Goal: Task Accomplishment & Management: Use online tool/utility

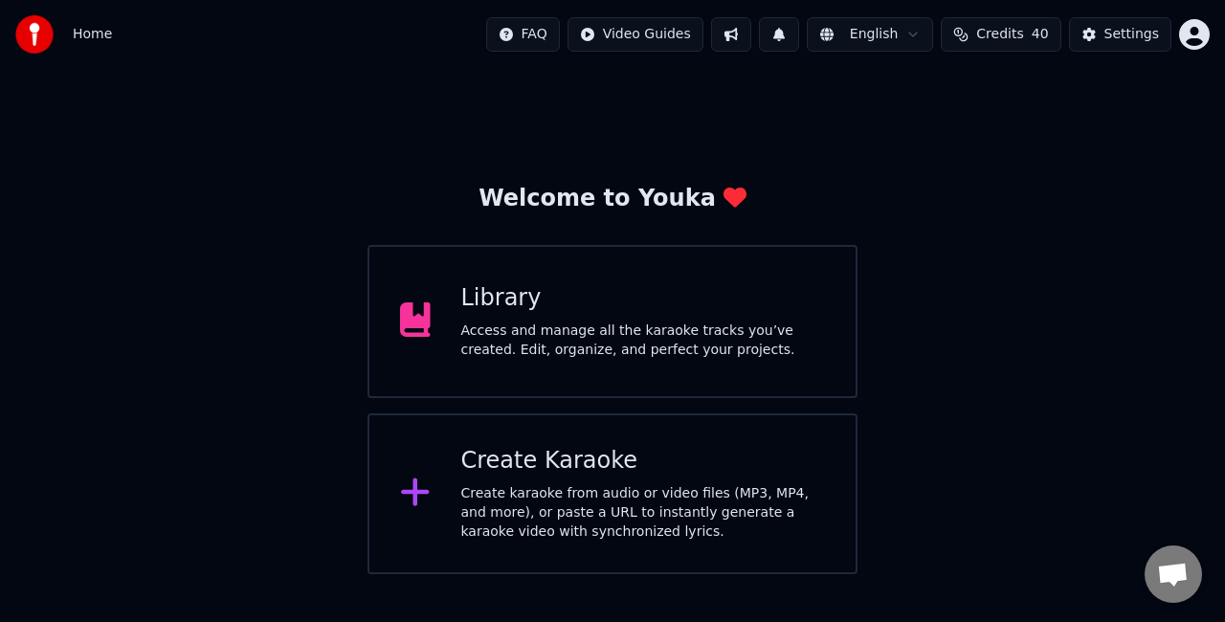
click at [542, 486] on div "Create karaoke from audio or video files (MP3, MP4, and more), or paste a URL t…" at bounding box center [643, 512] width 365 height 57
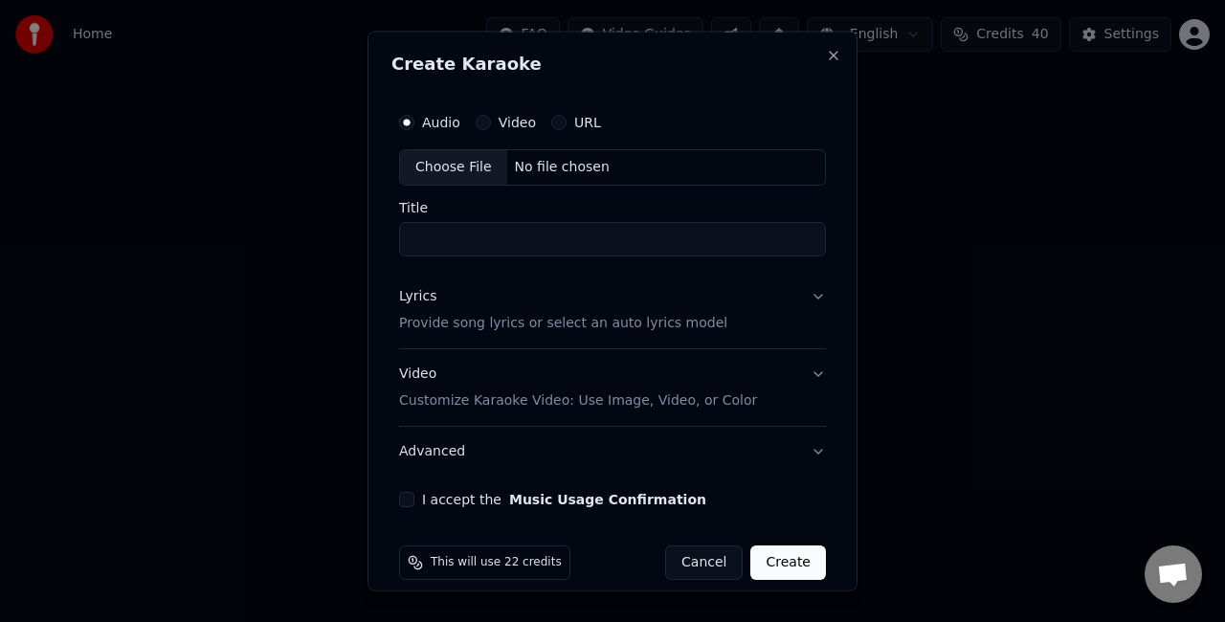
click at [425, 169] on div "Choose File" at bounding box center [453, 167] width 107 height 34
type input "**********"
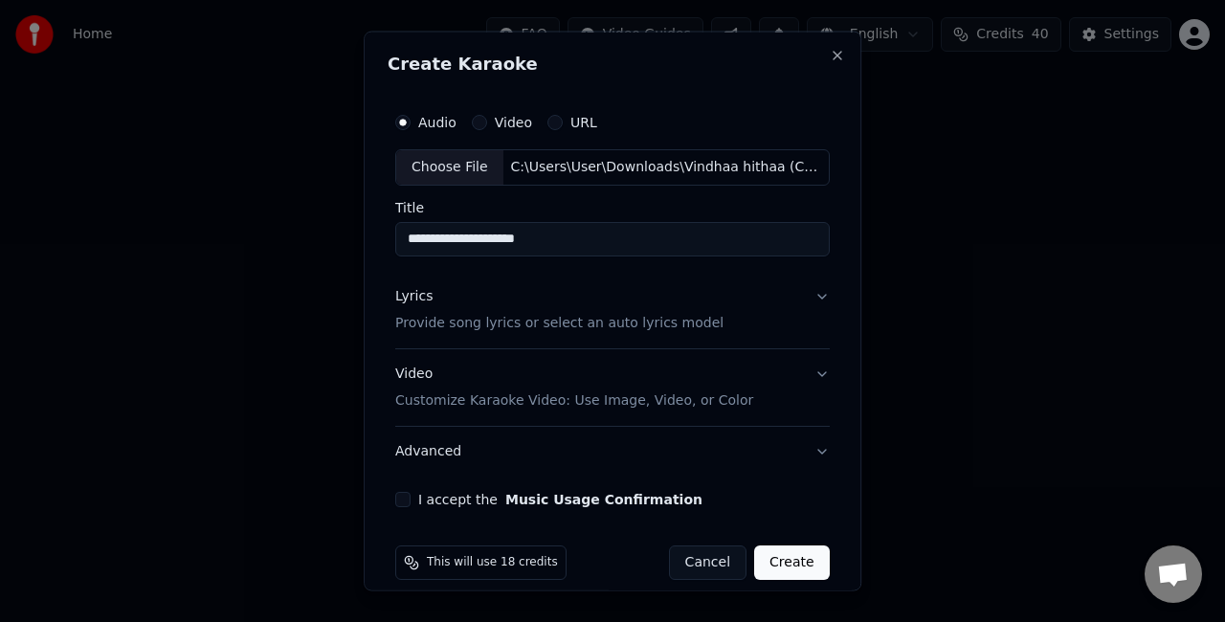
click at [764, 309] on button "Lyrics Provide song lyrics or select an auto lyrics model" at bounding box center [612, 309] width 435 height 77
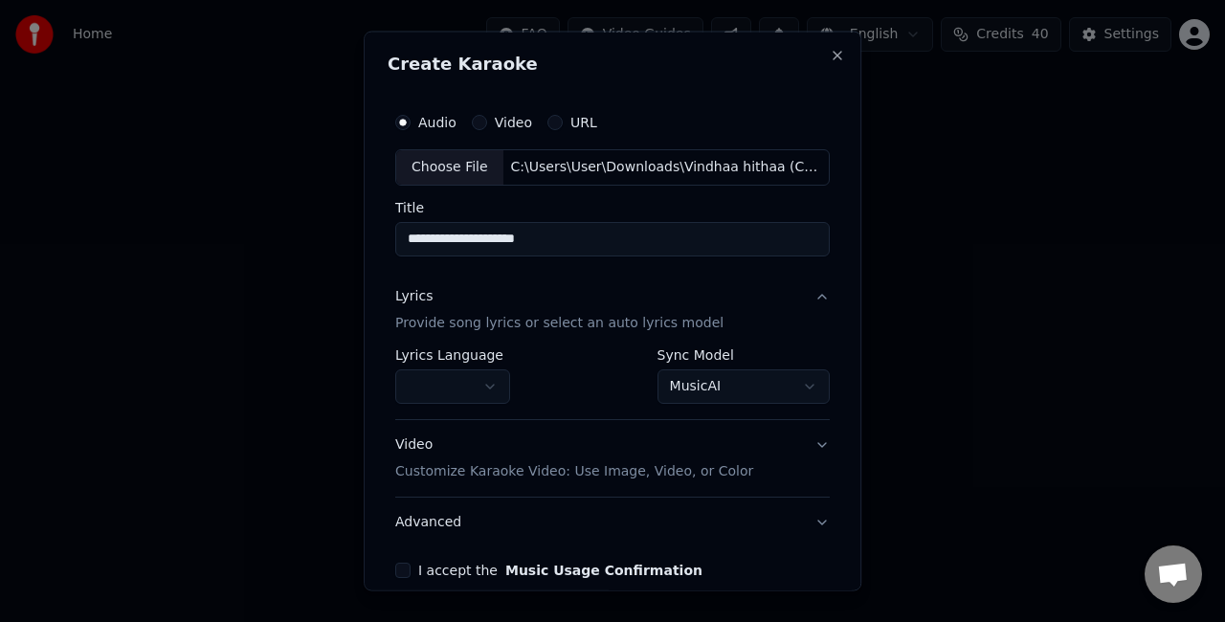
click at [679, 385] on body "**********" at bounding box center [612, 287] width 1225 height 574
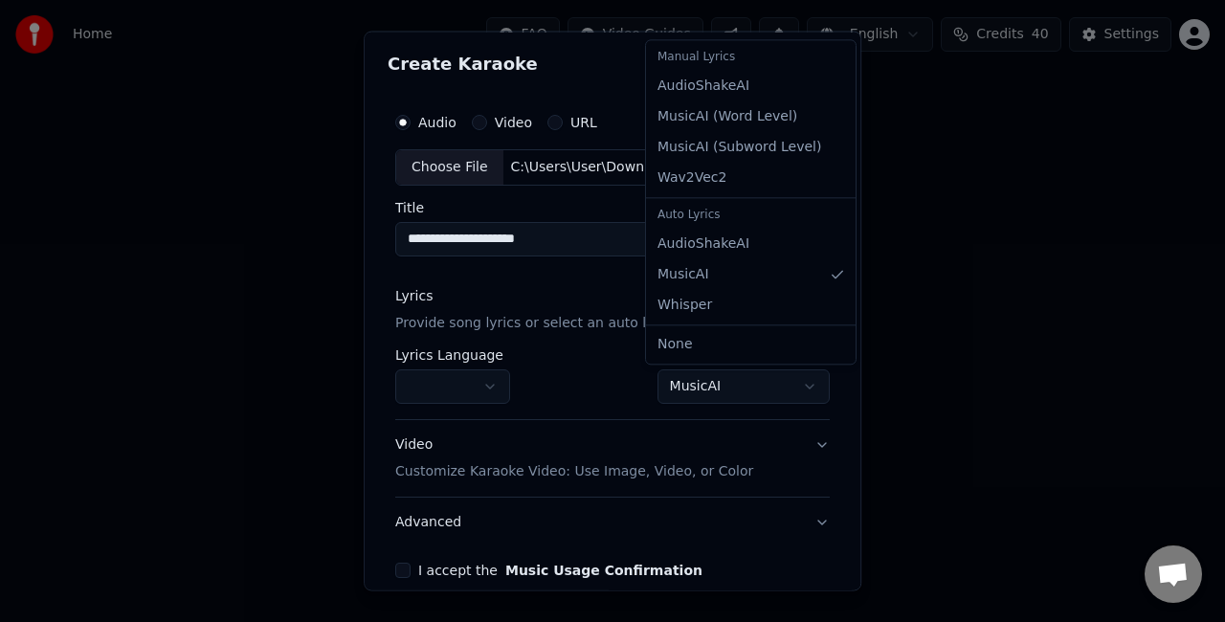
select select "**********"
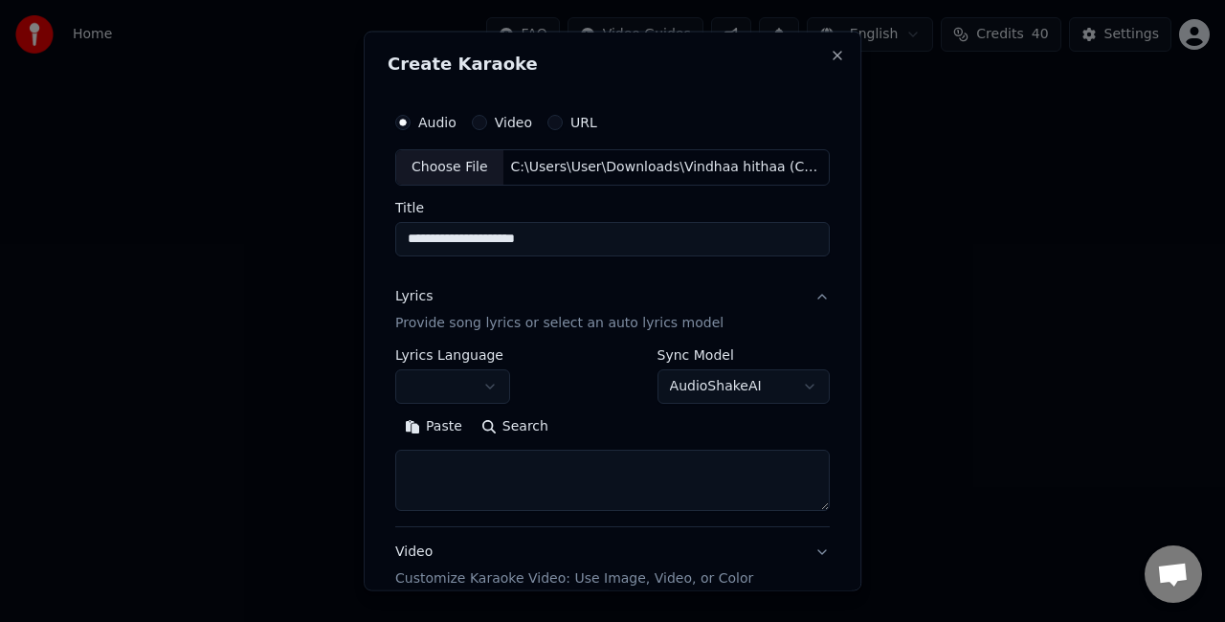
click at [477, 468] on textarea at bounding box center [612, 479] width 435 height 61
paste textarea "**********"
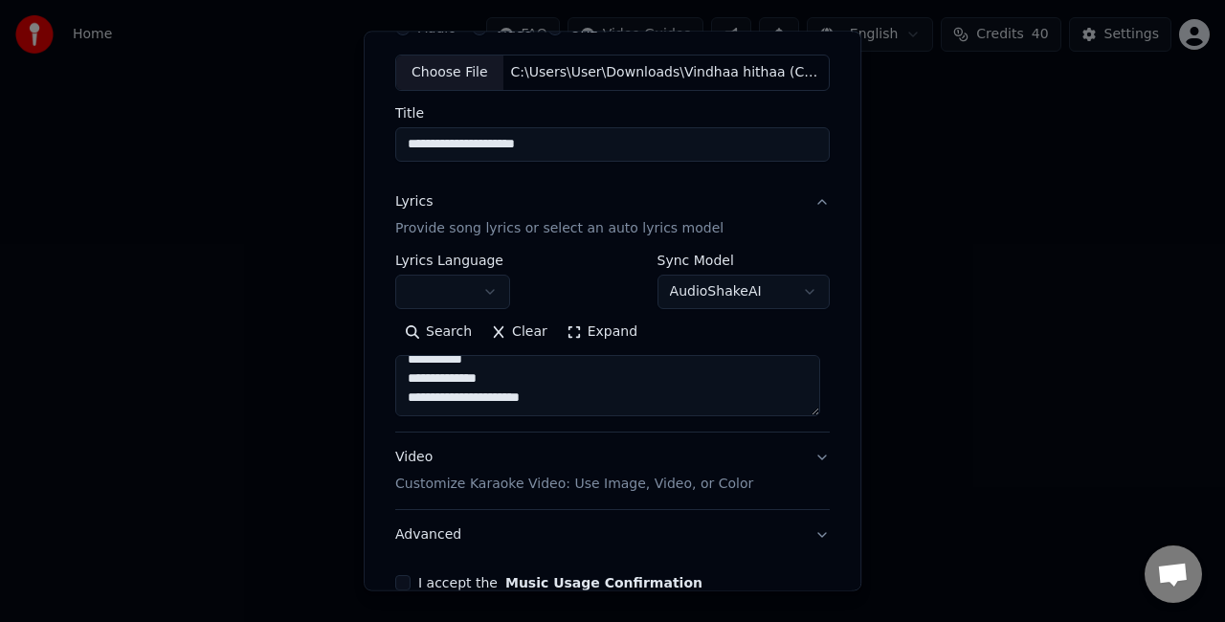
scroll to position [191, 0]
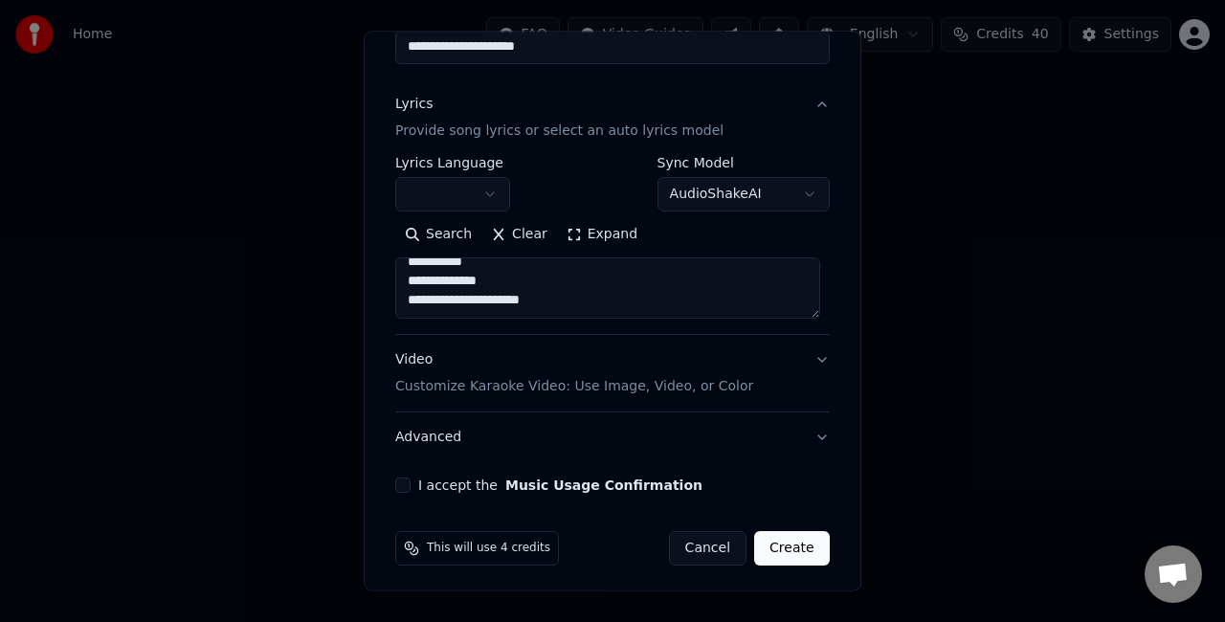
type textarea "**********"
click at [793, 368] on button "Video Customize Karaoke Video: Use Image, Video, or Color" at bounding box center [612, 373] width 435 height 77
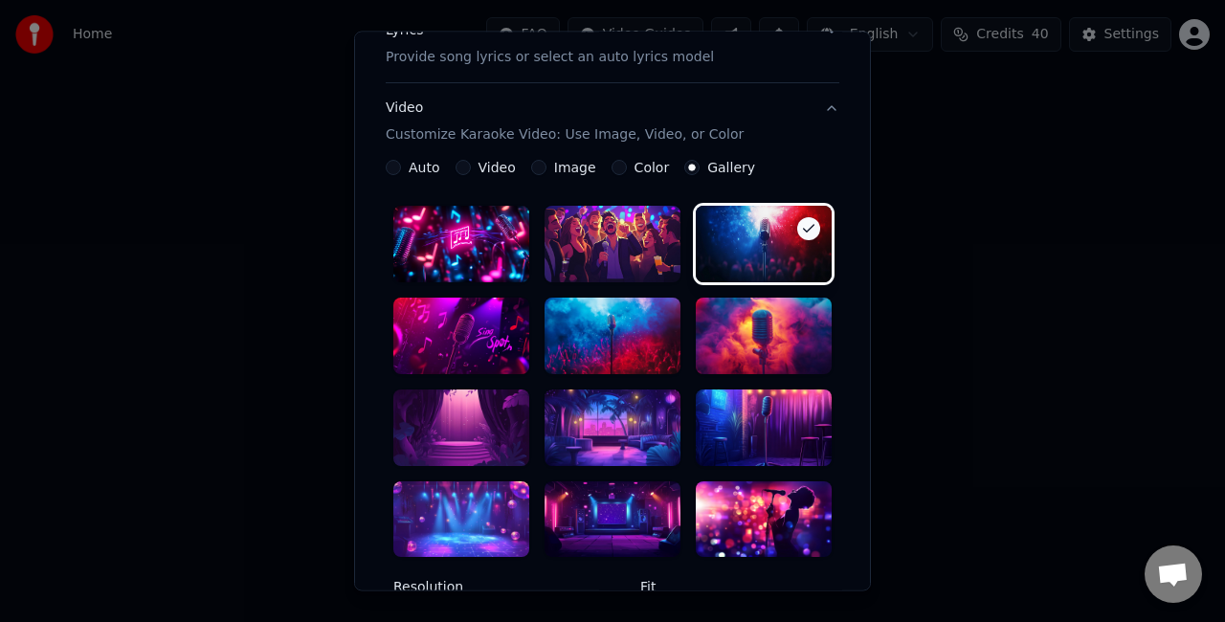
scroll to position [287, 0]
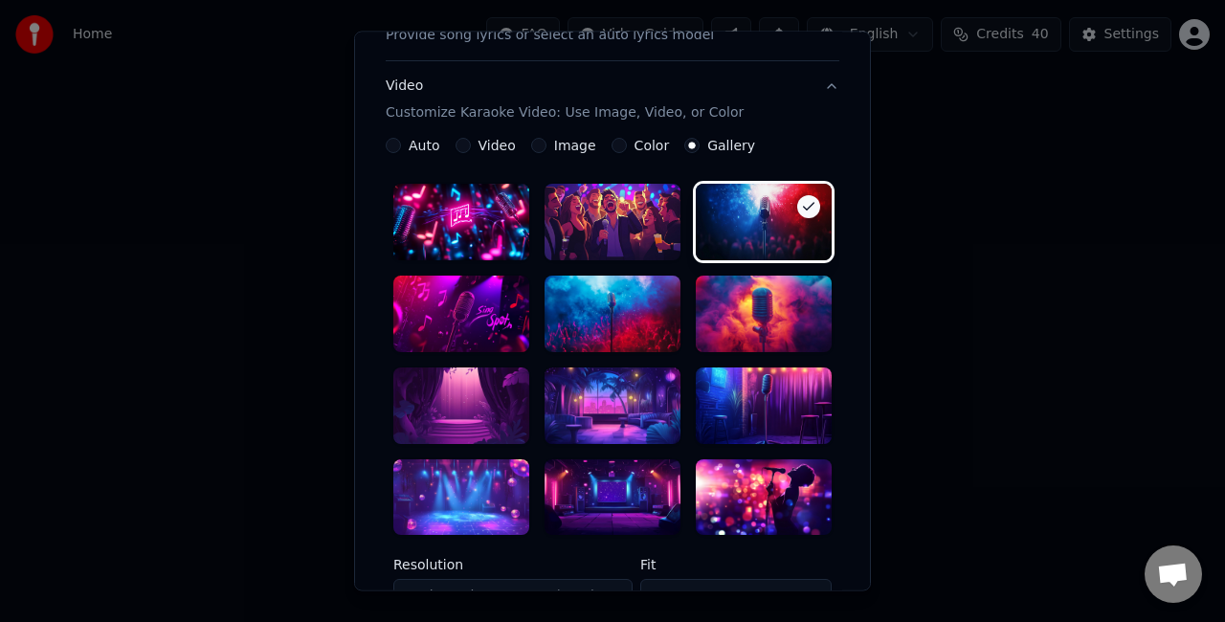
click at [594, 415] on div at bounding box center [613, 406] width 136 height 77
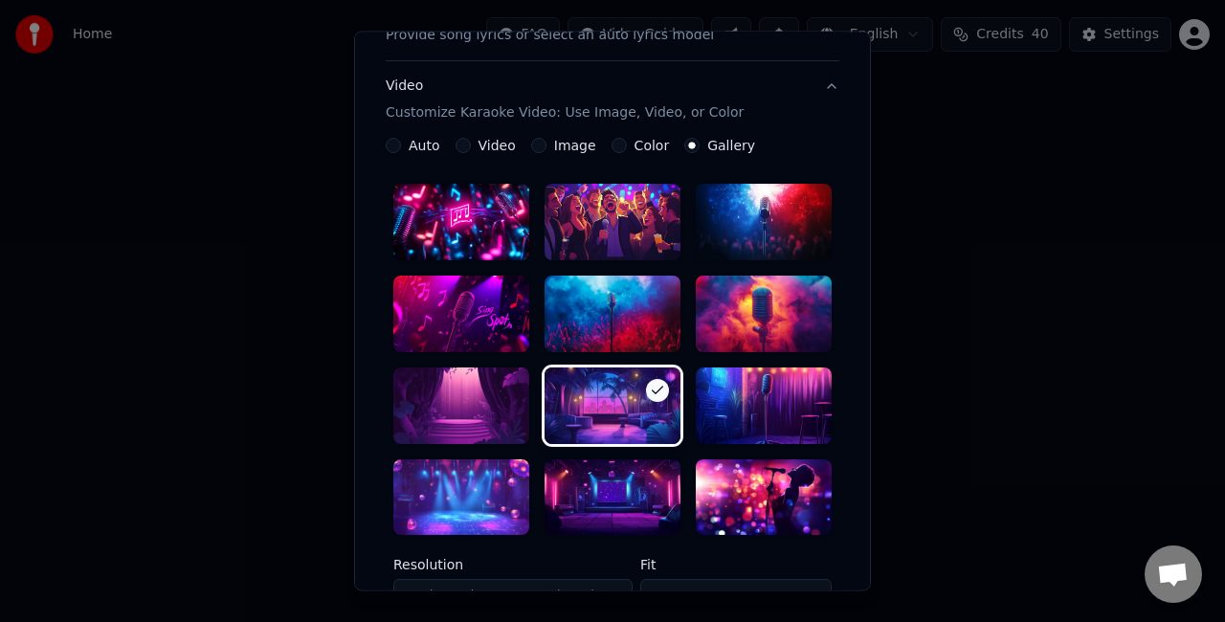
scroll to position [479, 0]
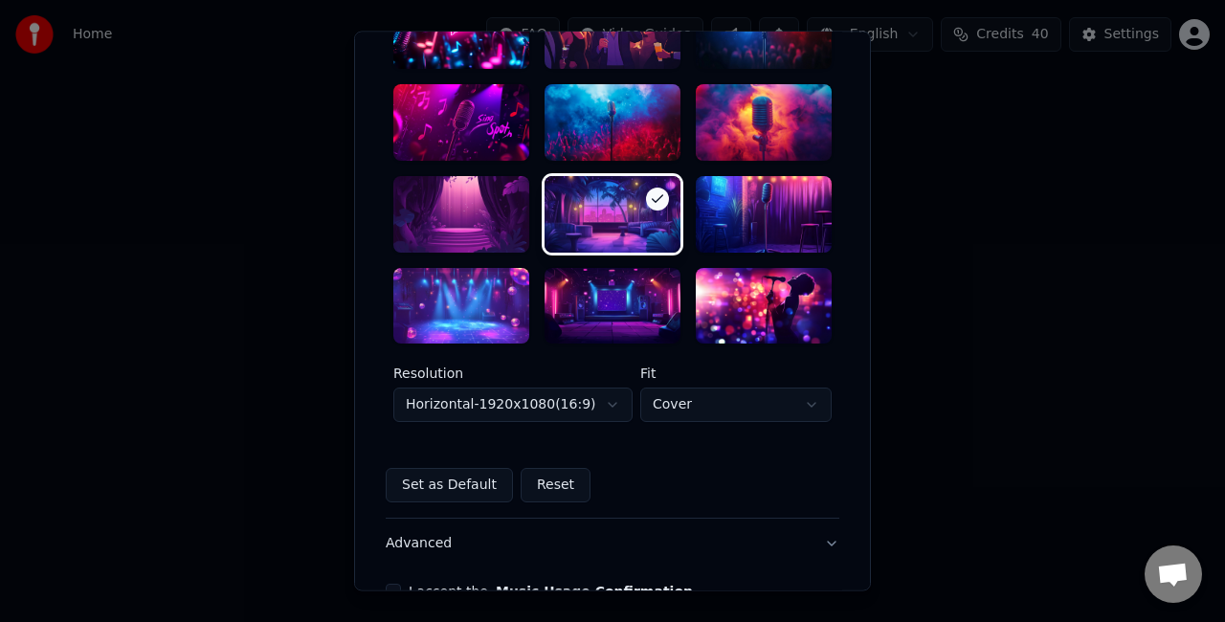
click at [543, 408] on body "**********" at bounding box center [612, 287] width 1225 height 574
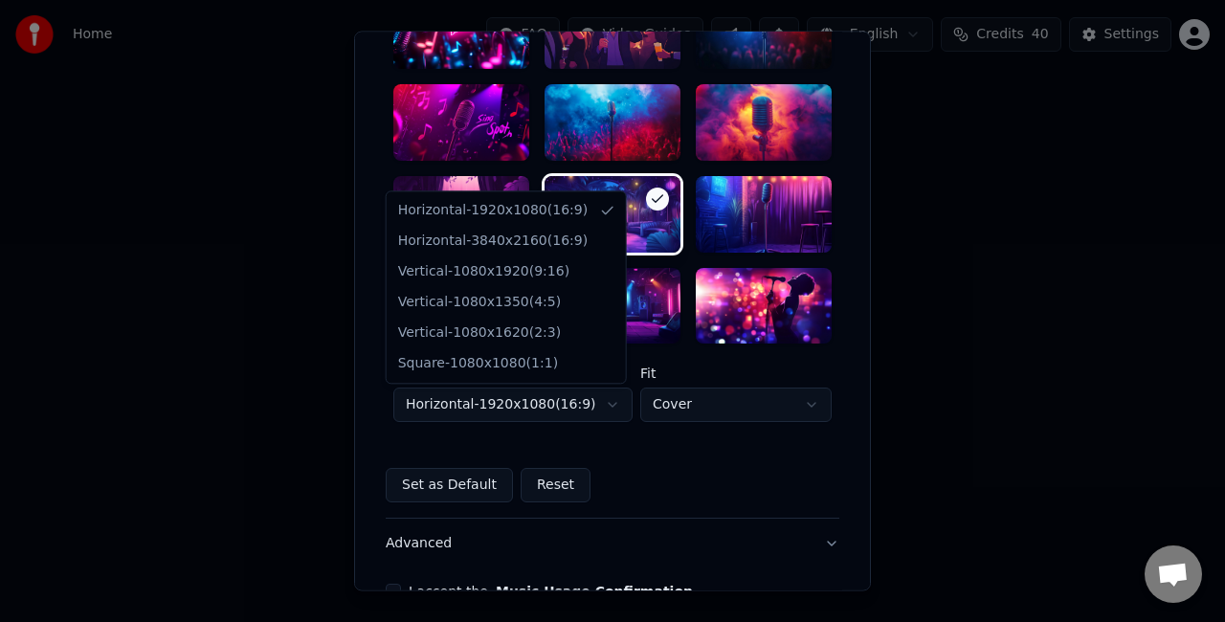
select select "*********"
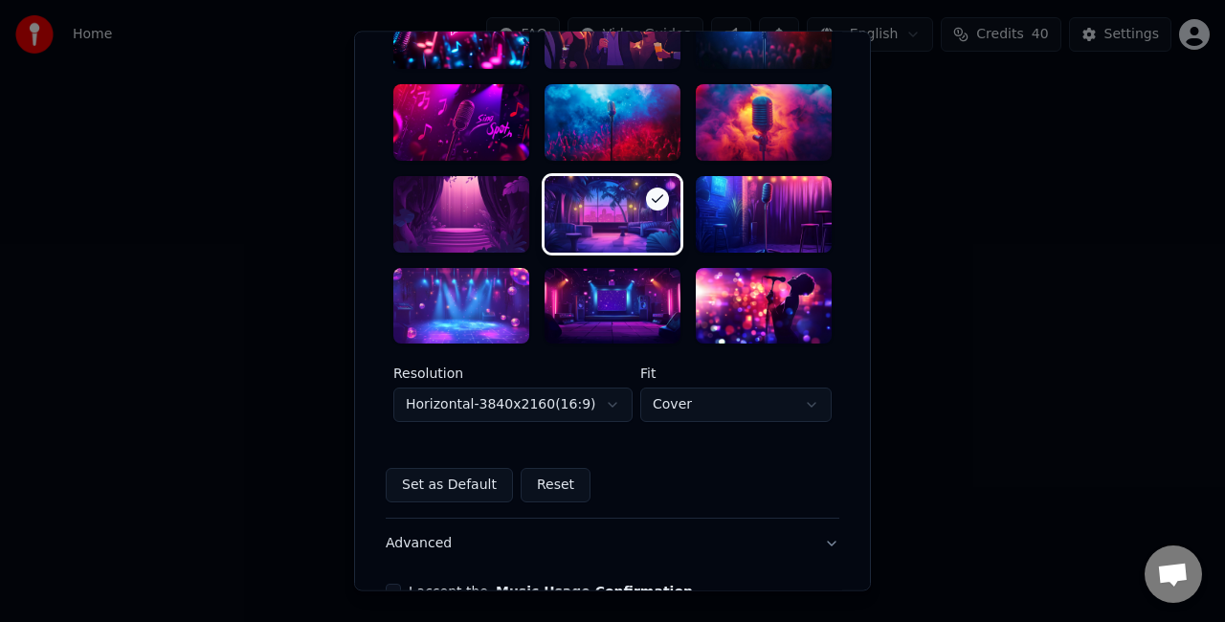
click at [656, 419] on body "**********" at bounding box center [612, 287] width 1225 height 574
select select "****"
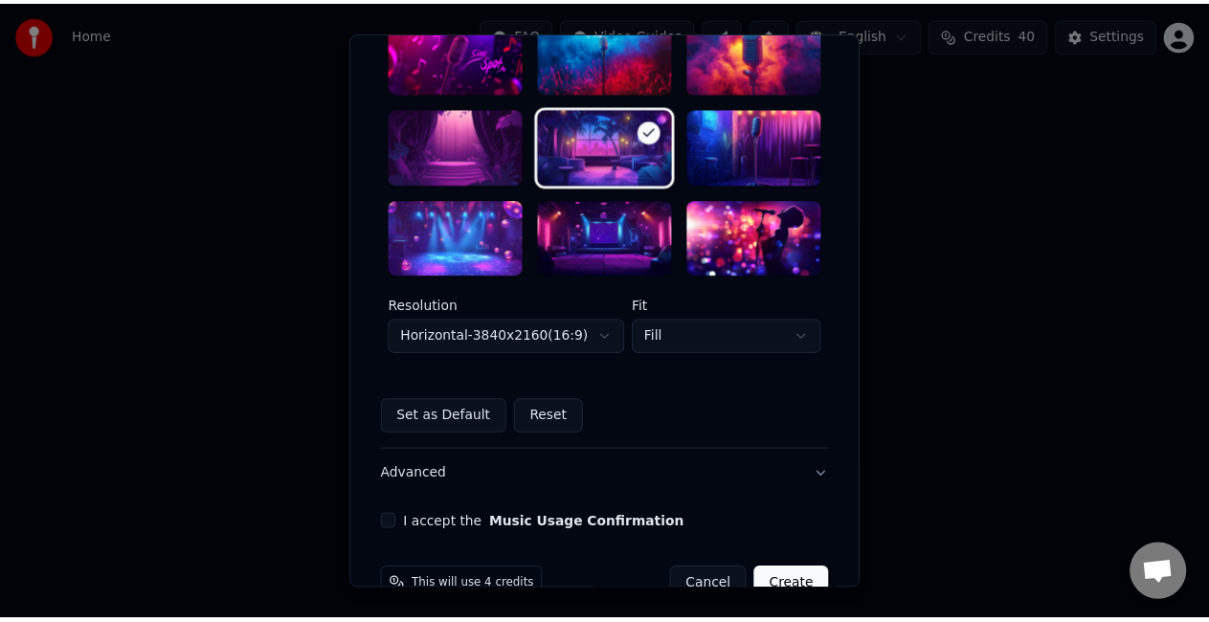
scroll to position [590, 0]
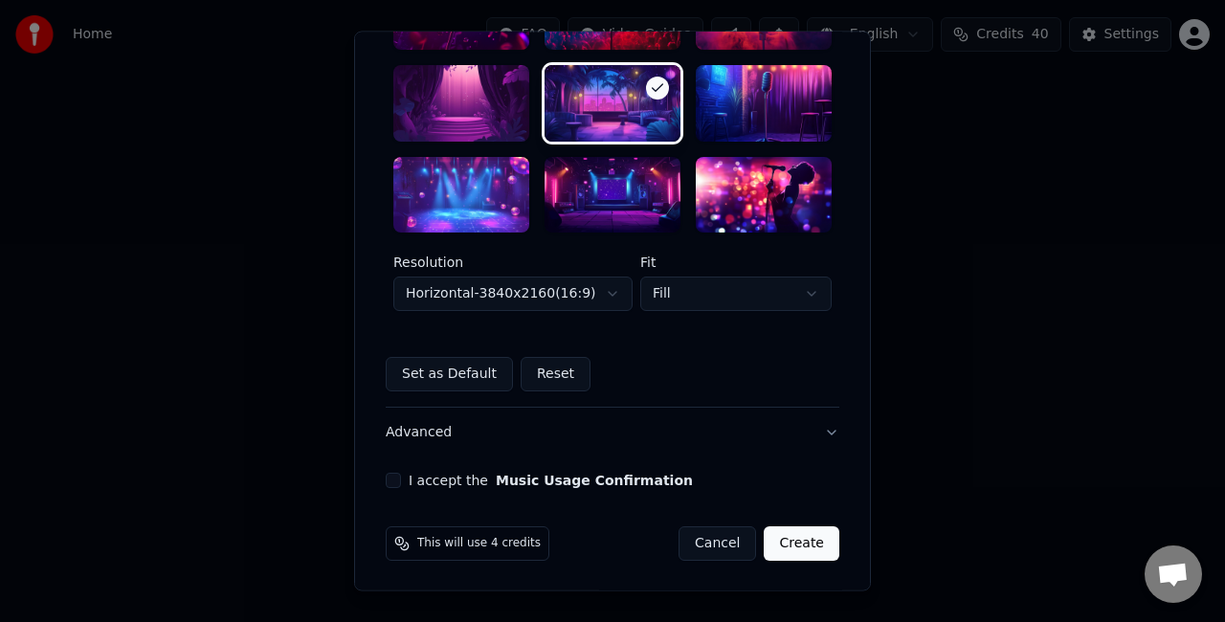
click at [394, 475] on div "I accept the Music Usage Confirmation" at bounding box center [613, 481] width 454 height 15
click at [389, 476] on button "I accept the Music Usage Confirmation" at bounding box center [393, 481] width 15 height 15
click at [805, 543] on button "Create" at bounding box center [802, 544] width 76 height 34
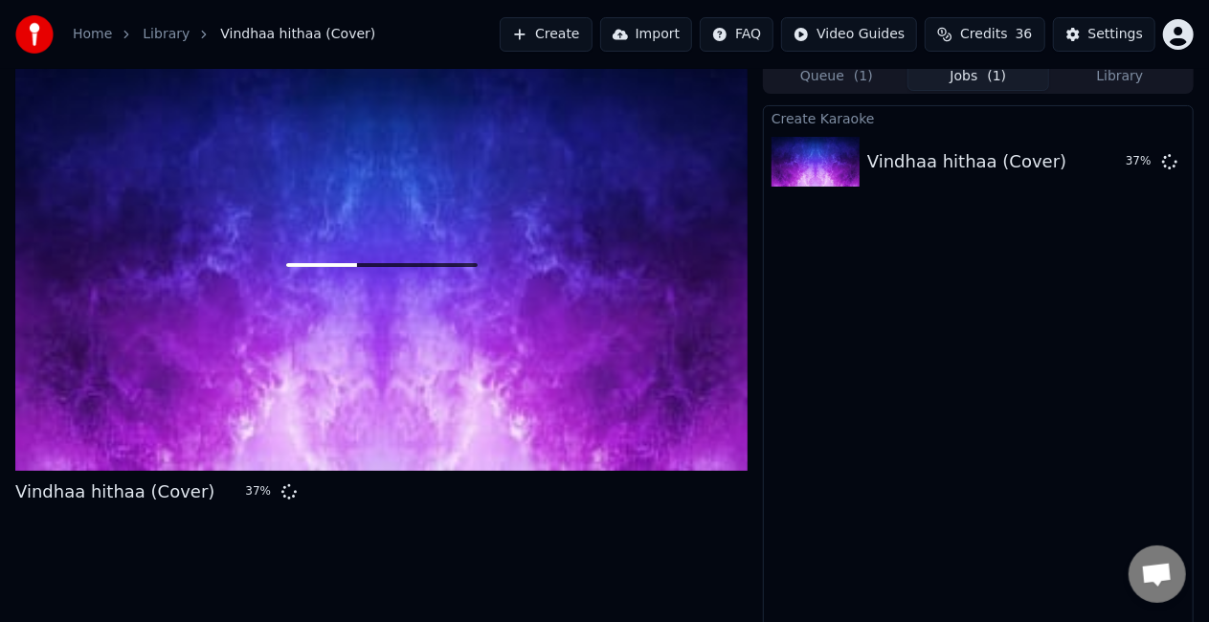
scroll to position [21, 0]
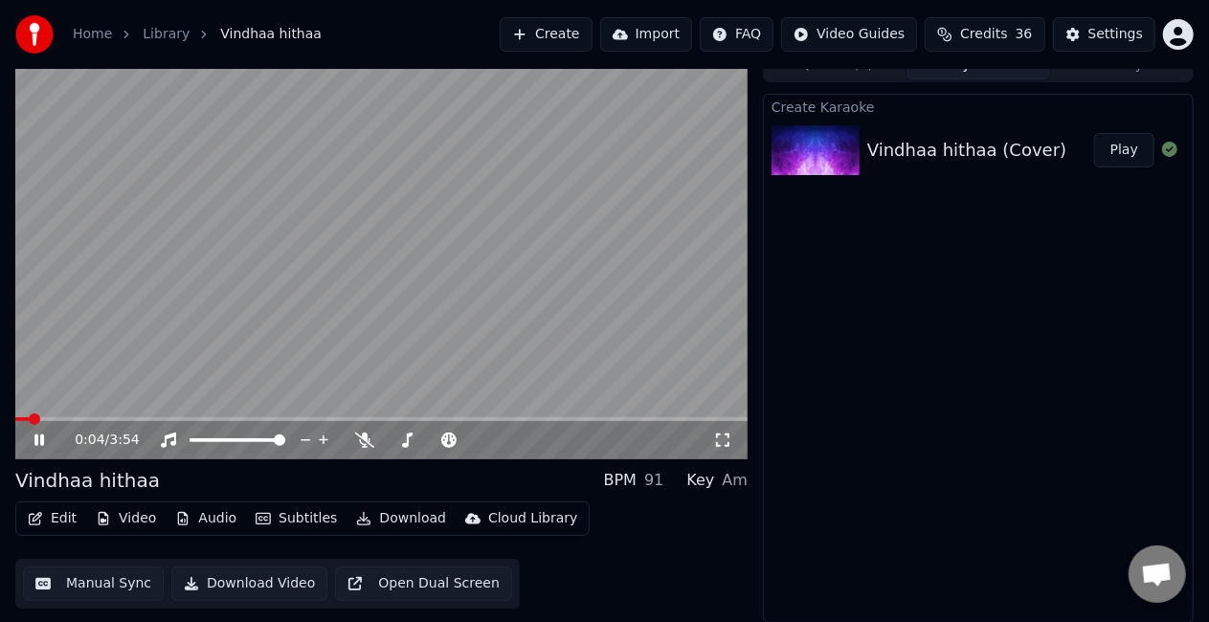
click at [39, 437] on icon at bounding box center [53, 440] width 44 height 15
click at [30, 441] on div "0:04 / 3:54" at bounding box center [381, 440] width 717 height 19
click at [49, 436] on icon at bounding box center [53, 440] width 44 height 15
click at [42, 437] on icon at bounding box center [39, 440] width 10 height 11
click at [42, 437] on icon at bounding box center [53, 440] width 44 height 15
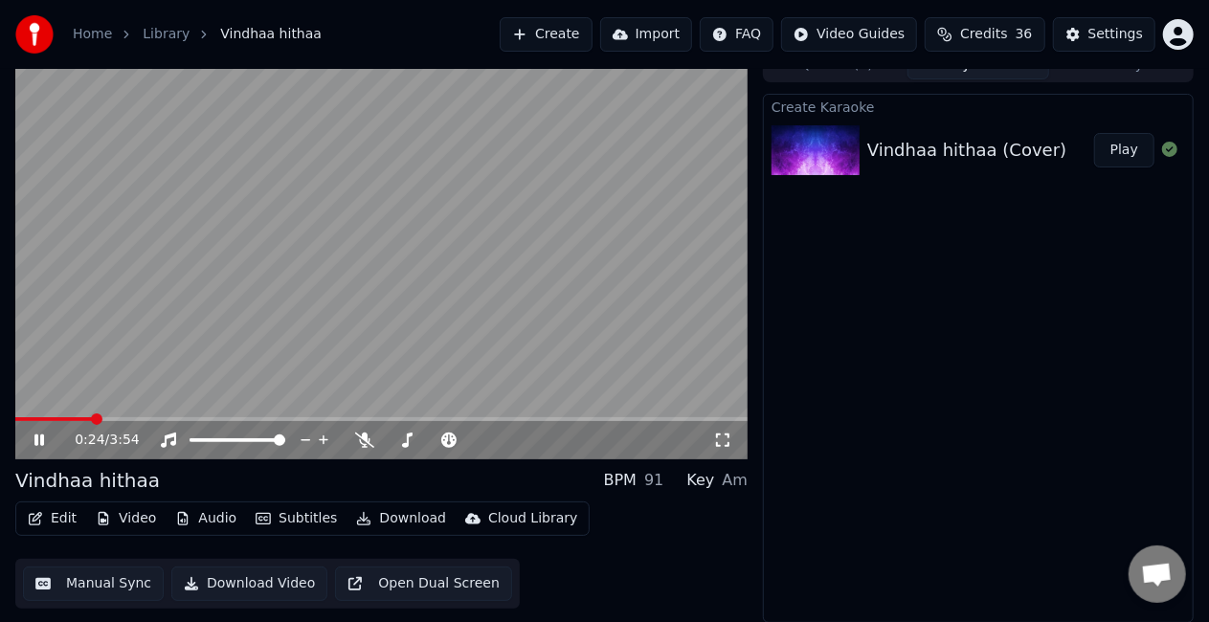
click at [42, 437] on icon at bounding box center [39, 440] width 10 height 11
click at [44, 433] on div "0:24 / 3:54" at bounding box center [381, 440] width 732 height 38
click at [38, 440] on icon at bounding box center [39, 440] width 11 height 13
click at [38, 435] on icon at bounding box center [53, 440] width 44 height 15
click at [44, 438] on icon at bounding box center [53, 440] width 44 height 15
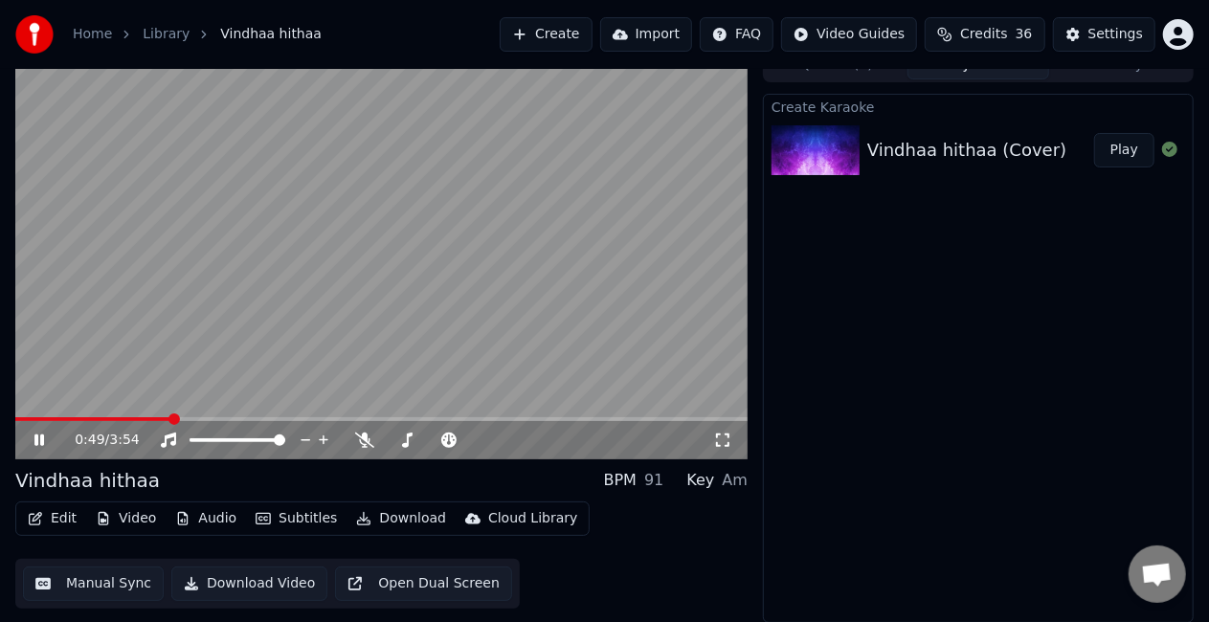
click at [40, 438] on icon at bounding box center [39, 440] width 10 height 11
click at [323, 25] on div "Home Library Vindhaa hithaa Create Import FAQ Video Guides Credits 36 Settings" at bounding box center [604, 34] width 1209 height 69
click at [38, 433] on icon at bounding box center [53, 440] width 44 height 15
click at [288, 249] on video at bounding box center [381, 254] width 732 height 412
click at [288, 248] on video at bounding box center [381, 254] width 732 height 412
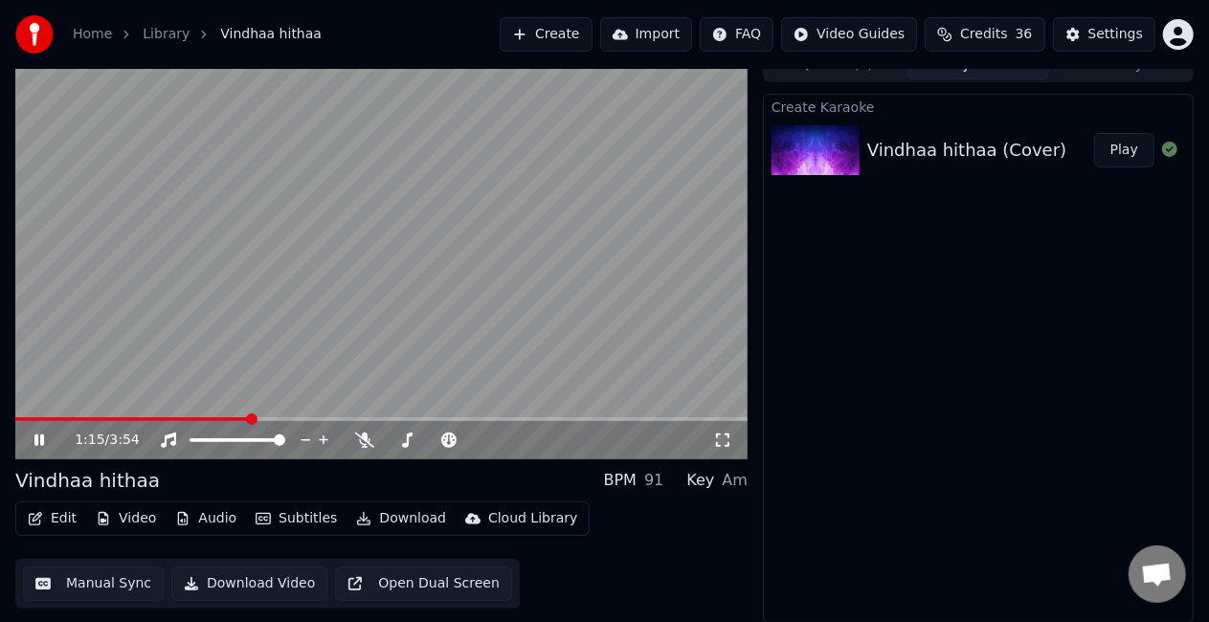
click at [322, 275] on video at bounding box center [381, 254] width 732 height 412
click at [33, 425] on div "1:15 / 3:54" at bounding box center [381, 440] width 732 height 38
click at [34, 438] on icon at bounding box center [39, 440] width 11 height 13
click at [105, 589] on button "Manual Sync" at bounding box center [93, 584] width 141 height 34
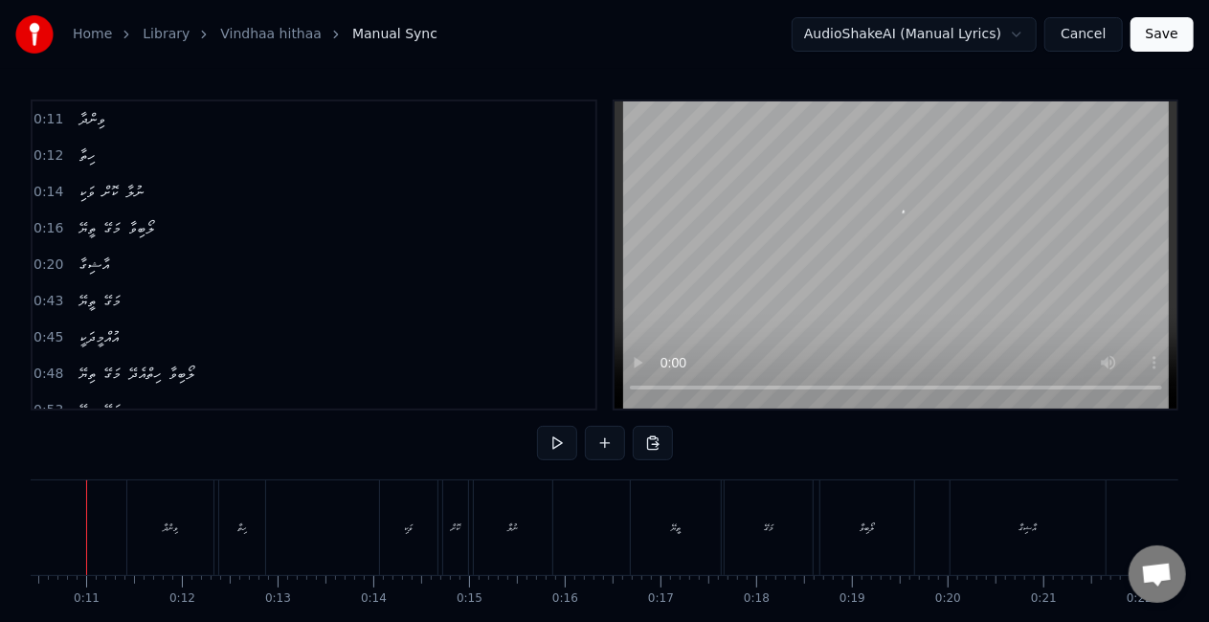
scroll to position [0, 957]
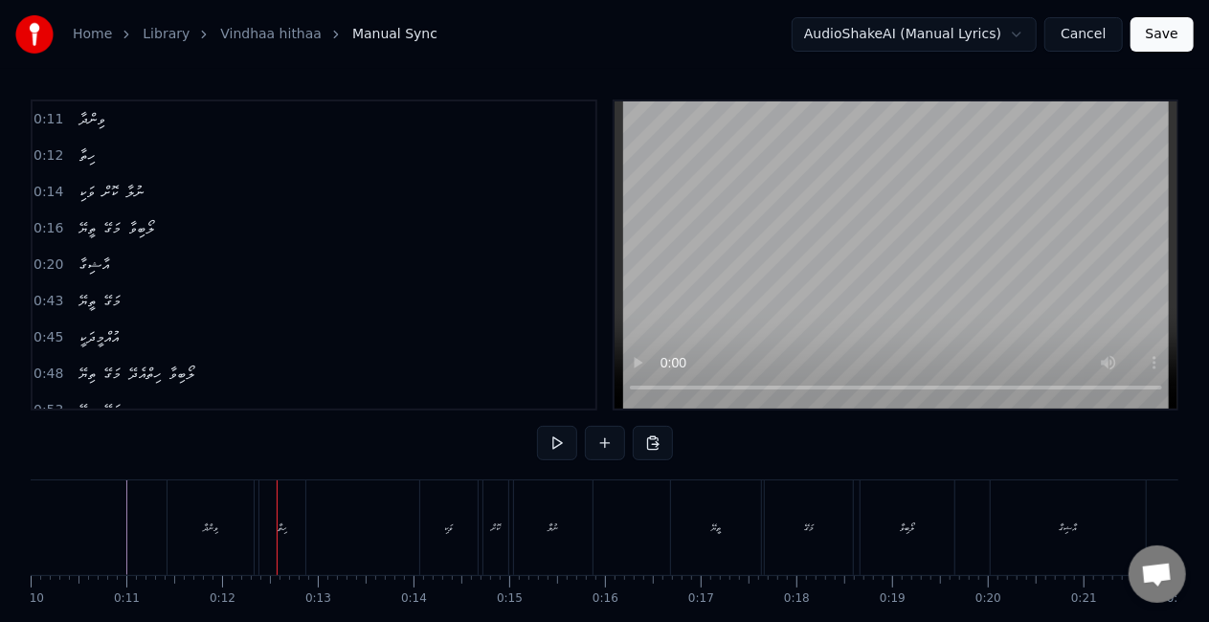
click at [216, 515] on div "ވިންދާ" at bounding box center [211, 528] width 86 height 95
click at [268, 528] on div "ހިތާ" at bounding box center [282, 528] width 46 height 95
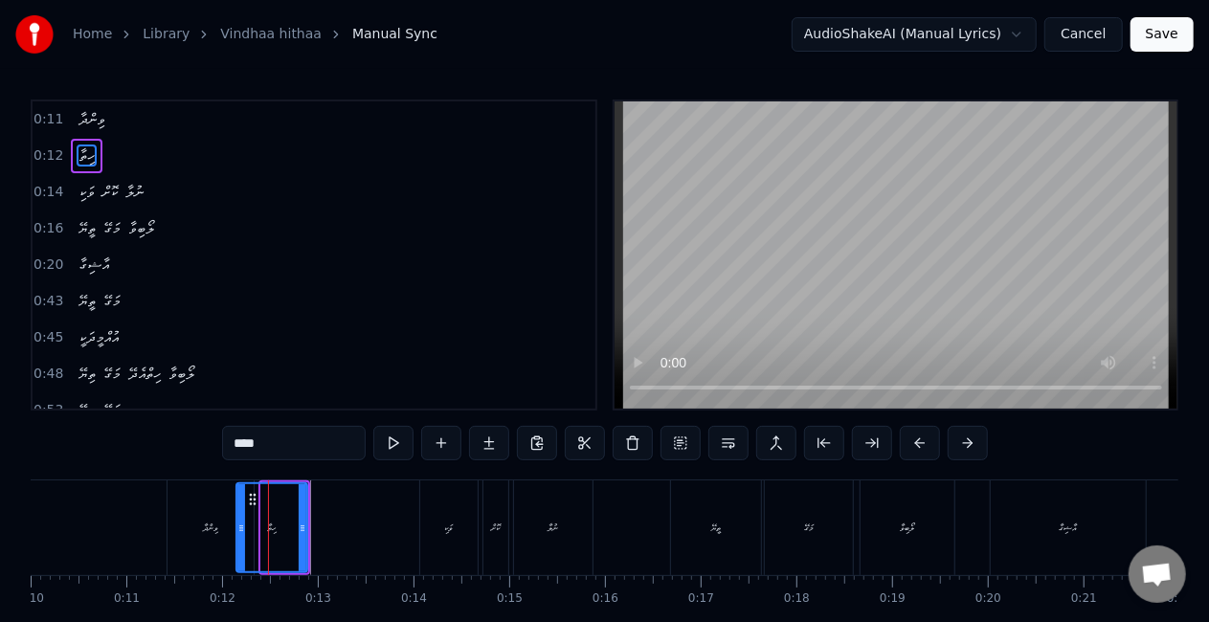
drag, startPoint x: 268, startPoint y: 527, endPoint x: 238, endPoint y: 527, distance: 29.7
click at [238, 527] on icon at bounding box center [241, 528] width 8 height 15
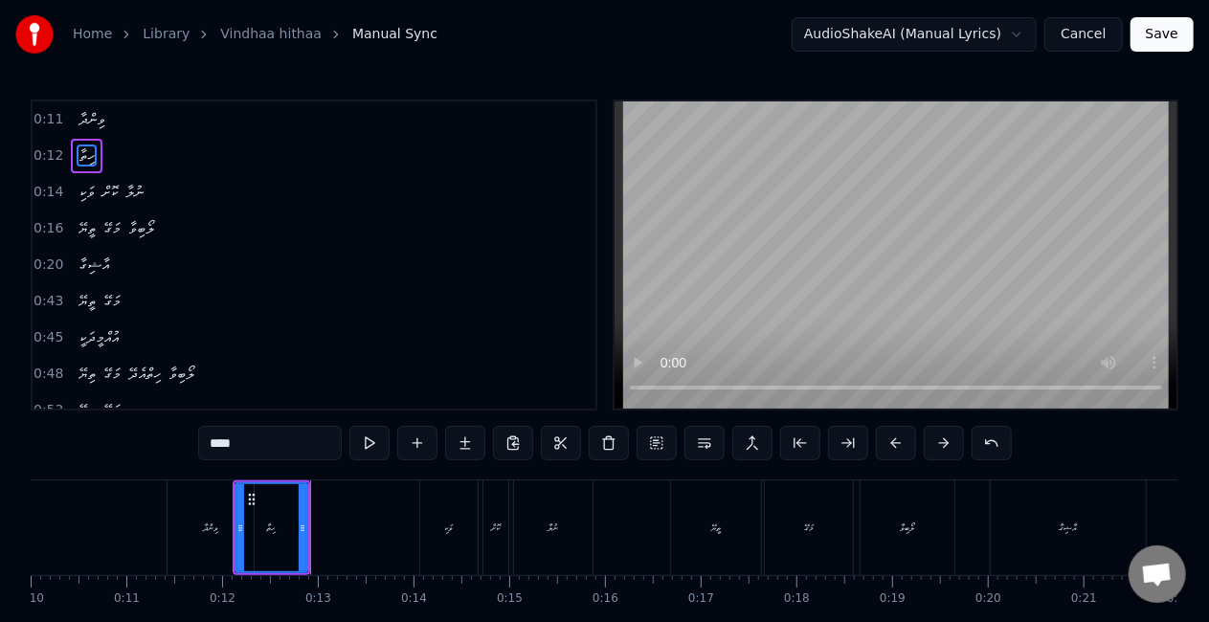
click at [203, 533] on div "ވިންދާ" at bounding box center [210, 528] width 15 height 14
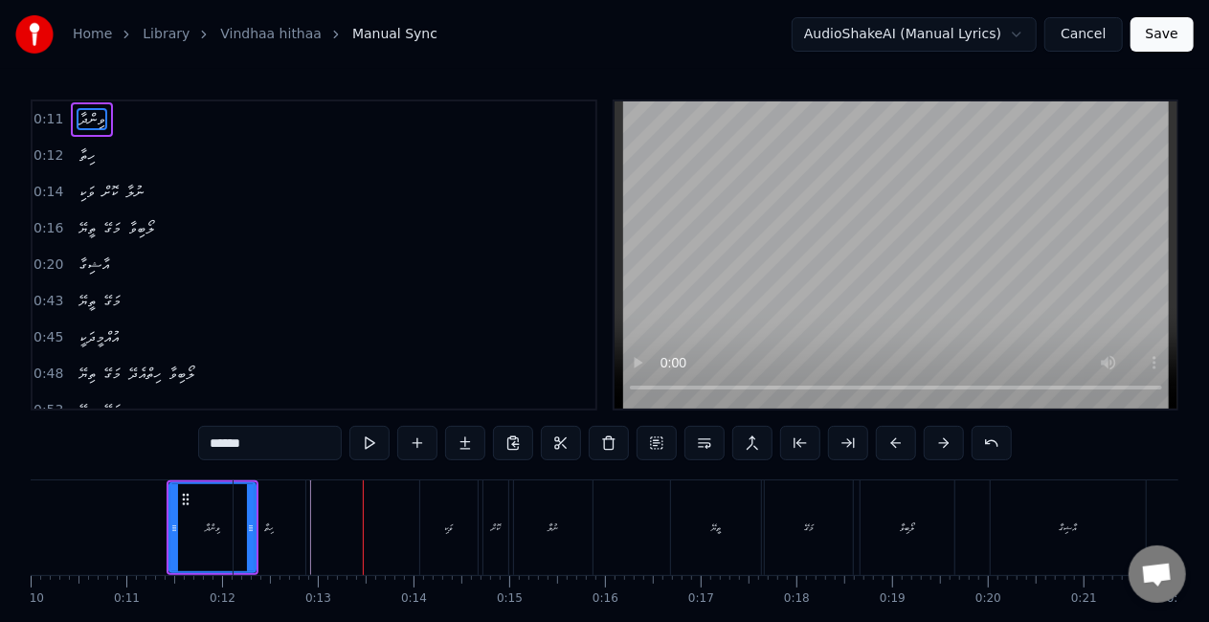
click at [257, 542] on div "ހިތާ" at bounding box center [270, 528] width 72 height 95
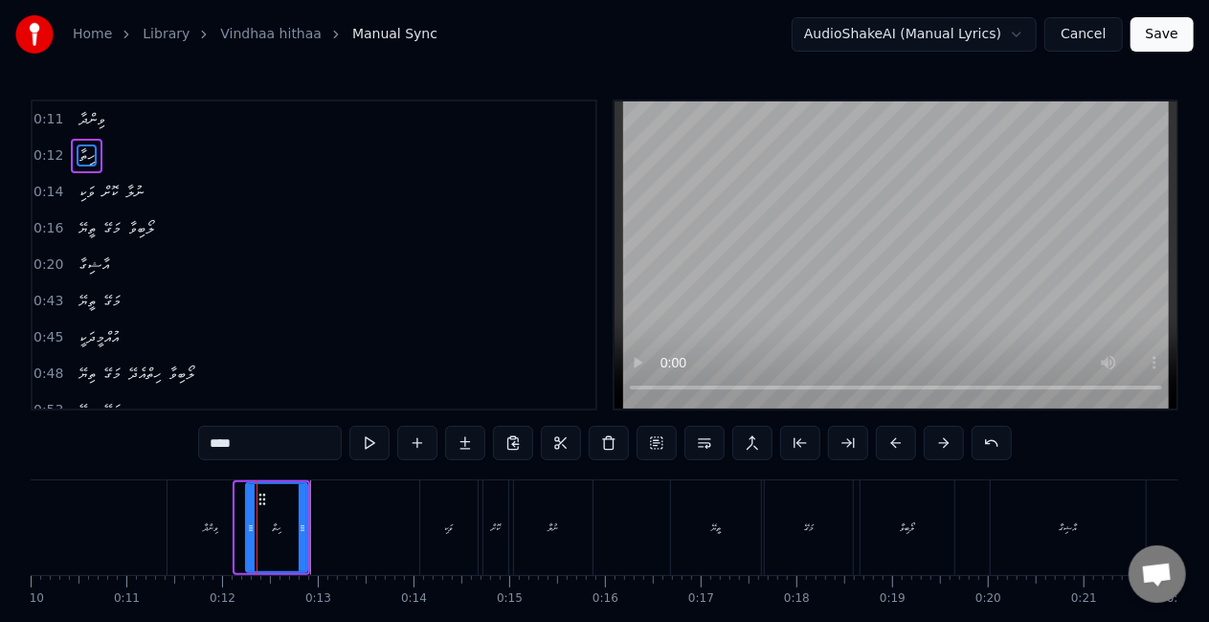
drag, startPoint x: 237, startPoint y: 528, endPoint x: 248, endPoint y: 527, distance: 10.6
click at [248, 527] on icon at bounding box center [251, 528] width 8 height 15
click at [168, 544] on div "ވިންދާ" at bounding box center [211, 528] width 88 height 95
type input "******"
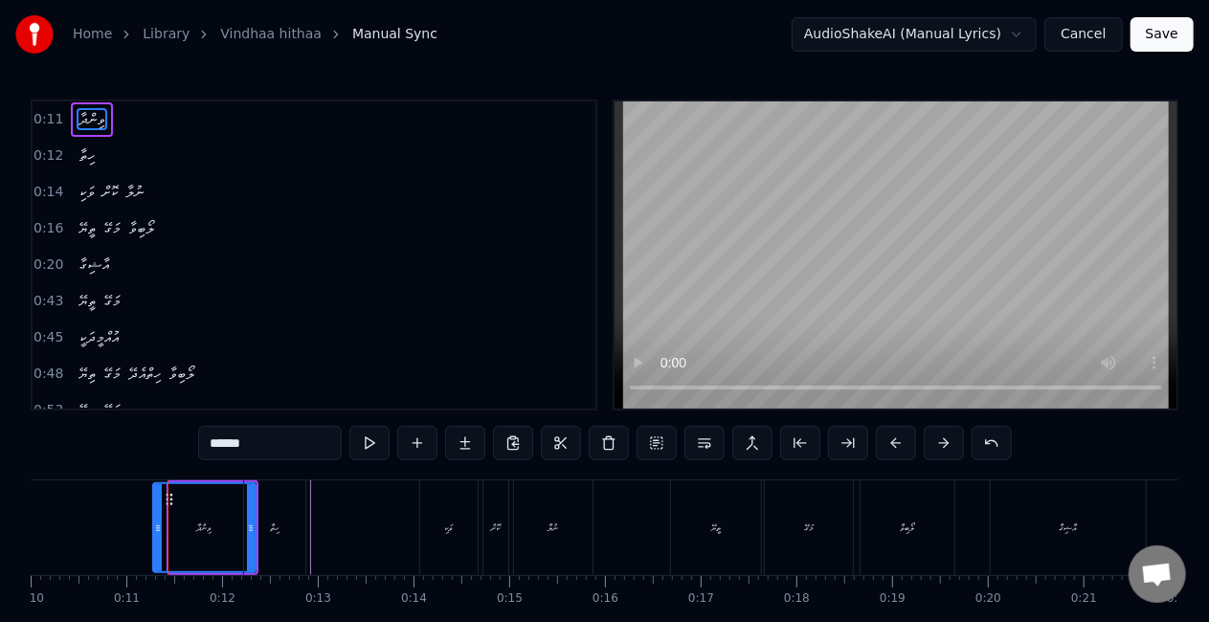
drag, startPoint x: 170, startPoint y: 530, endPoint x: 154, endPoint y: 527, distance: 16.7
click at [154, 528] on icon at bounding box center [158, 528] width 8 height 15
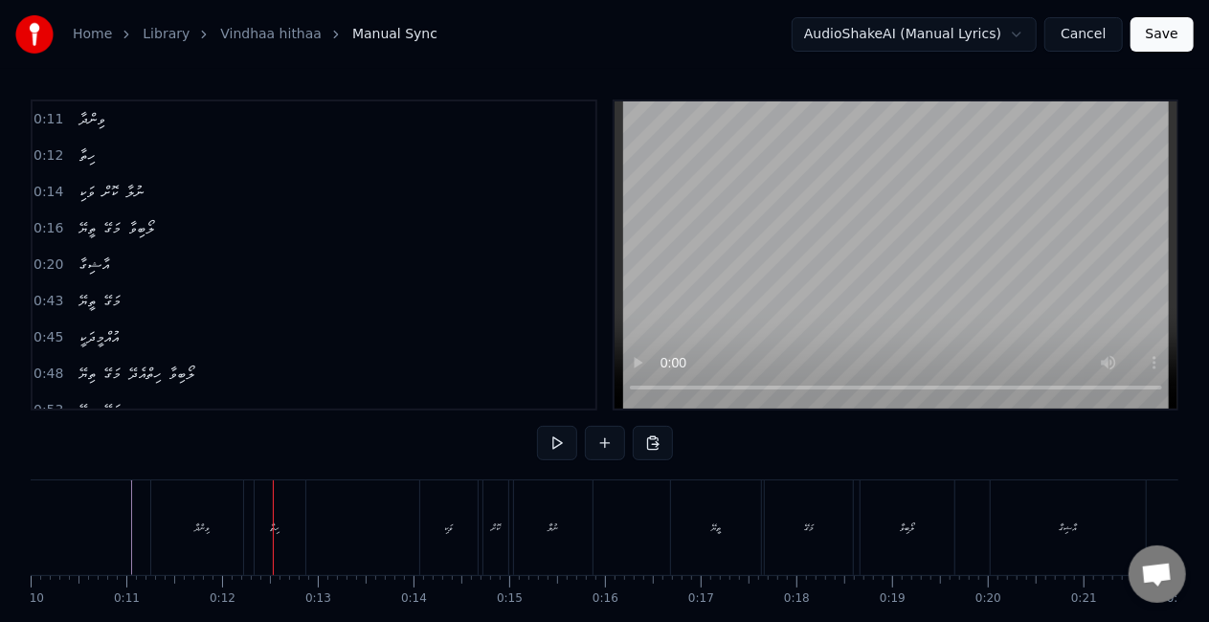
click at [190, 535] on div "ވިންދާ" at bounding box center [202, 528] width 102 height 95
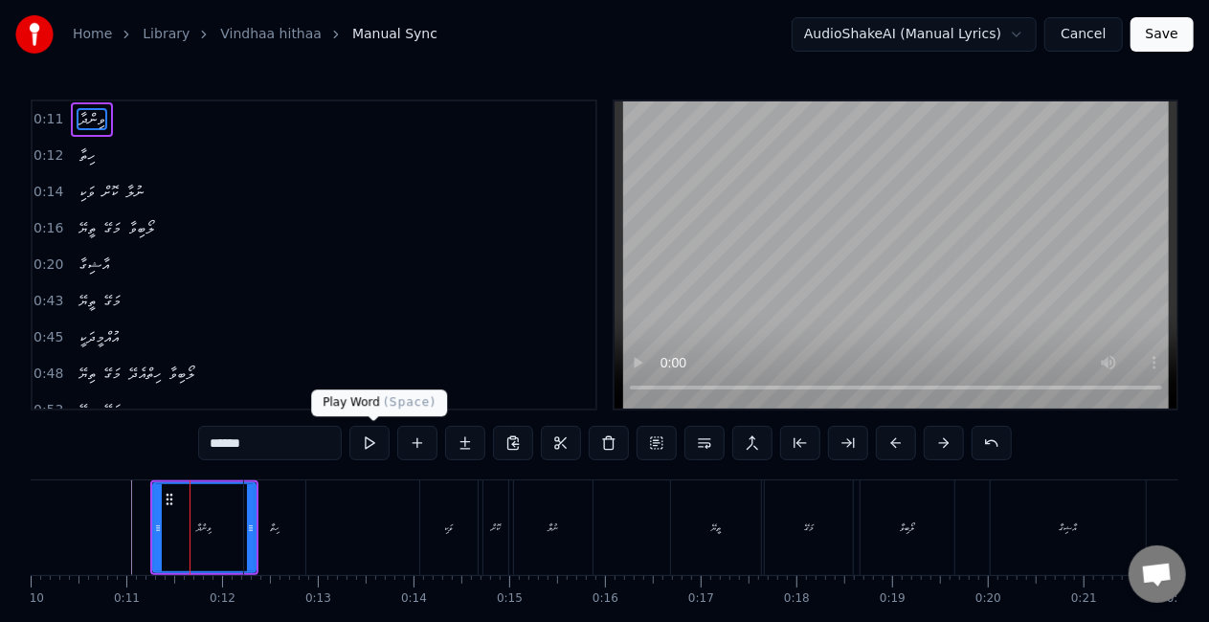
click at [371, 439] on button at bounding box center [369, 443] width 40 height 34
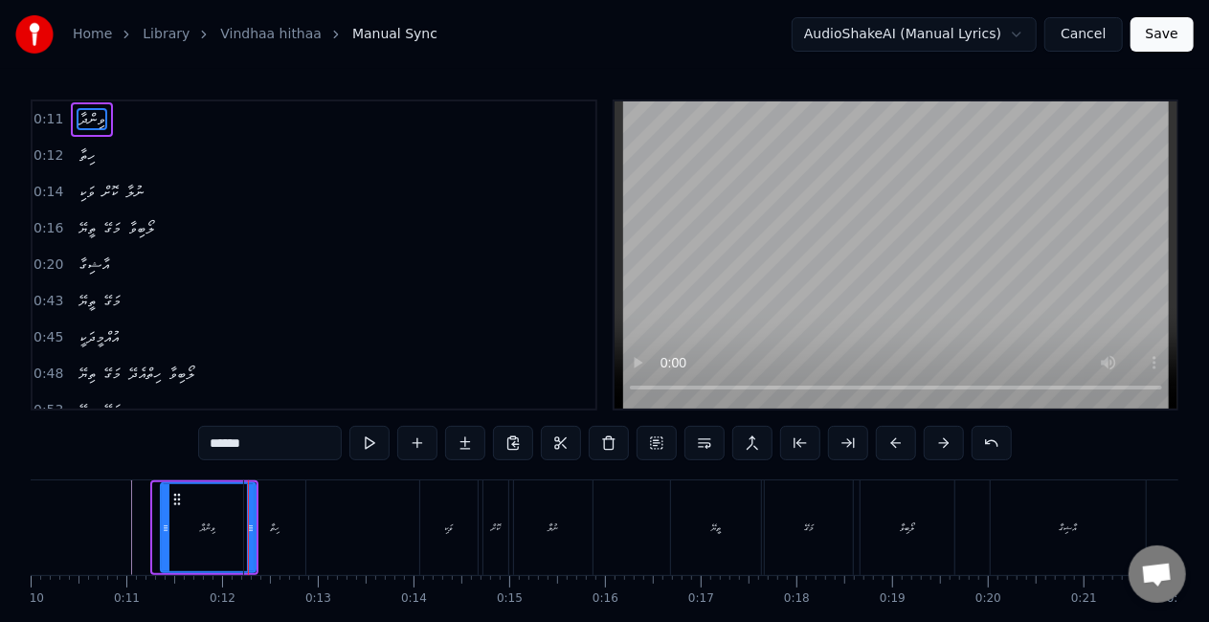
click at [166, 535] on div at bounding box center [166, 527] width 8 height 87
click at [180, 529] on div "ވިންދާ" at bounding box center [208, 527] width 94 height 87
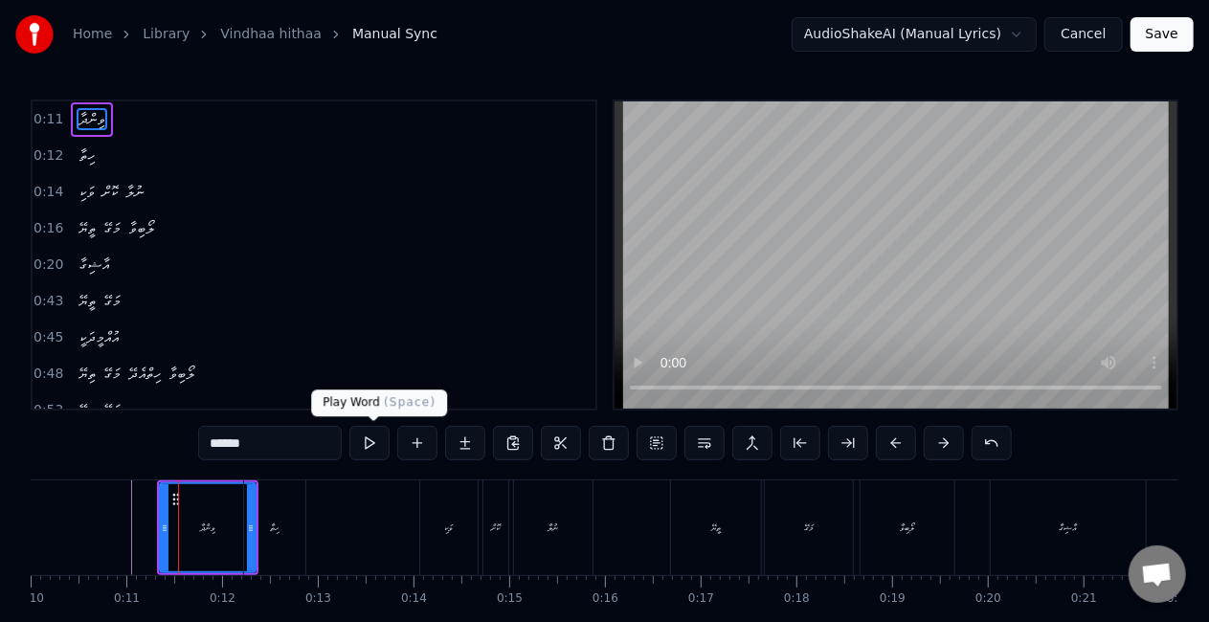
click at [375, 441] on button at bounding box center [369, 443] width 40 height 34
click at [375, 440] on button at bounding box center [369, 443] width 40 height 34
click at [183, 529] on div "ވިންދާ" at bounding box center [208, 527] width 94 height 87
click at [170, 536] on div at bounding box center [172, 527] width 8 height 87
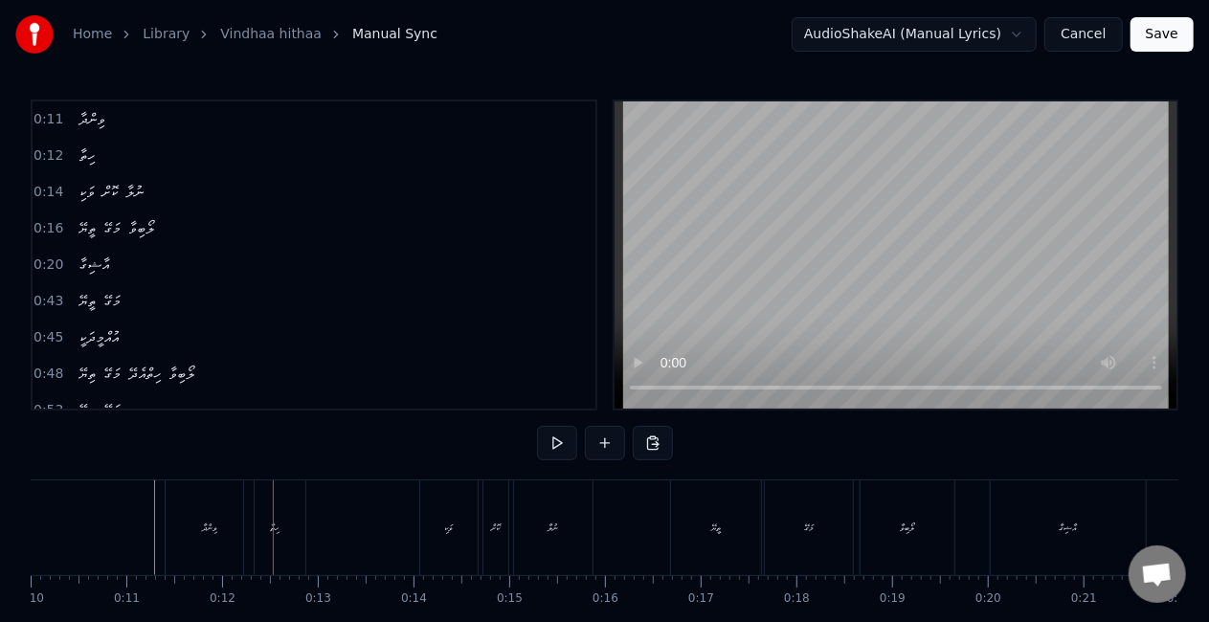
click at [291, 535] on div "ހިތާ" at bounding box center [274, 528] width 61 height 95
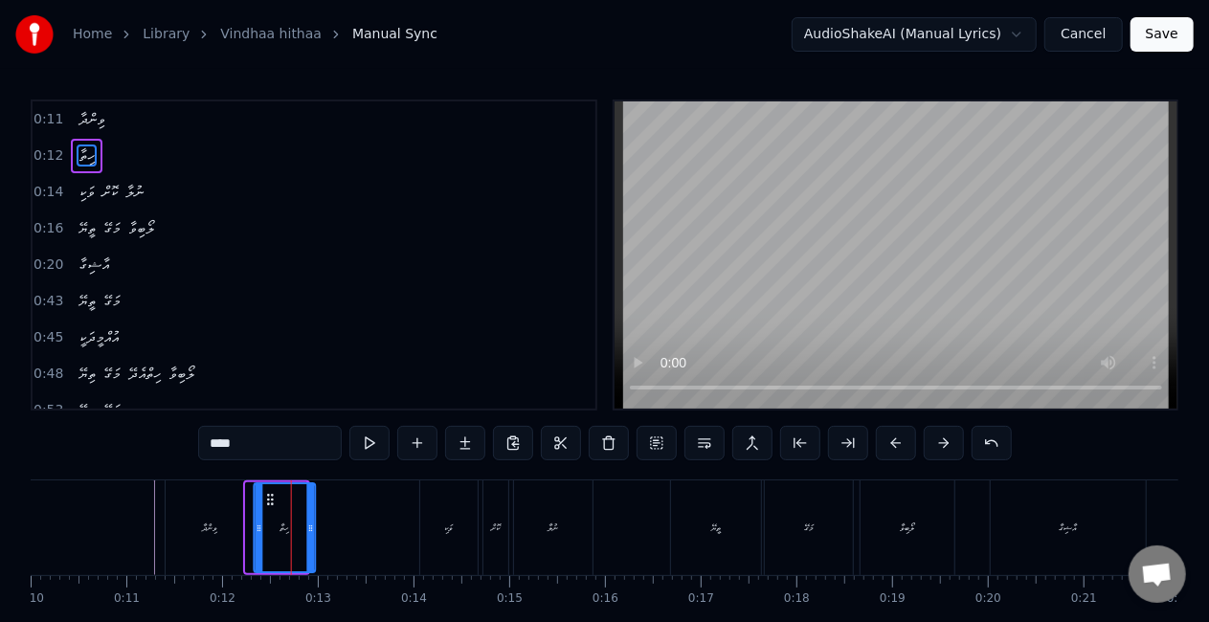
click at [269, 502] on icon at bounding box center [270, 499] width 15 height 15
drag, startPoint x: 310, startPoint y: 515, endPoint x: 326, endPoint y: 515, distance: 16.3
click at [326, 515] on div at bounding box center [328, 527] width 8 height 87
click at [189, 528] on div "ވިންދާ" at bounding box center [210, 528] width 88 height 95
type input "******"
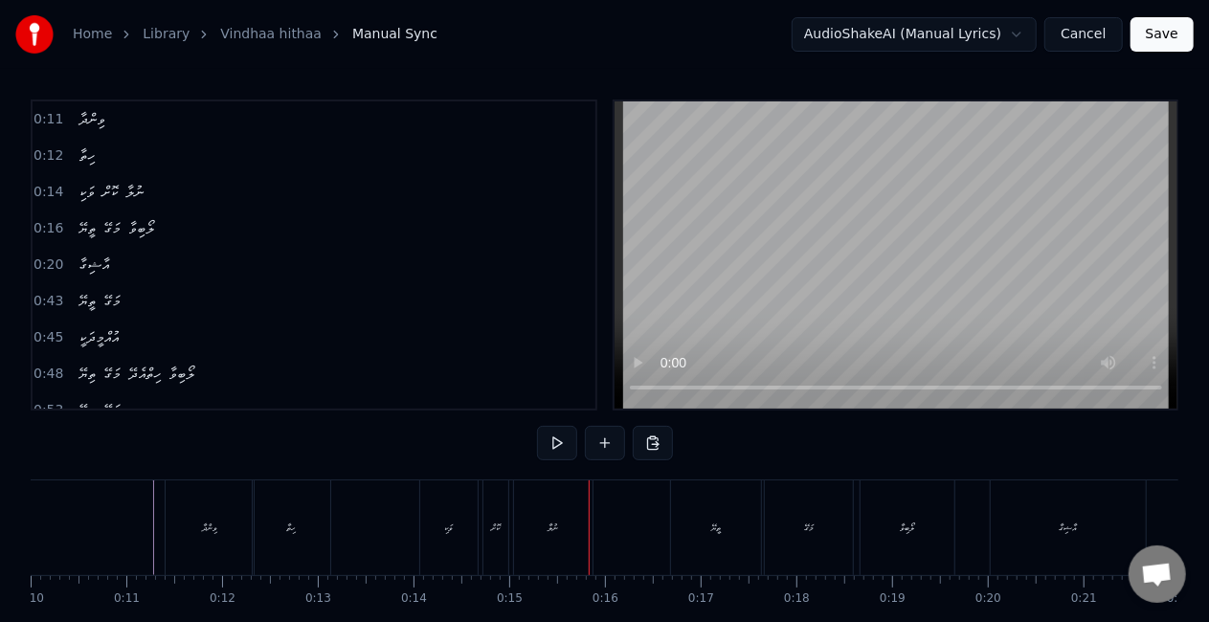
click at [547, 539] on div "ނުލާ" at bounding box center [553, 528] width 79 height 95
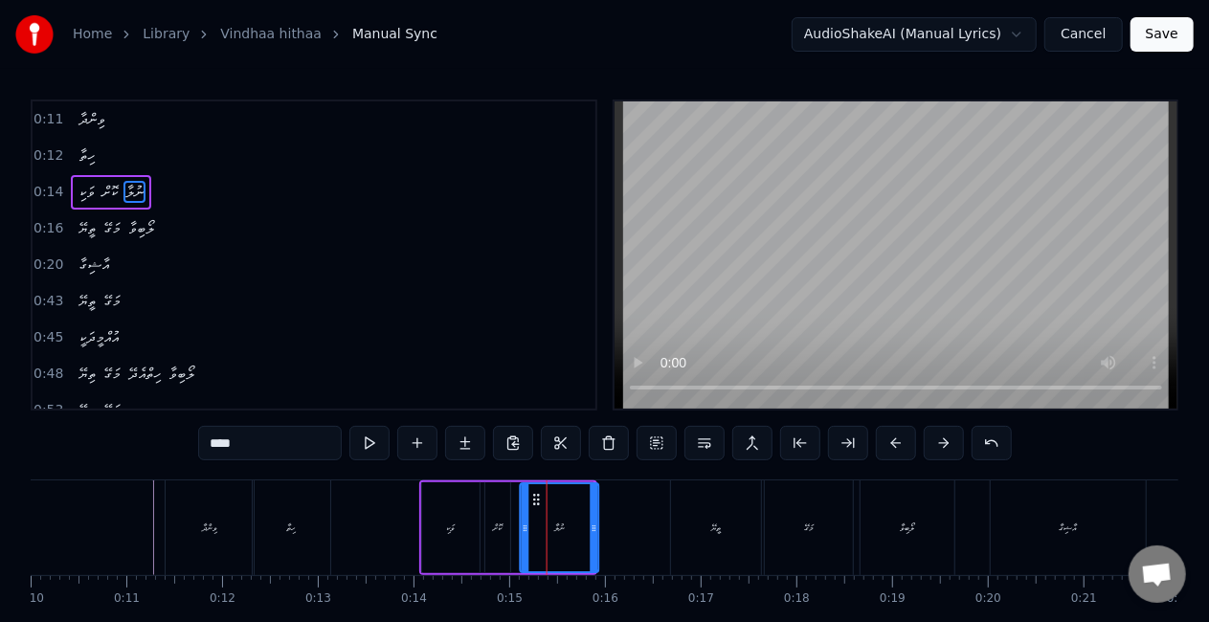
click at [541, 502] on icon at bounding box center [536, 499] width 15 height 15
click at [425, 526] on div "ވަކި" at bounding box center [450, 527] width 57 height 91
type input "****"
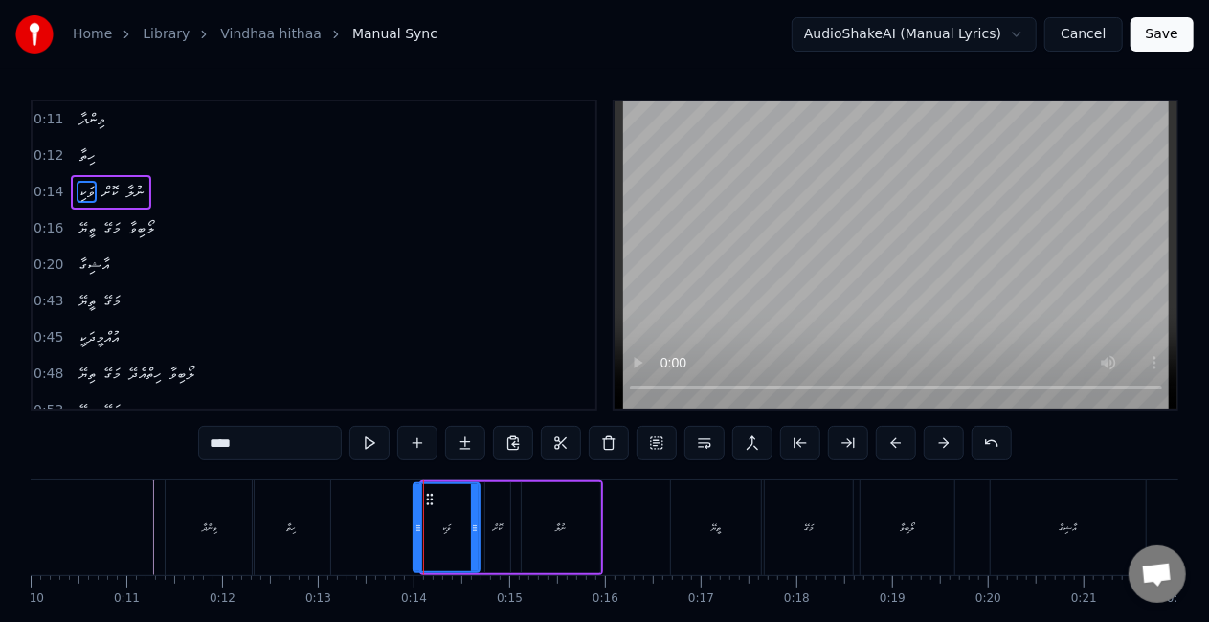
drag, startPoint x: 424, startPoint y: 531, endPoint x: 415, endPoint y: 527, distance: 10.7
click at [415, 527] on icon at bounding box center [419, 528] width 8 height 15
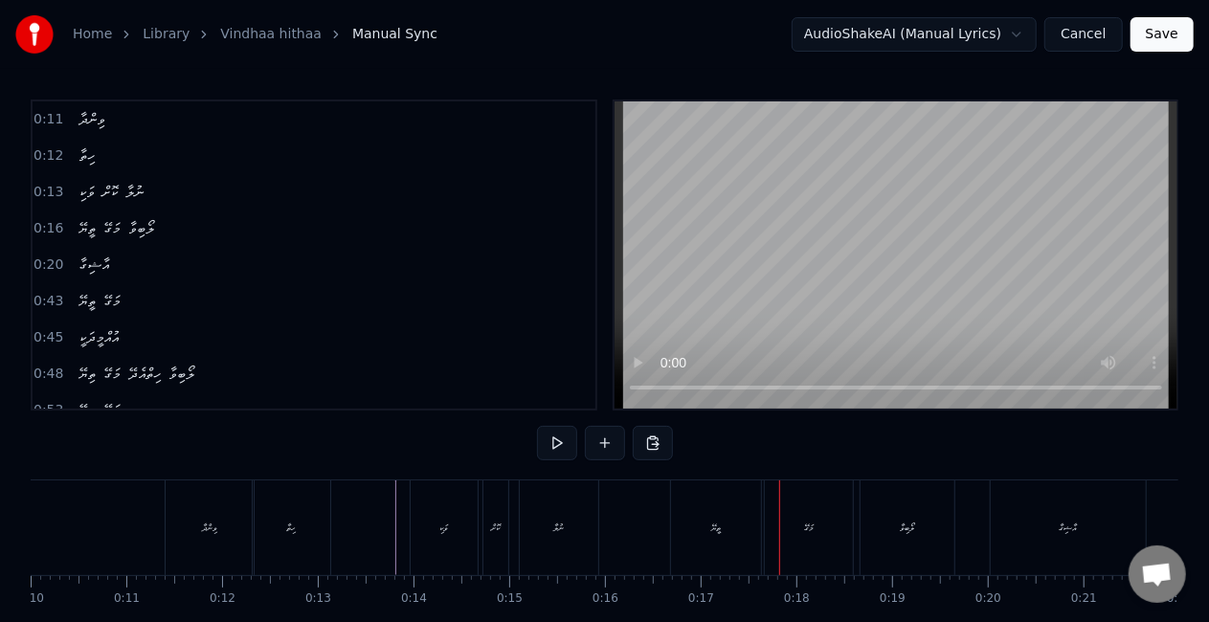
click at [694, 513] on div "ތީޔޭ" at bounding box center [716, 528] width 90 height 95
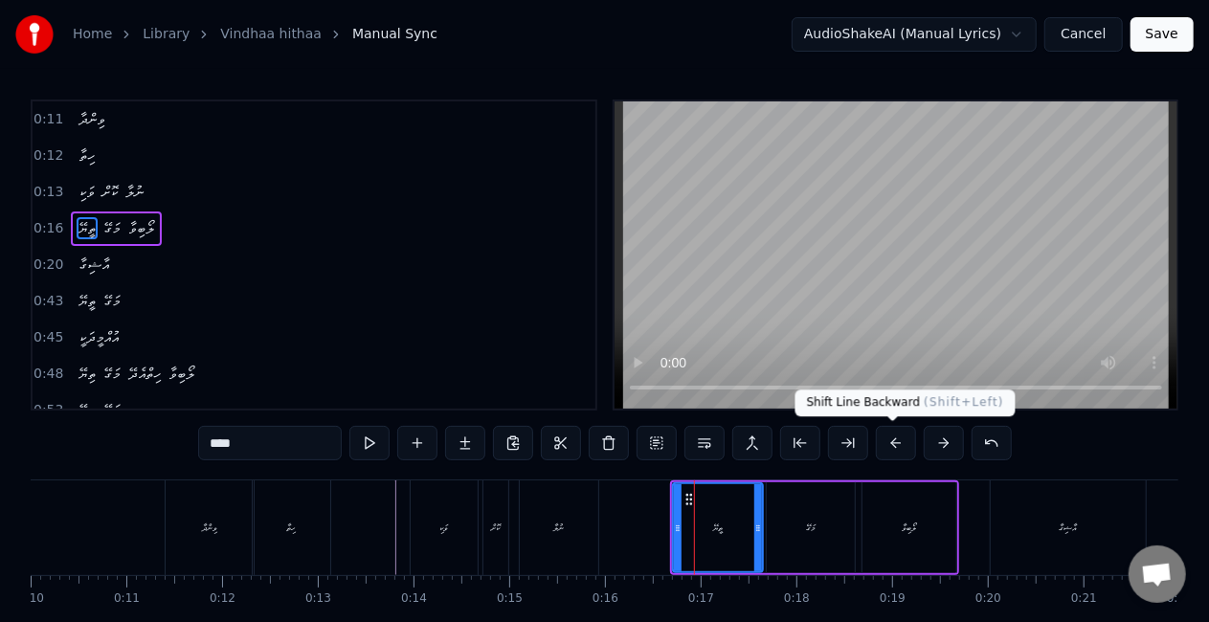
click at [892, 440] on button at bounding box center [896, 443] width 40 height 34
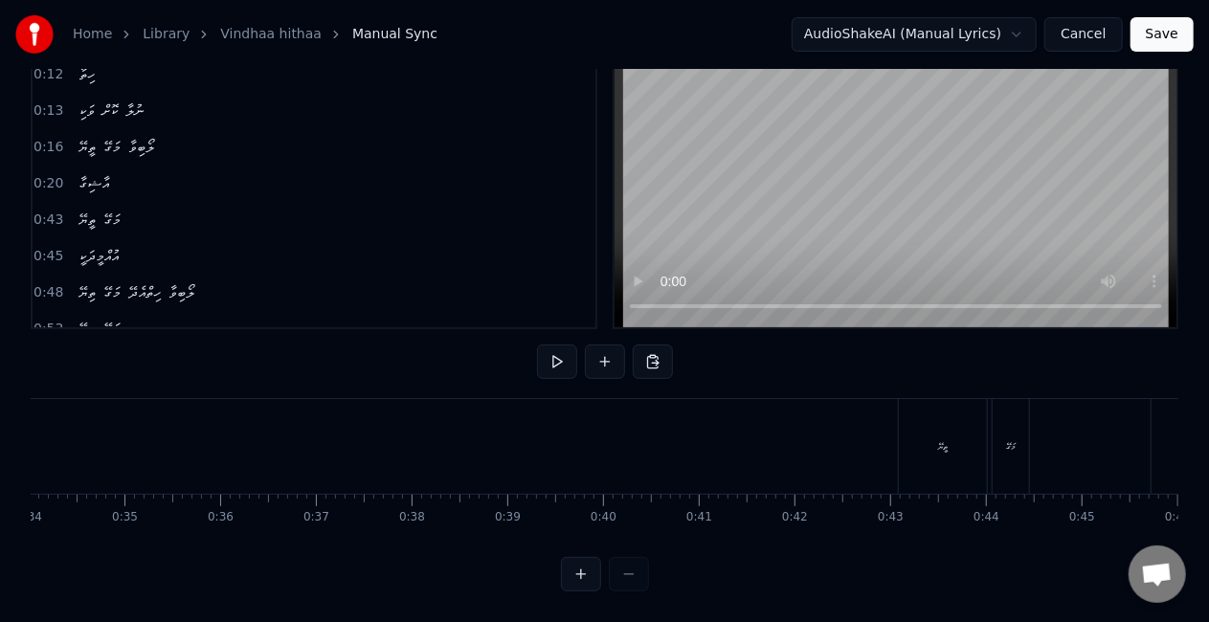
scroll to position [0, 3719]
click at [538, 439] on div "މަގޭ" at bounding box center [548, 446] width 36 height 95
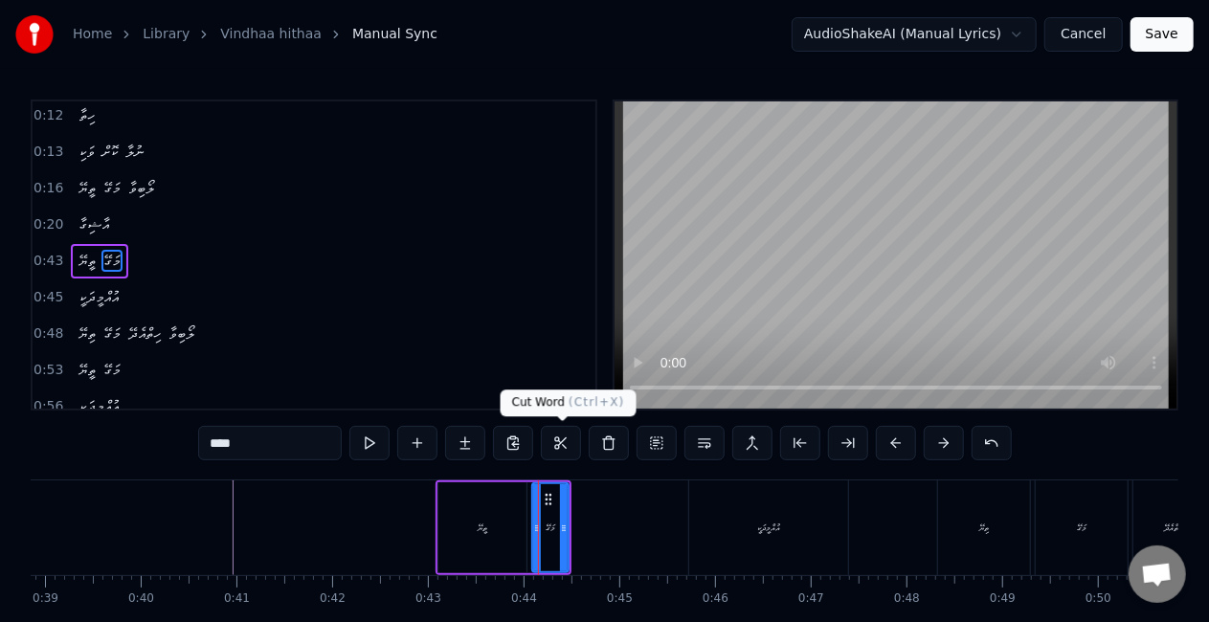
scroll to position [42, 0]
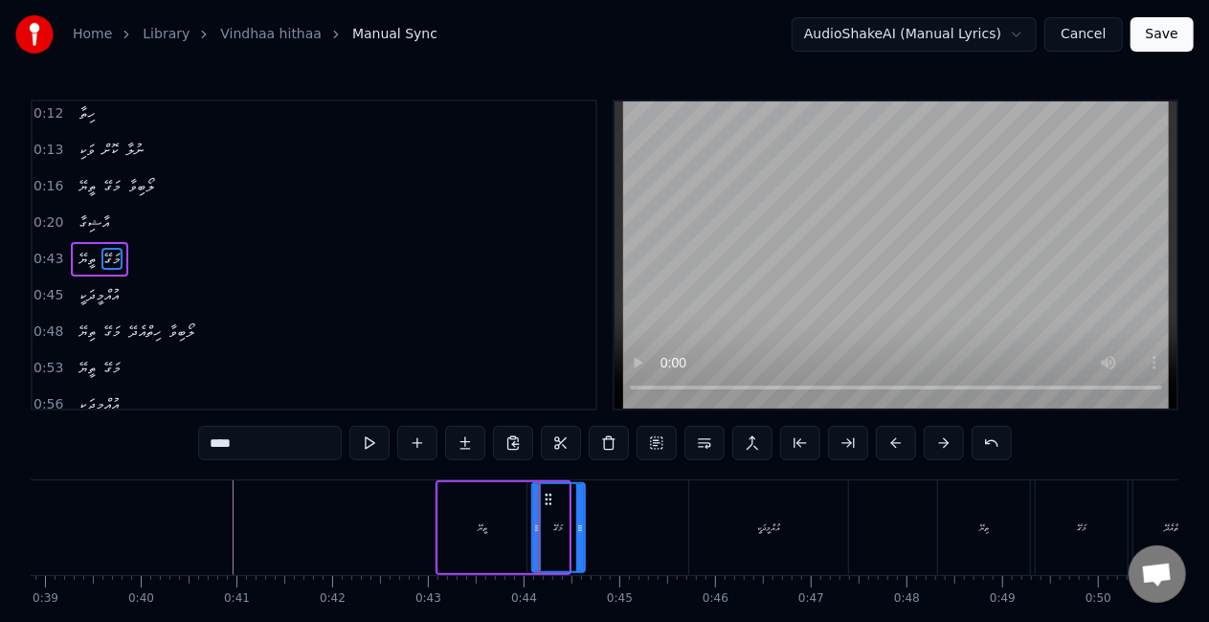
drag, startPoint x: 566, startPoint y: 521, endPoint x: 583, endPoint y: 520, distance: 17.3
click at [583, 521] on icon at bounding box center [580, 528] width 8 height 15
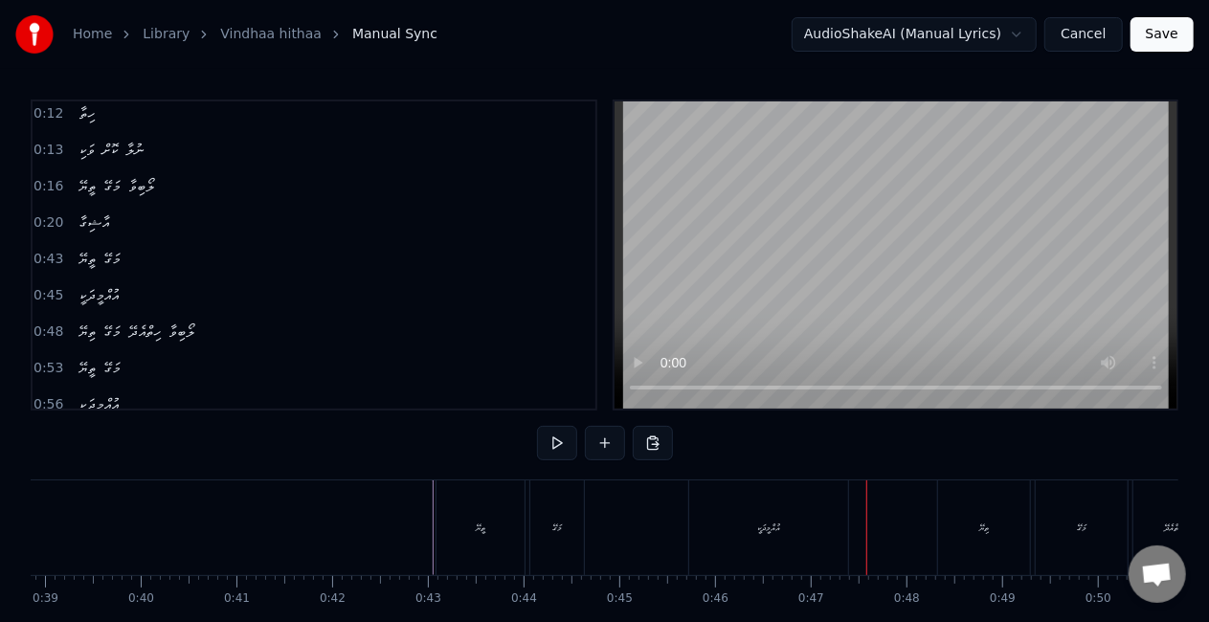
click at [731, 507] on div "އުއްމީދަކީ" at bounding box center [768, 528] width 159 height 95
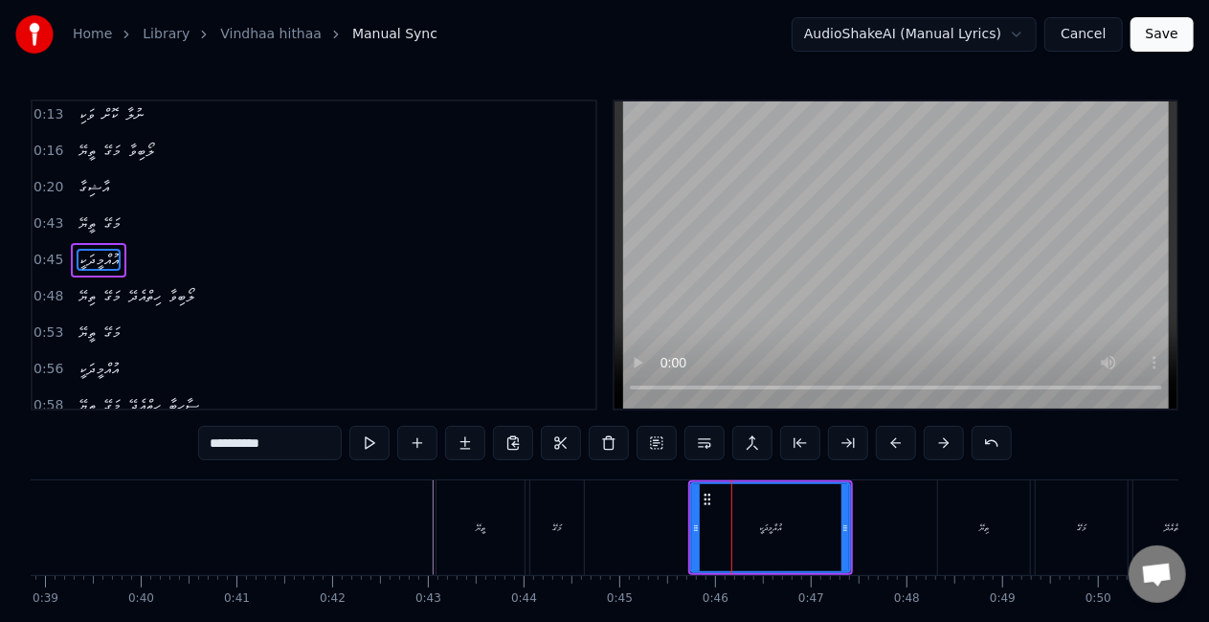
scroll to position [79, 0]
drag, startPoint x: 846, startPoint y: 527, endPoint x: 859, endPoint y: 527, distance: 12.4
click at [859, 527] on circle at bounding box center [859, 527] width 1 height 1
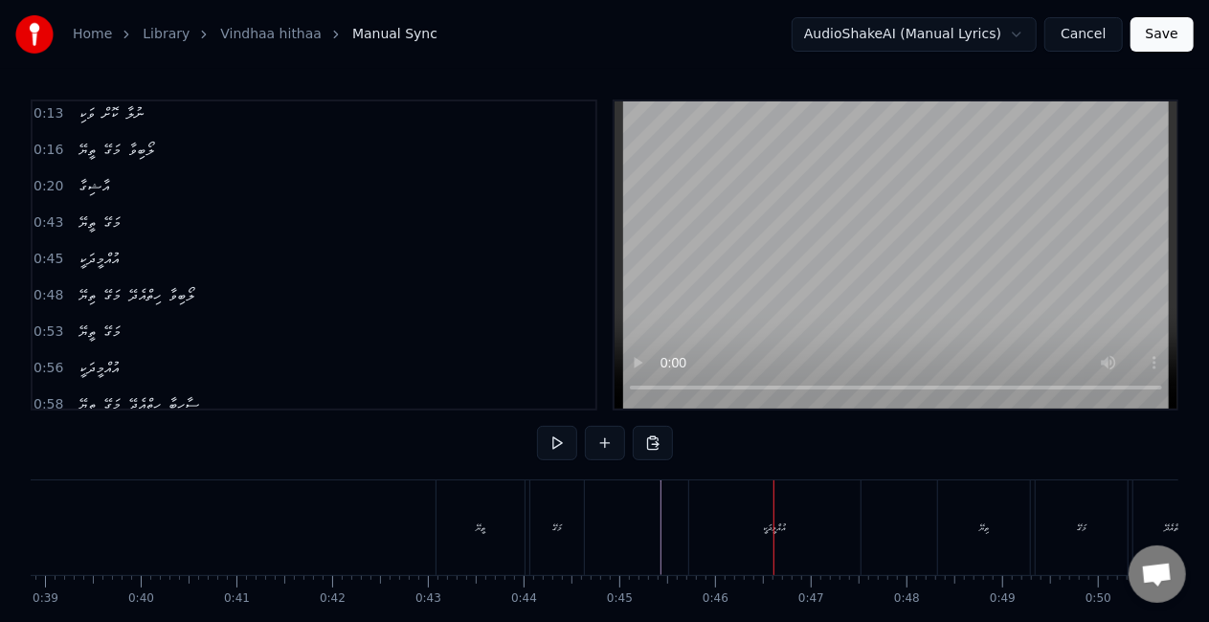
click at [725, 521] on div "އުއްމީދަކީ" at bounding box center [774, 528] width 171 height 95
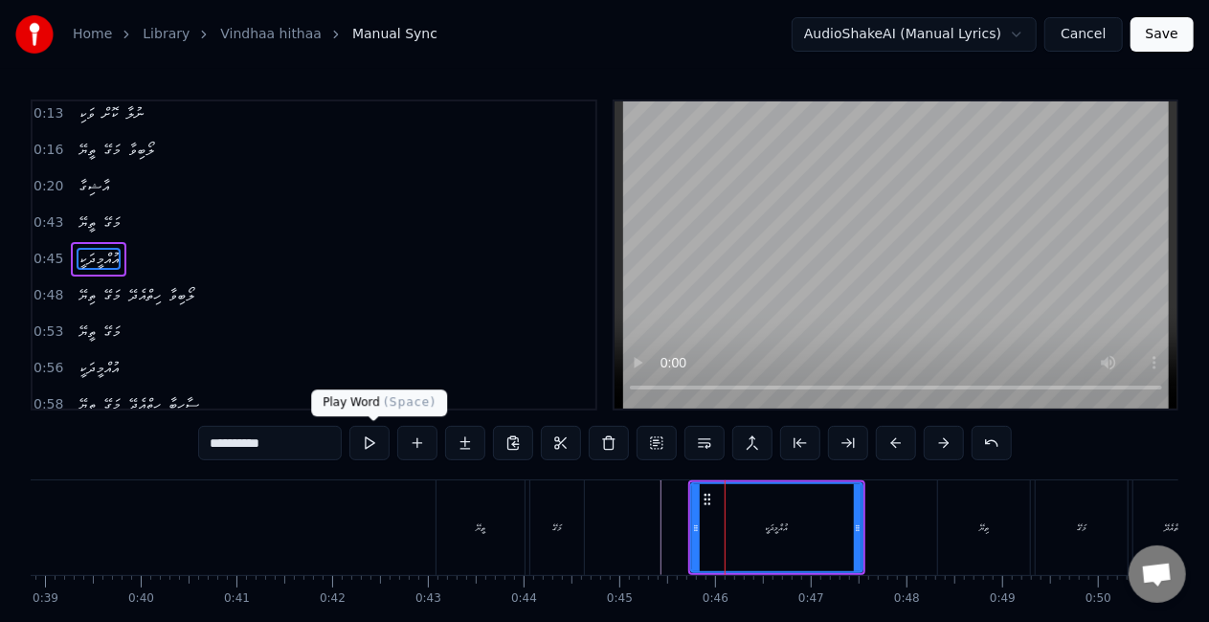
click at [379, 444] on button at bounding box center [369, 443] width 40 height 34
click at [372, 440] on button at bounding box center [369, 443] width 40 height 34
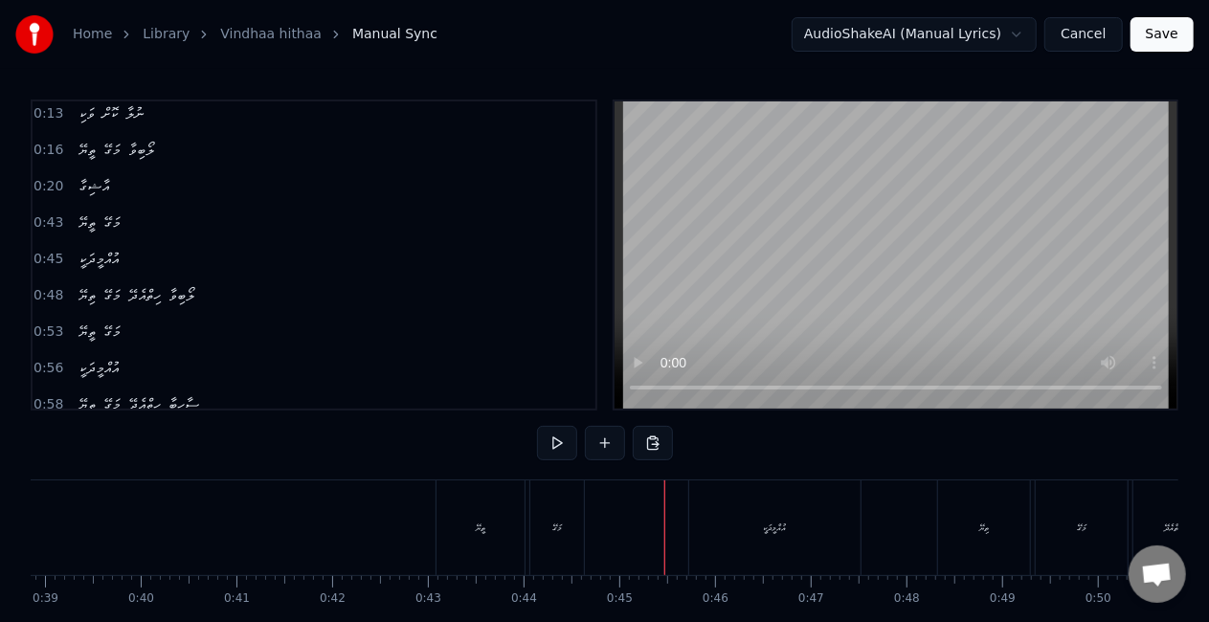
click at [722, 529] on div "އުއްމީދަކީ" at bounding box center [774, 528] width 171 height 95
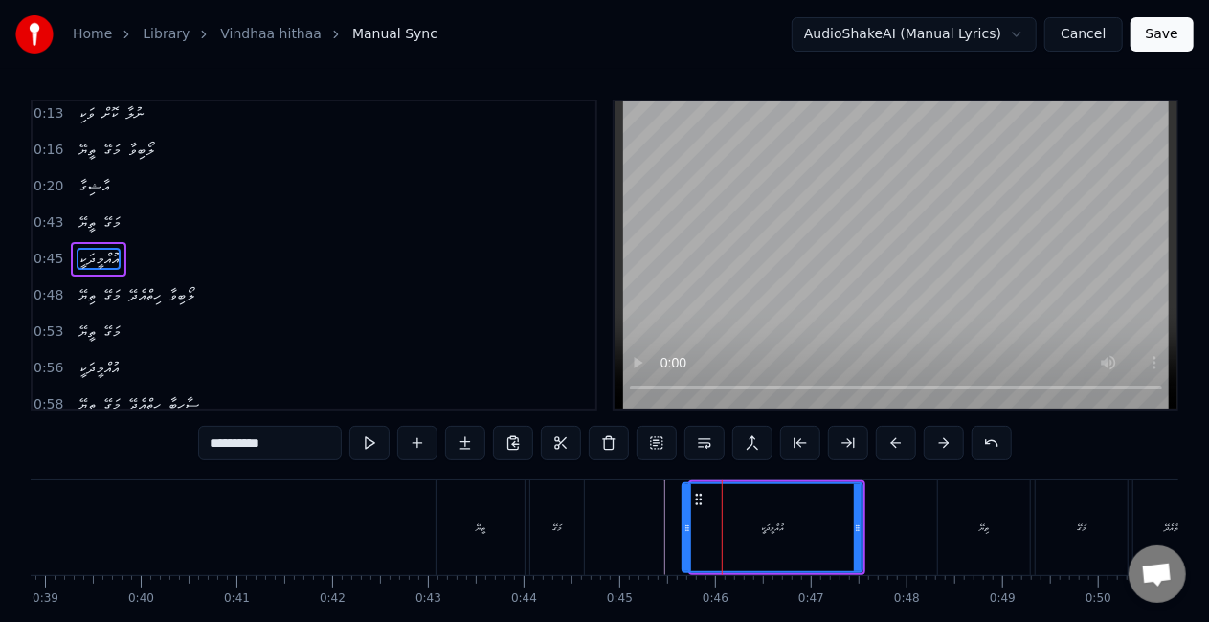
click at [685, 533] on icon at bounding box center [688, 528] width 8 height 15
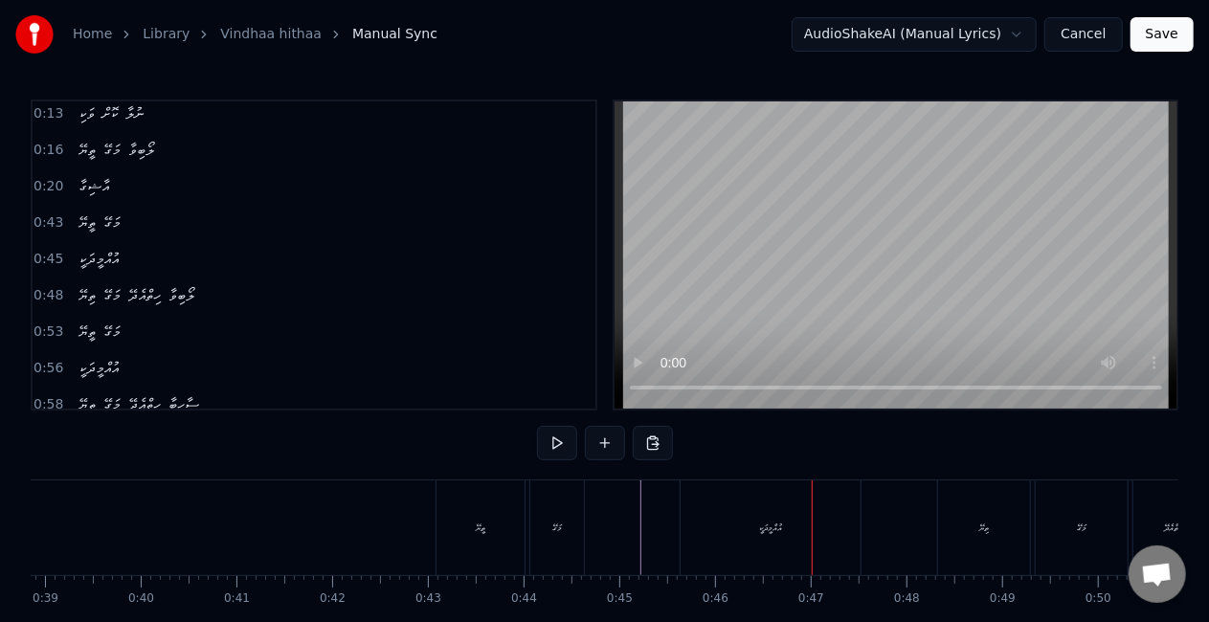
click at [767, 520] on div "އުއްމީދަކީ" at bounding box center [771, 528] width 180 height 95
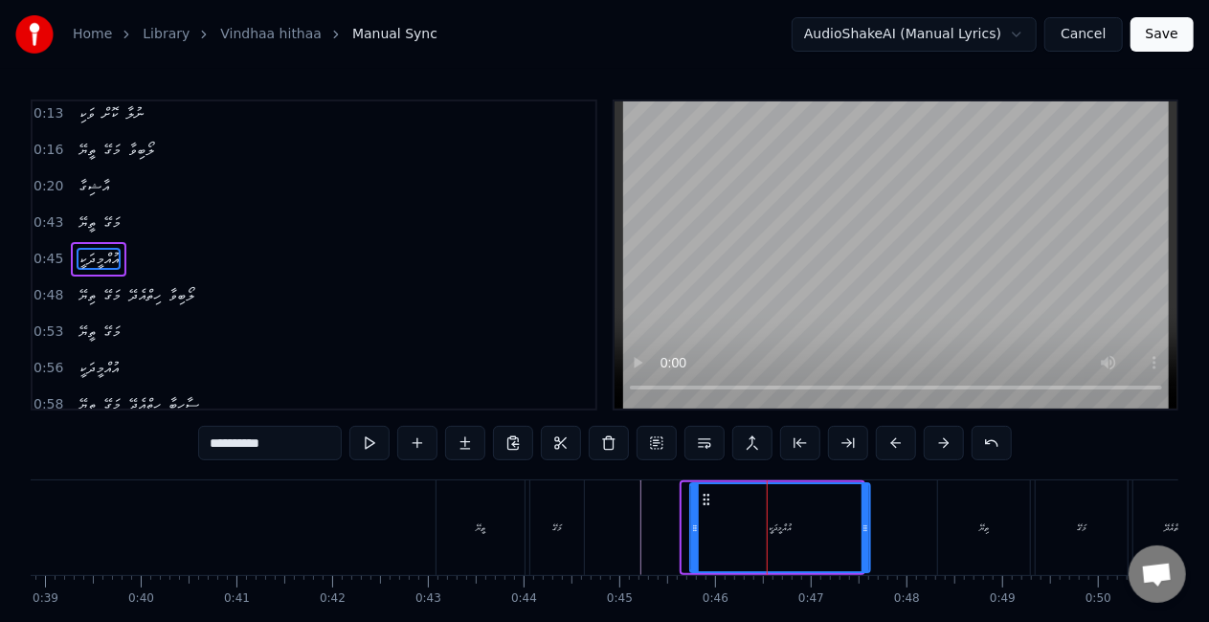
click at [707, 503] on icon at bounding box center [706, 499] width 15 height 15
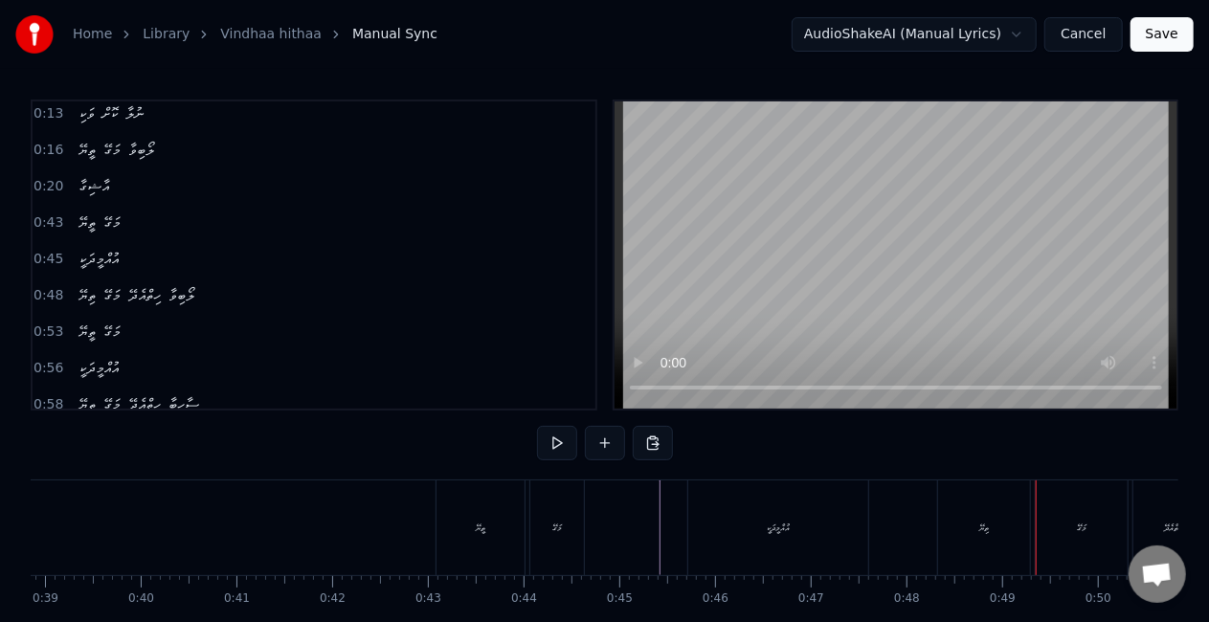
click at [993, 540] on div "ތިޔޭ" at bounding box center [984, 528] width 92 height 95
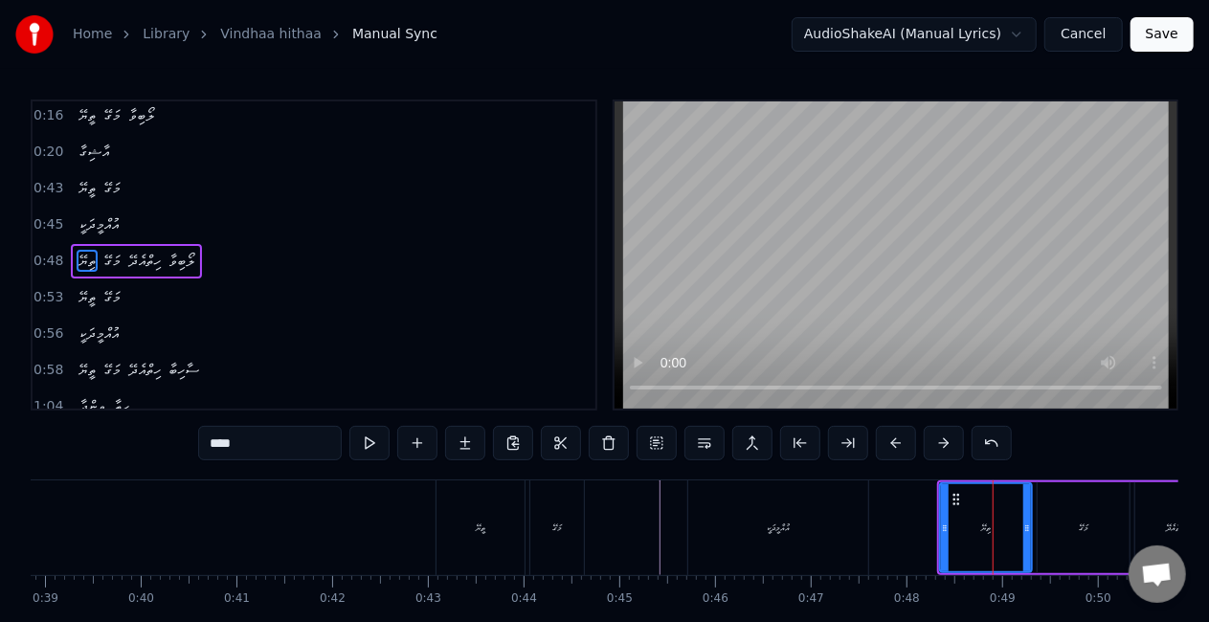
scroll to position [114, 0]
drag, startPoint x: 942, startPoint y: 534, endPoint x: 919, endPoint y: 532, distance: 23.1
click at [919, 532] on icon at bounding box center [921, 528] width 8 height 15
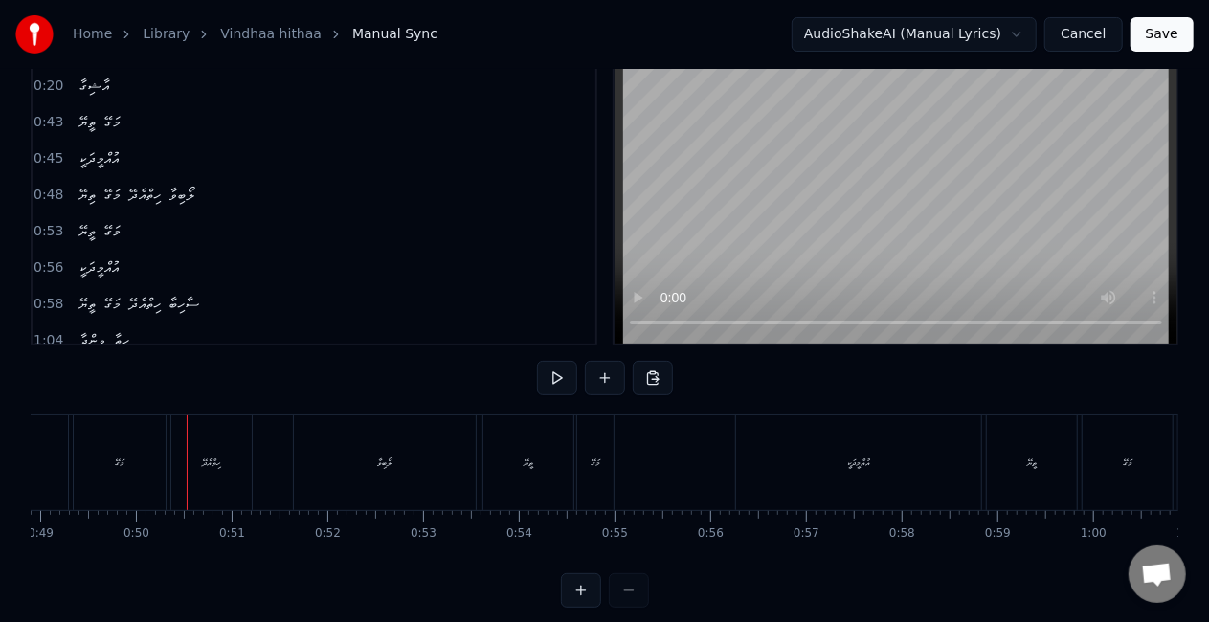
scroll to position [96, 0]
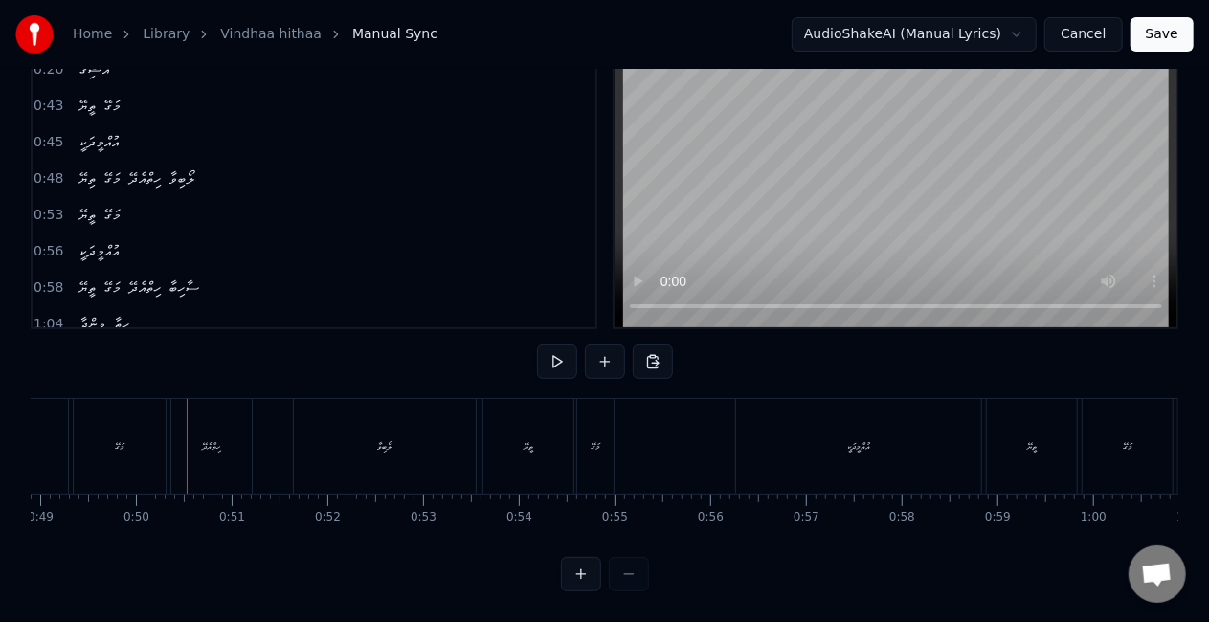
click at [100, 429] on div "މަގޭ" at bounding box center [120, 446] width 92 height 95
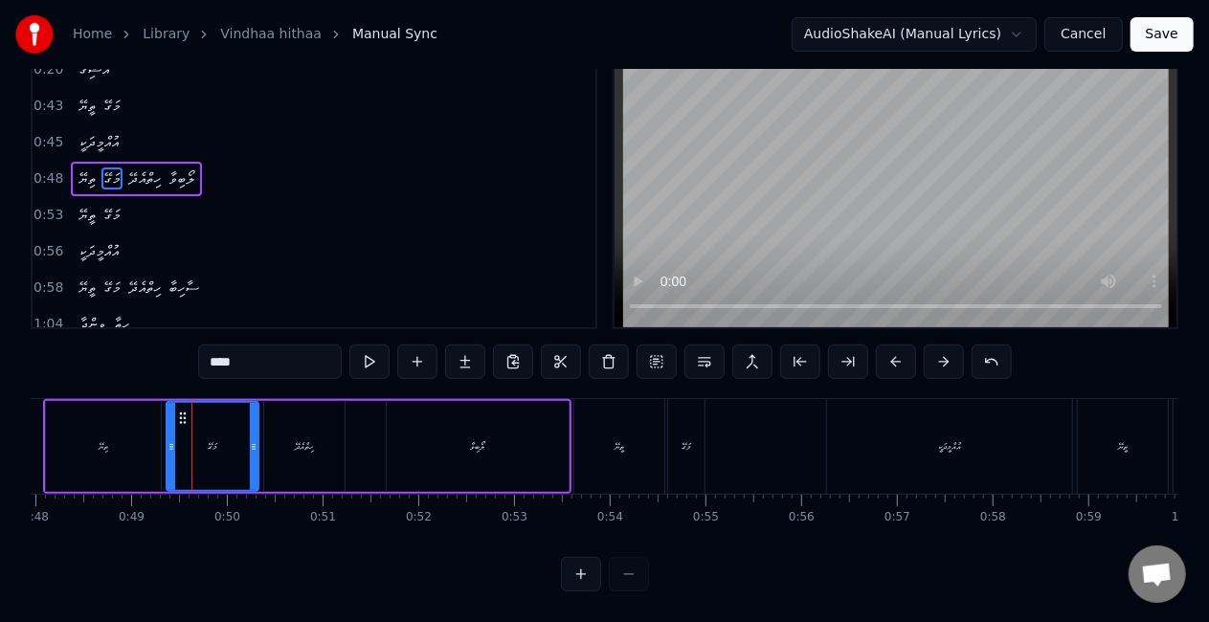
scroll to position [0, 4565]
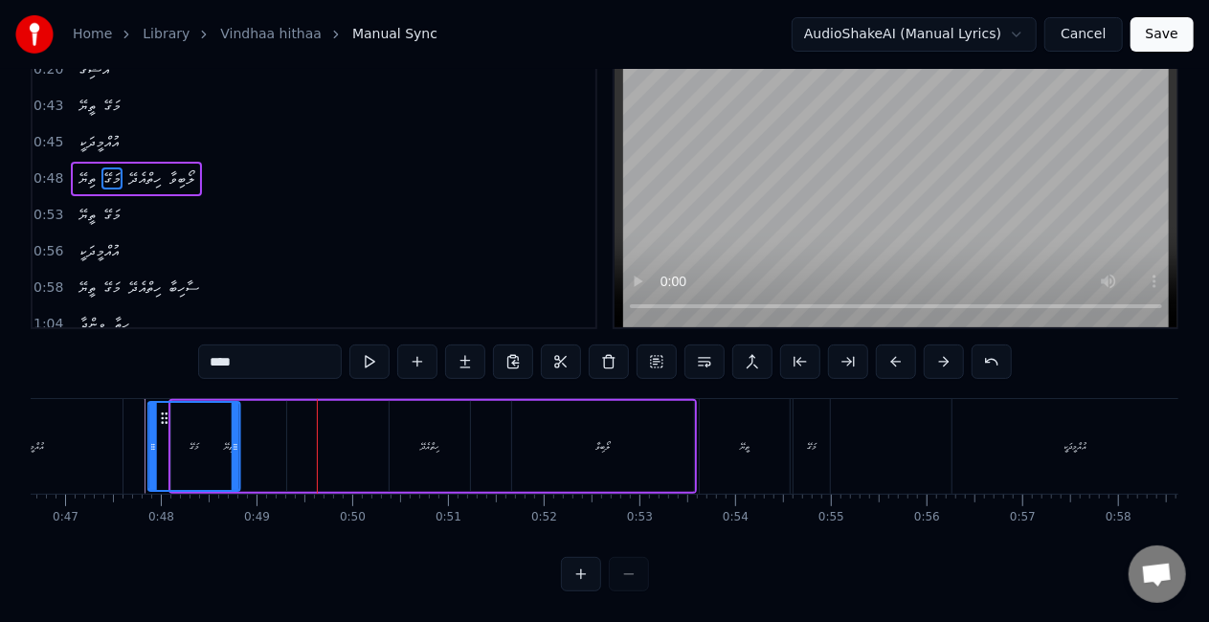
click at [172, 411] on icon at bounding box center [164, 418] width 15 height 15
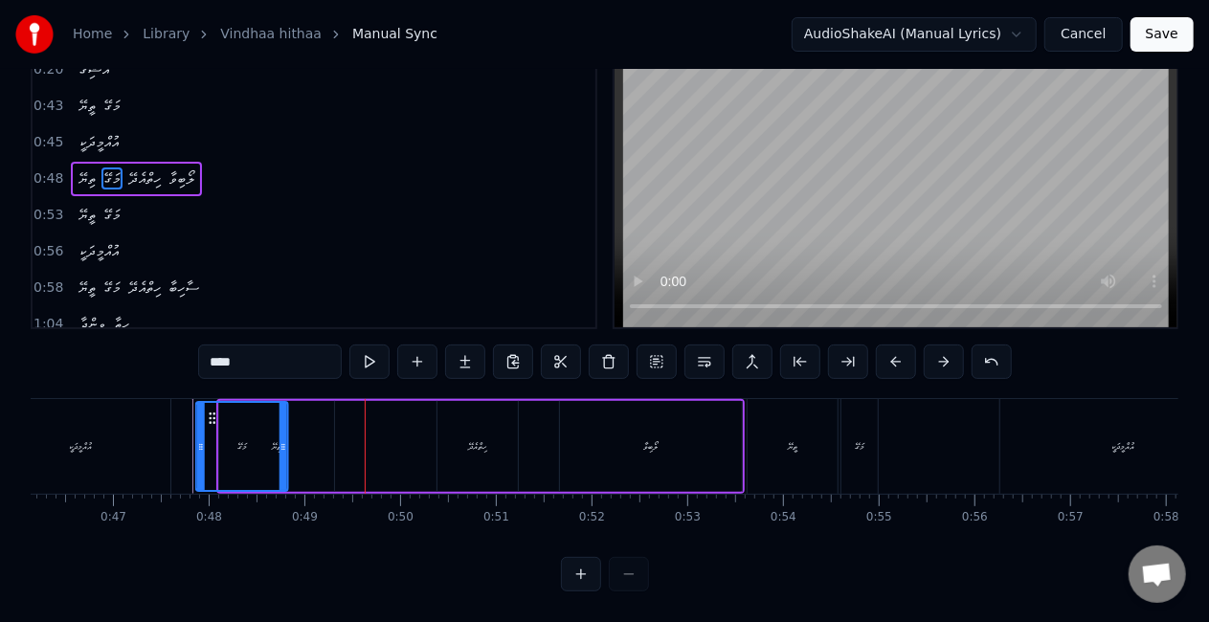
click at [263, 414] on div "މަގޭ" at bounding box center [242, 446] width 90 height 87
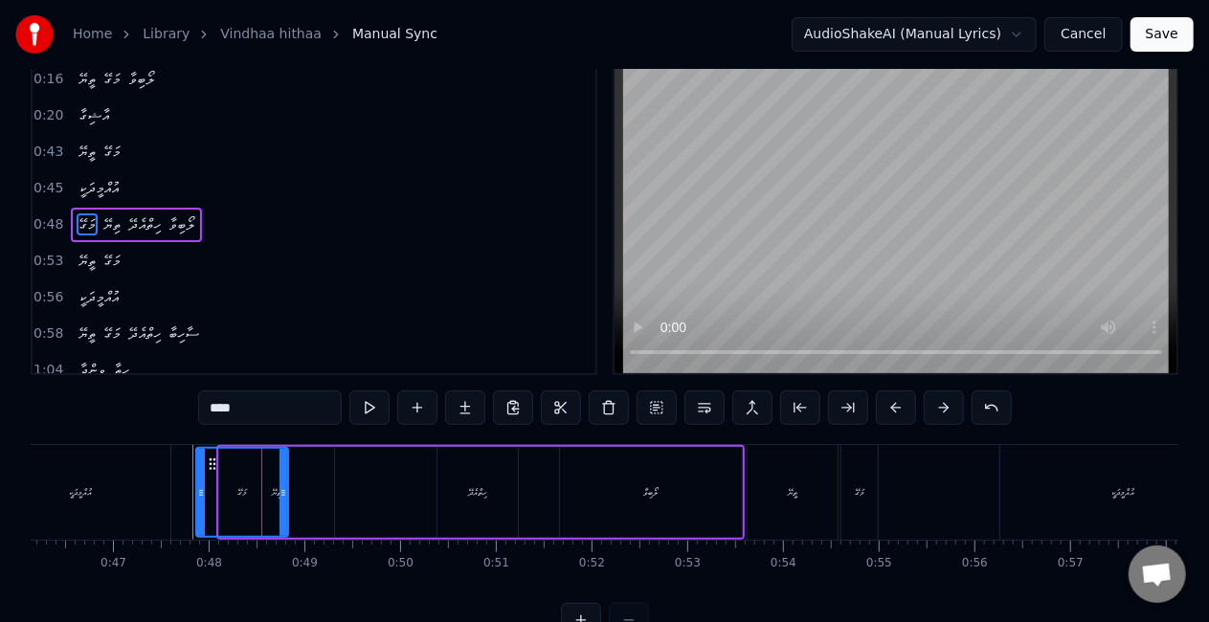
scroll to position [0, 0]
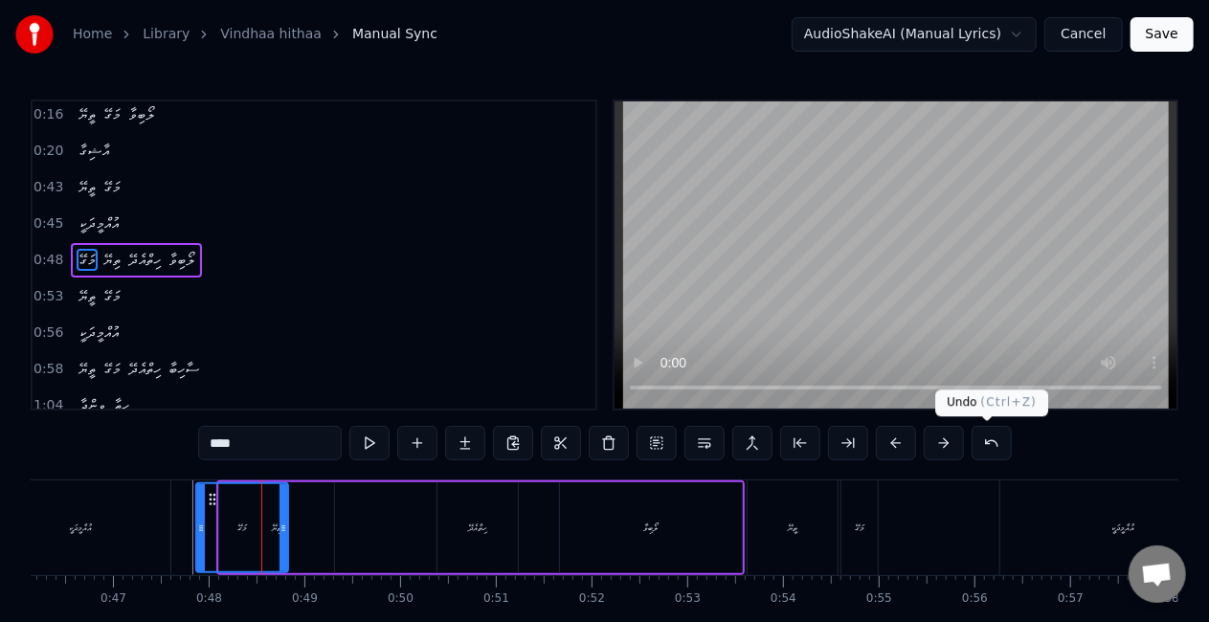
click at [989, 440] on button at bounding box center [992, 443] width 40 height 34
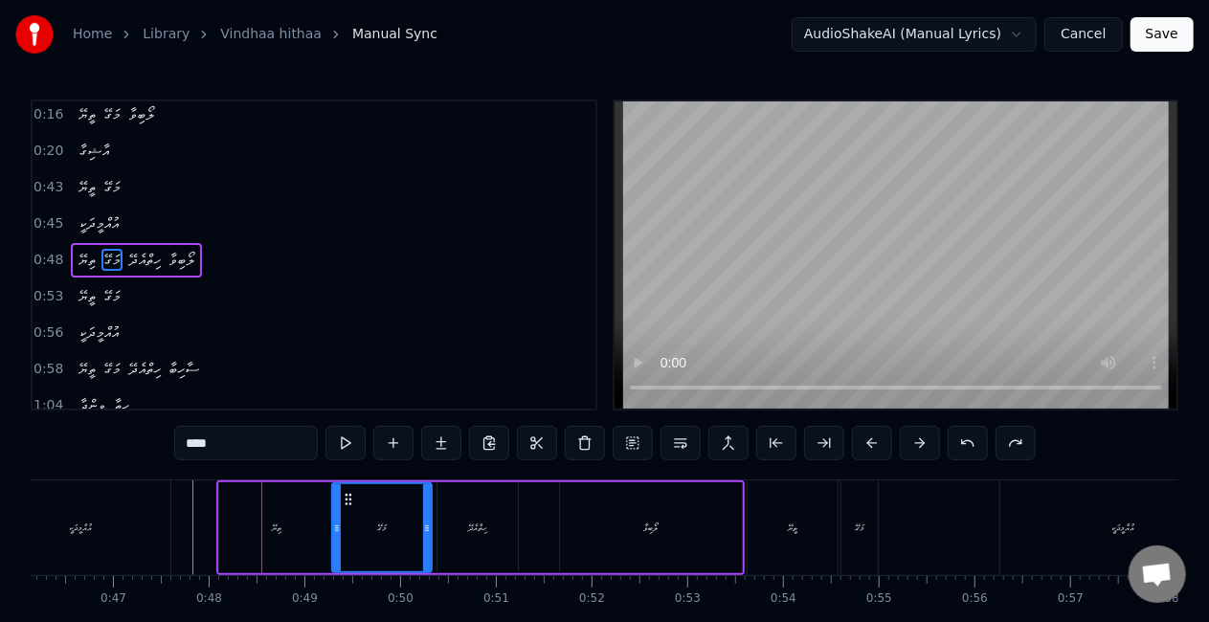
click at [337, 527] on icon at bounding box center [337, 528] width 8 height 15
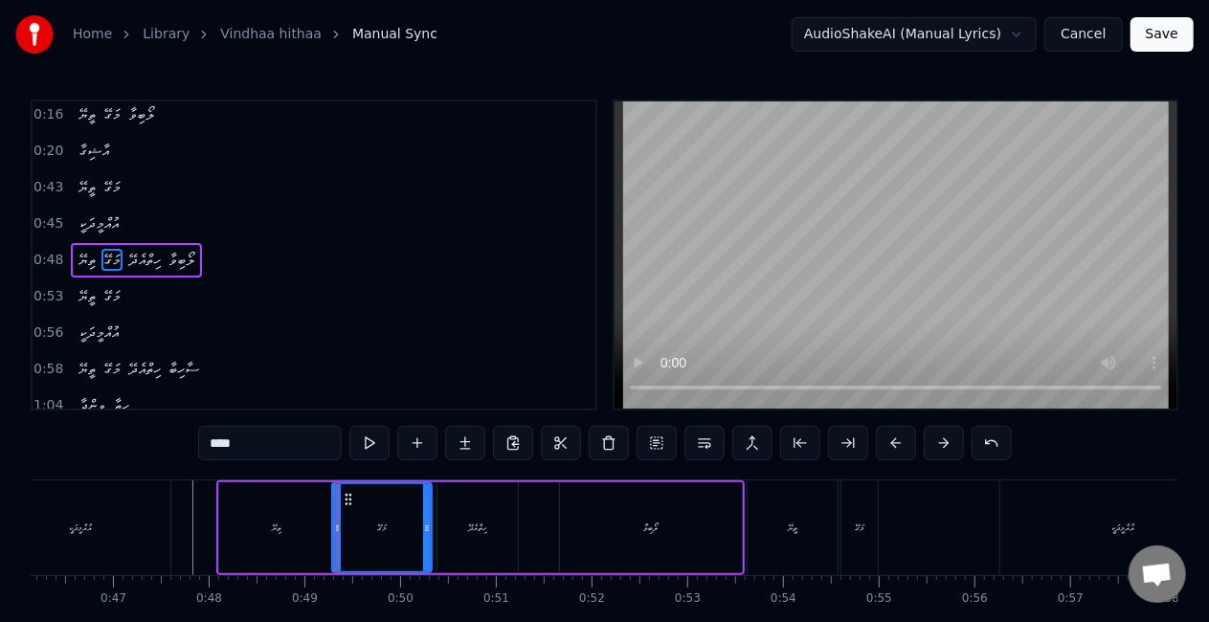
click at [306, 516] on div "ތިޔޭ" at bounding box center [276, 527] width 115 height 91
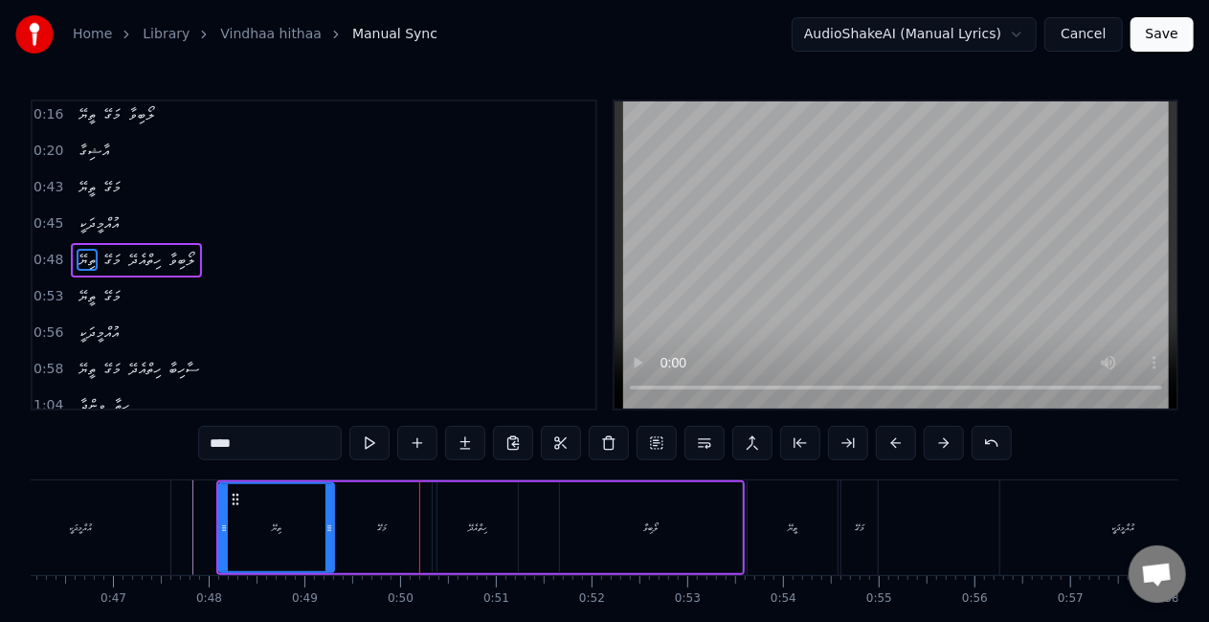
click at [382, 539] on div "މަގޭ" at bounding box center [382, 527] width 100 height 91
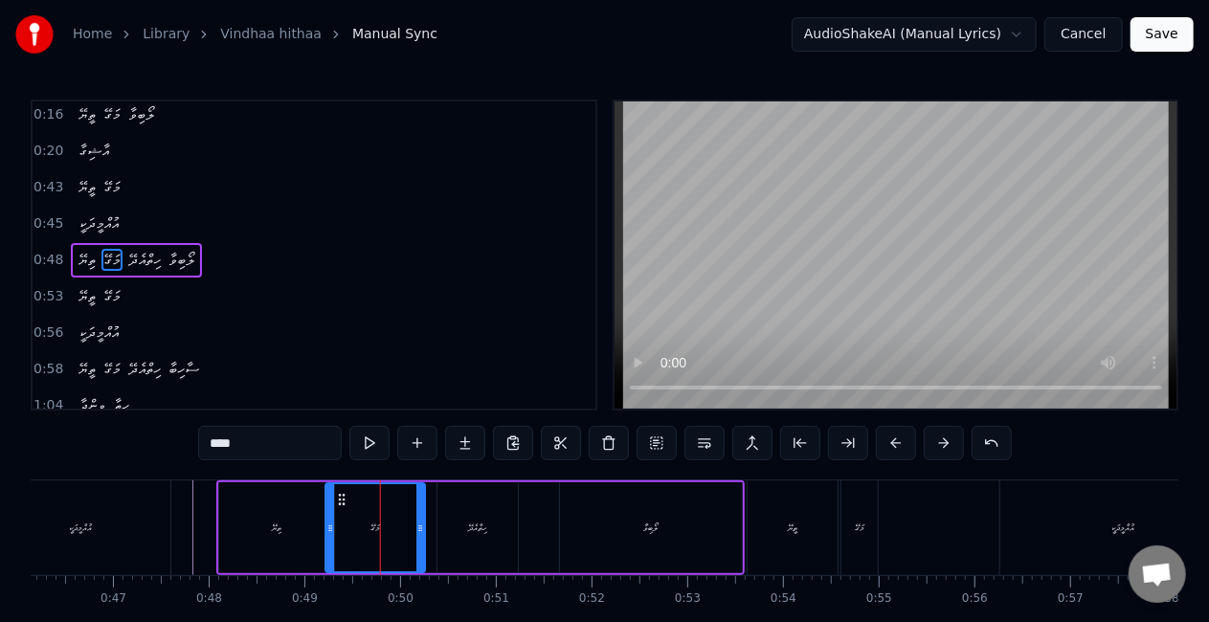
click at [341, 500] on icon at bounding box center [341, 499] width 15 height 15
click at [286, 514] on div "ތިޔޭ" at bounding box center [276, 527] width 115 height 91
type input "****"
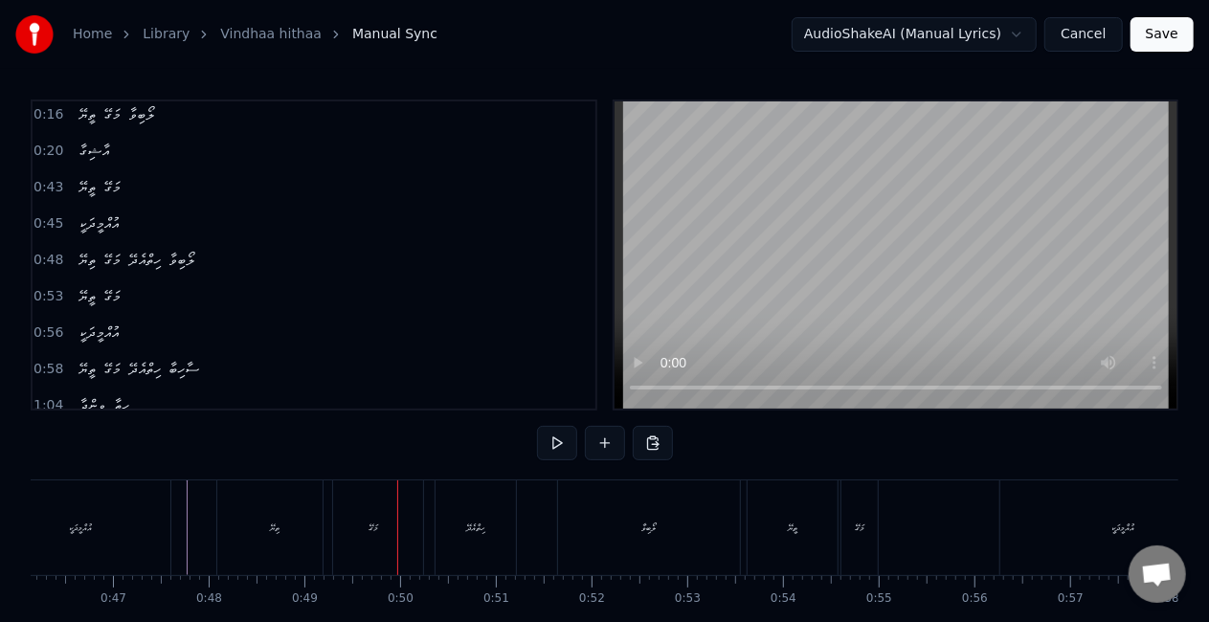
click at [399, 526] on div "މަގޭ" at bounding box center [374, 528] width 100 height 95
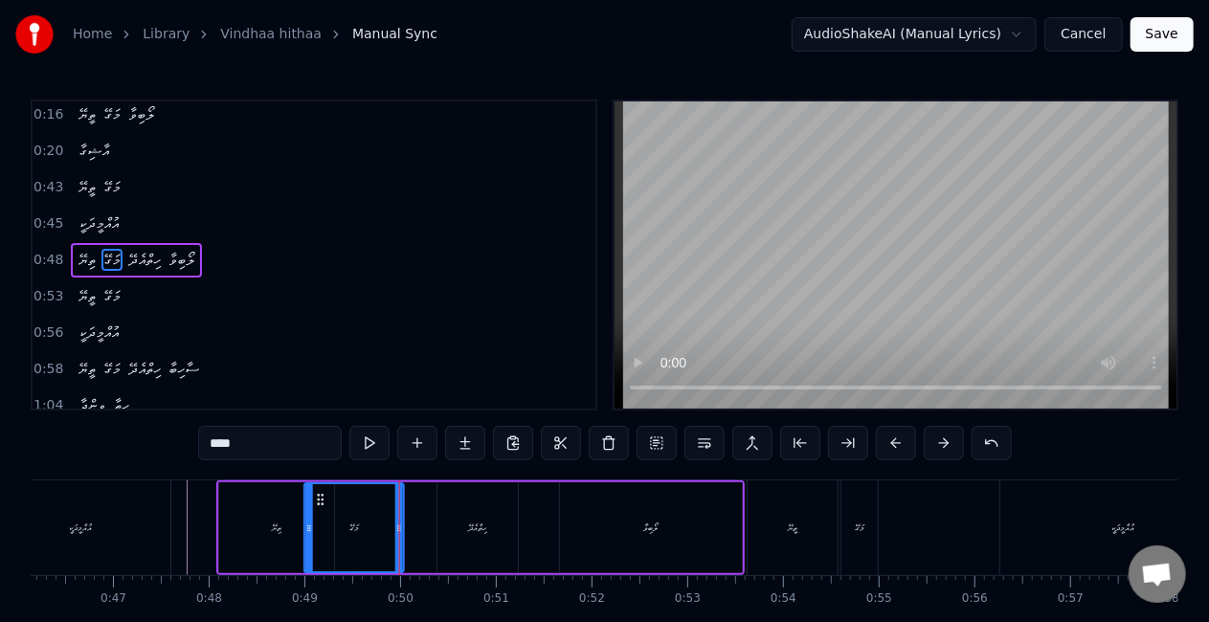
drag, startPoint x: 345, startPoint y: 495, endPoint x: 324, endPoint y: 483, distance: 24.0
click at [324, 484] on div "މަގޭ" at bounding box center [354, 527] width 98 height 87
click at [270, 517] on div "ތިޔޭ" at bounding box center [276, 527] width 115 height 91
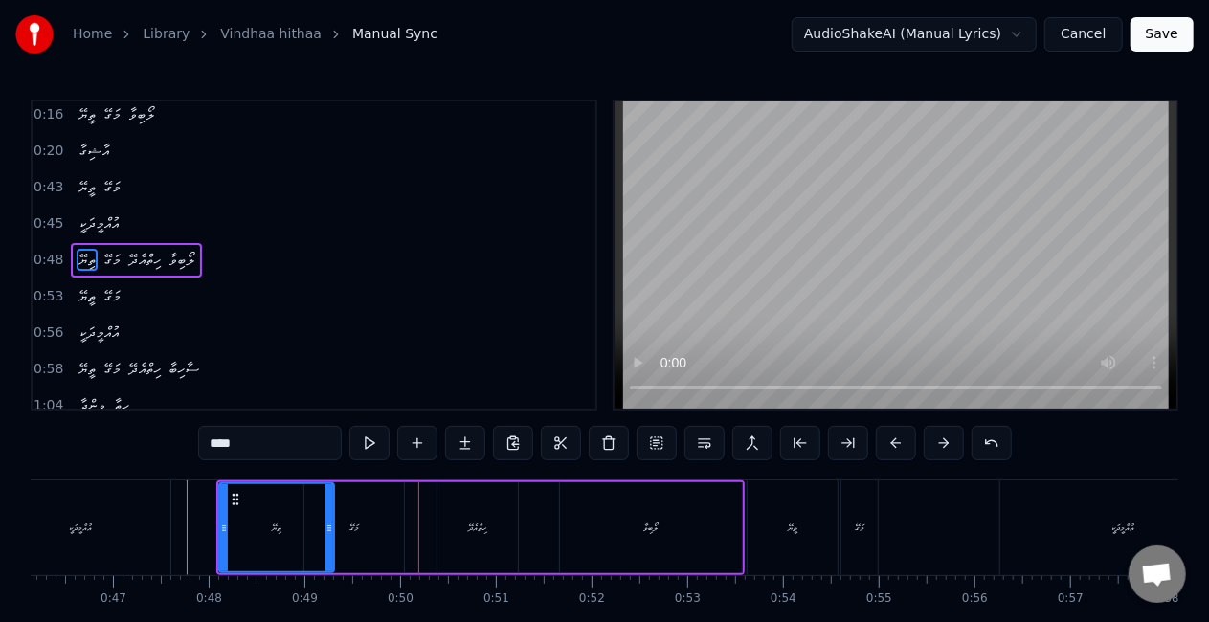
click at [374, 540] on div "މަގޭ" at bounding box center [354, 527] width 100 height 91
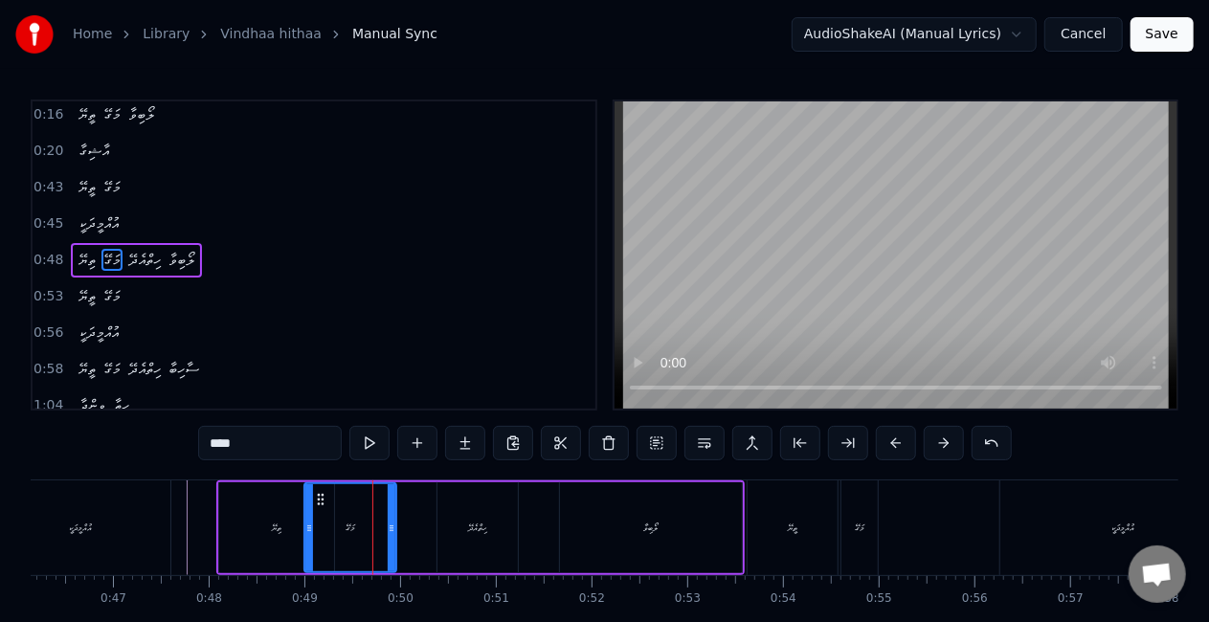
drag, startPoint x: 398, startPoint y: 541, endPoint x: 386, endPoint y: 536, distance: 13.3
click at [388, 536] on div at bounding box center [392, 527] width 8 height 87
click at [270, 548] on div "ތިޔޭ" at bounding box center [276, 527] width 115 height 91
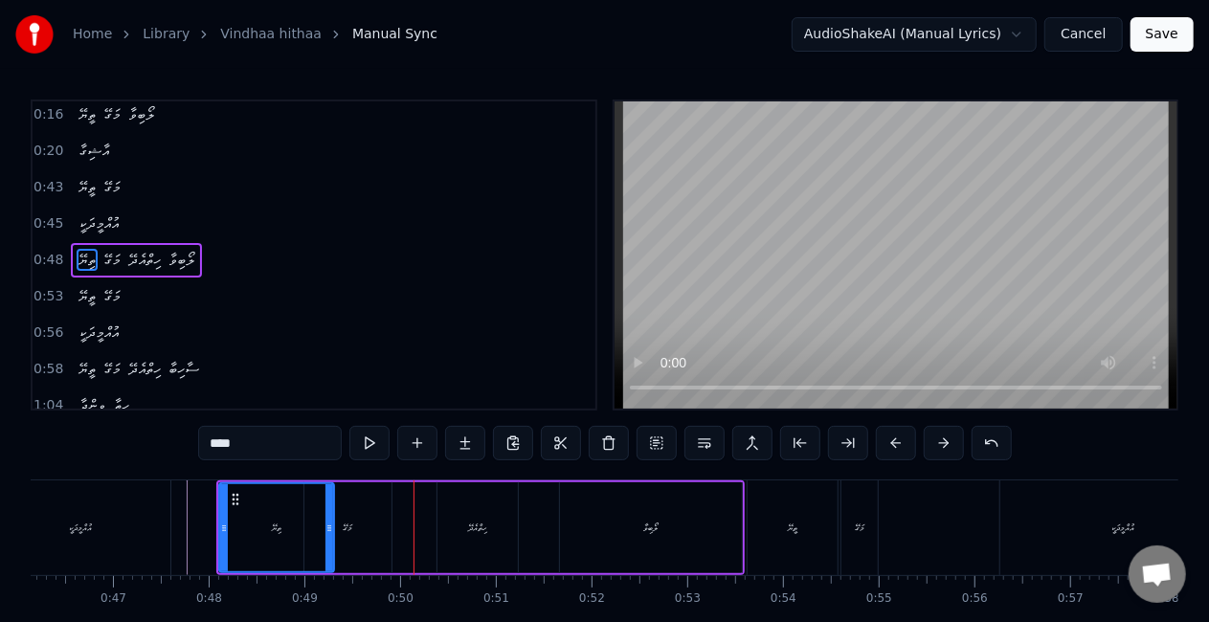
click at [343, 530] on div "މަގޭ" at bounding box center [348, 528] width 10 height 14
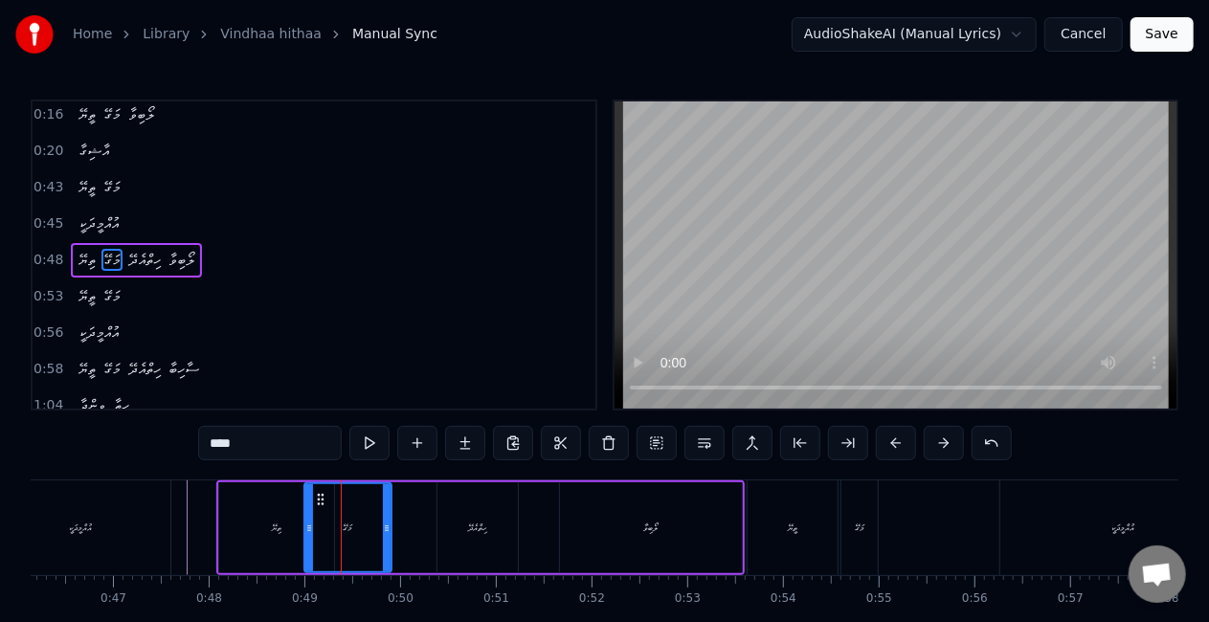
click at [451, 533] on div "ހިތްއެދޭ" at bounding box center [478, 527] width 80 height 91
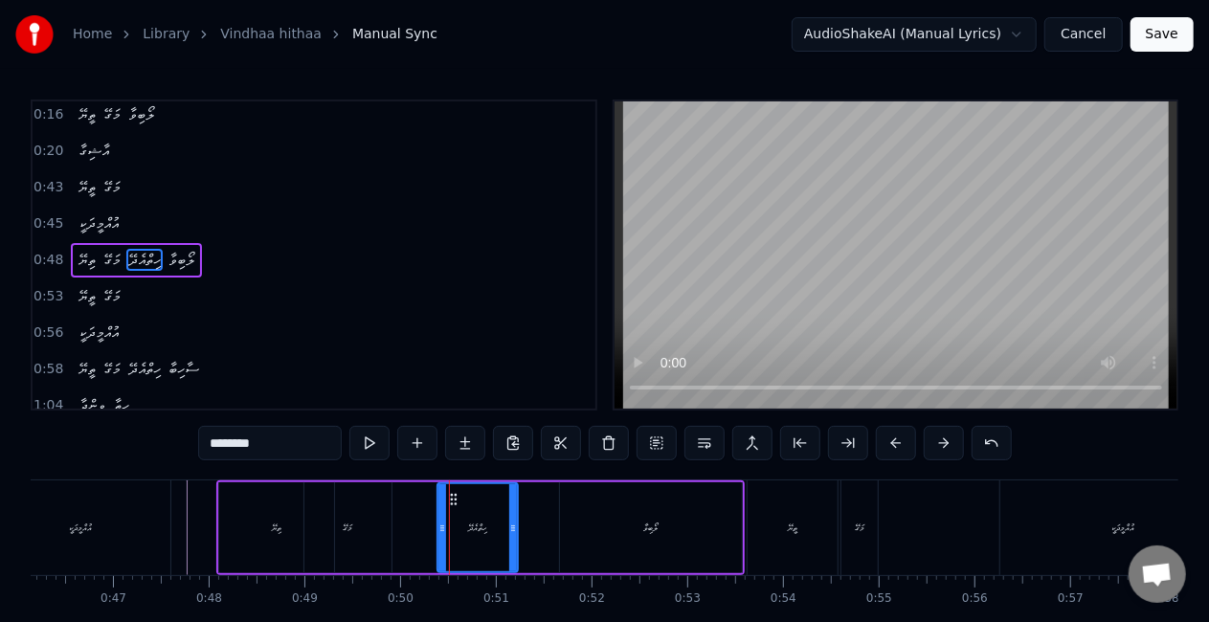
click at [333, 537] on div "މަގޭ" at bounding box center [347, 527] width 87 height 91
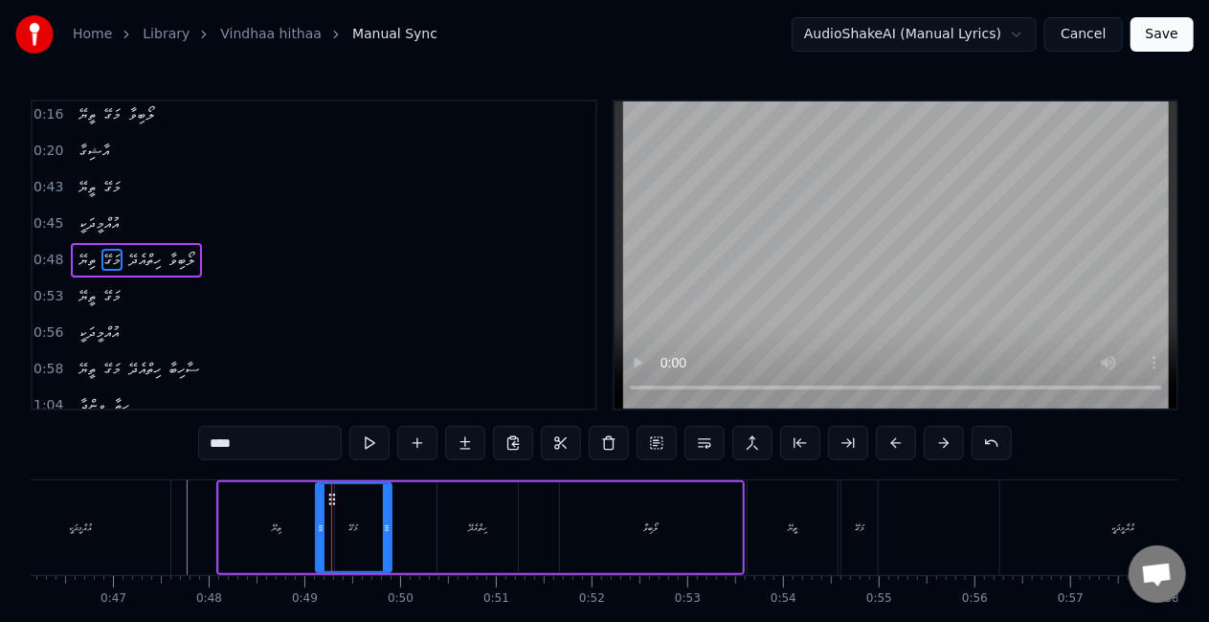
drag, startPoint x: 310, startPoint y: 535, endPoint x: 322, endPoint y: 538, distance: 11.8
click at [322, 538] on div at bounding box center [321, 527] width 8 height 87
click at [226, 509] on div "ތިޔޭ" at bounding box center [276, 527] width 115 height 91
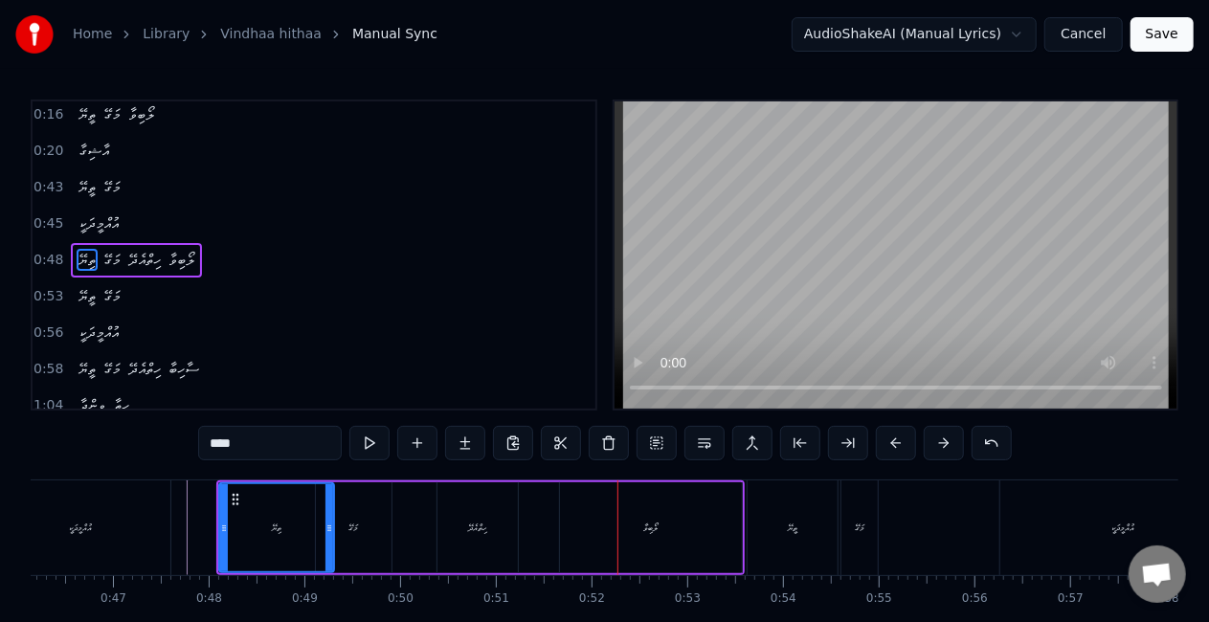
click at [489, 518] on div "ހިތްއެދޭ" at bounding box center [478, 527] width 80 height 91
type input "********"
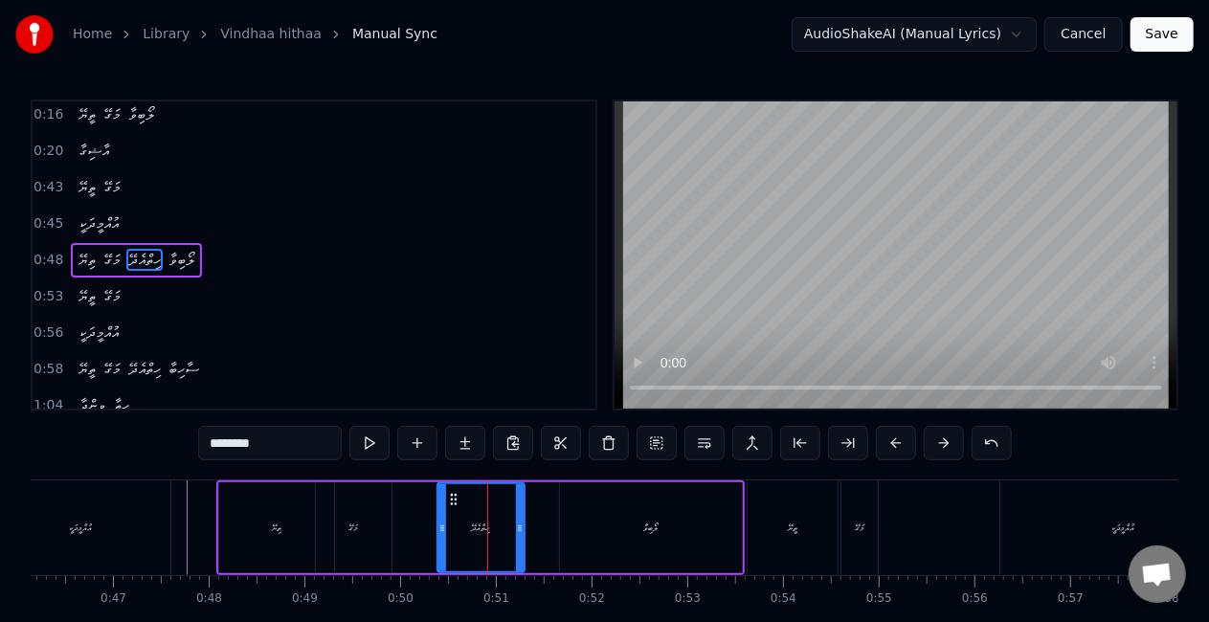
click at [524, 534] on icon at bounding box center [520, 528] width 8 height 15
click at [435, 529] on icon at bounding box center [435, 528] width 8 height 15
click at [401, 533] on div "ތިޔޭ މަގޭ ހިތްއެދޭ ލޯބިވާ" at bounding box center [480, 528] width 528 height 95
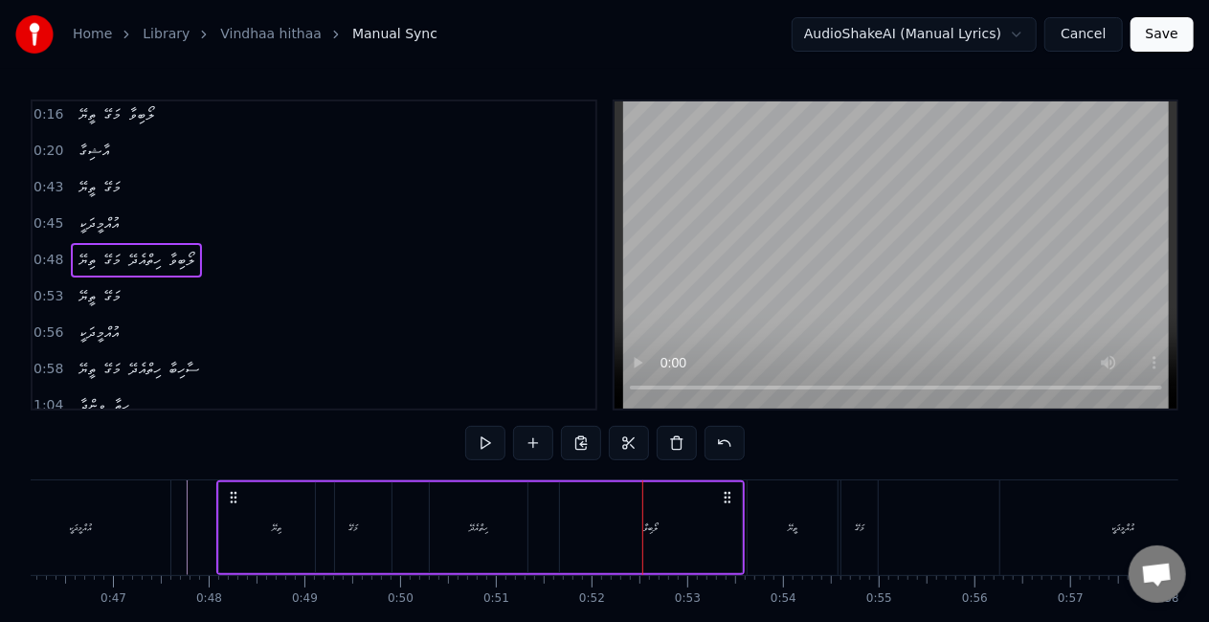
click at [245, 521] on div "ތިޔޭ" at bounding box center [276, 527] width 115 height 91
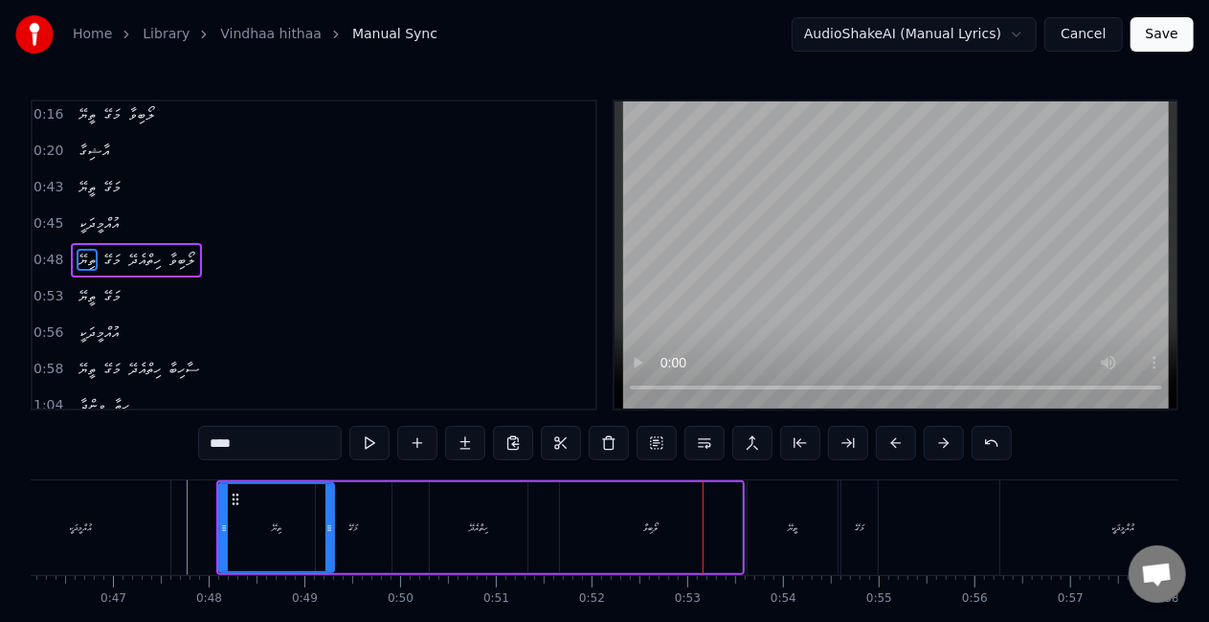
click at [714, 538] on div "ލޯބިވާ" at bounding box center [651, 527] width 182 height 91
type input "******"
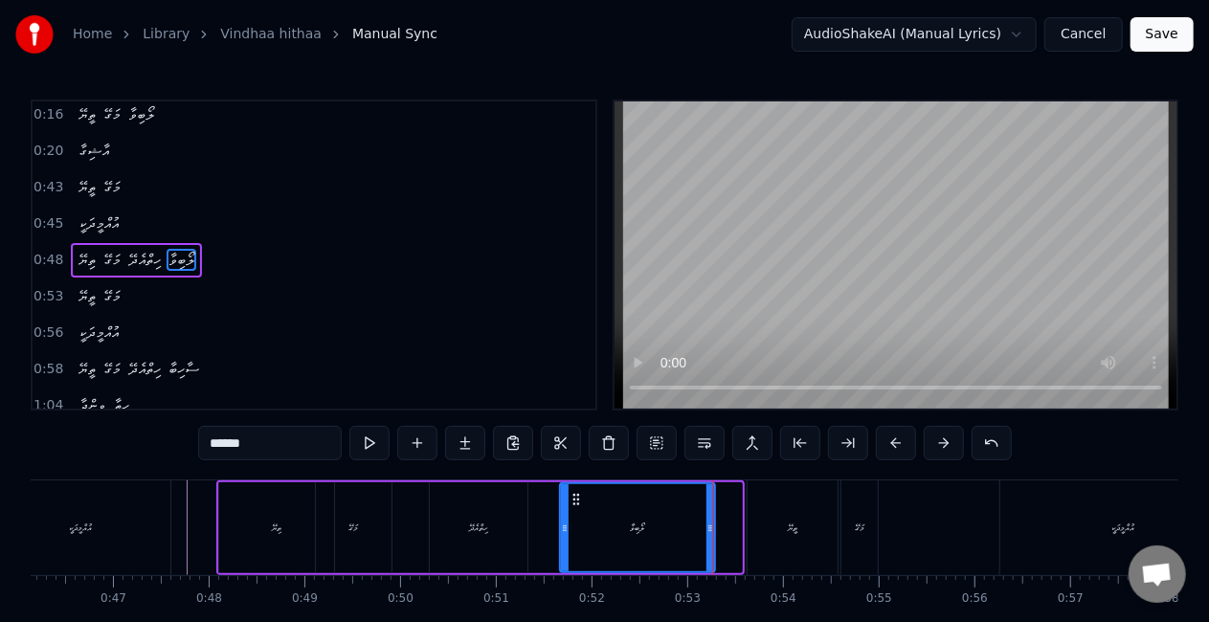
drag, startPoint x: 733, startPoint y: 537, endPoint x: 707, endPoint y: 527, distance: 28.5
click at [707, 527] on div at bounding box center [711, 527] width 8 height 87
click at [548, 522] on div "ތިޔޭ މަގޭ ހިތްއެދޭ ލޯބިވާ" at bounding box center [467, 528] width 502 height 95
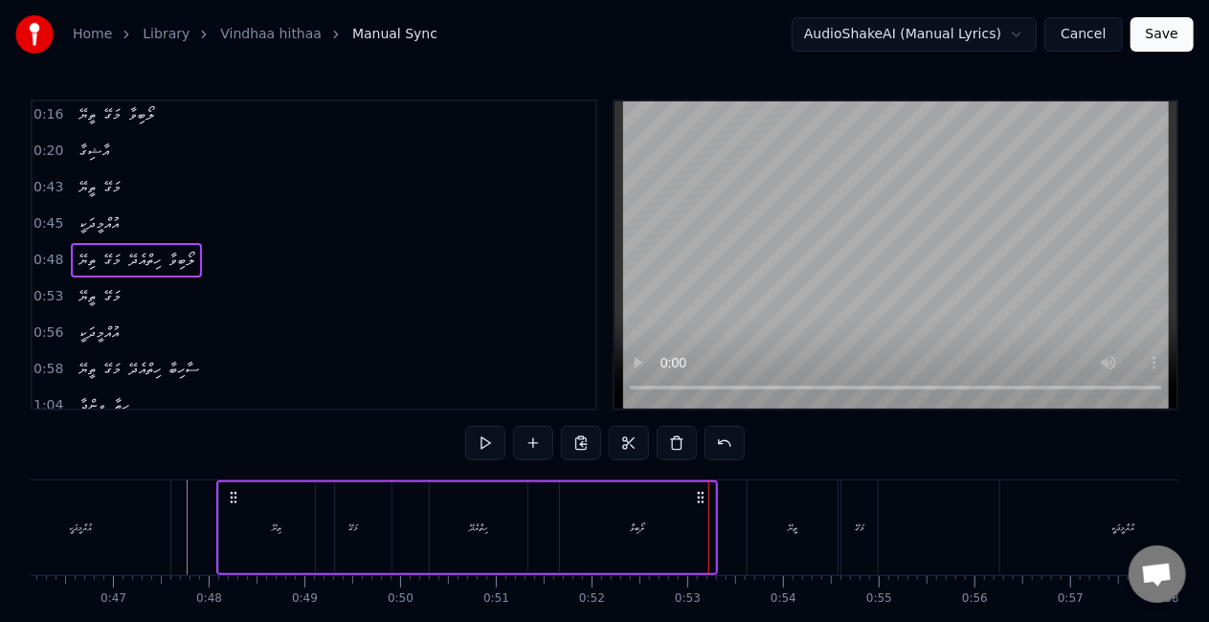
click at [624, 530] on div "ލޯބިވާ" at bounding box center [637, 527] width 155 height 91
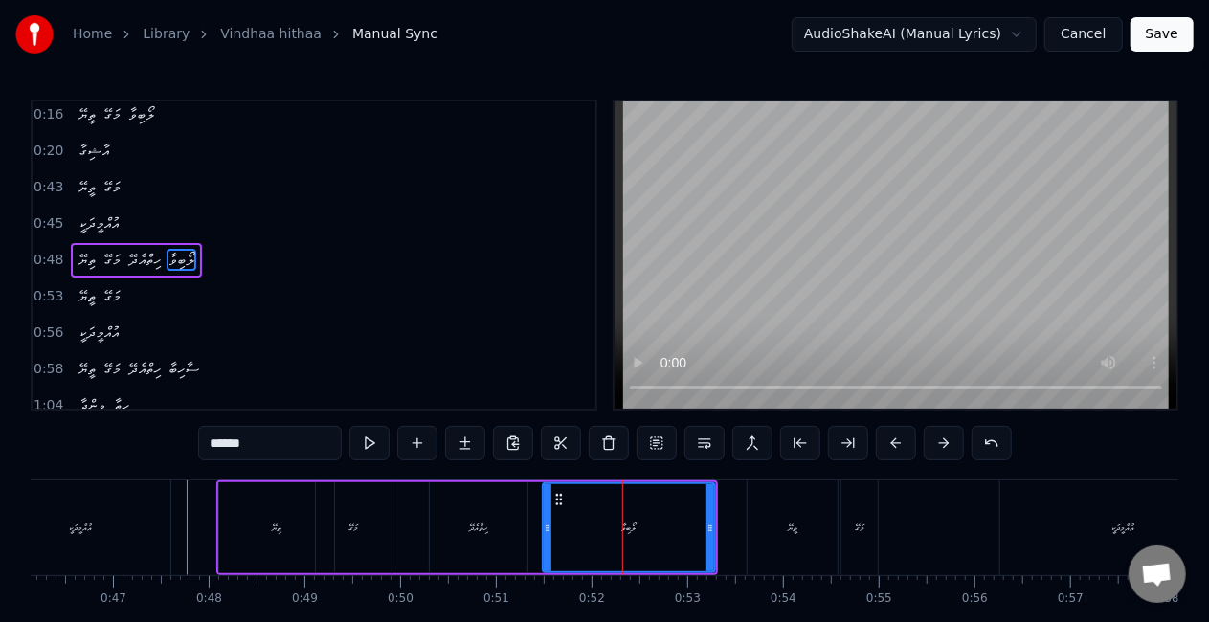
drag, startPoint x: 565, startPoint y: 519, endPoint x: 550, endPoint y: 513, distance: 16.4
click at [550, 513] on div at bounding box center [548, 527] width 8 height 87
click at [525, 527] on div "ހިތްއެދޭ" at bounding box center [479, 527] width 98 height 91
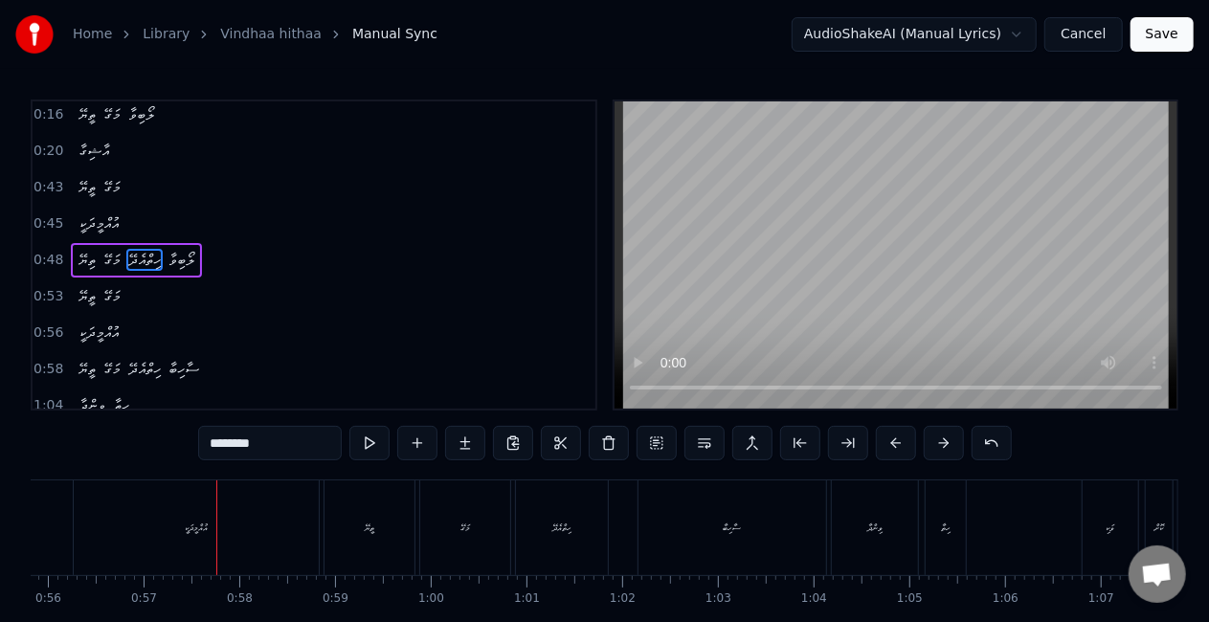
scroll to position [0, 5392]
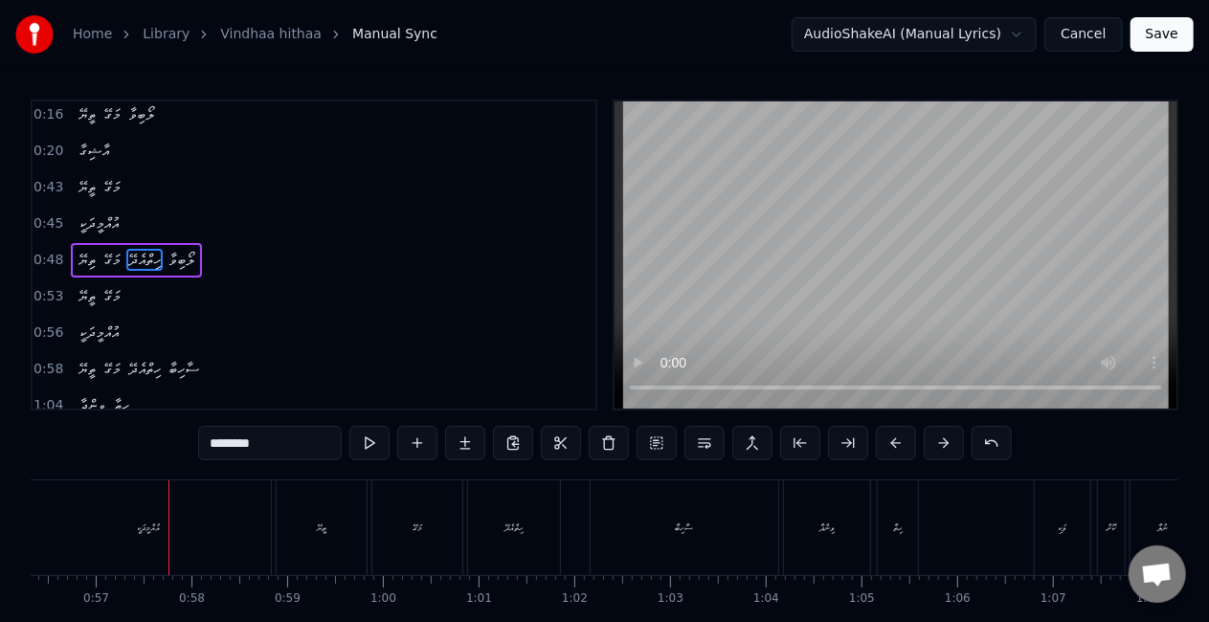
click at [163, 555] on div "އުއްމީދަކީ" at bounding box center [148, 528] width 245 height 95
type input "**********"
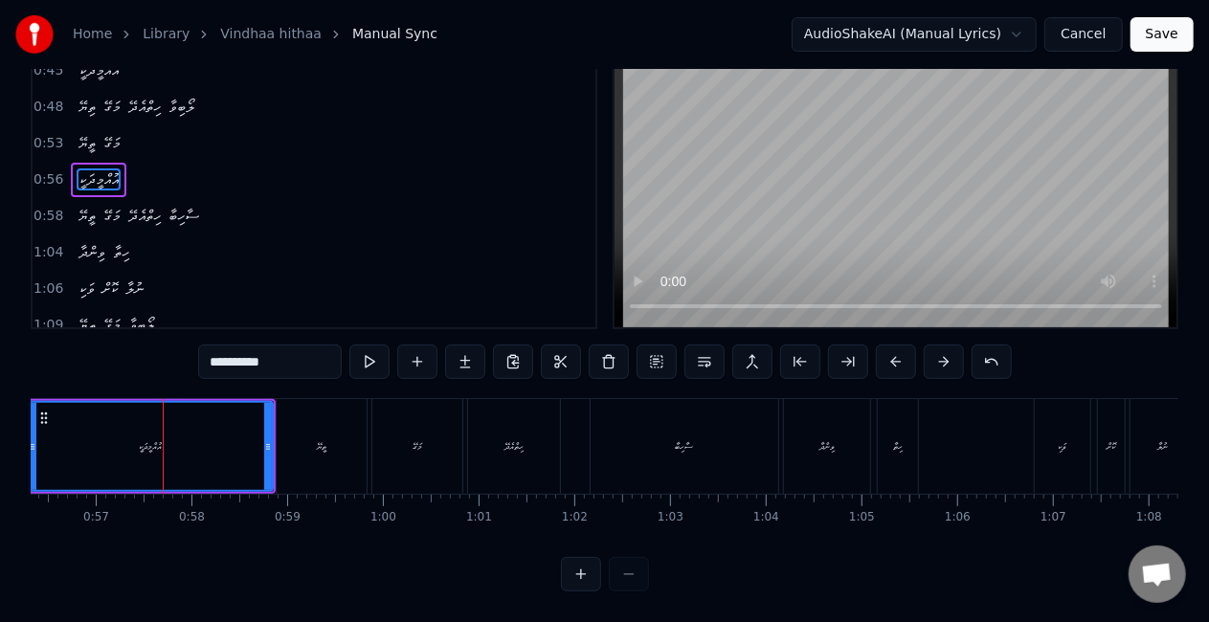
scroll to position [0, 5314]
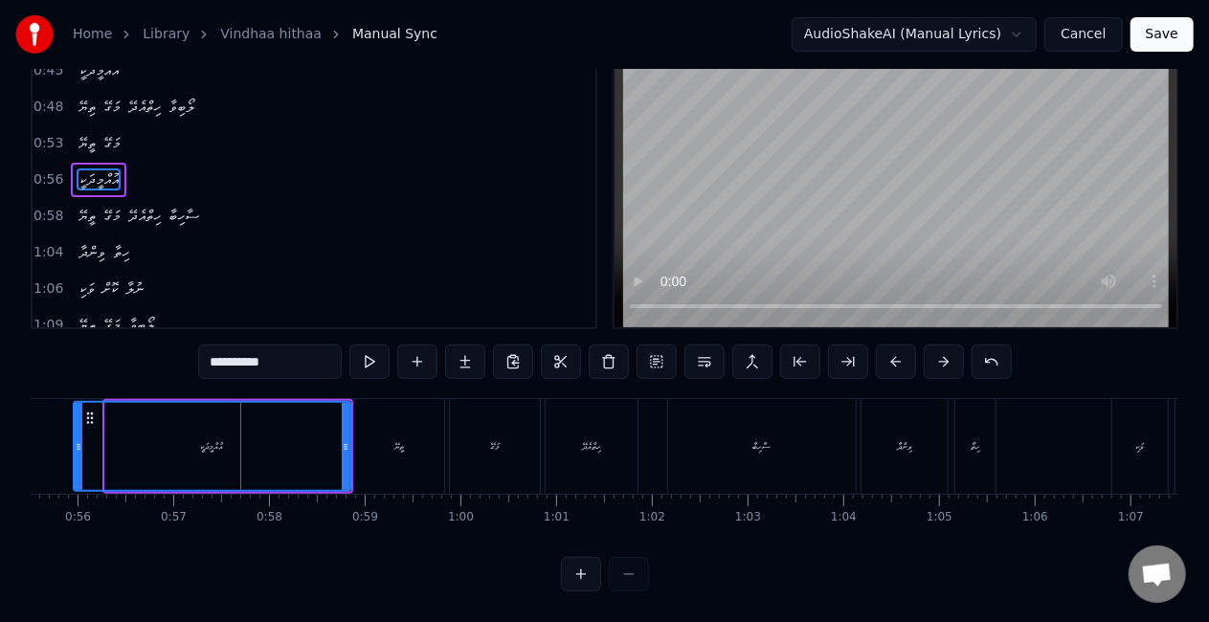
drag, startPoint x: 108, startPoint y: 441, endPoint x: 77, endPoint y: 433, distance: 32.7
click at [77, 433] on div at bounding box center [79, 446] width 8 height 87
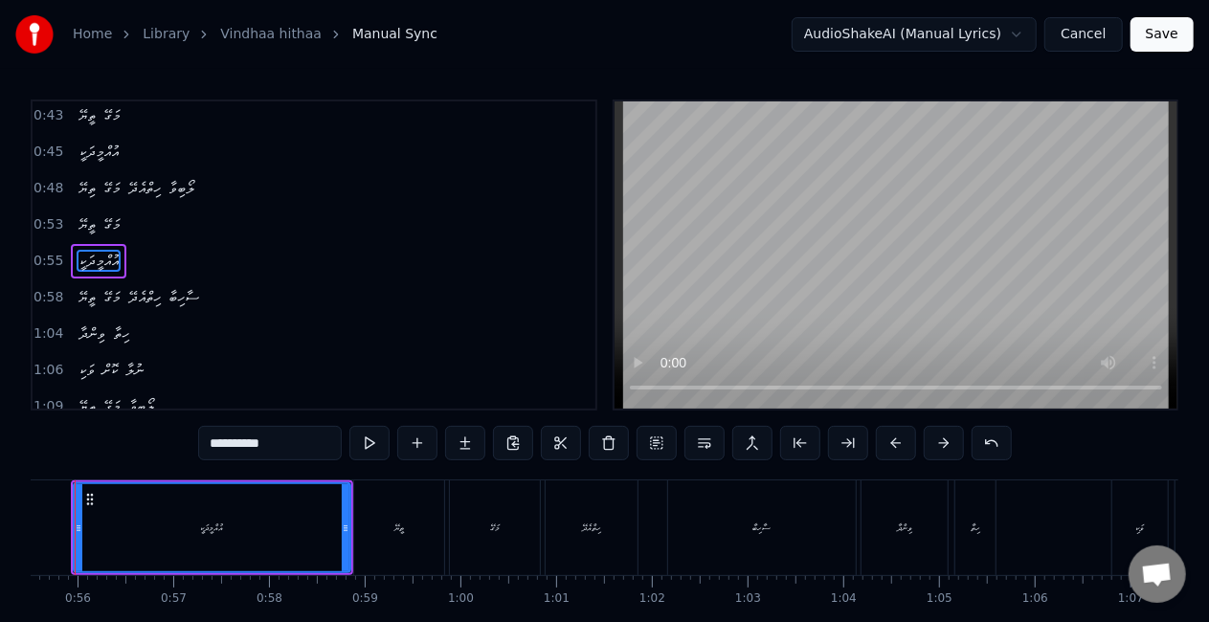
scroll to position [0, 5262]
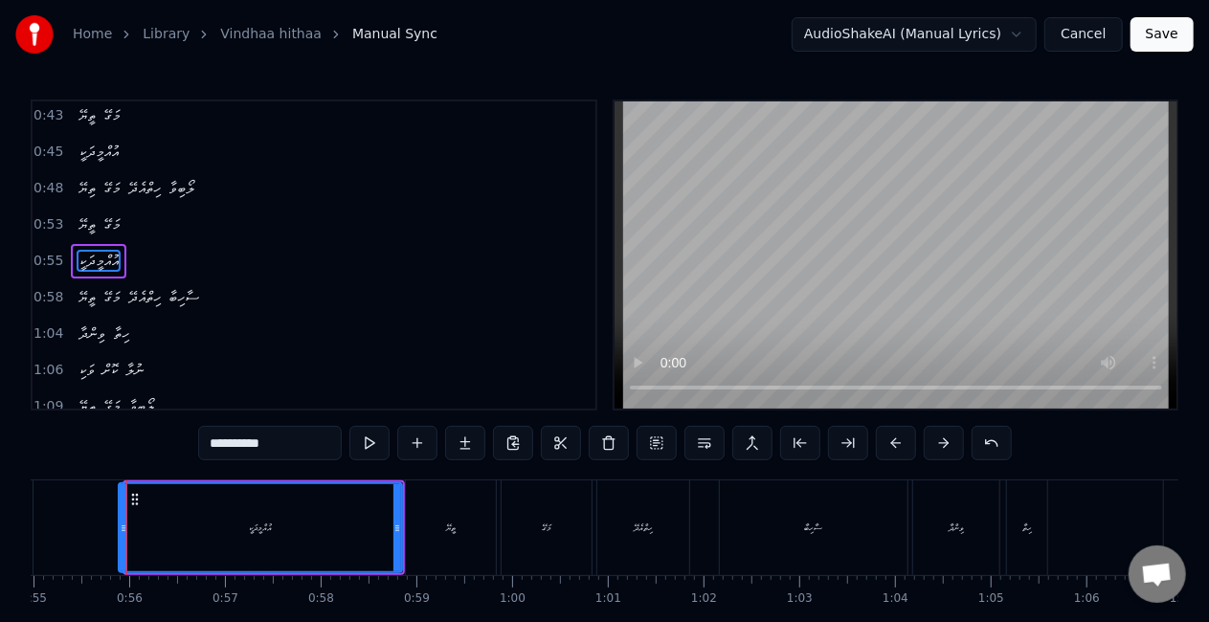
click at [124, 525] on icon at bounding box center [124, 528] width 8 height 15
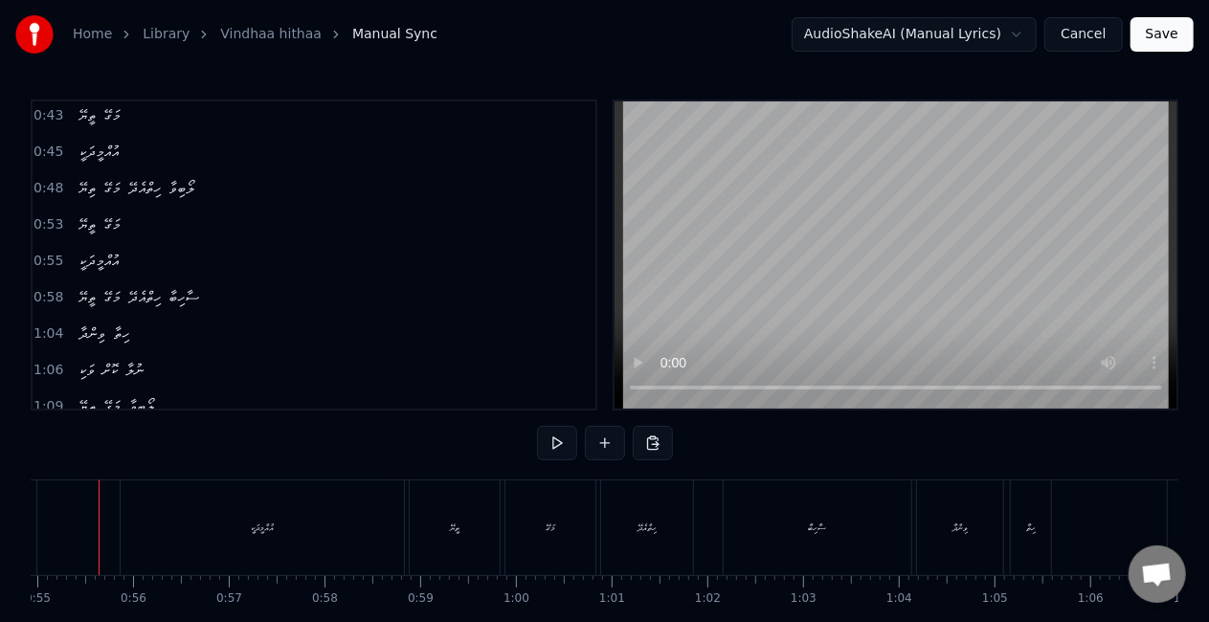
scroll to position [0, 5231]
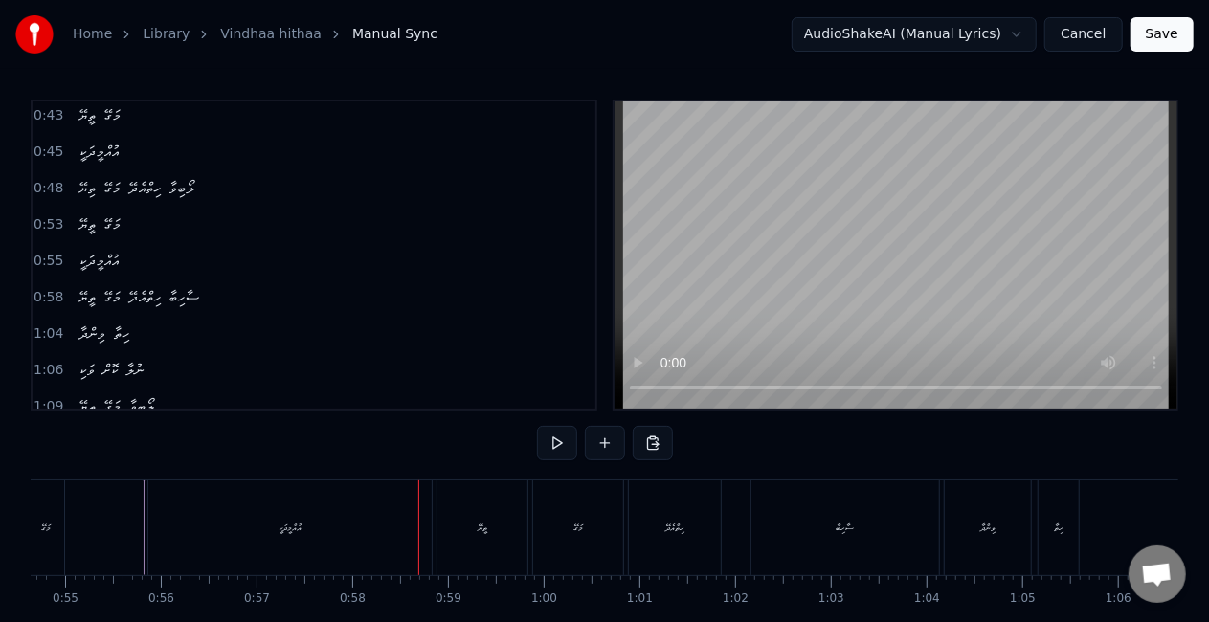
click at [337, 527] on div "އުއްމީދަކީ" at bounding box center [289, 528] width 283 height 95
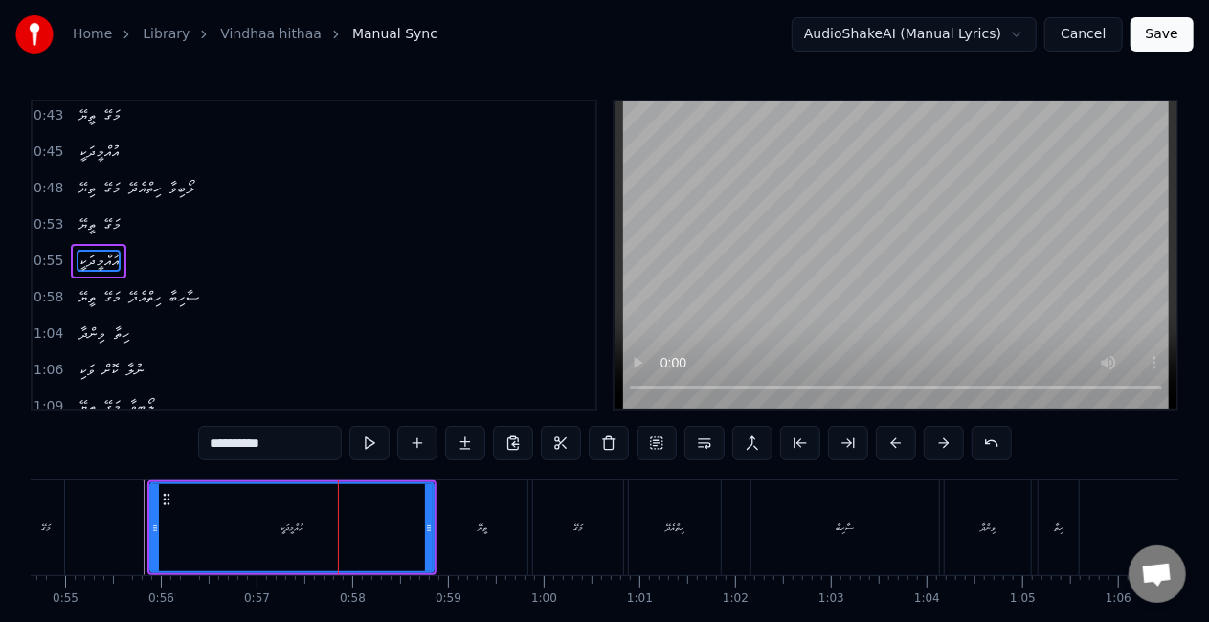
click at [425, 542] on div "އުއްމީދަކީ" at bounding box center [291, 527] width 285 height 91
drag, startPoint x: 427, startPoint y: 542, endPoint x: 381, endPoint y: 530, distance: 47.4
click at [381, 530] on div at bounding box center [383, 527] width 8 height 87
click at [179, 533] on div "އުއްމީދަކީ" at bounding box center [269, 527] width 236 height 87
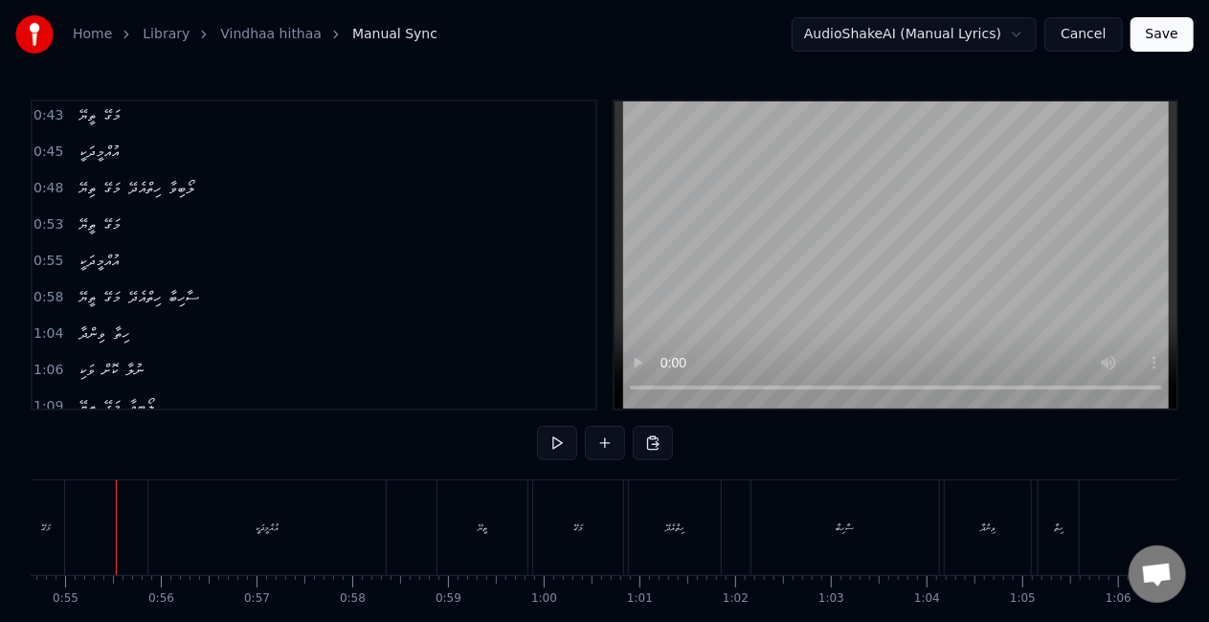
scroll to position [0, 5219]
click at [285, 525] on div "އުއްމީދަކީ" at bounding box center [278, 528] width 23 height 14
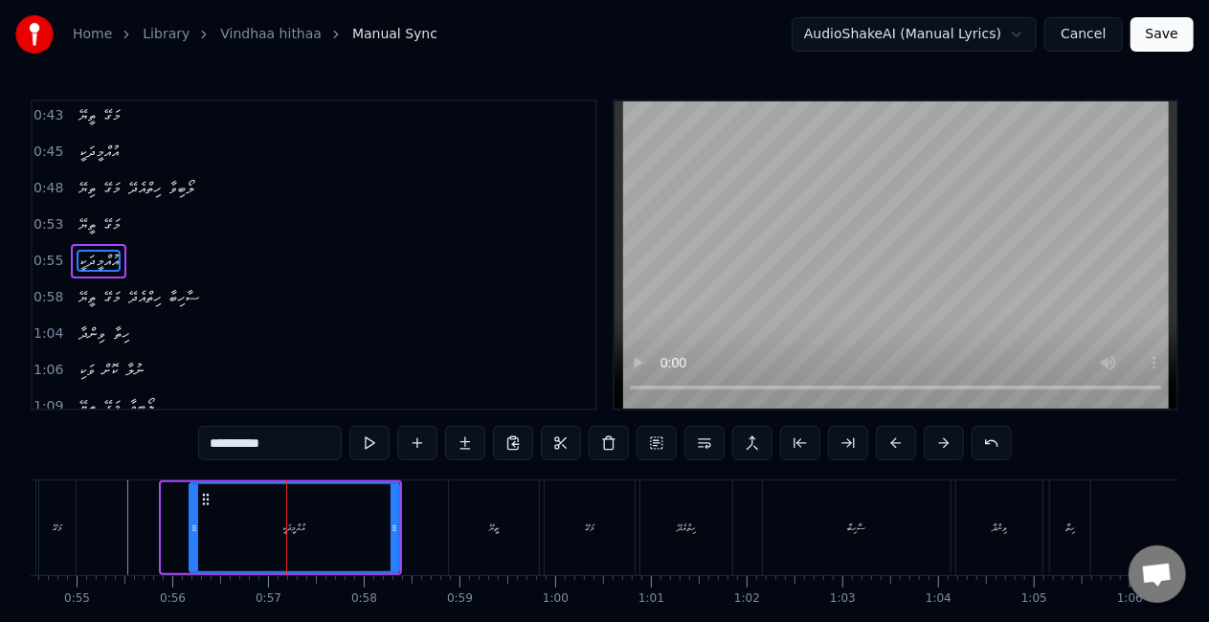
drag, startPoint x: 166, startPoint y: 544, endPoint x: 193, endPoint y: 546, distance: 27.8
click at [193, 546] on div at bounding box center [195, 527] width 8 height 87
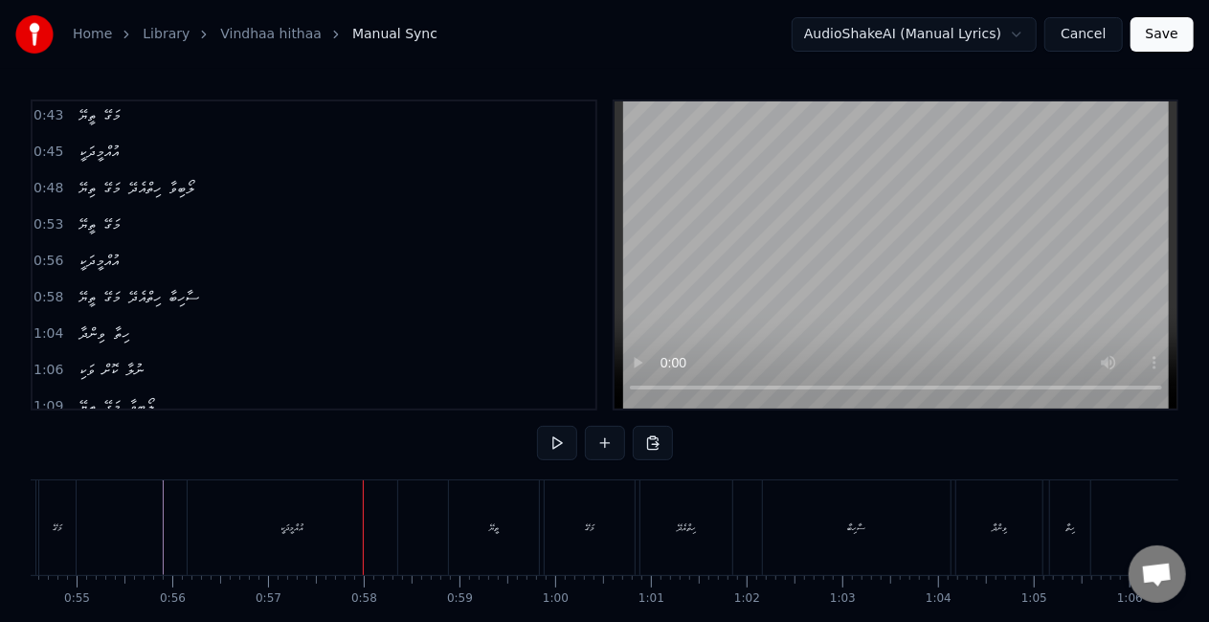
click at [291, 542] on div "އުއްމީދަކީ" at bounding box center [293, 528] width 210 height 95
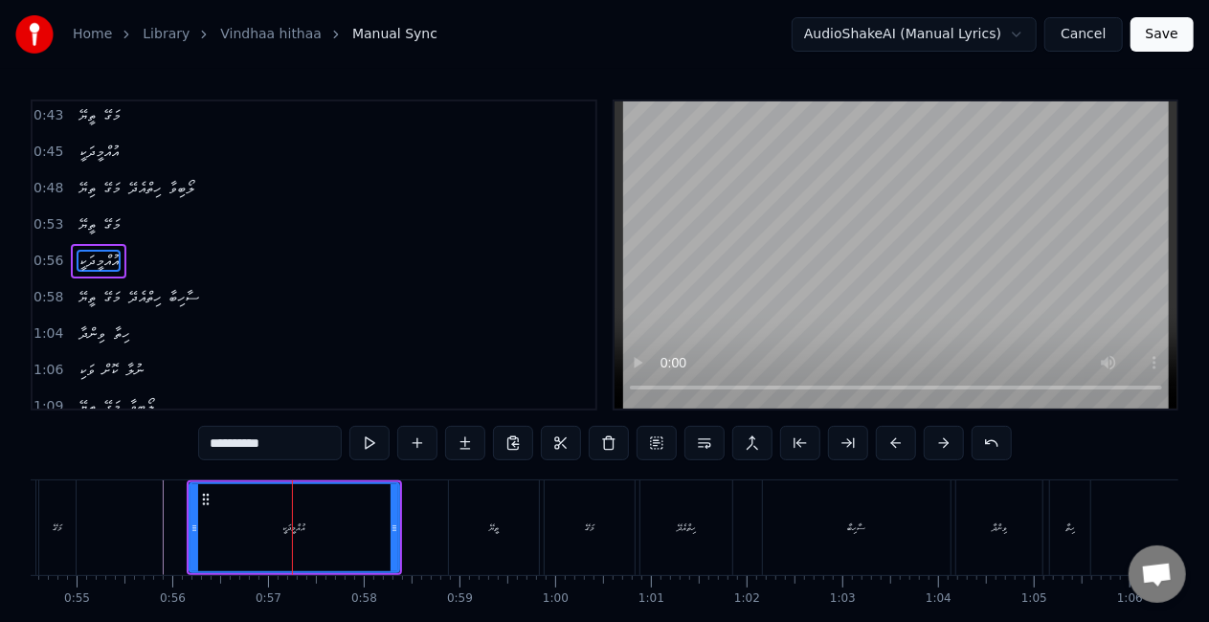
click at [208, 511] on div "އުއްމީދަކީ" at bounding box center [295, 527] width 208 height 87
click at [208, 500] on circle at bounding box center [208, 499] width 1 height 1
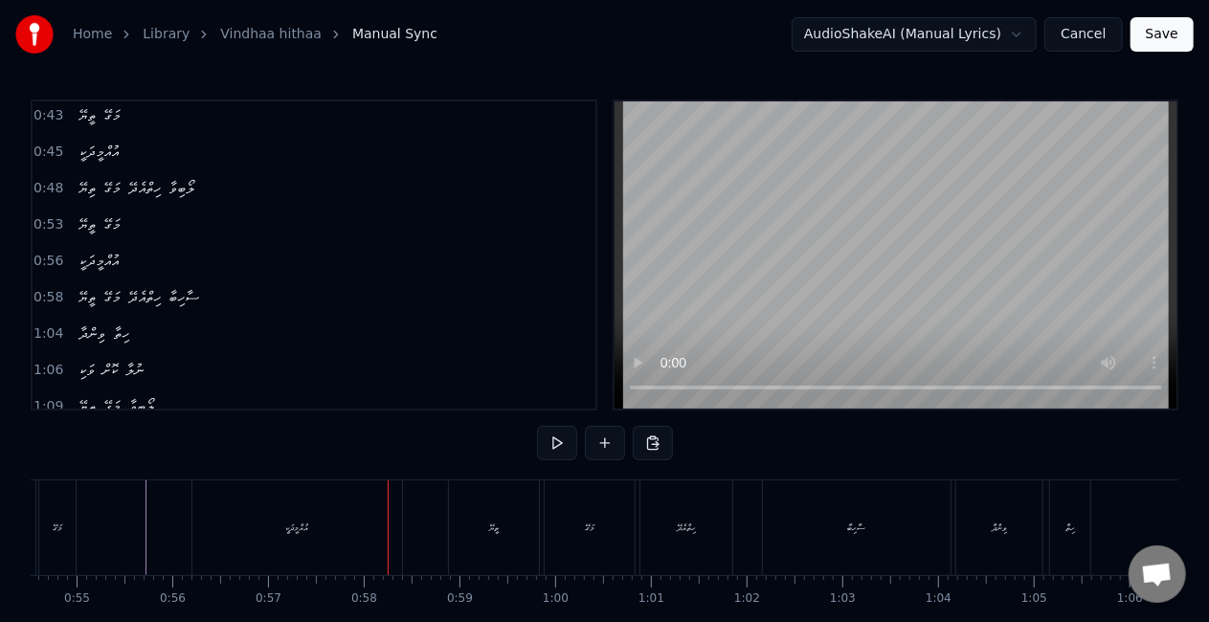
click at [353, 546] on div "އުއްމީދަކީ" at bounding box center [297, 528] width 210 height 95
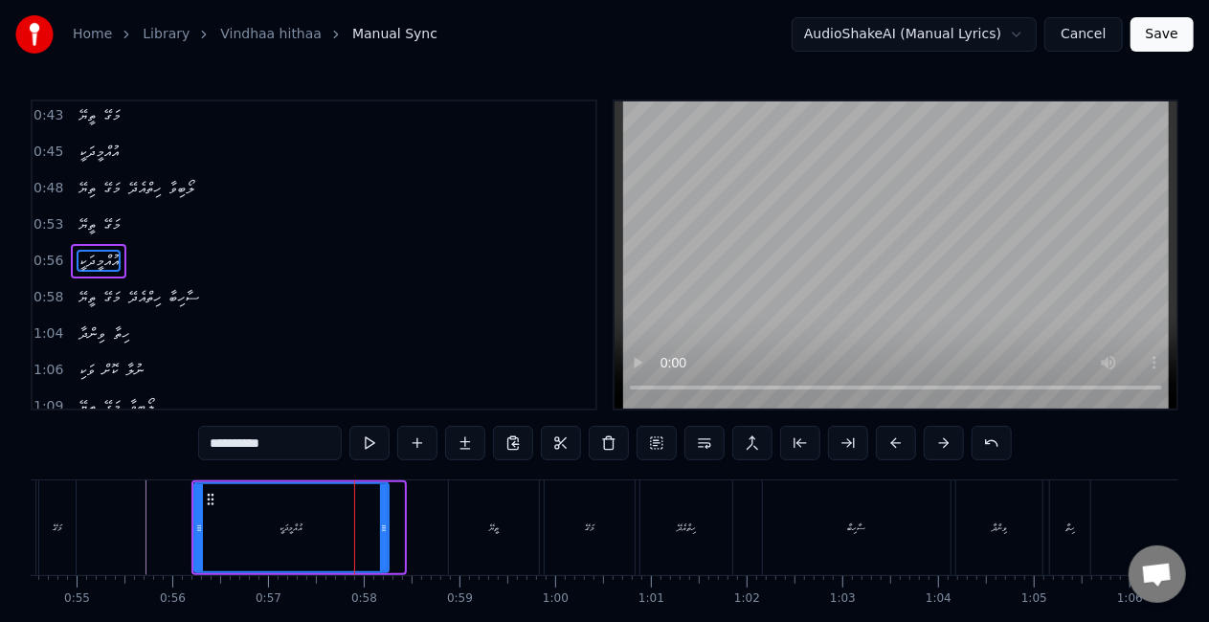
drag, startPoint x: 395, startPoint y: 536, endPoint x: 380, endPoint y: 534, distance: 15.4
click at [380, 534] on div at bounding box center [384, 527] width 8 height 87
click at [287, 533] on div "އުއްމީދަކީ" at bounding box center [291, 528] width 23 height 14
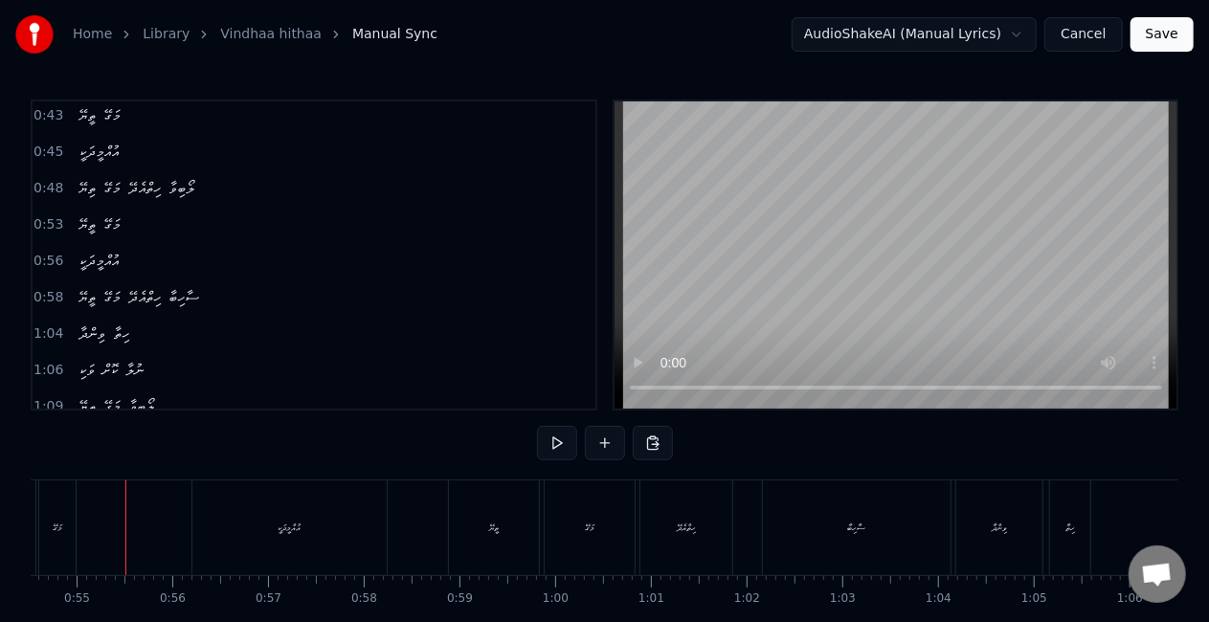
scroll to position [0, 5218]
click at [504, 534] on div "ތީޔޭ" at bounding box center [496, 528] width 90 height 95
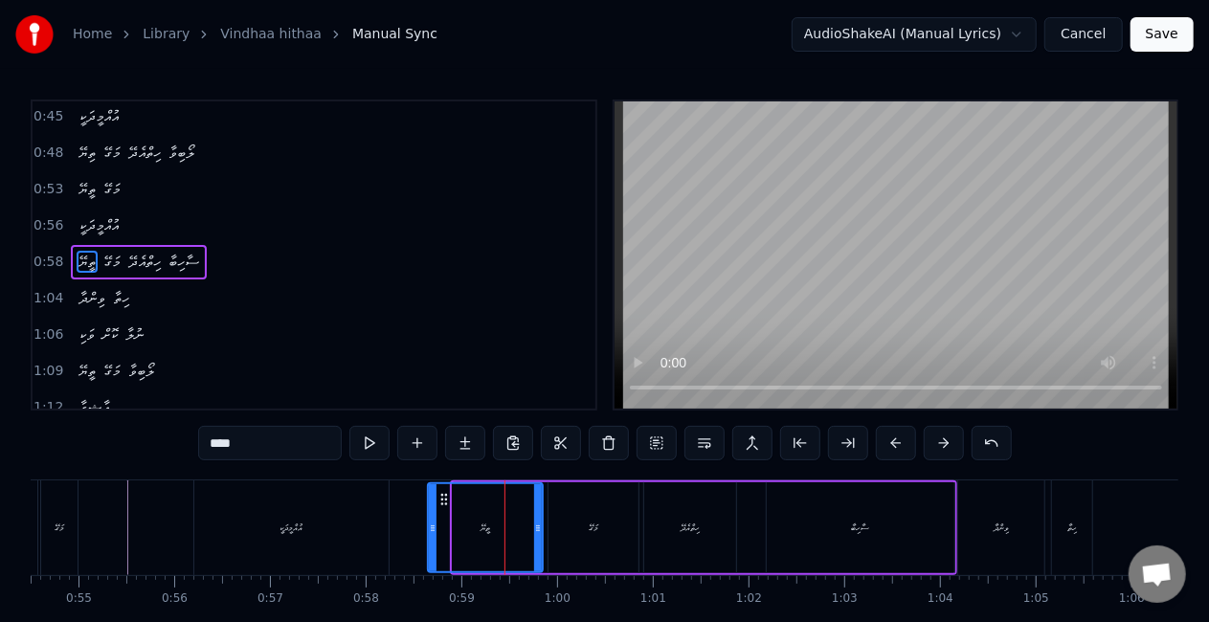
drag, startPoint x: 454, startPoint y: 540, endPoint x: 428, endPoint y: 536, distance: 26.1
click at [429, 536] on div at bounding box center [433, 527] width 8 height 87
click at [383, 544] on div "އުއްމީދަކީ" at bounding box center [291, 528] width 194 height 95
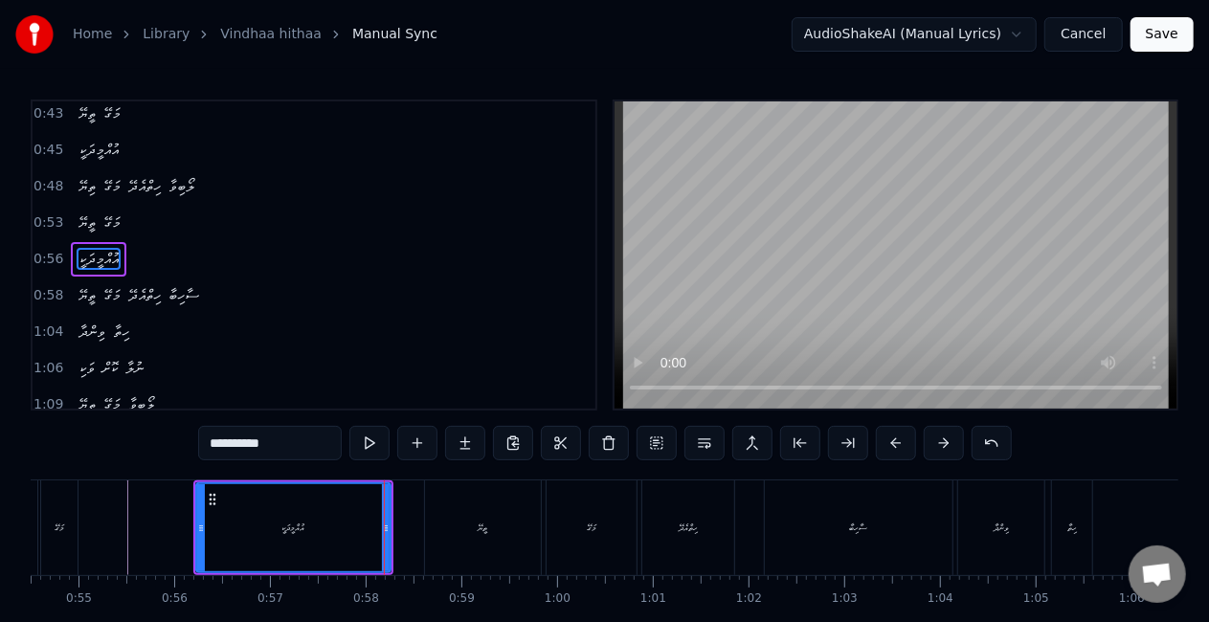
scroll to position [186, 0]
click at [496, 531] on div "ތީޔޭ" at bounding box center [483, 528] width 116 height 95
type input "****"
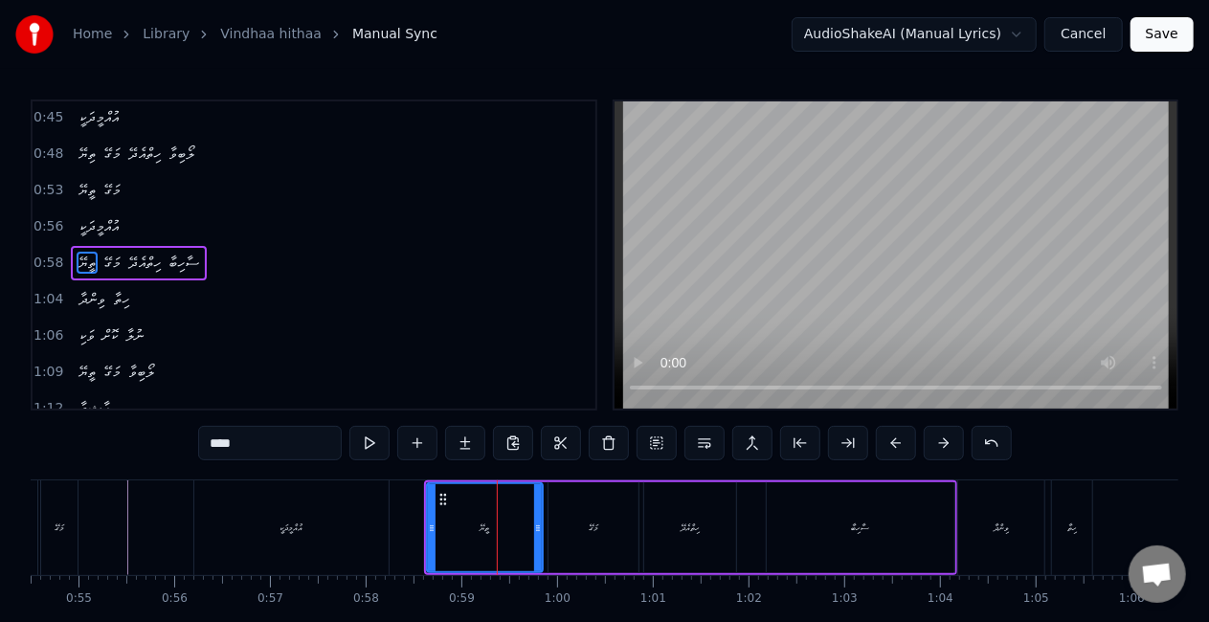
scroll to position [221, 0]
drag, startPoint x: 431, startPoint y: 528, endPoint x: 441, endPoint y: 531, distance: 10.9
click at [441, 531] on icon at bounding box center [442, 528] width 8 height 15
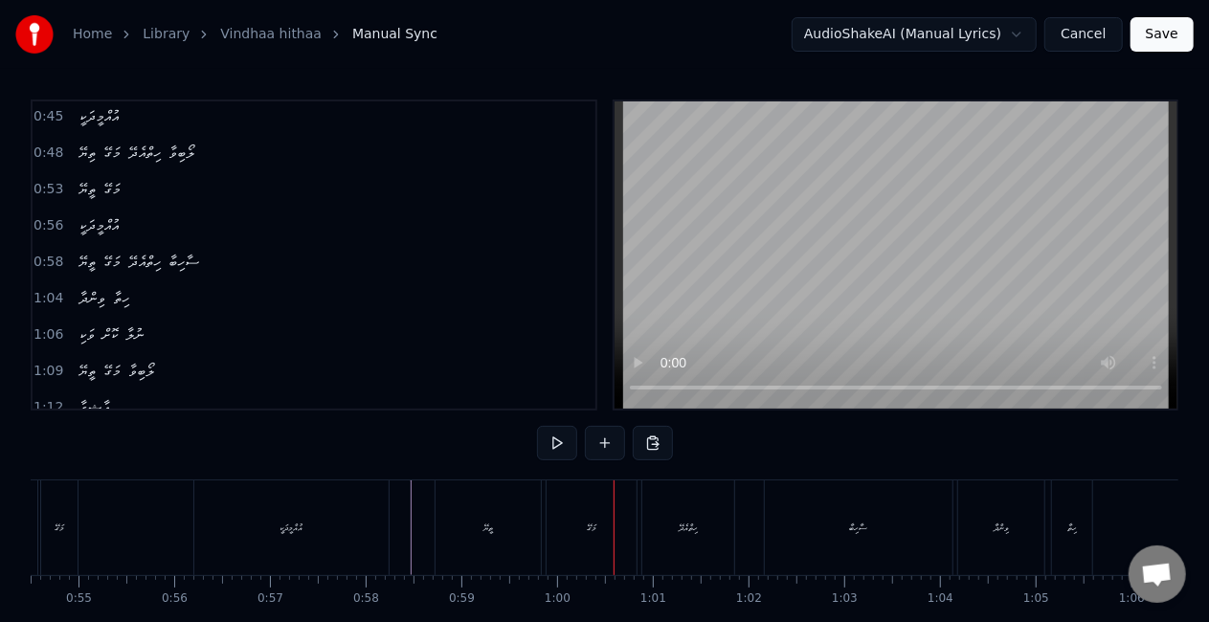
click at [590, 513] on div "މަގޭ" at bounding box center [592, 528] width 90 height 95
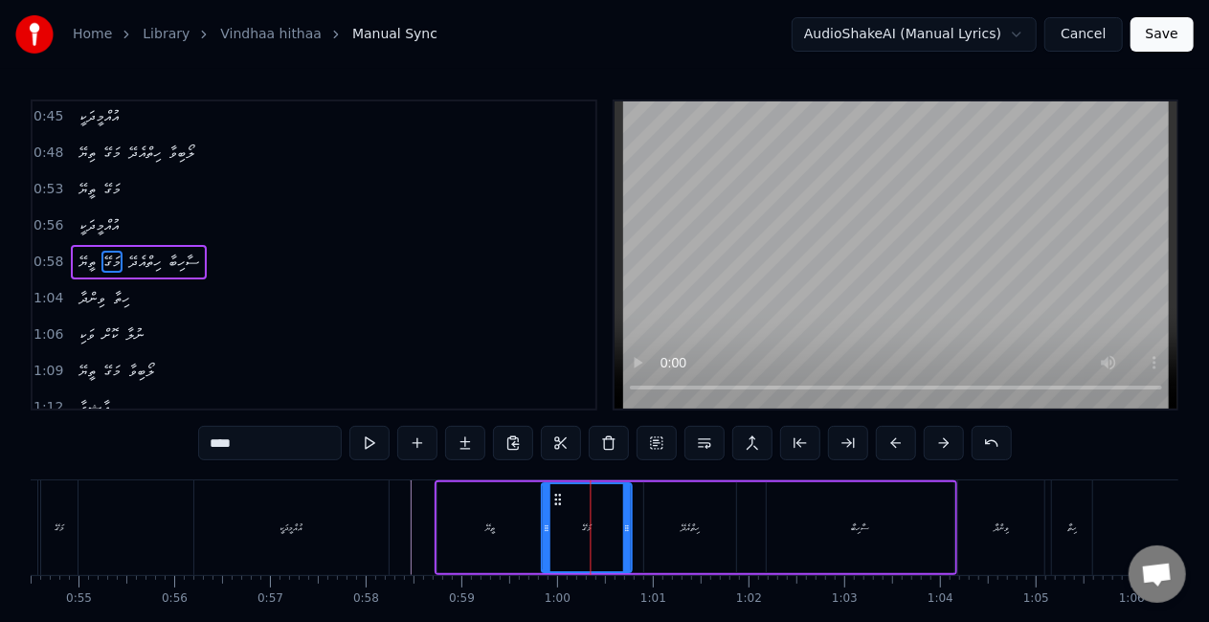
click at [556, 498] on icon at bounding box center [557, 499] width 15 height 15
click at [515, 508] on div "ތީޔޭ" at bounding box center [490, 527] width 105 height 91
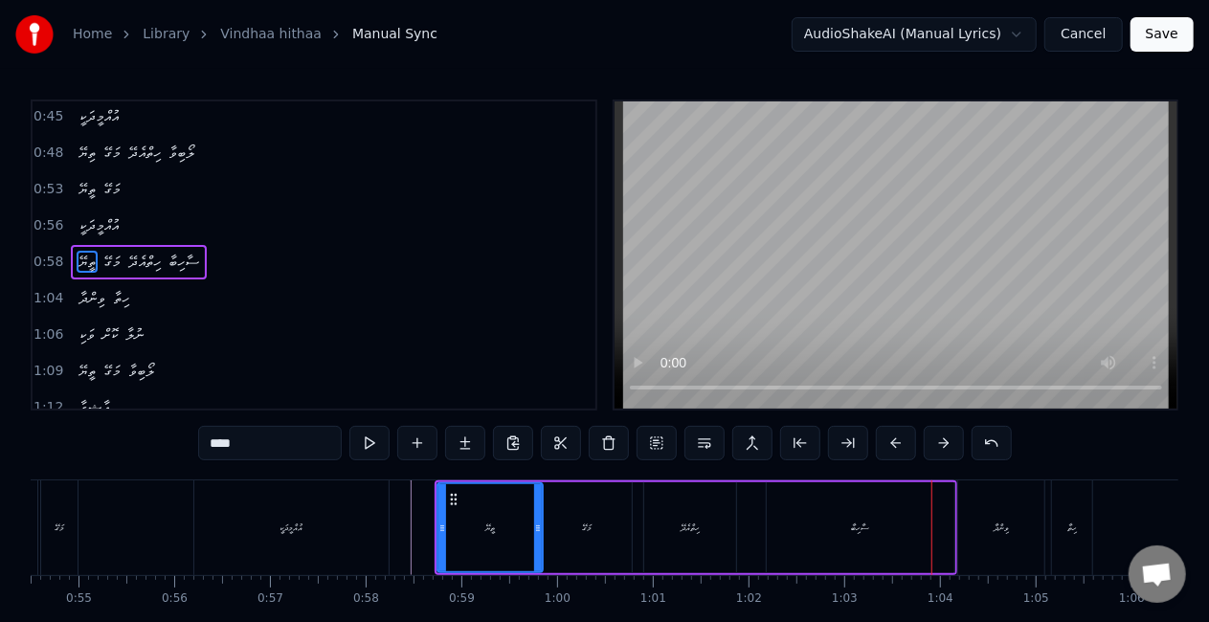
click at [833, 504] on div "ސާހިބާ" at bounding box center [861, 527] width 188 height 91
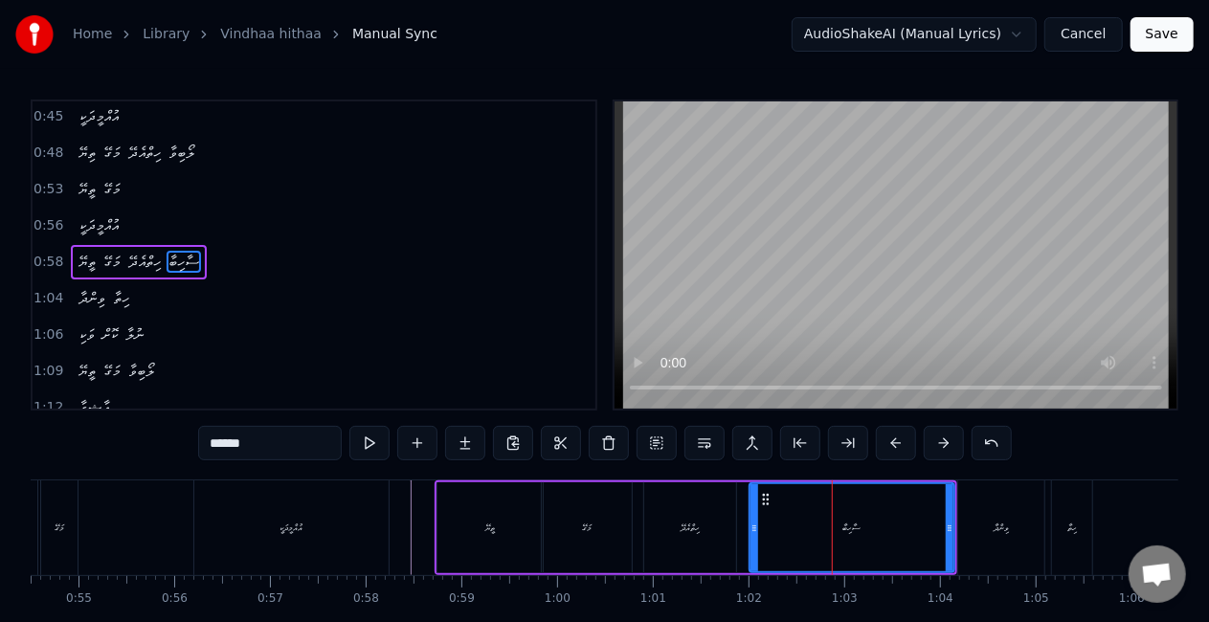
drag, startPoint x: 772, startPoint y: 528, endPoint x: 754, endPoint y: 526, distance: 17.5
click at [754, 526] on icon at bounding box center [755, 528] width 8 height 15
click at [731, 527] on div "ހިތްއެދޭ" at bounding box center [690, 527] width 92 height 91
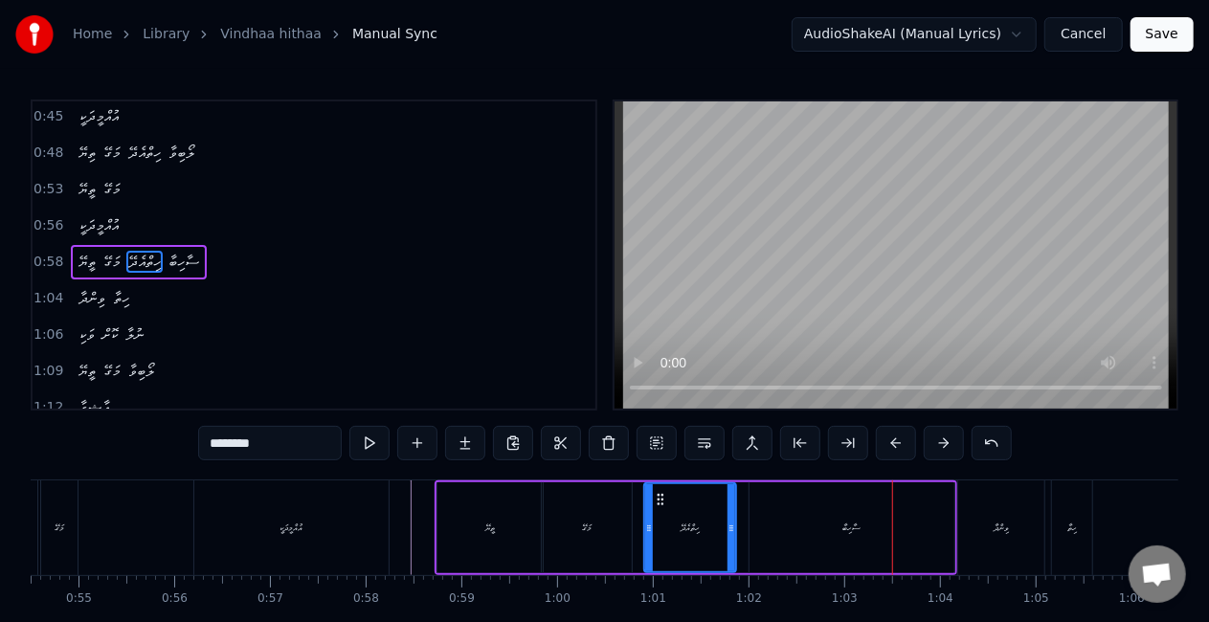
click at [823, 504] on div "ސާހިބާ" at bounding box center [852, 527] width 205 height 91
type input "******"
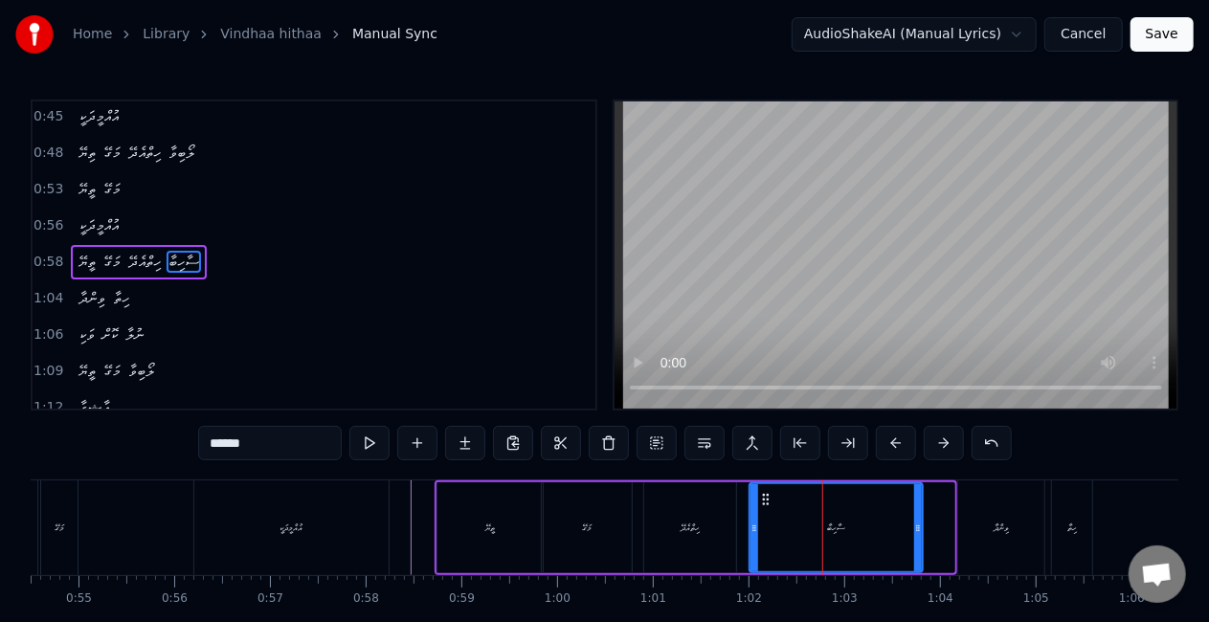
drag, startPoint x: 948, startPoint y: 527, endPoint x: 915, endPoint y: 520, distance: 33.2
click at [915, 521] on icon at bounding box center [918, 528] width 8 height 15
click at [736, 535] on div "ތީޔޭ މަގޭ ހިތްއެދޭ ސާހިބާ" at bounding box center [680, 528] width 490 height 95
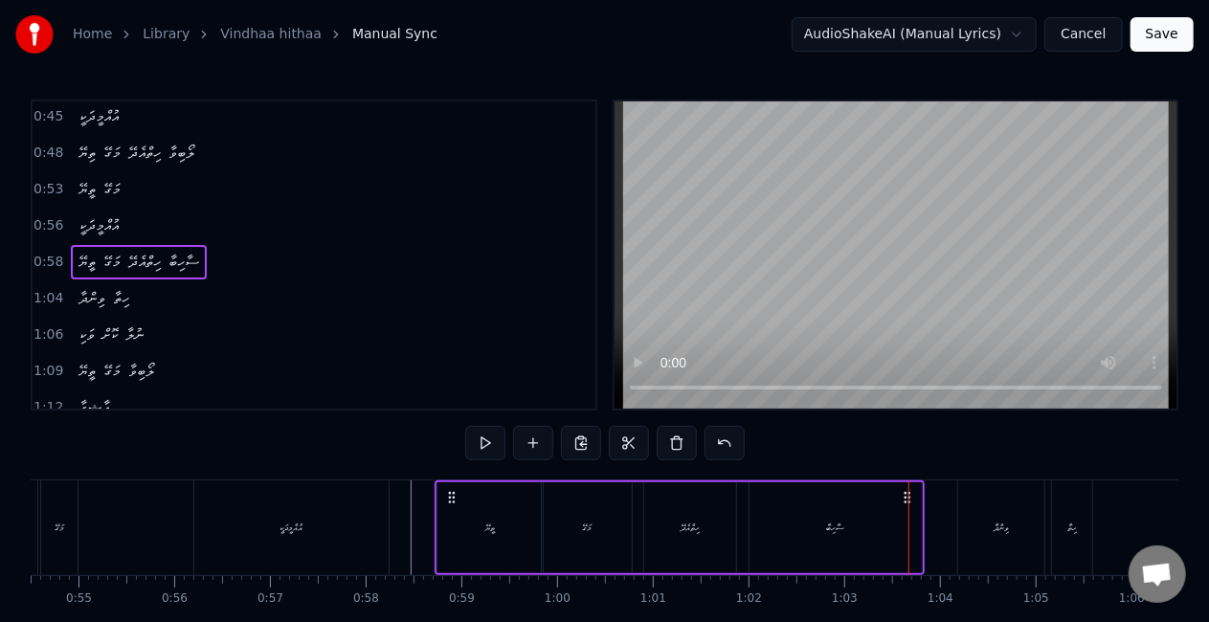
click at [838, 519] on div "ސާހިބާ" at bounding box center [836, 527] width 172 height 91
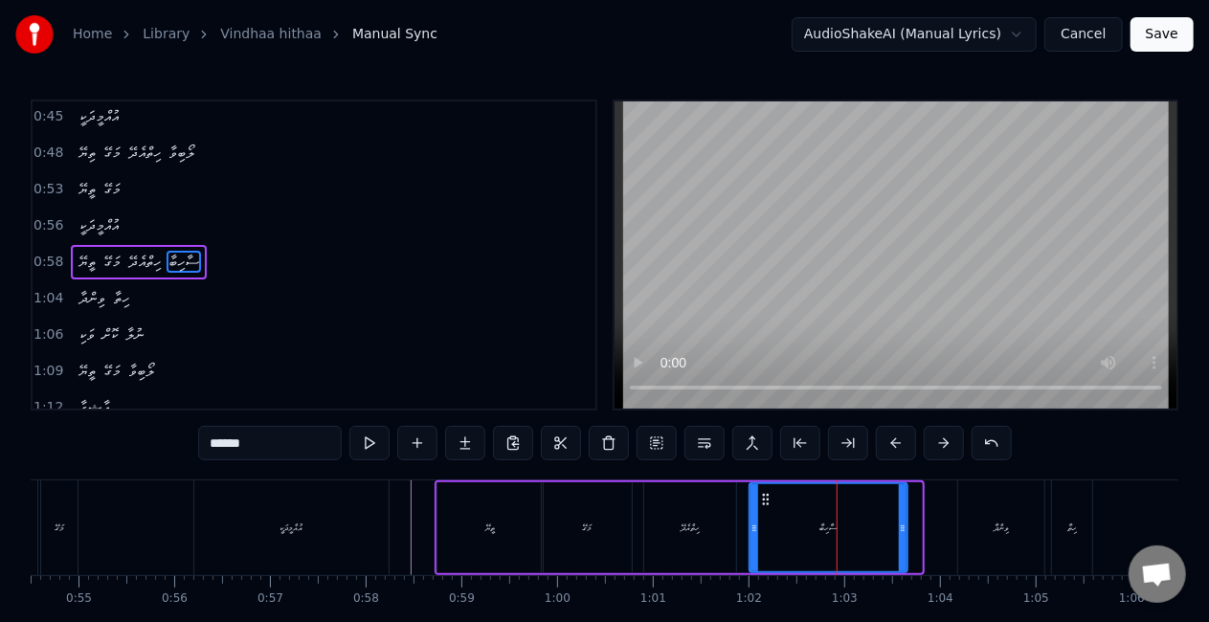
drag, startPoint x: 916, startPoint y: 542, endPoint x: 902, endPoint y: 539, distance: 14.6
click at [902, 539] on div at bounding box center [903, 527] width 8 height 87
click at [745, 525] on div "ތީޔޭ މަގޭ ހިތްއެދޭ ސާހިބާ" at bounding box center [673, 528] width 476 height 95
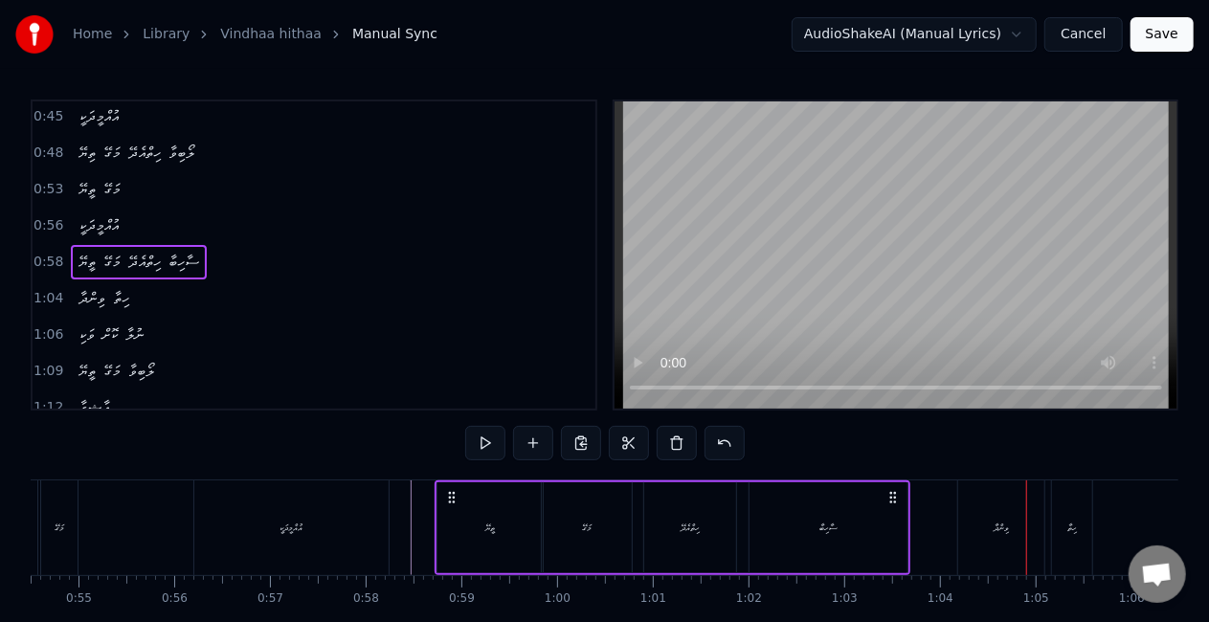
click at [982, 538] on div "ވިންދާ" at bounding box center [1001, 528] width 86 height 95
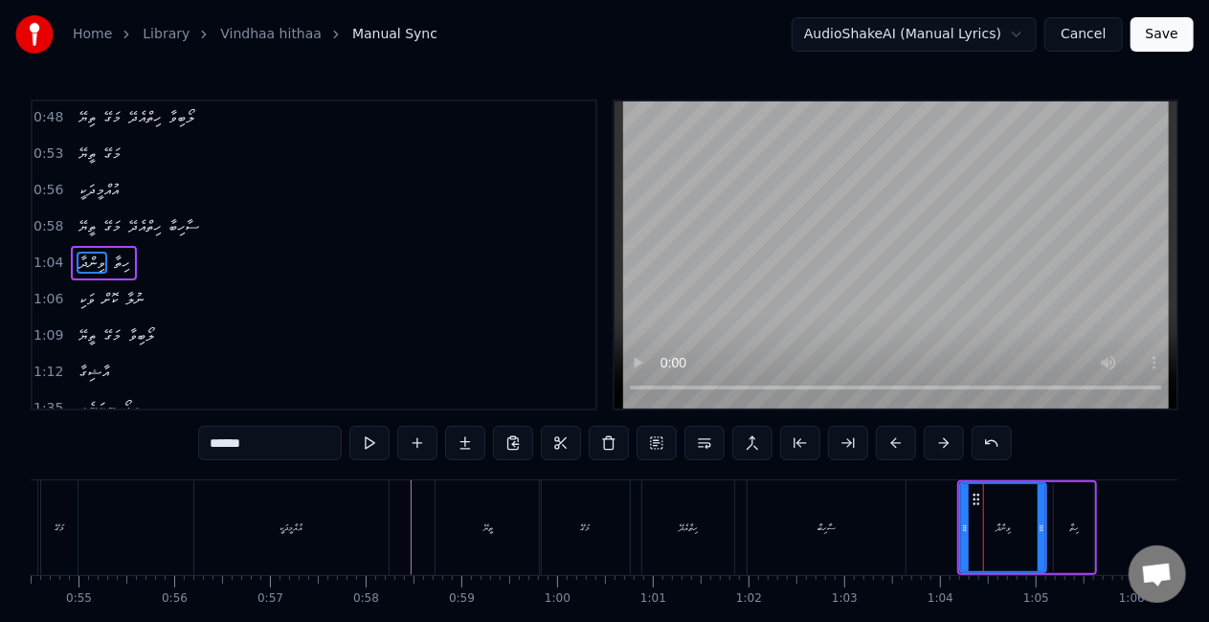
scroll to position [257, 0]
drag, startPoint x: 963, startPoint y: 538, endPoint x: 923, endPoint y: 530, distance: 40.9
click at [923, 530] on div at bounding box center [925, 527] width 8 height 87
click at [860, 532] on div "ސާހިބާ" at bounding box center [827, 528] width 158 height 95
type input "******"
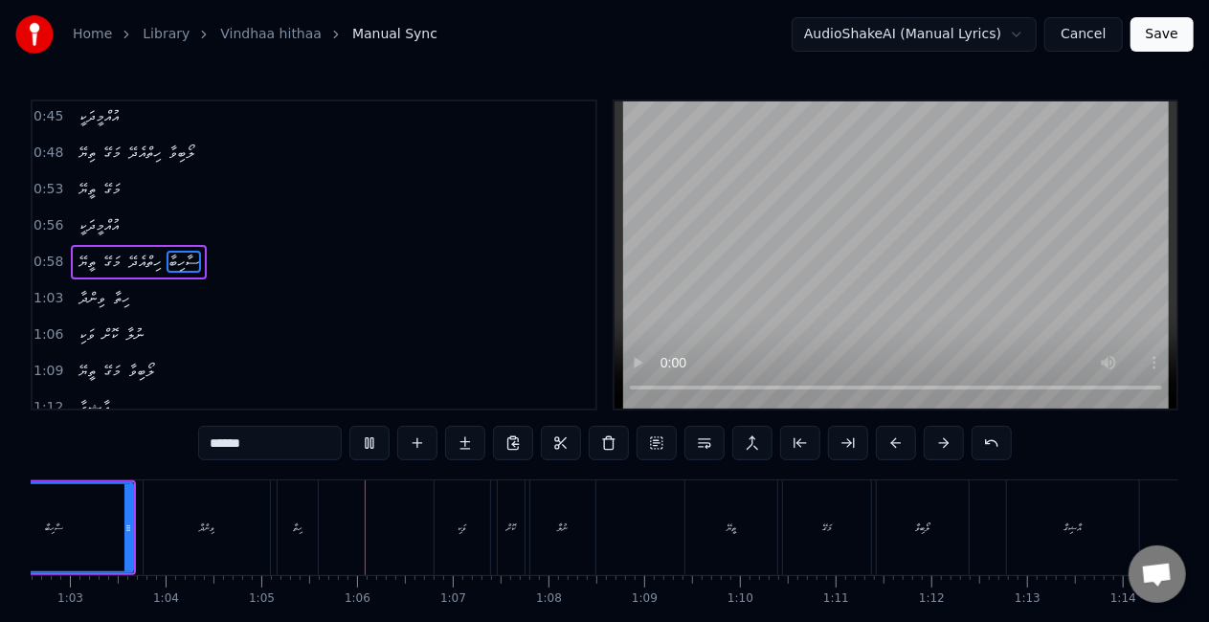
scroll to position [0, 6175]
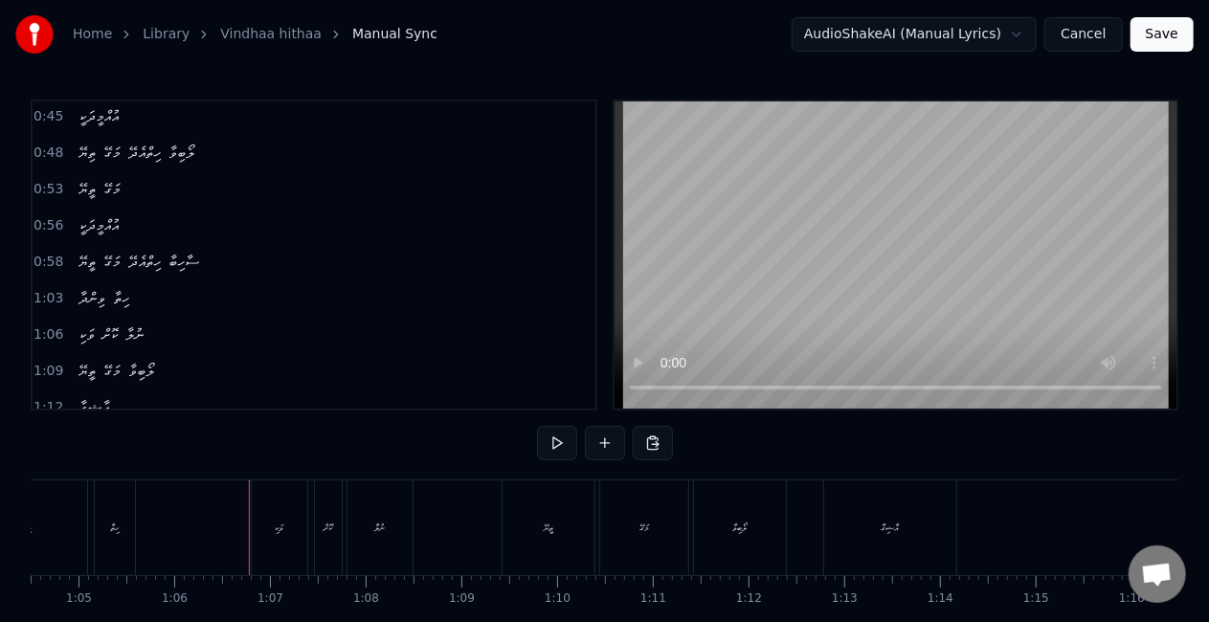
click at [261, 540] on div "ވަކި" at bounding box center [280, 528] width 56 height 95
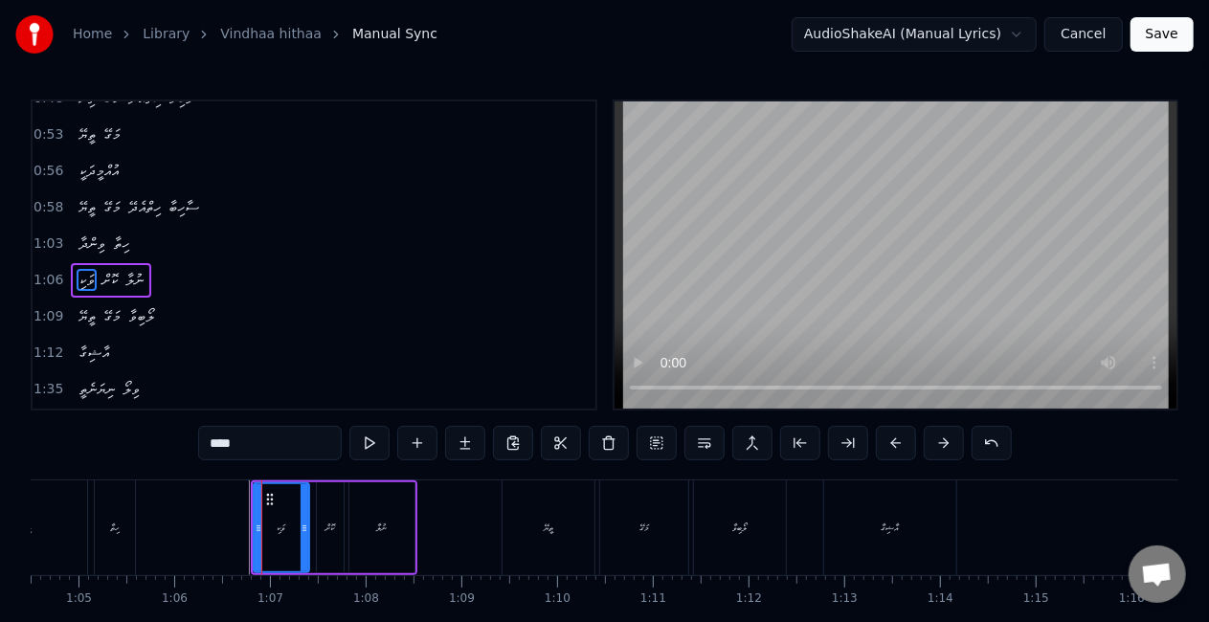
scroll to position [293, 0]
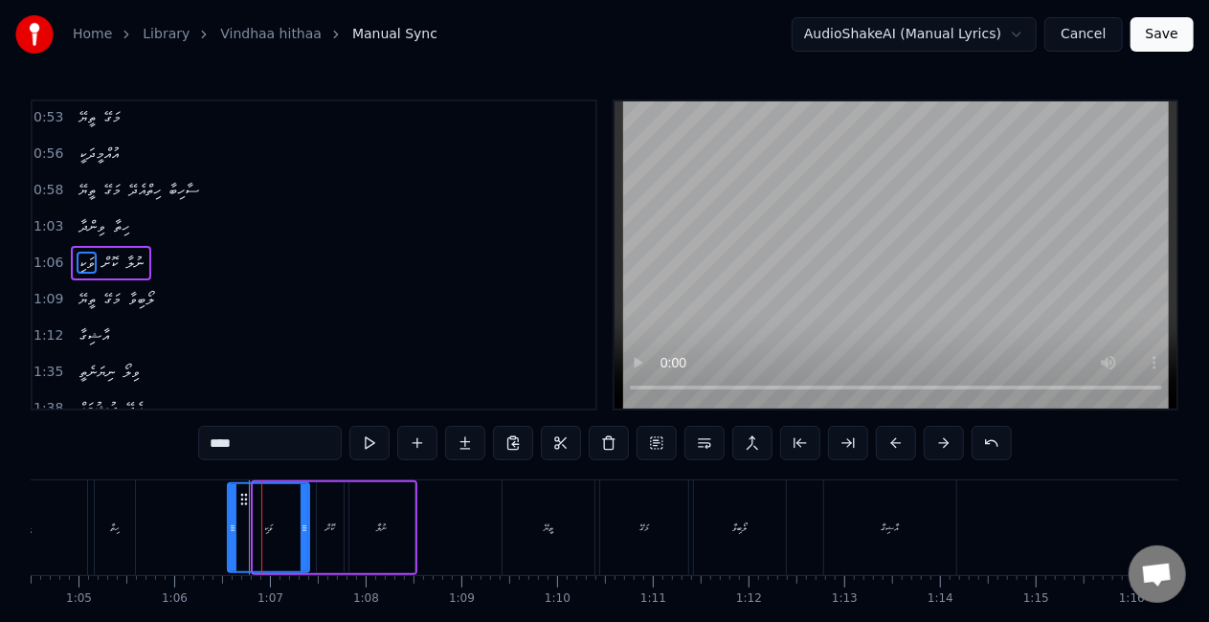
drag, startPoint x: 257, startPoint y: 533, endPoint x: 231, endPoint y: 532, distance: 25.9
click at [231, 532] on icon at bounding box center [233, 528] width 8 height 15
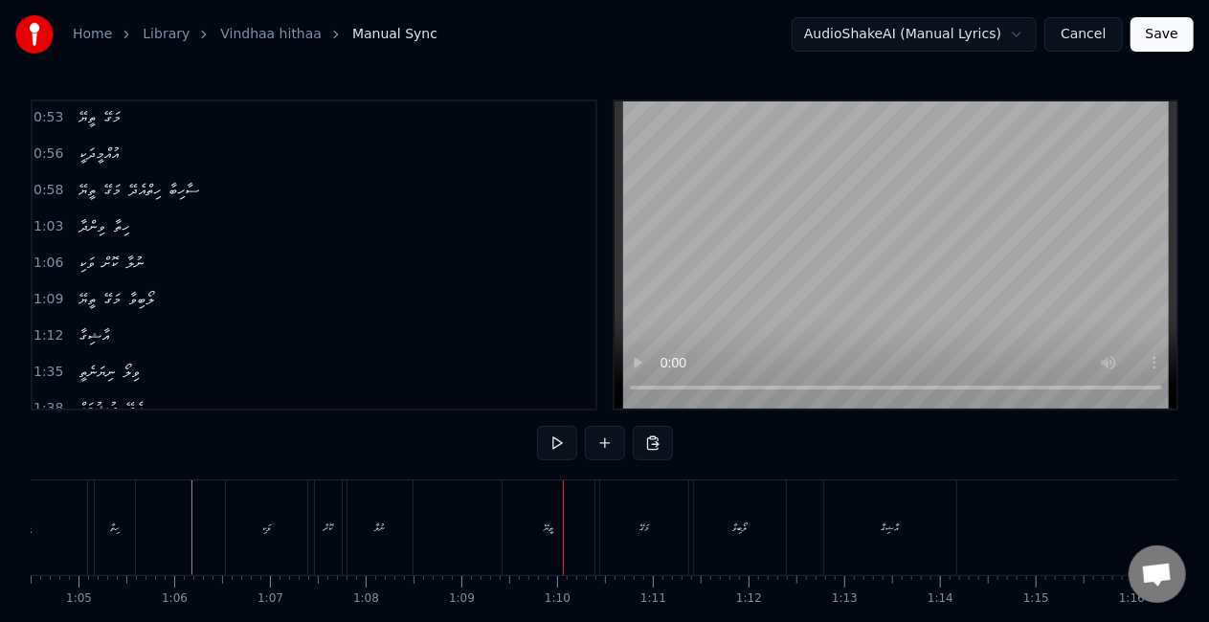
click at [515, 532] on div "ތީޔޭ" at bounding box center [549, 528] width 92 height 95
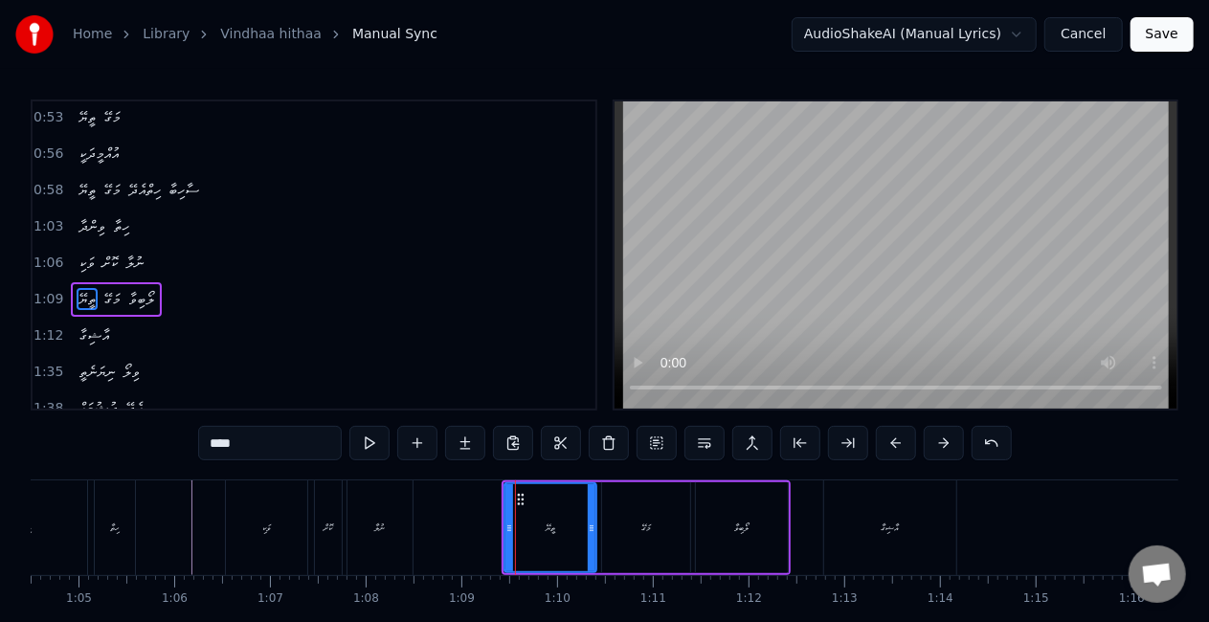
scroll to position [328, 0]
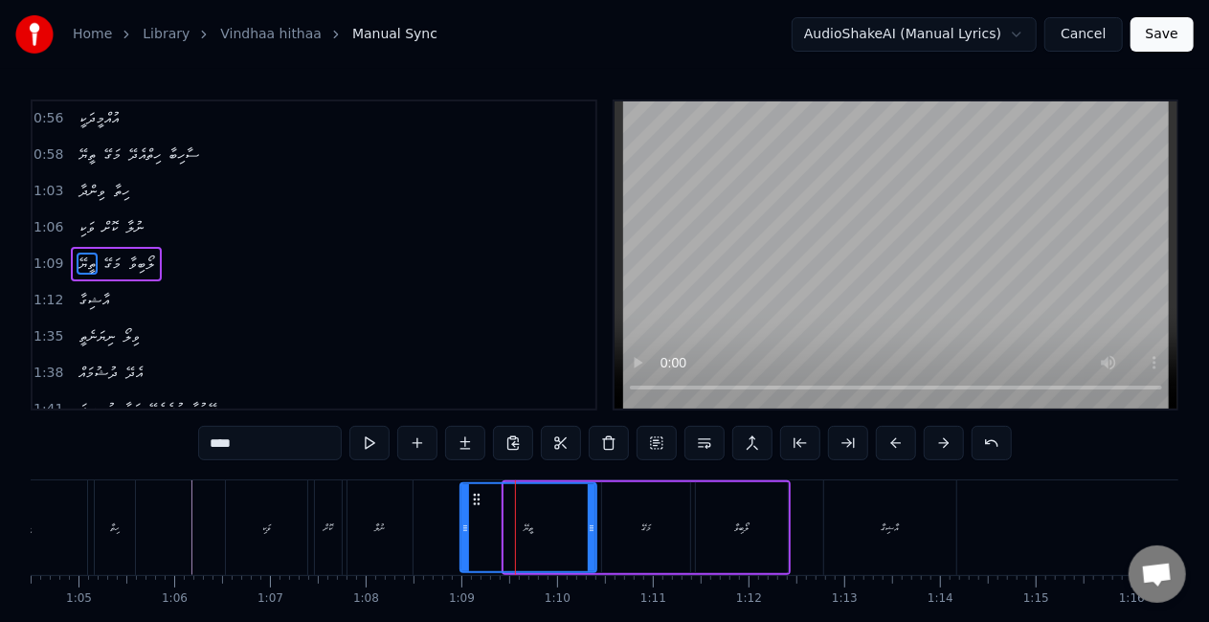
drag, startPoint x: 506, startPoint y: 534, endPoint x: 465, endPoint y: 530, distance: 41.3
click at [465, 530] on icon at bounding box center [465, 528] width 8 height 15
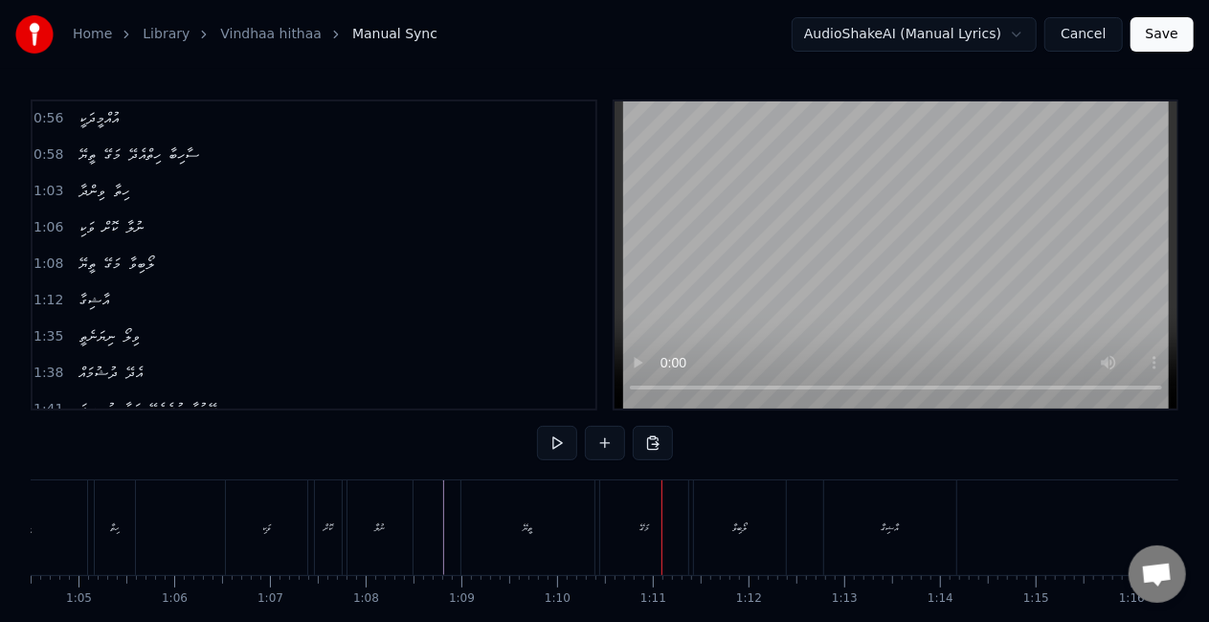
click at [630, 502] on div "މަގޭ" at bounding box center [644, 528] width 88 height 95
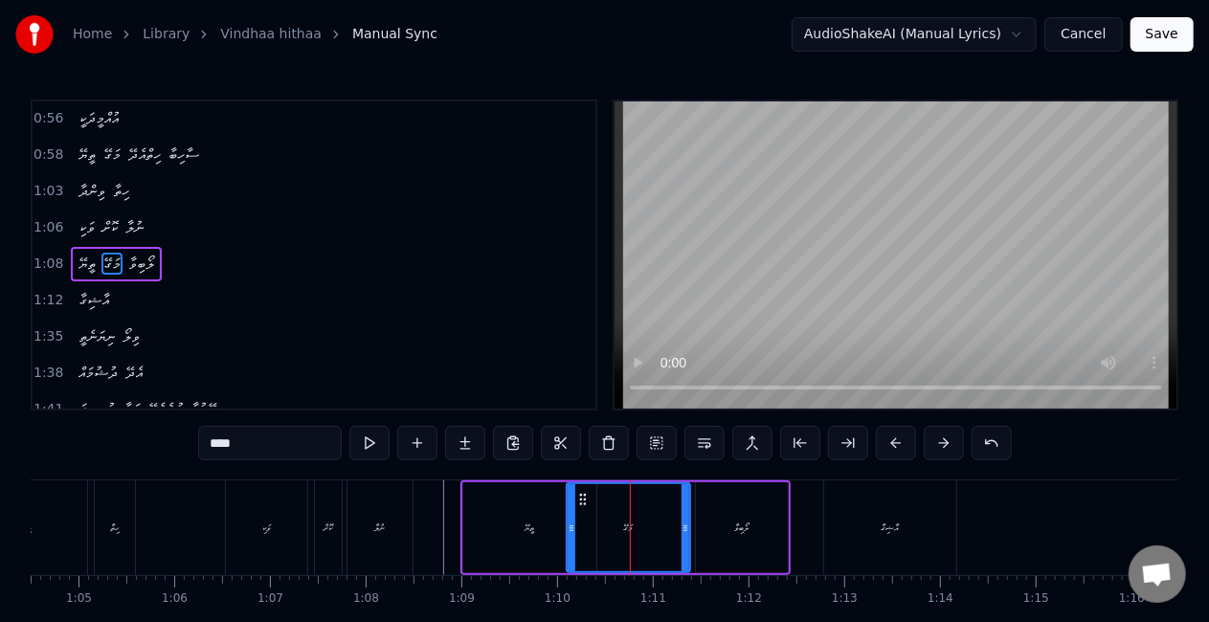
drag, startPoint x: 605, startPoint y: 534, endPoint x: 570, endPoint y: 527, distance: 36.0
click at [570, 527] on icon at bounding box center [572, 528] width 8 height 15
click at [537, 532] on div "ތީޔޭ" at bounding box center [529, 527] width 133 height 91
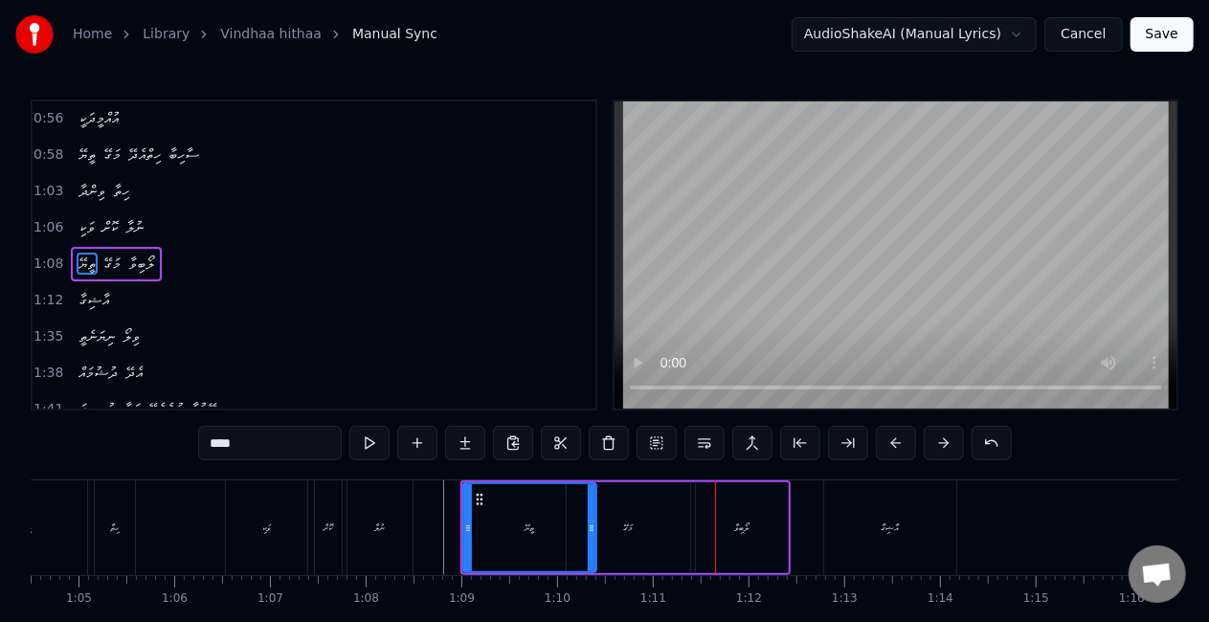
click at [638, 509] on div "މަގޭ" at bounding box center [628, 527] width 123 height 91
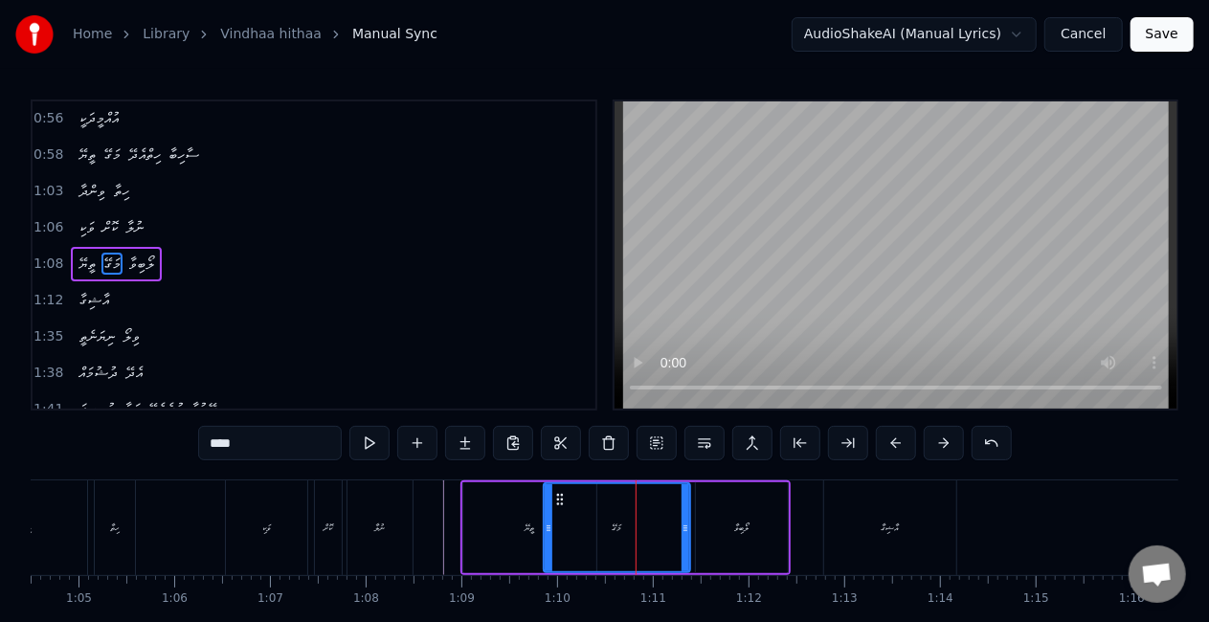
drag, startPoint x: 572, startPoint y: 527, endPoint x: 548, endPoint y: 524, distance: 24.1
click at [548, 524] on icon at bounding box center [549, 528] width 8 height 15
click at [482, 545] on div "ތީޔޭ" at bounding box center [529, 527] width 133 height 91
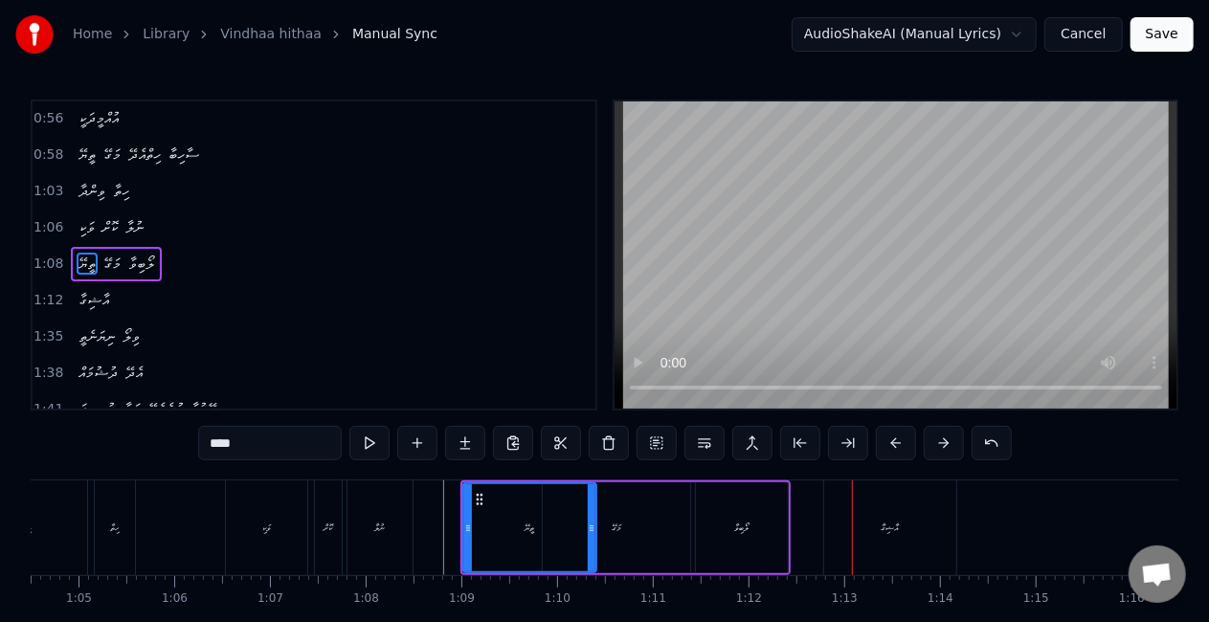
click at [836, 523] on div "އާޝިގާ" at bounding box center [890, 528] width 132 height 95
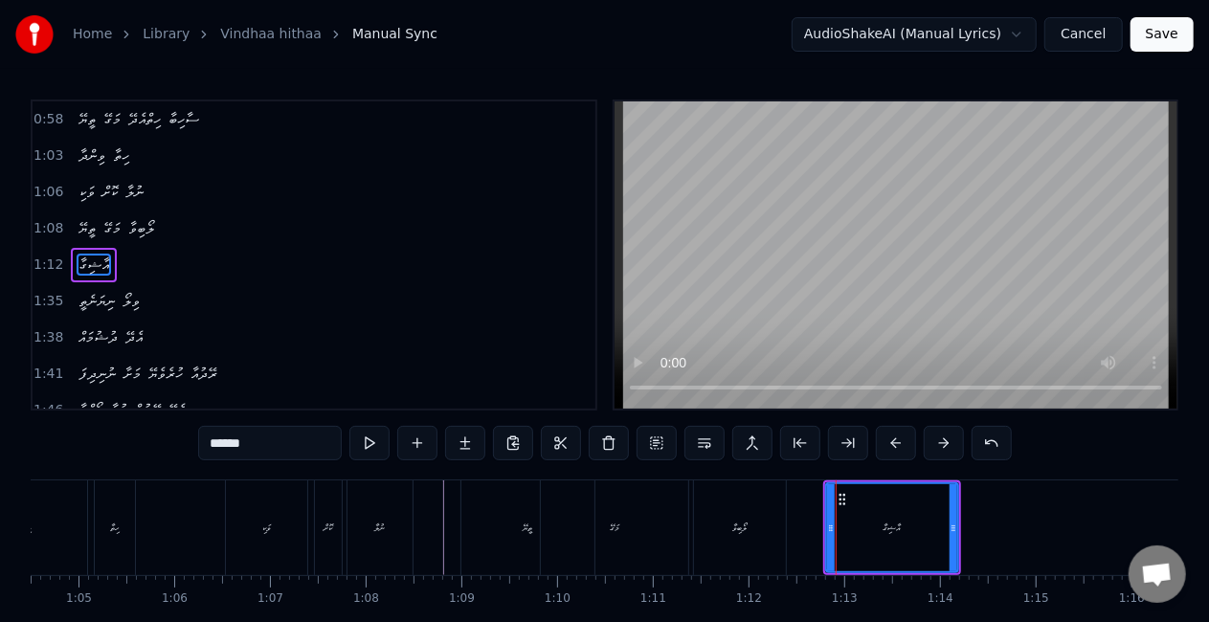
scroll to position [364, 0]
drag, startPoint x: 829, startPoint y: 525, endPoint x: 800, endPoint y: 523, distance: 28.8
click at [800, 523] on icon at bounding box center [804, 528] width 8 height 15
click at [770, 526] on div "ލޯބިވާ" at bounding box center [740, 528] width 92 height 95
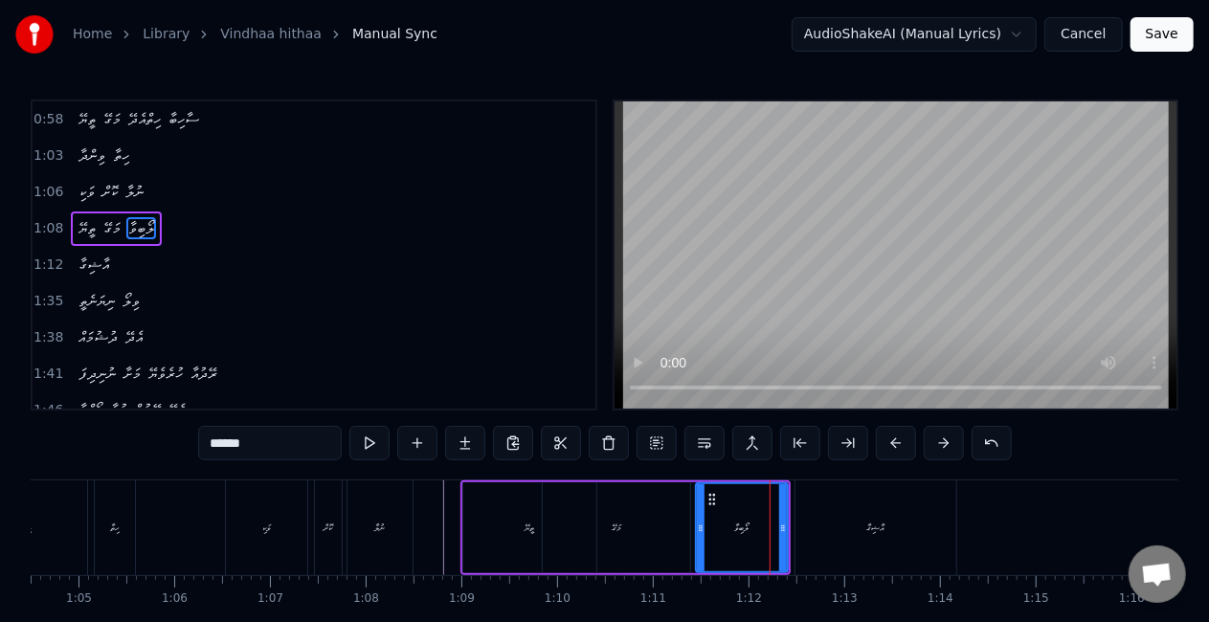
scroll to position [328, 0]
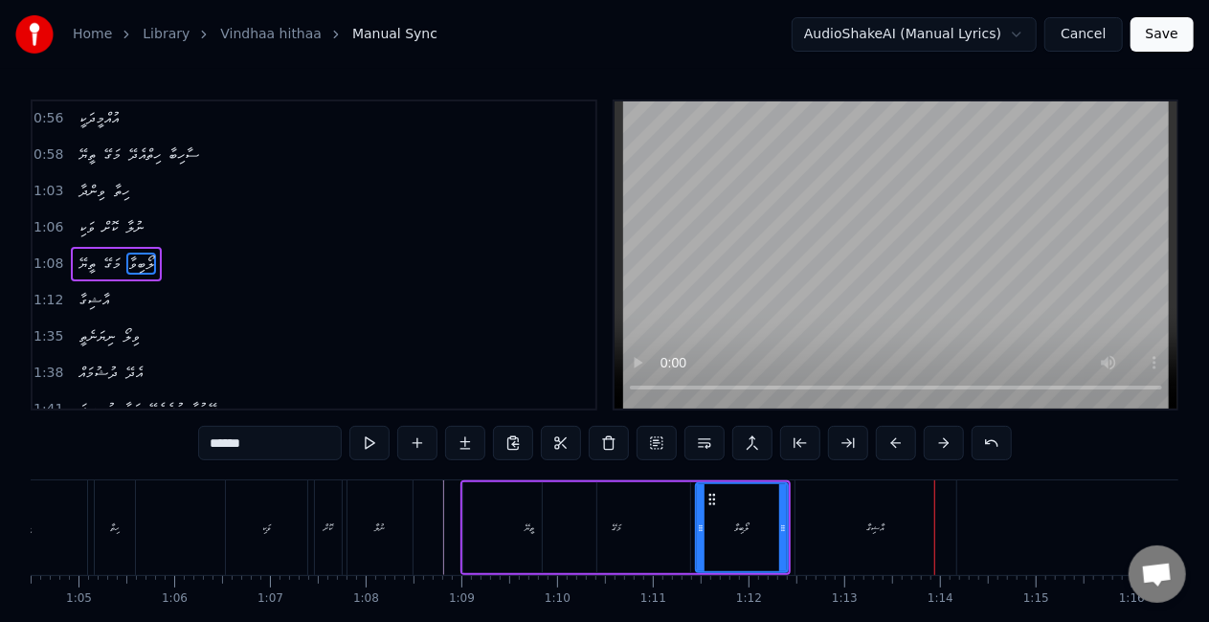
click at [864, 513] on div "އާޝިގާ" at bounding box center [876, 528] width 161 height 95
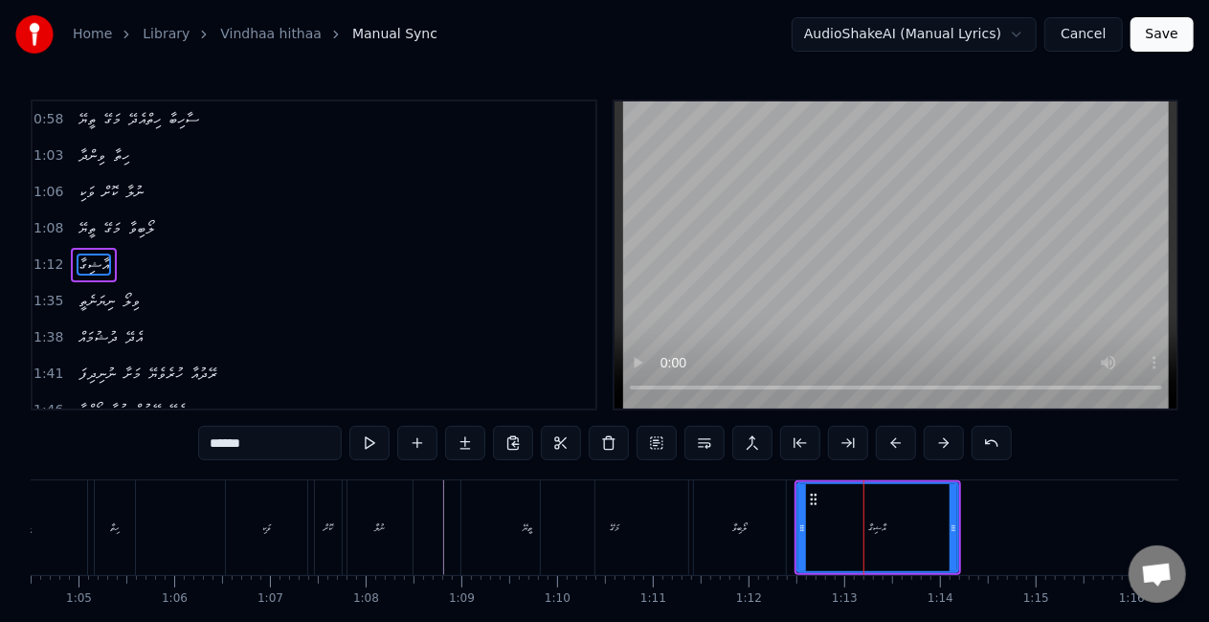
scroll to position [364, 0]
drag, startPoint x: 802, startPoint y: 534, endPoint x: 812, endPoint y: 532, distance: 9.8
click at [814, 535] on div at bounding box center [817, 527] width 8 height 87
drag, startPoint x: 954, startPoint y: 538, endPoint x: 942, endPoint y: 536, distance: 11.6
click at [944, 538] on div at bounding box center [945, 527] width 8 height 87
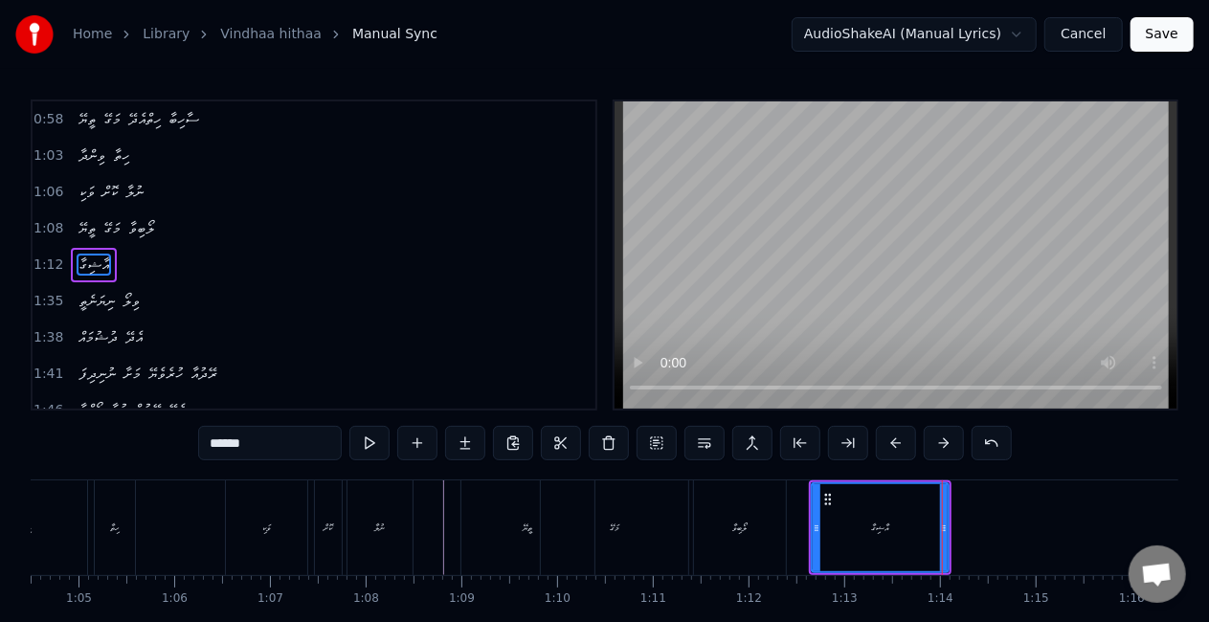
click at [774, 530] on div "ލޯބިވާ" at bounding box center [740, 528] width 92 height 95
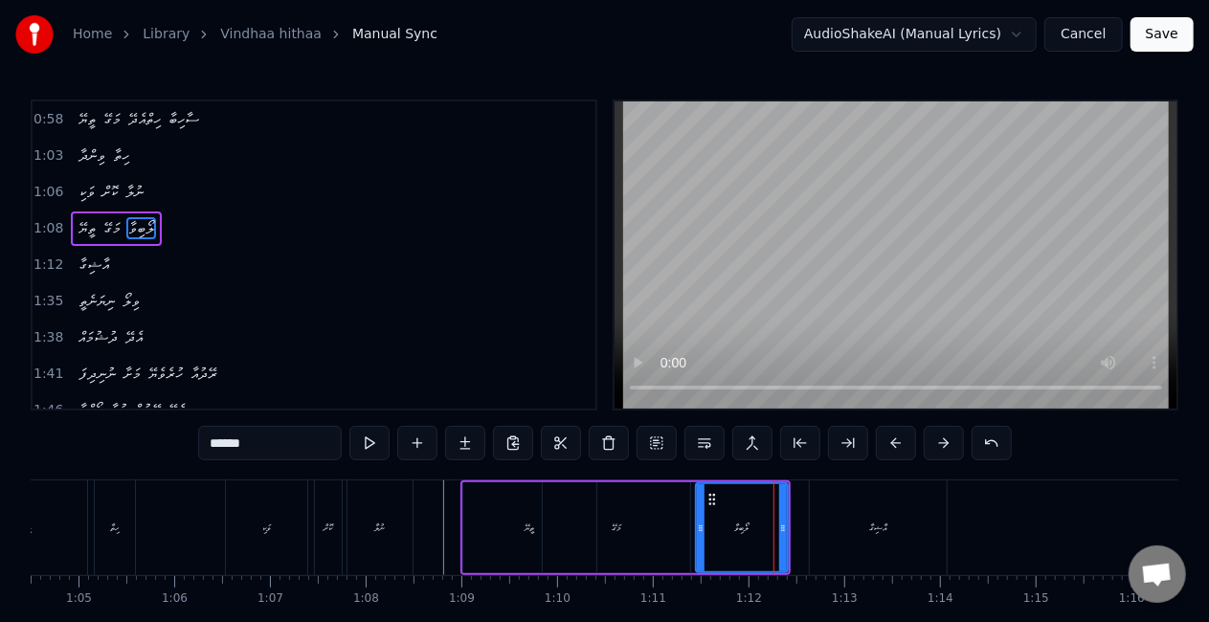
scroll to position [328, 0]
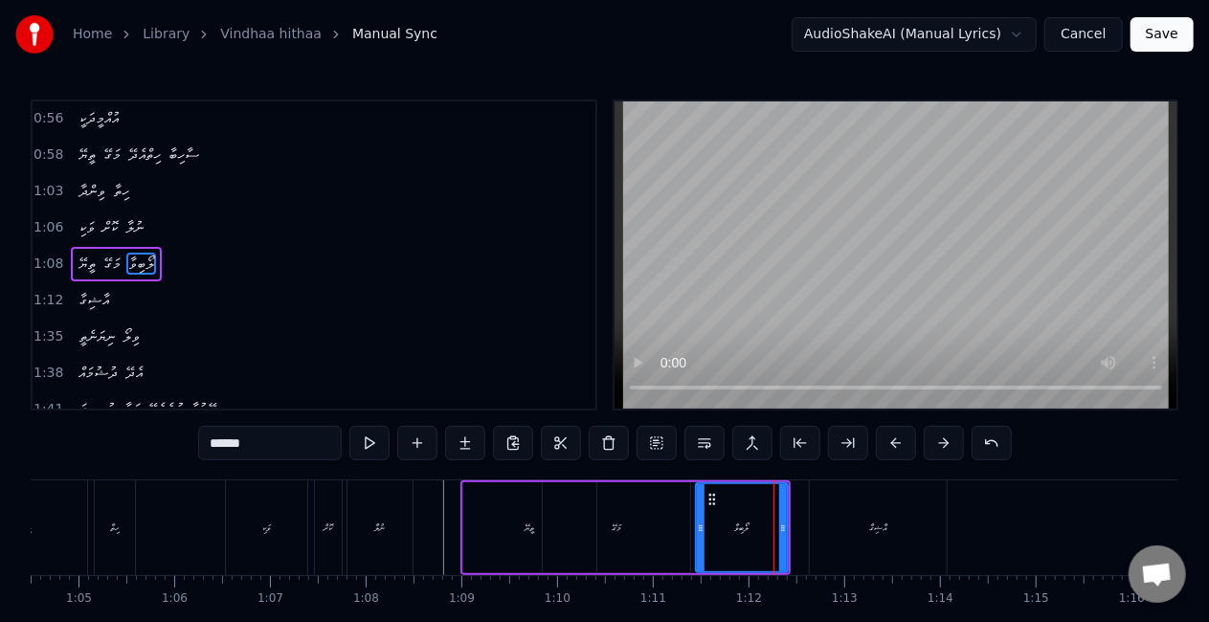
click at [664, 531] on div "މަގޭ" at bounding box center [616, 527] width 147 height 91
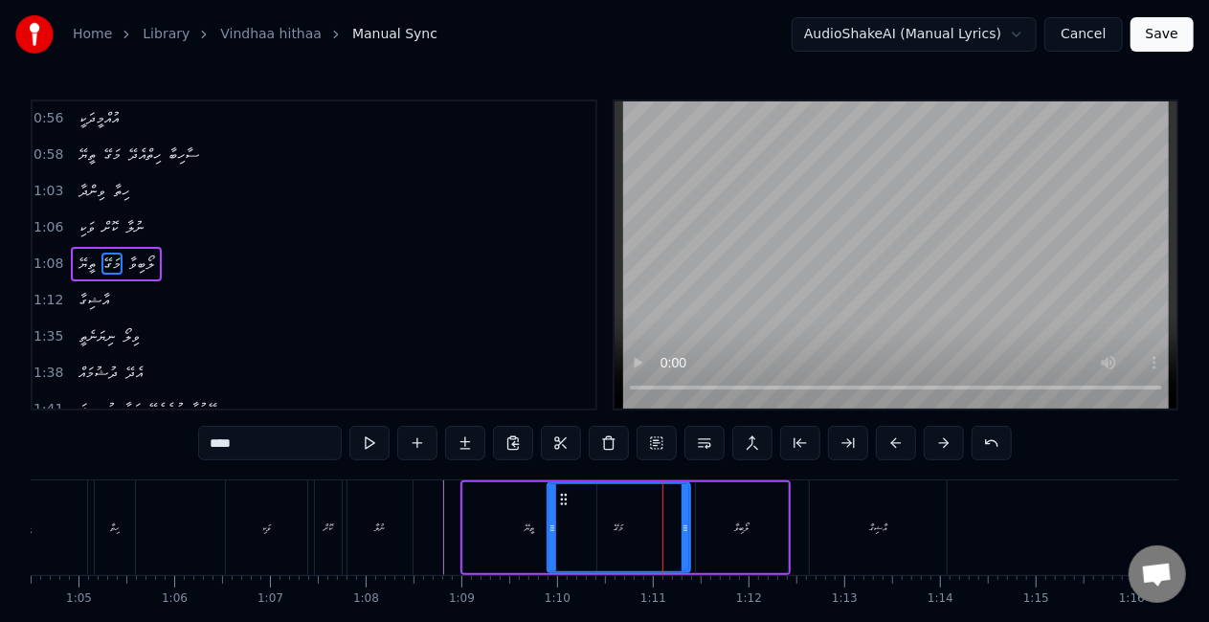
click at [555, 529] on icon at bounding box center [553, 528] width 8 height 15
click at [679, 518] on div at bounding box center [678, 527] width 8 height 87
click at [571, 502] on icon at bounding box center [572, 499] width 15 height 15
click at [463, 536] on div "ތީޔޭ" at bounding box center [529, 527] width 135 height 91
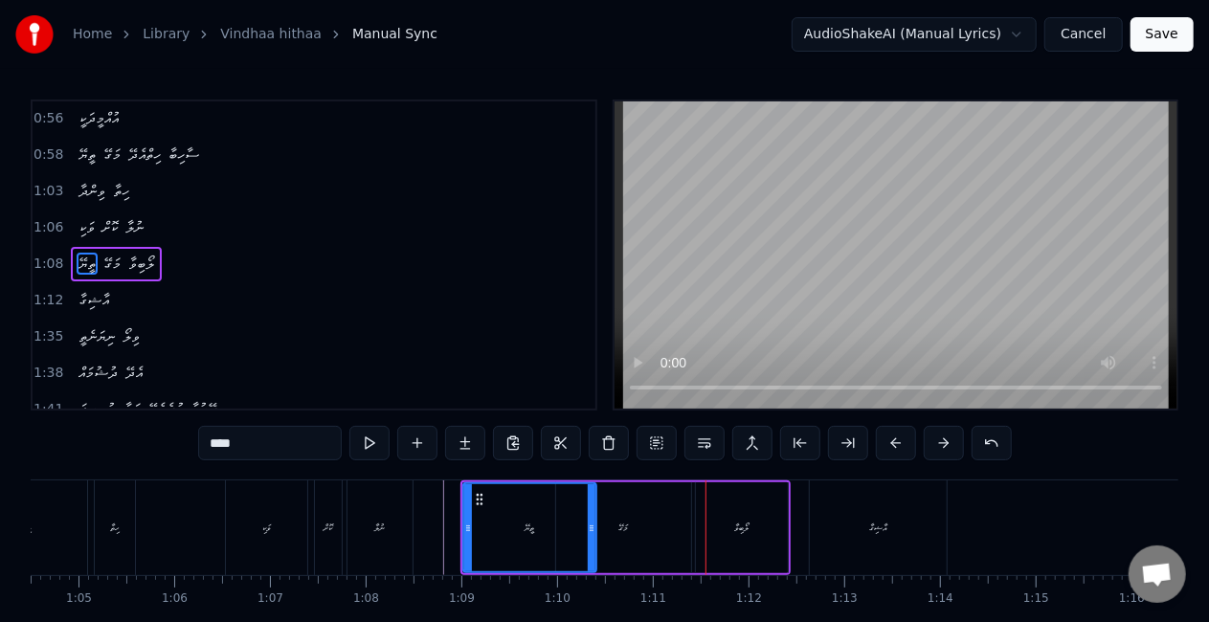
click at [617, 523] on div "މަގޭ" at bounding box center [623, 527] width 135 height 91
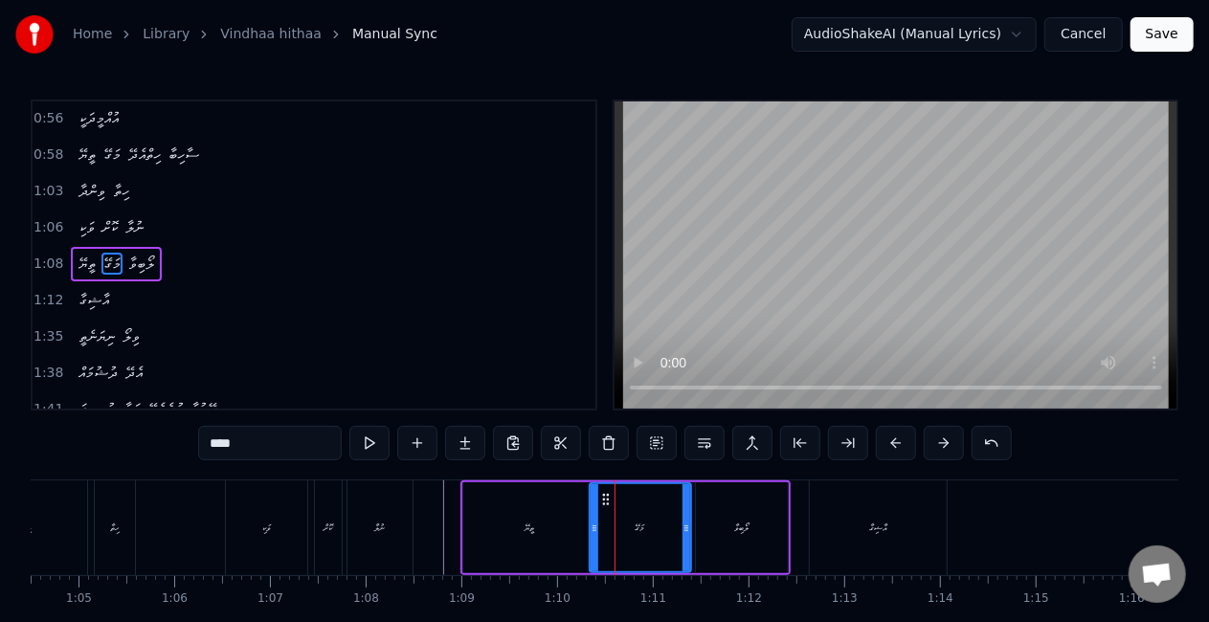
drag, startPoint x: 560, startPoint y: 530, endPoint x: 594, endPoint y: 532, distance: 33.6
click at [594, 535] on div at bounding box center [595, 527] width 8 height 87
click at [601, 500] on circle at bounding box center [601, 499] width 1 height 1
click at [548, 522] on div "ތީޔޭ" at bounding box center [529, 527] width 133 height 91
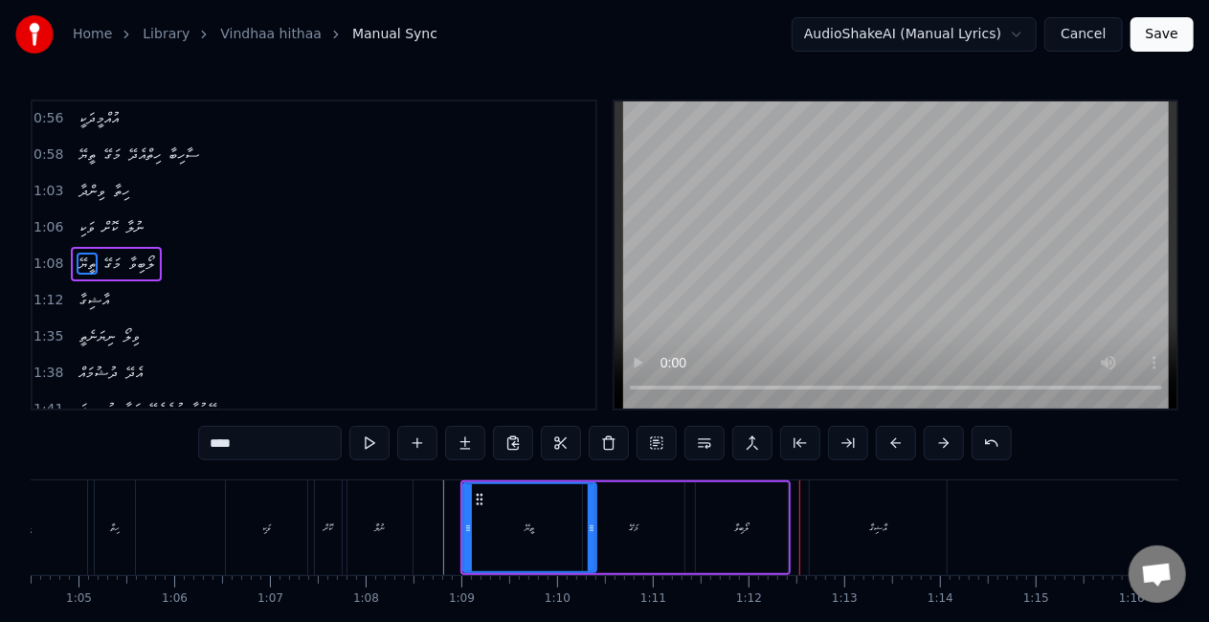
click at [719, 525] on div "ލޯބިވާ" at bounding box center [742, 527] width 92 height 91
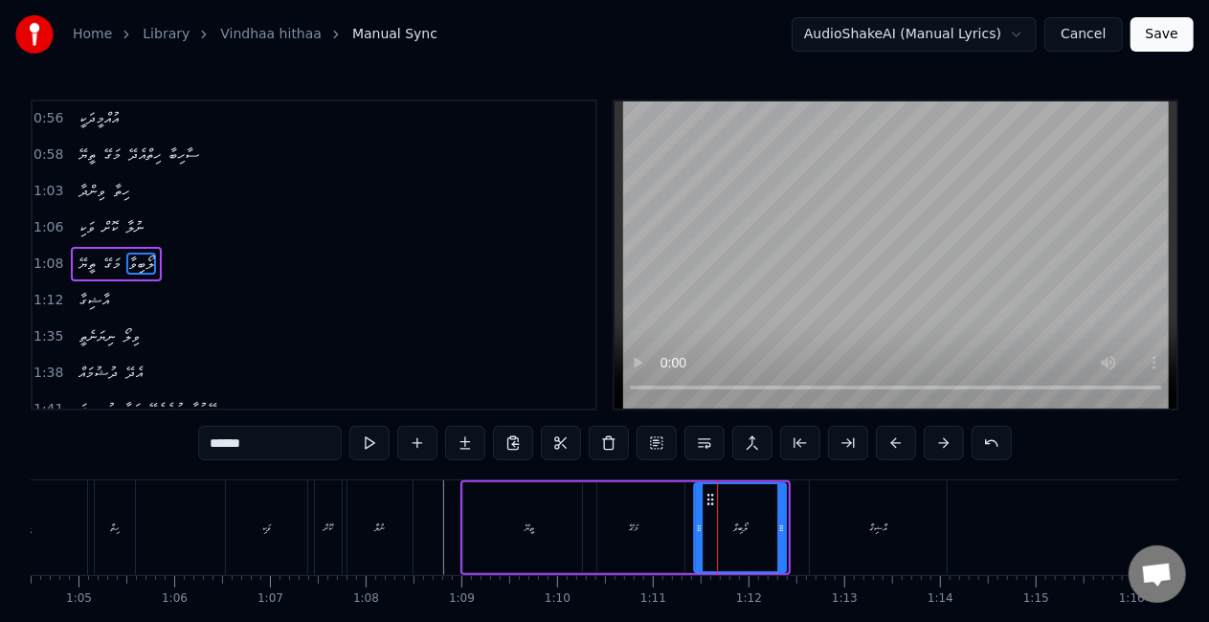
click at [711, 499] on circle at bounding box center [711, 499] width 1 height 1
click at [709, 498] on icon at bounding box center [708, 499] width 15 height 15
click at [676, 513] on div "މަގޭ" at bounding box center [633, 527] width 101 height 91
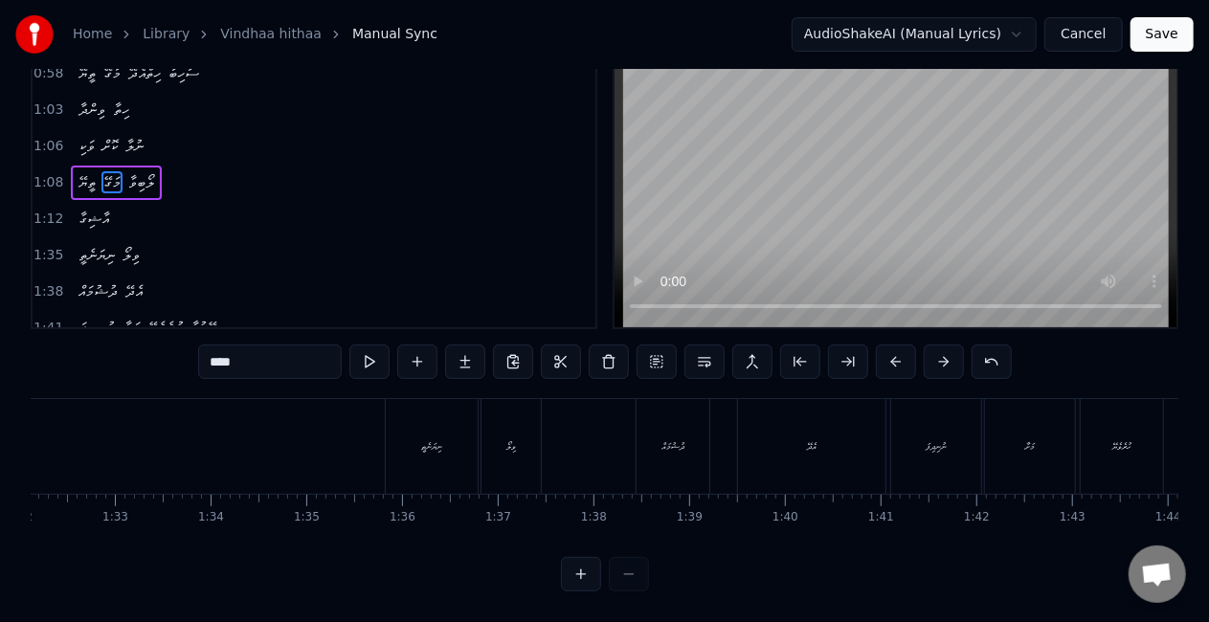
scroll to position [0, 8781]
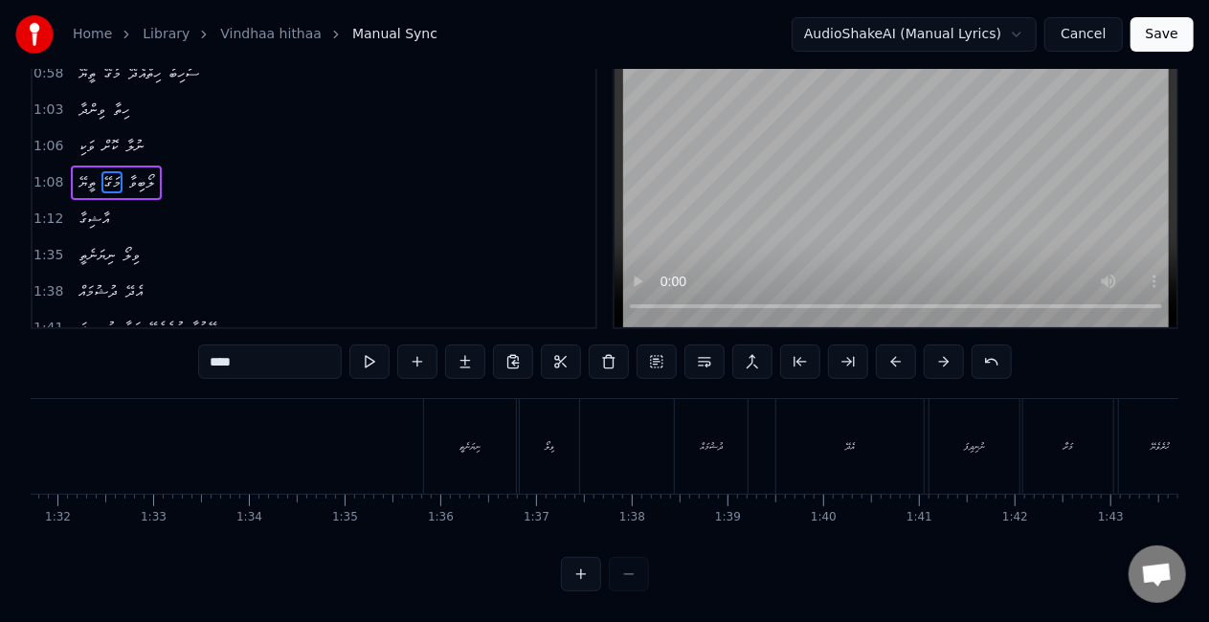
click at [452, 453] on div "ނިޔަނެތީ" at bounding box center [470, 446] width 92 height 95
type input "********"
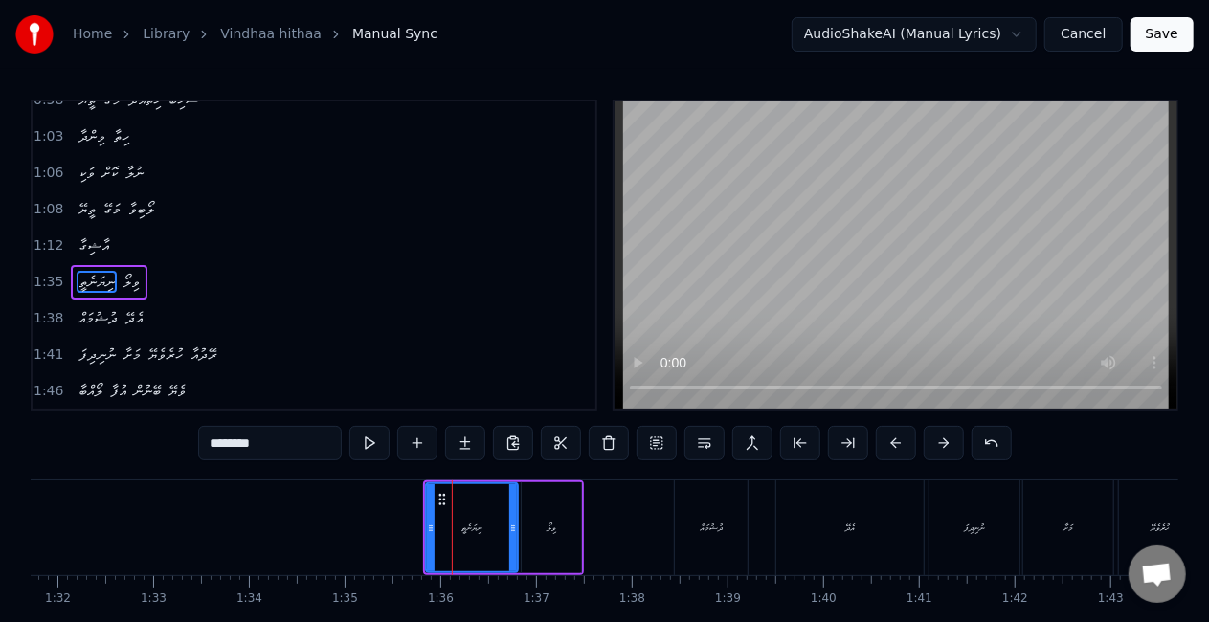
scroll to position [400, 0]
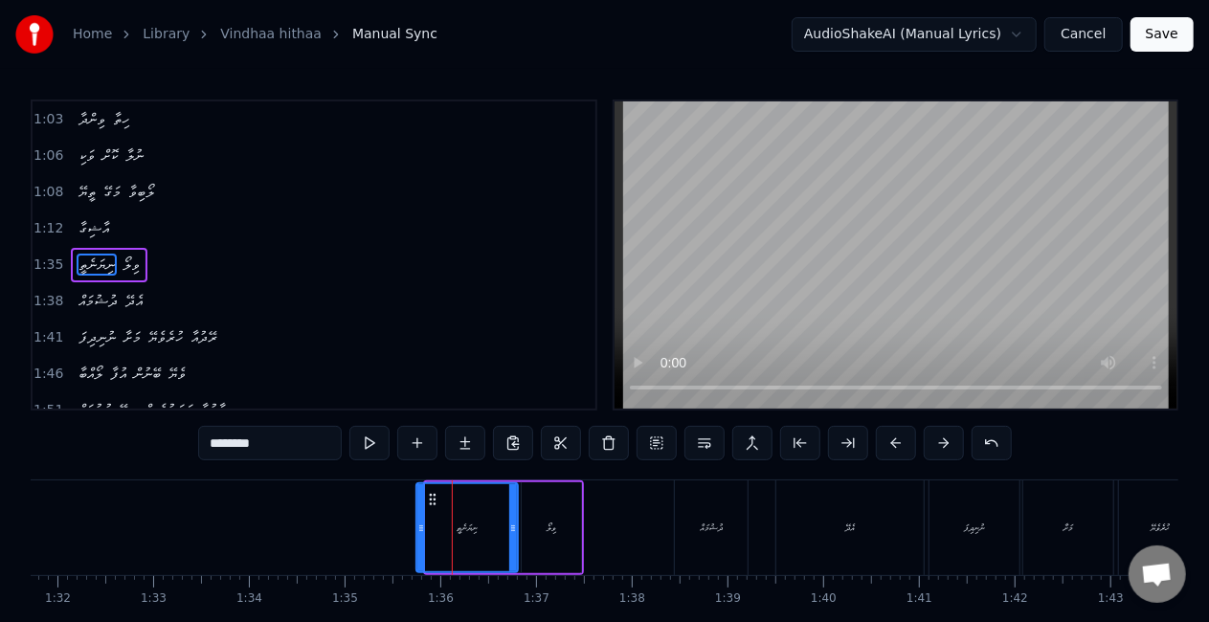
drag, startPoint x: 428, startPoint y: 528, endPoint x: 412, endPoint y: 534, distance: 17.3
click at [417, 540] on div at bounding box center [421, 527] width 8 height 87
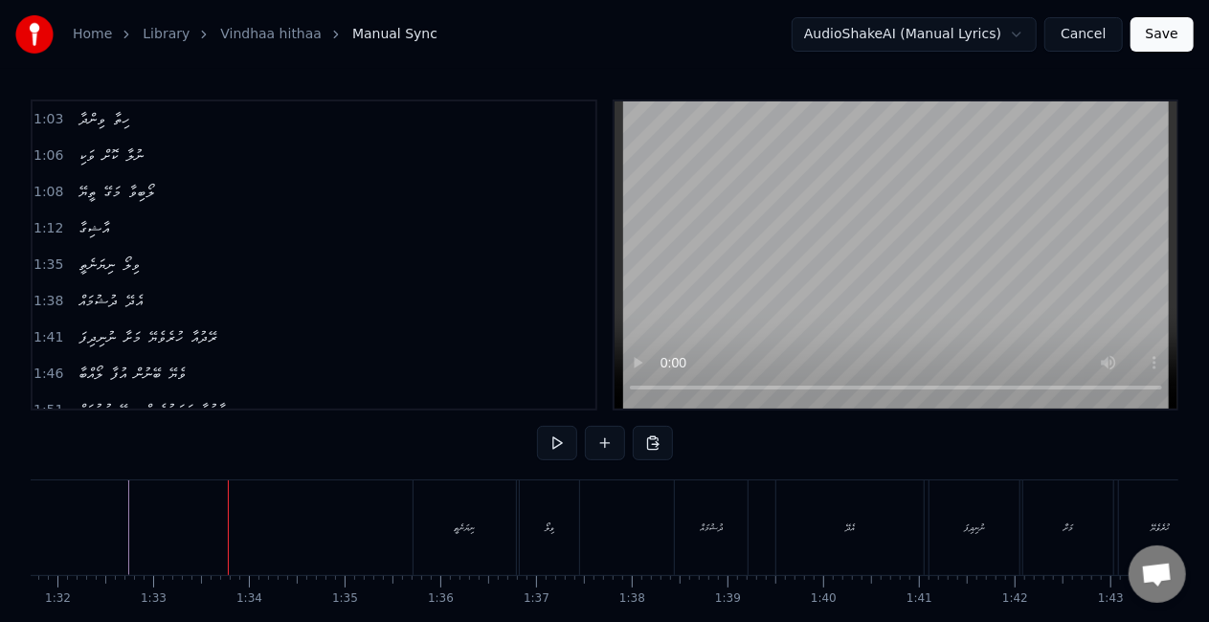
click at [515, 527] on div "ނިޔަނެތީ" at bounding box center [465, 528] width 104 height 95
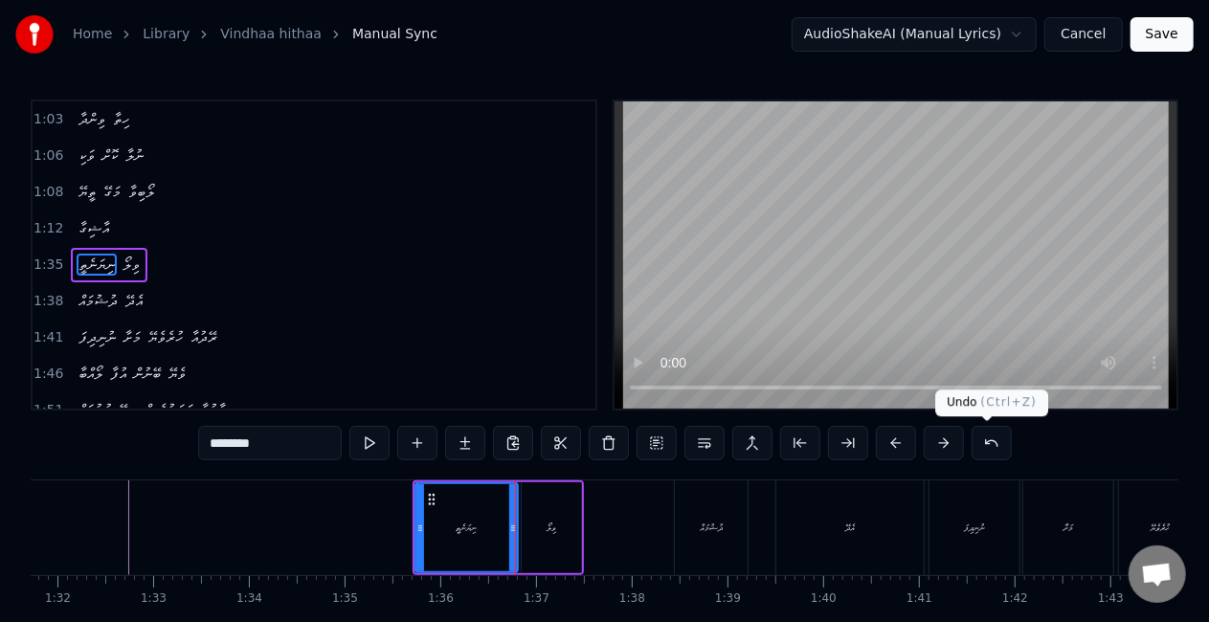
click at [976, 437] on button at bounding box center [992, 443] width 40 height 34
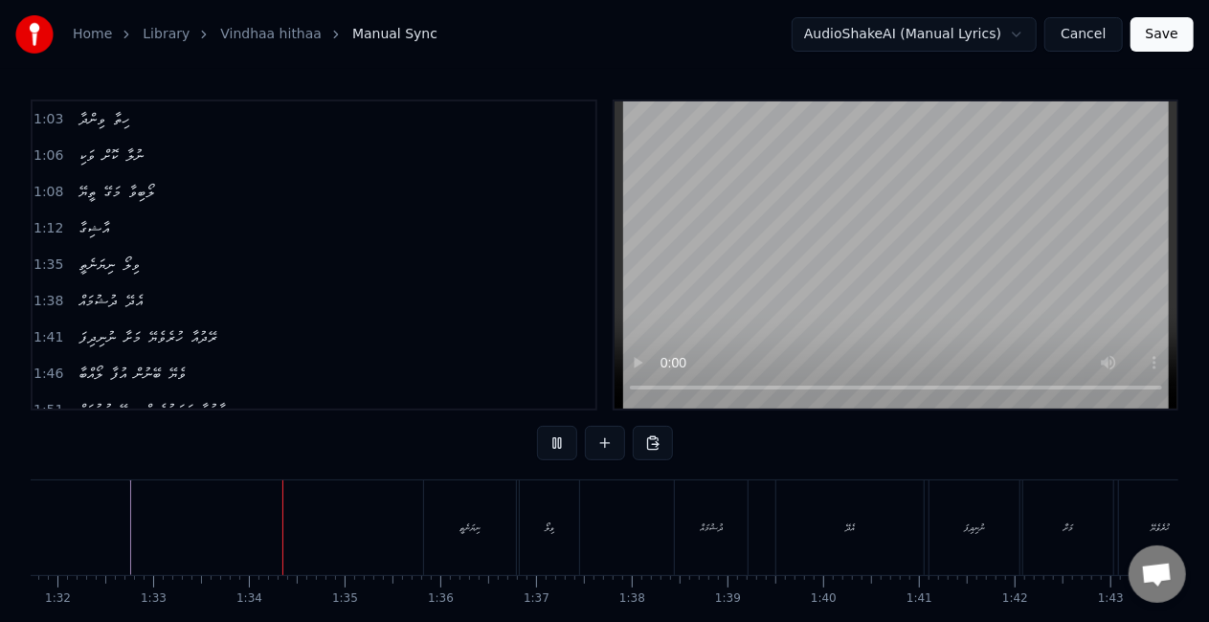
click at [460, 521] on div "ނިޔަނެތީ" at bounding box center [470, 528] width 21 height 14
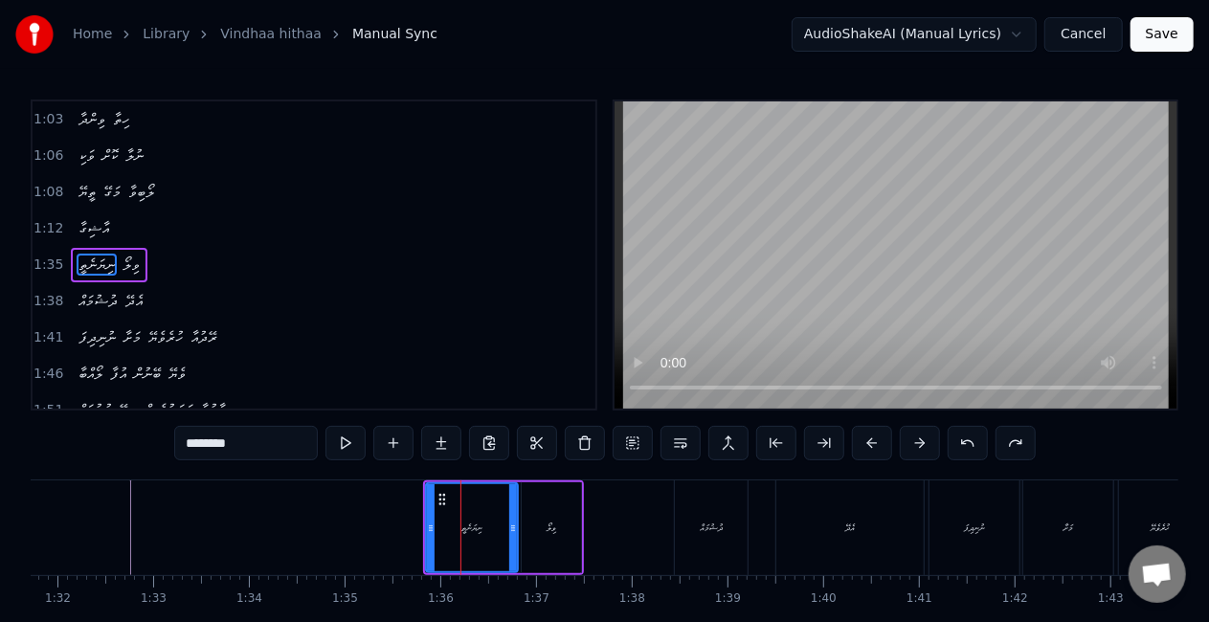
scroll to position [98, 0]
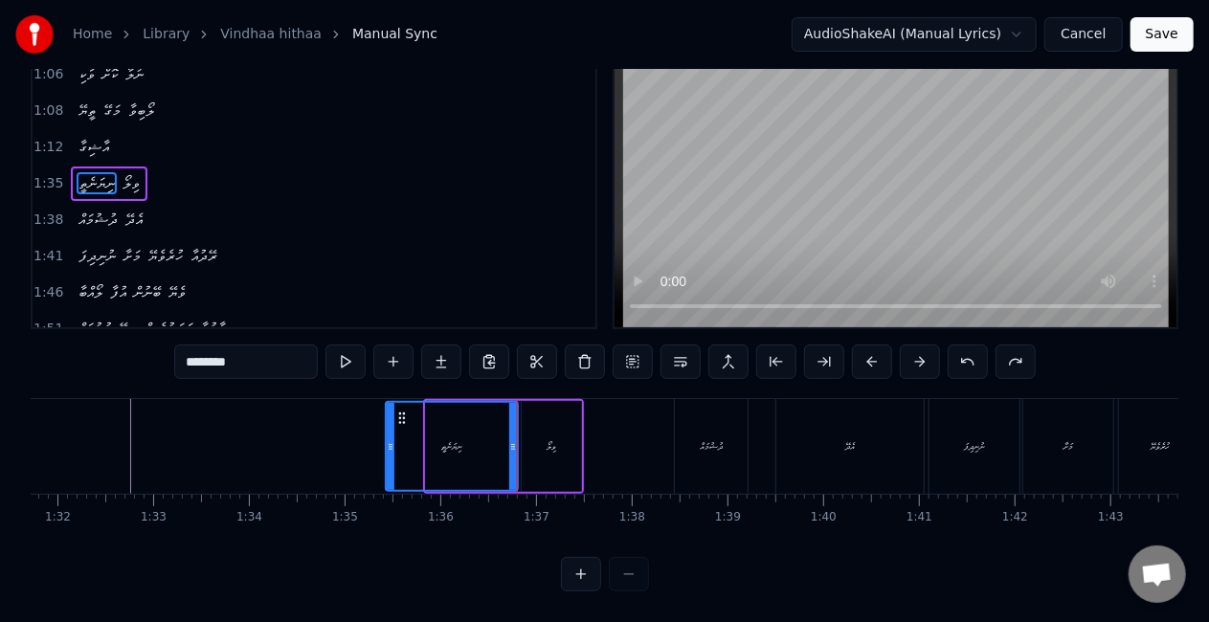
drag, startPoint x: 430, startPoint y: 438, endPoint x: 390, endPoint y: 433, distance: 40.5
click at [390, 433] on div at bounding box center [391, 446] width 8 height 87
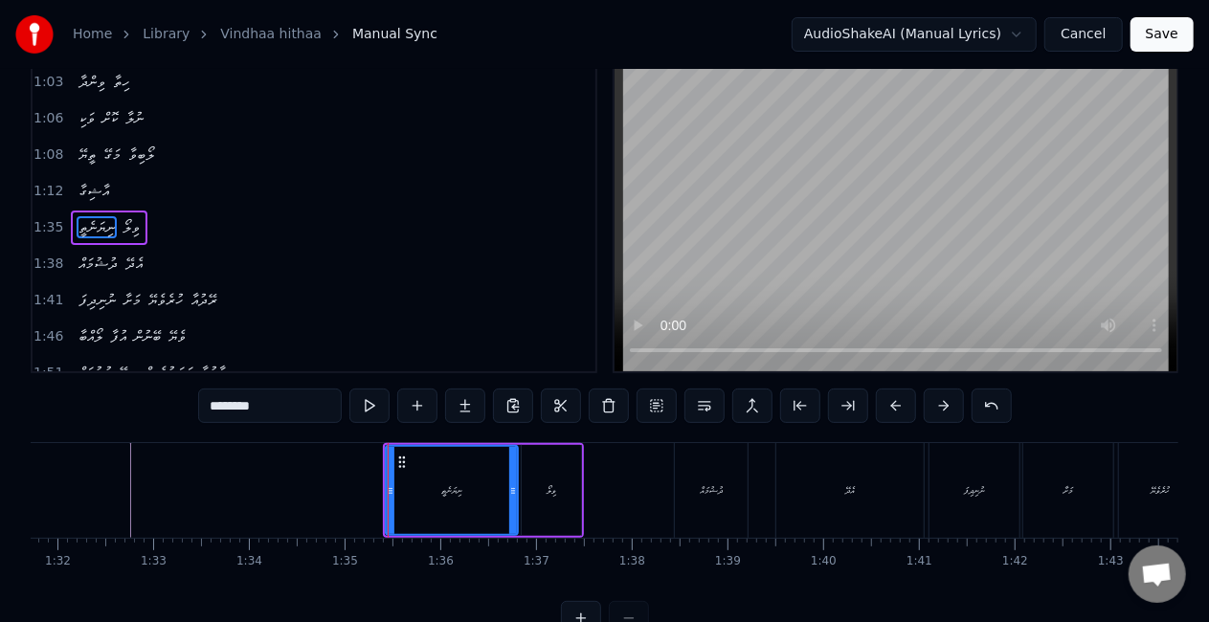
scroll to position [0, 0]
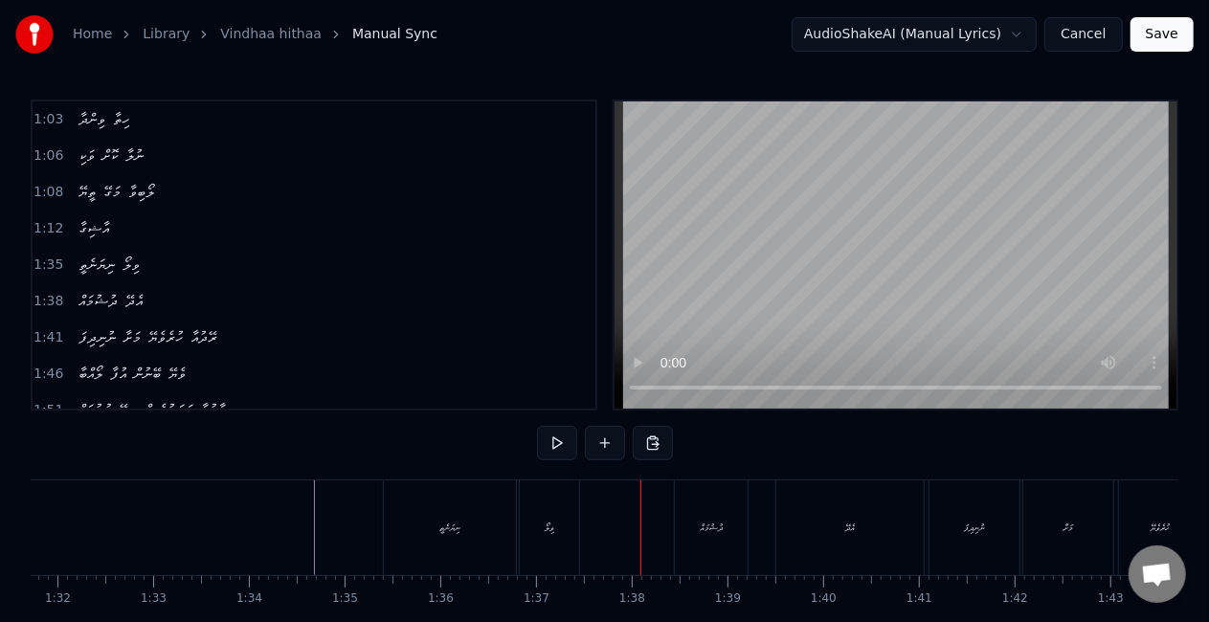
click at [460, 523] on div "ނިޔަނެތީ" at bounding box center [449, 528] width 21 height 14
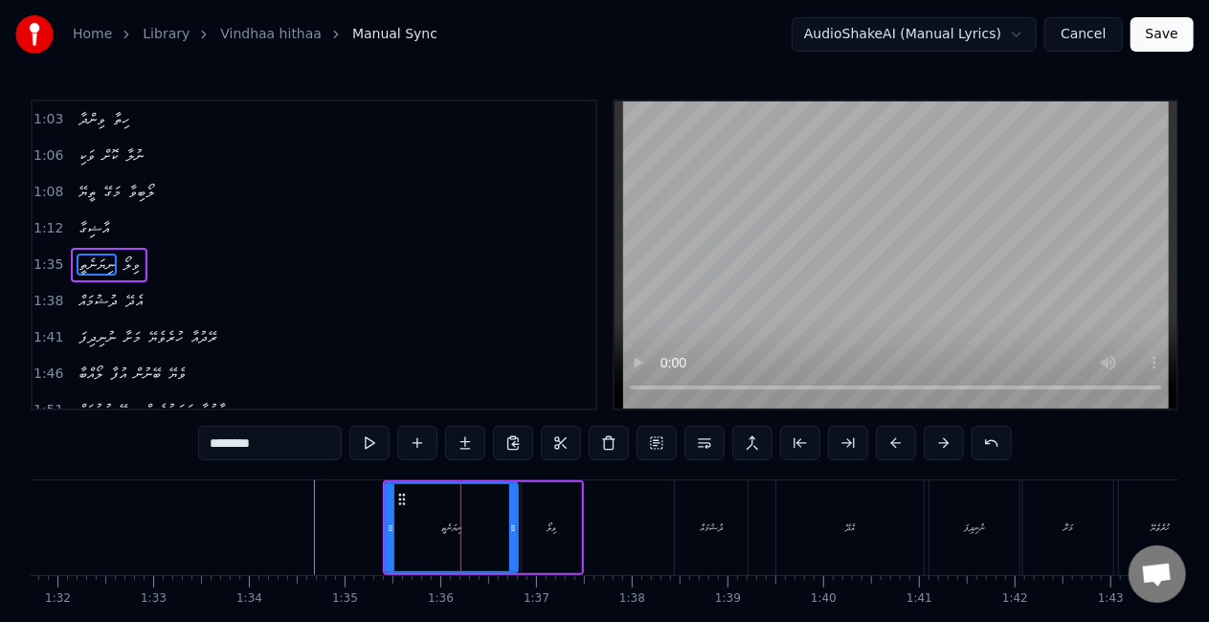
click at [220, 442] on input "********" at bounding box center [270, 443] width 144 height 34
type input "********"
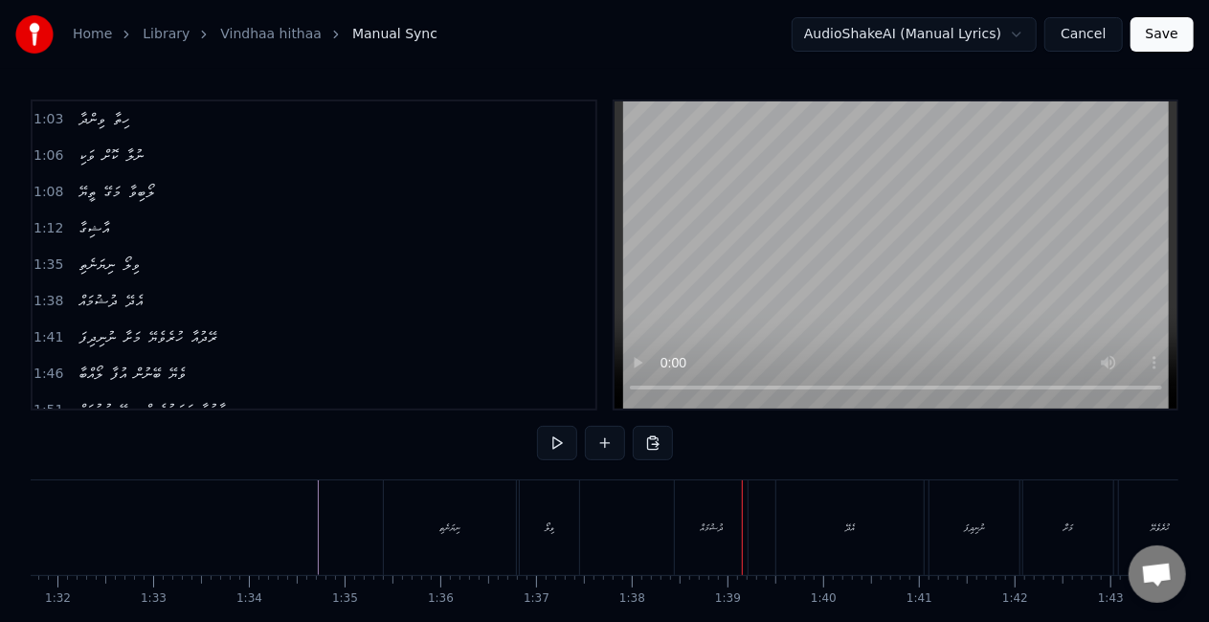
click at [700, 532] on div "ދުޝުމައް" at bounding box center [711, 528] width 23 height 14
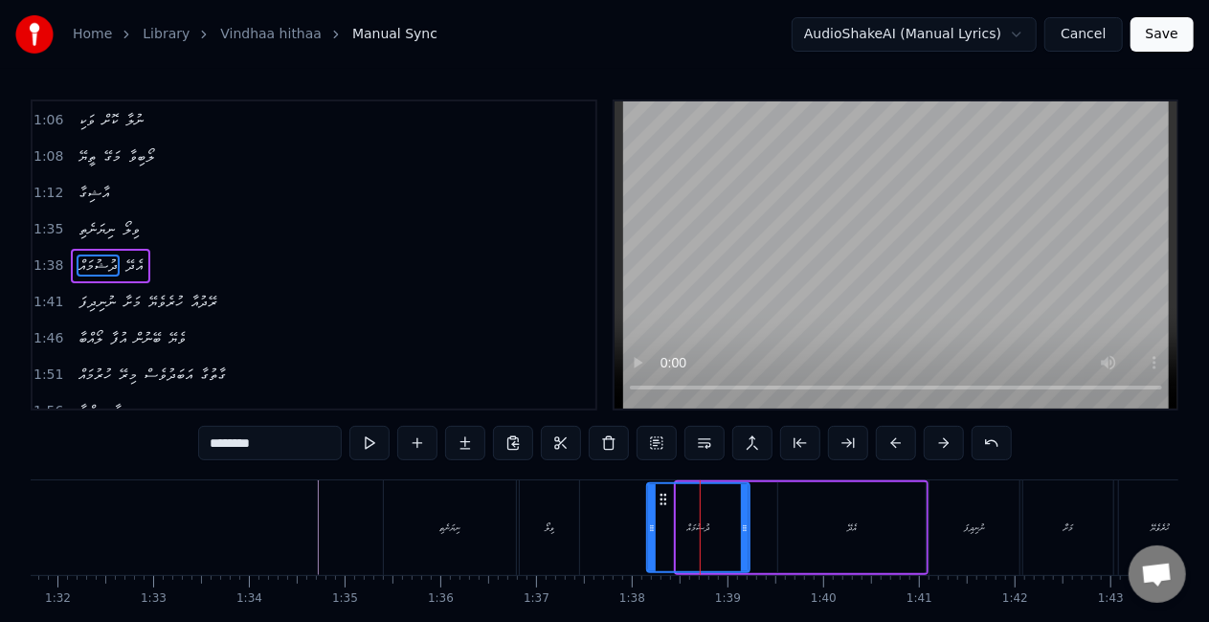
drag, startPoint x: 679, startPoint y: 540, endPoint x: 649, endPoint y: 532, distance: 30.6
click at [649, 532] on div at bounding box center [652, 527] width 8 height 87
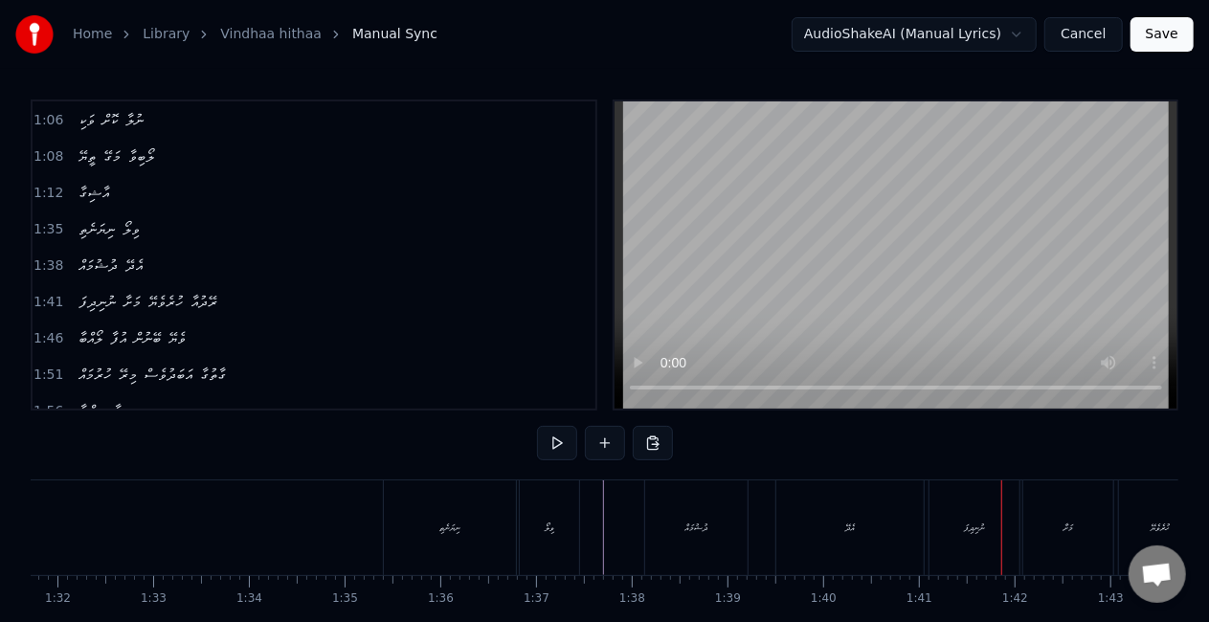
click at [966, 513] on div "ނުނިދިފަ" at bounding box center [975, 528] width 90 height 95
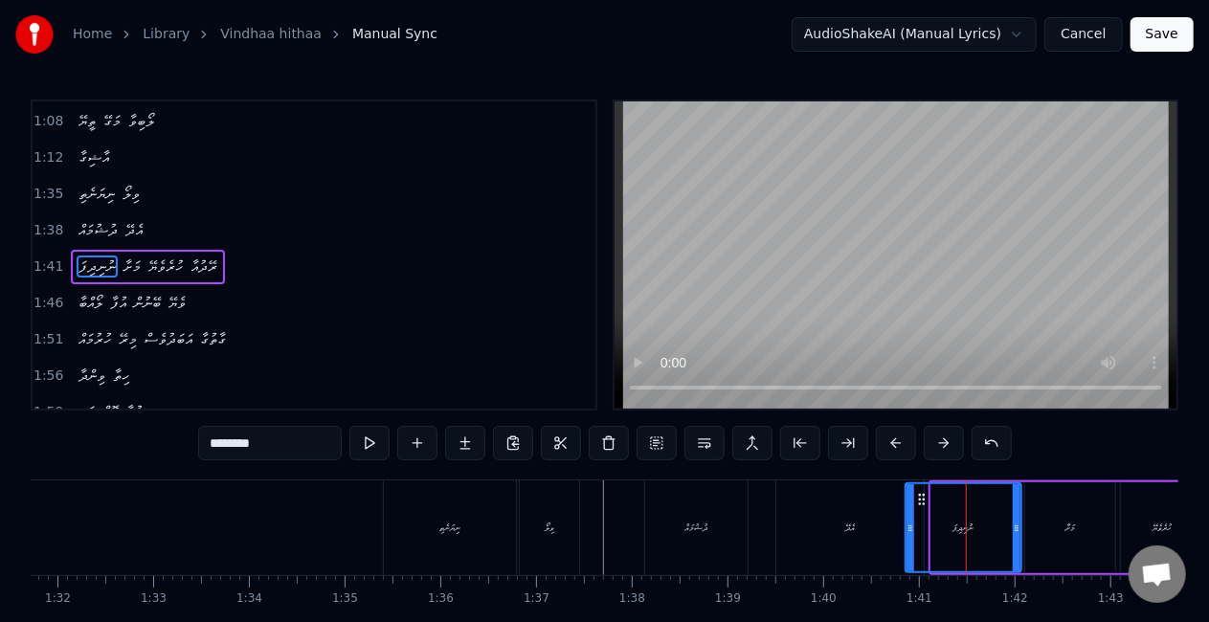
drag, startPoint x: 933, startPoint y: 529, endPoint x: 908, endPoint y: 527, distance: 26.0
click at [908, 527] on icon at bounding box center [911, 528] width 8 height 15
click at [892, 521] on div "އެދޭ" at bounding box center [849, 528] width 147 height 95
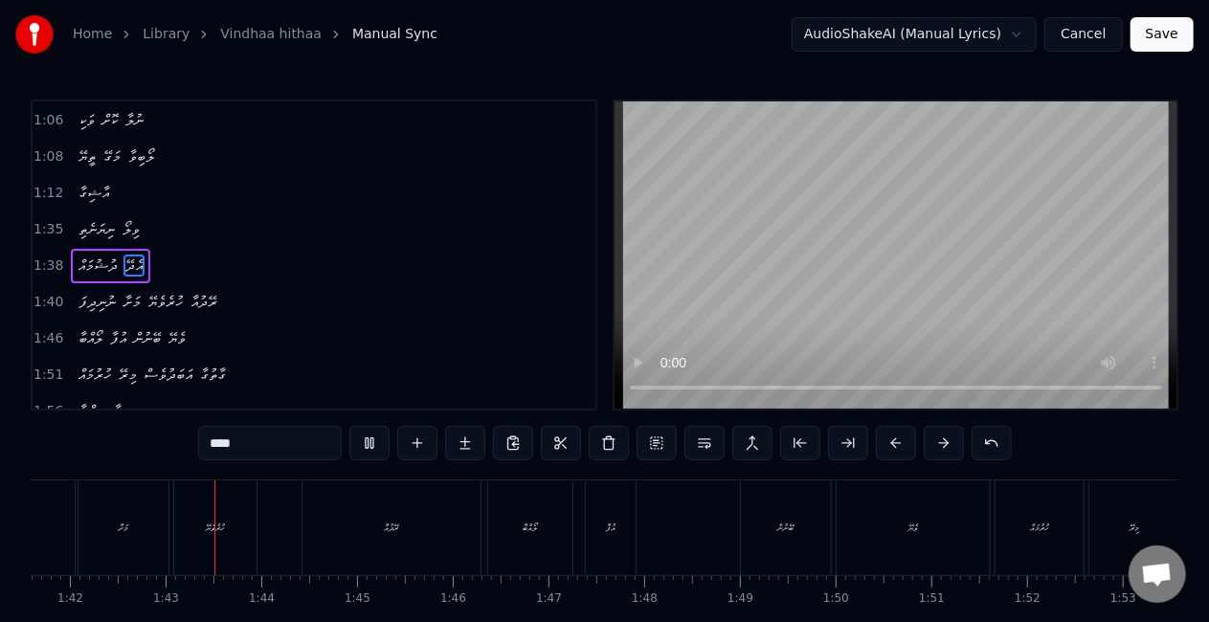
scroll to position [0, 9745]
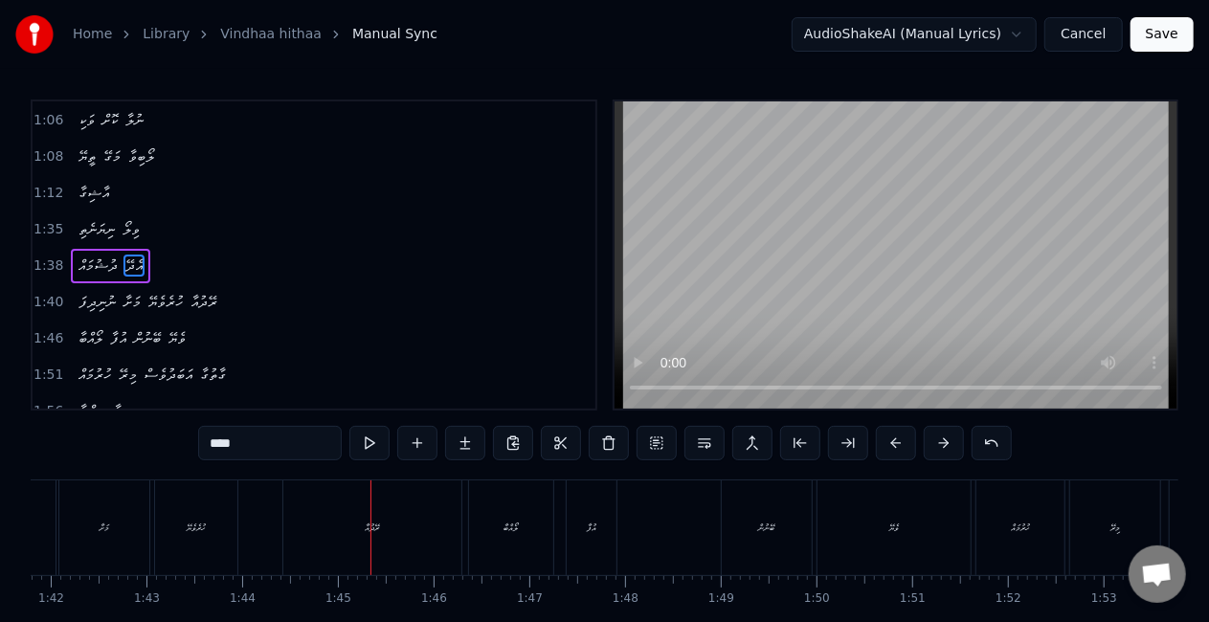
click at [179, 549] on div "ހުރެވެޔޭ" at bounding box center [196, 528] width 82 height 95
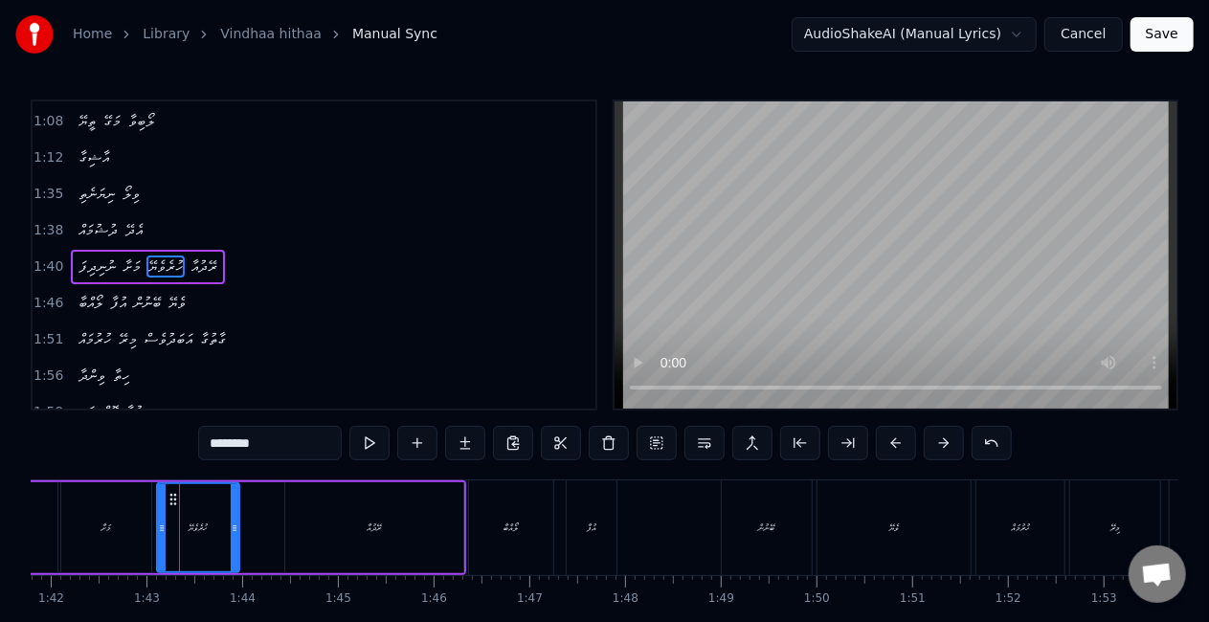
click at [257, 444] on input "********" at bounding box center [270, 443] width 144 height 34
click at [162, 527] on icon at bounding box center [162, 528] width 8 height 15
click at [119, 532] on div "މަށާ" at bounding box center [106, 527] width 90 height 91
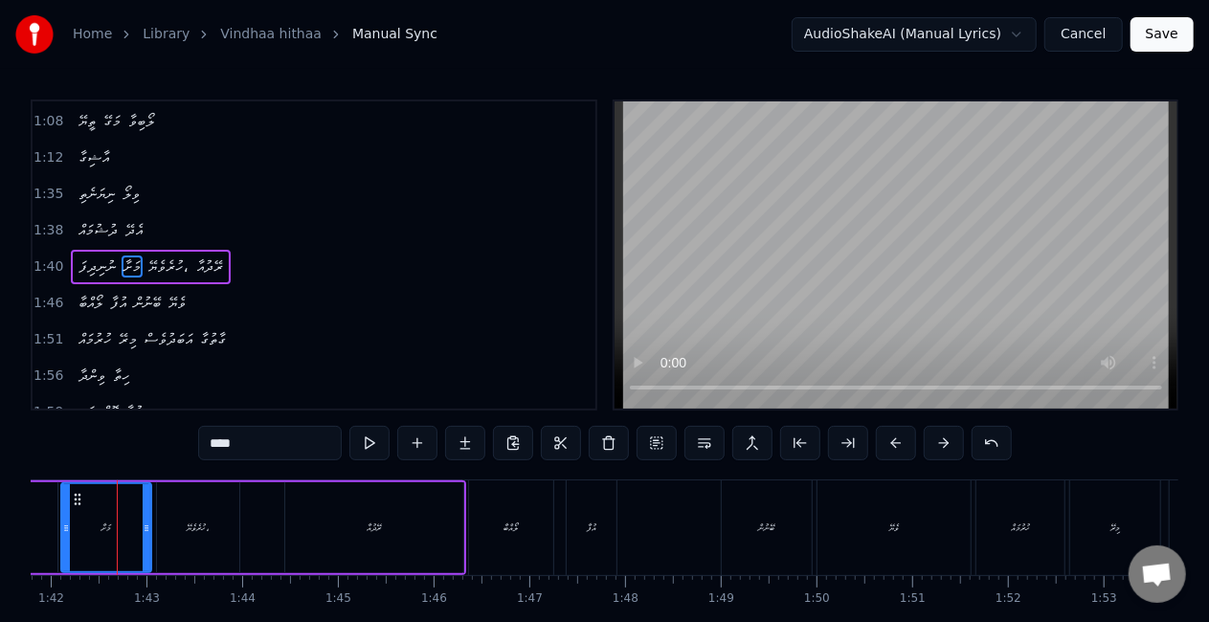
scroll to position [0, 9735]
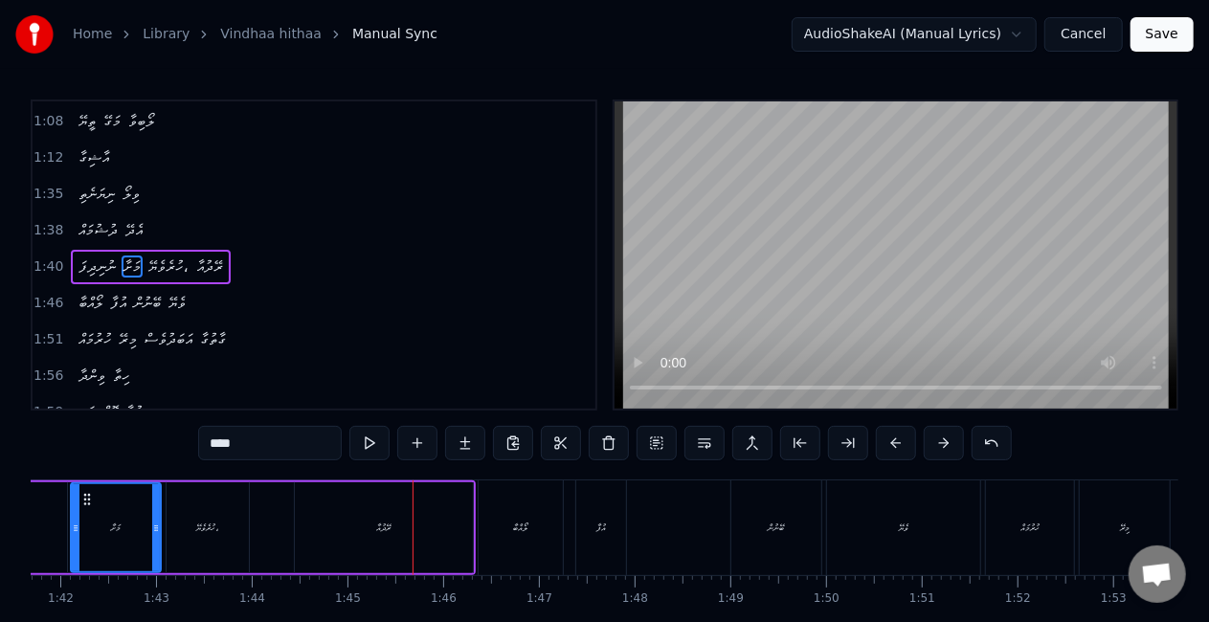
click at [420, 523] on div "ރޭދުއާ" at bounding box center [384, 527] width 178 height 91
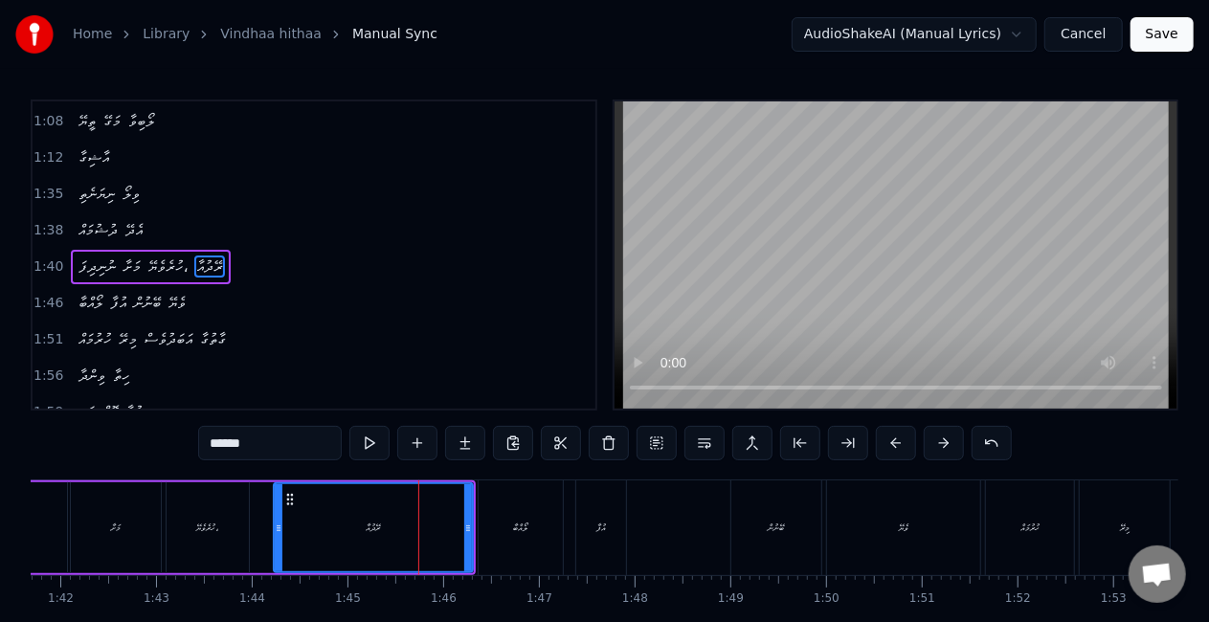
drag, startPoint x: 299, startPoint y: 537, endPoint x: 278, endPoint y: 537, distance: 21.1
click at [278, 537] on div at bounding box center [279, 527] width 8 height 87
click at [239, 534] on div "ހުރެވެޔޭ،" at bounding box center [208, 527] width 82 height 91
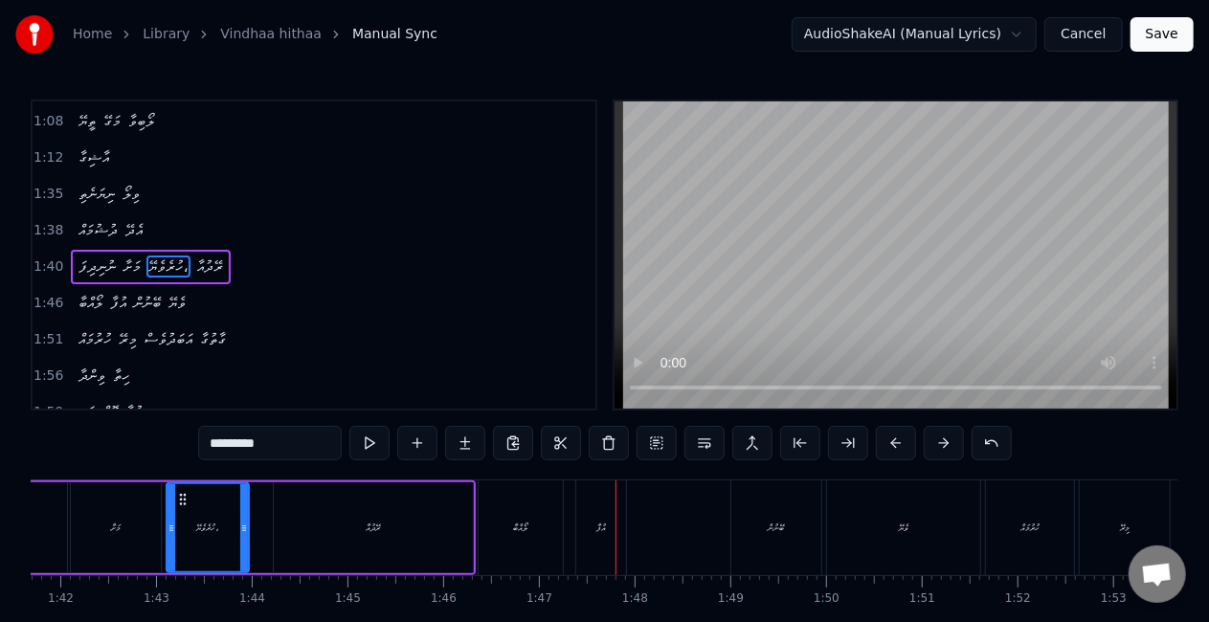
click at [531, 515] on div "ލޯއްބާ" at bounding box center [521, 528] width 84 height 95
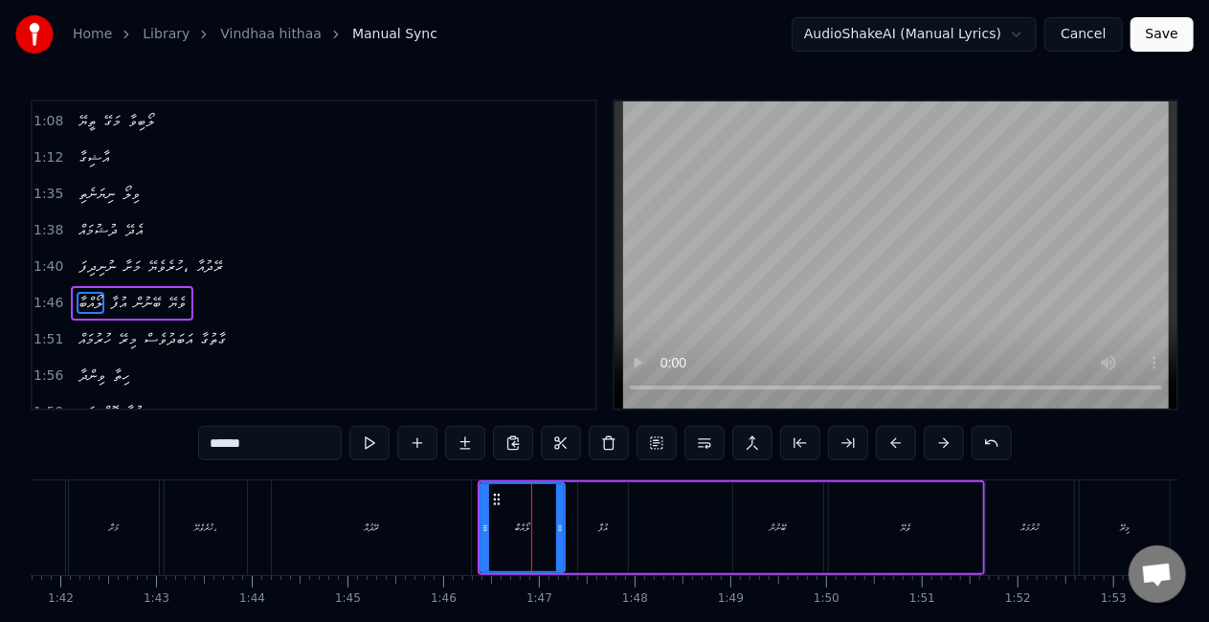
scroll to position [507, 0]
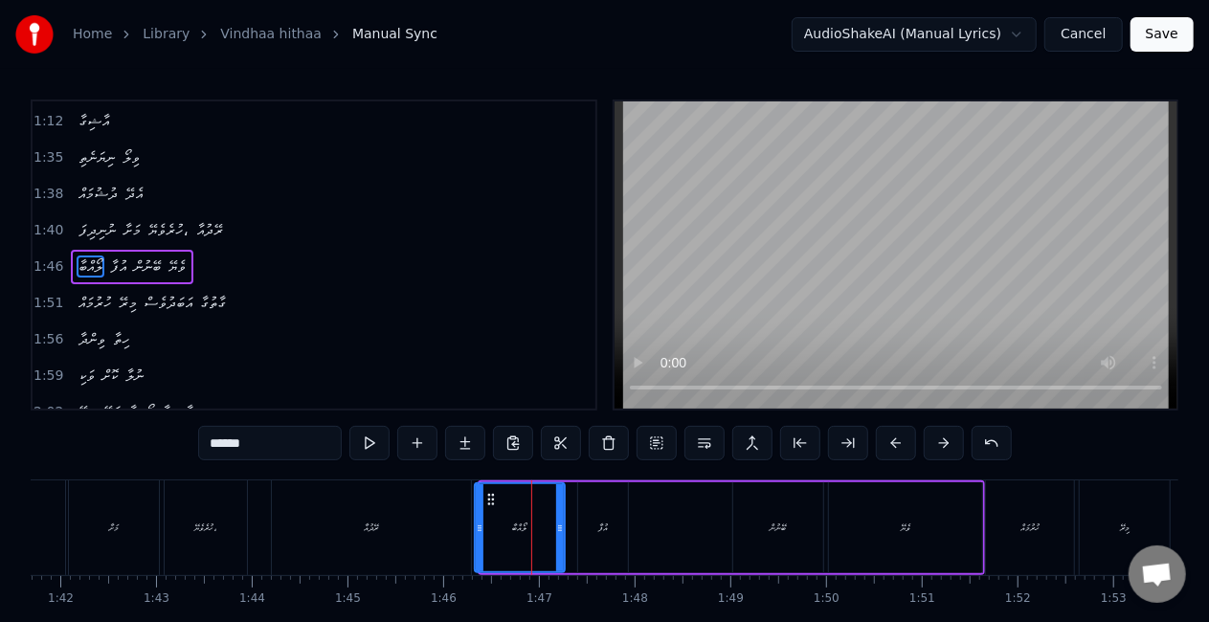
click at [476, 525] on icon at bounding box center [480, 528] width 8 height 15
click at [444, 523] on div "ރޭދުއާ" at bounding box center [371, 528] width 199 height 95
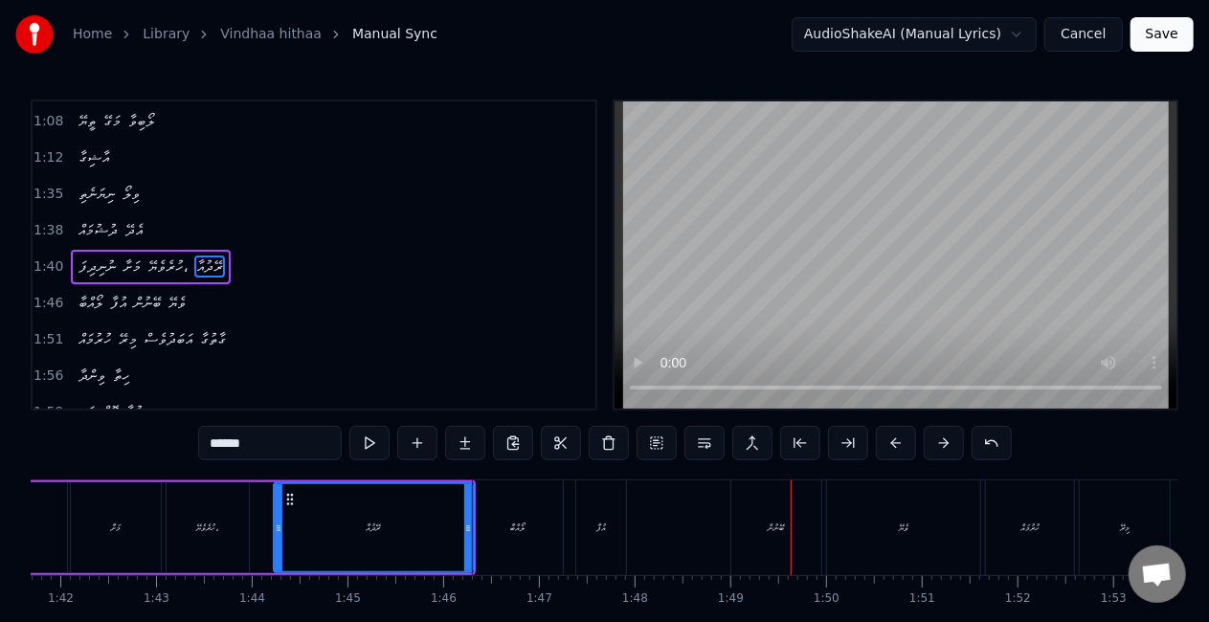
click at [764, 544] on div "ބޭނުން" at bounding box center [776, 528] width 90 height 95
type input "******"
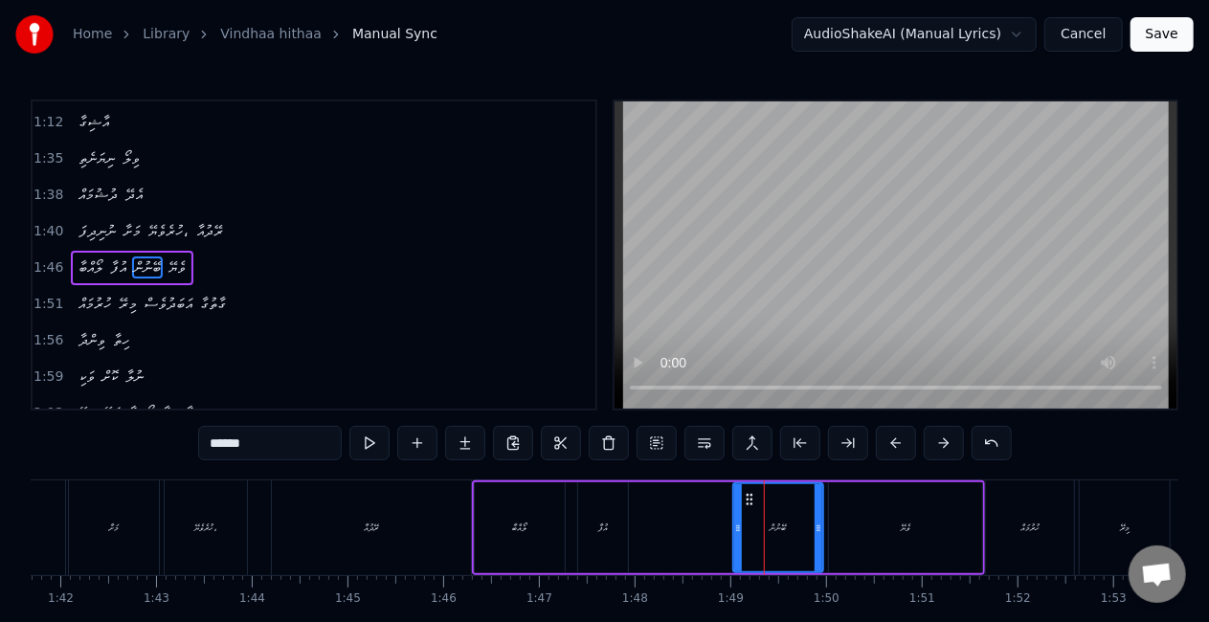
scroll to position [507, 0]
drag, startPoint x: 736, startPoint y: 534, endPoint x: 701, endPoint y: 529, distance: 35.7
click at [701, 529] on icon at bounding box center [703, 528] width 8 height 15
click at [660, 532] on div "ލޯއްބާ އުފާ ބޭނުން ވެޔޭ" at bounding box center [728, 528] width 513 height 95
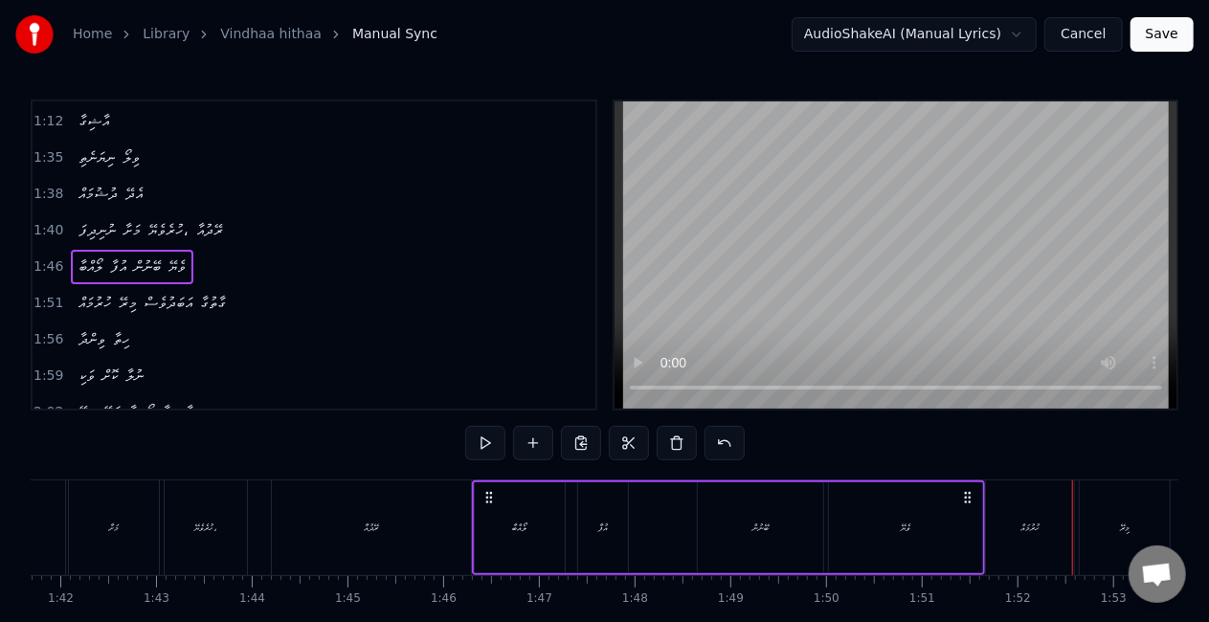
click at [1005, 509] on div "ހުރުމައް" at bounding box center [1030, 528] width 88 height 95
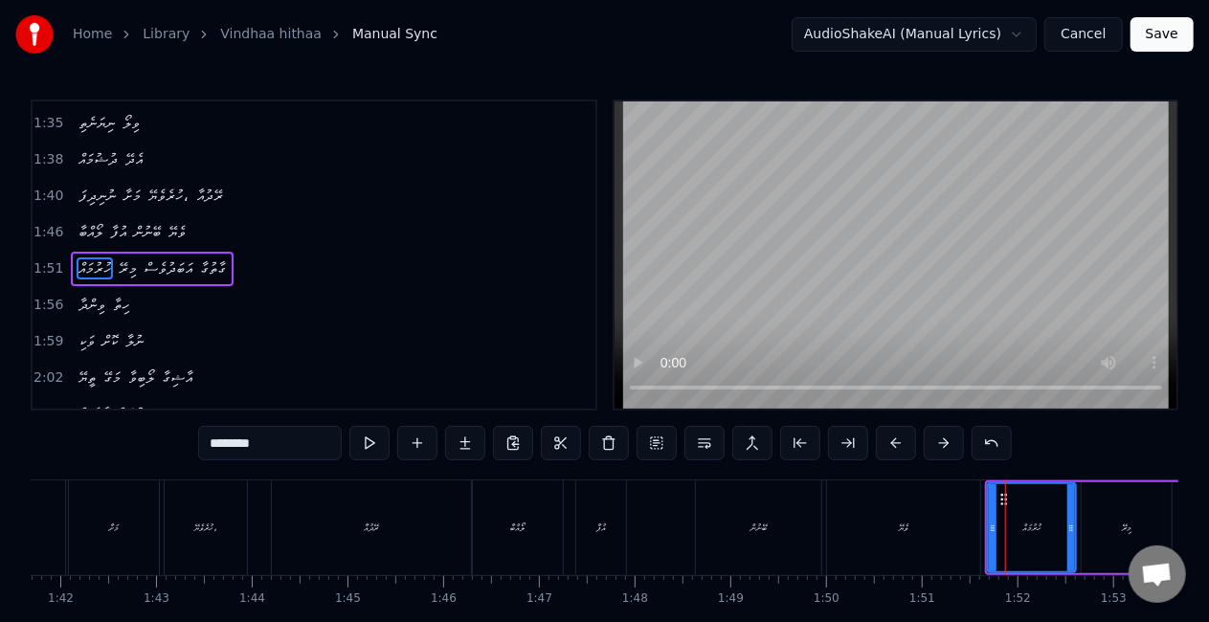
scroll to position [543, 0]
drag, startPoint x: 990, startPoint y: 533, endPoint x: 978, endPoint y: 530, distance: 11.8
click at [978, 530] on icon at bounding box center [981, 528] width 8 height 15
click at [902, 528] on div "ވެޔޭ" at bounding box center [904, 528] width 10 height 14
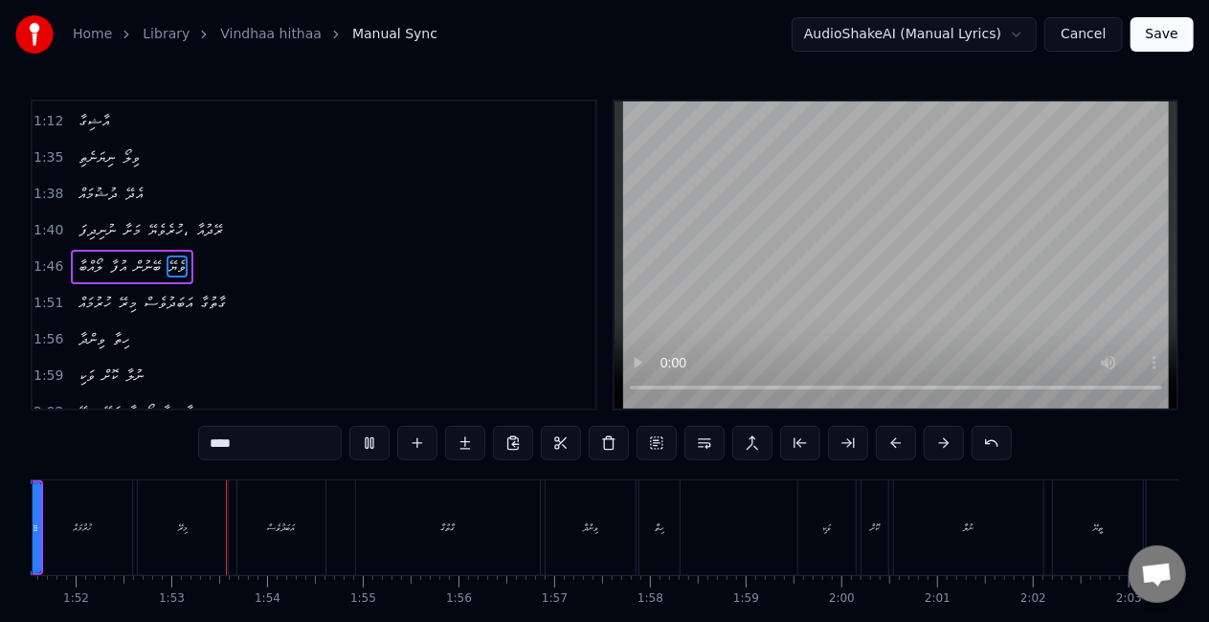
scroll to position [0, 10711]
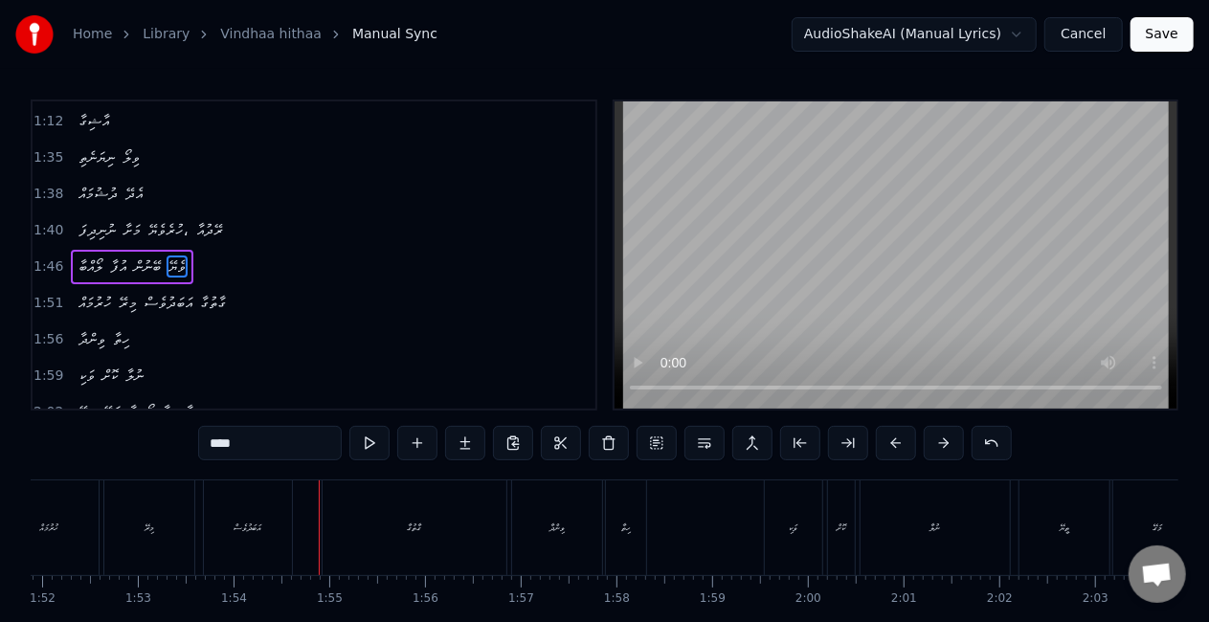
click at [230, 532] on div "އަބަދުވެސް" at bounding box center [248, 528] width 88 height 95
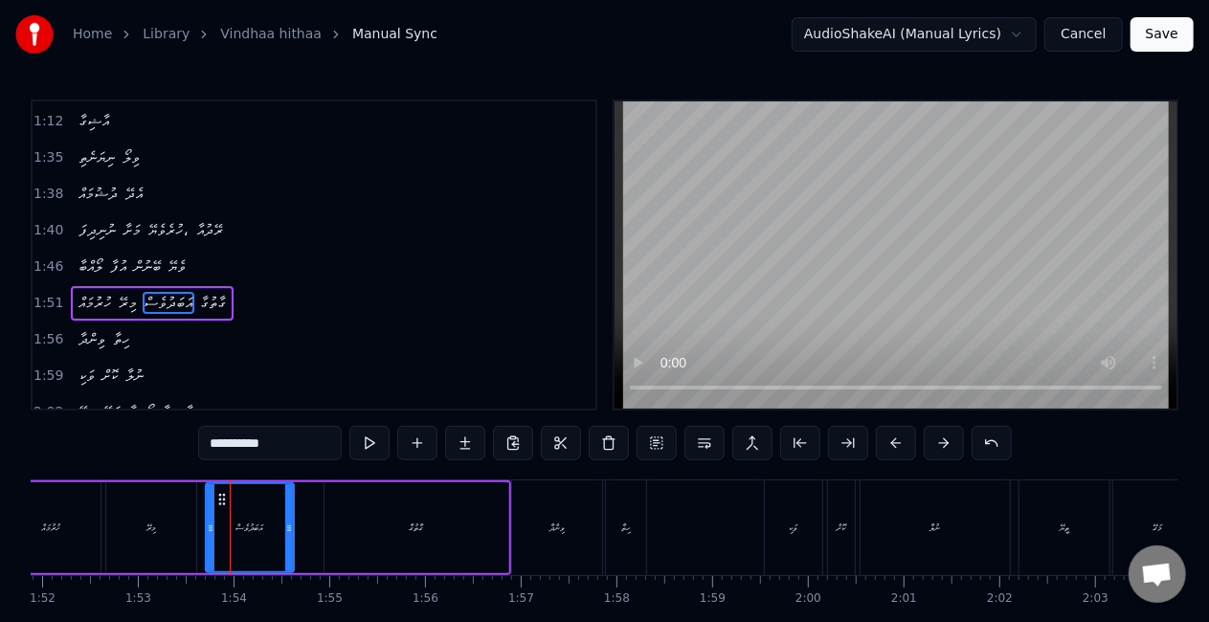
scroll to position [543, 0]
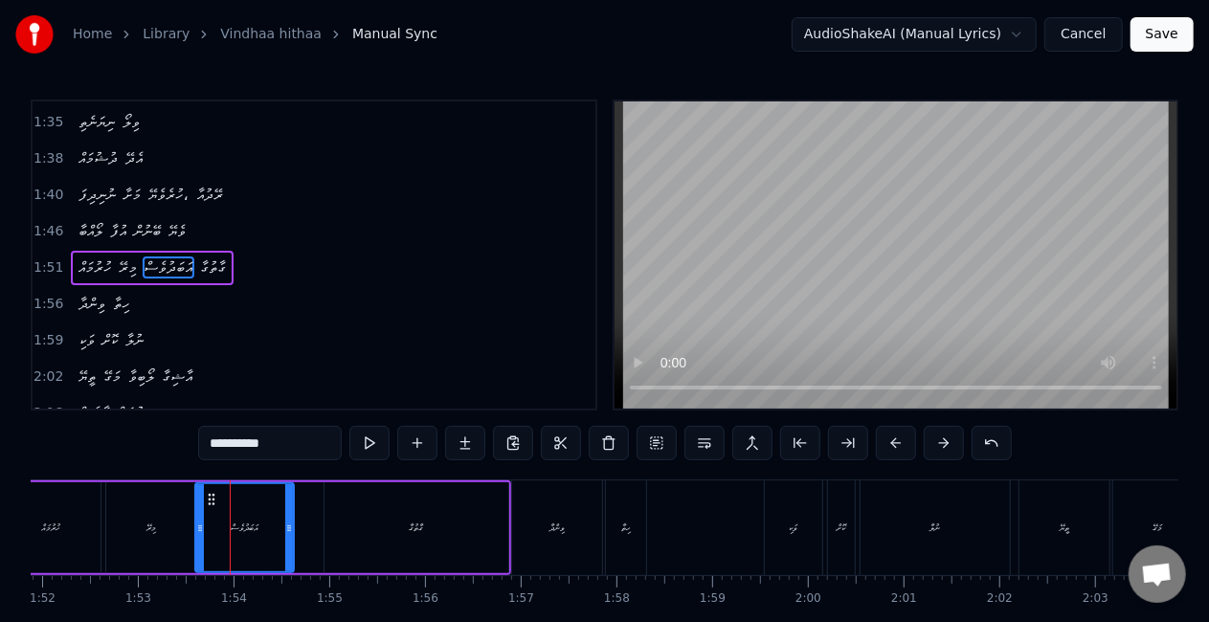
drag, startPoint x: 208, startPoint y: 540, endPoint x: 196, endPoint y: 540, distance: 11.5
click at [196, 540] on div at bounding box center [200, 527] width 8 height 87
click at [125, 521] on div "މިރޭ" at bounding box center [151, 527] width 90 height 91
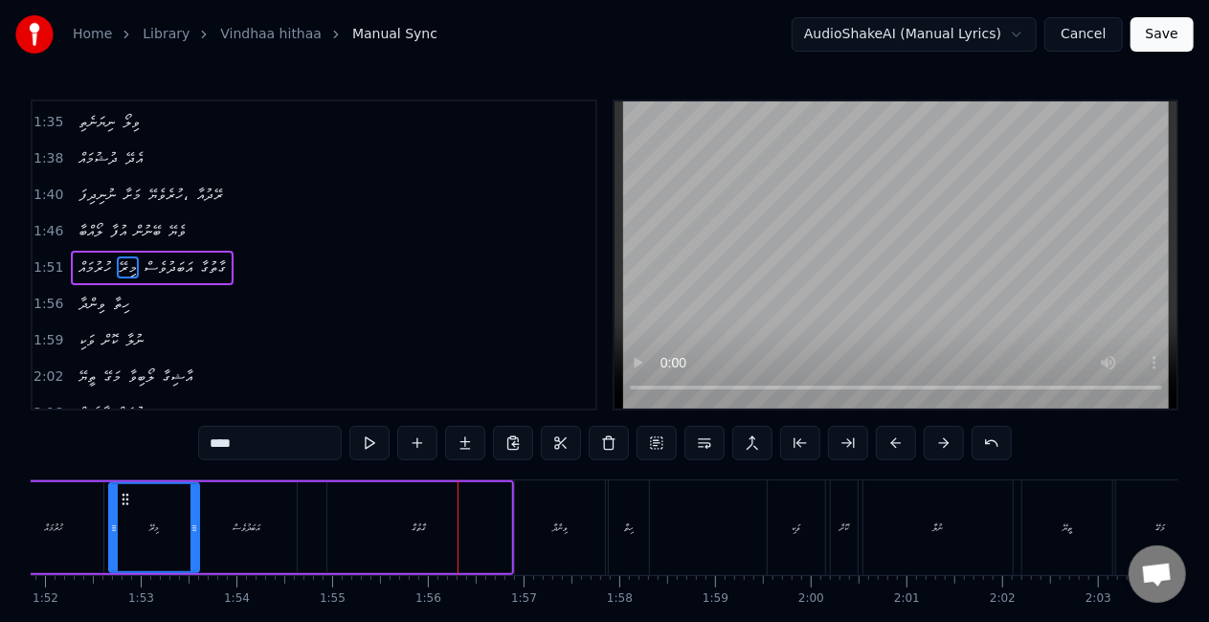
click at [467, 517] on div "ގާތުގާ" at bounding box center [419, 527] width 184 height 91
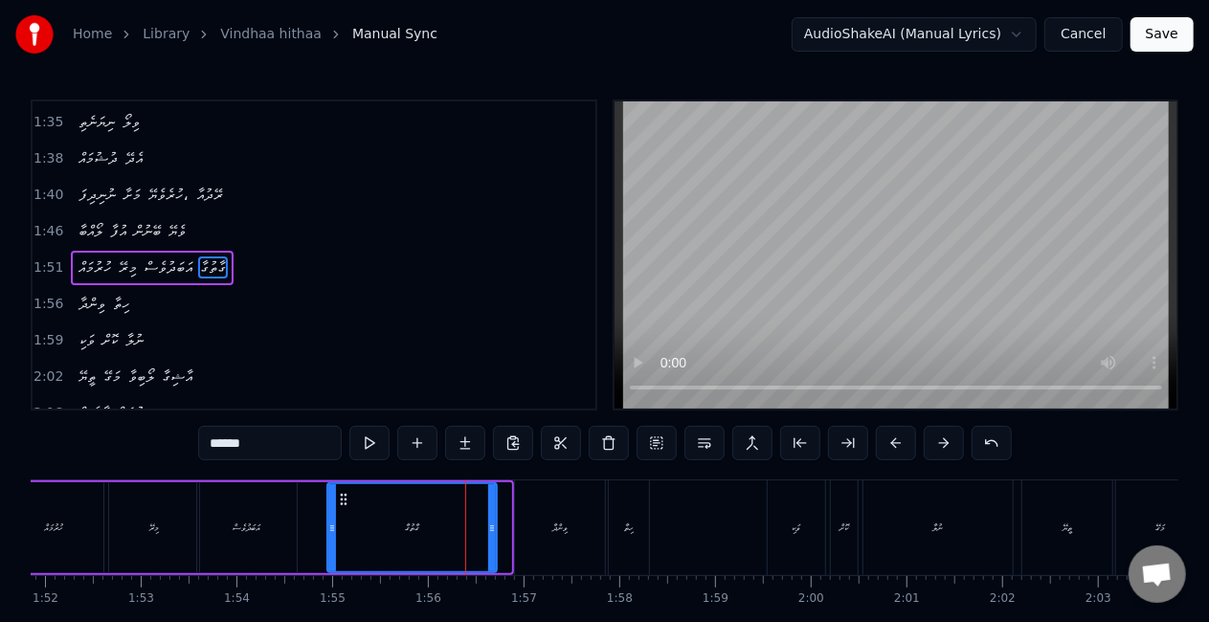
drag, startPoint x: 505, startPoint y: 536, endPoint x: 471, endPoint y: 530, distance: 34.0
click at [488, 532] on div at bounding box center [492, 527] width 8 height 87
click at [347, 543] on div "ގާތުގާ" at bounding box center [410, 527] width 164 height 87
click at [482, 538] on div at bounding box center [482, 527] width 8 height 87
click at [530, 536] on div "ވިންދާ" at bounding box center [560, 528] width 90 height 95
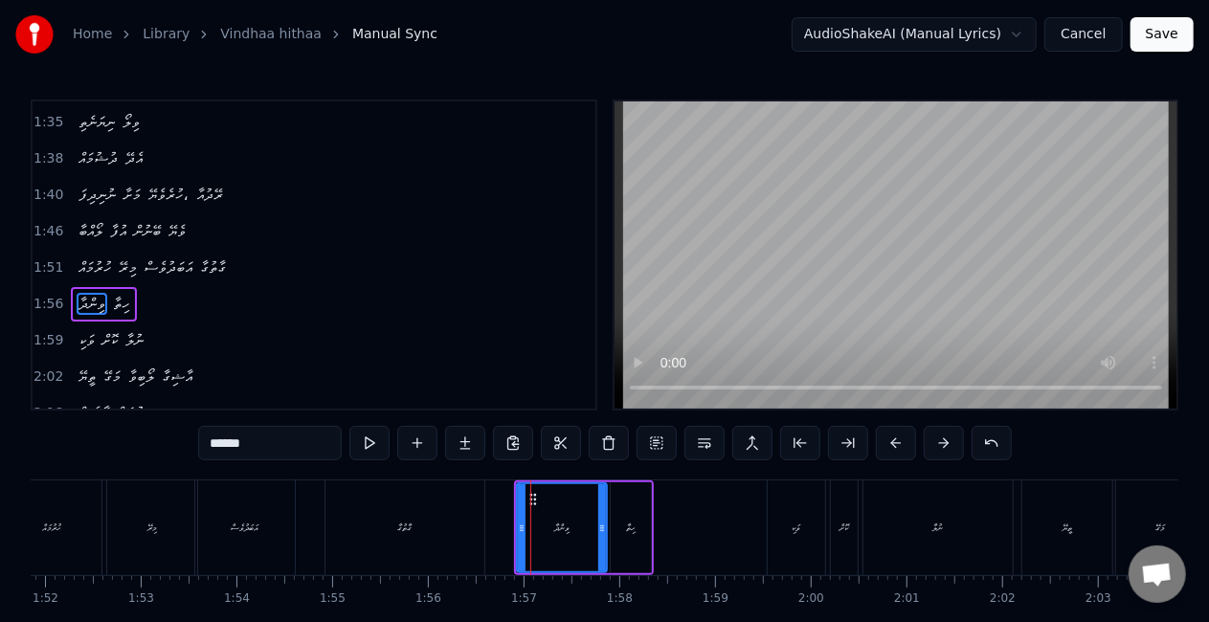
scroll to position [578, 0]
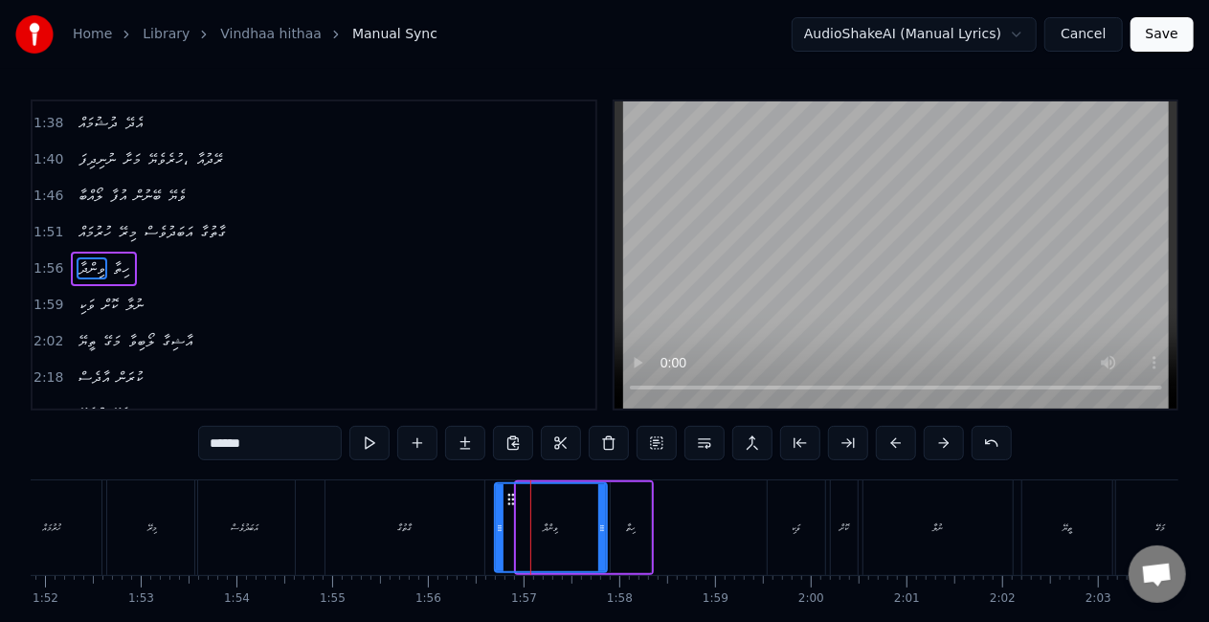
drag, startPoint x: 521, startPoint y: 538, endPoint x: 499, endPoint y: 533, distance: 22.5
click at [499, 533] on div at bounding box center [500, 527] width 8 height 87
click at [431, 535] on div "ގާތުގާ" at bounding box center [404, 528] width 159 height 95
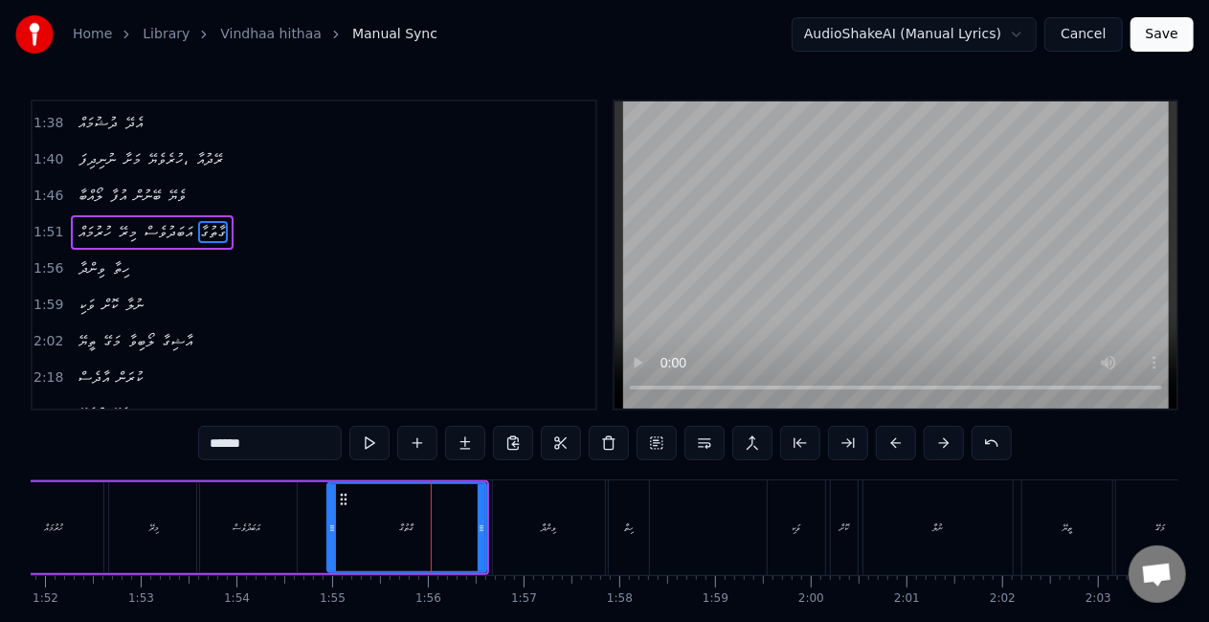
scroll to position [543, 0]
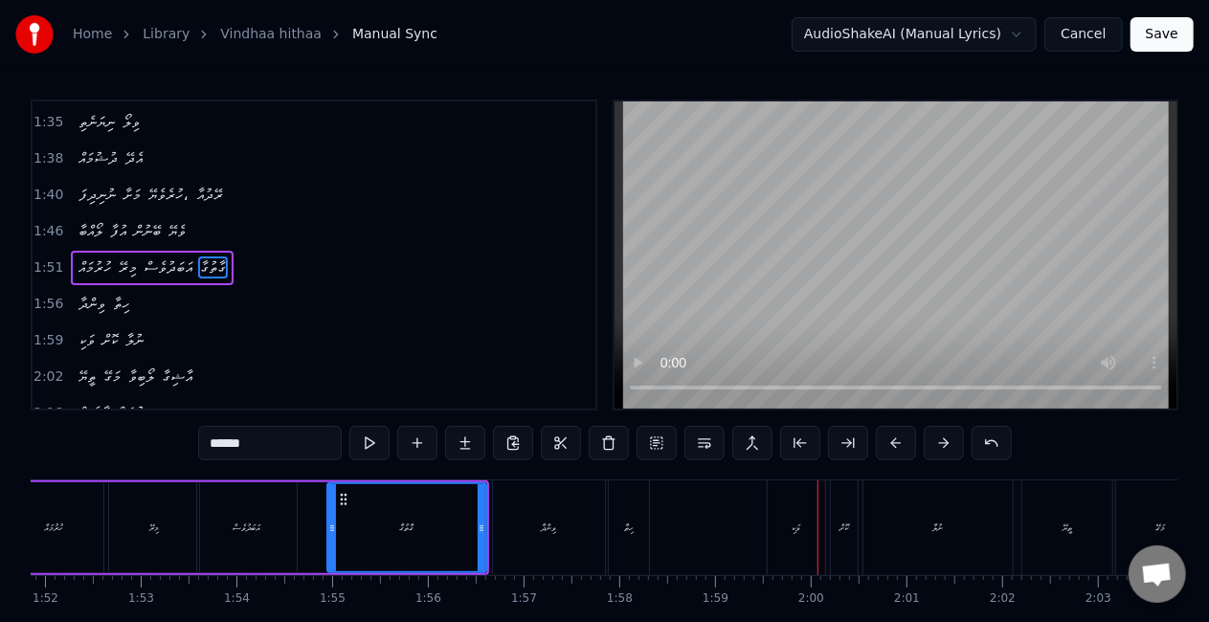
click at [777, 516] on div "ވަކި" at bounding box center [796, 528] width 57 height 95
type input "****"
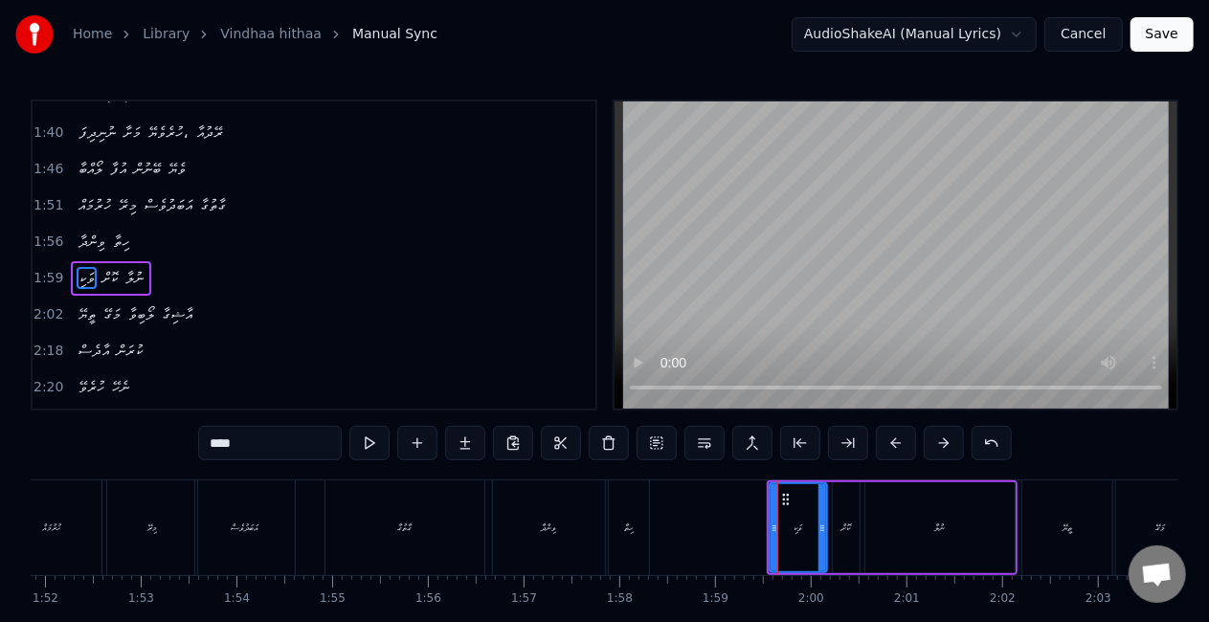
scroll to position [615, 0]
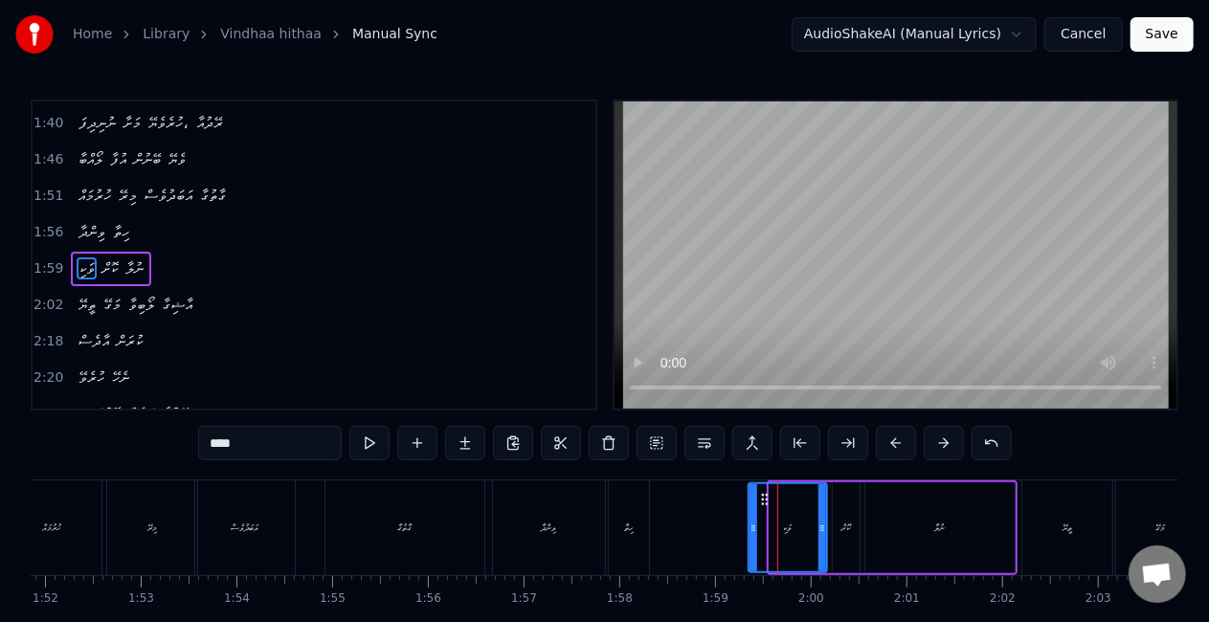
drag, startPoint x: 772, startPoint y: 534, endPoint x: 751, endPoint y: 528, distance: 21.8
click at [751, 528] on icon at bounding box center [754, 528] width 8 height 15
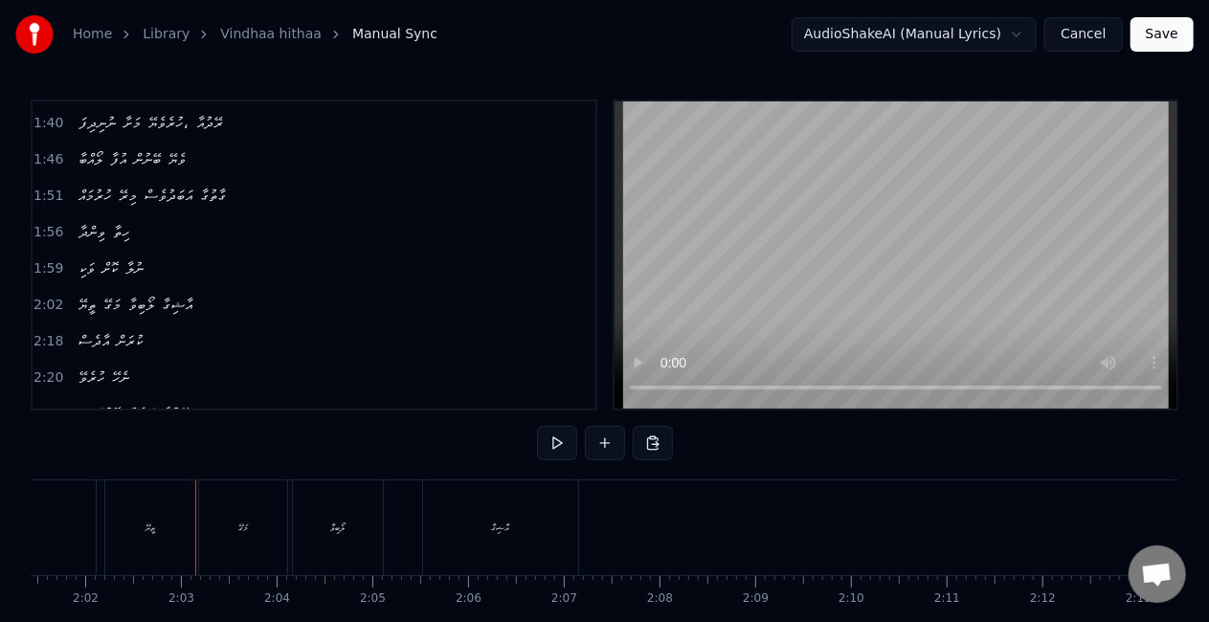
scroll to position [0, 11668]
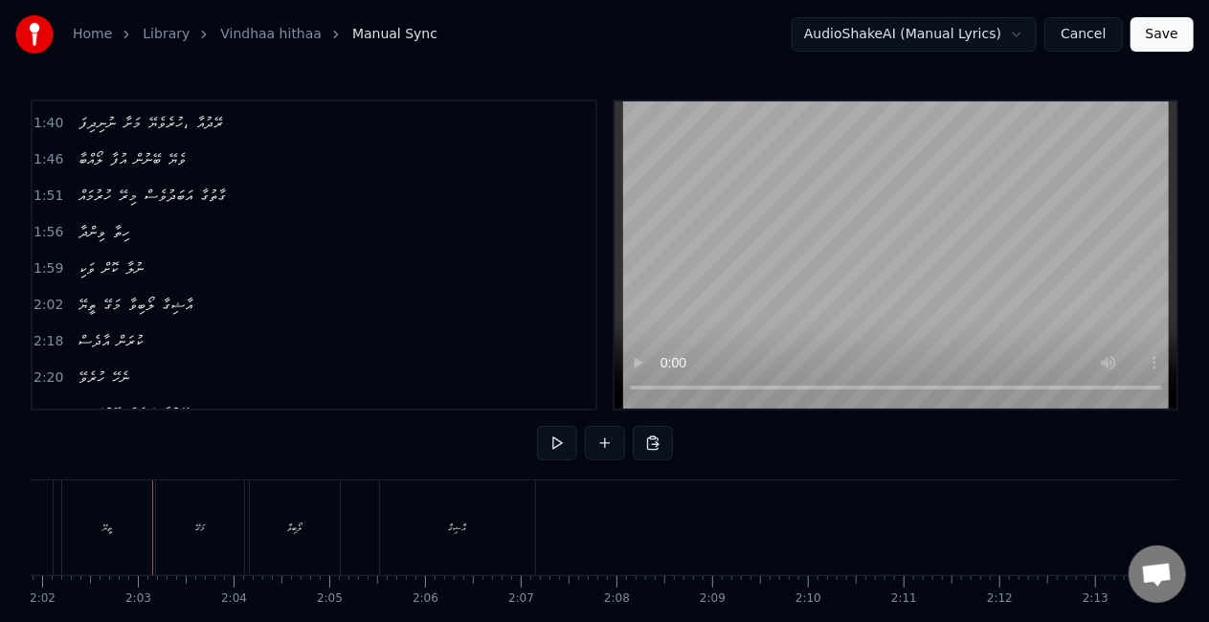
click at [130, 530] on div "ތީޔޭ" at bounding box center [107, 528] width 90 height 95
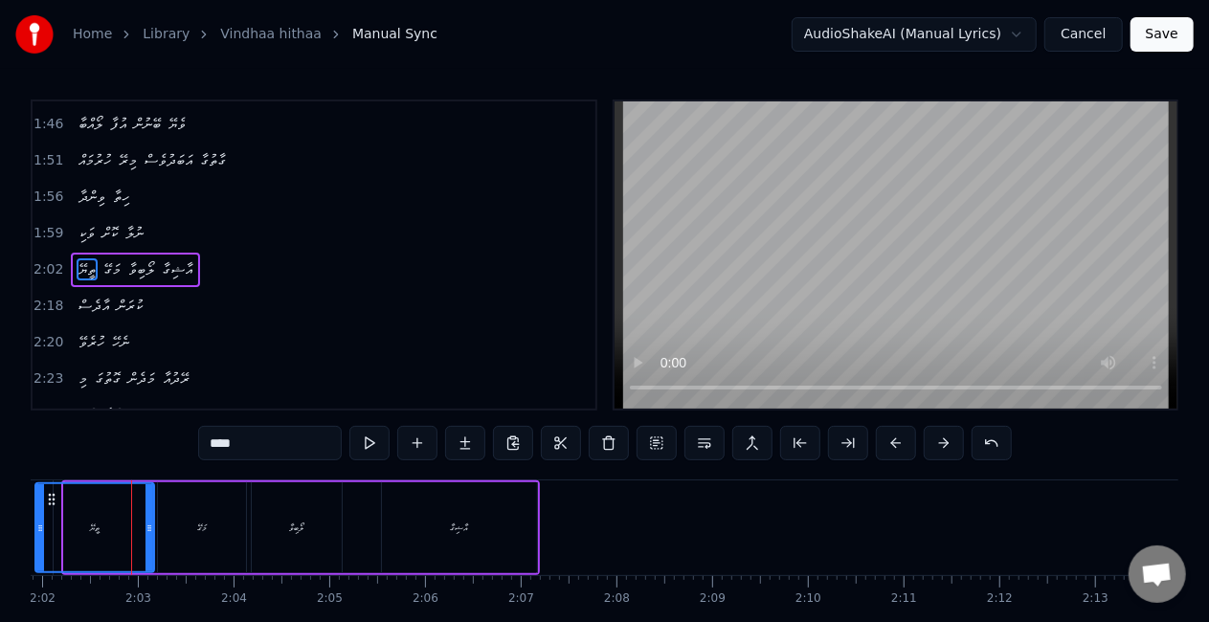
drag, startPoint x: 67, startPoint y: 536, endPoint x: 38, endPoint y: 530, distance: 29.3
click at [38, 530] on div at bounding box center [40, 527] width 8 height 87
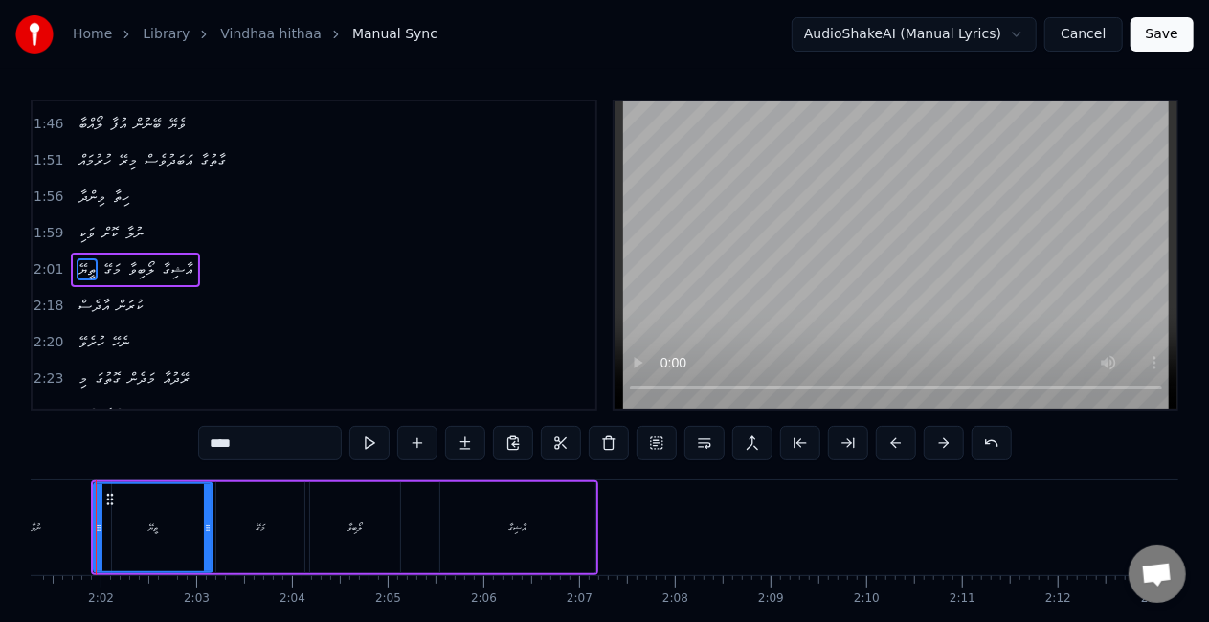
scroll to position [0, 11578]
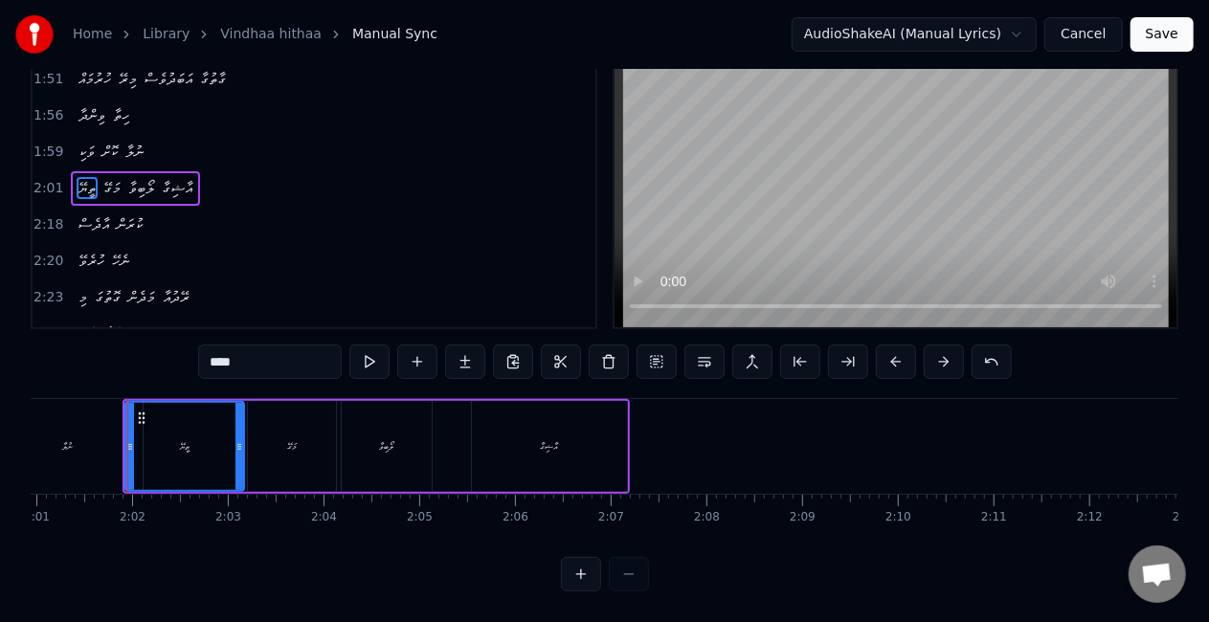
click at [100, 448] on div "ނުލާ" at bounding box center [67, 446] width 149 height 95
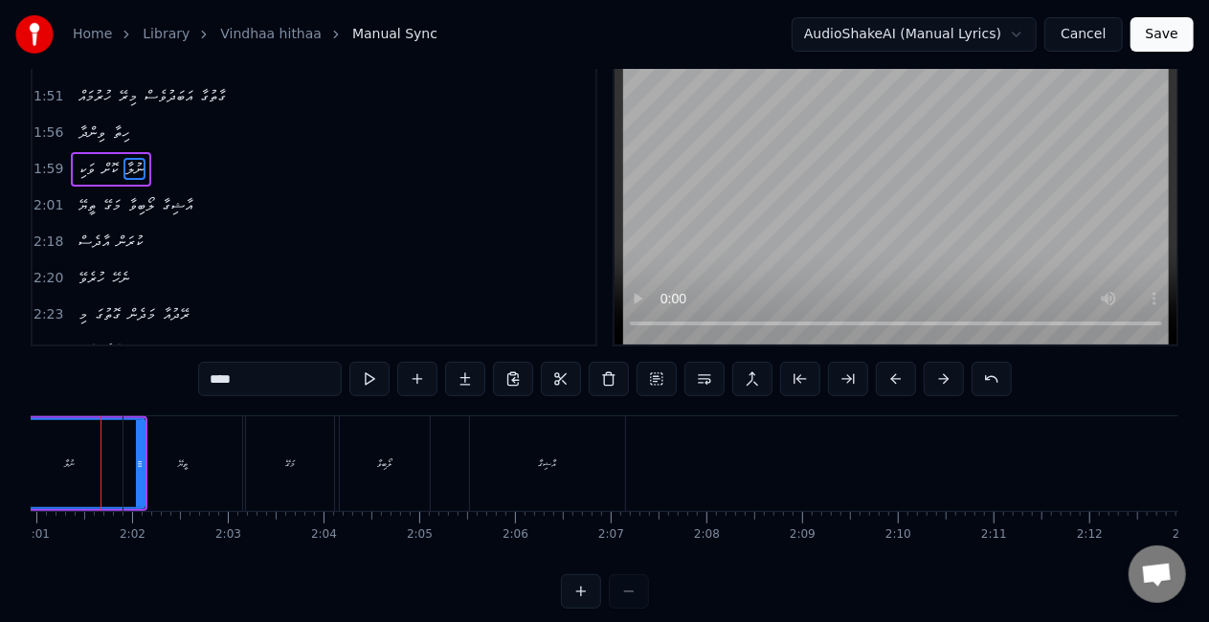
scroll to position [0, 11551]
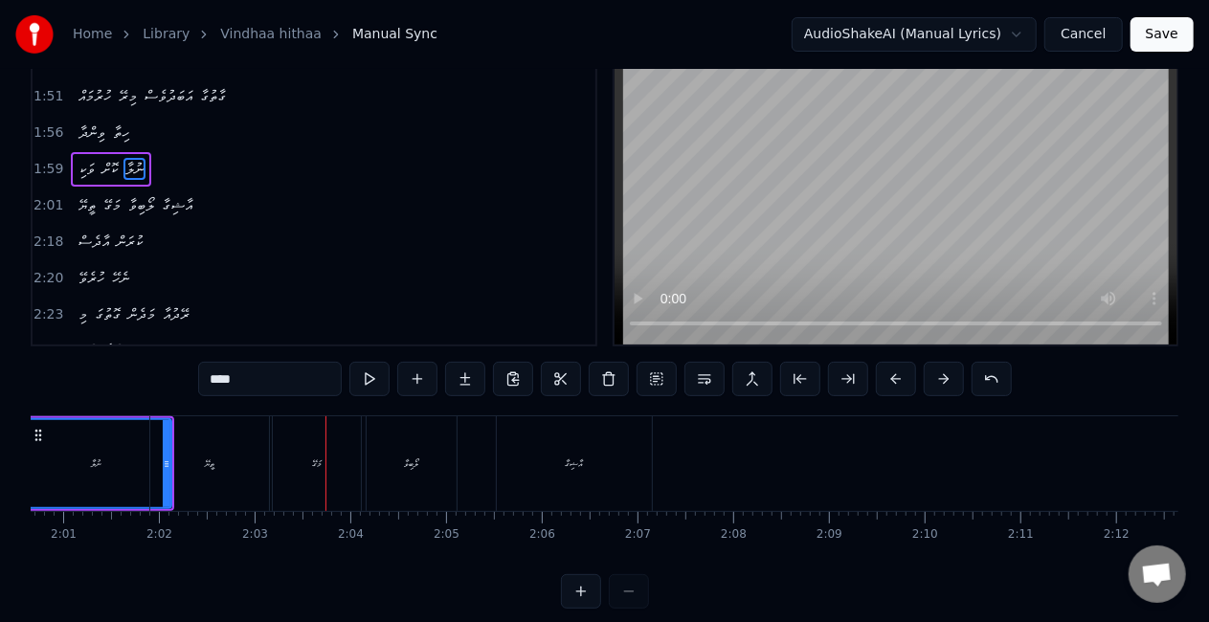
click at [297, 478] on div "މަގޭ" at bounding box center [317, 463] width 88 height 95
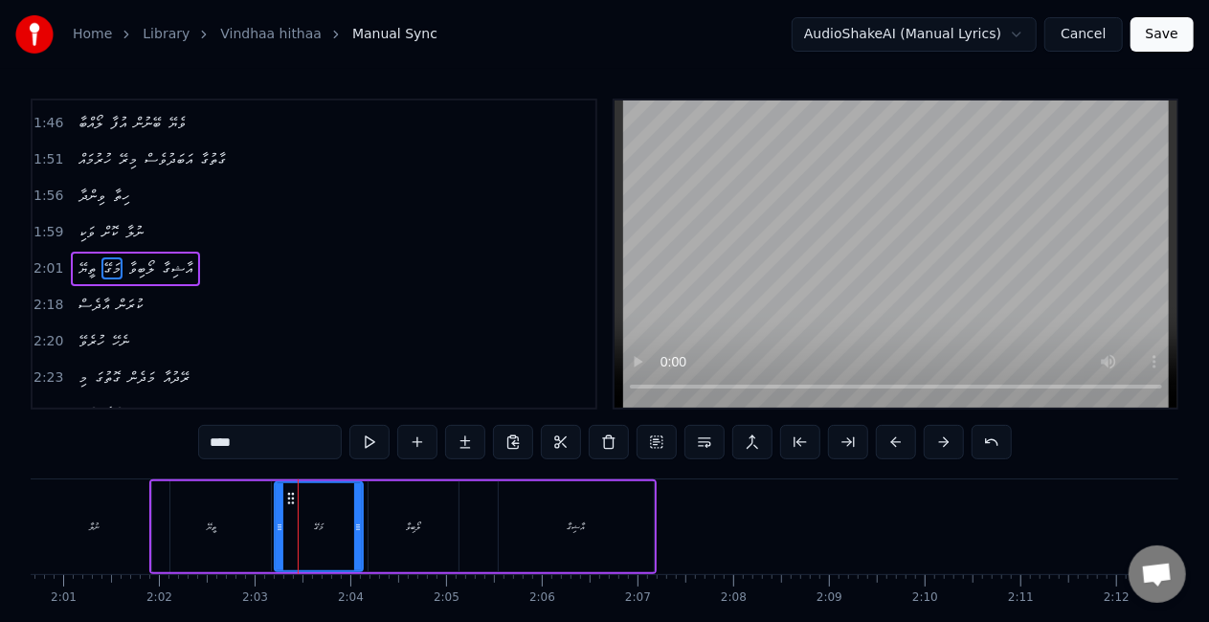
scroll to position [0, 0]
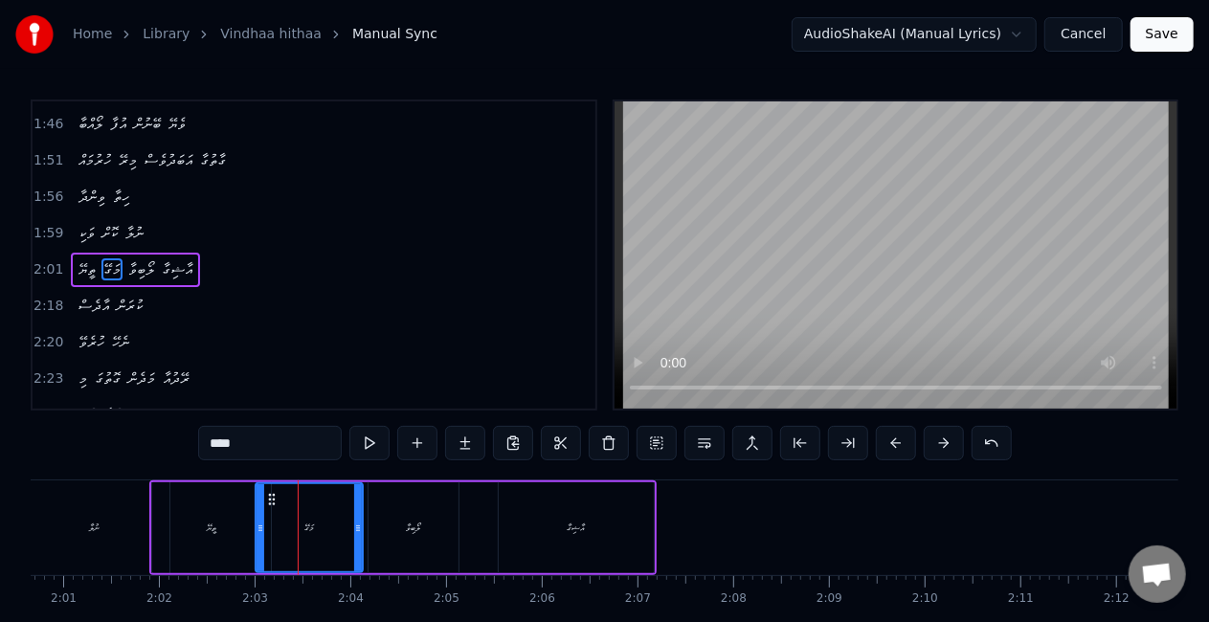
drag, startPoint x: 279, startPoint y: 523, endPoint x: 257, endPoint y: 517, distance: 22.8
click at [257, 517] on div at bounding box center [261, 527] width 8 height 87
click at [239, 522] on div "ތީޔޭ" at bounding box center [211, 527] width 119 height 91
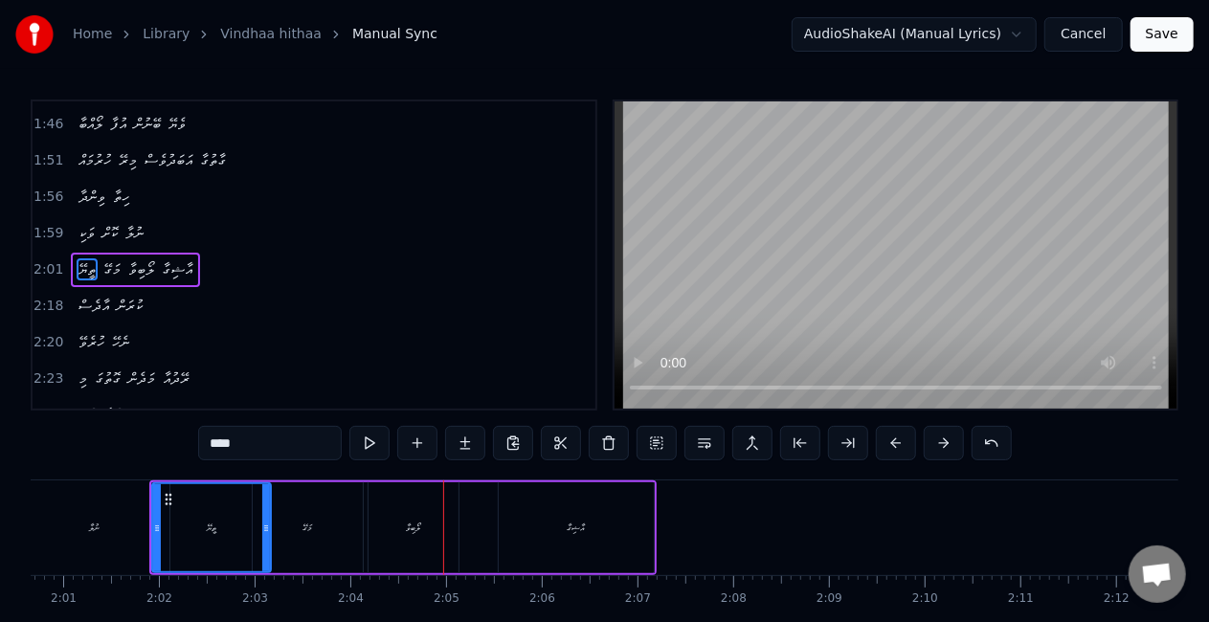
click at [315, 521] on div "މަގޭ" at bounding box center [308, 527] width 110 height 91
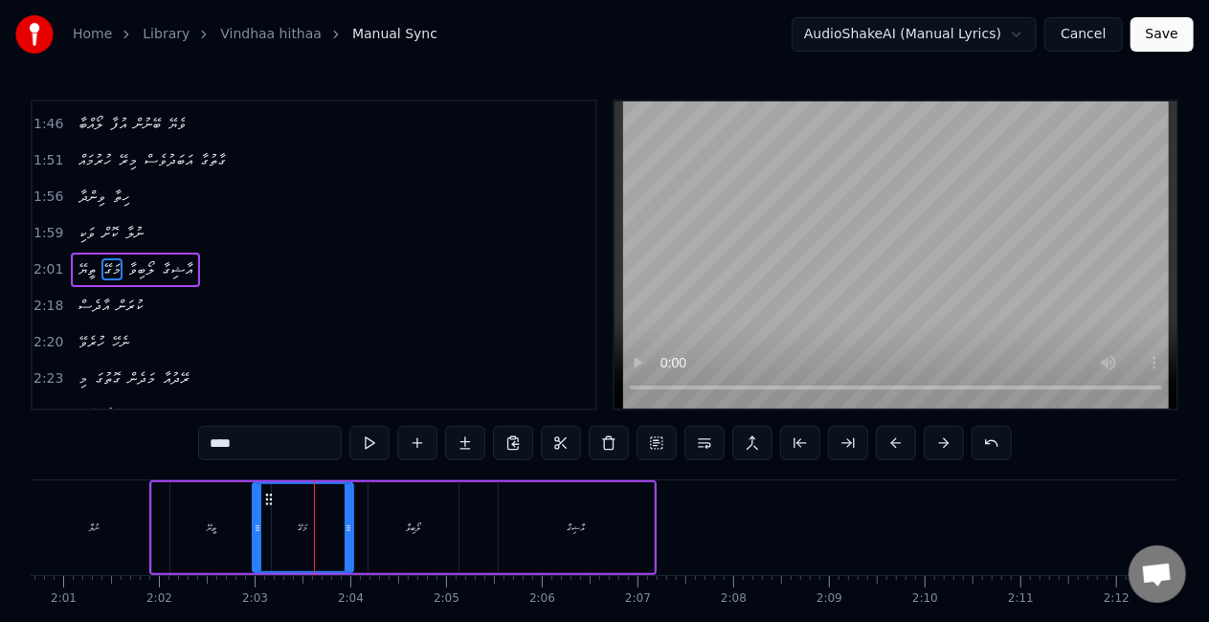
drag, startPoint x: 357, startPoint y: 536, endPoint x: 347, endPoint y: 536, distance: 10.5
click at [347, 536] on div at bounding box center [349, 527] width 8 height 87
click at [262, 536] on div "މަގޭ" at bounding box center [303, 527] width 98 height 87
click at [438, 513] on div "ލޯބިވާ" at bounding box center [414, 527] width 90 height 91
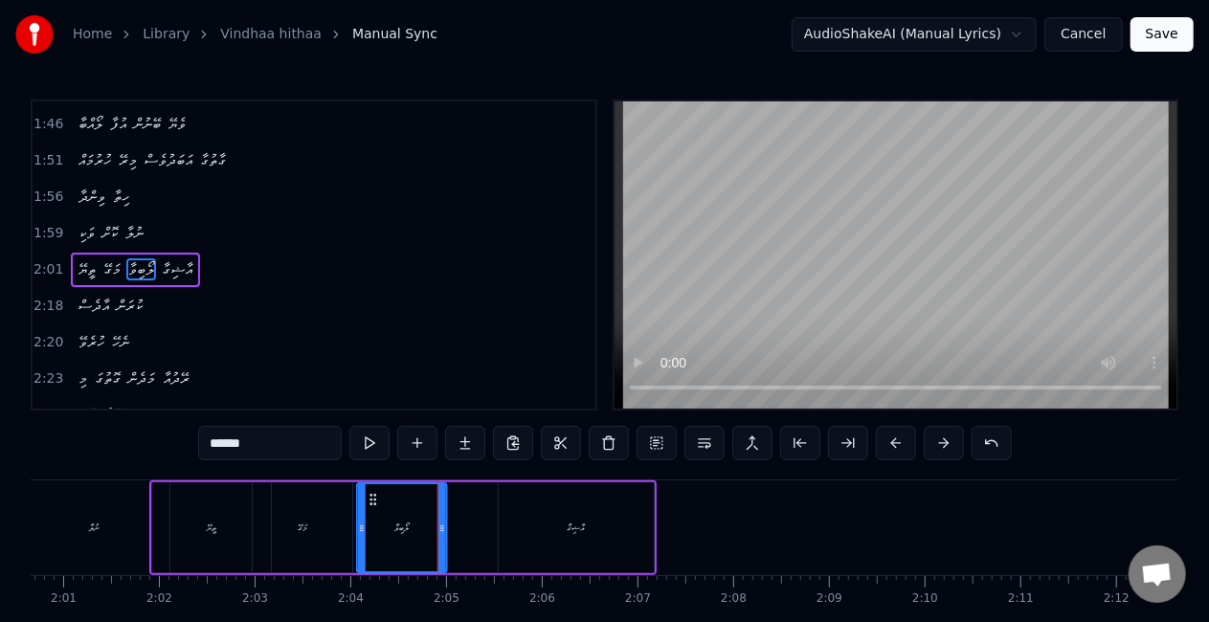
drag, startPoint x: 382, startPoint y: 496, endPoint x: 370, endPoint y: 496, distance: 11.5
click at [370, 496] on circle at bounding box center [370, 495] width 1 height 1
click at [352, 507] on div "މަގޭ" at bounding box center [302, 527] width 101 height 91
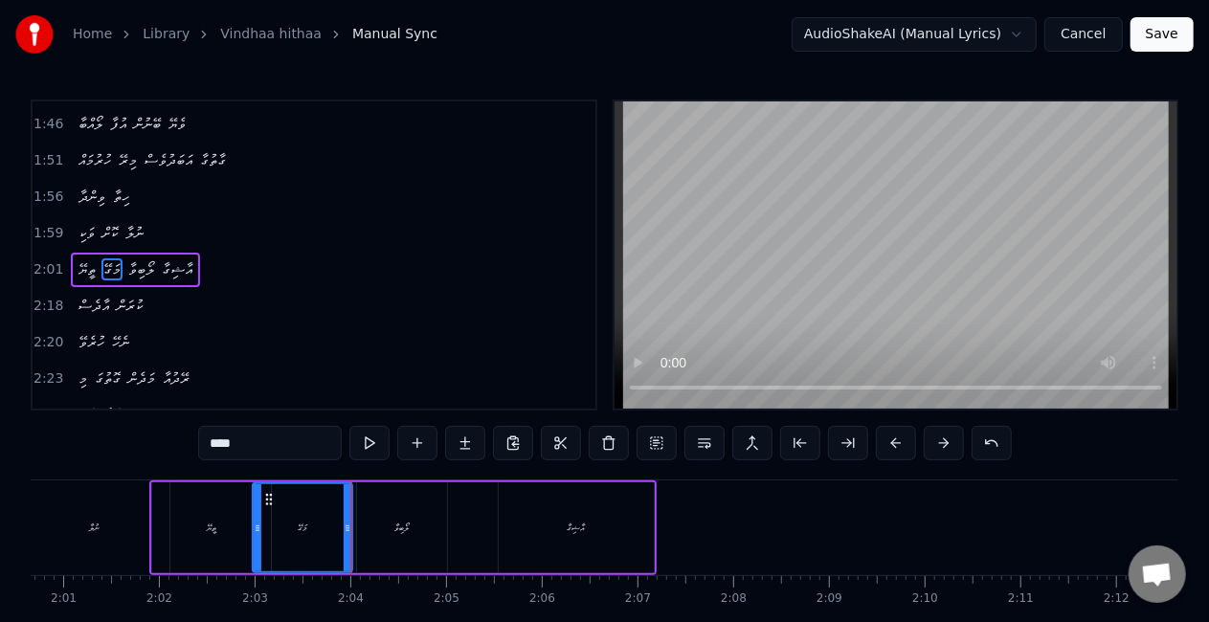
click at [214, 536] on div "ތީޔޭ" at bounding box center [211, 527] width 119 height 91
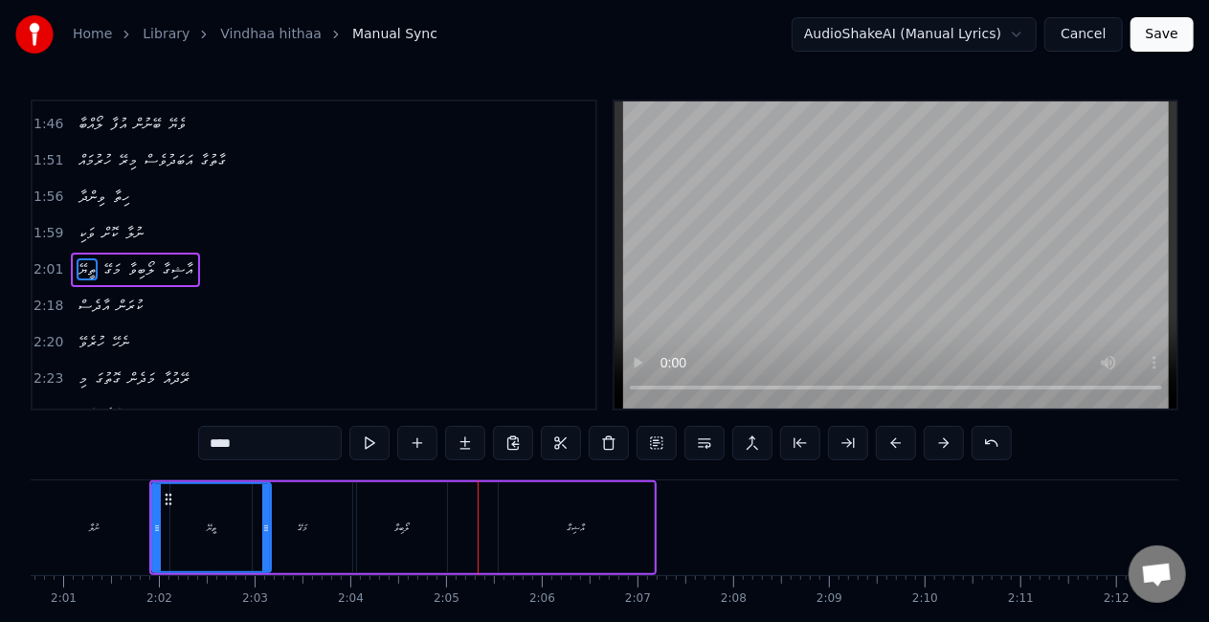
drag, startPoint x: 310, startPoint y: 516, endPoint x: 299, endPoint y: 513, distance: 11.8
click at [311, 517] on div "މަގޭ" at bounding box center [303, 527] width 100 height 91
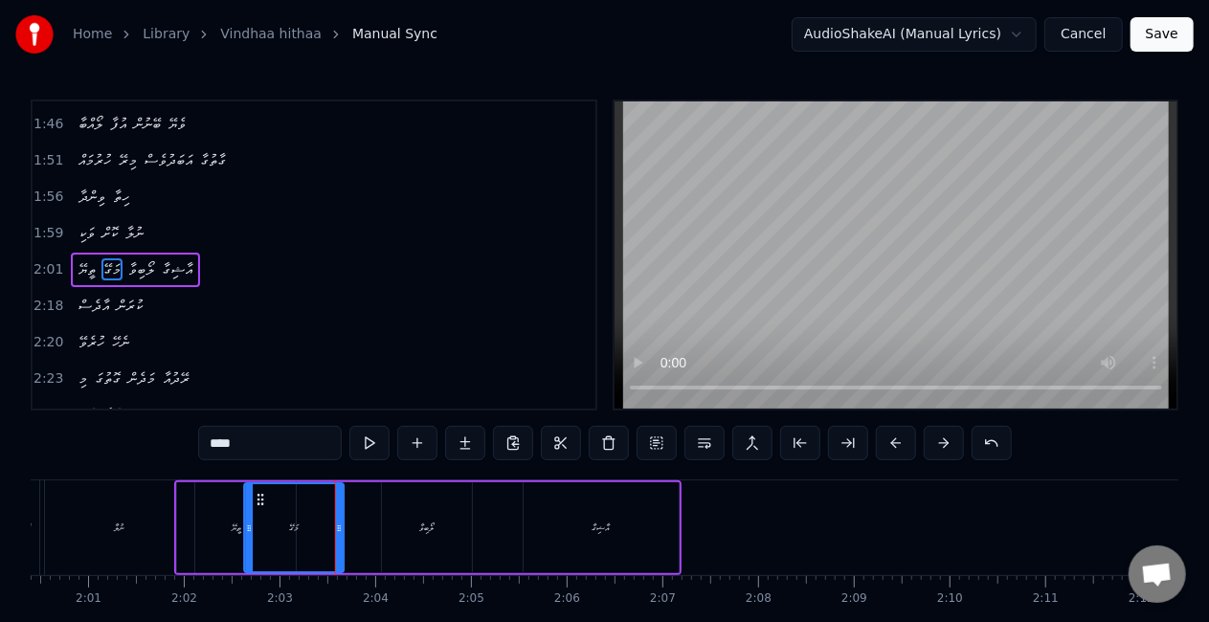
click at [258, 500] on circle at bounding box center [258, 499] width 1 height 1
drag, startPoint x: 260, startPoint y: 498, endPoint x: 279, endPoint y: 501, distance: 18.4
click at [279, 501] on icon at bounding box center [278, 499] width 15 height 15
click at [238, 521] on div "ތީޔޭ" at bounding box center [239, 528] width 10 height 14
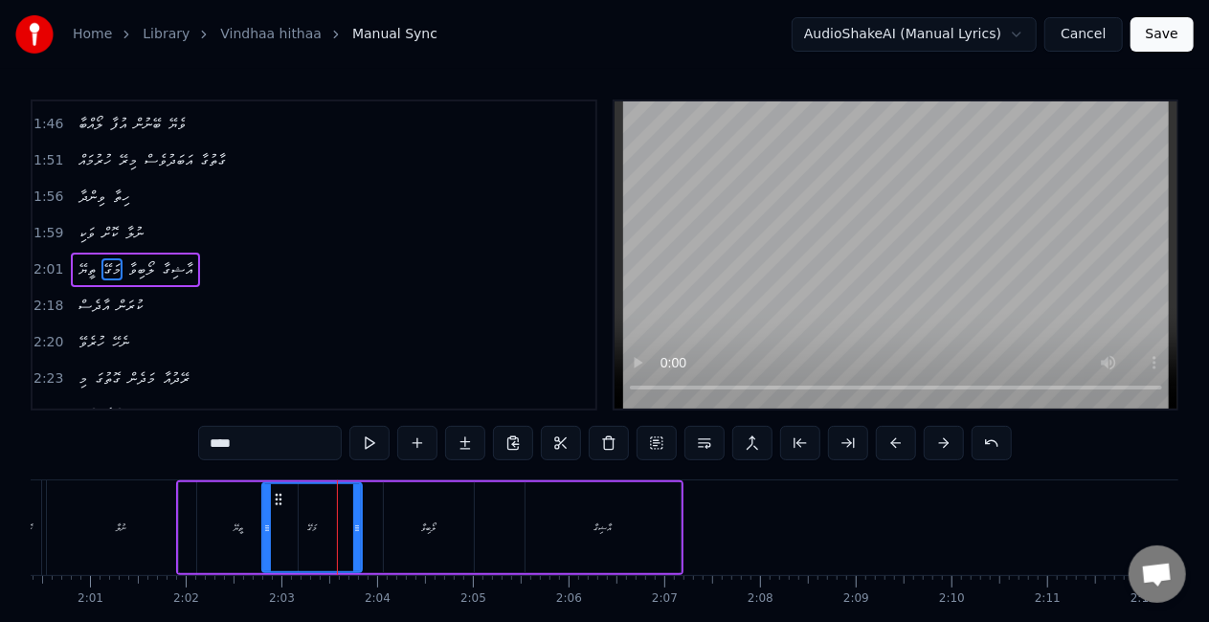
type input "****"
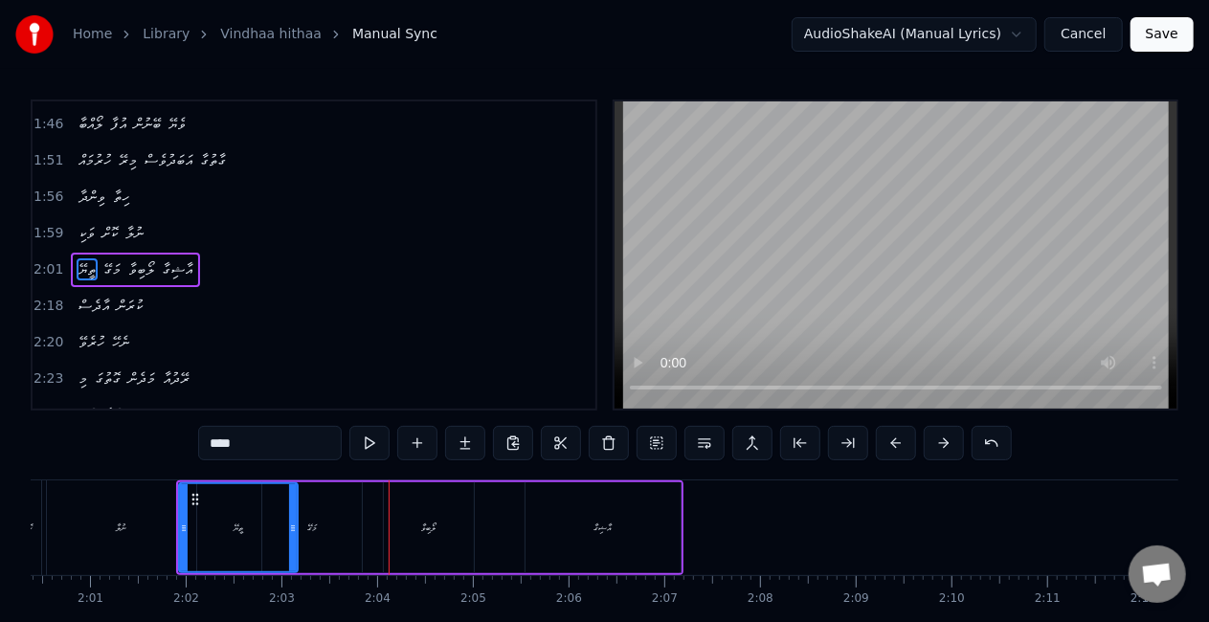
click at [369, 532] on div "ތީޔޭ މަގޭ ލޯބިވާ އާޝިގާ" at bounding box center [429, 528] width 507 height 95
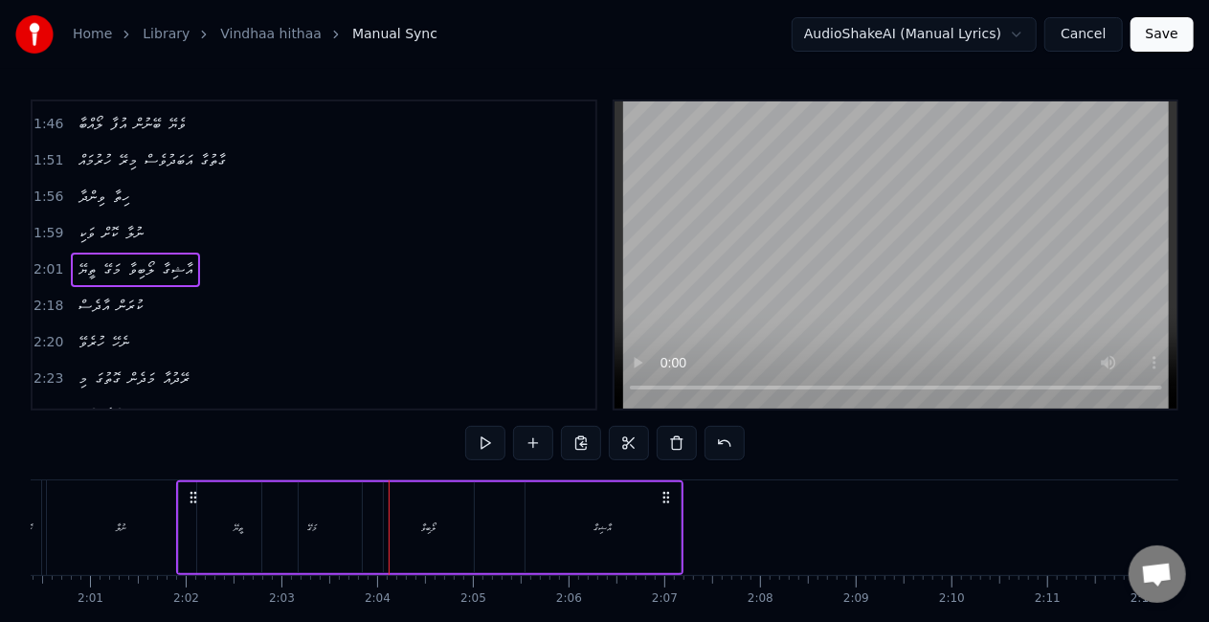
click at [318, 533] on div "މަގޭ" at bounding box center [312, 527] width 100 height 91
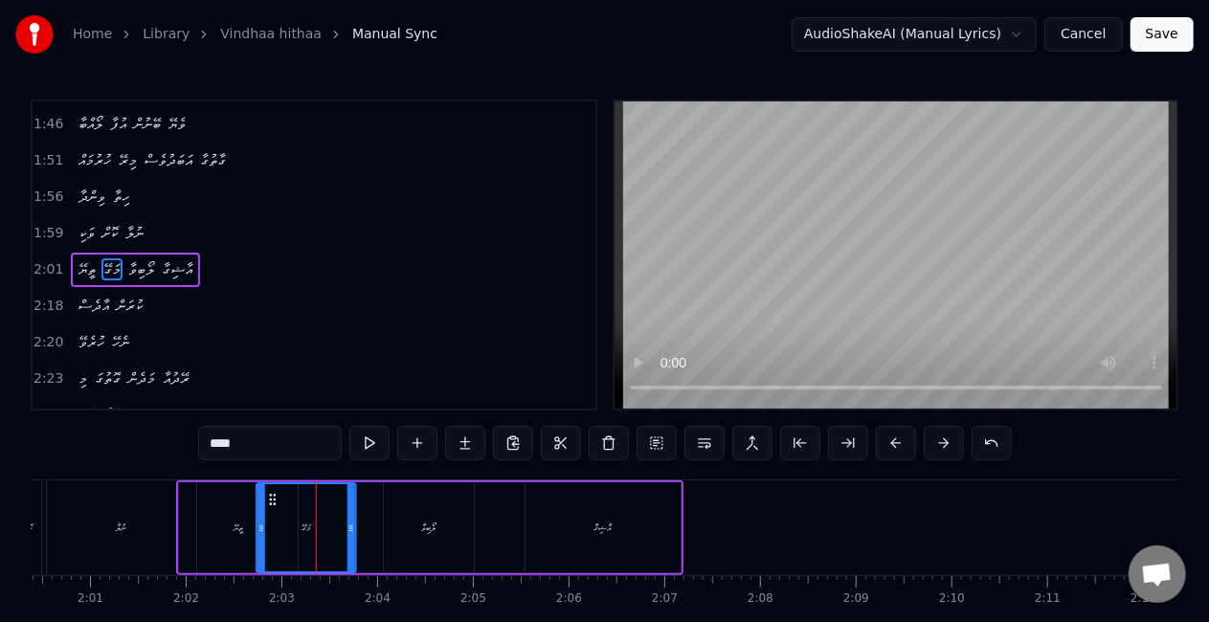
click at [270, 500] on circle at bounding box center [270, 499] width 1 height 1
click at [203, 525] on div "ތީޔޭ" at bounding box center [238, 527] width 119 height 91
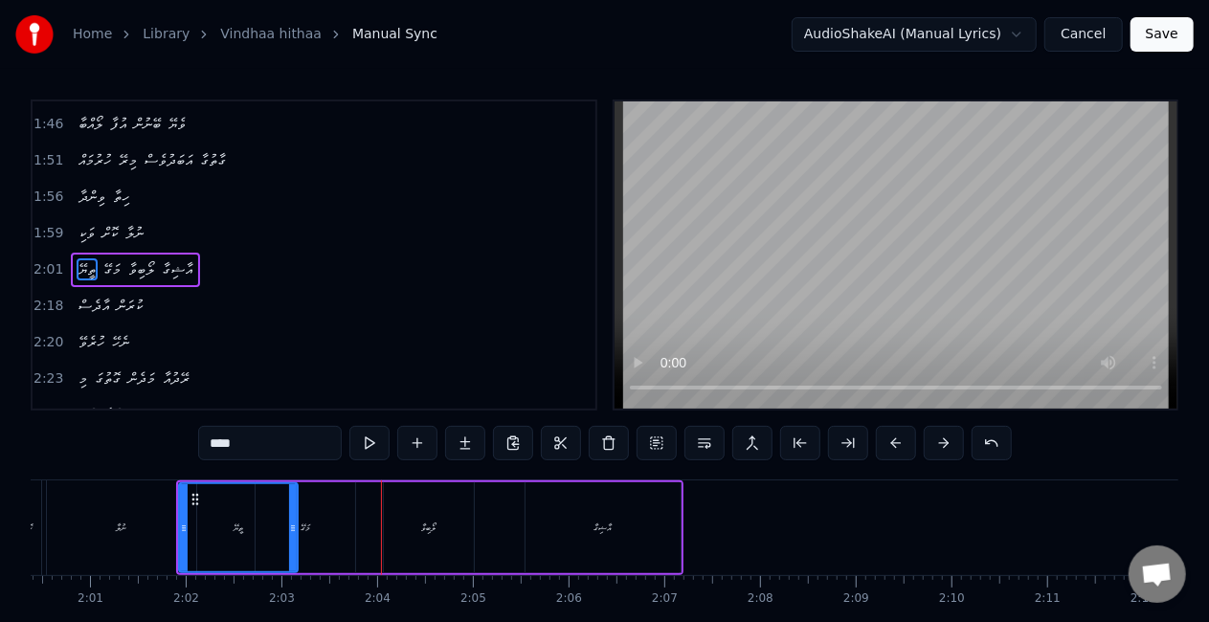
click at [347, 533] on div "މަގޭ" at bounding box center [306, 527] width 100 height 91
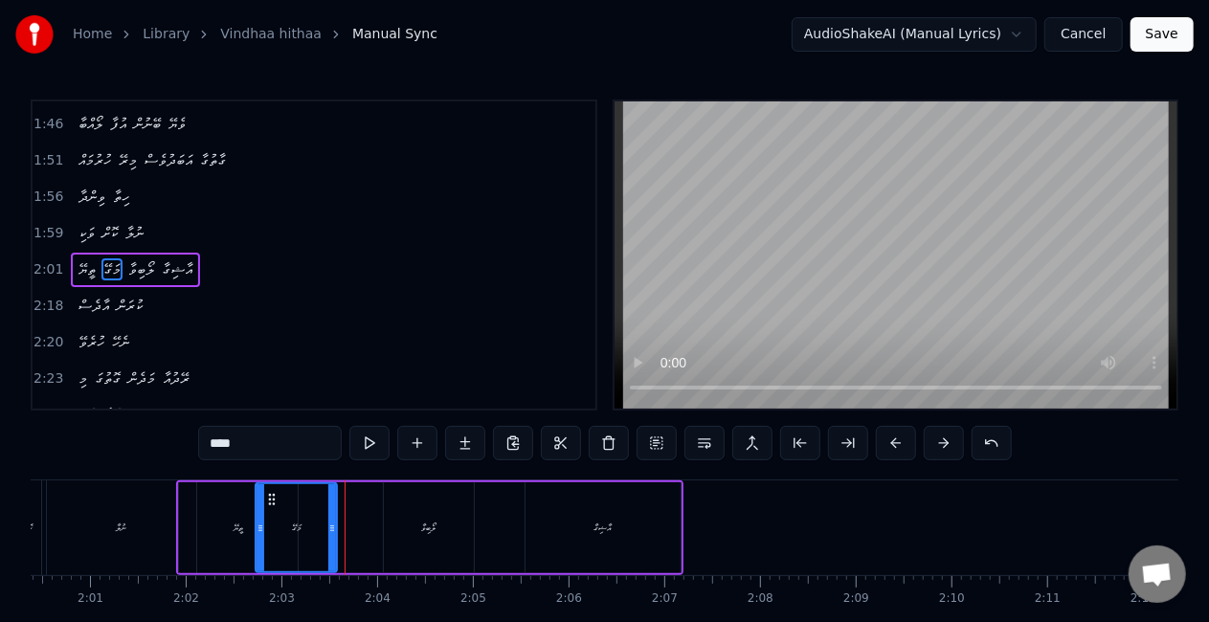
drag, startPoint x: 349, startPoint y: 527, endPoint x: 332, endPoint y: 527, distance: 17.3
click at [332, 527] on circle at bounding box center [331, 527] width 1 height 1
click at [235, 533] on div "ތީޔޭ" at bounding box center [239, 528] width 10 height 14
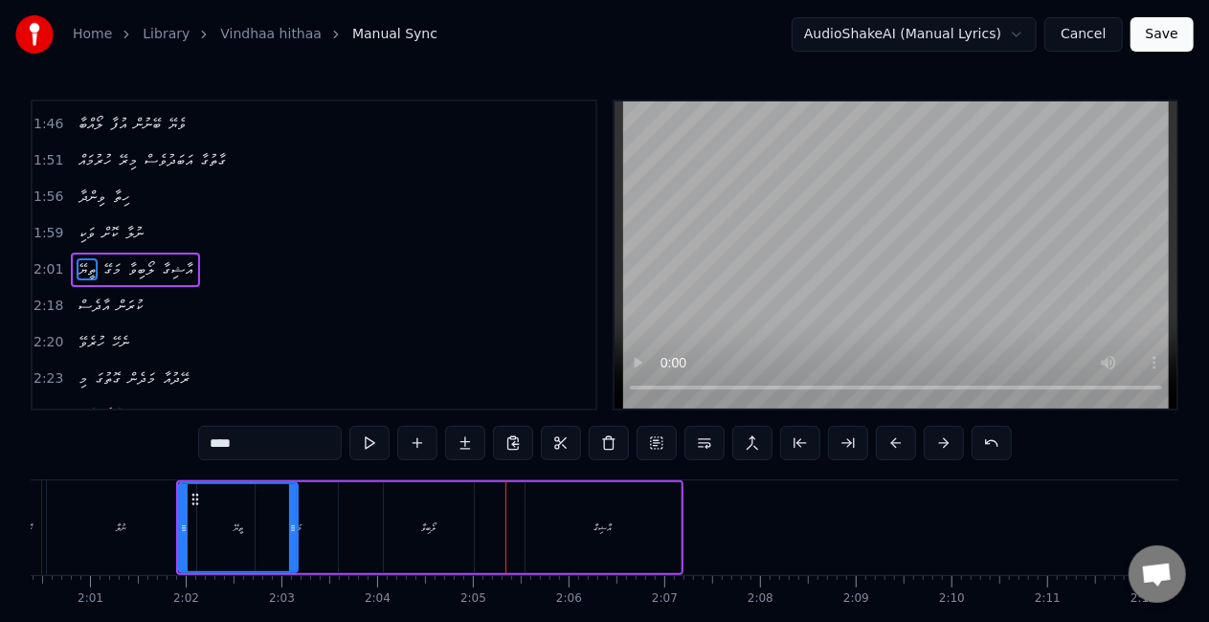
click at [442, 529] on div "ލޯބިވާ" at bounding box center [429, 527] width 90 height 91
type input "******"
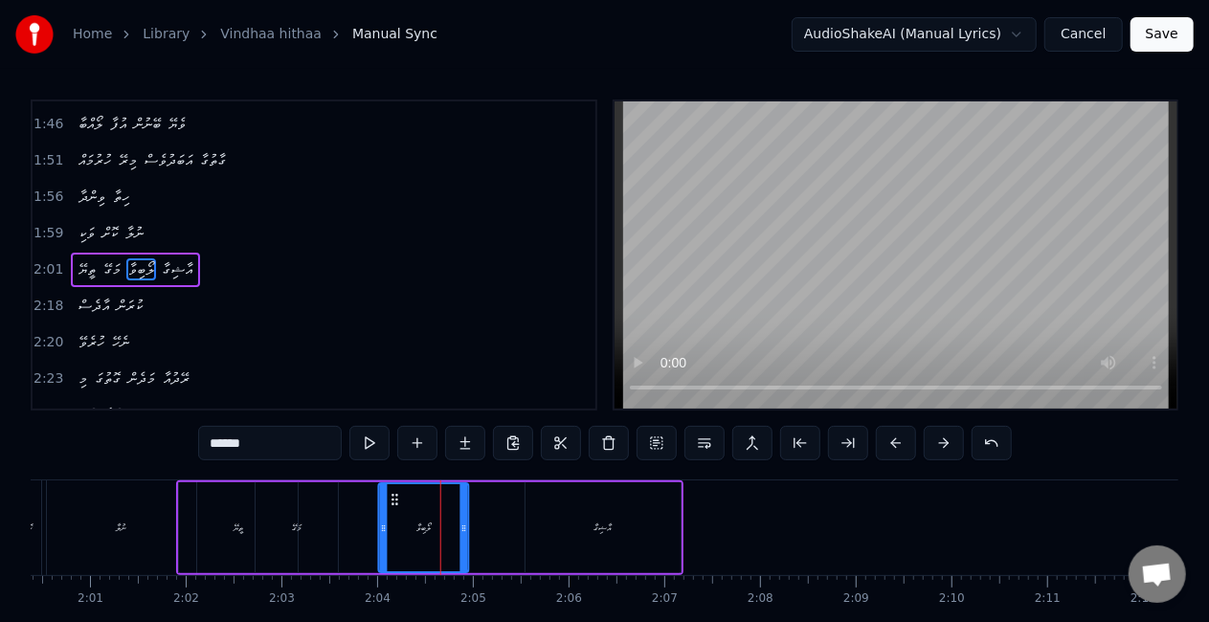
click at [393, 495] on circle at bounding box center [393, 495] width 1 height 1
click at [371, 513] on div "ތީޔޭ މަގޭ ލޯބިވާ އާޝިގާ" at bounding box center [429, 528] width 507 height 95
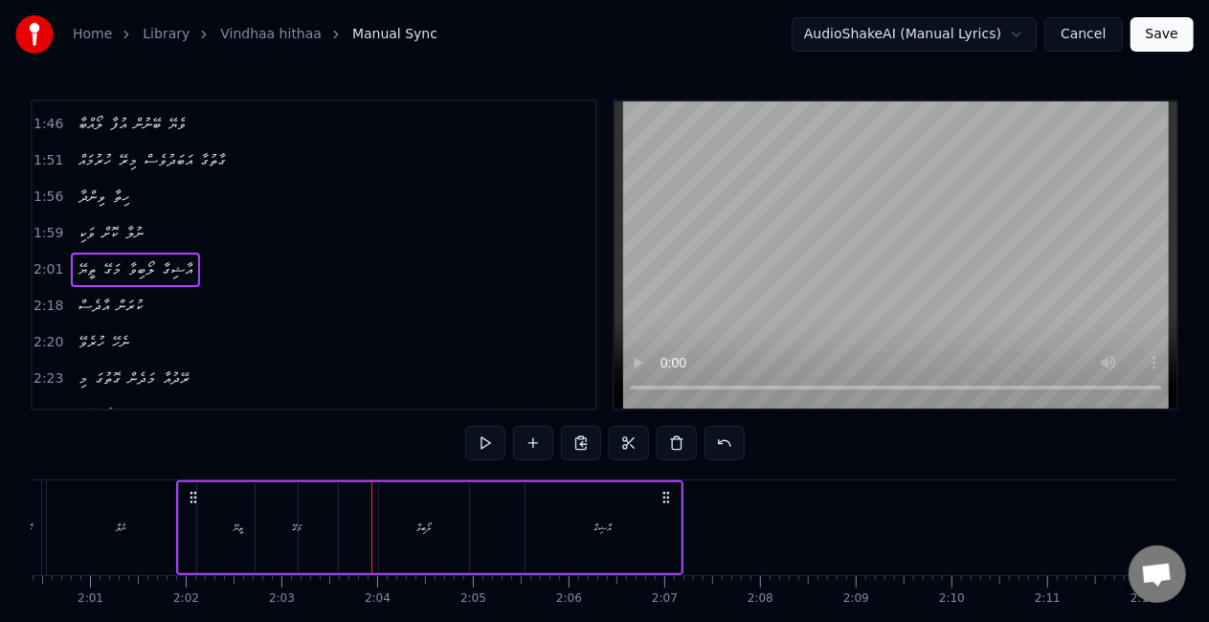
click at [316, 519] on div "މަގޭ" at bounding box center [297, 527] width 82 height 91
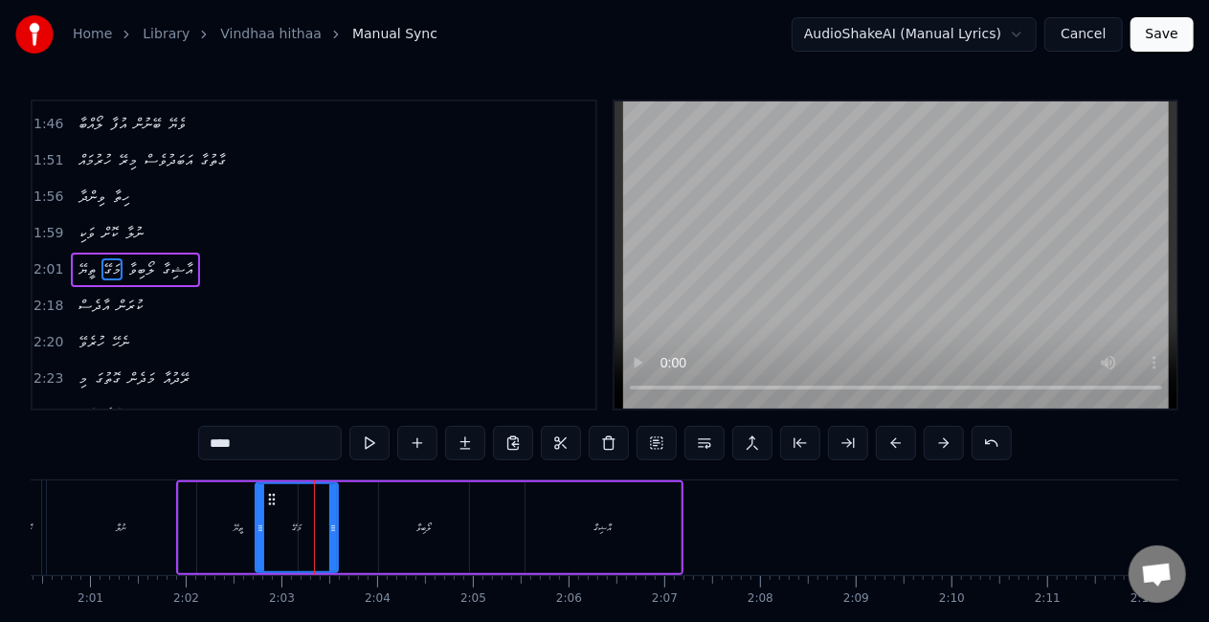
click at [160, 515] on div "ނުލާ" at bounding box center [121, 528] width 149 height 95
type input "****"
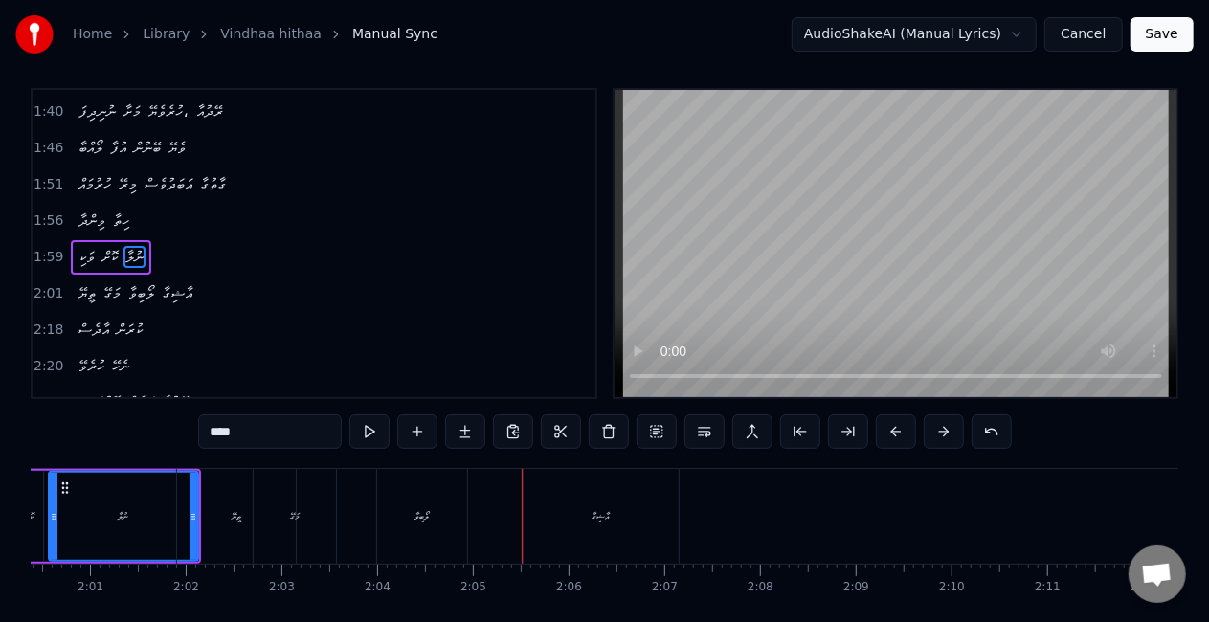
scroll to position [0, 0]
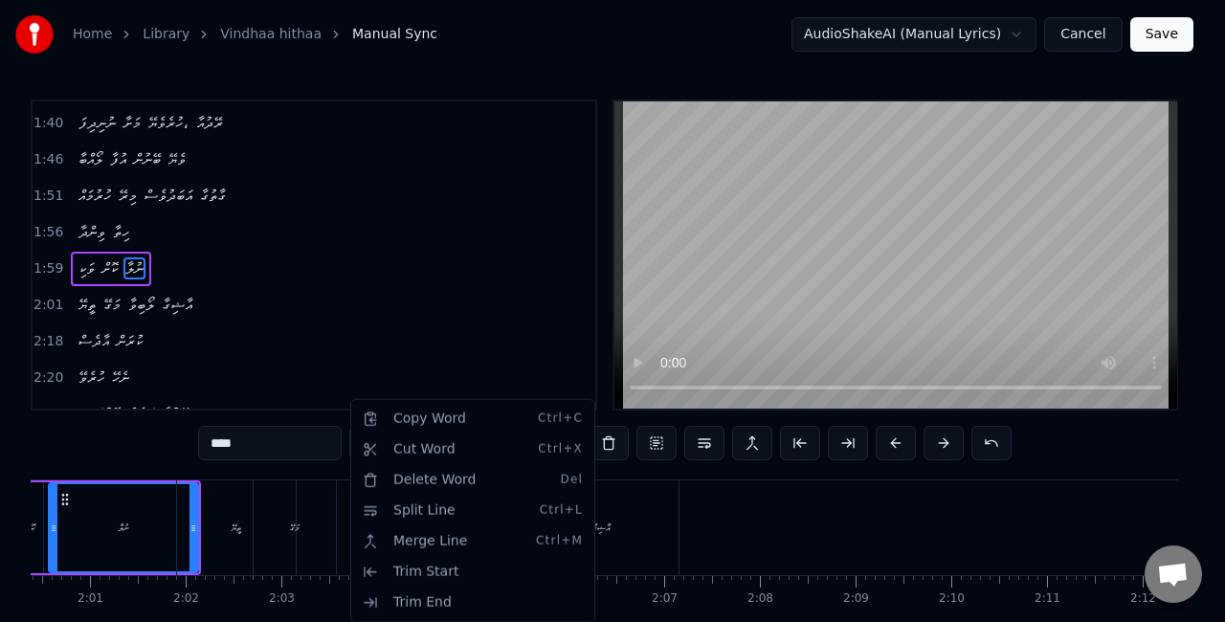
drag, startPoint x: 349, startPoint y: 546, endPoint x: 317, endPoint y: 576, distance: 44.7
click at [92, 527] on html "Home Library Vindhaa hithaa Manual Sync AudioShakeAI (Manual Lyrics) Cancel Sav…" at bounding box center [612, 352] width 1225 height 704
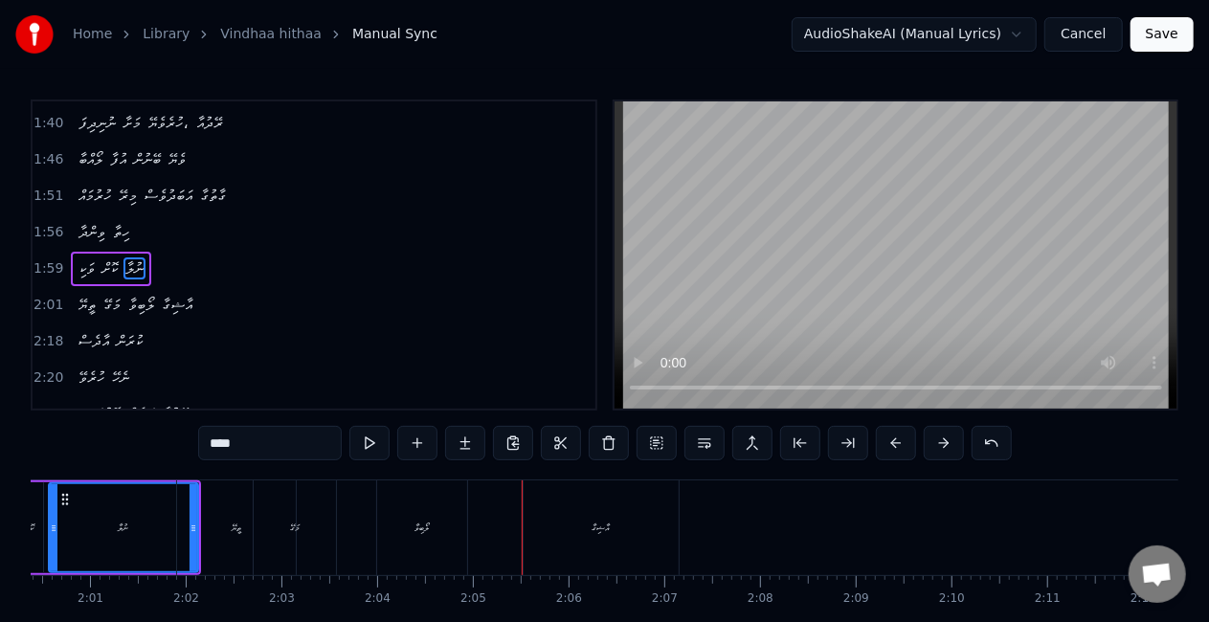
click at [82, 514] on div "ނުލާ" at bounding box center [123, 527] width 147 height 87
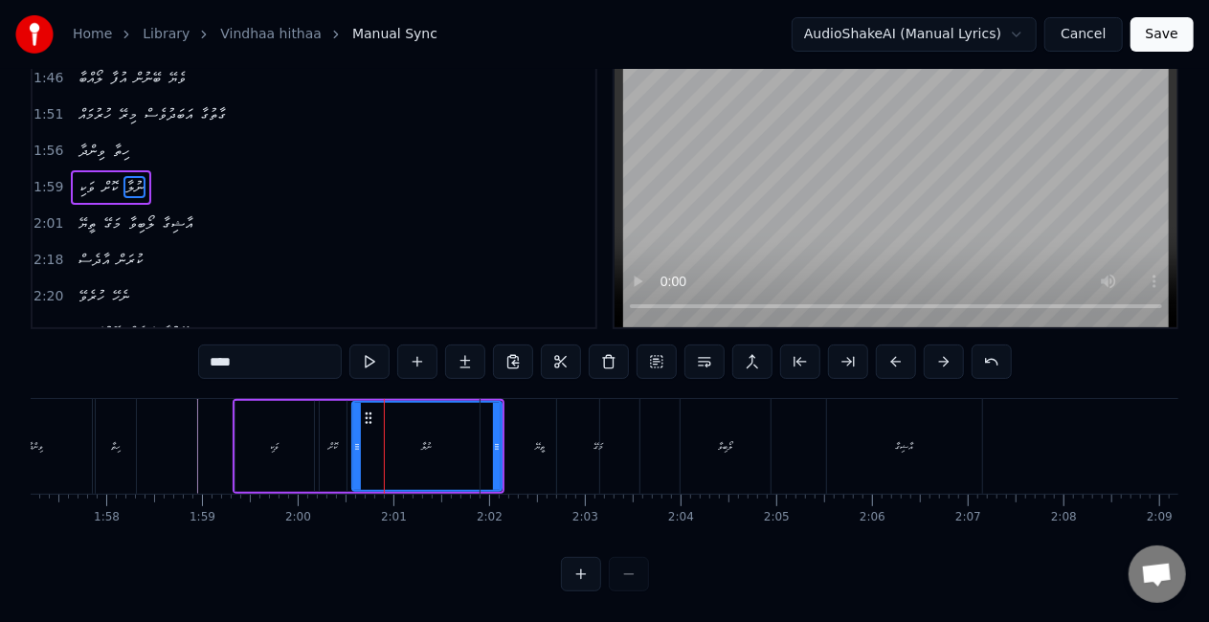
scroll to position [0, 11195]
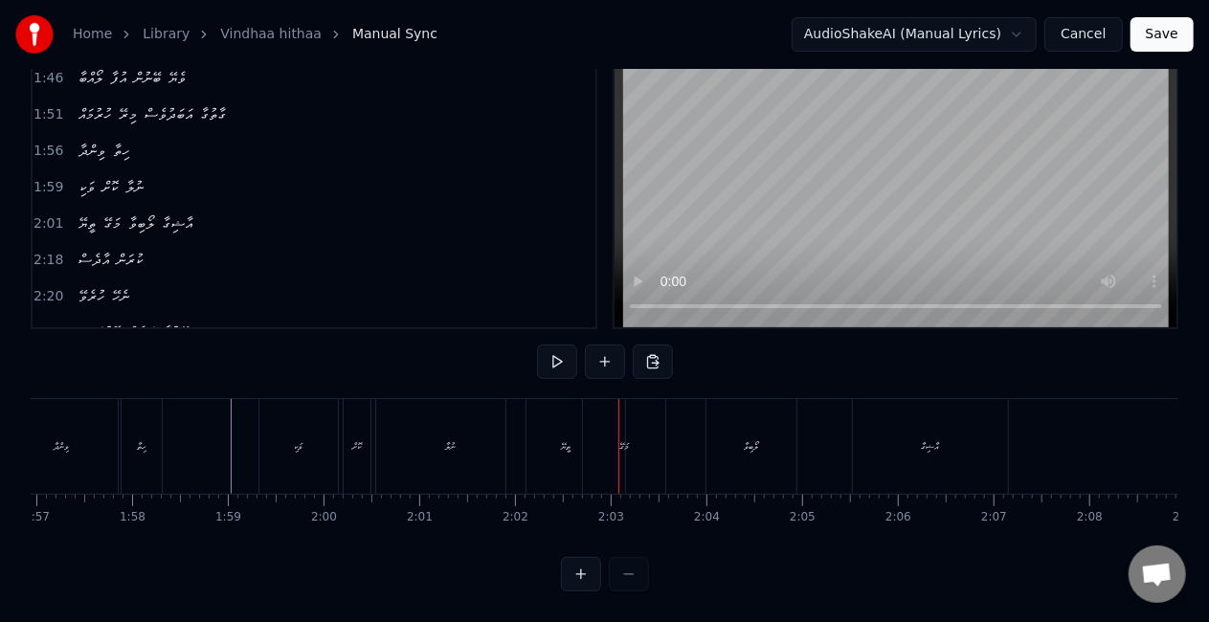
click at [580, 406] on div "ތީޔޭ" at bounding box center [565, 446] width 119 height 95
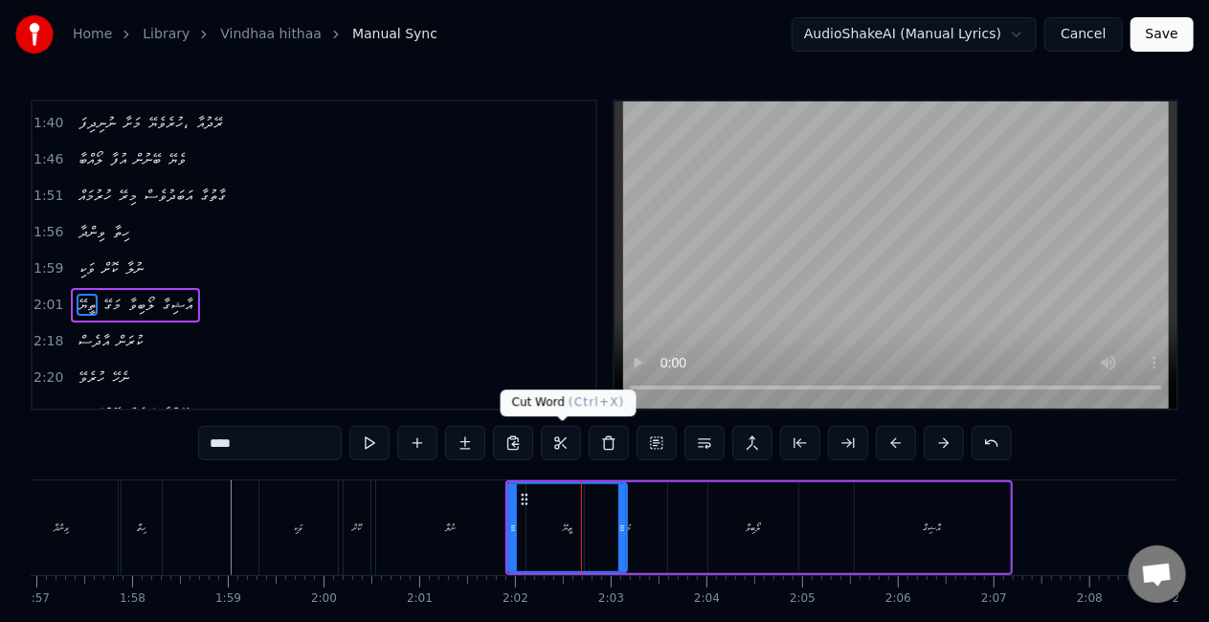
scroll to position [650, 0]
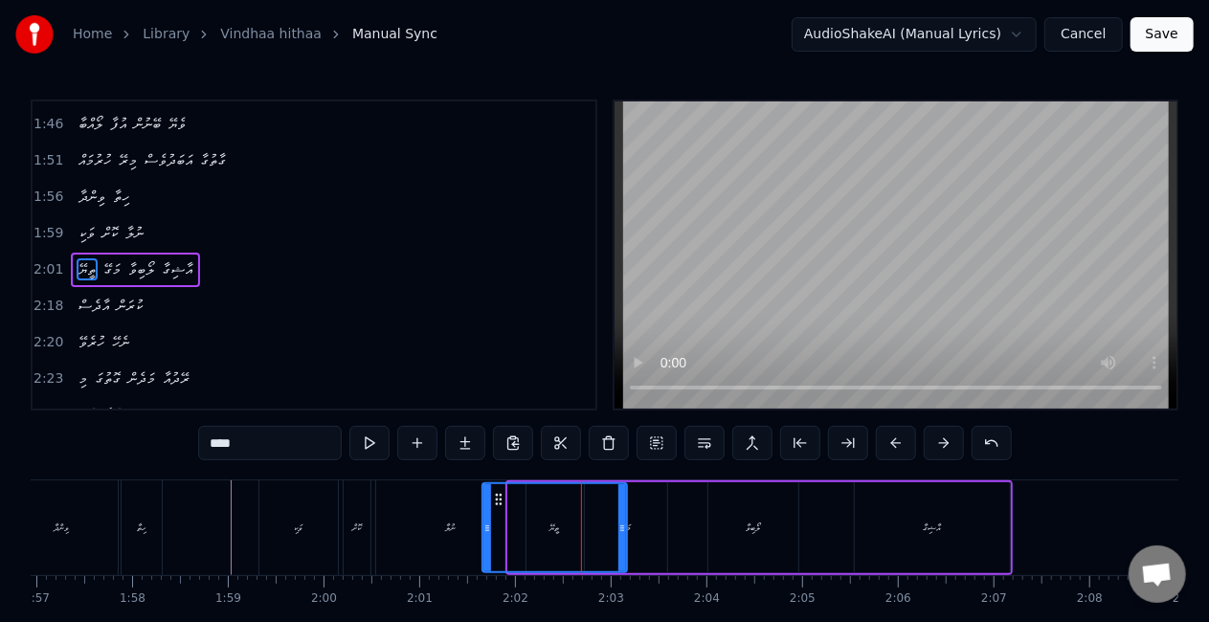
drag, startPoint x: 515, startPoint y: 520, endPoint x: 488, endPoint y: 511, distance: 28.2
click at [488, 511] on div at bounding box center [487, 527] width 8 height 87
click at [433, 512] on div "ނުލާ" at bounding box center [450, 528] width 149 height 95
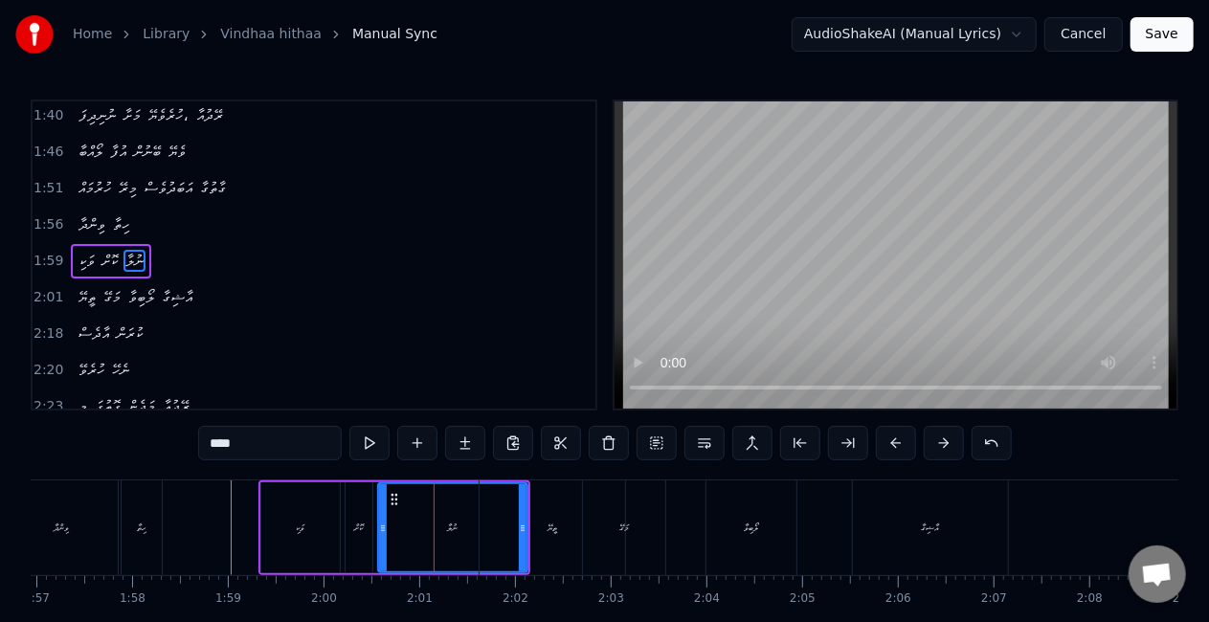
scroll to position [615, 0]
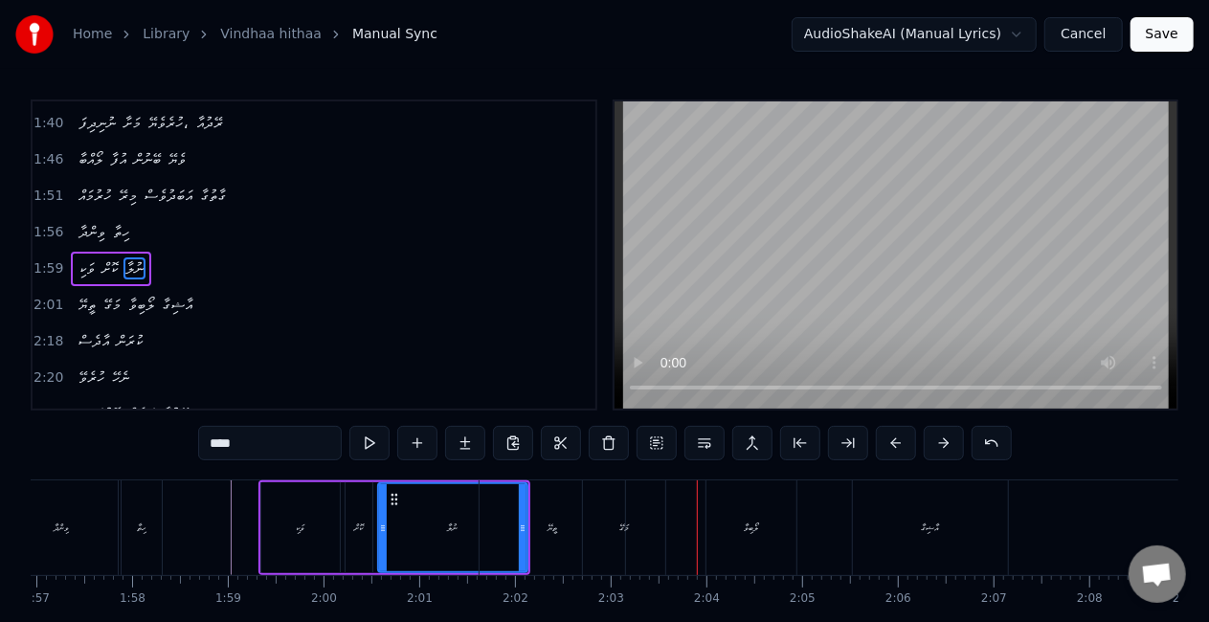
click at [640, 518] on div "މަގޭ" at bounding box center [624, 528] width 82 height 95
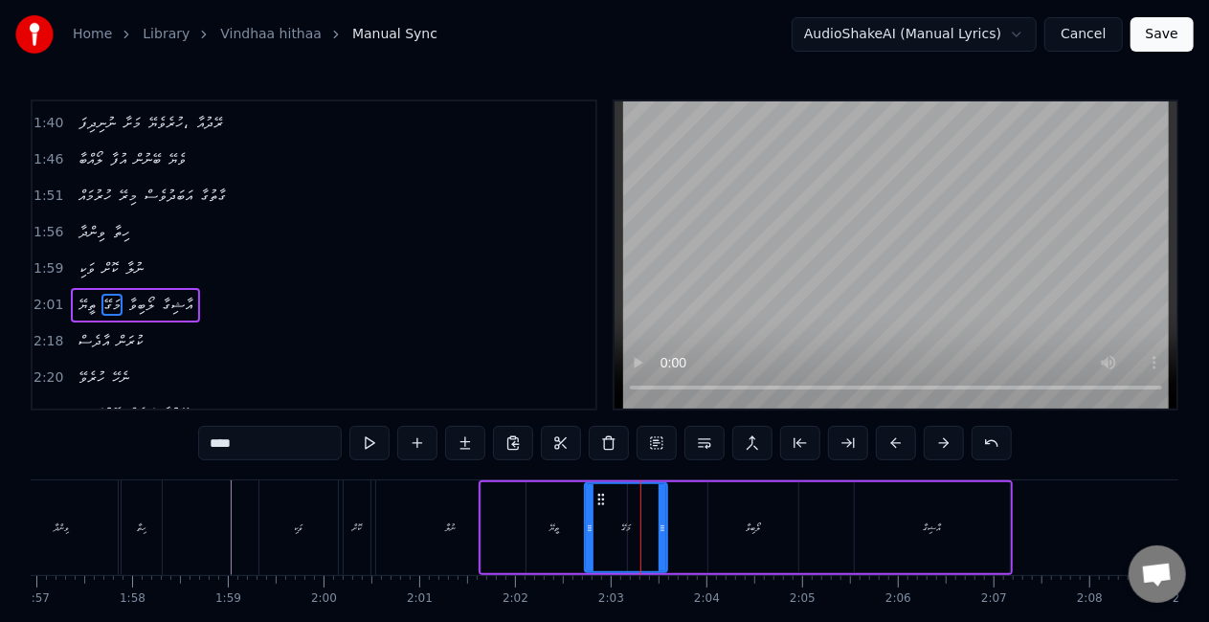
scroll to position [650, 0]
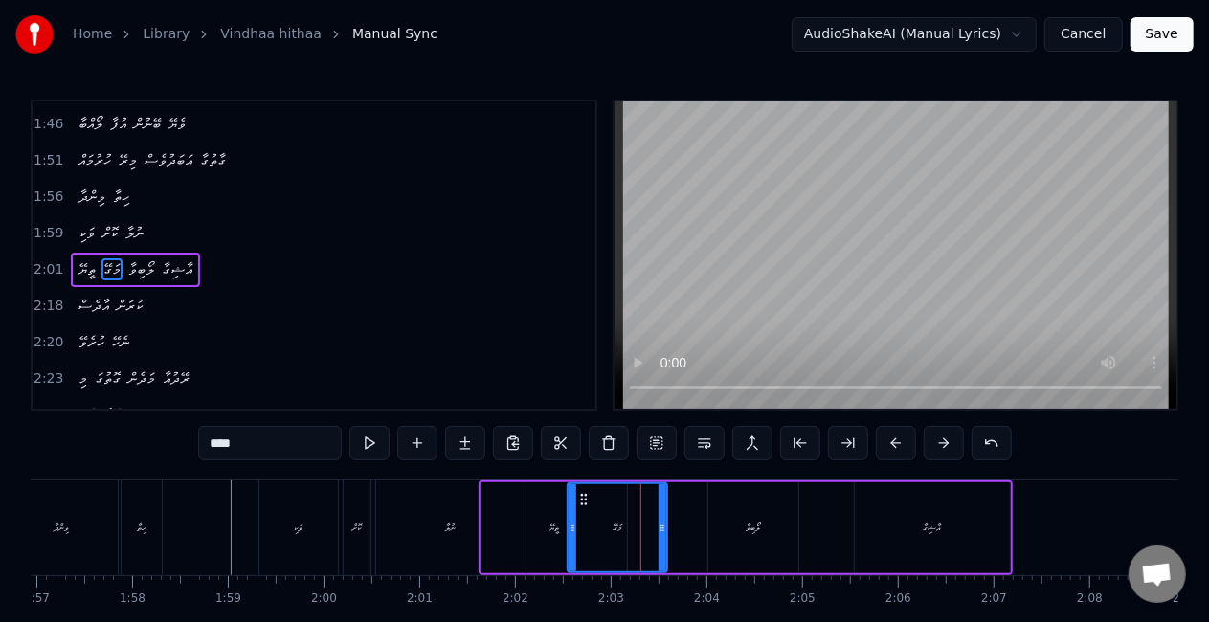
drag, startPoint x: 588, startPoint y: 530, endPoint x: 565, endPoint y: 526, distance: 23.5
click at [571, 523] on icon at bounding box center [573, 528] width 8 height 15
click at [527, 532] on div "ތީޔޭ" at bounding box center [555, 527] width 146 height 91
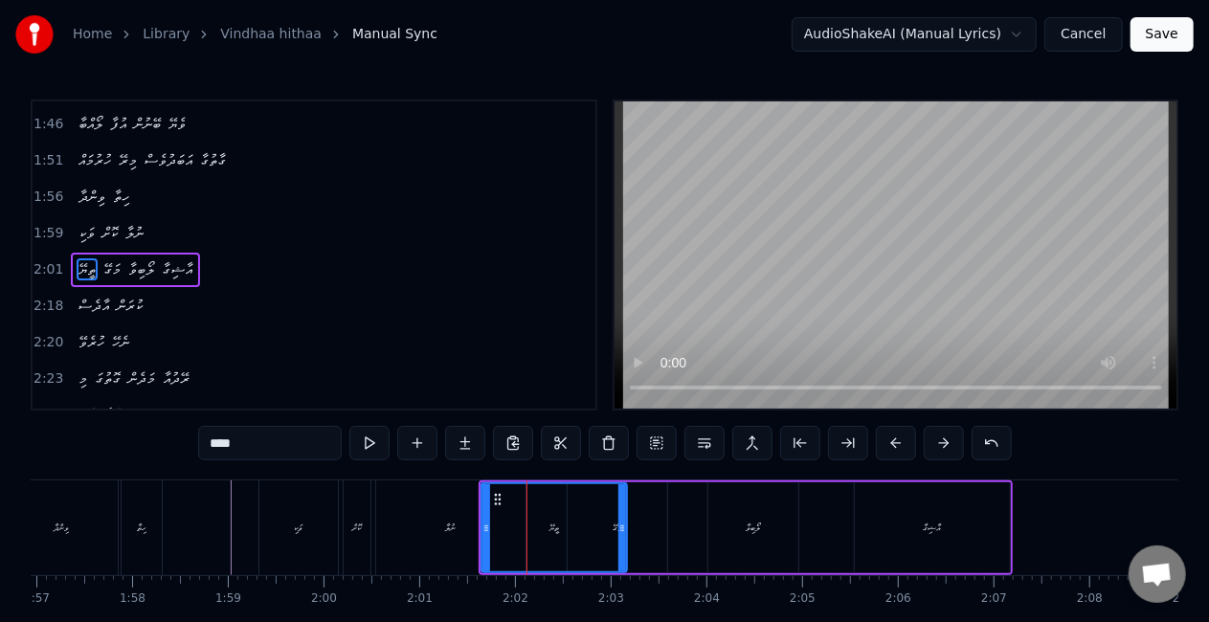
click at [305, 549] on div "ވަކި" at bounding box center [298, 528] width 79 height 95
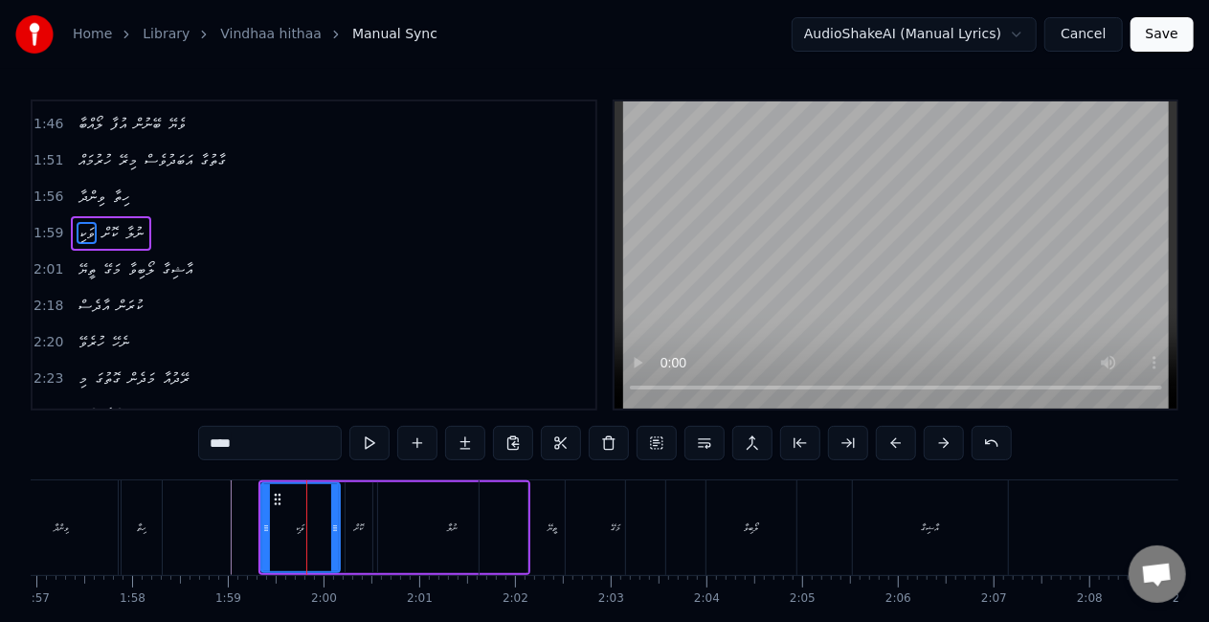
scroll to position [615, 0]
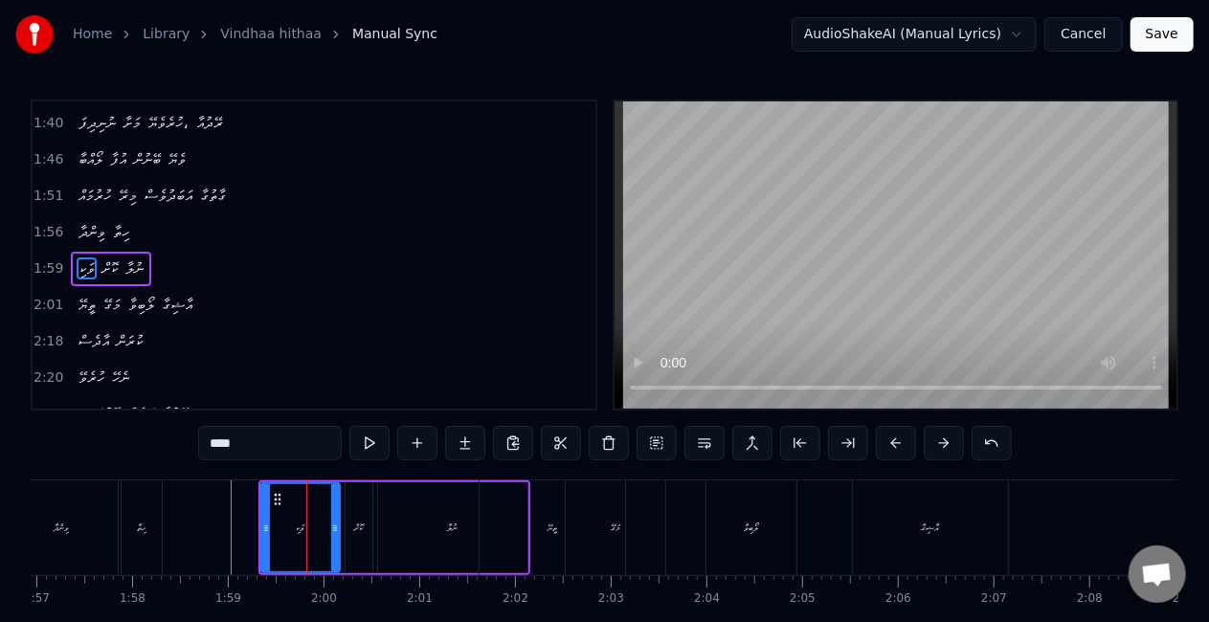
click at [68, 537] on div "ވިންދާ" at bounding box center [62, 528] width 112 height 95
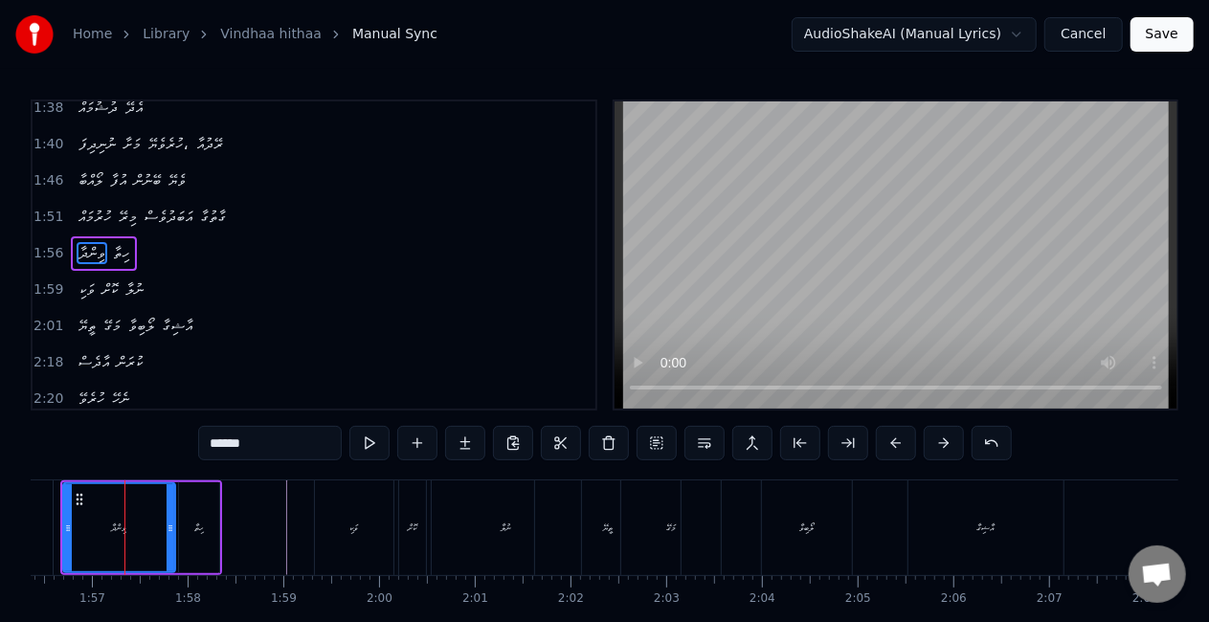
scroll to position [0, 11138]
click at [100, 538] on div "ވިންދާ" at bounding box center [121, 527] width 110 height 87
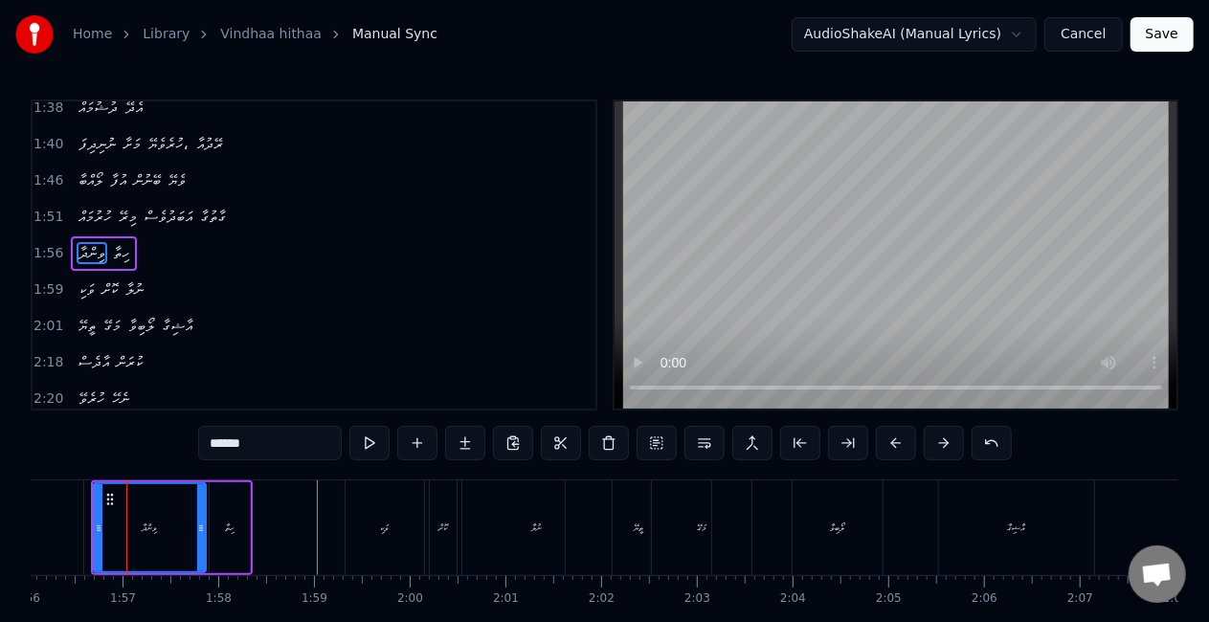
scroll to position [0, 11109]
click at [136, 515] on div "ވިންދާ" at bounding box center [150, 527] width 110 height 87
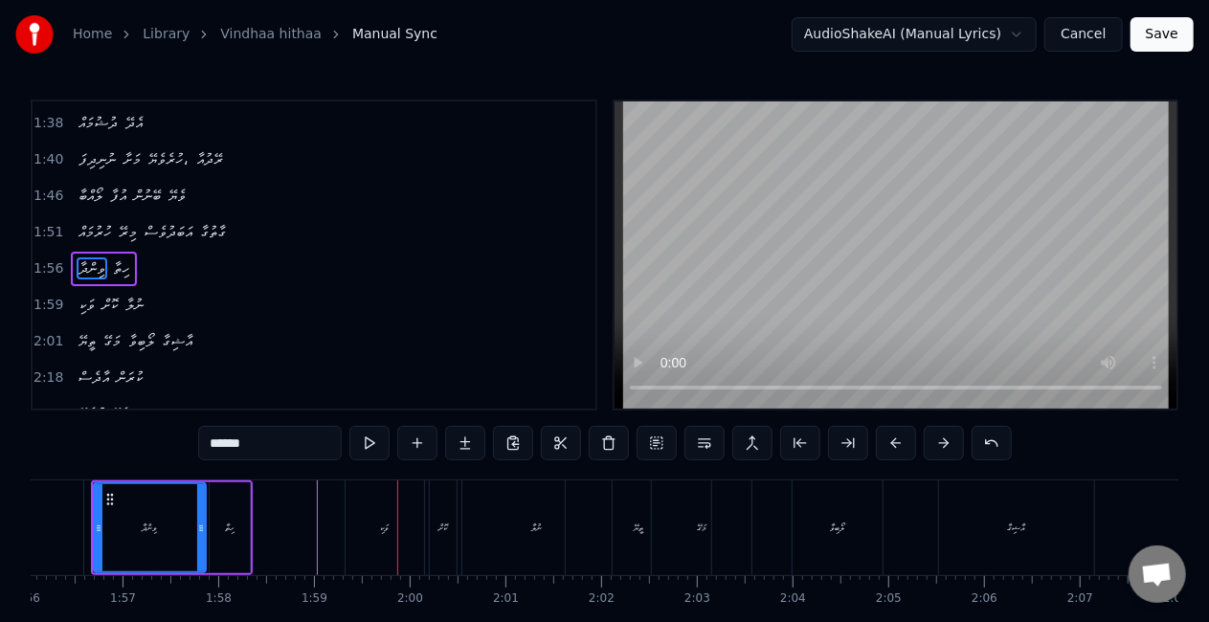
click at [221, 540] on div "ހިތާ" at bounding box center [230, 527] width 40 height 91
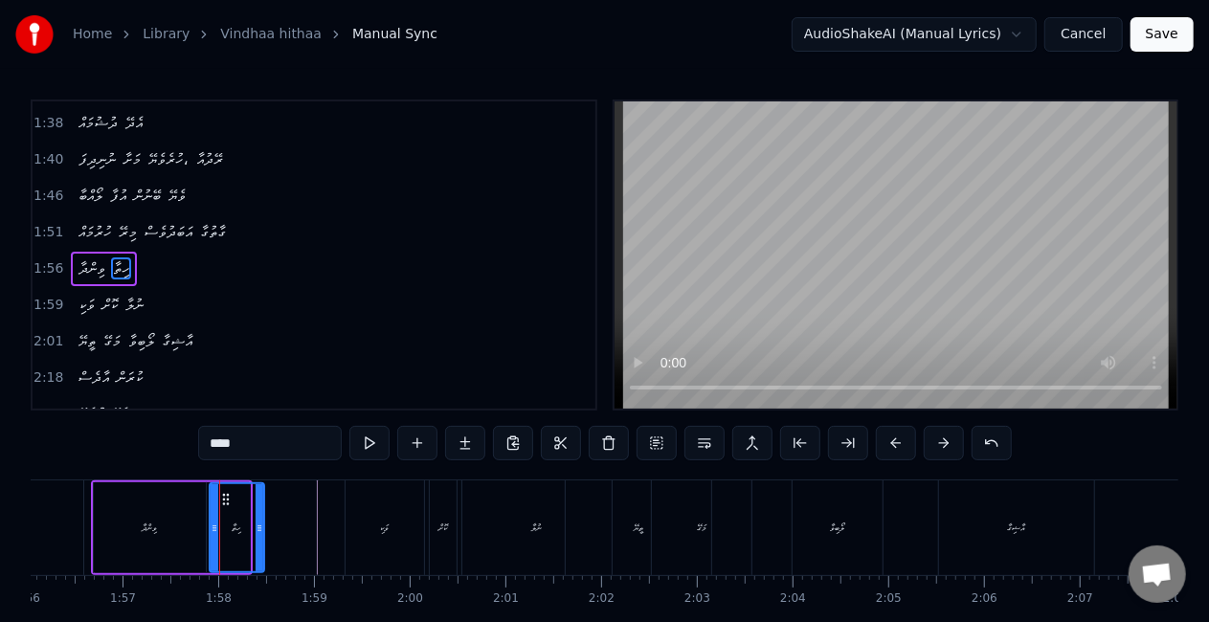
drag, startPoint x: 247, startPoint y: 534, endPoint x: 262, endPoint y: 536, distance: 15.4
click at [262, 536] on div at bounding box center [260, 527] width 8 height 87
click at [216, 534] on icon at bounding box center [215, 528] width 8 height 15
click at [157, 534] on div "ވިންދާ" at bounding box center [150, 528] width 15 height 14
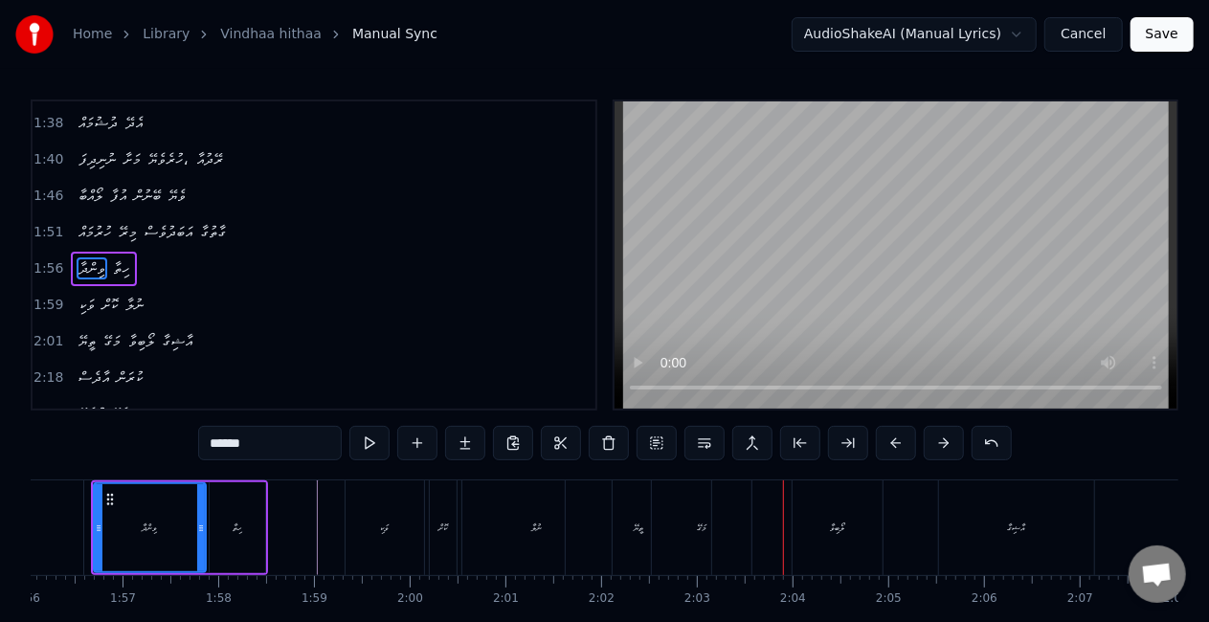
click at [680, 532] on div "މަގޭ" at bounding box center [702, 528] width 100 height 95
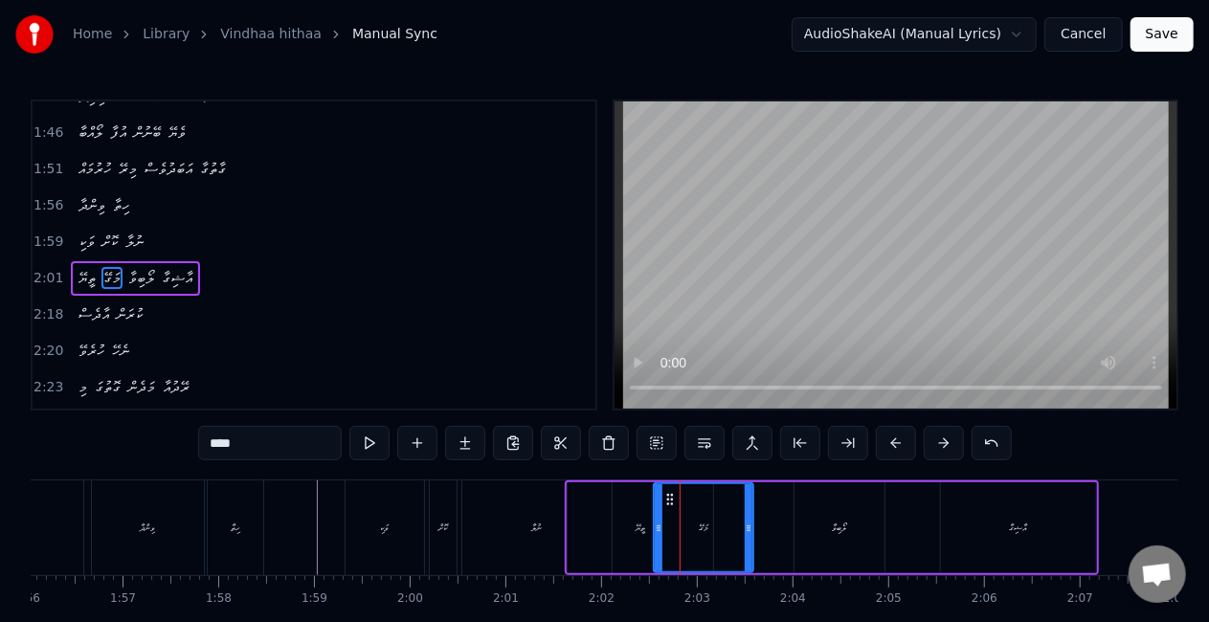
scroll to position [650, 0]
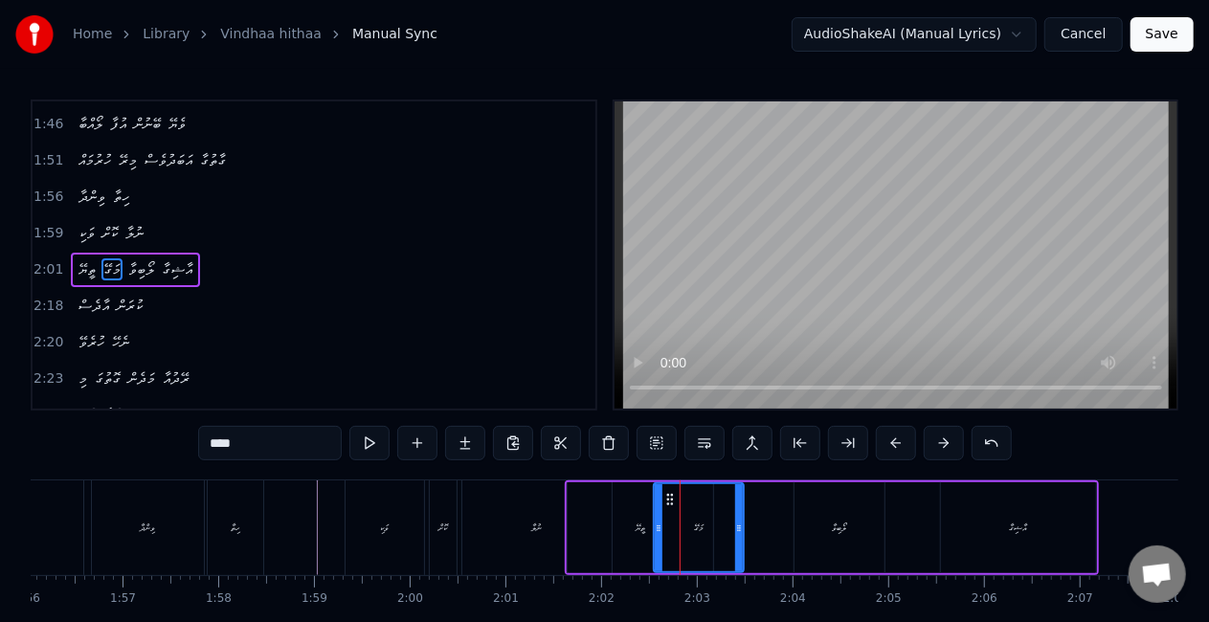
drag, startPoint x: 745, startPoint y: 526, endPoint x: 729, endPoint y: 519, distance: 16.7
click at [735, 524] on icon at bounding box center [739, 528] width 8 height 15
click at [631, 527] on div "ތީޔޭ" at bounding box center [641, 527] width 146 height 91
type input "****"
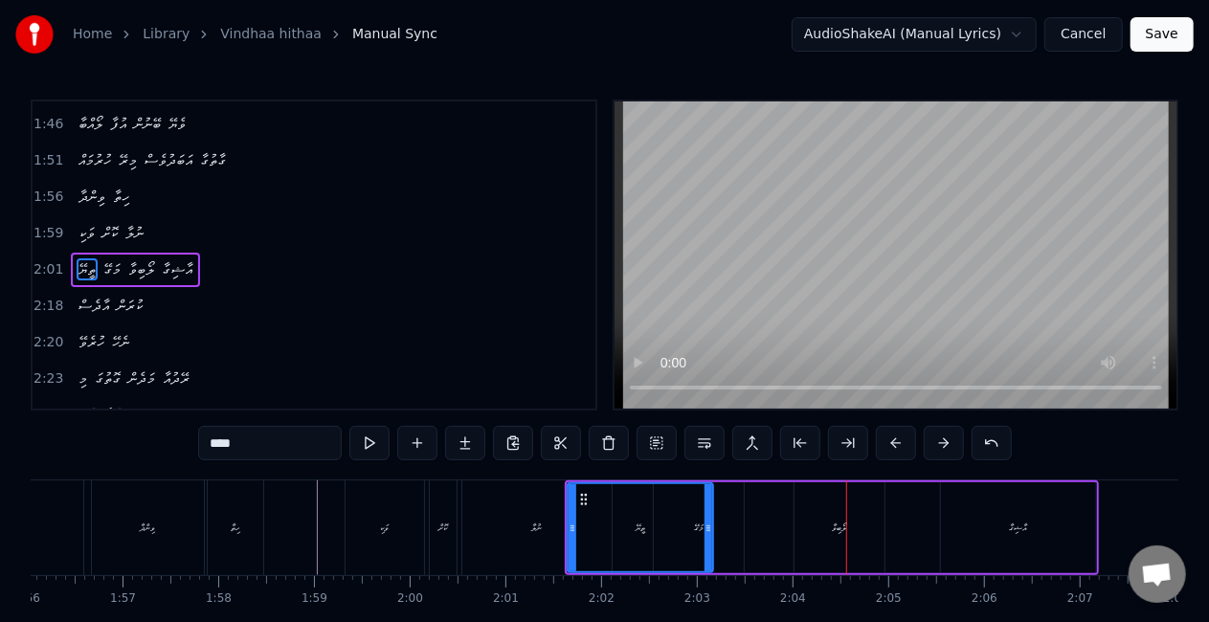
click at [773, 506] on div "ތީޔޭ މަގޭ ލޯބިވާ އާޝިގާ" at bounding box center [832, 528] width 534 height 95
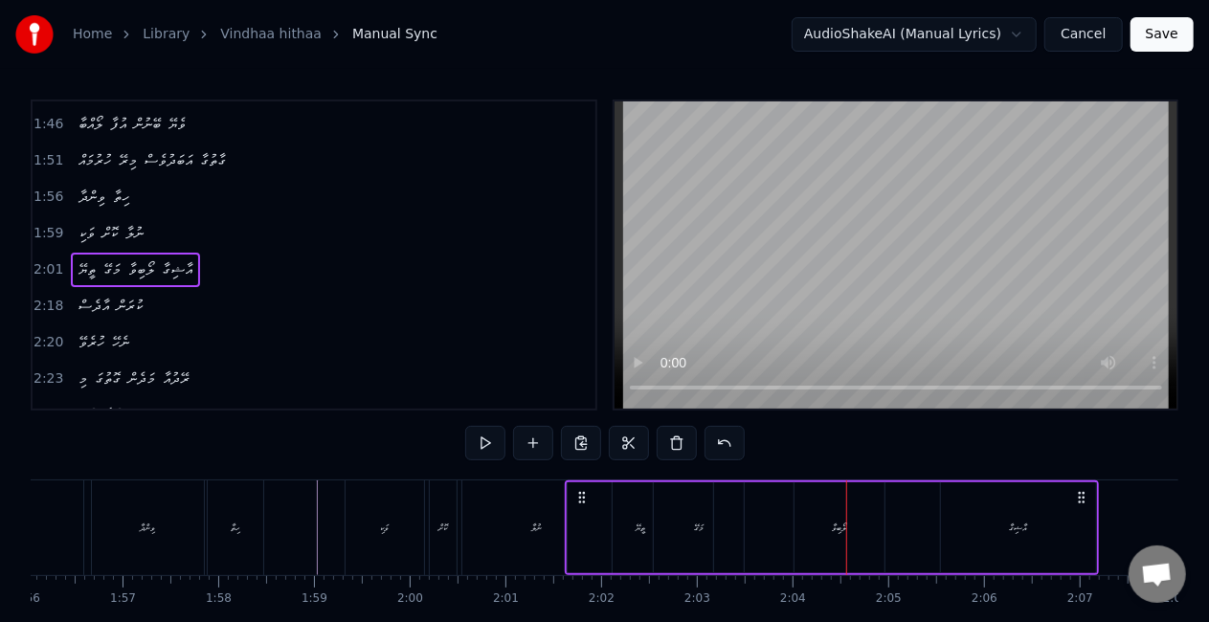
click at [818, 536] on div "ލޯބިވާ" at bounding box center [840, 527] width 90 height 91
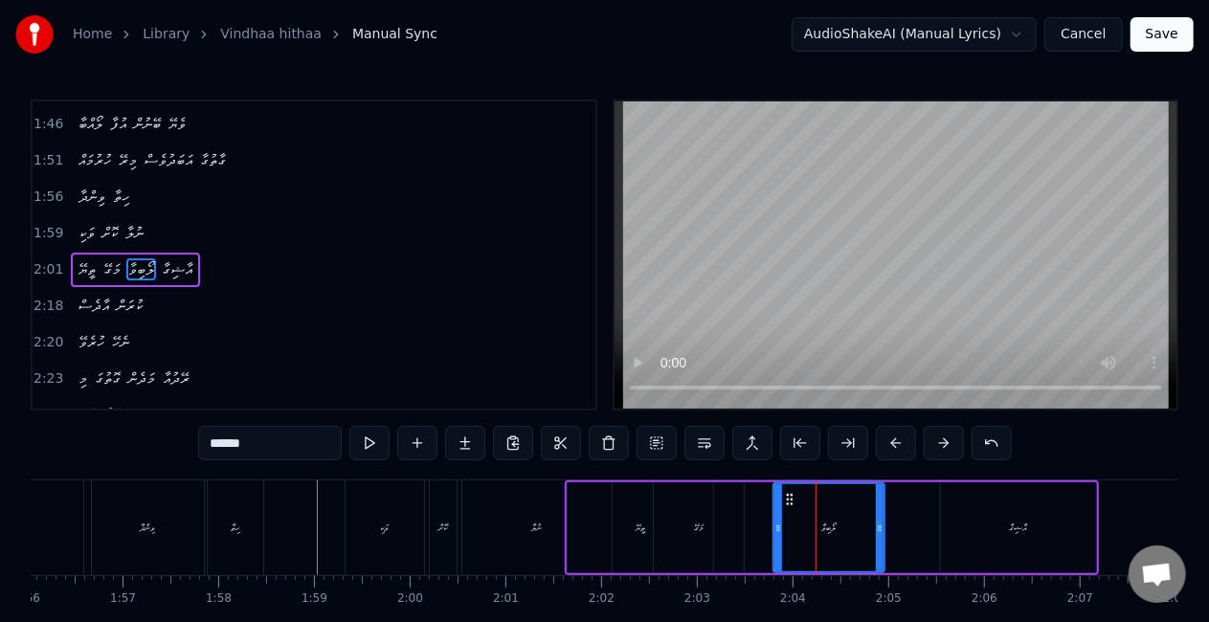
drag, startPoint x: 796, startPoint y: 527, endPoint x: 774, endPoint y: 522, distance: 21.6
click at [774, 522] on icon at bounding box center [778, 528] width 8 height 15
click at [710, 521] on div "މަގޭ" at bounding box center [699, 527] width 90 height 91
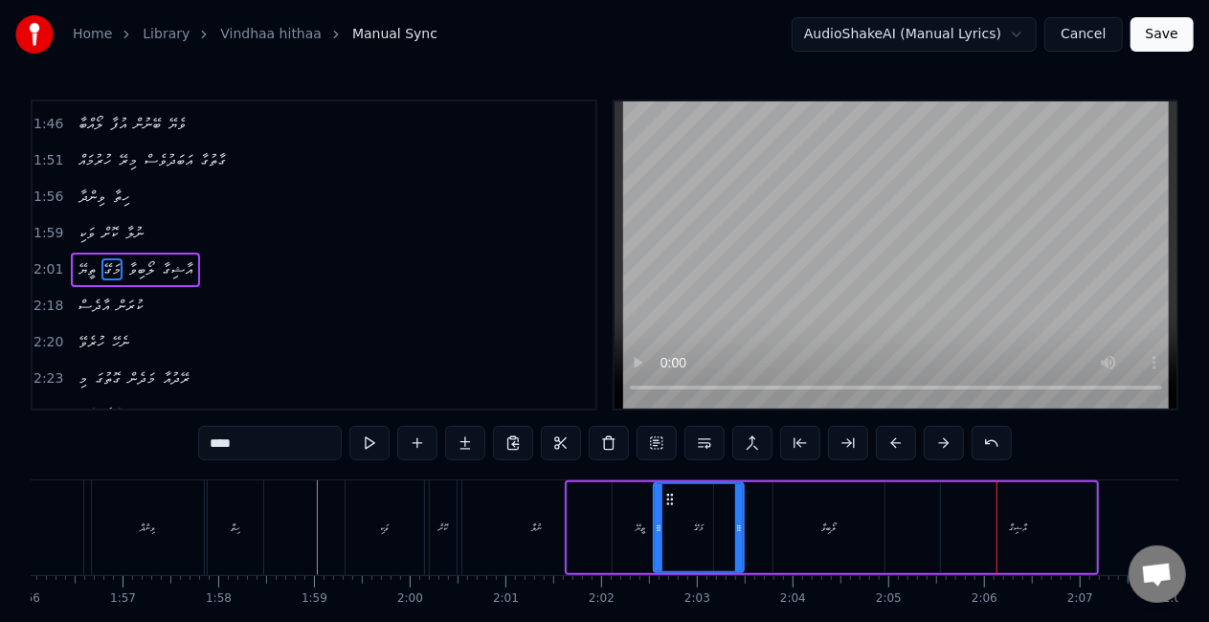
click at [967, 517] on div "އާޝިގާ" at bounding box center [1018, 527] width 155 height 91
type input "******"
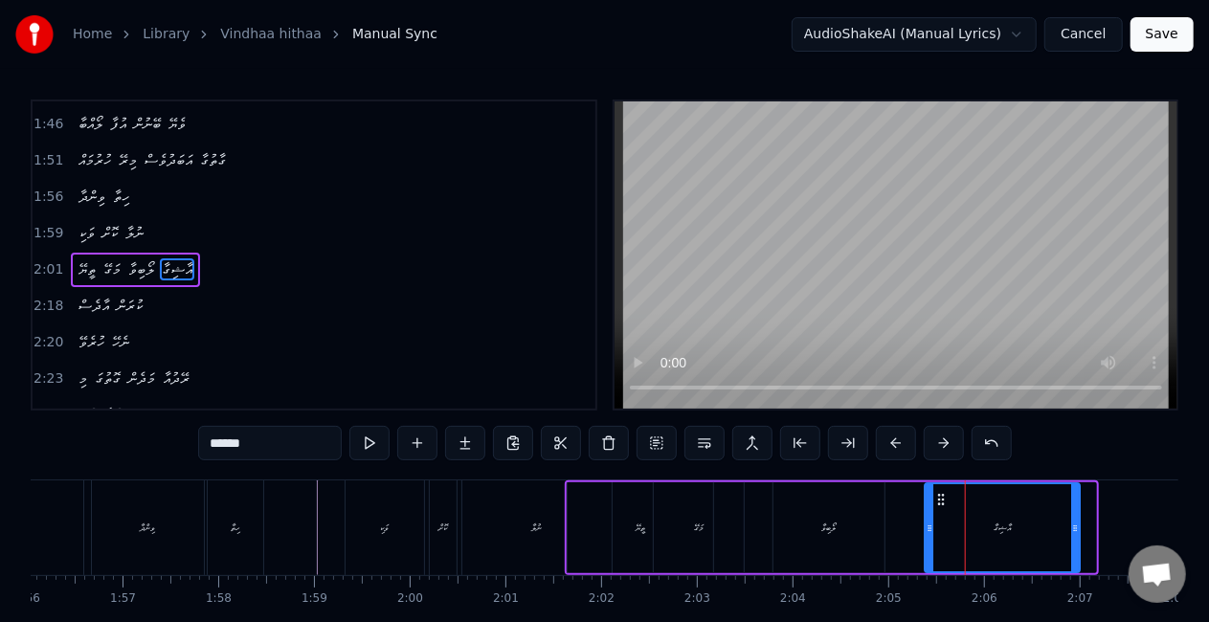
drag, startPoint x: 954, startPoint y: 500, endPoint x: 935, endPoint y: 494, distance: 19.1
click at [935, 494] on icon at bounding box center [940, 499] width 15 height 15
click at [890, 510] on div "ތީޔޭ މަގޭ ލޯބިވާ އާޝިގާ" at bounding box center [823, 528] width 516 height 95
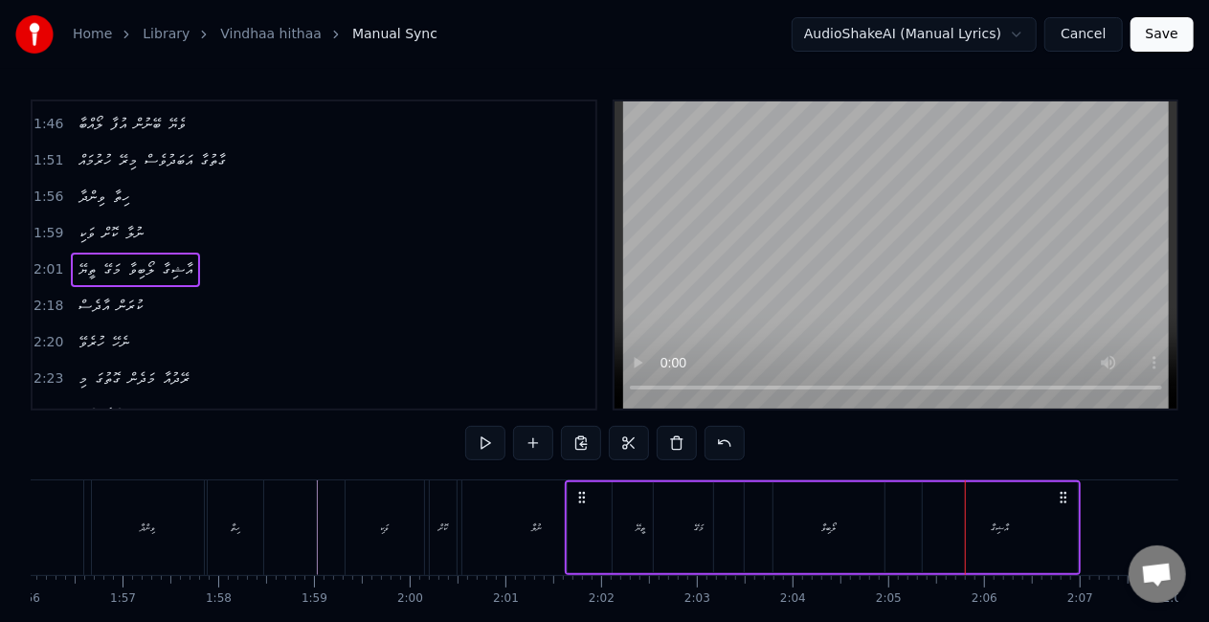
click at [857, 519] on div "ލޯބިވާ" at bounding box center [829, 527] width 111 height 91
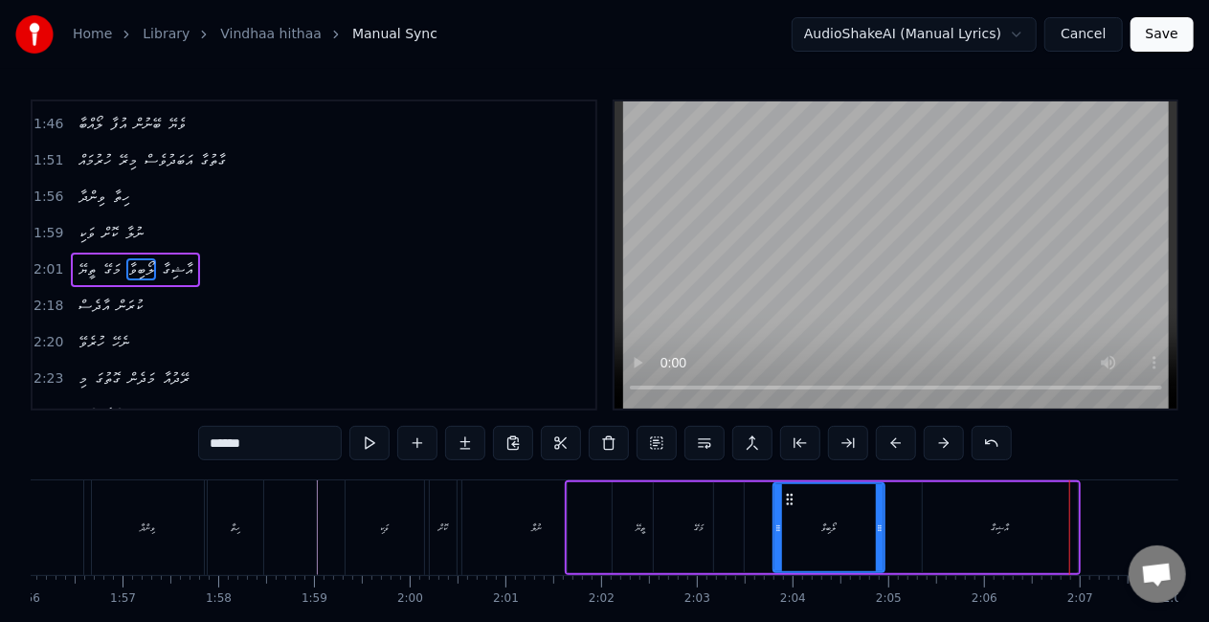
click at [905, 517] on div "ތީޔޭ މަގޭ ލޯބިވާ އާޝިގާ" at bounding box center [823, 528] width 516 height 95
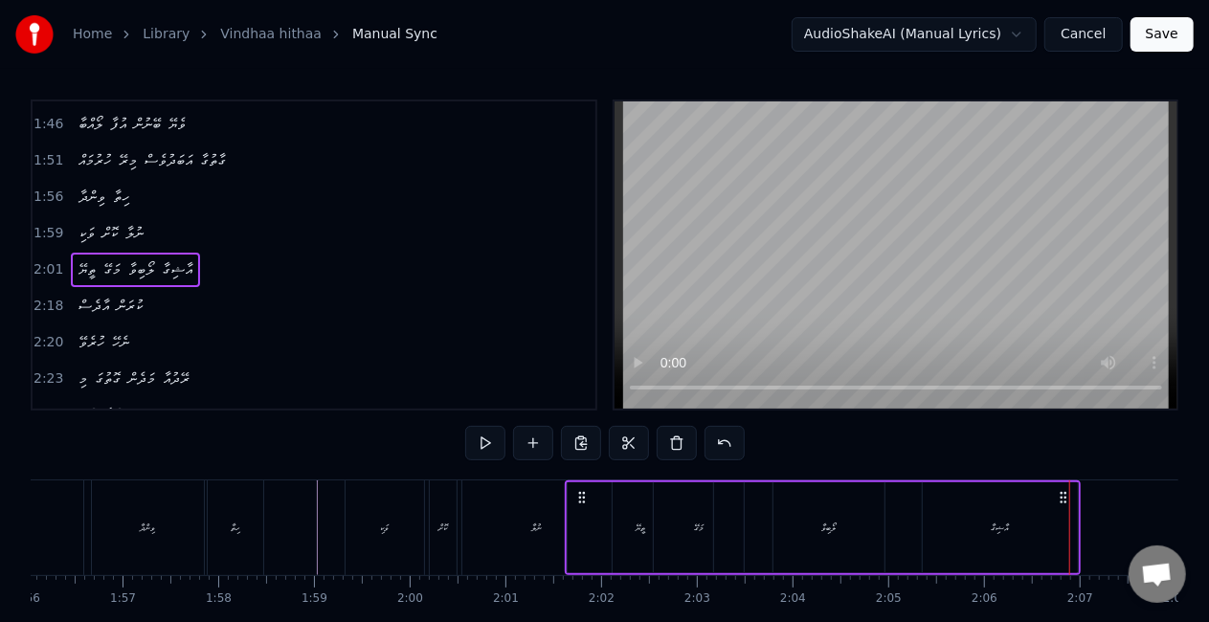
click at [940, 528] on div "އާޝިގާ" at bounding box center [1000, 527] width 155 height 91
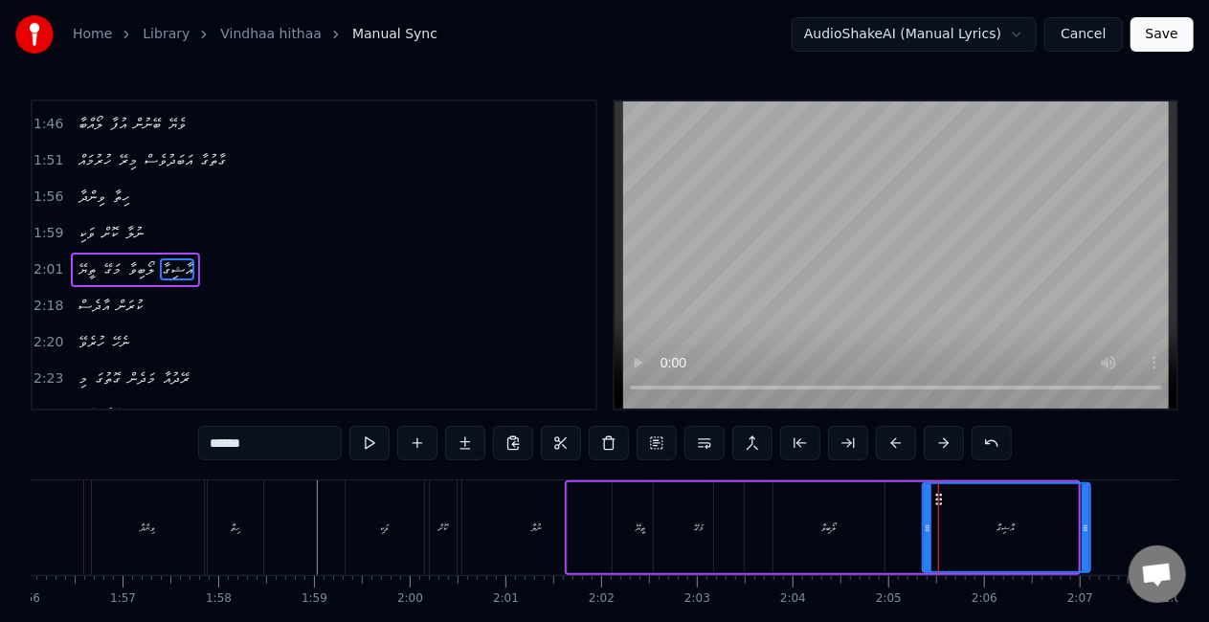
drag, startPoint x: 1075, startPoint y: 525, endPoint x: 1088, endPoint y: 525, distance: 12.4
click at [1088, 525] on icon at bounding box center [1086, 528] width 8 height 15
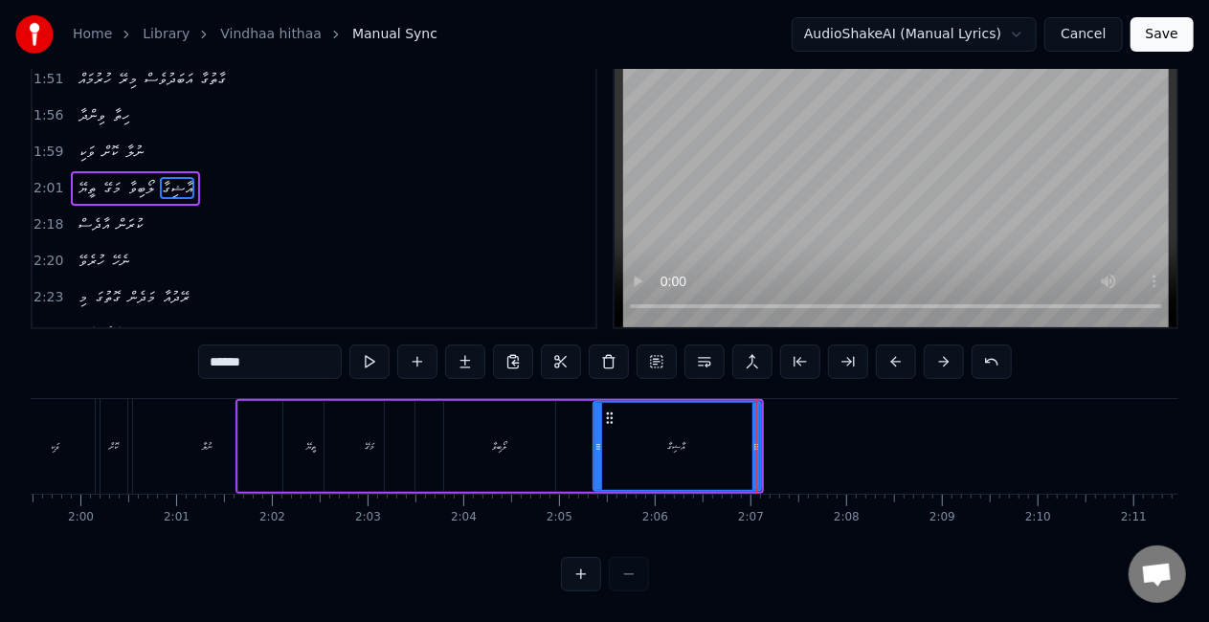
scroll to position [0, 11425]
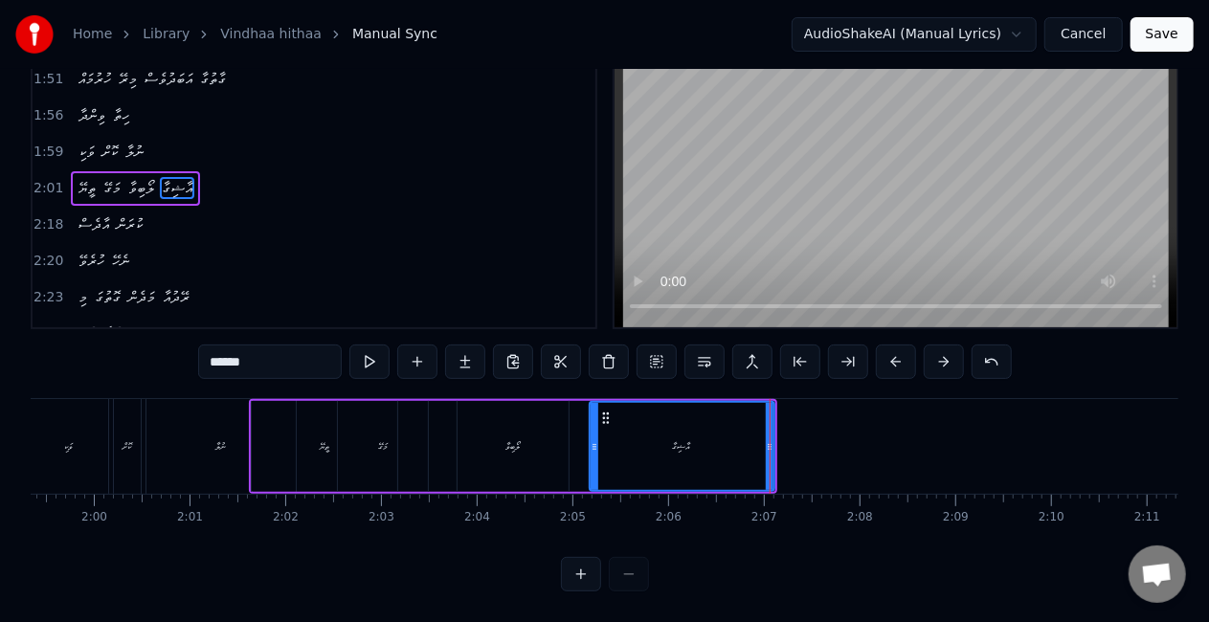
drag, startPoint x: 613, startPoint y: 437, endPoint x: 595, endPoint y: 433, distance: 17.7
click at [595, 439] on icon at bounding box center [595, 446] width 8 height 15
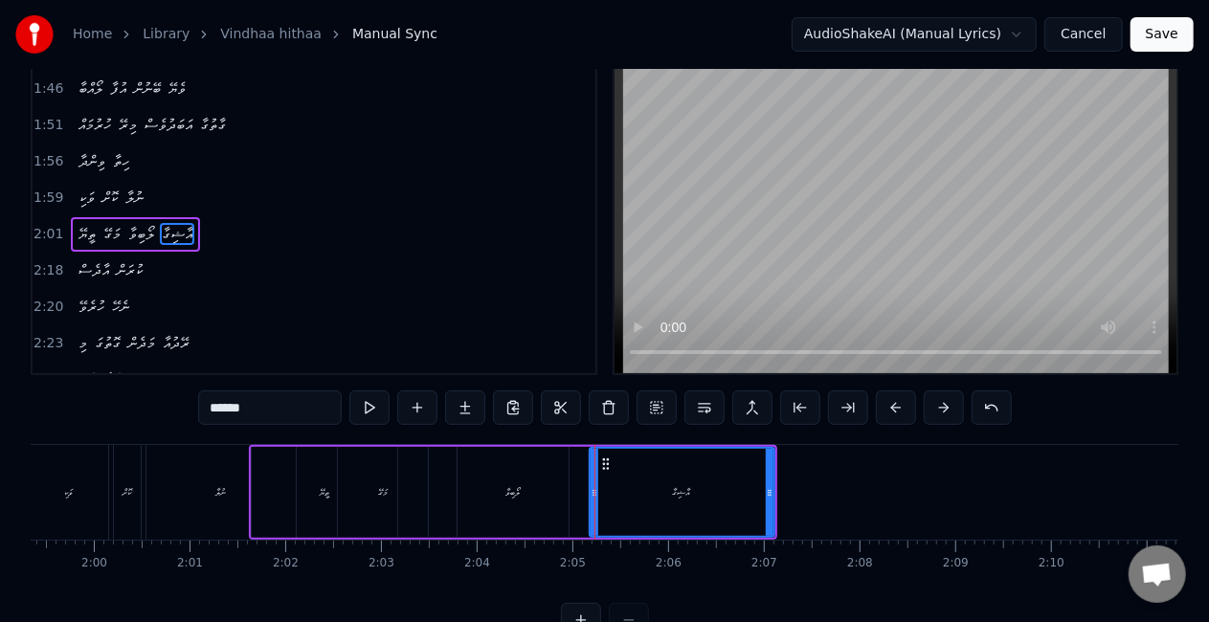
scroll to position [0, 0]
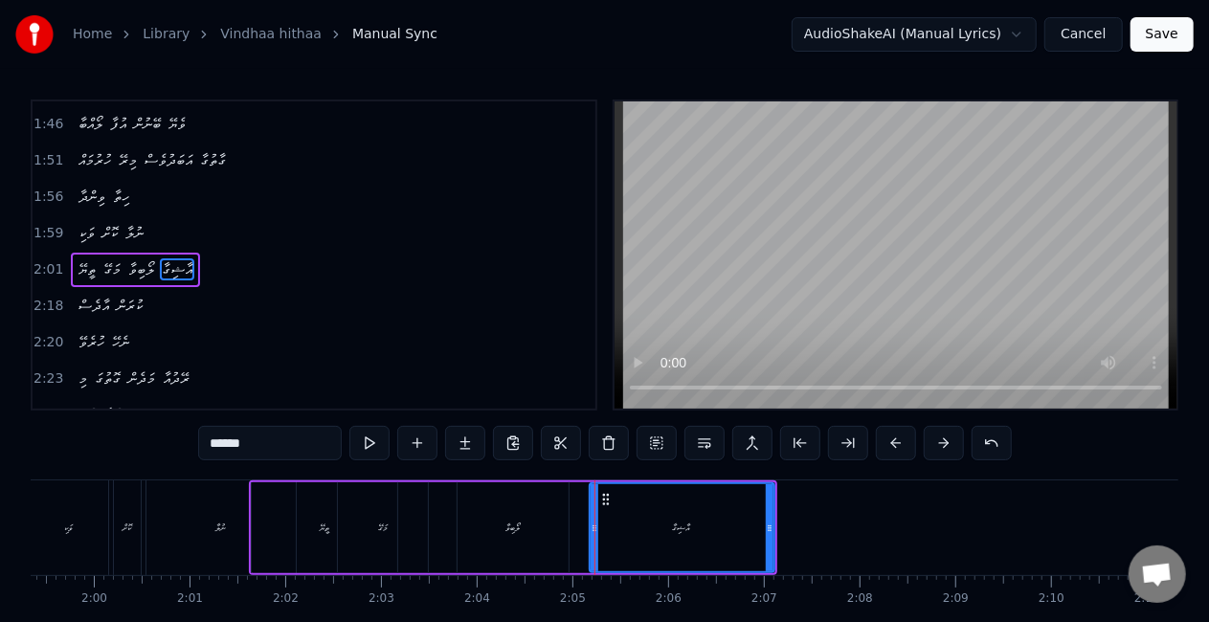
click at [561, 501] on div "ލޯބިވާ" at bounding box center [513, 527] width 111 height 91
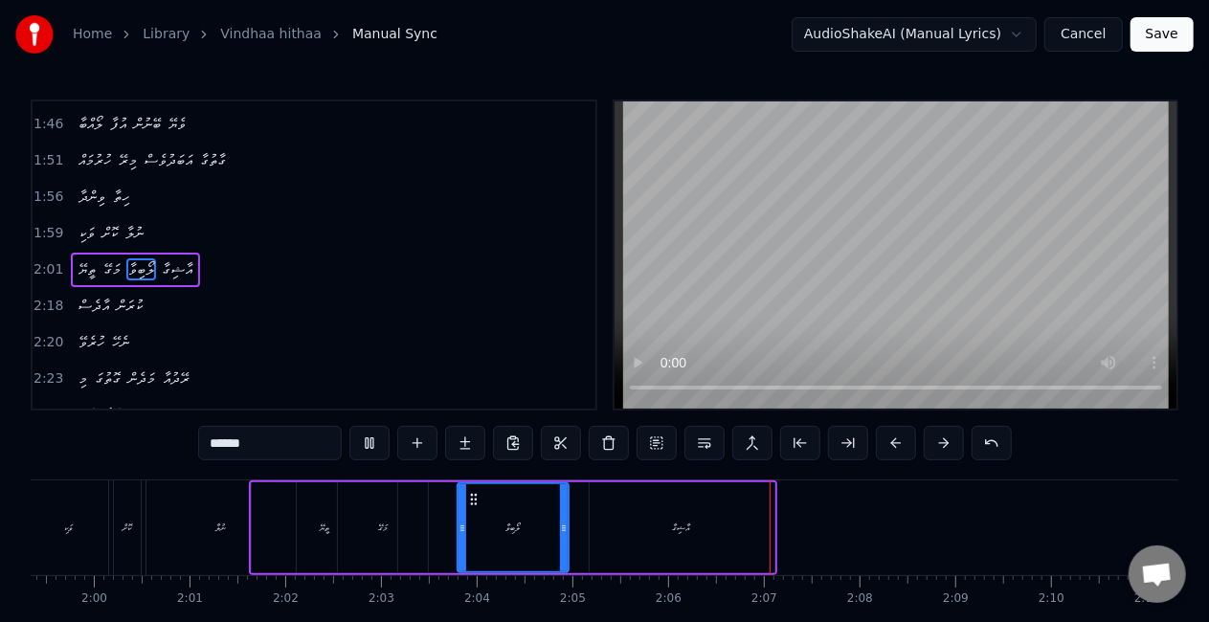
click at [628, 520] on div "އާޝިގާ" at bounding box center [682, 527] width 185 height 91
type input "******"
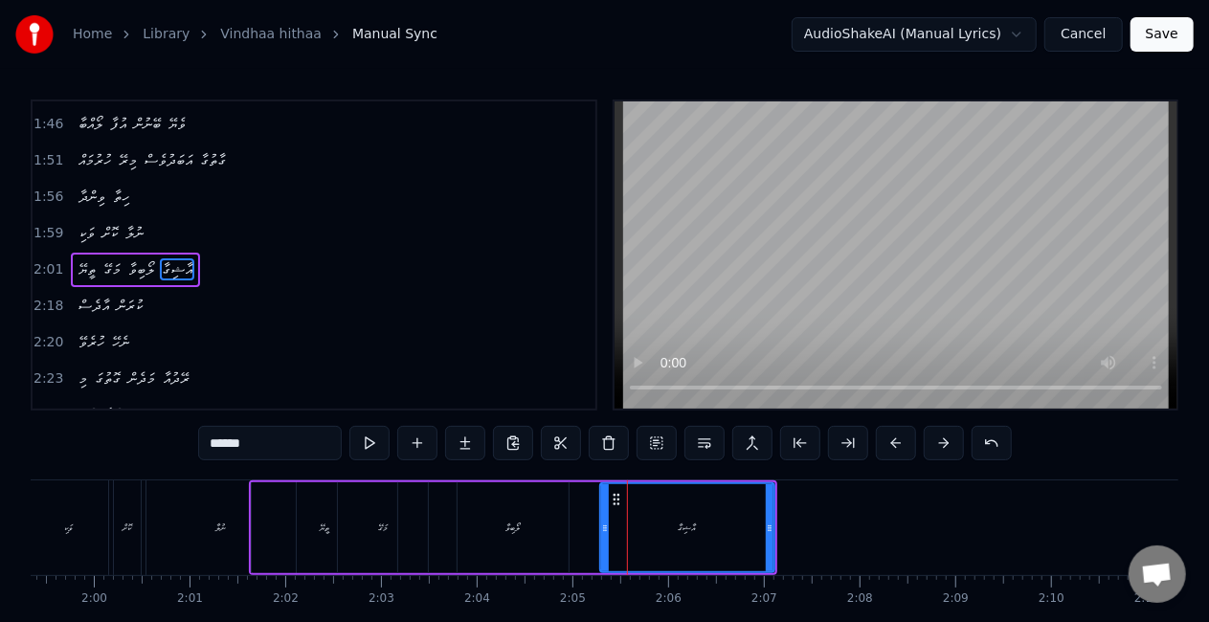
drag, startPoint x: 595, startPoint y: 530, endPoint x: 605, endPoint y: 531, distance: 10.6
click at [605, 531] on icon at bounding box center [605, 528] width 8 height 15
click at [572, 526] on div "ތީޔޭ މަގޭ ލޯބިވާ އާޝިގާ" at bounding box center [513, 528] width 528 height 95
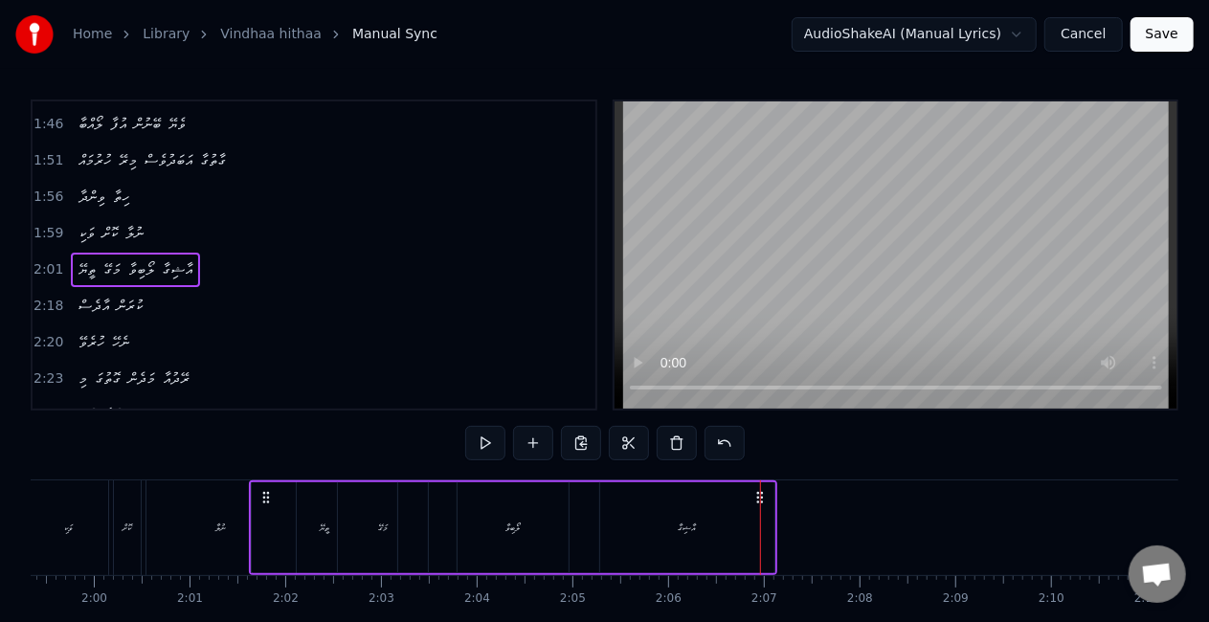
click at [703, 539] on div "އާޝިގާ" at bounding box center [687, 527] width 174 height 91
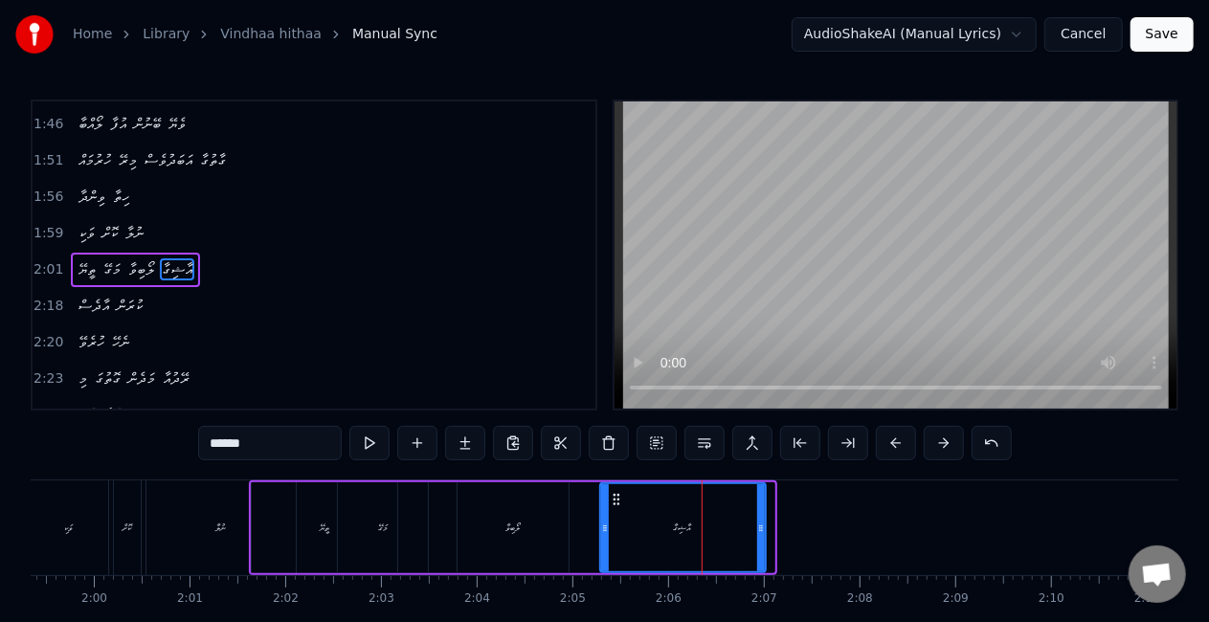
drag, startPoint x: 770, startPoint y: 534, endPoint x: 760, endPoint y: 532, distance: 9.8
click at [760, 532] on icon at bounding box center [761, 528] width 8 height 15
click at [630, 528] on div "އާޝިގާ" at bounding box center [682, 527] width 163 height 87
click at [619, 525] on div "އާޝިގާ" at bounding box center [682, 527] width 163 height 87
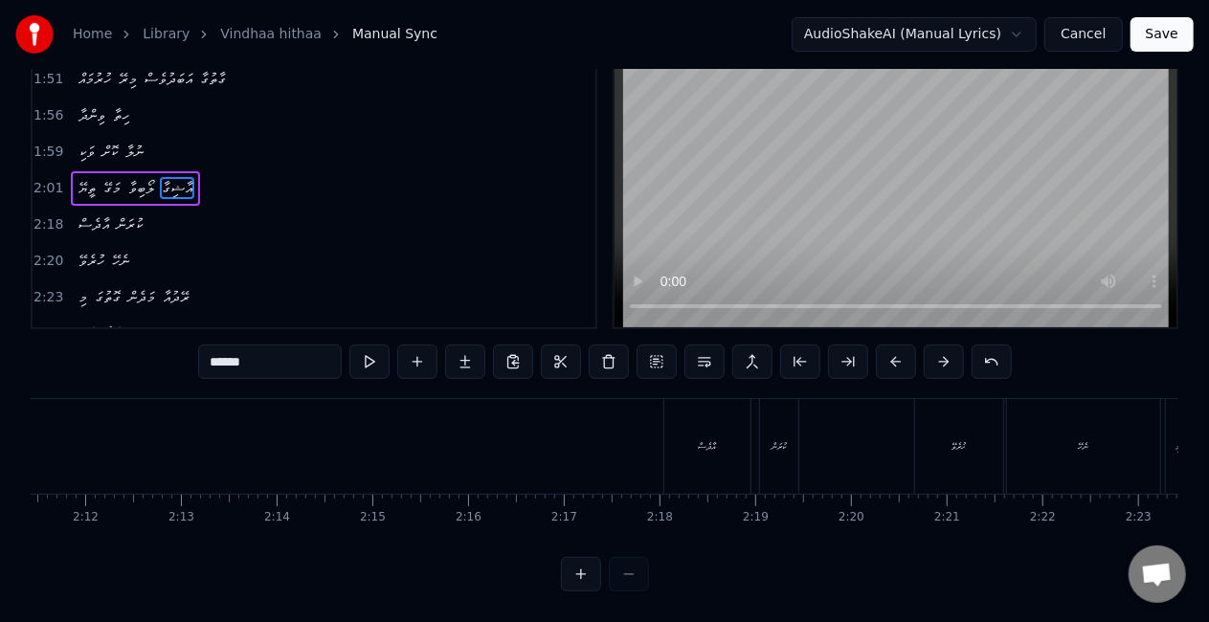
scroll to position [0, 12621]
click at [659, 446] on div "އާދެސް" at bounding box center [669, 446] width 86 height 95
type input "******"
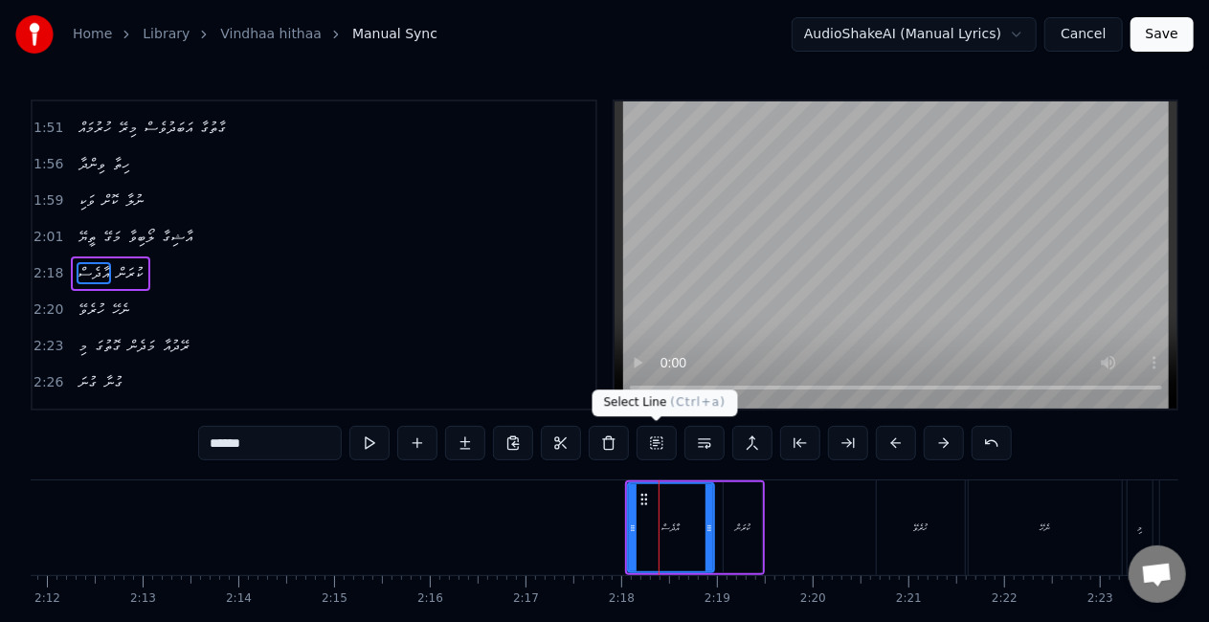
scroll to position [685, 0]
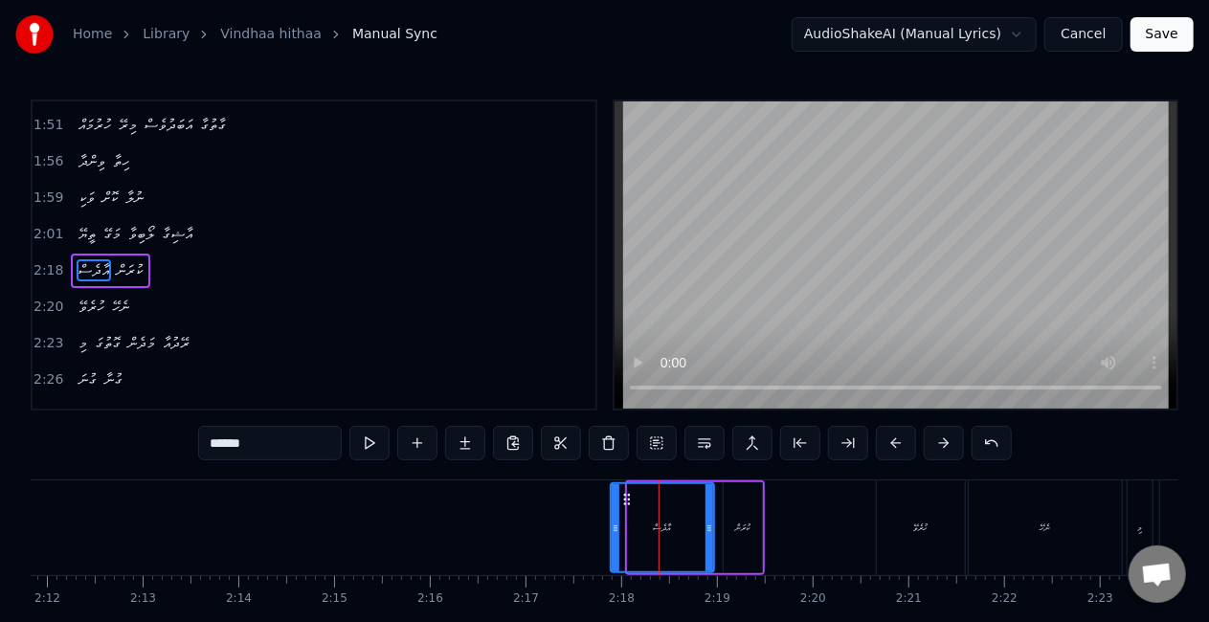
drag, startPoint x: 630, startPoint y: 526, endPoint x: 613, endPoint y: 522, distance: 17.7
click at [613, 522] on icon at bounding box center [616, 528] width 8 height 15
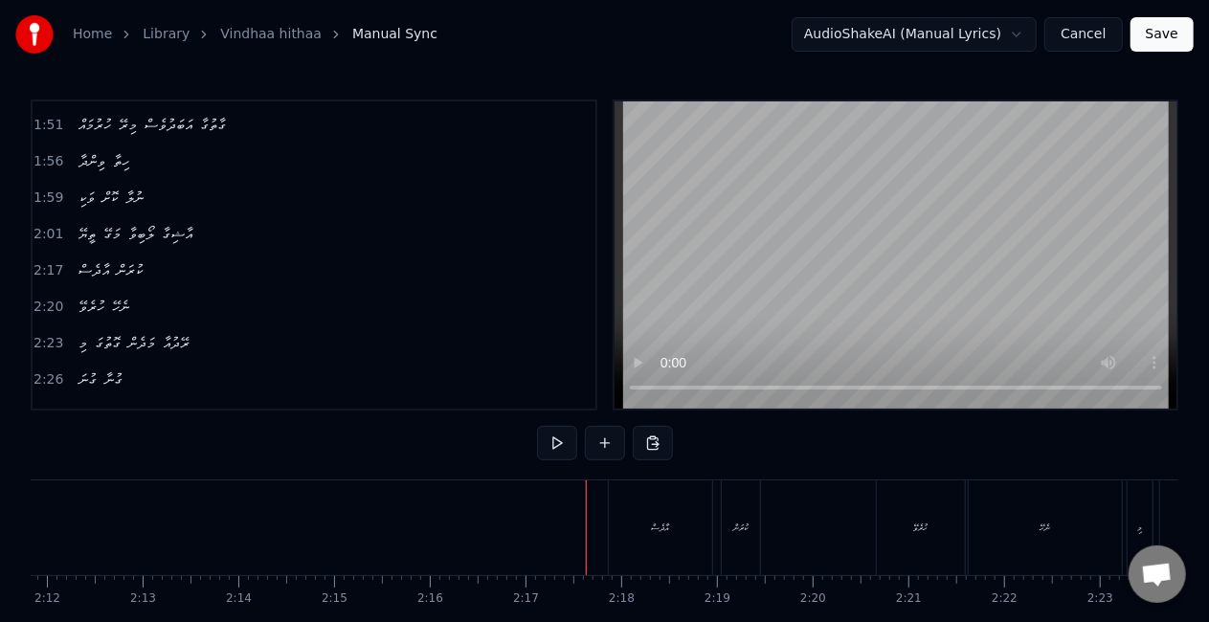
click at [635, 500] on div "އާދެސް" at bounding box center [660, 528] width 103 height 95
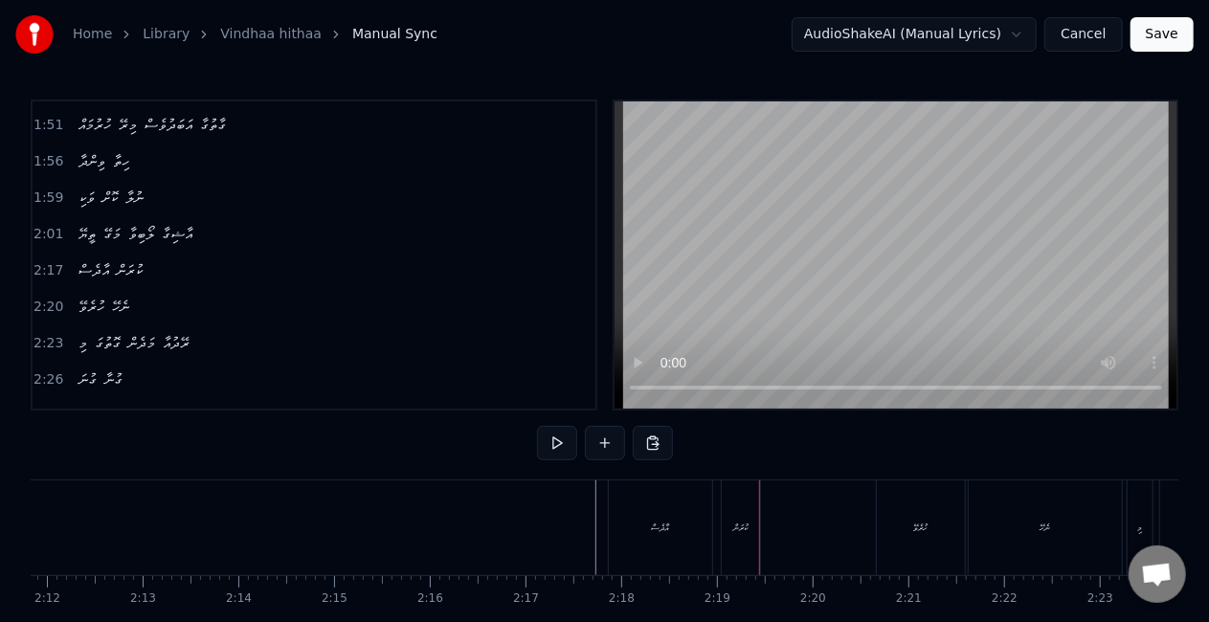
click at [628, 501] on div "އާދެސް" at bounding box center [660, 528] width 103 height 95
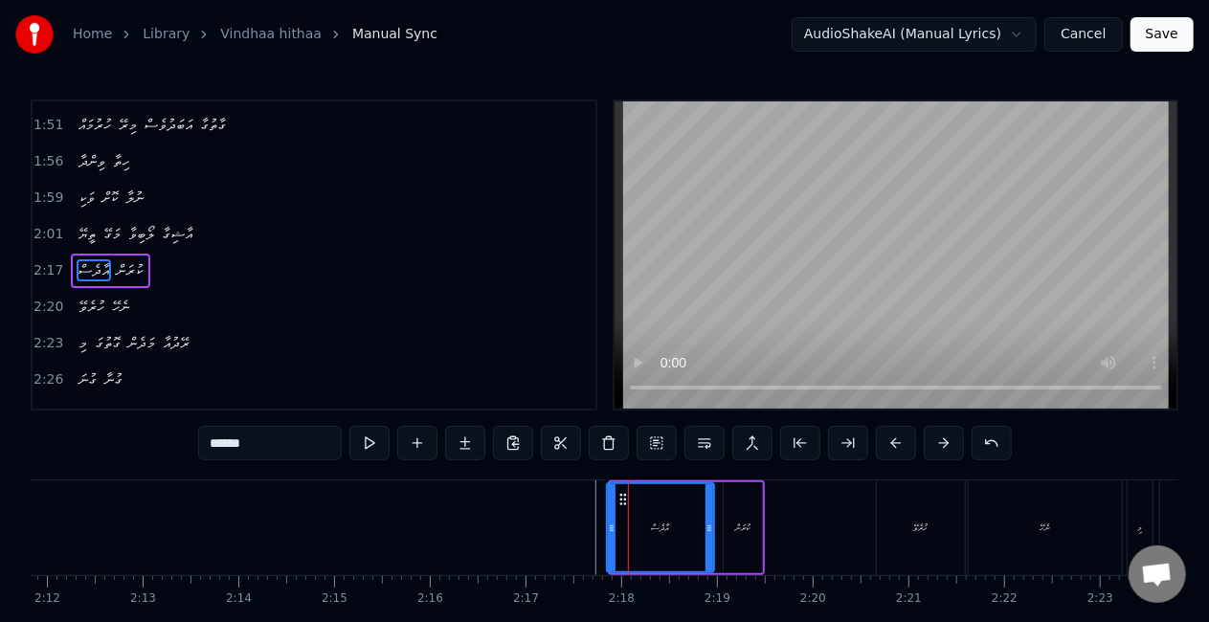
click at [608, 526] on icon at bounding box center [612, 528] width 8 height 15
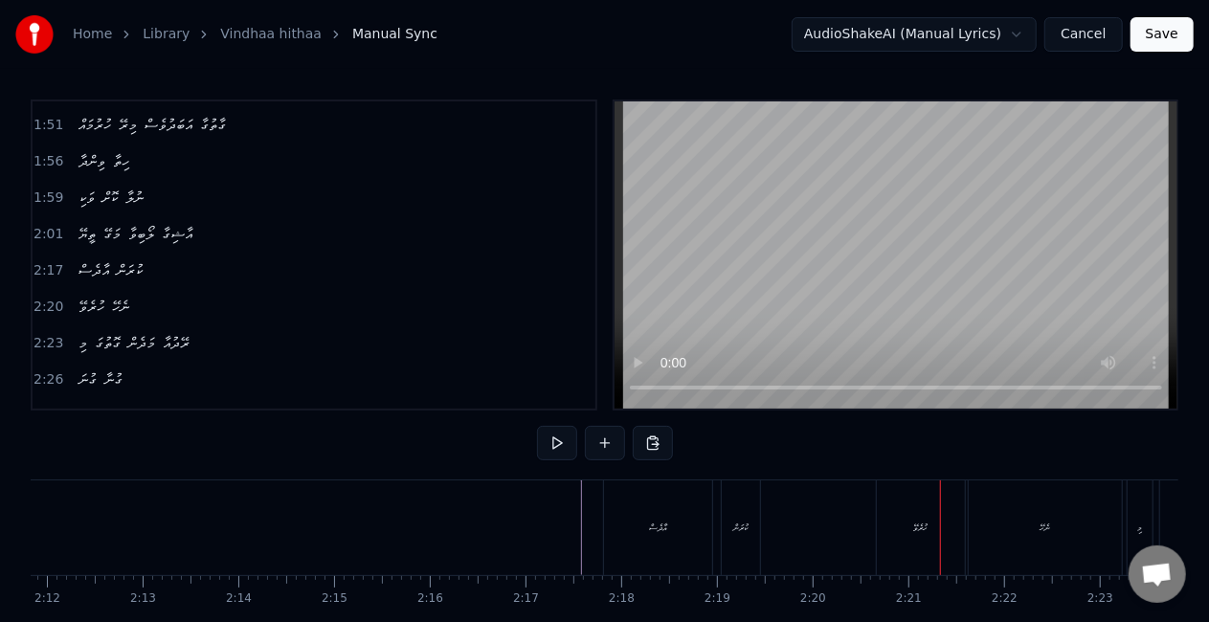
click at [911, 515] on div "ހުރެވޭ" at bounding box center [921, 528] width 88 height 95
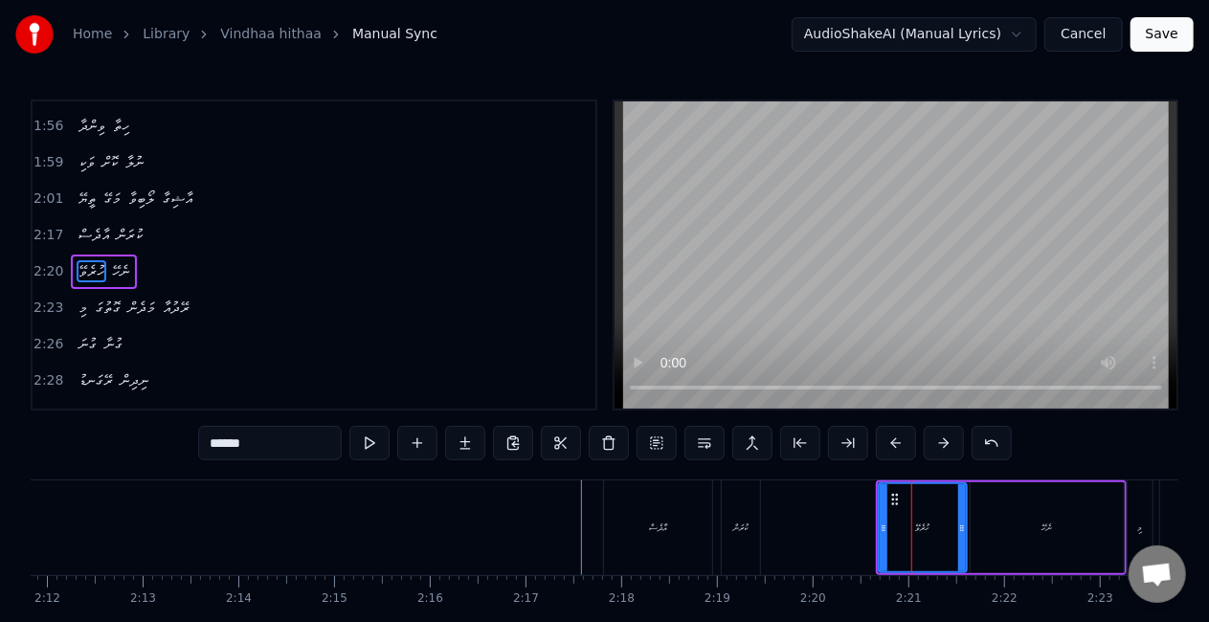
scroll to position [722, 0]
drag, startPoint x: 883, startPoint y: 532, endPoint x: 858, endPoint y: 528, distance: 25.2
click at [858, 528] on icon at bounding box center [858, 528] width 8 height 15
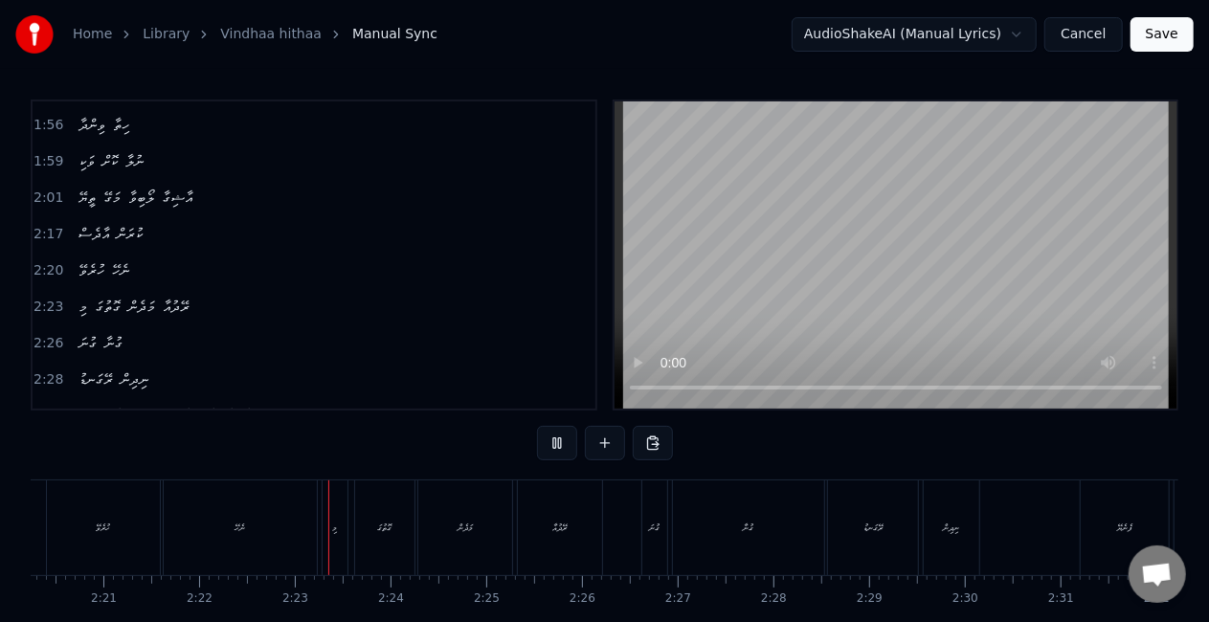
scroll to position [0, 13577]
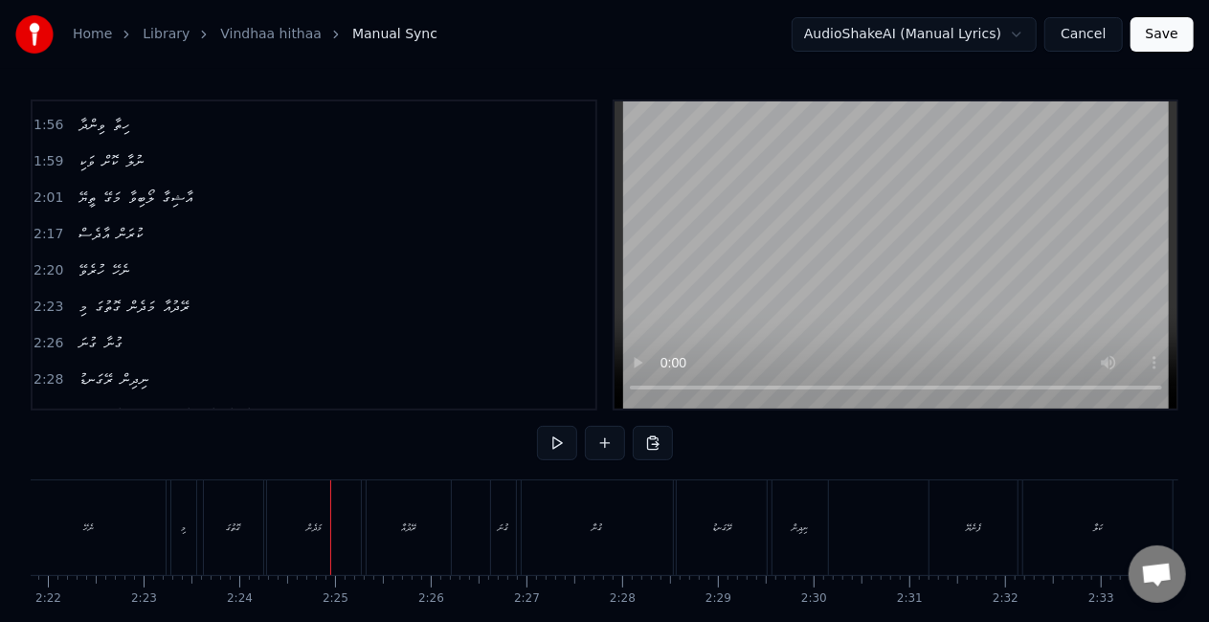
click at [174, 536] on div "މި" at bounding box center [183, 528] width 25 height 95
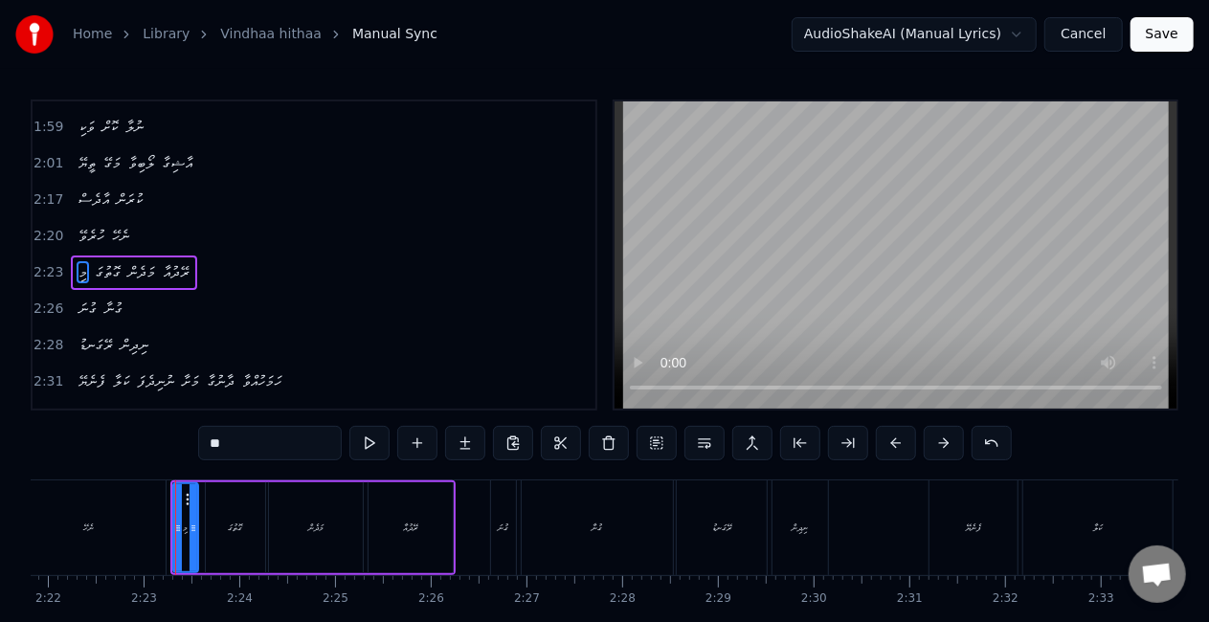
scroll to position [757, 0]
click at [170, 528] on icon at bounding box center [173, 528] width 8 height 15
click at [138, 530] on div "ނެހޭ" at bounding box center [88, 528] width 153 height 95
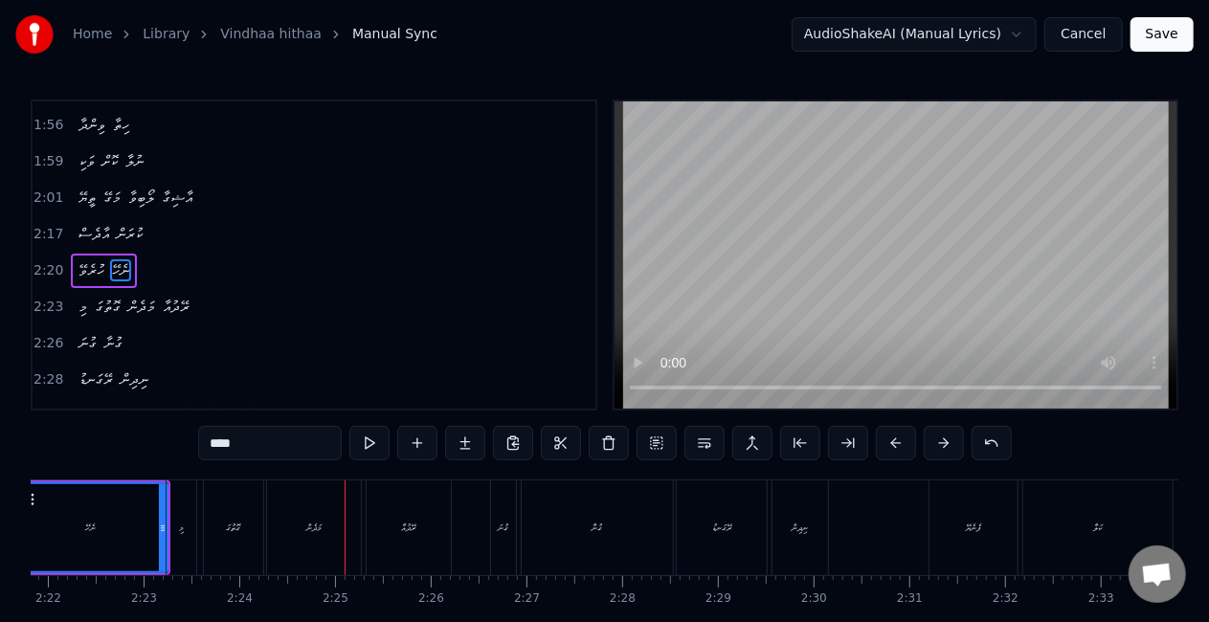
click at [303, 529] on div "މަދެން" at bounding box center [314, 528] width 94 height 95
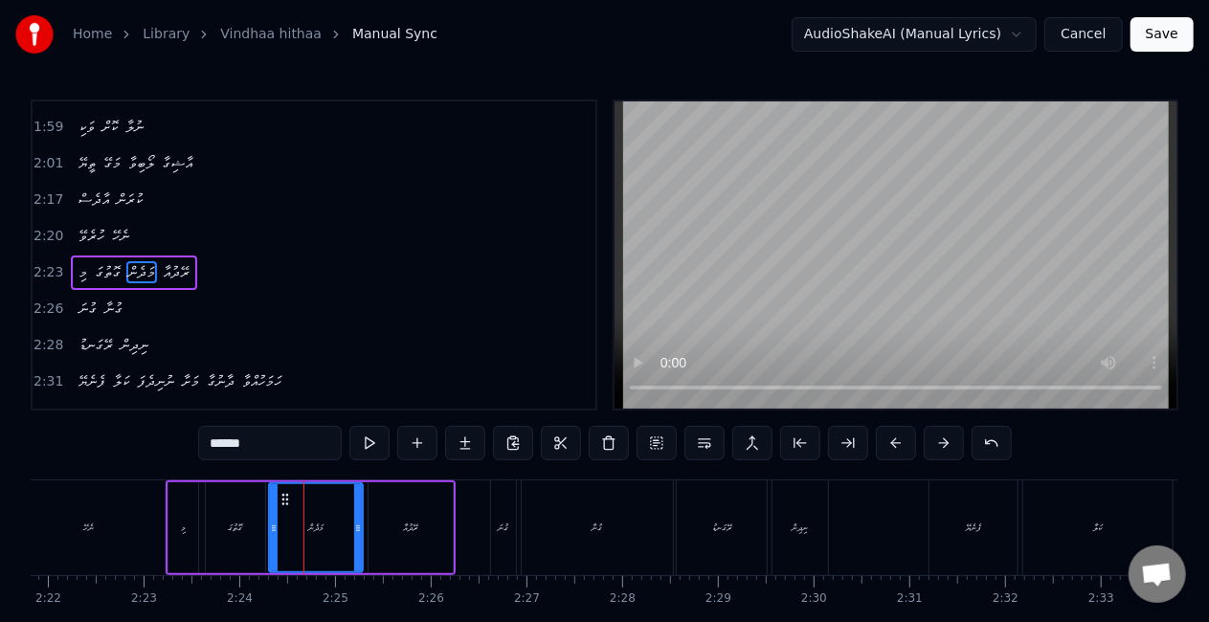
scroll to position [757, 0]
click at [269, 526] on icon at bounding box center [267, 528] width 8 height 15
click at [239, 530] on div "ގޮތުގަ" at bounding box center [236, 528] width 14 height 14
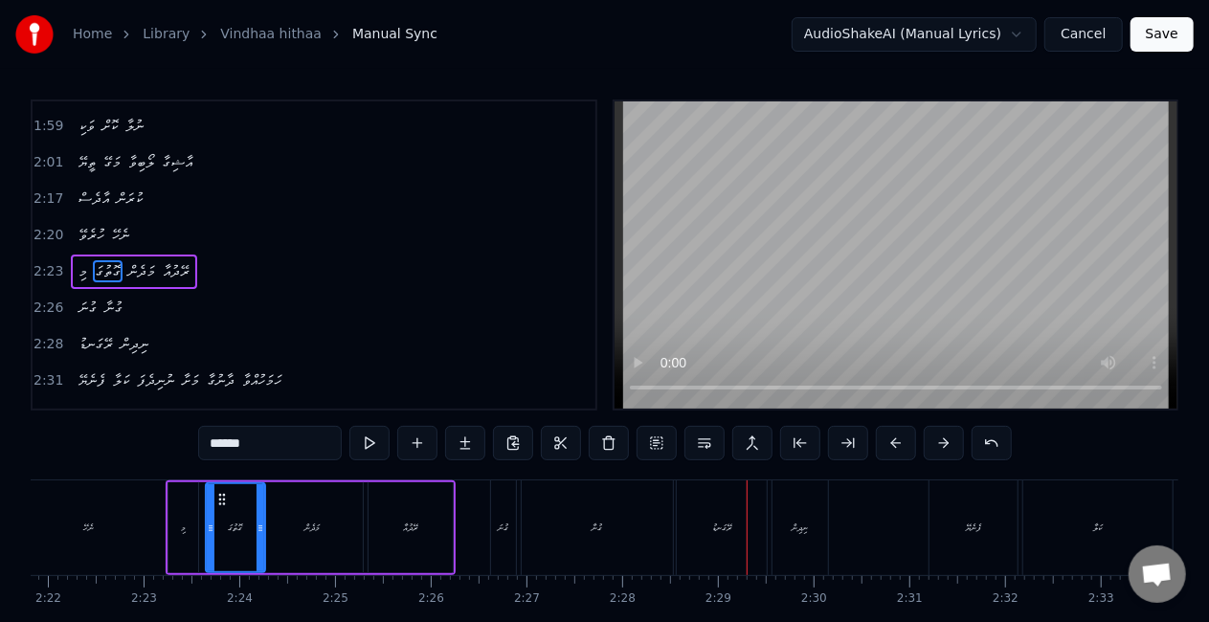
click at [707, 525] on div "ރޭގަނޑު" at bounding box center [722, 528] width 90 height 95
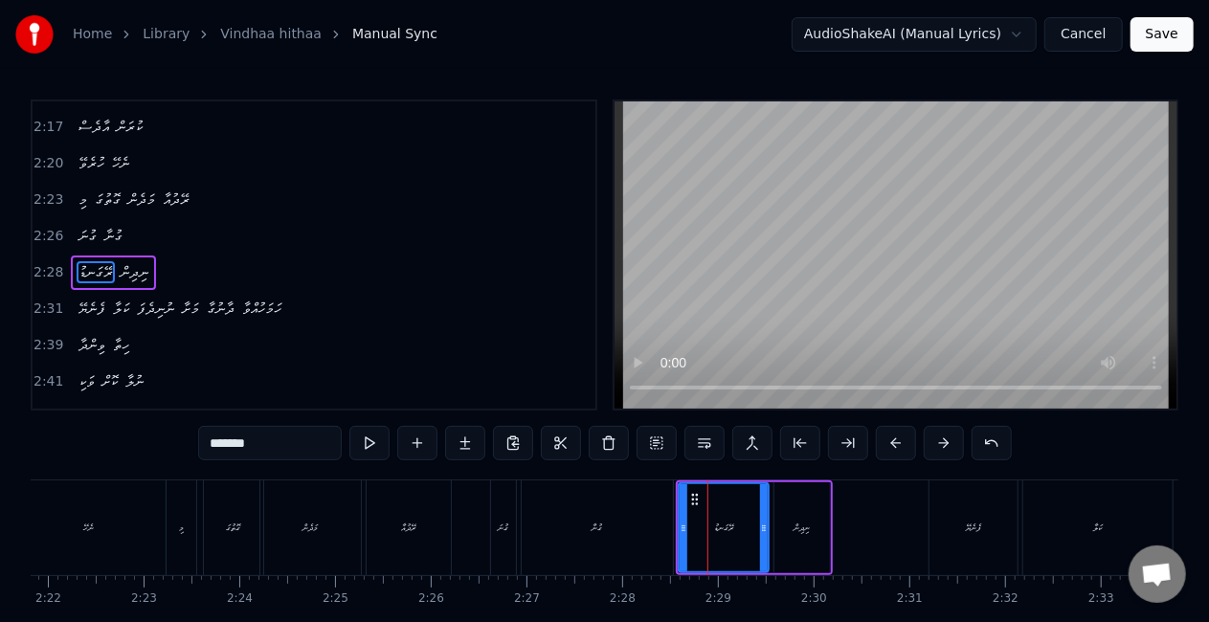
click at [620, 536] on div "ގުނާ" at bounding box center [597, 528] width 151 height 95
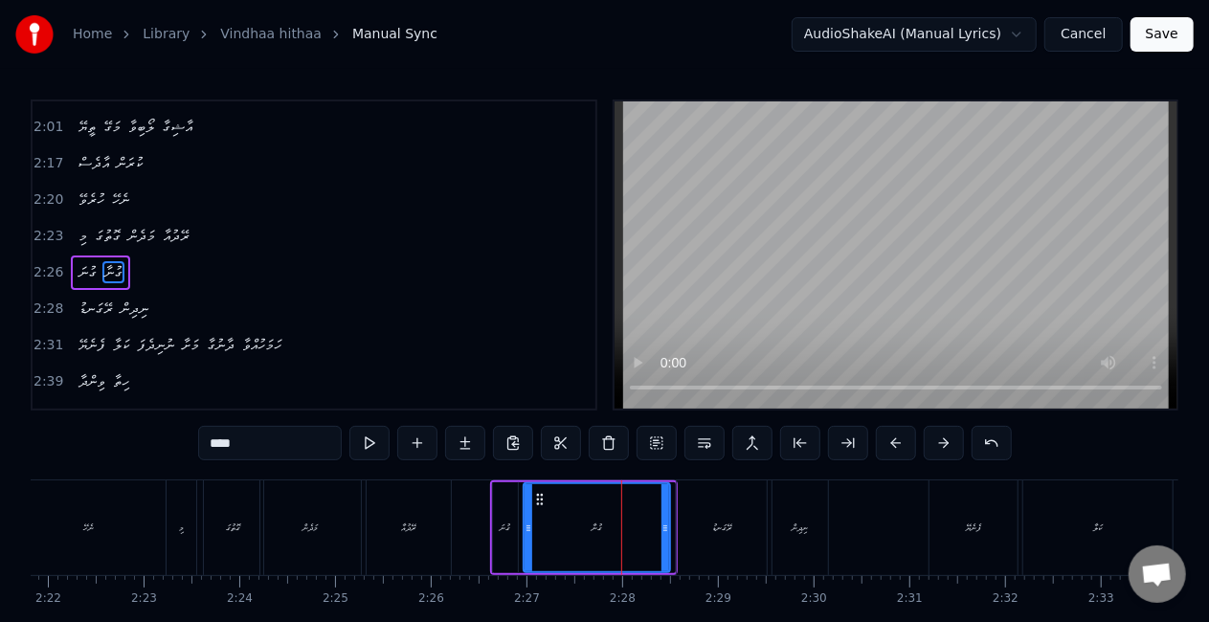
drag, startPoint x: 667, startPoint y: 532, endPoint x: 658, endPoint y: 530, distance: 9.8
click at [662, 530] on icon at bounding box center [666, 528] width 8 height 15
drag, startPoint x: 719, startPoint y: 532, endPoint x: 709, endPoint y: 529, distance: 10.0
click at [716, 531] on div "ރޭގަނޑު" at bounding box center [721, 528] width 19 height 14
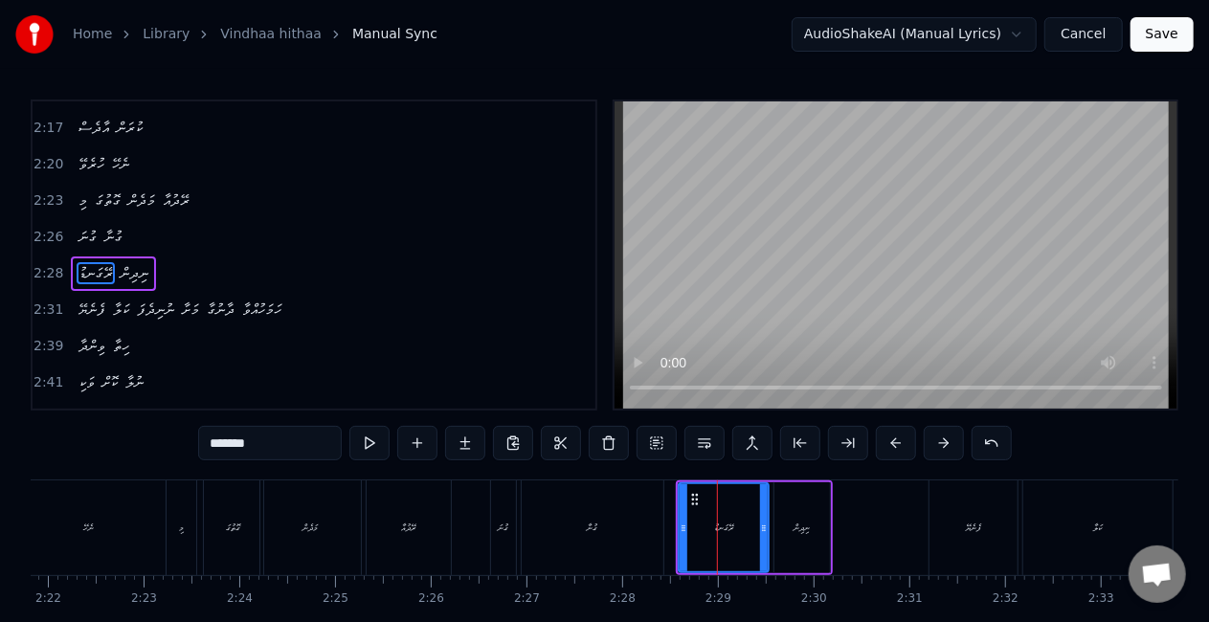
scroll to position [829, 0]
drag, startPoint x: 681, startPoint y: 530, endPoint x: 668, endPoint y: 525, distance: 13.7
click at [668, 525] on icon at bounding box center [671, 528] width 8 height 15
drag, startPoint x: 624, startPoint y: 527, endPoint x: 628, endPoint y: 515, distance: 12.1
click at [625, 527] on div "ގުނާ" at bounding box center [593, 528] width 142 height 95
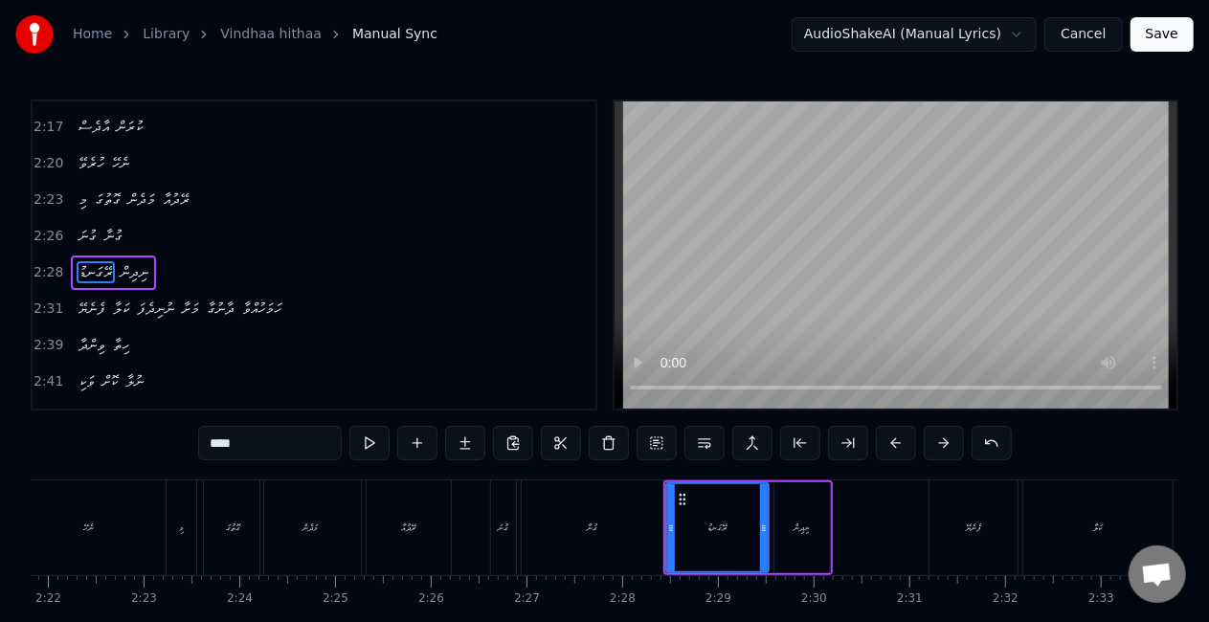
scroll to position [793, 0]
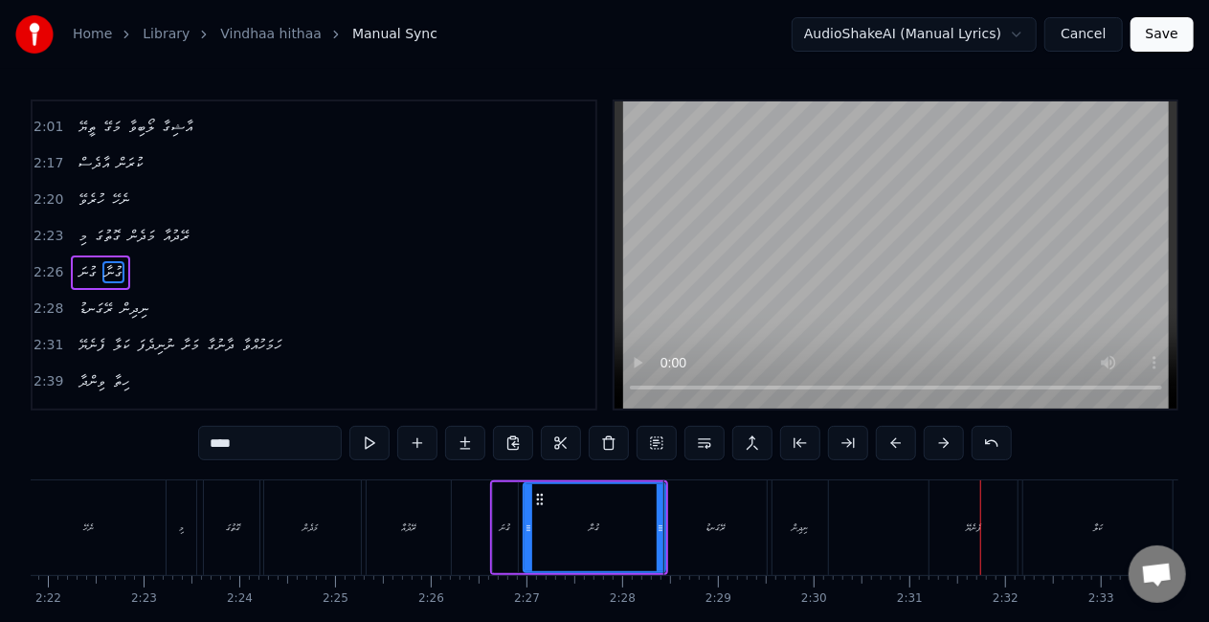
drag, startPoint x: 972, startPoint y: 537, endPoint x: 944, endPoint y: 532, distance: 28.2
click at [971, 536] on div "ފެނެޔޭ" at bounding box center [974, 528] width 88 height 95
type input "******"
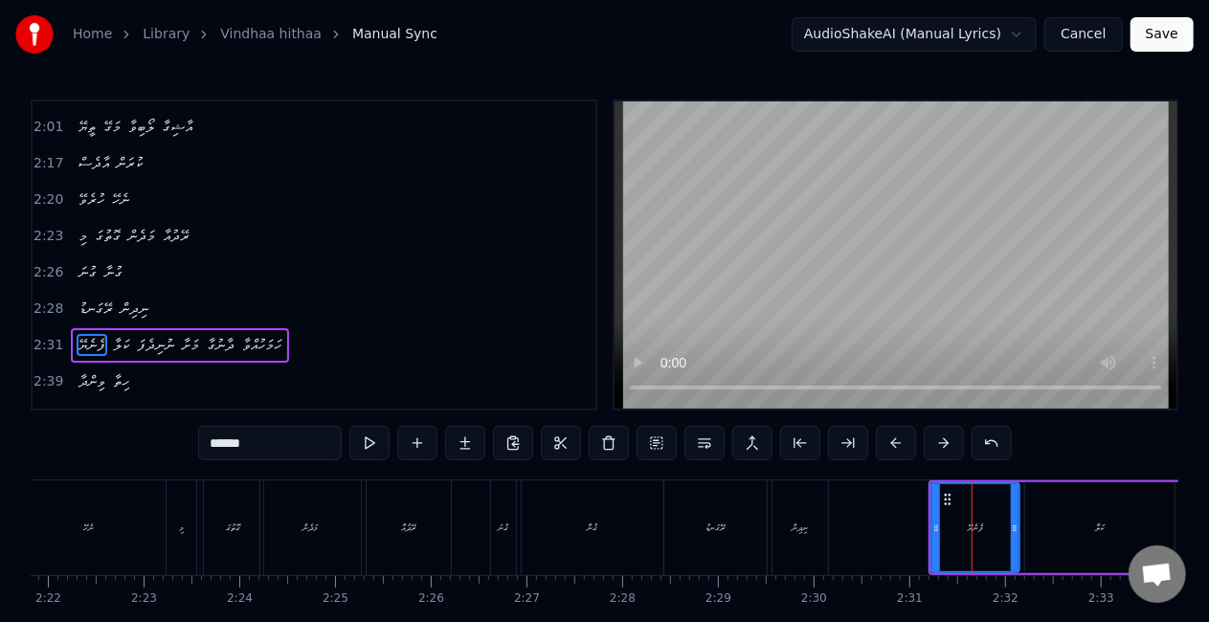
scroll to position [864, 0]
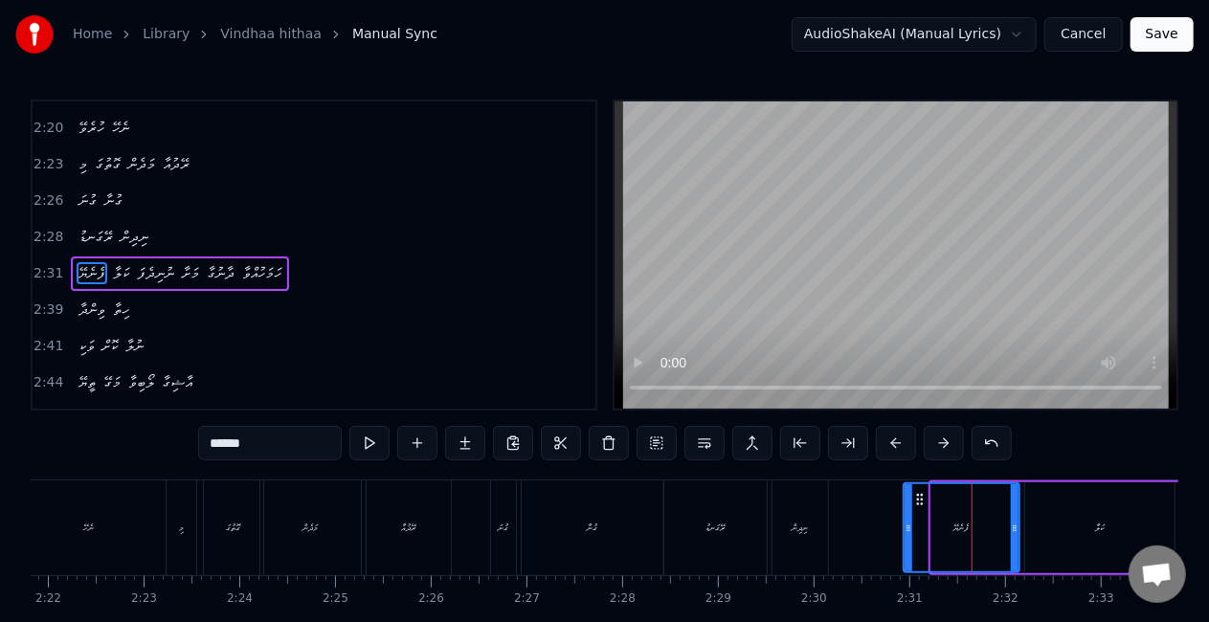
drag, startPoint x: 933, startPoint y: 530, endPoint x: 904, endPoint y: 523, distance: 30.6
click at [905, 523] on icon at bounding box center [909, 528] width 8 height 15
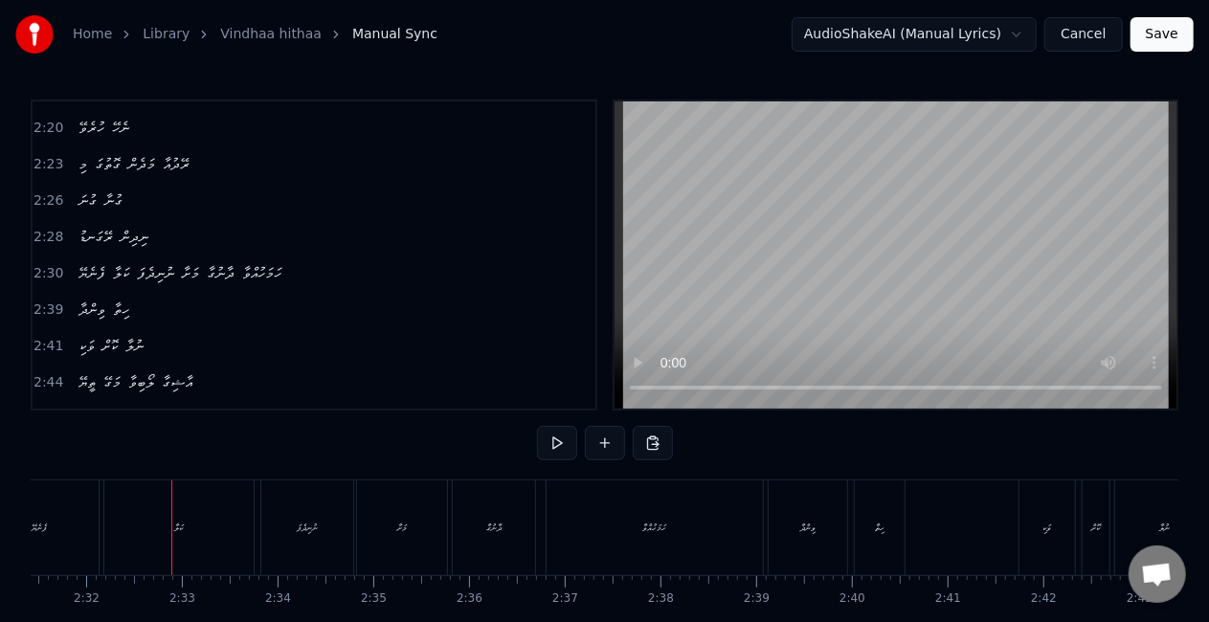
scroll to position [0, 14540]
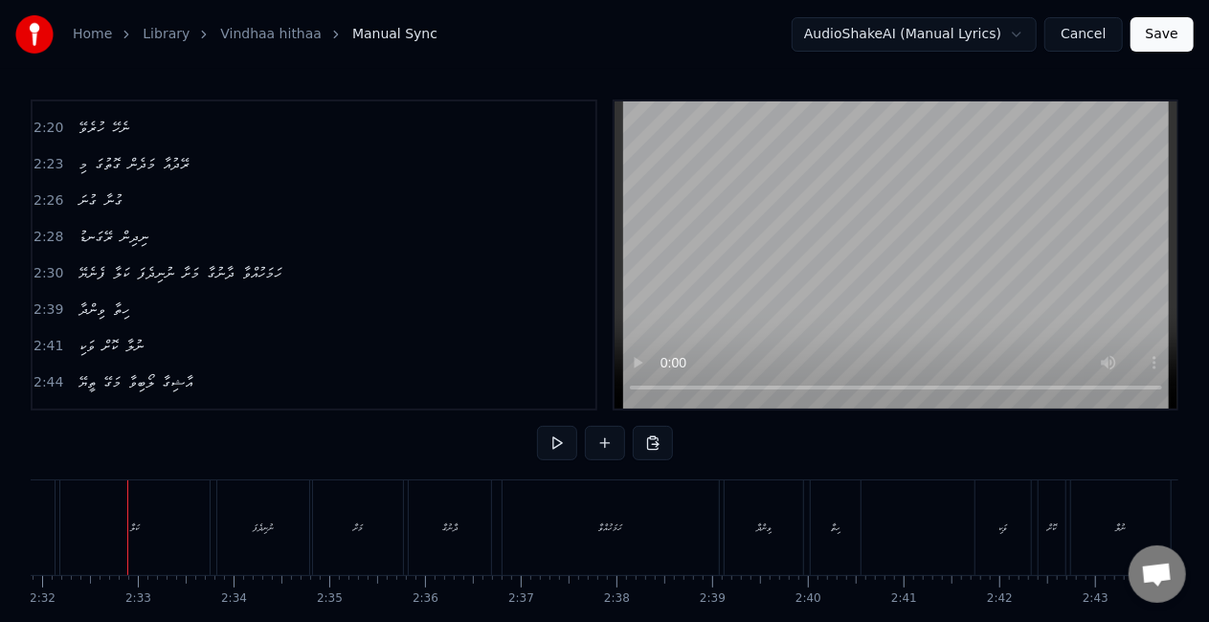
click at [160, 532] on div "ކަލާ" at bounding box center [134, 528] width 149 height 95
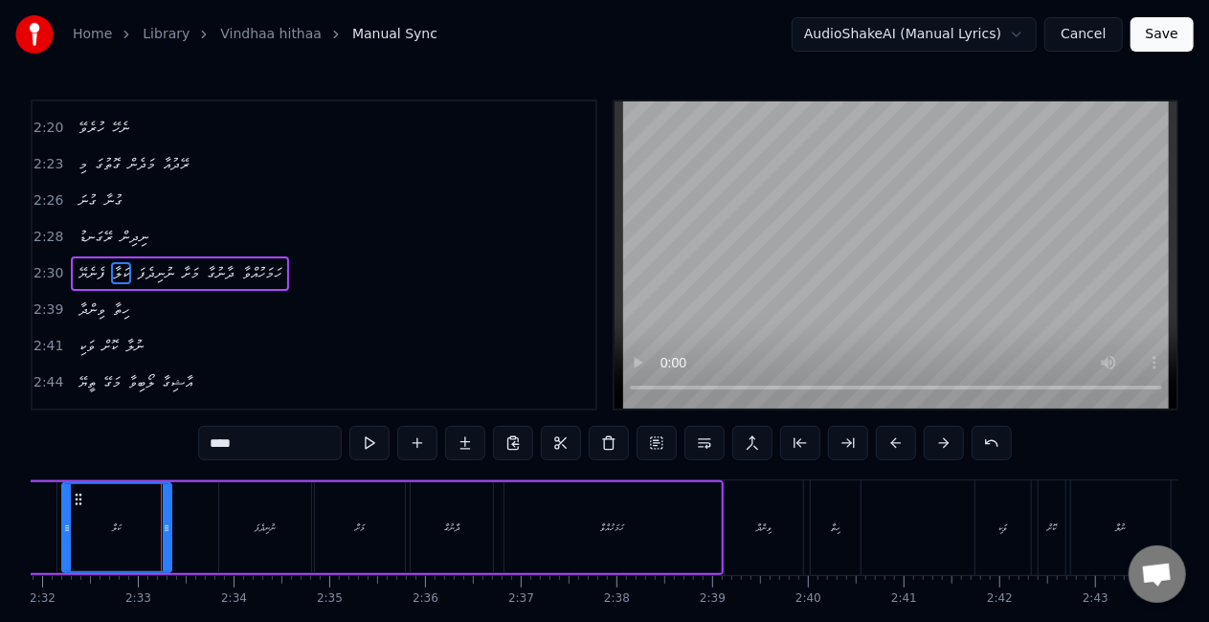
drag, startPoint x: 203, startPoint y: 534, endPoint x: 155, endPoint y: 524, distance: 49.0
click at [163, 525] on icon at bounding box center [167, 528] width 8 height 15
drag, startPoint x: 65, startPoint y: 528, endPoint x: 53, endPoint y: 527, distance: 12.6
click at [53, 527] on icon at bounding box center [55, 528] width 8 height 15
click at [13, 533] on div "Home Library Vindhaa hithaa Manual Sync AudioShakeAI (Manual Lyrics) Cancel Sav…" at bounding box center [604, 336] width 1209 height 673
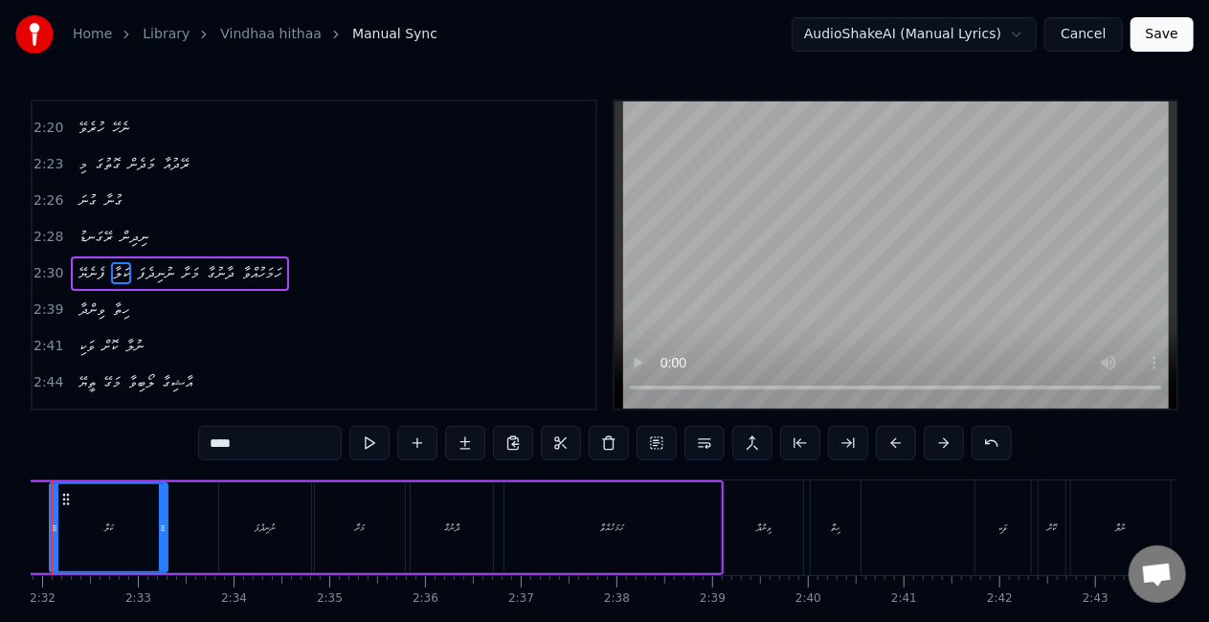
scroll to position [0, 14465]
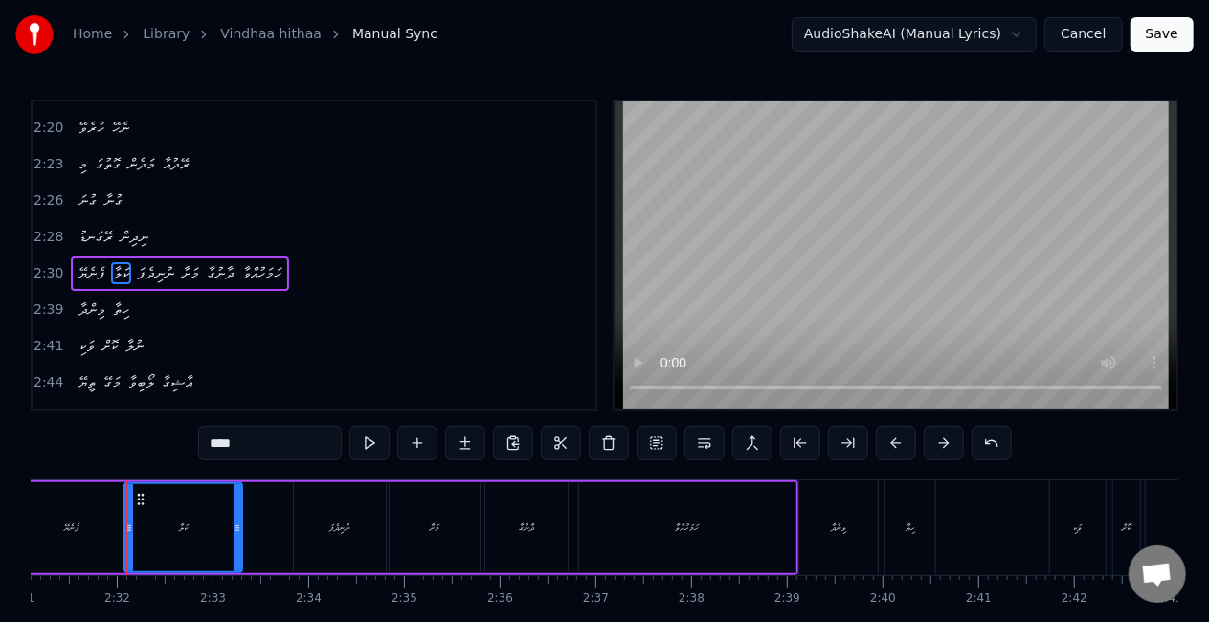
click at [54, 525] on div "ފެނެޔޭ" at bounding box center [72, 527] width 118 height 91
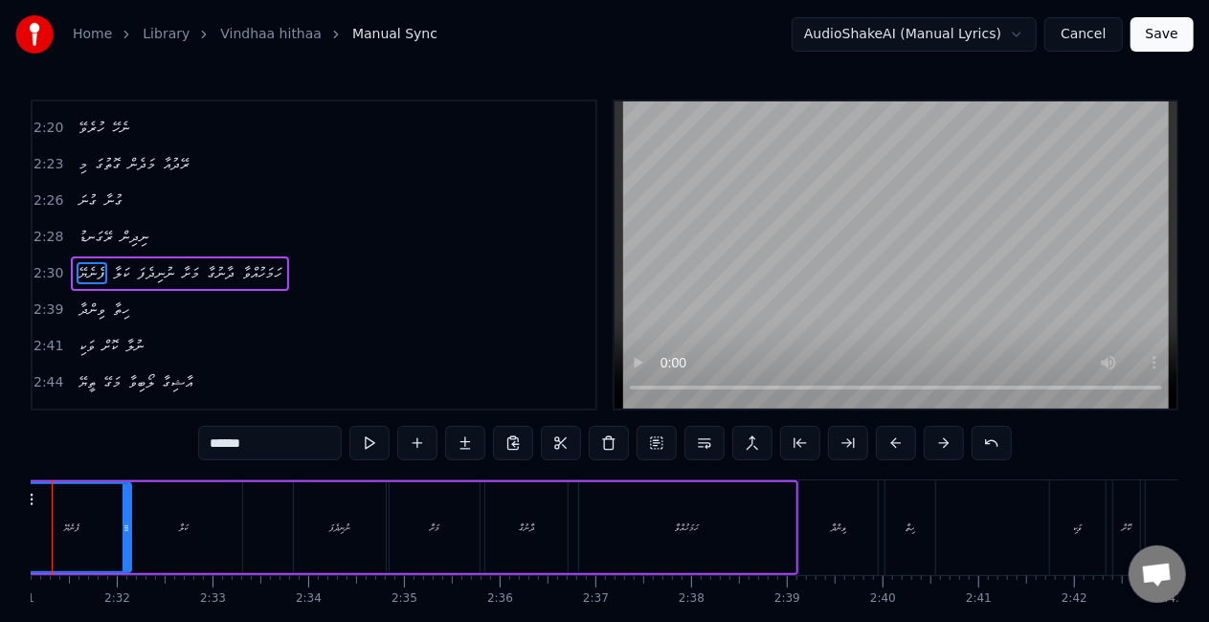
scroll to position [0, 14391]
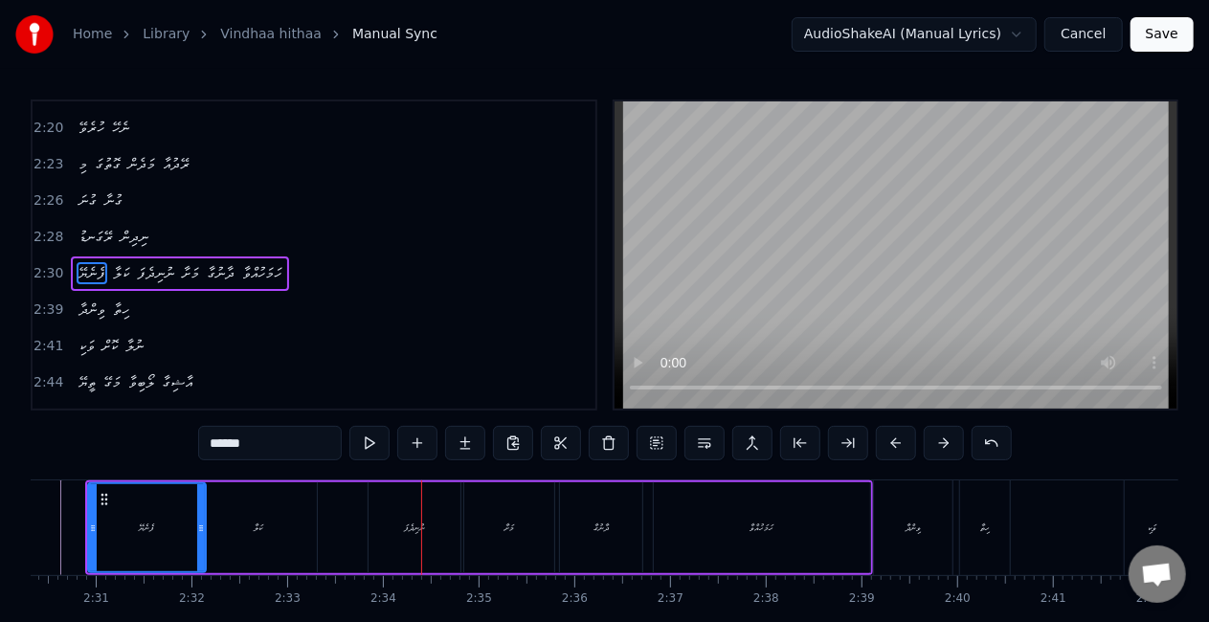
click at [425, 523] on div "ނުނިދެފަ" at bounding box center [414, 528] width 21 height 14
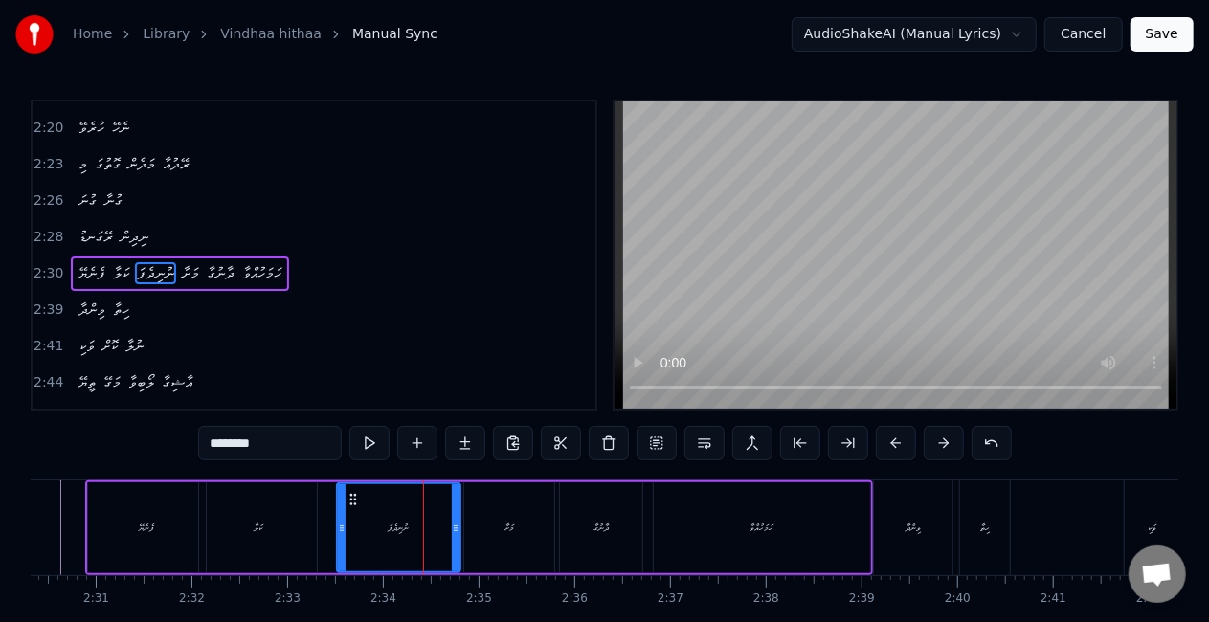
drag, startPoint x: 371, startPoint y: 537, endPoint x: 337, endPoint y: 532, distance: 34.8
click at [338, 533] on div at bounding box center [342, 527] width 8 height 87
click at [304, 542] on div "ކަލާ" at bounding box center [258, 527] width 118 height 91
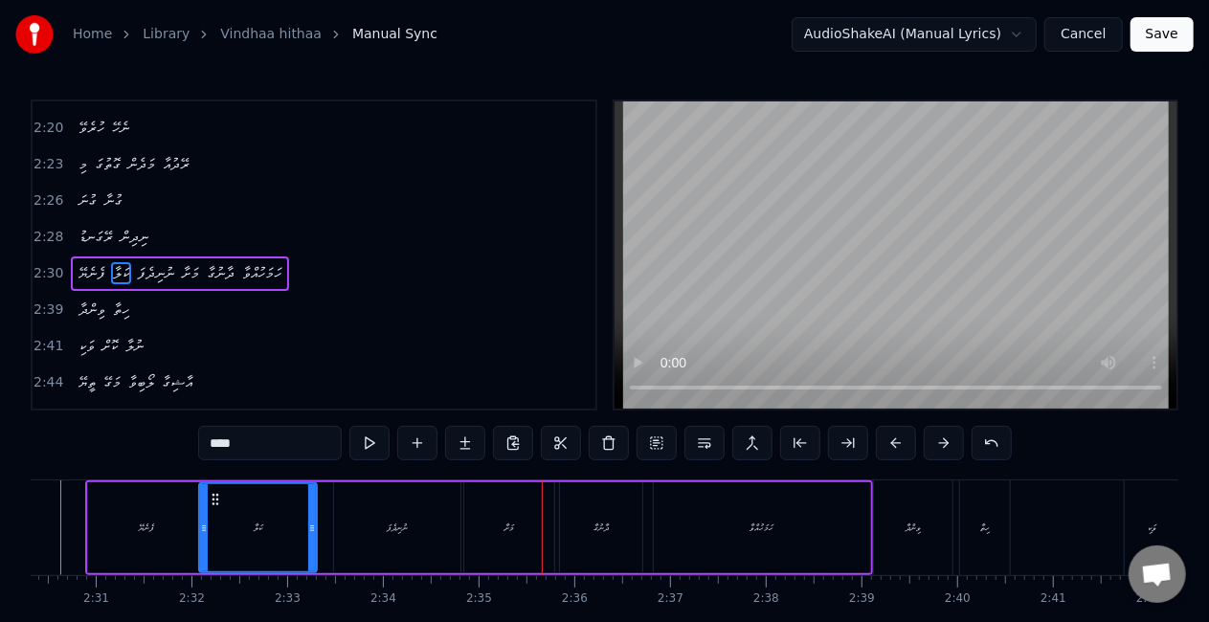
click at [412, 521] on div "ނުނިދެފަ" at bounding box center [397, 527] width 126 height 91
type input "********"
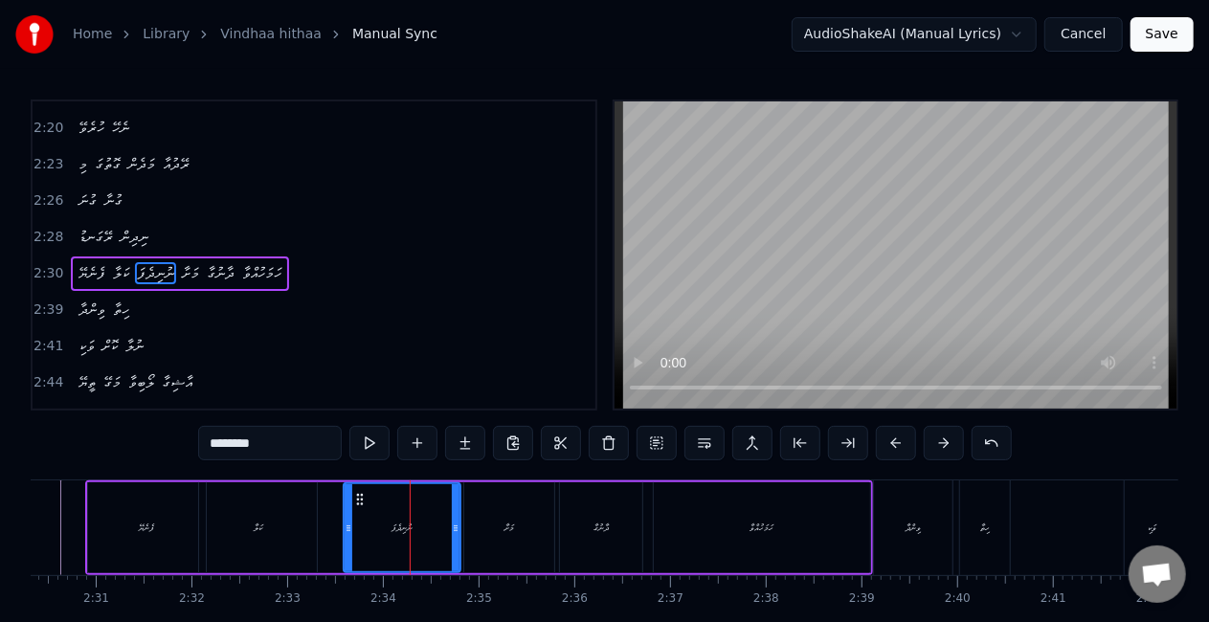
drag, startPoint x: 339, startPoint y: 534, endPoint x: 350, endPoint y: 537, distance: 11.8
click at [350, 537] on div at bounding box center [349, 527] width 8 height 87
click at [324, 527] on div "ފެނެޔޭ ކަލާ ނުނިދެފަ މަށާ ދާނުގާ ހަމަހުއްވާ" at bounding box center [479, 528] width 788 height 95
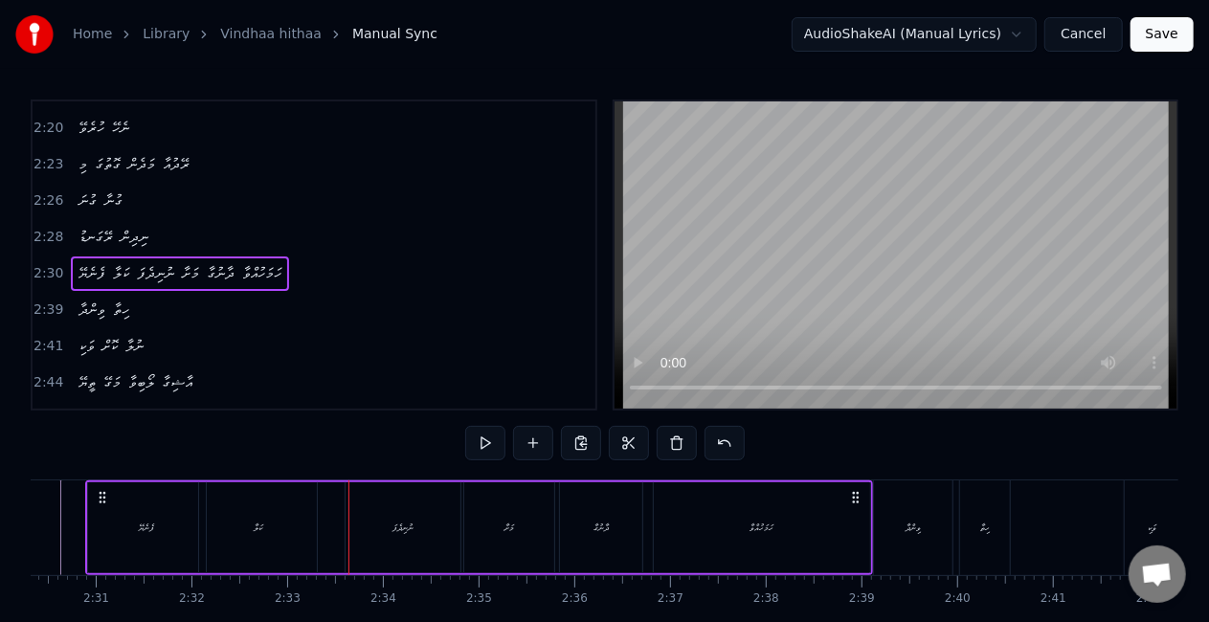
click at [273, 508] on div "ކަލާ" at bounding box center [258, 527] width 118 height 91
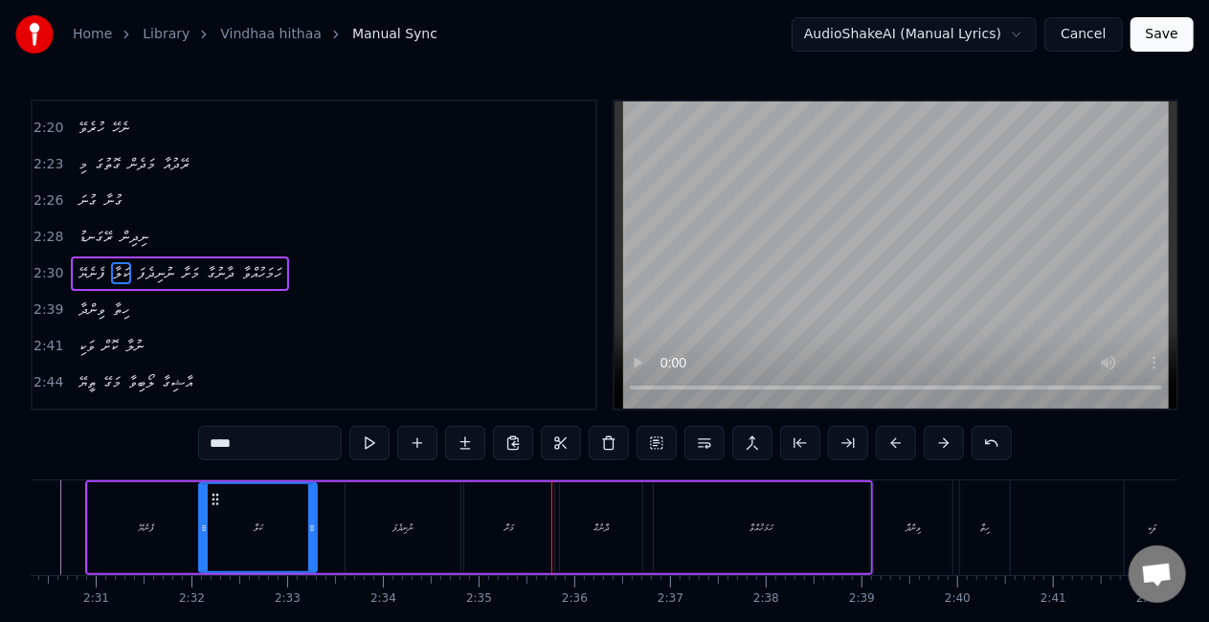
click at [489, 534] on div "މަށާ" at bounding box center [509, 527] width 90 height 91
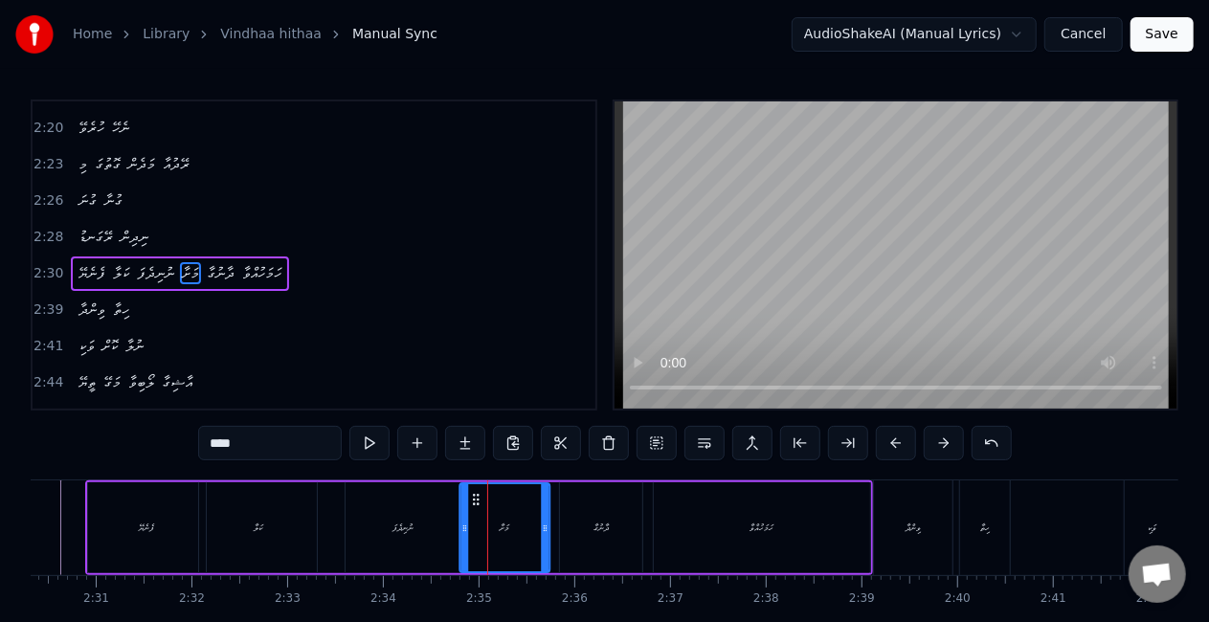
click at [476, 497] on icon at bounding box center [475, 499] width 15 height 15
click at [423, 516] on div "ނުނިދެފަ" at bounding box center [403, 527] width 115 height 91
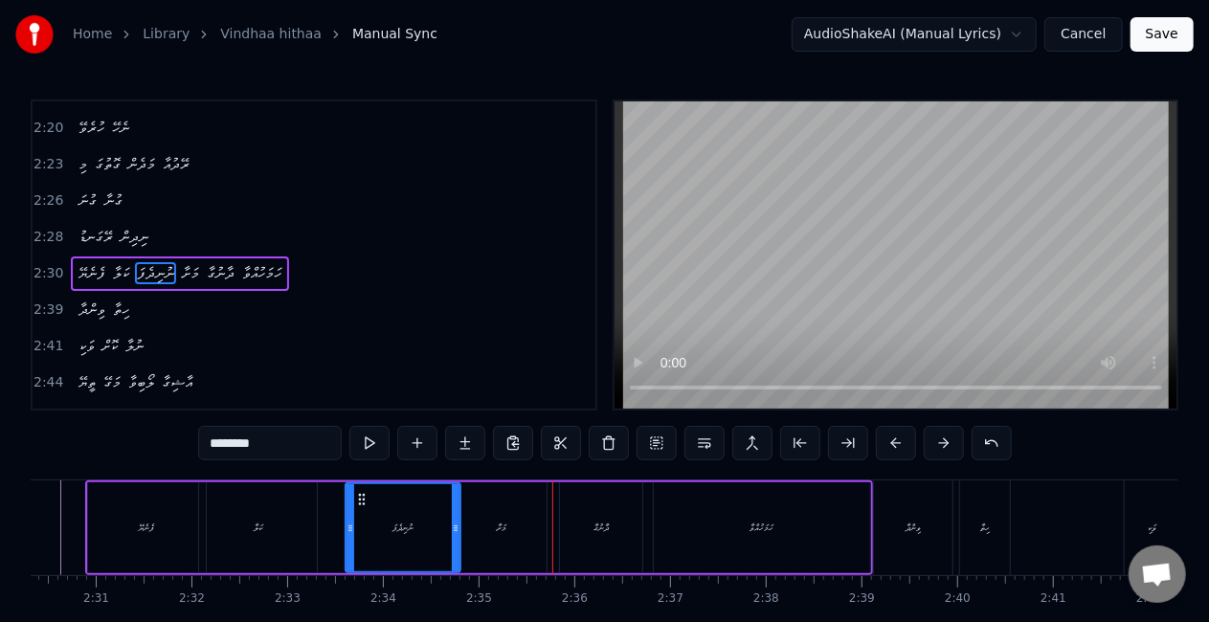
drag, startPoint x: 473, startPoint y: 535, endPoint x: 469, endPoint y: 513, distance: 22.3
click at [472, 534] on div "މަށާ" at bounding box center [502, 527] width 90 height 91
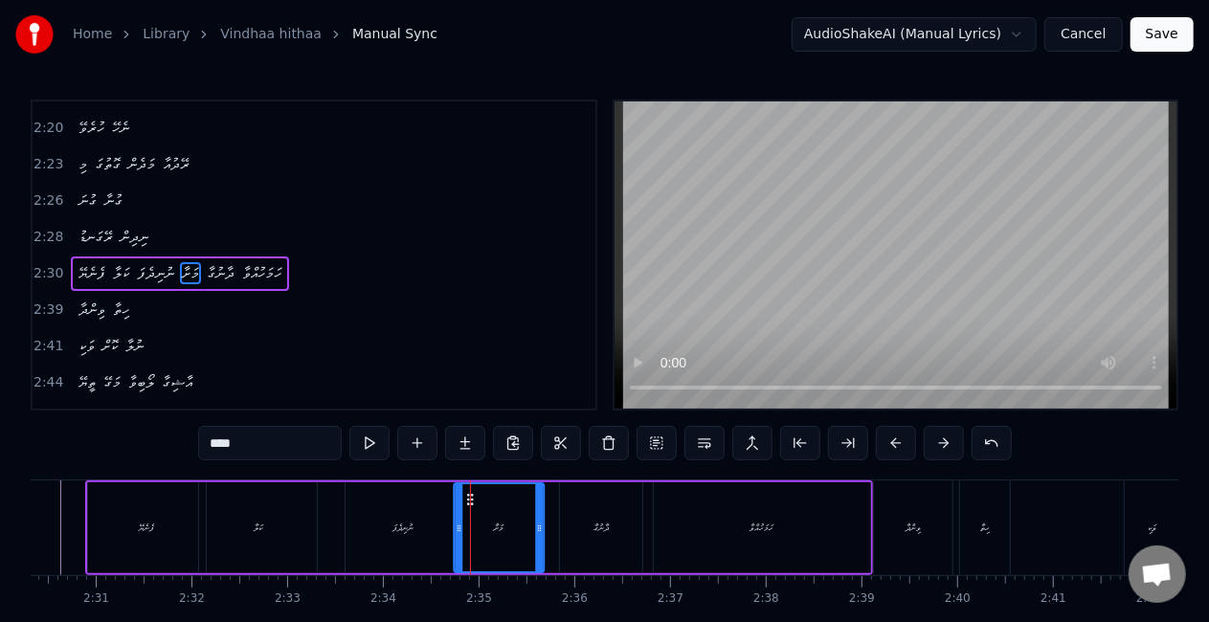
click at [468, 500] on circle at bounding box center [468, 499] width 1 height 1
click at [458, 498] on icon at bounding box center [459, 499] width 15 height 15
click at [382, 513] on div "ނުނިދެފަ" at bounding box center [403, 527] width 115 height 91
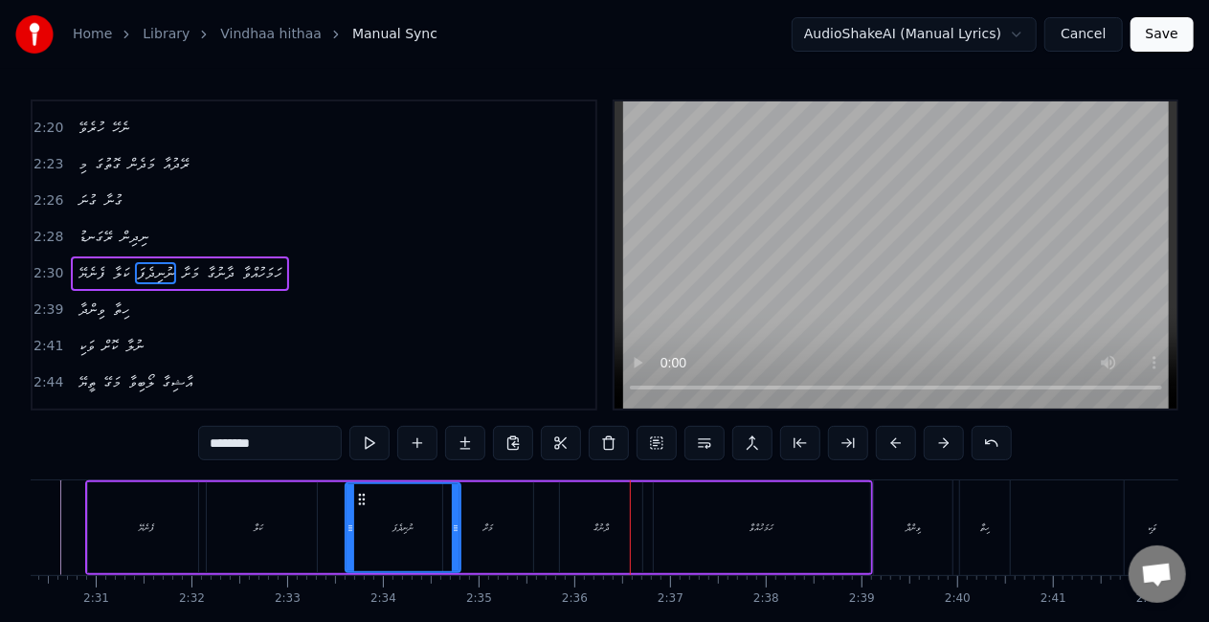
click at [607, 526] on div "ދާނުގާ" at bounding box center [601, 528] width 15 height 14
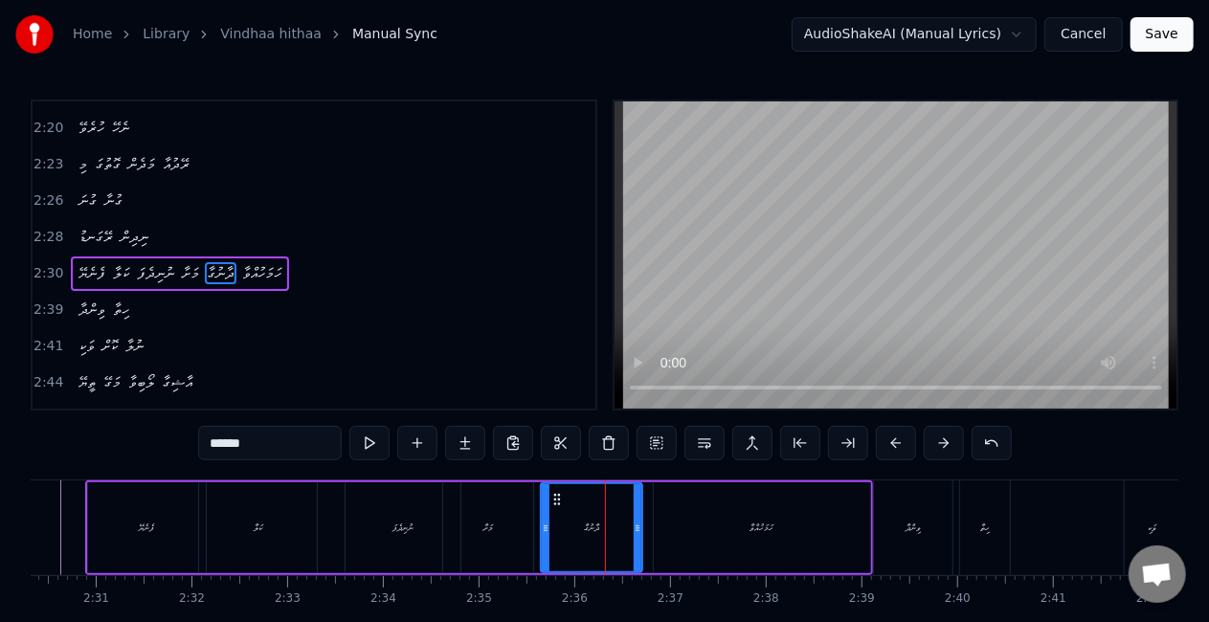
drag, startPoint x: 563, startPoint y: 527, endPoint x: 544, endPoint y: 527, distance: 19.1
click at [544, 527] on icon at bounding box center [546, 528] width 8 height 15
click at [525, 529] on div "މަށާ" at bounding box center [488, 527] width 90 height 91
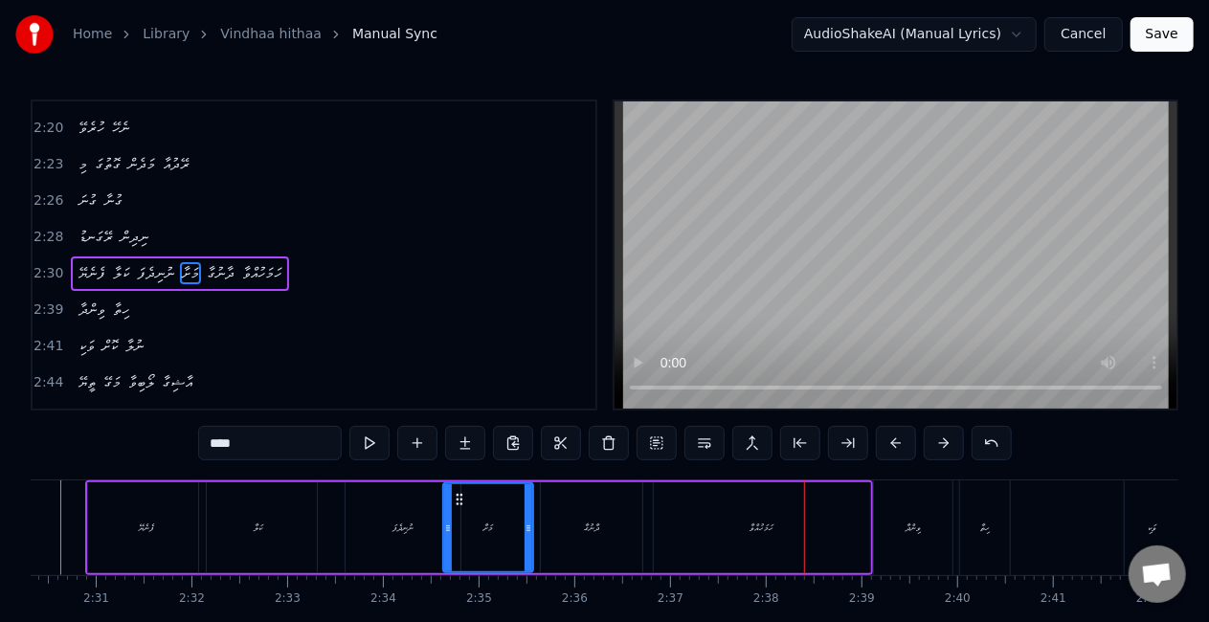
click at [743, 525] on div "ހަމަހުއްވާ" at bounding box center [762, 527] width 216 height 91
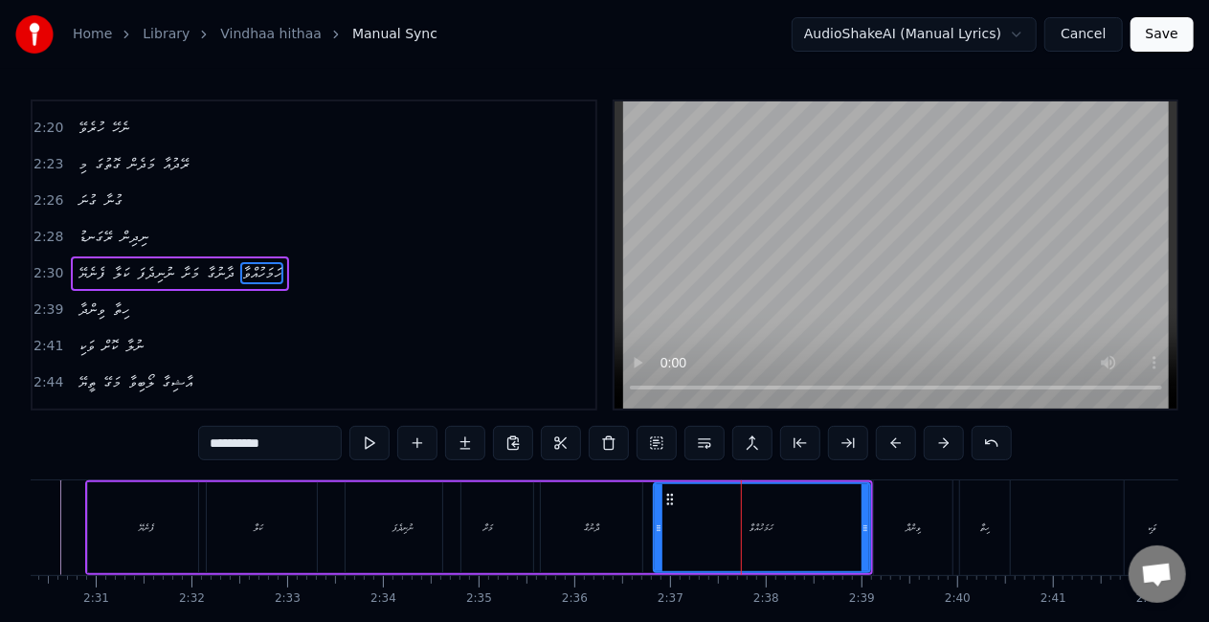
click at [222, 440] on input "**********" at bounding box center [270, 443] width 144 height 34
click at [557, 509] on div "ދާނުގާ" at bounding box center [591, 527] width 101 height 91
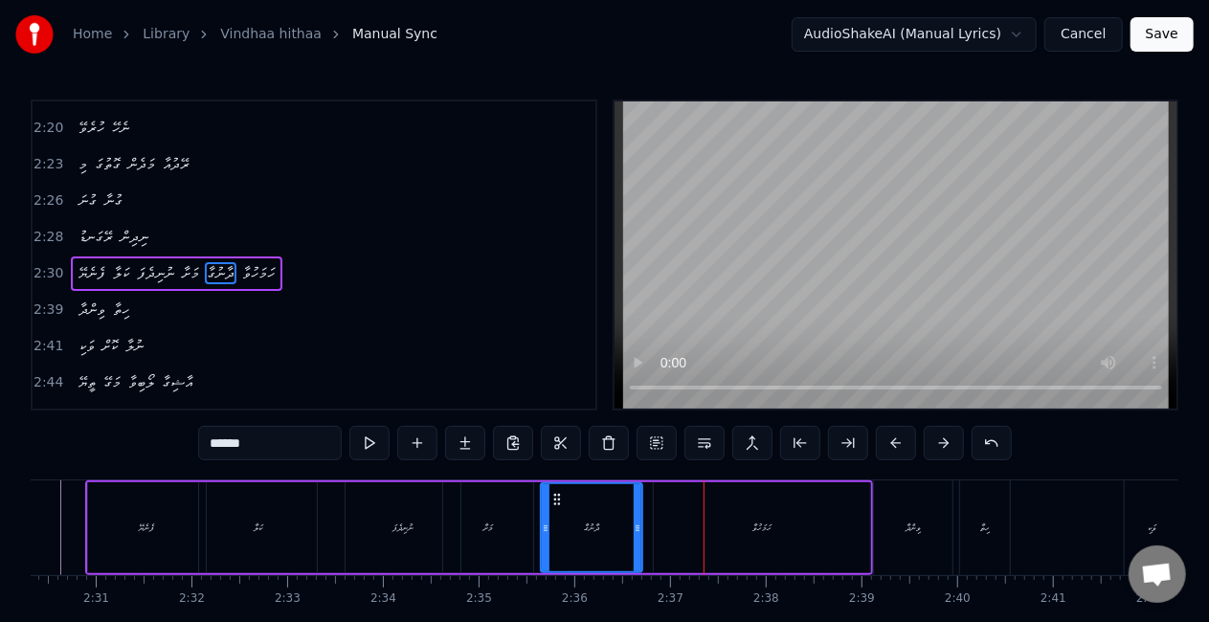
click at [618, 528] on div "ދާނުގާ" at bounding box center [592, 527] width 100 height 87
click at [649, 535] on div at bounding box center [652, 527] width 8 height 87
click at [560, 523] on div "ދާނުގާ" at bounding box center [599, 527] width 114 height 87
drag, startPoint x: 746, startPoint y: 533, endPoint x: 727, endPoint y: 522, distance: 22.3
click at [746, 532] on div "ހަމަހުވާ" at bounding box center [762, 527] width 216 height 91
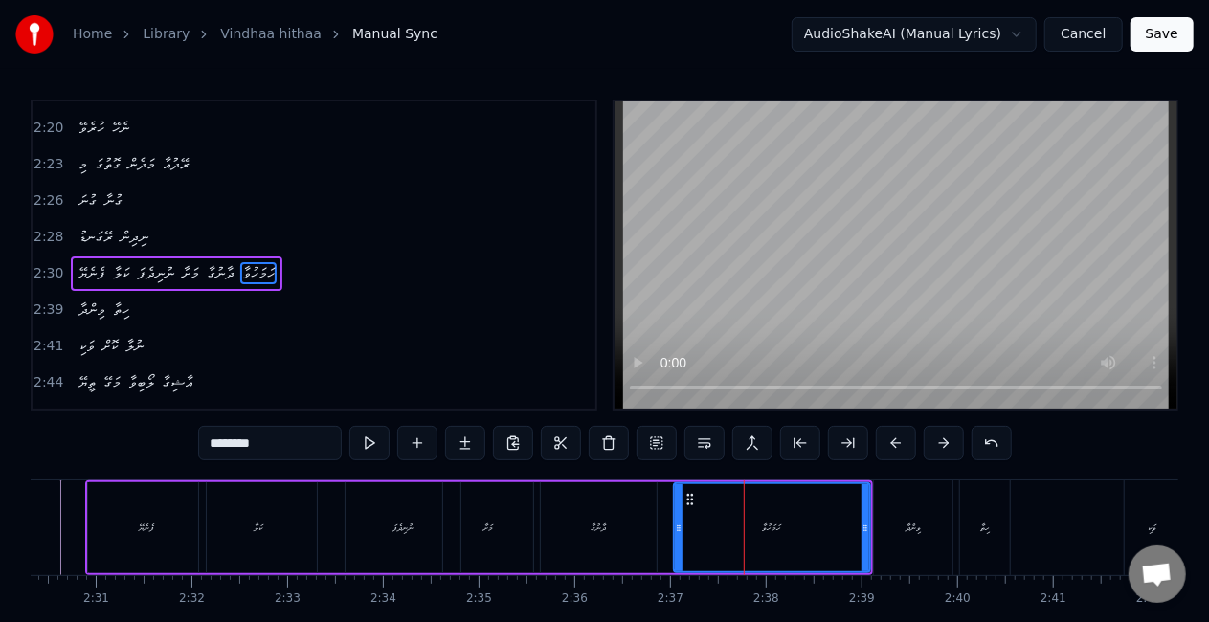
drag, startPoint x: 659, startPoint y: 524, endPoint x: 680, endPoint y: 528, distance: 21.6
click at [680, 528] on icon at bounding box center [679, 528] width 8 height 15
click at [613, 523] on div "ދާނުގާ" at bounding box center [599, 527] width 116 height 91
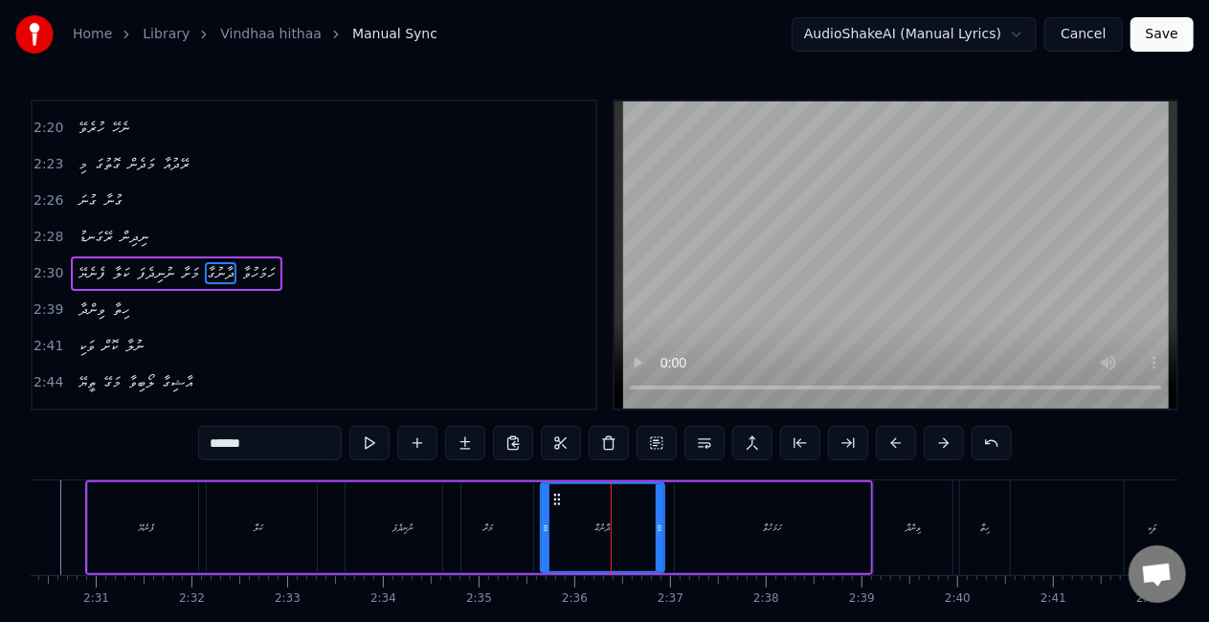
click at [659, 527] on icon at bounding box center [660, 528] width 8 height 15
click at [595, 523] on div "ދާނުގާ" at bounding box center [602, 528] width 15 height 14
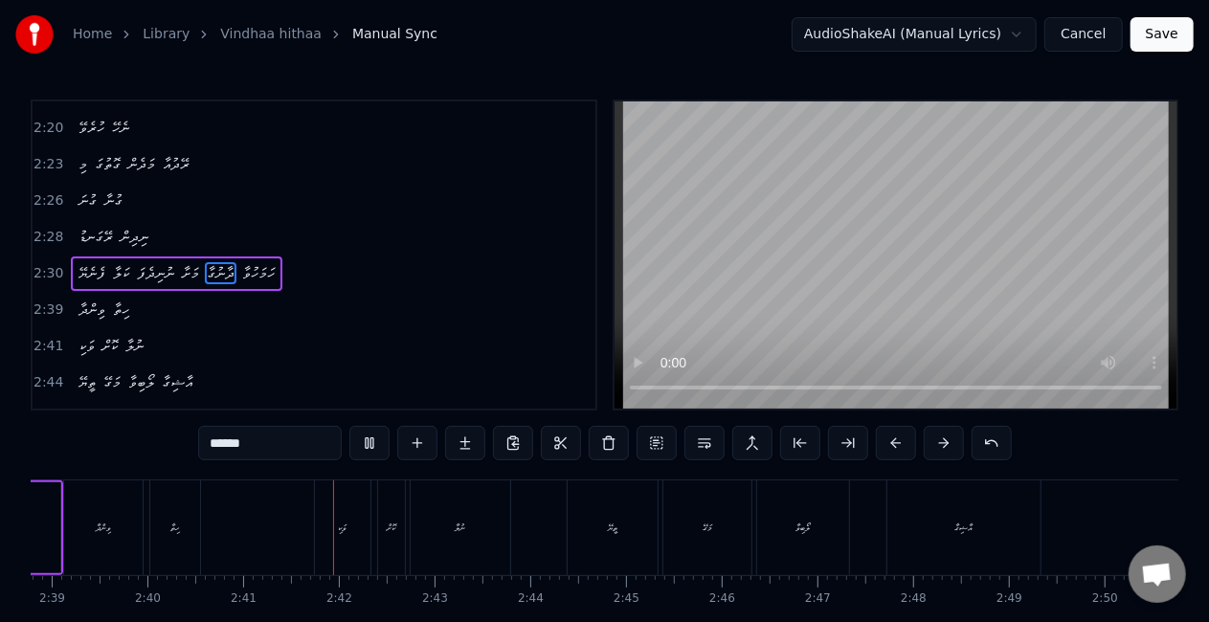
scroll to position [0, 15360]
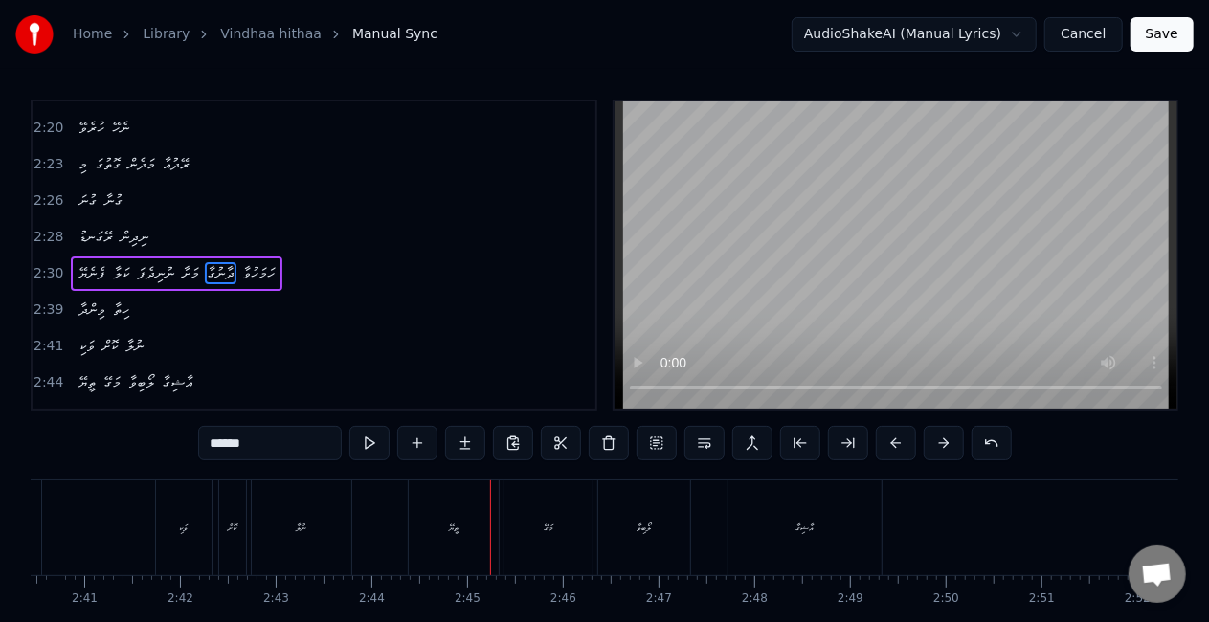
click at [421, 546] on div "ތީޔޭ" at bounding box center [454, 528] width 90 height 95
type input "****"
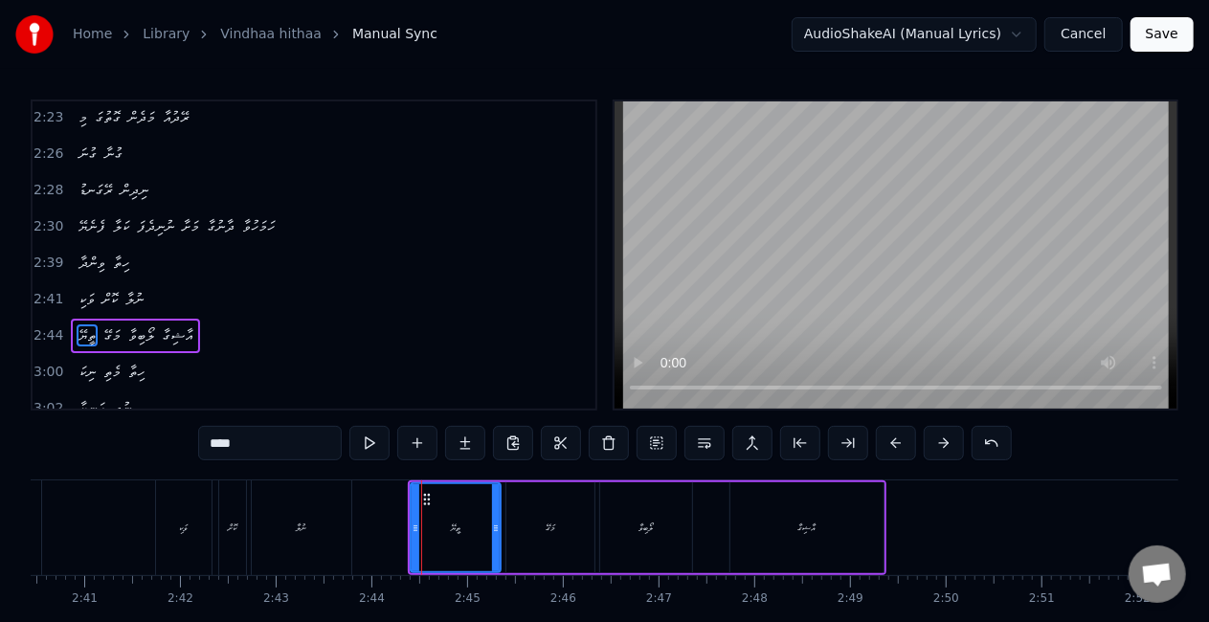
scroll to position [972, 0]
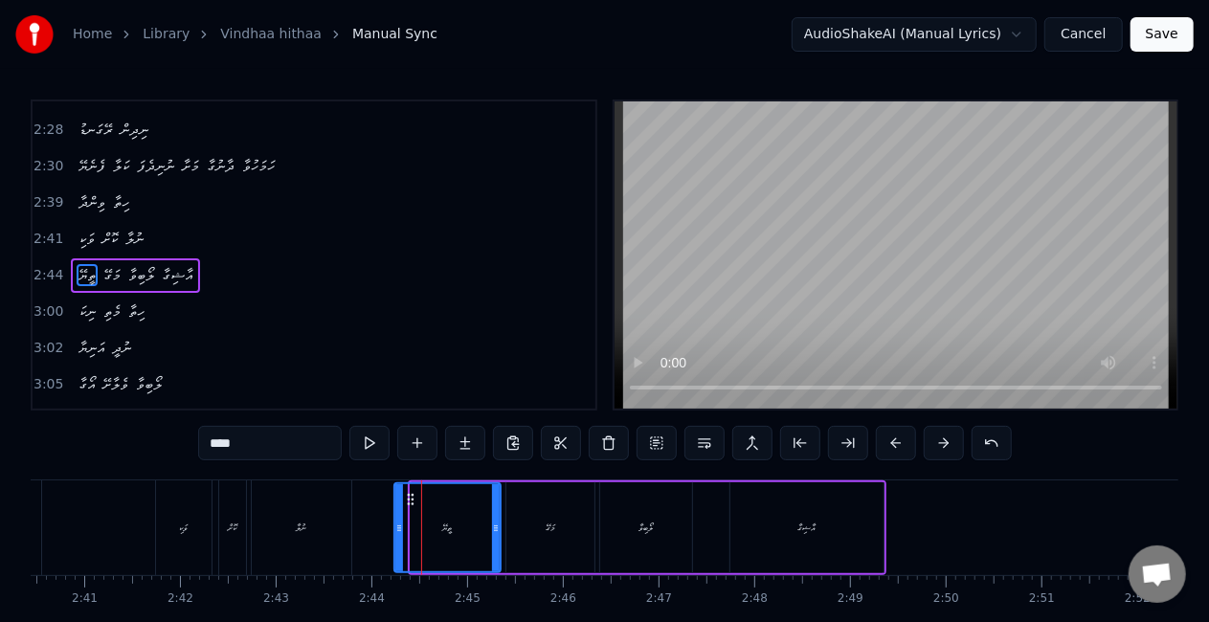
drag, startPoint x: 414, startPoint y: 531, endPoint x: 397, endPoint y: 523, distance: 18.4
click at [397, 523] on icon at bounding box center [399, 528] width 8 height 15
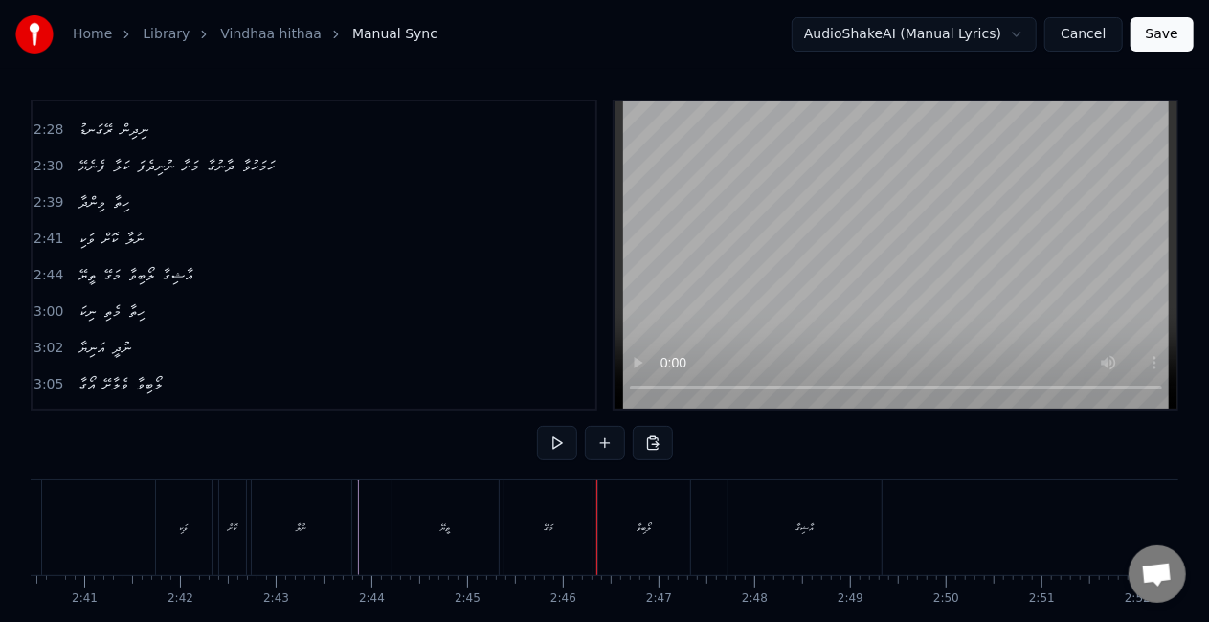
click at [559, 522] on div "މަގޭ" at bounding box center [549, 528] width 88 height 95
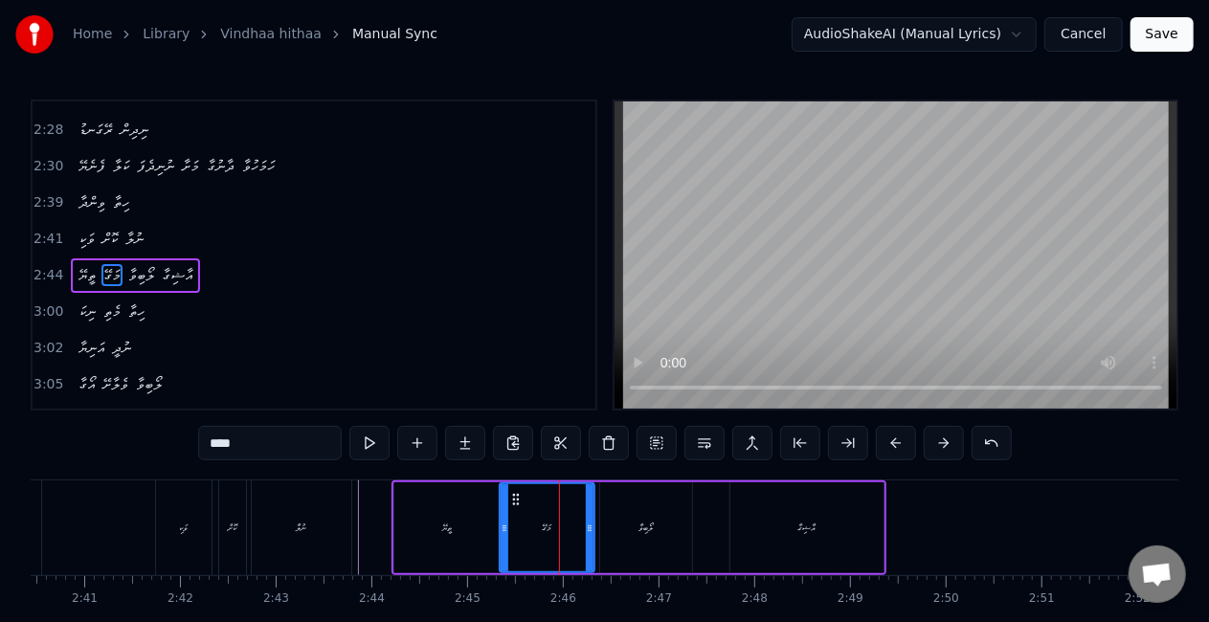
click at [504, 528] on icon at bounding box center [505, 528] width 8 height 15
click at [487, 520] on div "ތީޔޭ" at bounding box center [447, 527] width 106 height 91
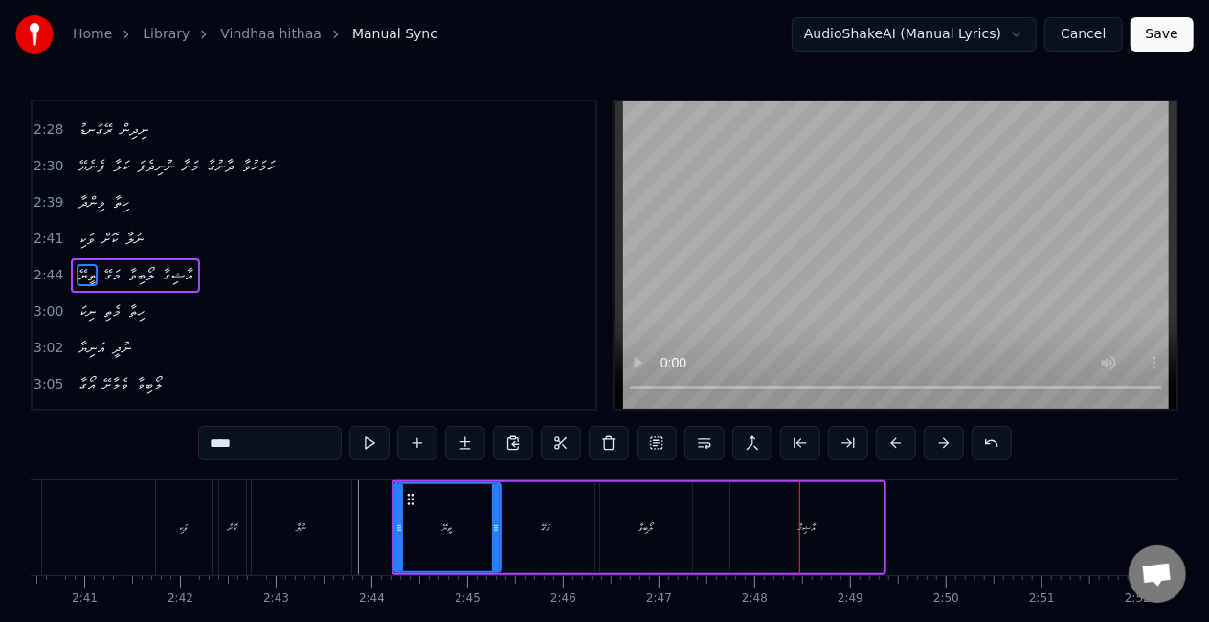
drag, startPoint x: 656, startPoint y: 537, endPoint x: 604, endPoint y: 535, distance: 51.7
click at [655, 537] on div "ލޯބިވާ" at bounding box center [646, 527] width 92 height 91
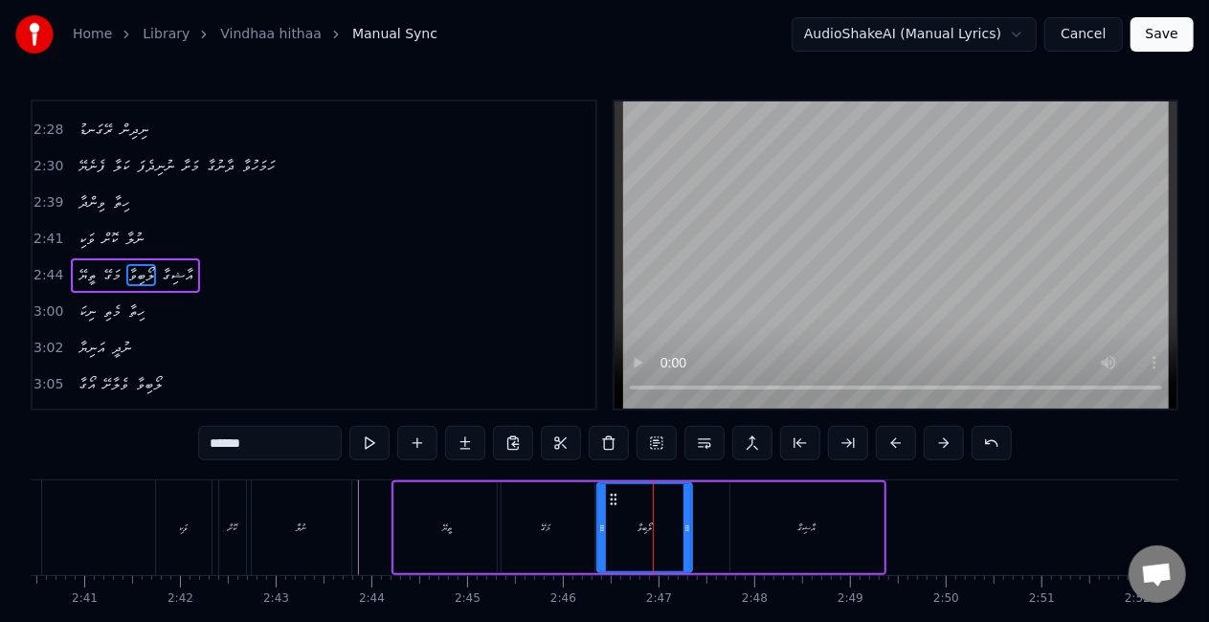
click at [599, 532] on div at bounding box center [602, 527] width 8 height 87
click at [750, 528] on div "އާޝިގާ" at bounding box center [806, 527] width 153 height 91
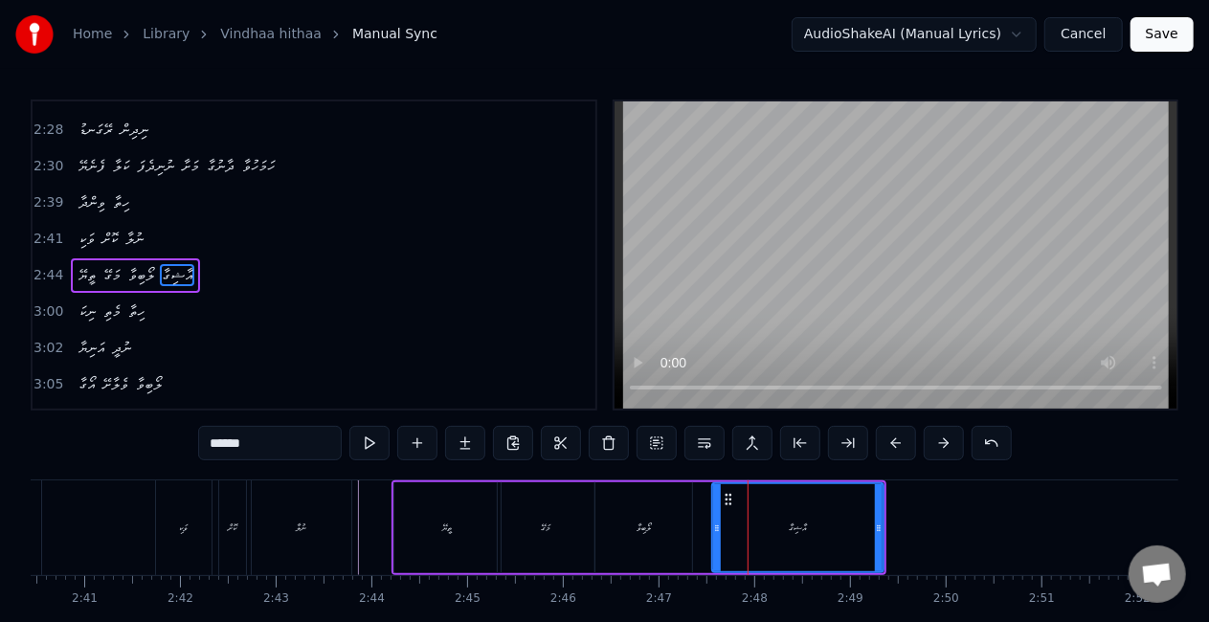
drag, startPoint x: 732, startPoint y: 525, endPoint x: 714, endPoint y: 523, distance: 18.3
click at [714, 523] on icon at bounding box center [717, 528] width 8 height 15
click at [653, 533] on div "ލޯބިވާ" at bounding box center [643, 527] width 97 height 91
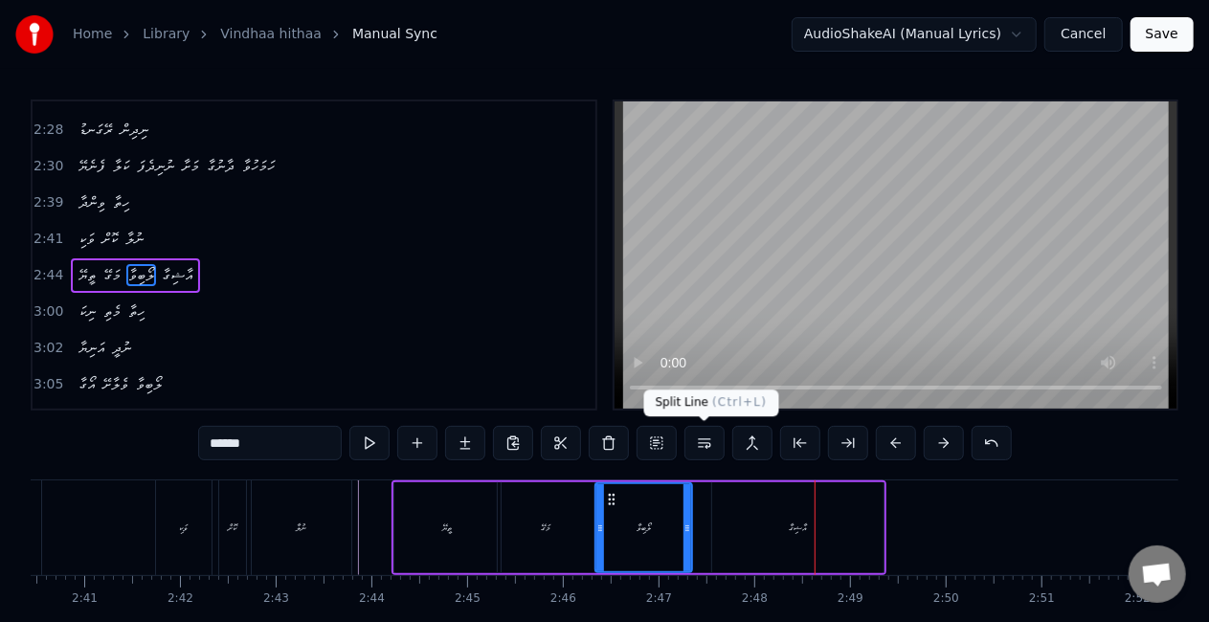
drag, startPoint x: 740, startPoint y: 546, endPoint x: 733, endPoint y: 533, distance: 14.1
click at [740, 546] on div "އާޝިގާ" at bounding box center [797, 527] width 171 height 91
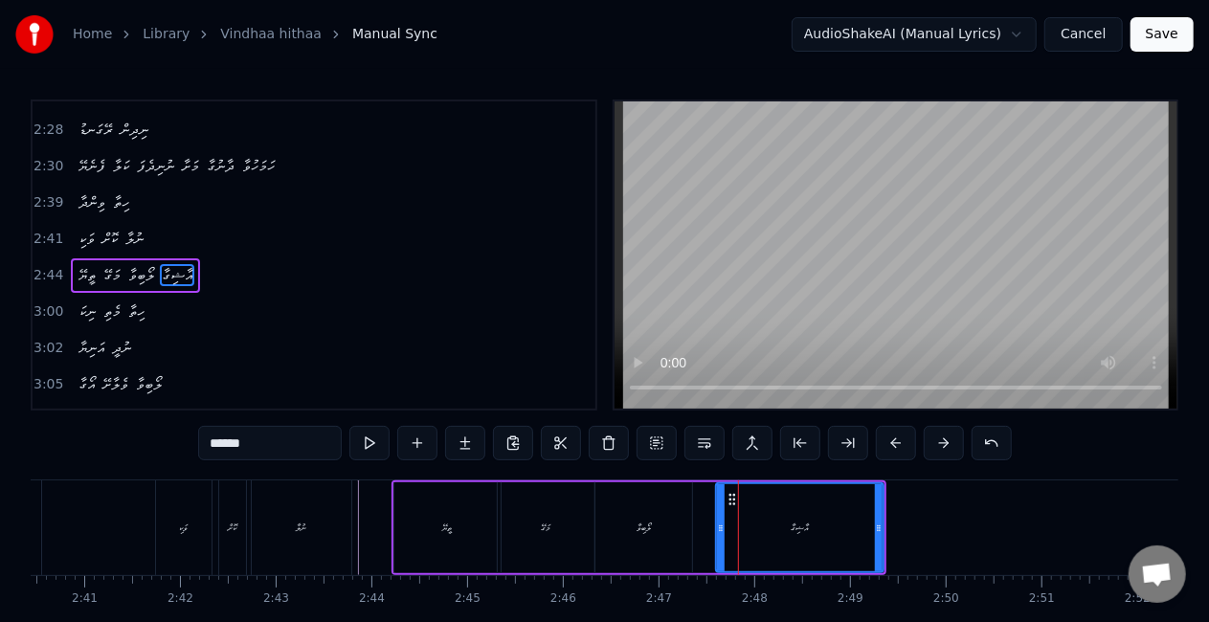
click at [723, 527] on icon at bounding box center [721, 528] width 8 height 15
click at [647, 534] on div "ލޯބިވާ" at bounding box center [644, 528] width 14 height 14
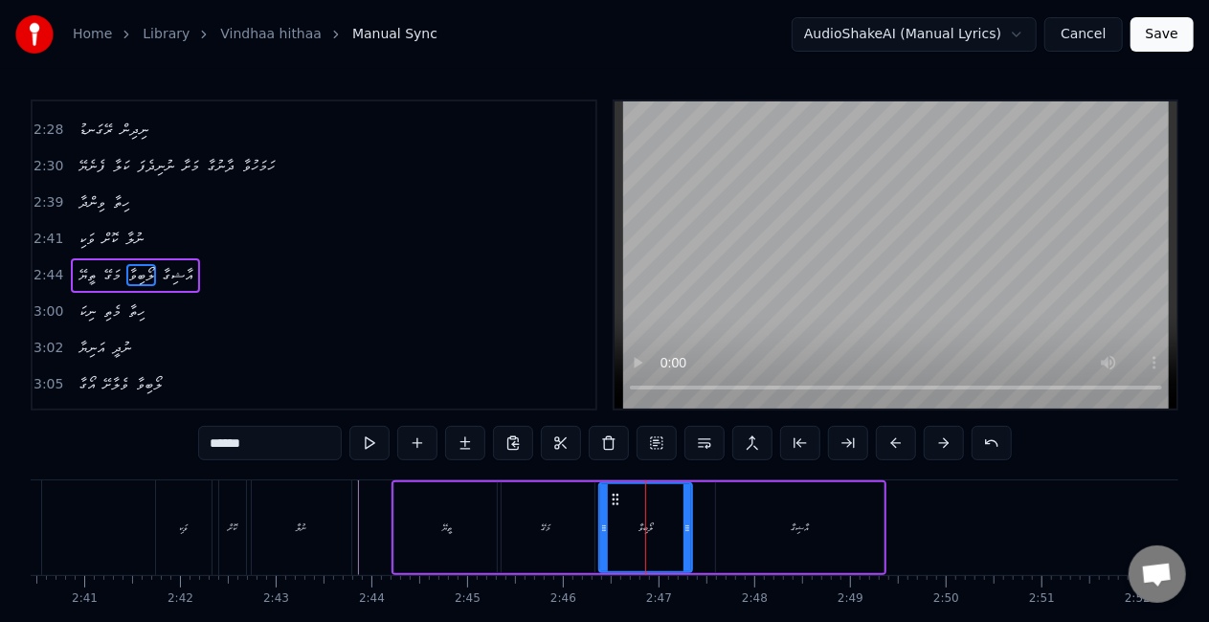
click at [607, 533] on icon at bounding box center [604, 528] width 8 height 15
click at [546, 527] on div "މަގޭ" at bounding box center [547, 528] width 10 height 14
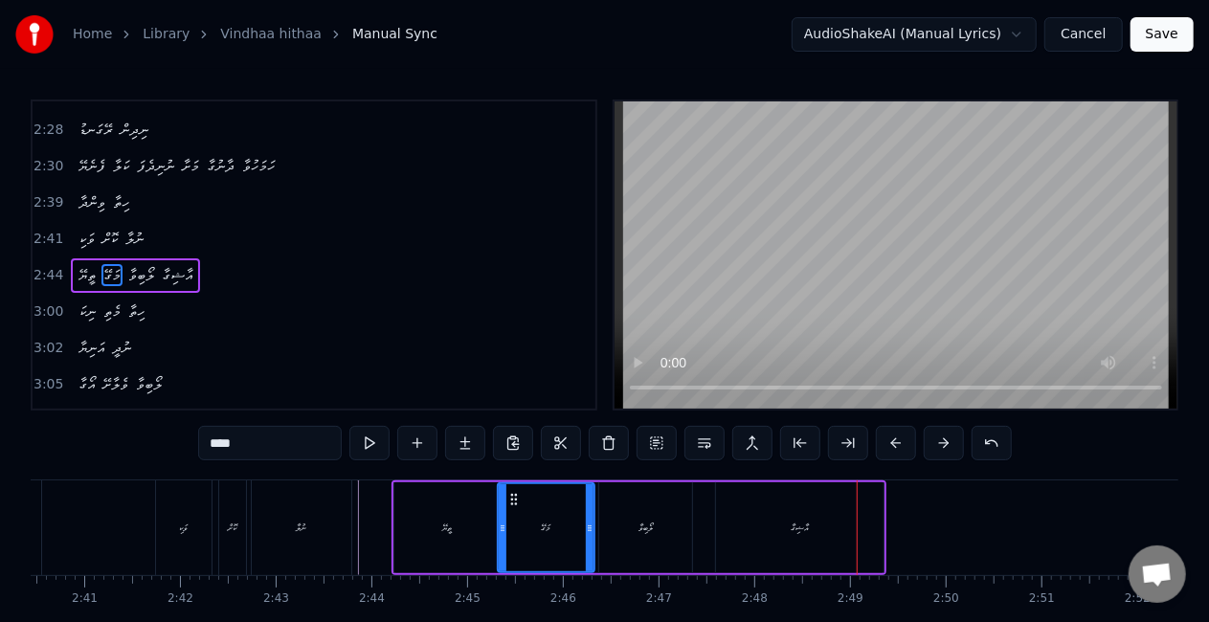
drag, startPoint x: 826, startPoint y: 553, endPoint x: 846, endPoint y: 541, distance: 23.6
click at [827, 553] on div "އާޝިގާ" at bounding box center [800, 527] width 168 height 91
type input "******"
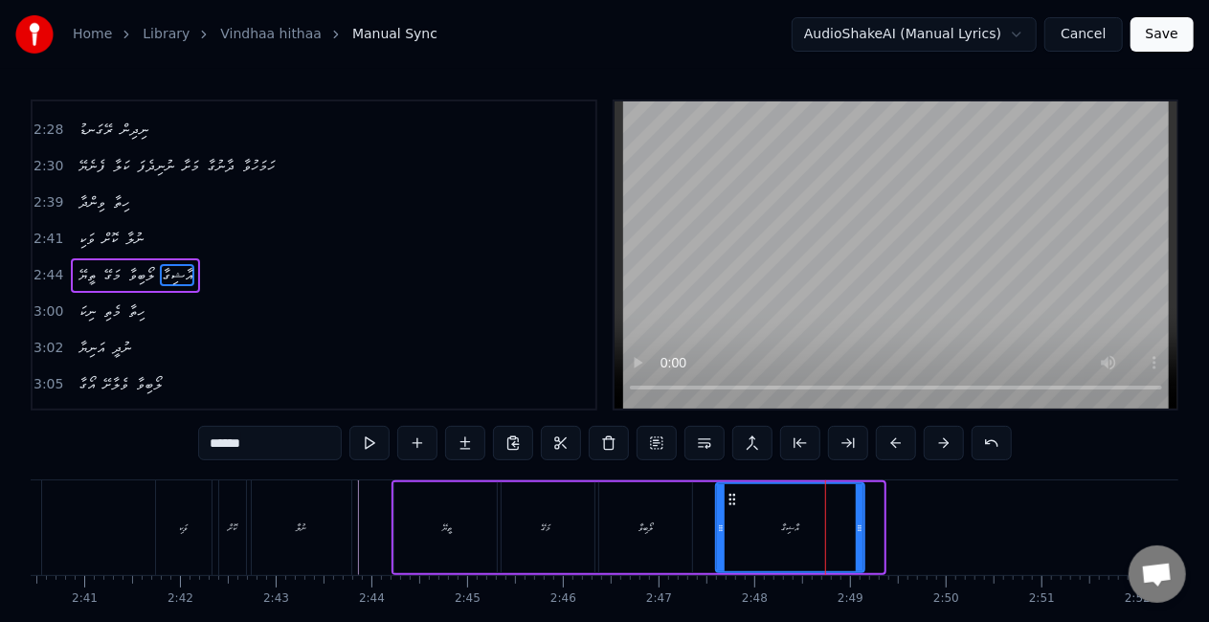
drag, startPoint x: 879, startPoint y: 533, endPoint x: 859, endPoint y: 528, distance: 20.7
click at [859, 528] on icon at bounding box center [860, 528] width 8 height 15
click at [706, 528] on div "ތީޔޭ މަގޭ ލޯބިވާ އާޝިގާ" at bounding box center [629, 528] width 475 height 95
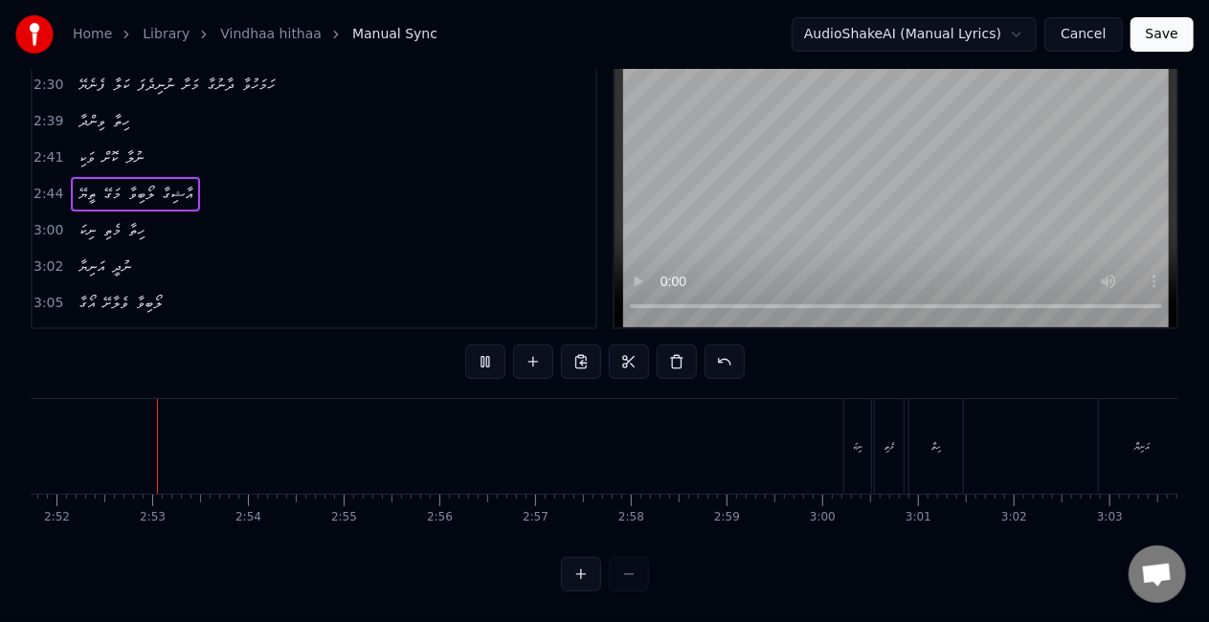
scroll to position [0, 16466]
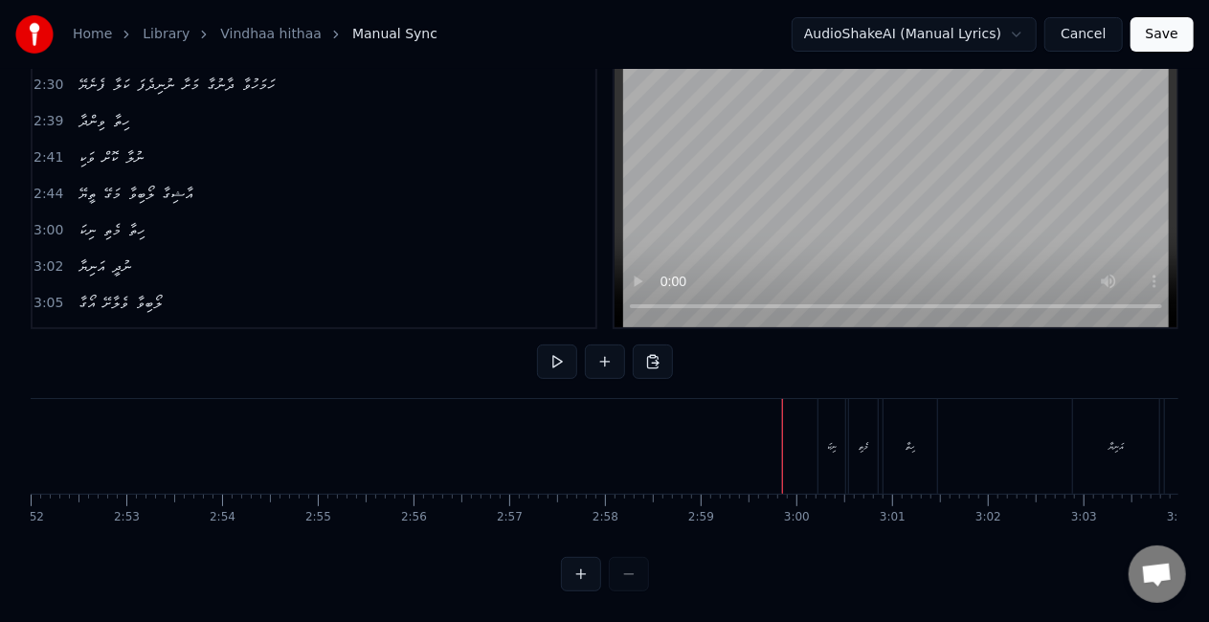
click at [820, 424] on div "ނިކަ" at bounding box center [832, 446] width 27 height 95
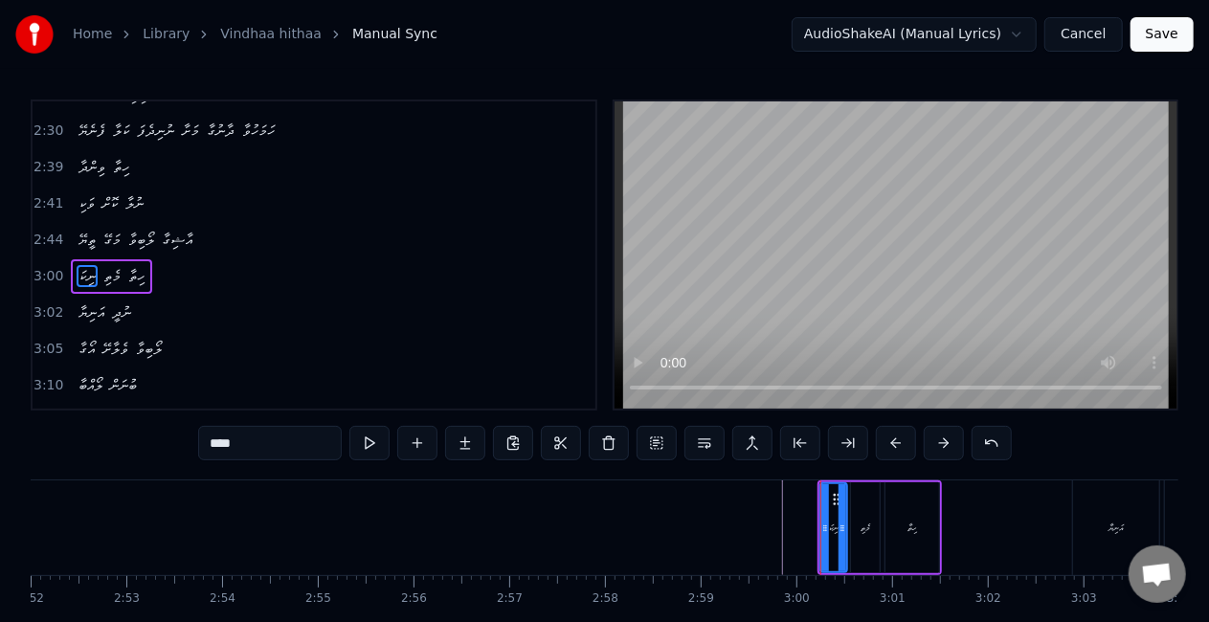
scroll to position [1007, 0]
drag, startPoint x: 821, startPoint y: 532, endPoint x: 804, endPoint y: 530, distance: 17.3
click at [804, 530] on icon at bounding box center [808, 528] width 8 height 15
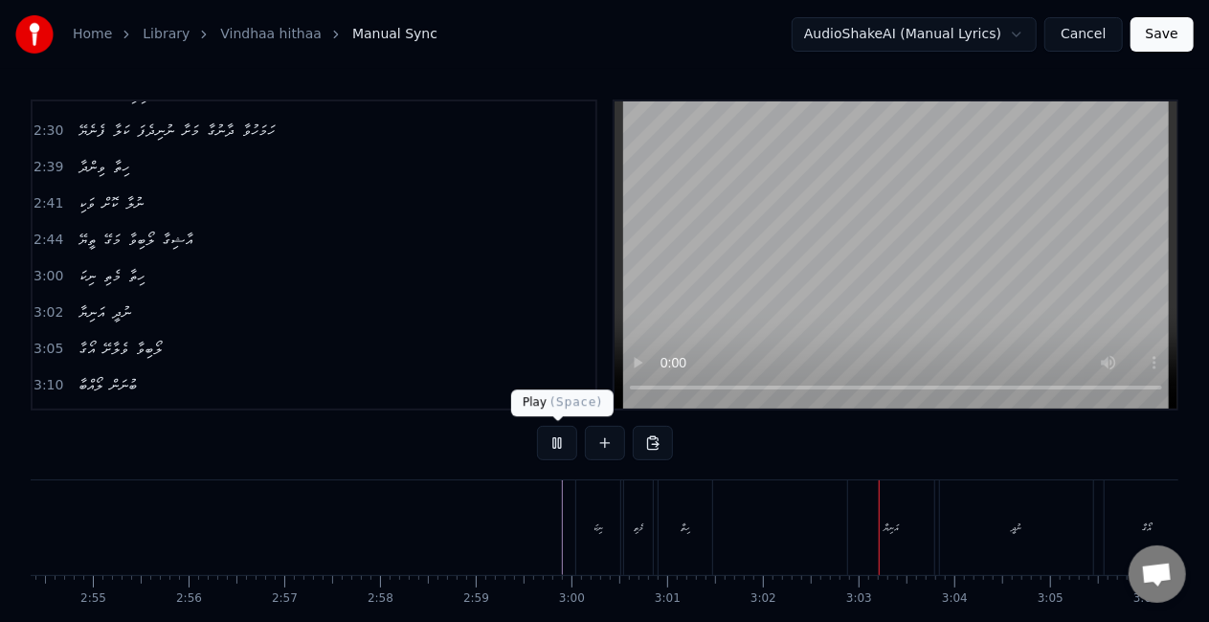
click at [567, 434] on button at bounding box center [557, 443] width 40 height 34
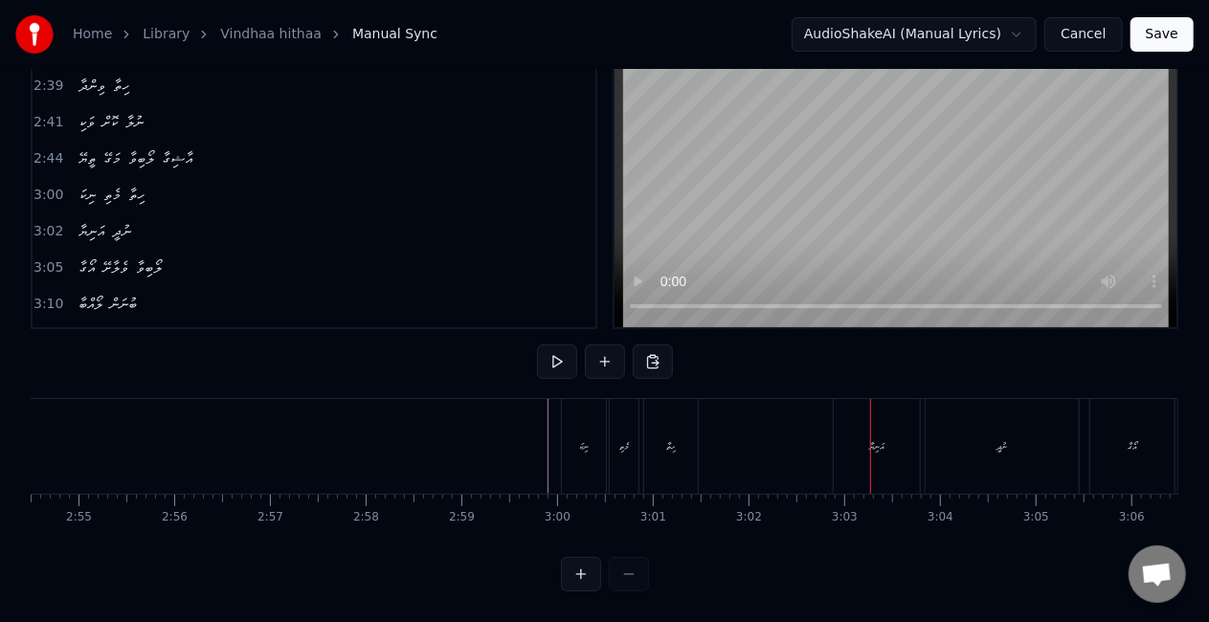
scroll to position [0, 16680]
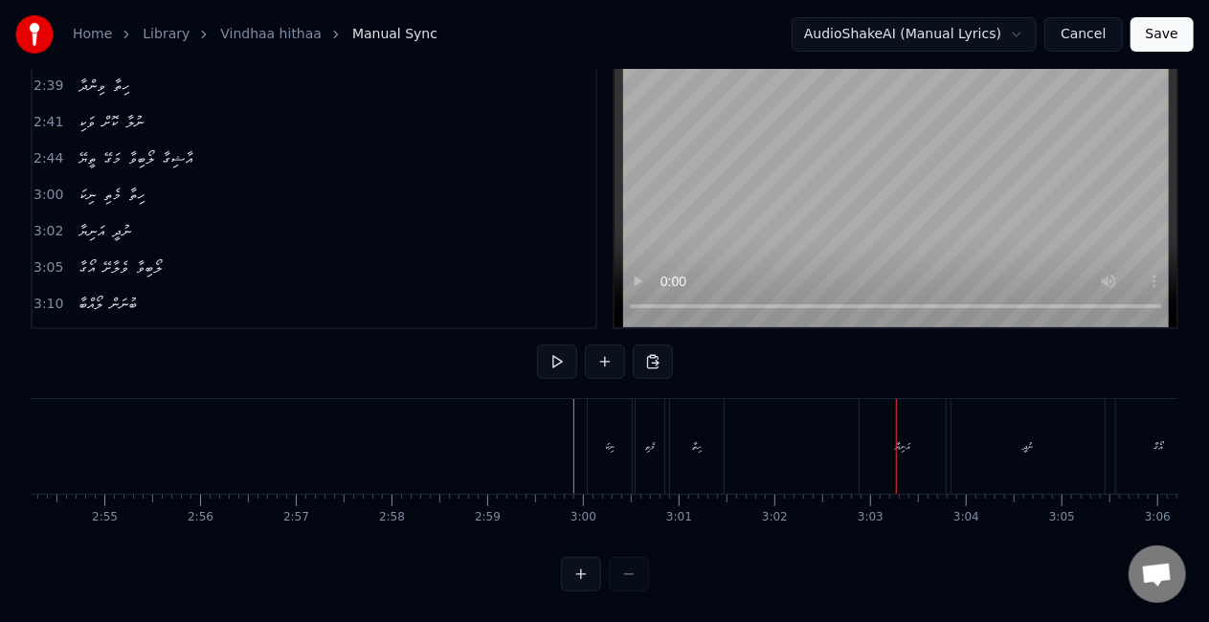
click at [623, 458] on div "ނިކަ" at bounding box center [610, 446] width 44 height 95
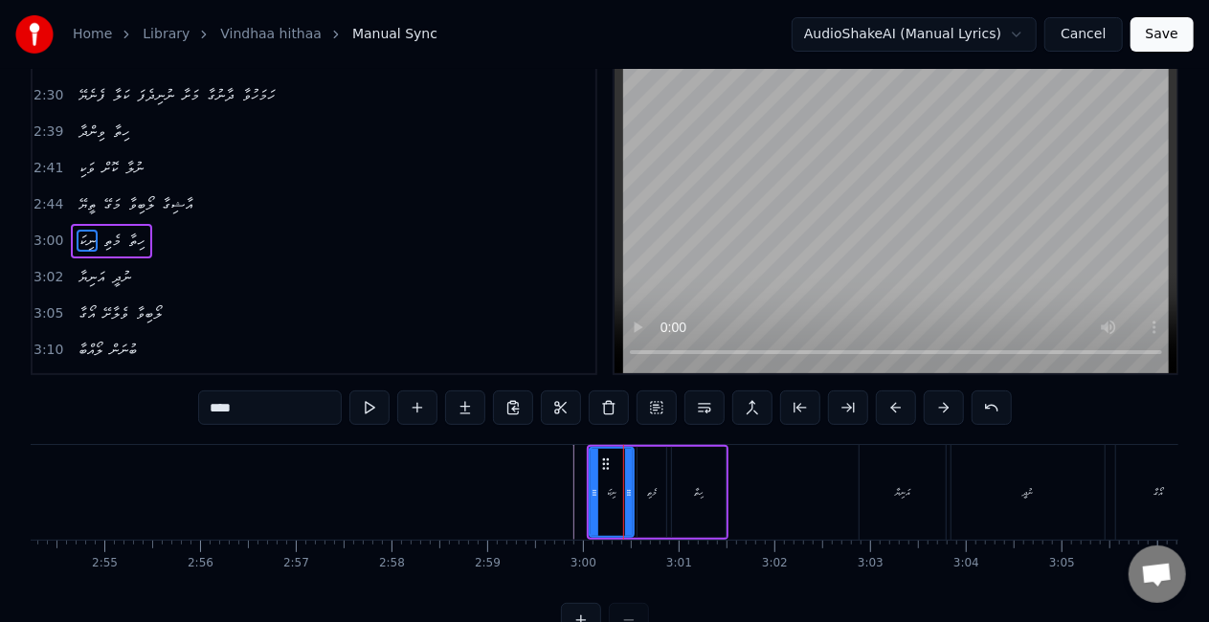
scroll to position [0, 0]
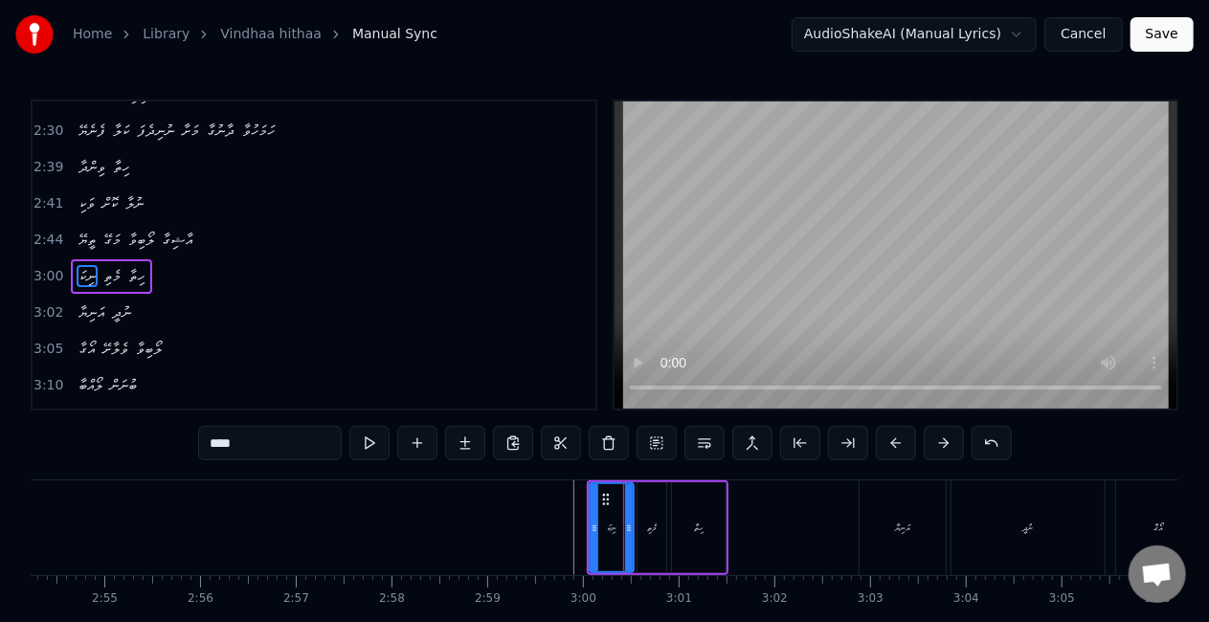
click at [647, 516] on div "މެތި" at bounding box center [652, 527] width 29 height 91
drag, startPoint x: 691, startPoint y: 528, endPoint x: 691, endPoint y: 507, distance: 21.1
click at [691, 527] on div "ހިތާ" at bounding box center [699, 527] width 54 height 91
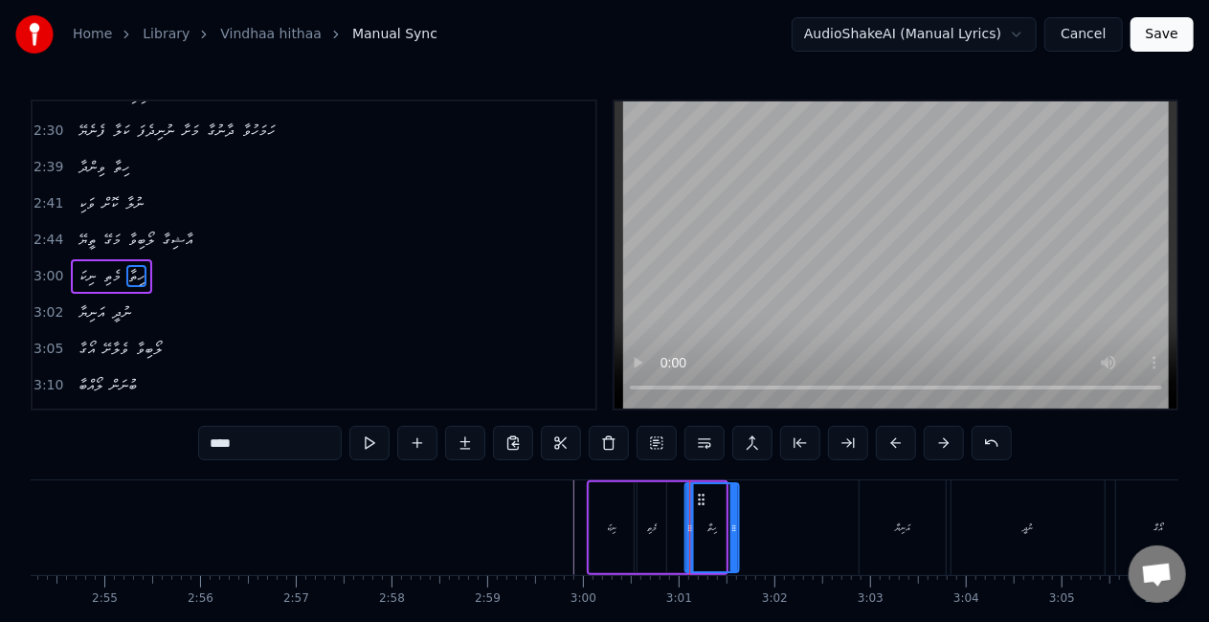
drag, startPoint x: 687, startPoint y: 496, endPoint x: 697, endPoint y: 500, distance: 10.3
click at [699, 498] on icon at bounding box center [700, 499] width 15 height 15
click at [655, 518] on div "މެތި" at bounding box center [652, 527] width 29 height 91
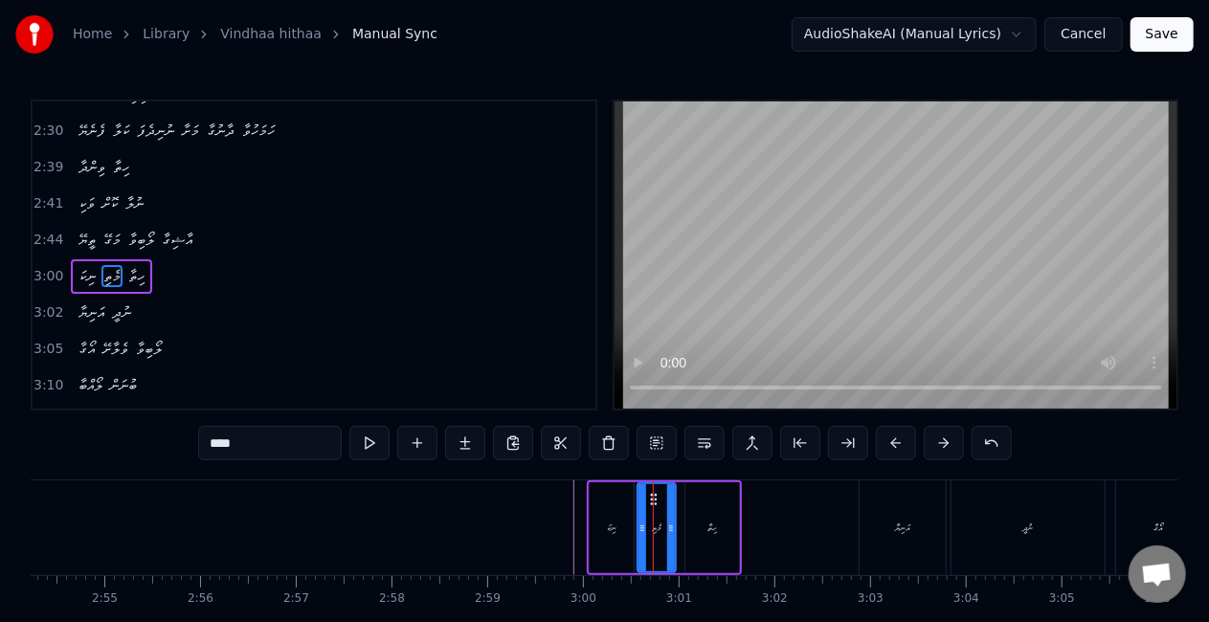
drag, startPoint x: 662, startPoint y: 521, endPoint x: 672, endPoint y: 523, distance: 9.8
click at [672, 523] on icon at bounding box center [671, 528] width 8 height 15
click at [658, 498] on icon at bounding box center [658, 499] width 15 height 15
click at [611, 518] on div "ނިކަ" at bounding box center [612, 527] width 44 height 91
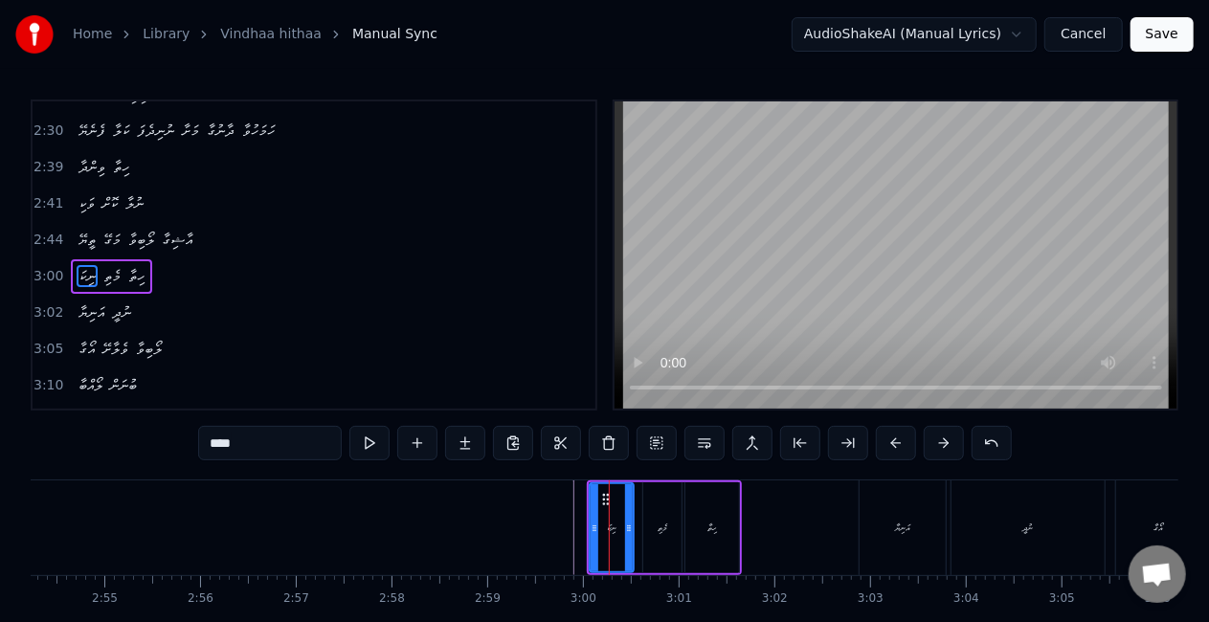
type input "****"
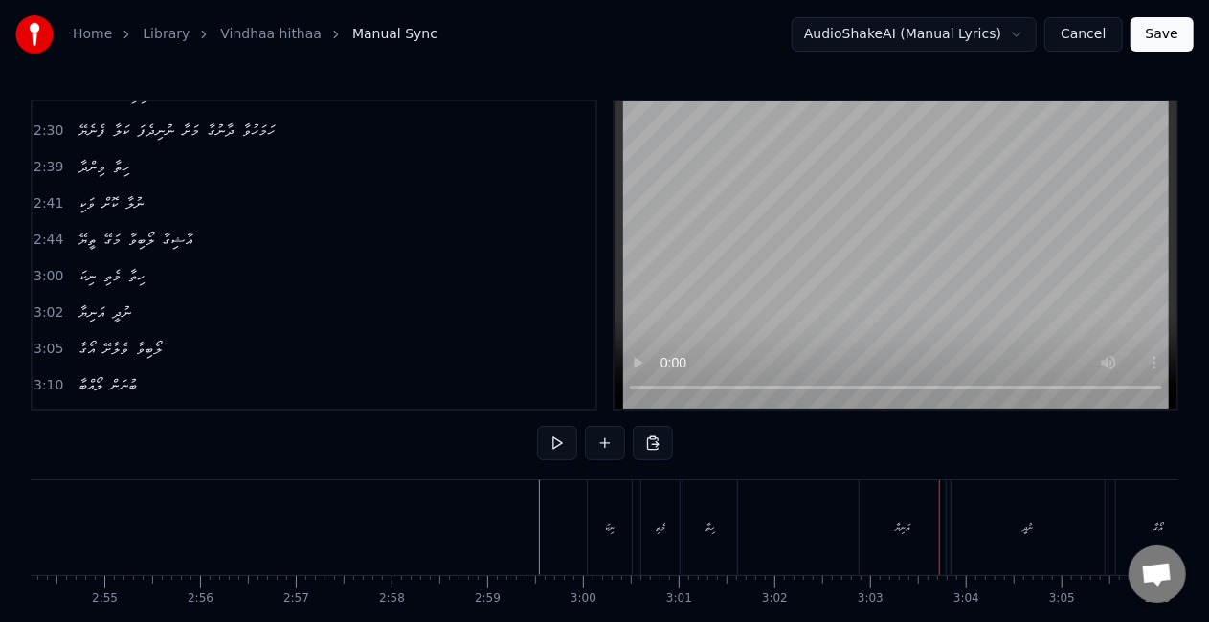
click at [864, 517] on div "އަނިޔާ" at bounding box center [903, 528] width 86 height 95
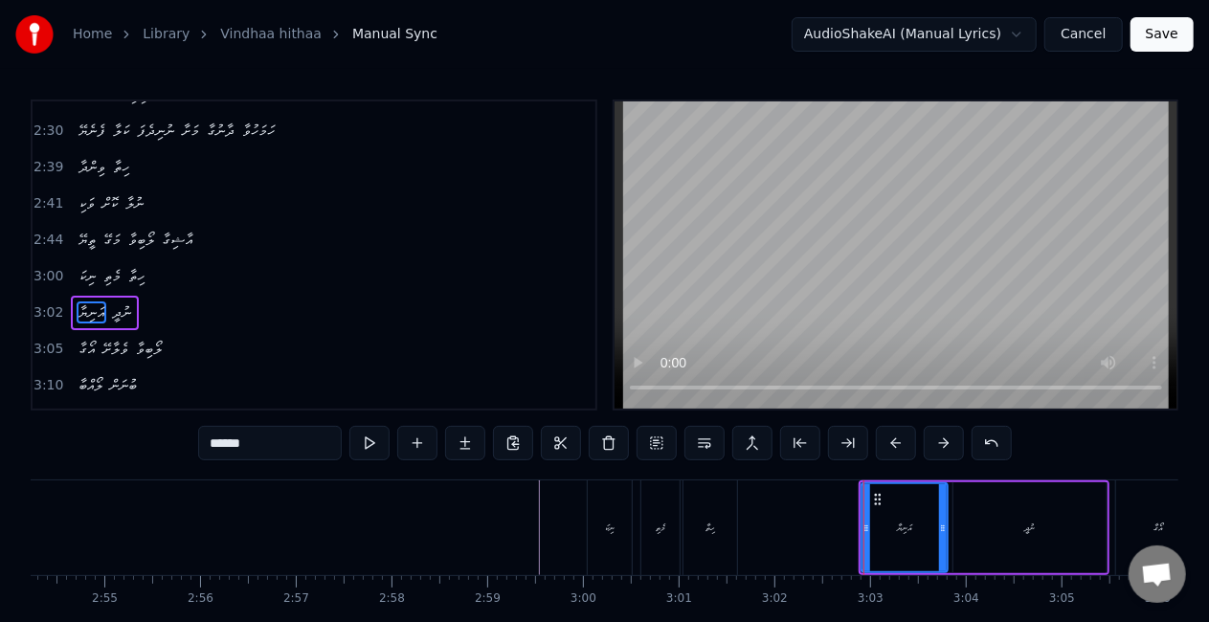
scroll to position [1044, 0]
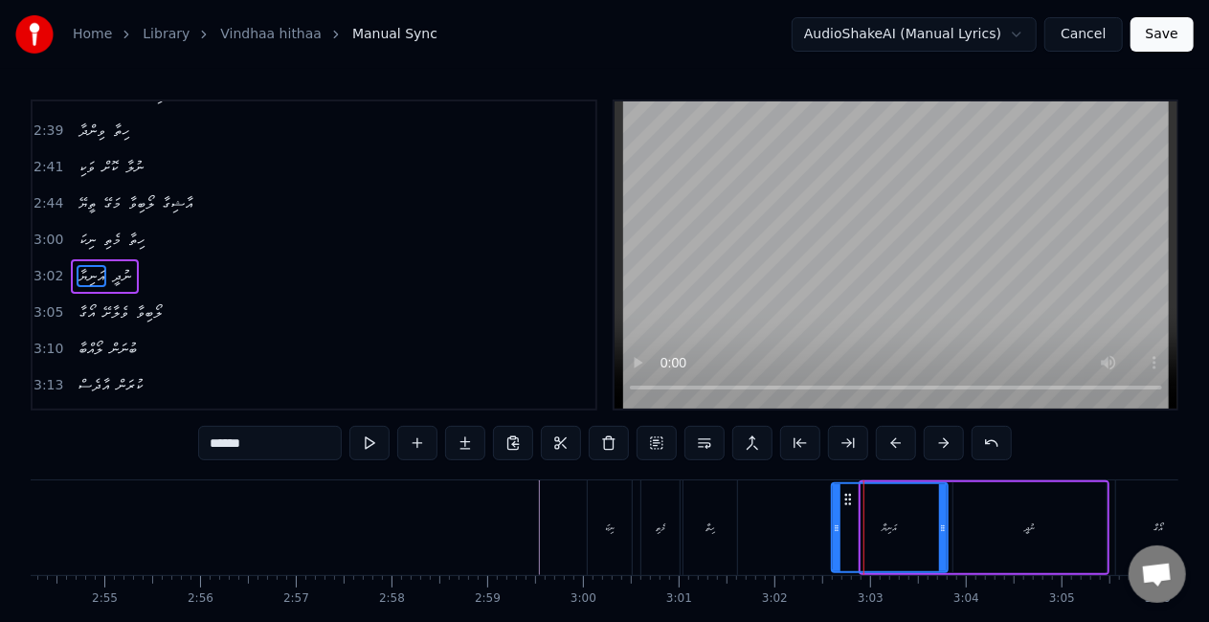
drag, startPoint x: 864, startPoint y: 532, endPoint x: 832, endPoint y: 527, distance: 33.1
click at [833, 527] on icon at bounding box center [837, 528] width 8 height 15
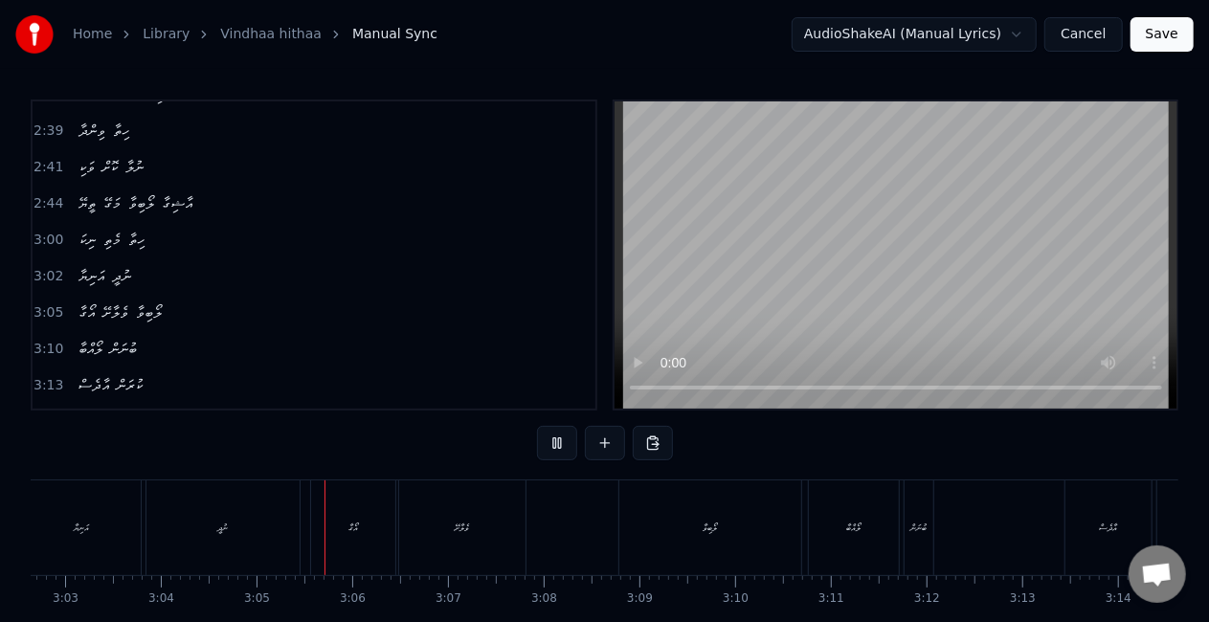
scroll to position [0, 17636]
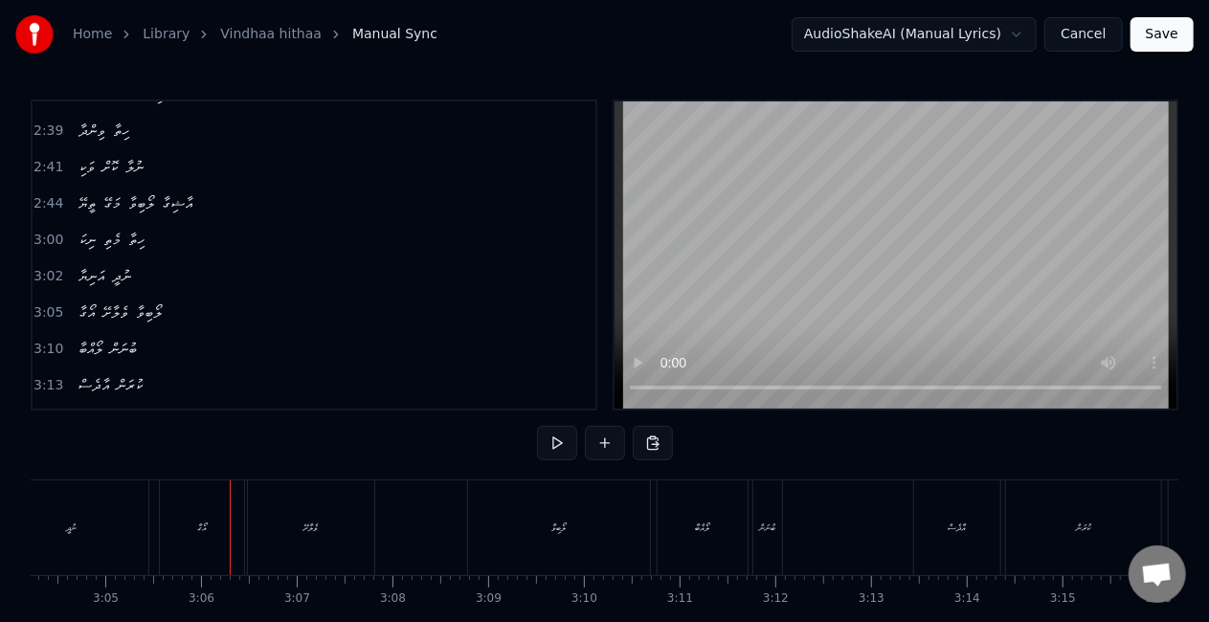
click at [181, 543] on div "އޯގާ" at bounding box center [202, 528] width 84 height 95
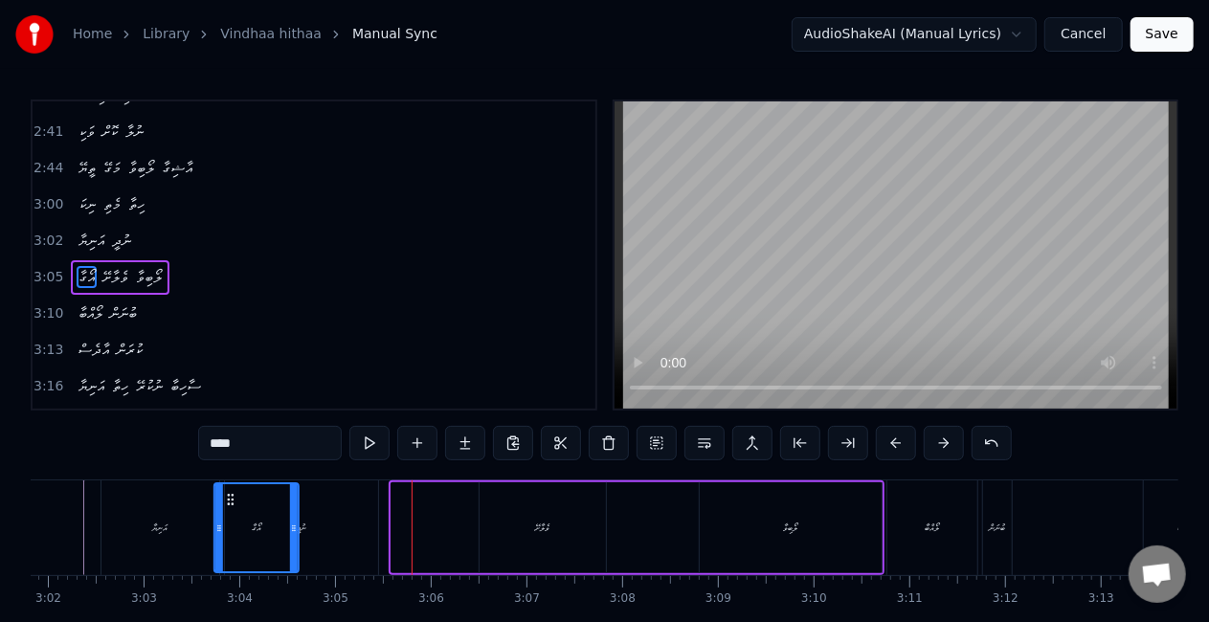
scroll to position [0, 17404]
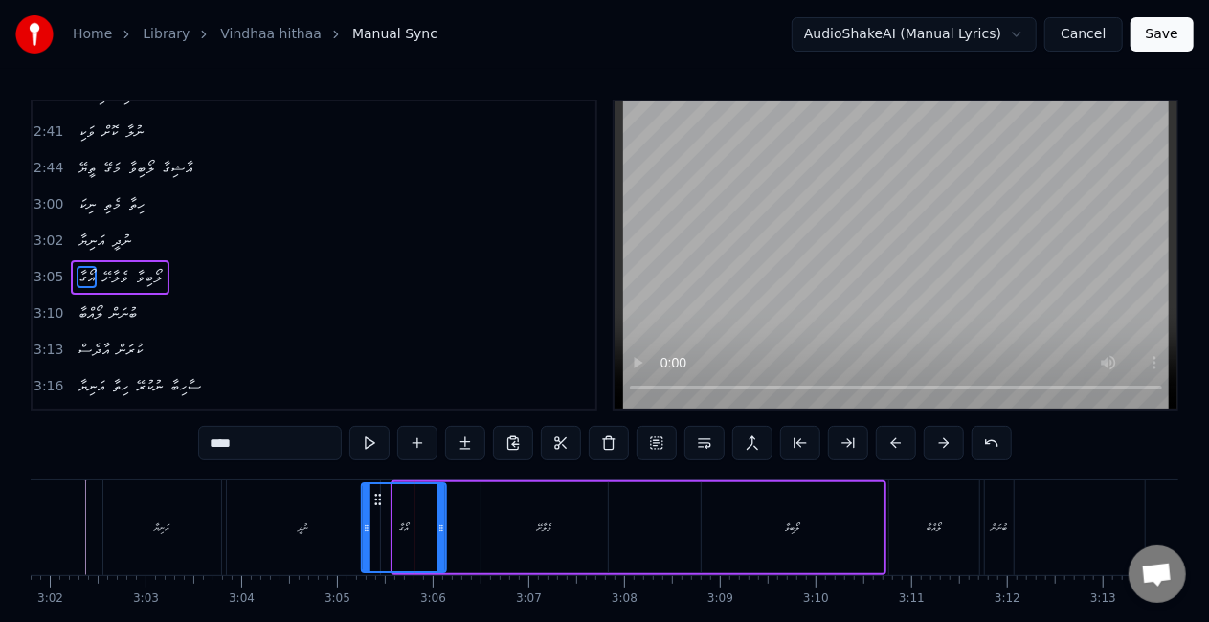
drag, startPoint x: 178, startPoint y: 497, endPoint x: 378, endPoint y: 475, distance: 201.3
click at [378, 475] on div "0:11 ވިންދާ 0:12 ހިތާ 0:13 ވަކި ކޮށް ނުލާ 0:16 ތީޔޭ މަގޭ ލޯބިވާ 0:20 އާޝިގާ 0:4…" at bounding box center [605, 386] width 1148 height 573
click at [973, 437] on button at bounding box center [992, 443] width 40 height 34
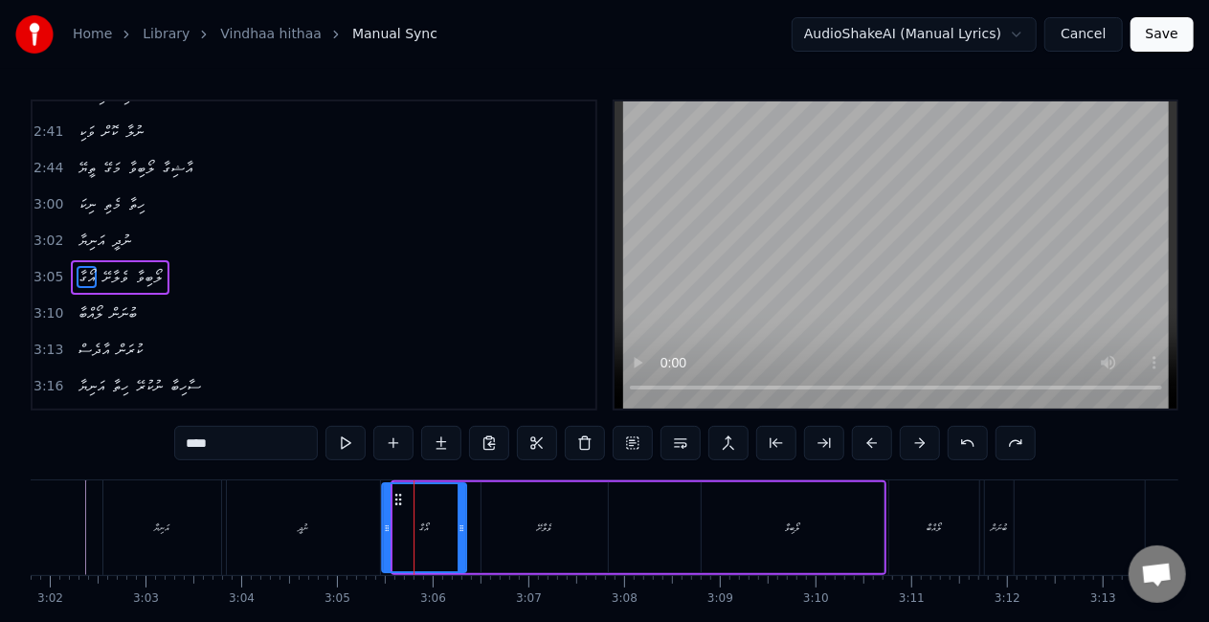
drag, startPoint x: 405, startPoint y: 498, endPoint x: 394, endPoint y: 502, distance: 11.2
click at [394, 502] on icon at bounding box center [398, 499] width 15 height 15
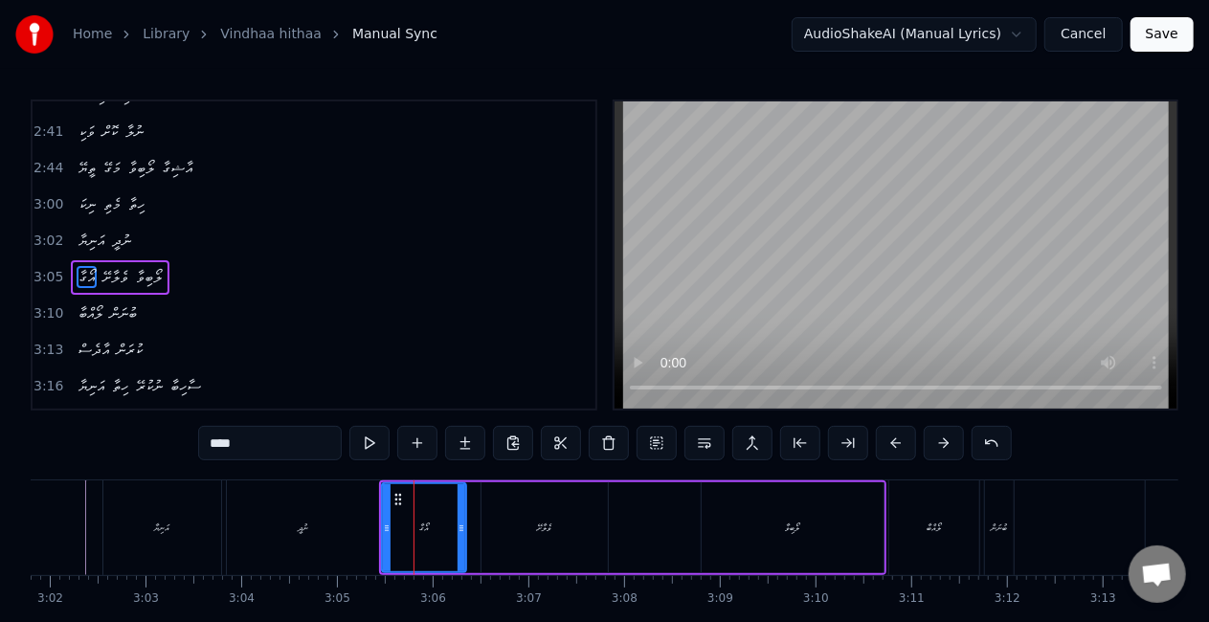
click at [350, 525] on div "ނުދީ" at bounding box center [303, 528] width 153 height 95
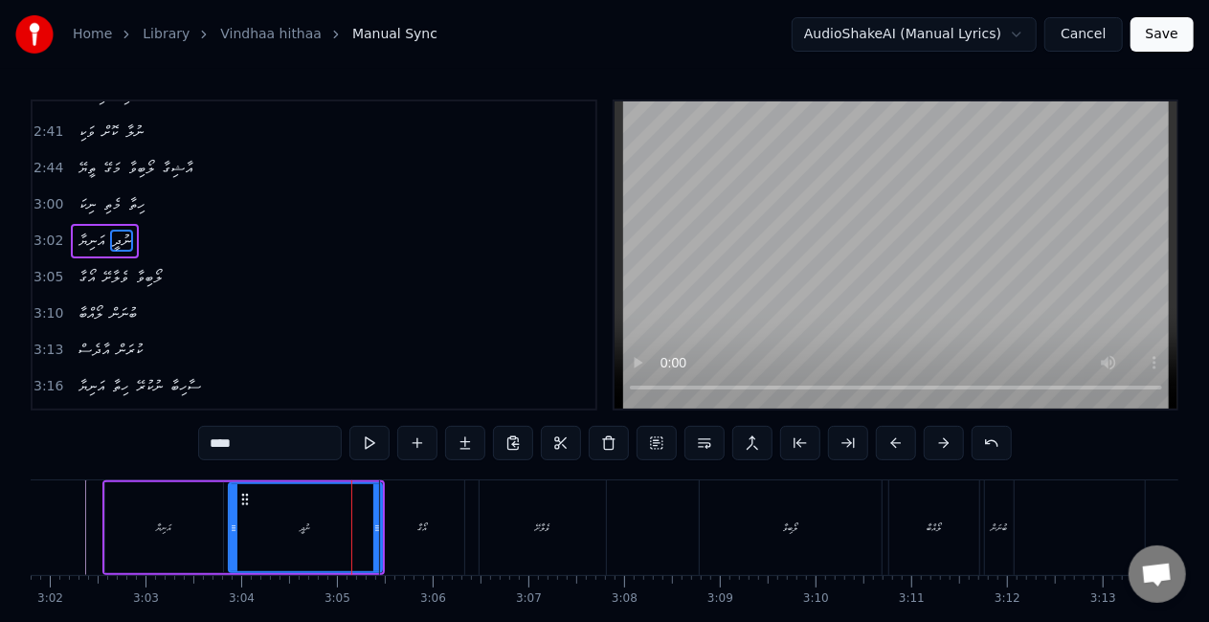
scroll to position [1044, 0]
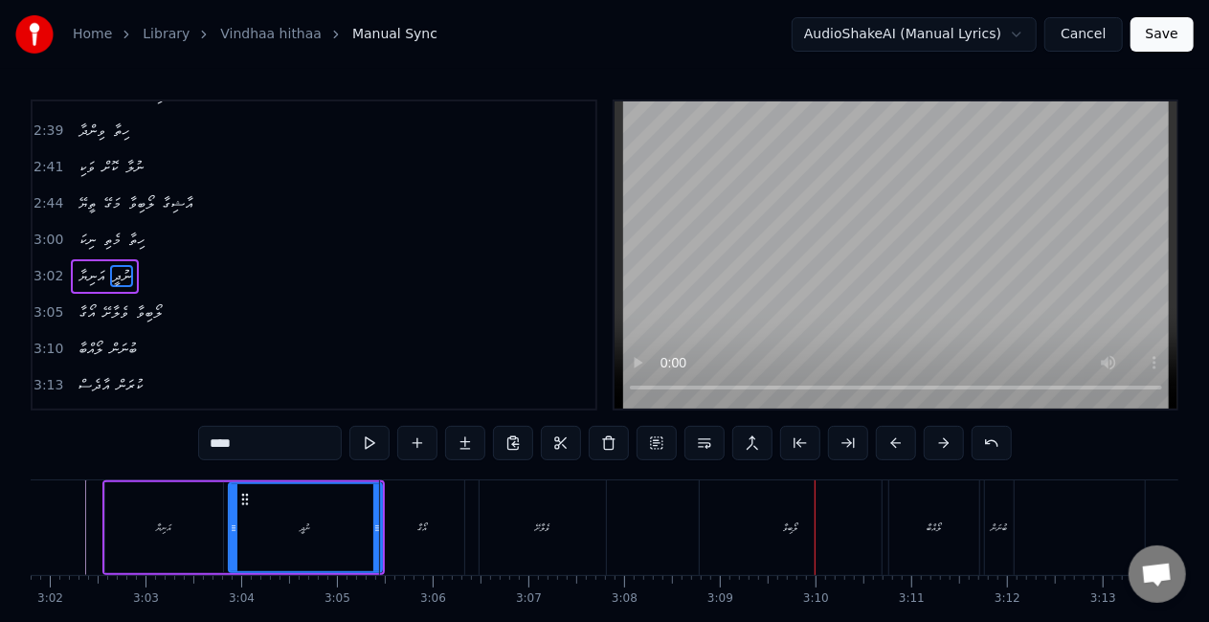
click at [780, 510] on div "ލޯބިވާ" at bounding box center [791, 528] width 182 height 95
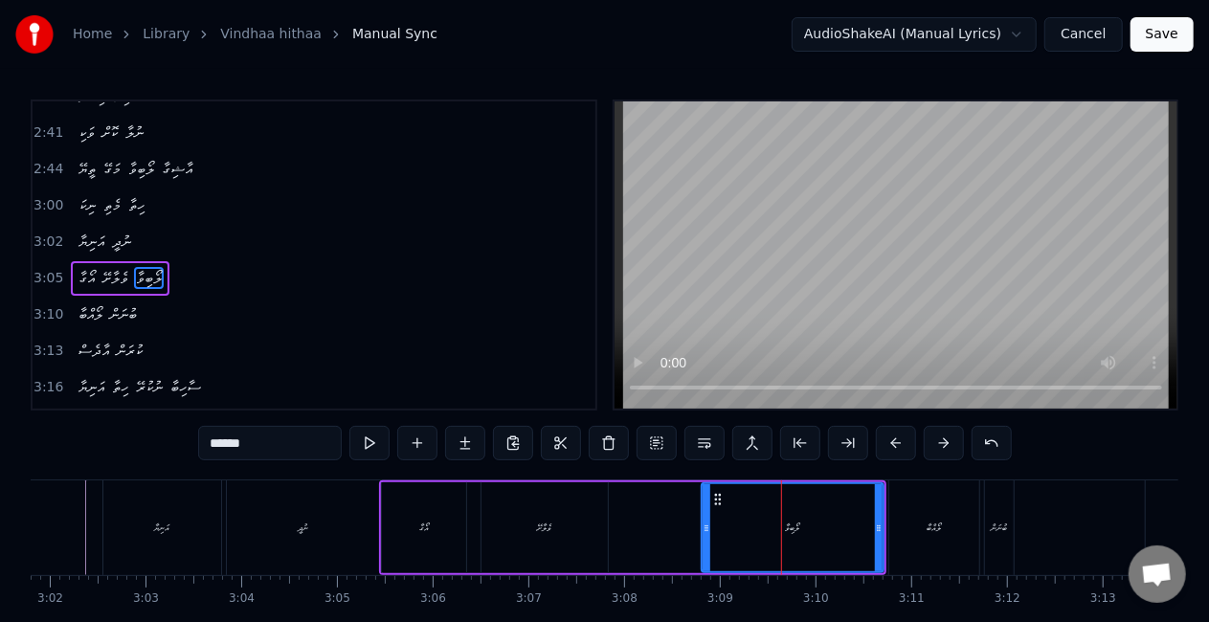
scroll to position [1079, 0]
drag, startPoint x: 717, startPoint y: 494, endPoint x: 701, endPoint y: 492, distance: 16.4
click at [701, 492] on icon at bounding box center [700, 499] width 15 height 15
click at [602, 521] on div "ވެލާށޭ" at bounding box center [545, 527] width 126 height 91
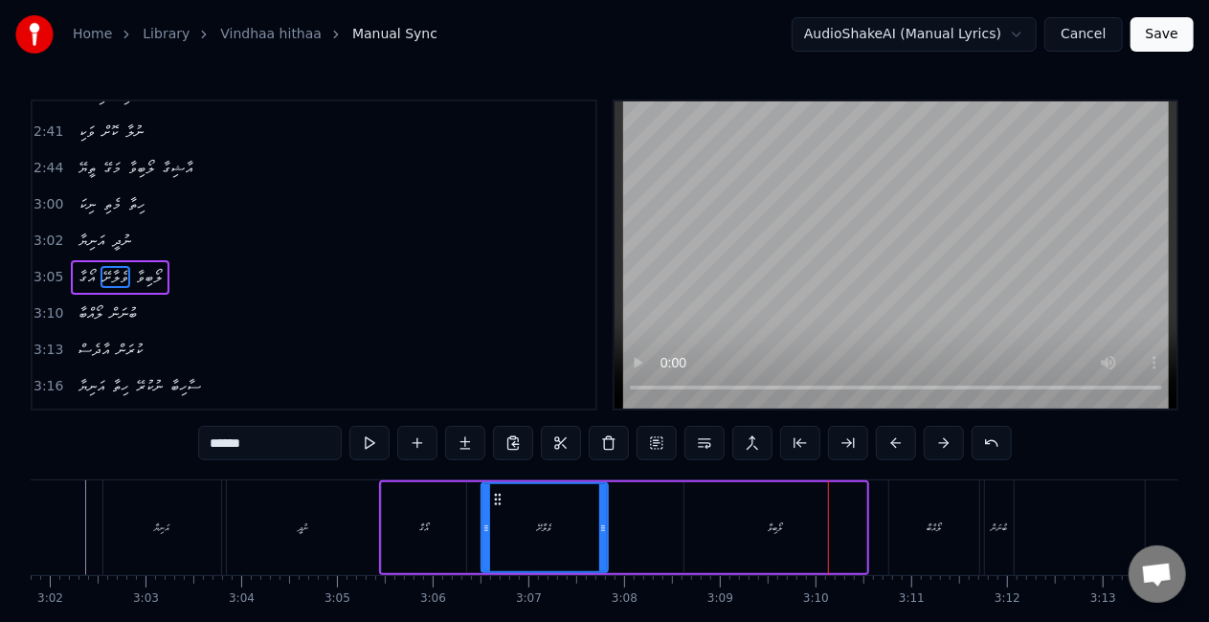
click at [762, 504] on div "ލޯބިވާ" at bounding box center [775, 527] width 182 height 91
type input "******"
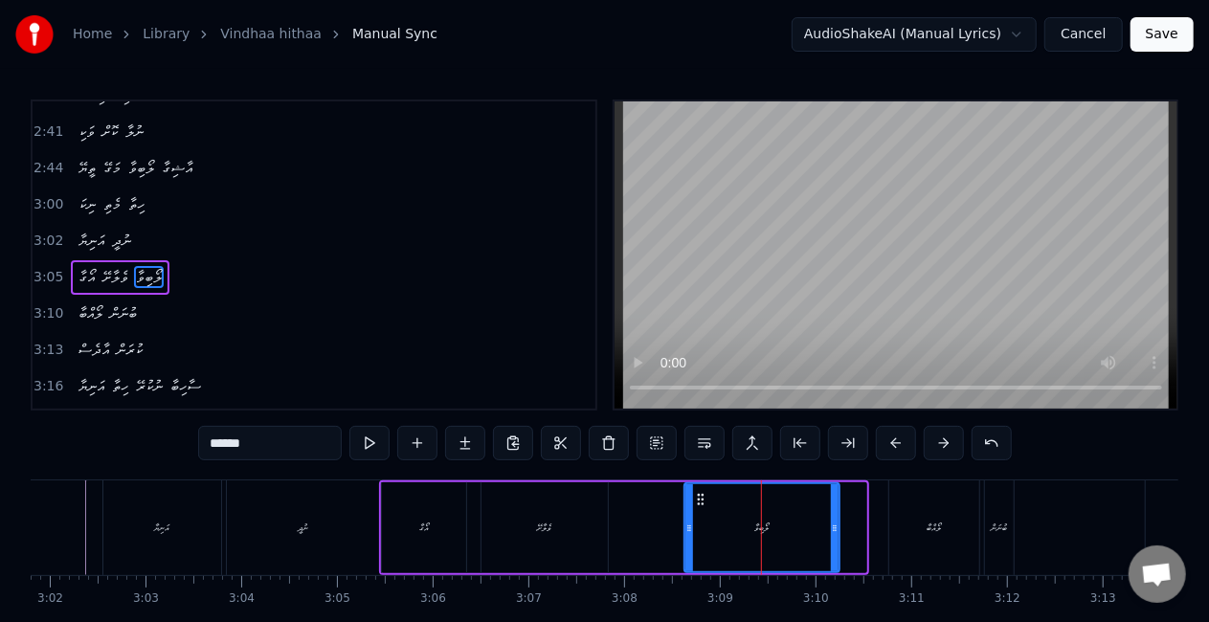
drag, startPoint x: 860, startPoint y: 527, endPoint x: 785, endPoint y: 521, distance: 74.9
click at [831, 515] on div at bounding box center [835, 527] width 8 height 87
click at [661, 525] on div "އޯގާ ވެލާށޭ ލޯބިވާ" at bounding box center [609, 528] width 460 height 95
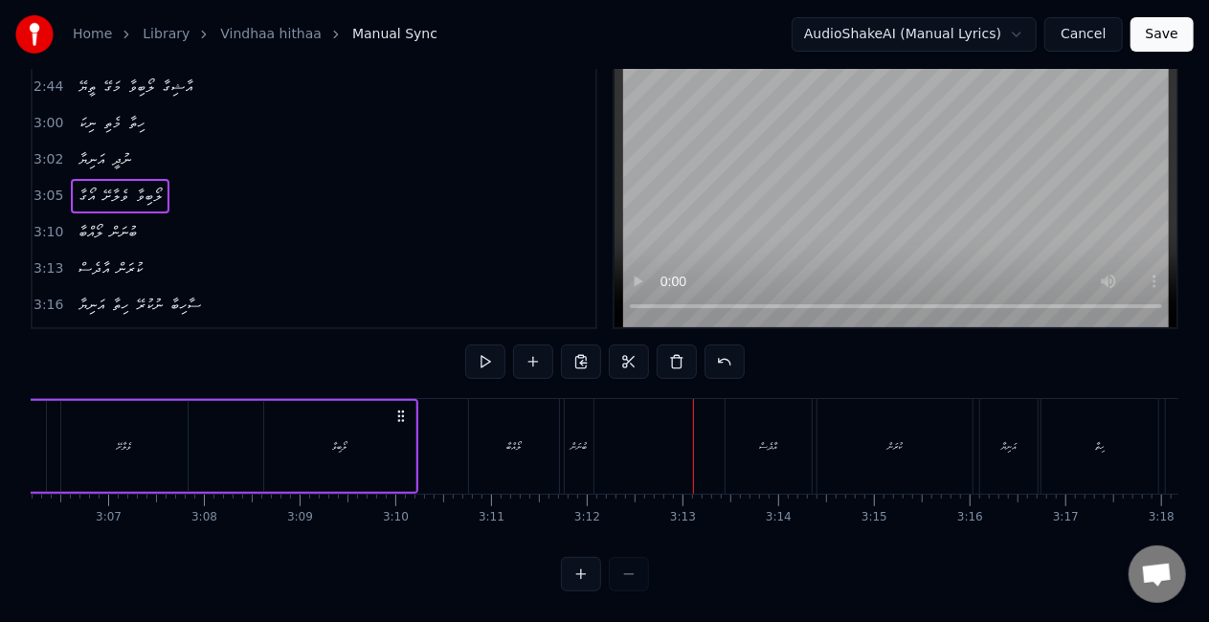
scroll to position [0, 17799]
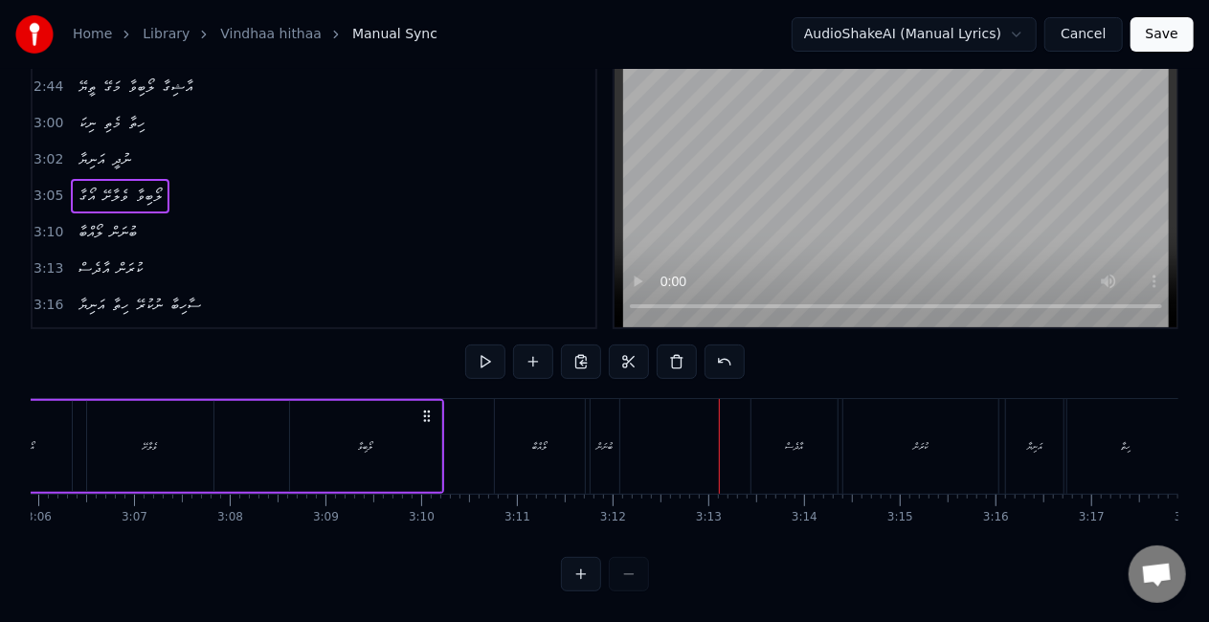
click at [538, 439] on div "ލޯއްބާ" at bounding box center [540, 446] width 14 height 14
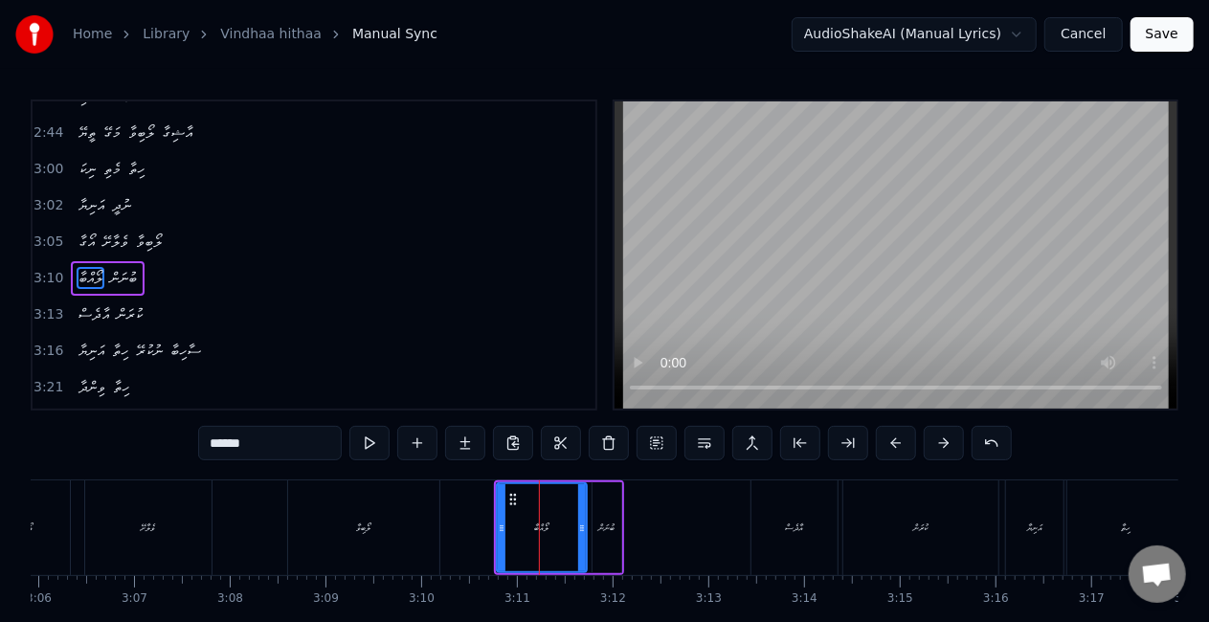
scroll to position [1114, 0]
drag, startPoint x: 502, startPoint y: 525, endPoint x: 488, endPoint y: 524, distance: 13.4
click at [488, 524] on icon at bounding box center [490, 528] width 8 height 15
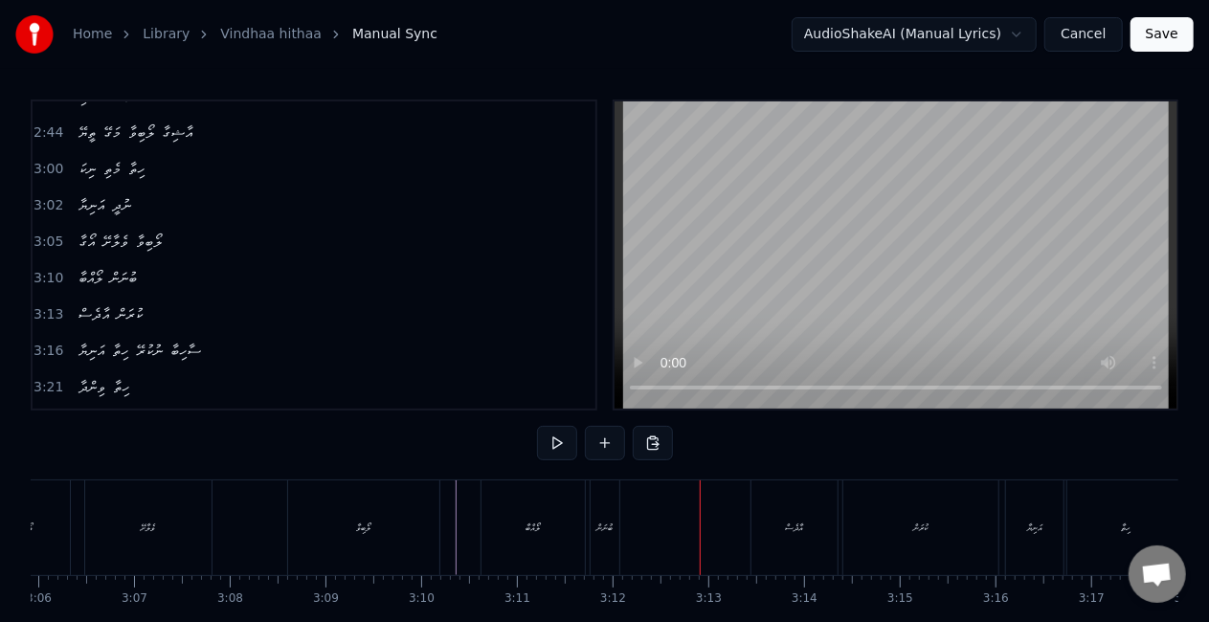
click at [599, 528] on div "ބުނަން" at bounding box center [605, 528] width 16 height 14
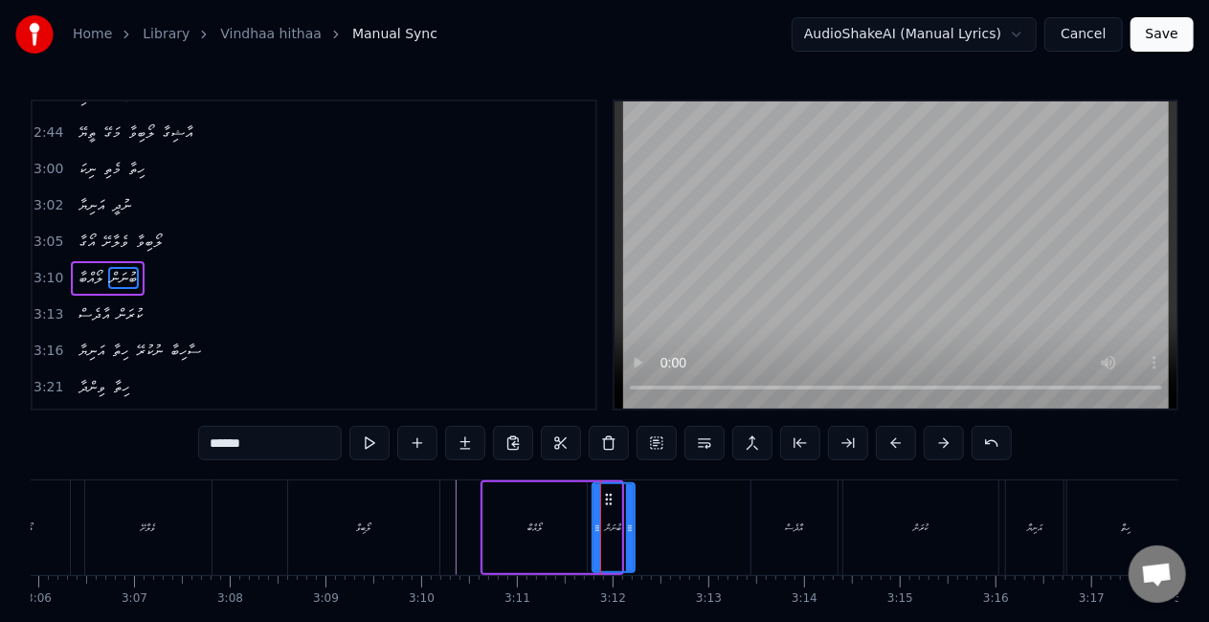
drag, startPoint x: 616, startPoint y: 533, endPoint x: 630, endPoint y: 535, distance: 14.5
click at [630, 535] on div at bounding box center [630, 527] width 8 height 87
click at [591, 530] on icon at bounding box center [593, 528] width 8 height 15
click at [498, 529] on div "ލޯއްބާ" at bounding box center [534, 527] width 103 height 91
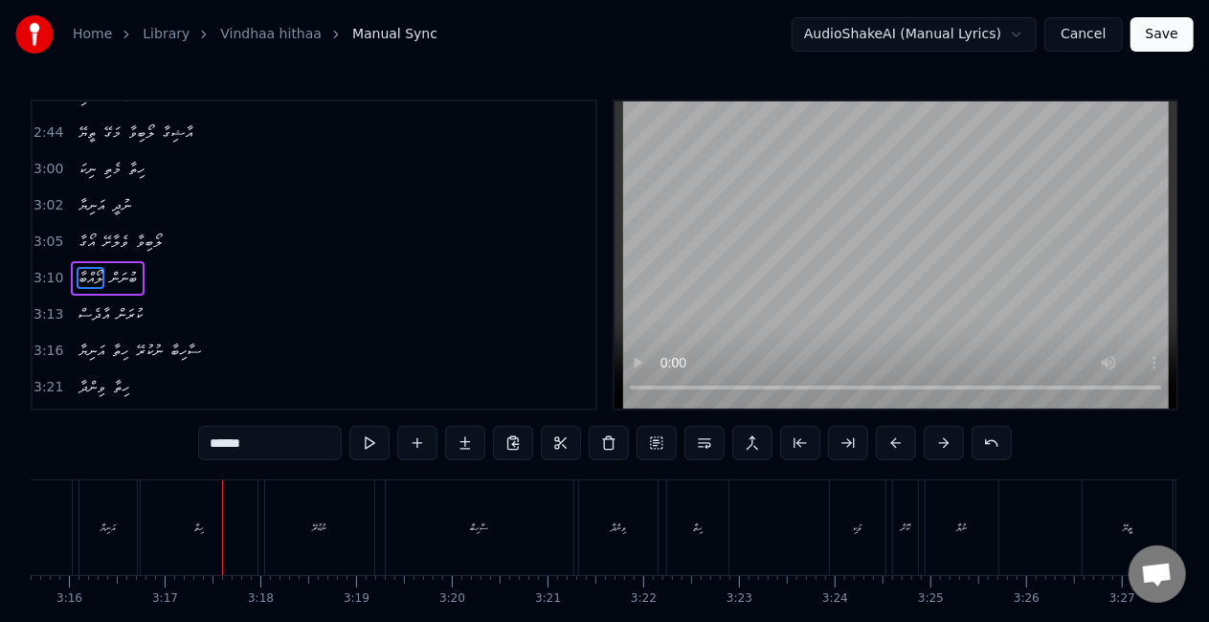
scroll to position [0, 18773]
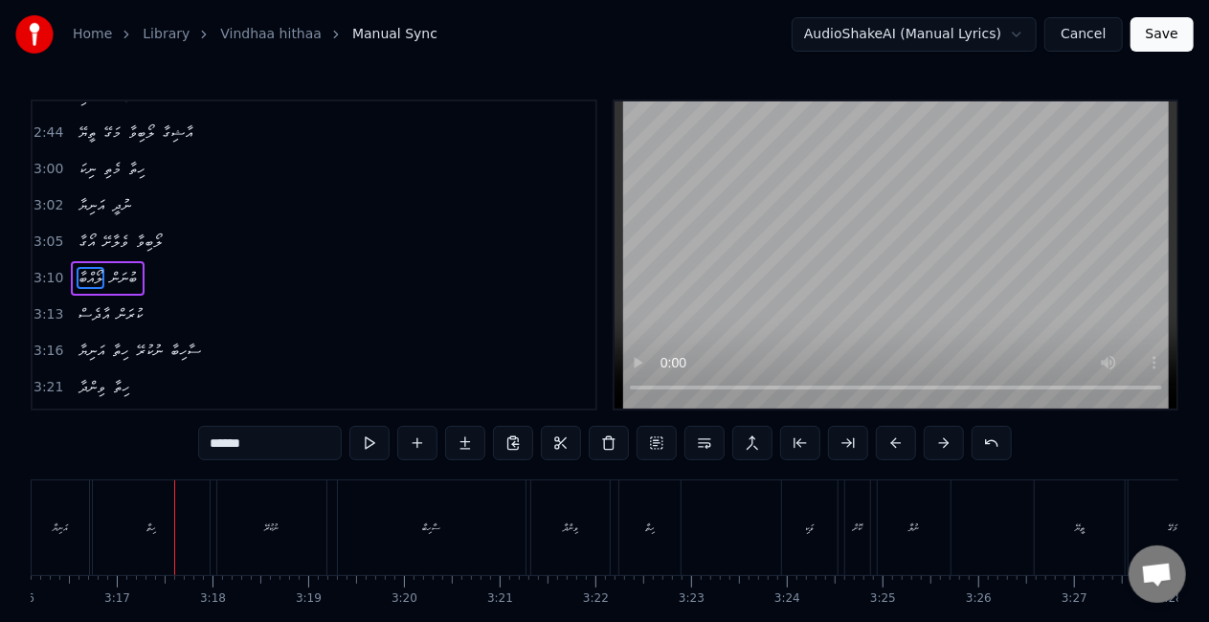
click at [61, 533] on div "އަނިޔާ" at bounding box center [60, 528] width 15 height 14
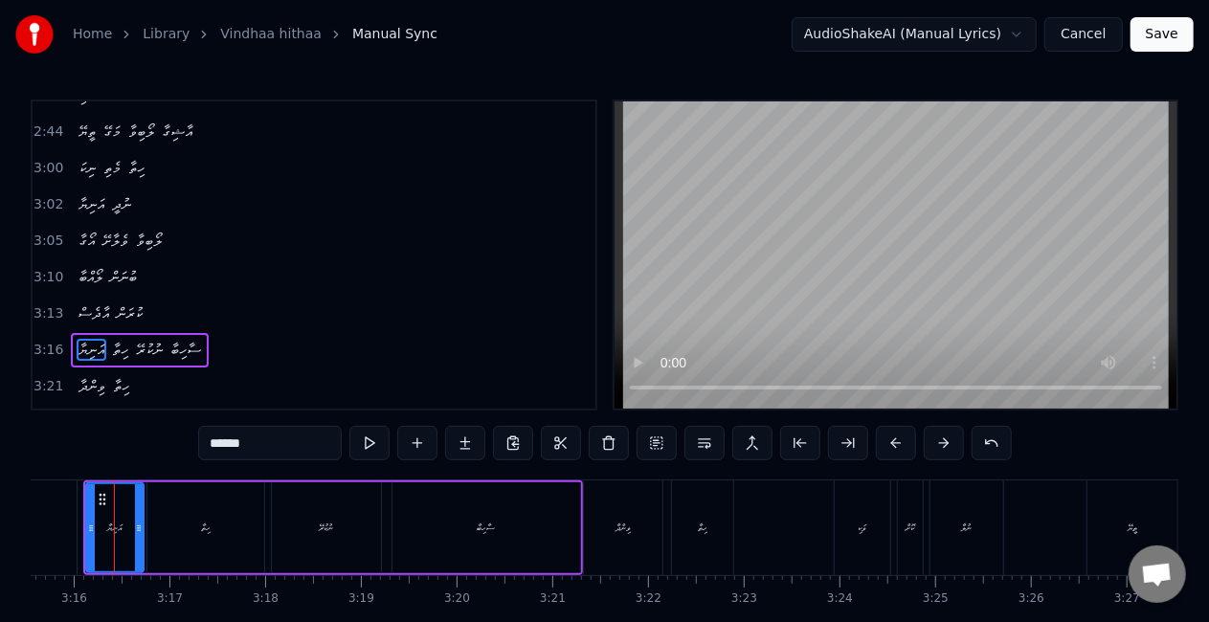
scroll to position [0, 18708]
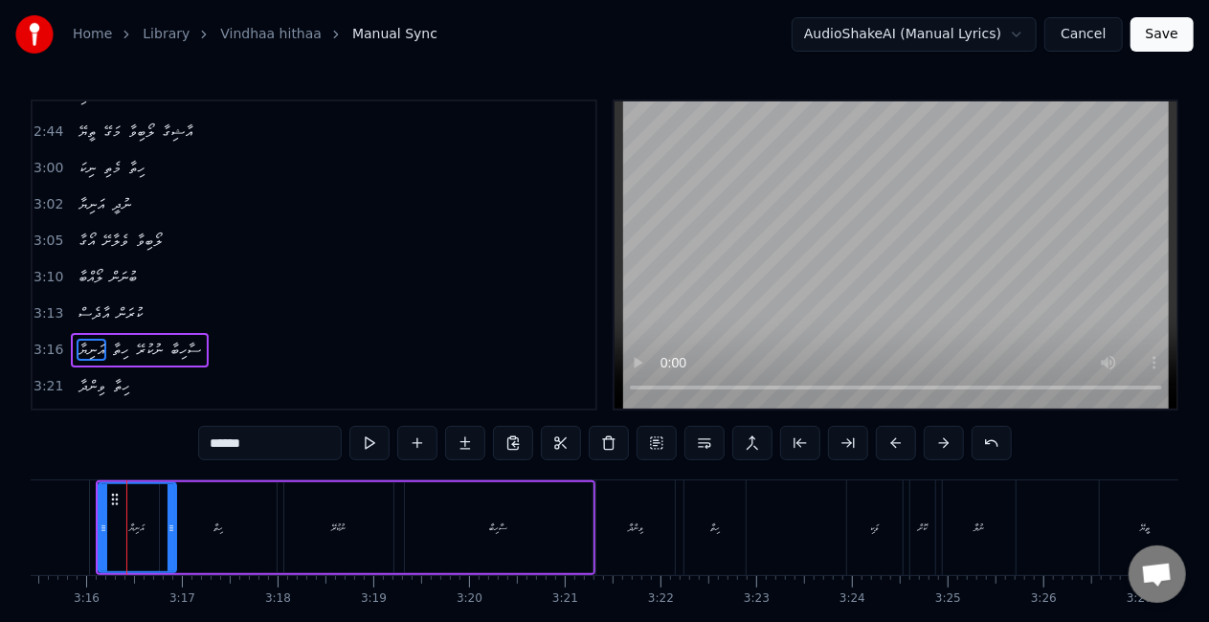
drag, startPoint x: 148, startPoint y: 532, endPoint x: 166, endPoint y: 535, distance: 17.5
click at [168, 536] on div at bounding box center [172, 527] width 8 height 87
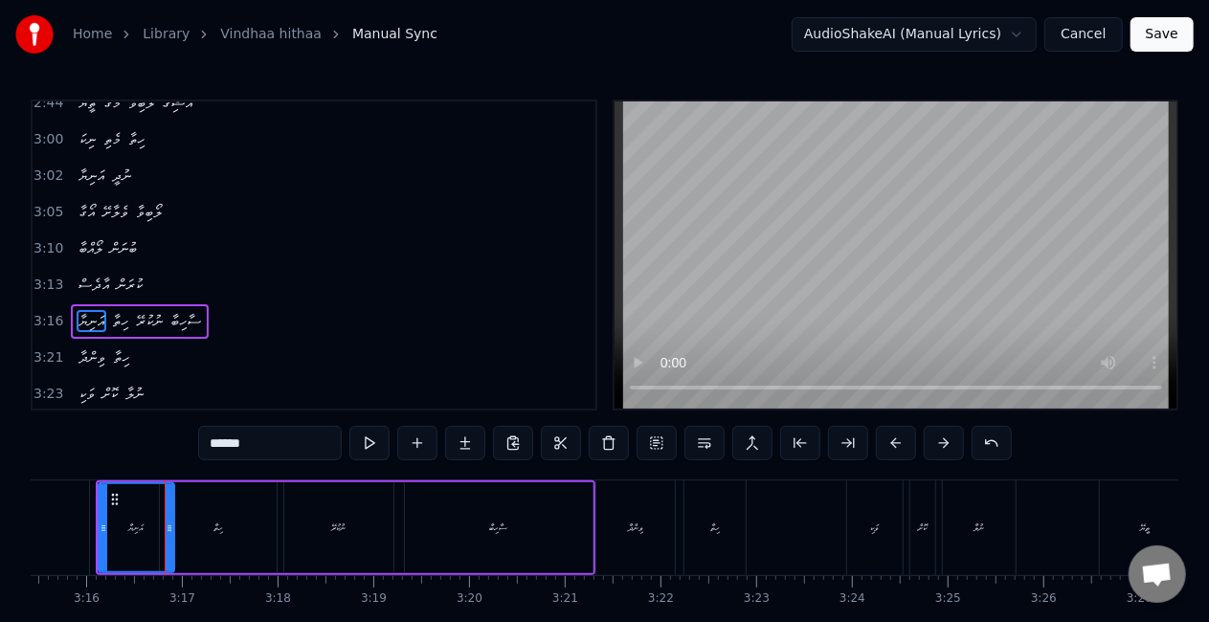
scroll to position [1157, 0]
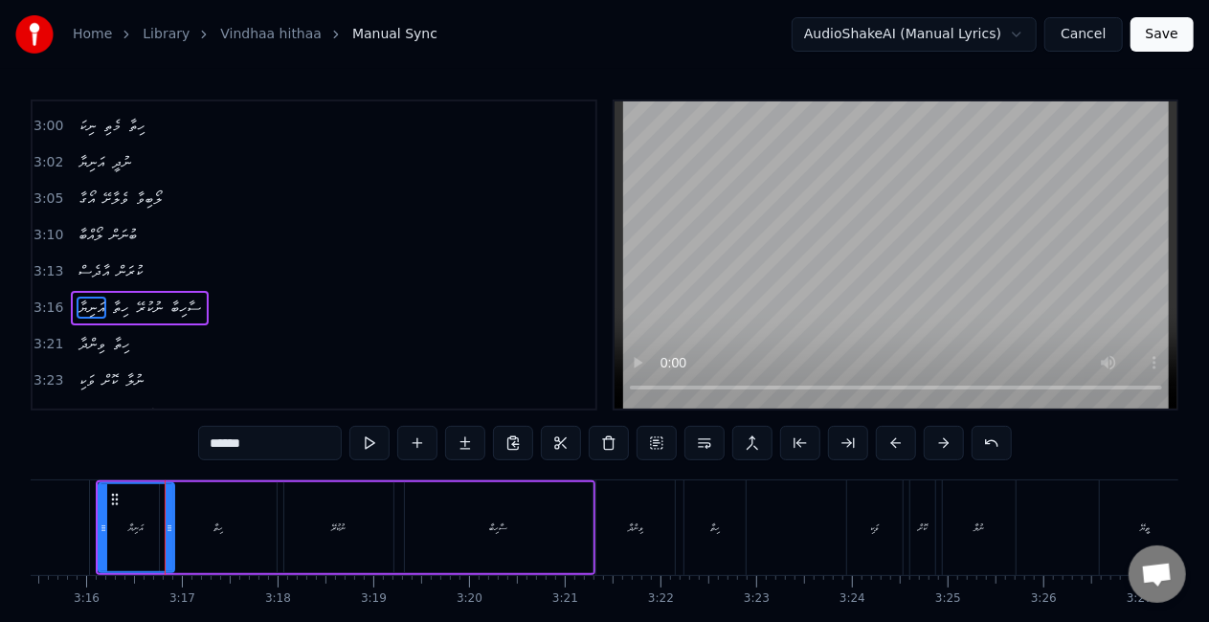
click at [224, 527] on div "ހިތާ" at bounding box center [218, 527] width 117 height 91
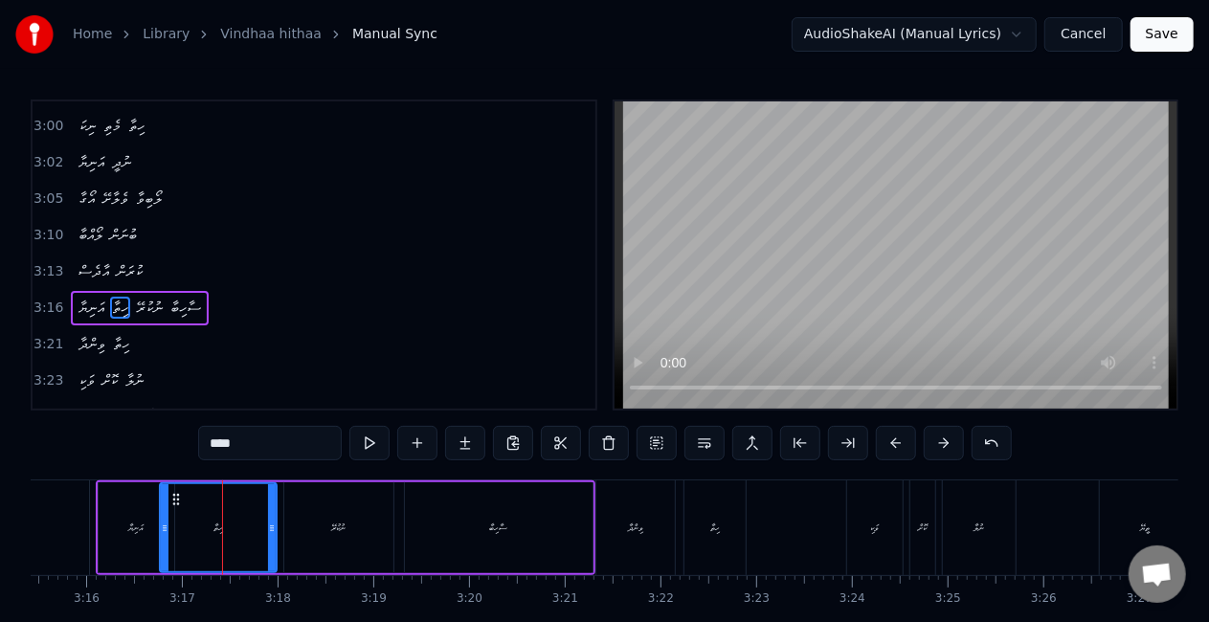
click at [189, 527] on div "ހިތާ" at bounding box center [218, 527] width 115 height 87
drag, startPoint x: 164, startPoint y: 521, endPoint x: 178, endPoint y: 523, distance: 14.5
click at [178, 523] on icon at bounding box center [179, 528] width 8 height 15
click at [100, 518] on div "އަނިޔާ" at bounding box center [137, 527] width 76 height 91
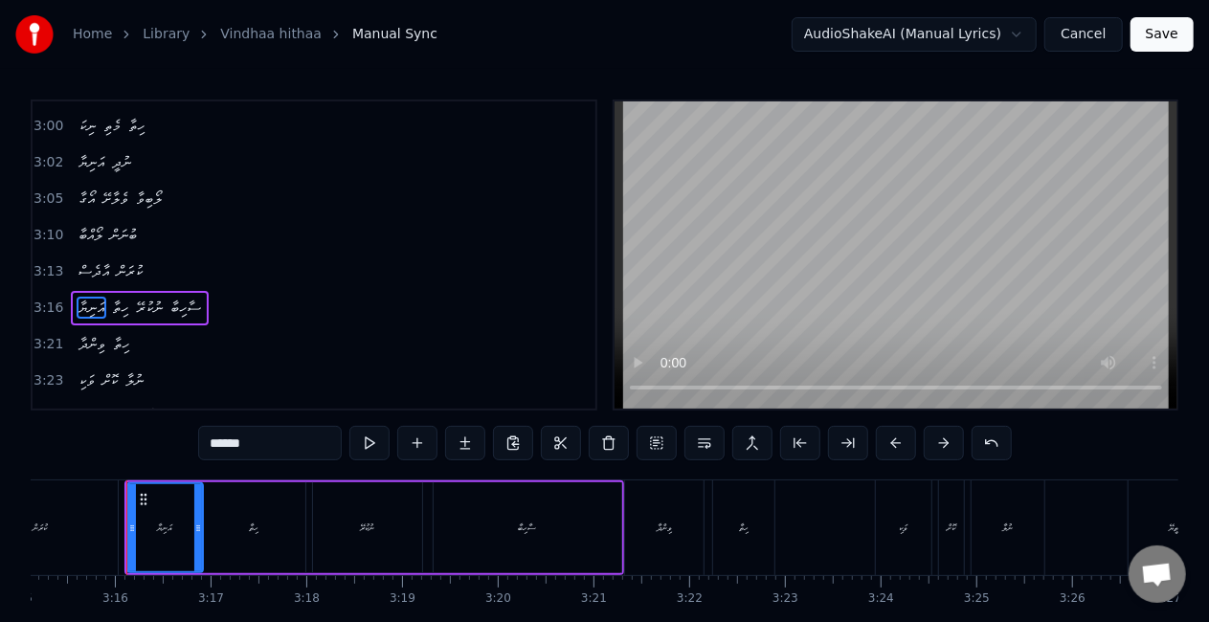
click at [86, 521] on div "ކުރަން" at bounding box center [40, 528] width 155 height 95
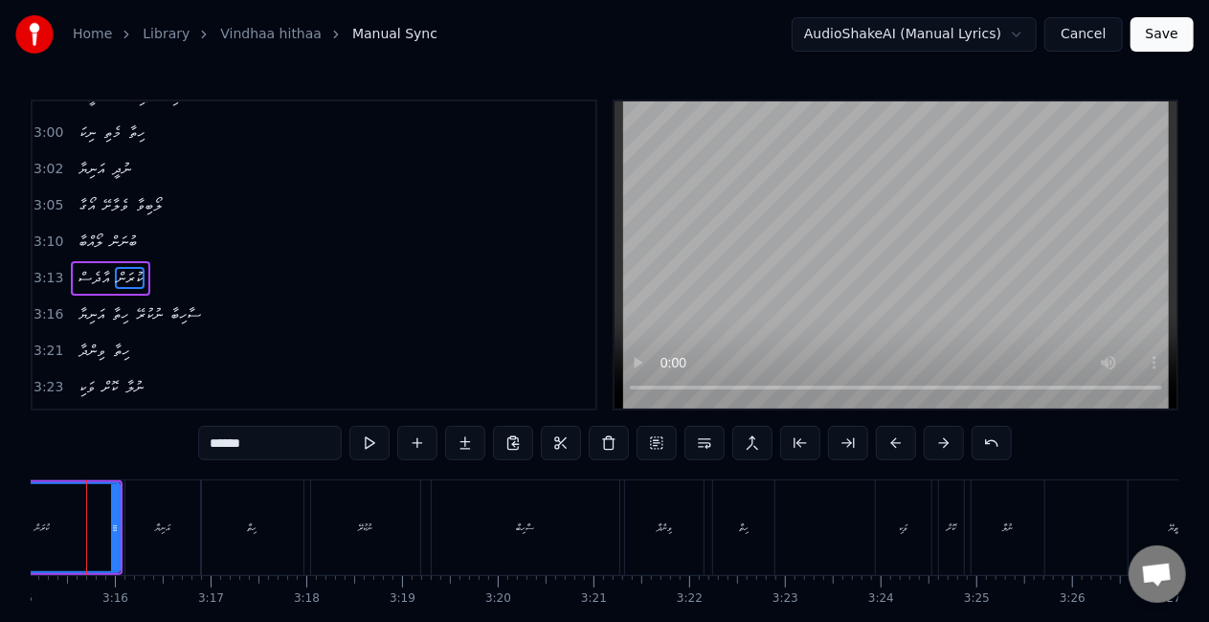
scroll to position [0, 18639]
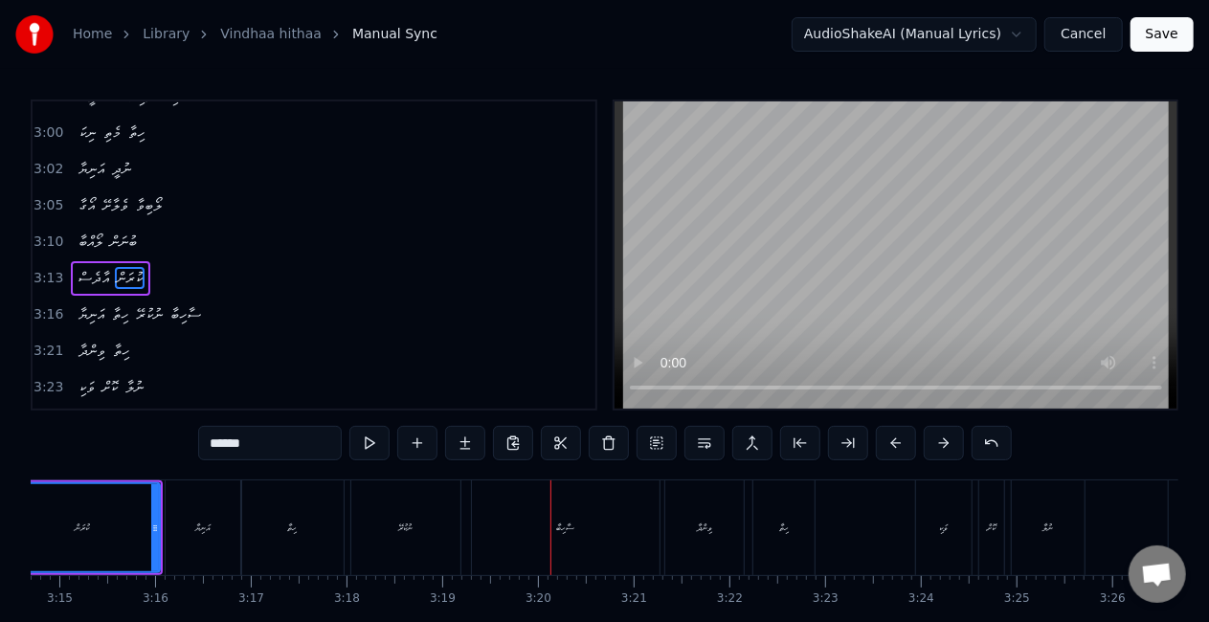
click at [553, 534] on div "ސާހިބާ" at bounding box center [566, 528] width 188 height 95
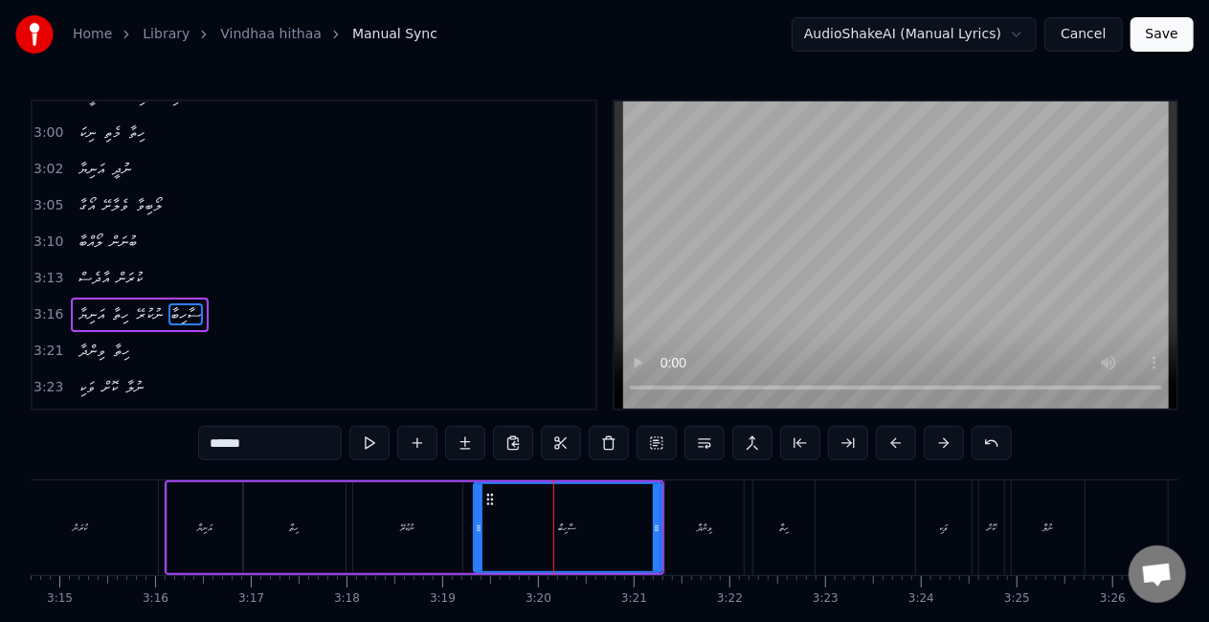
scroll to position [1157, 0]
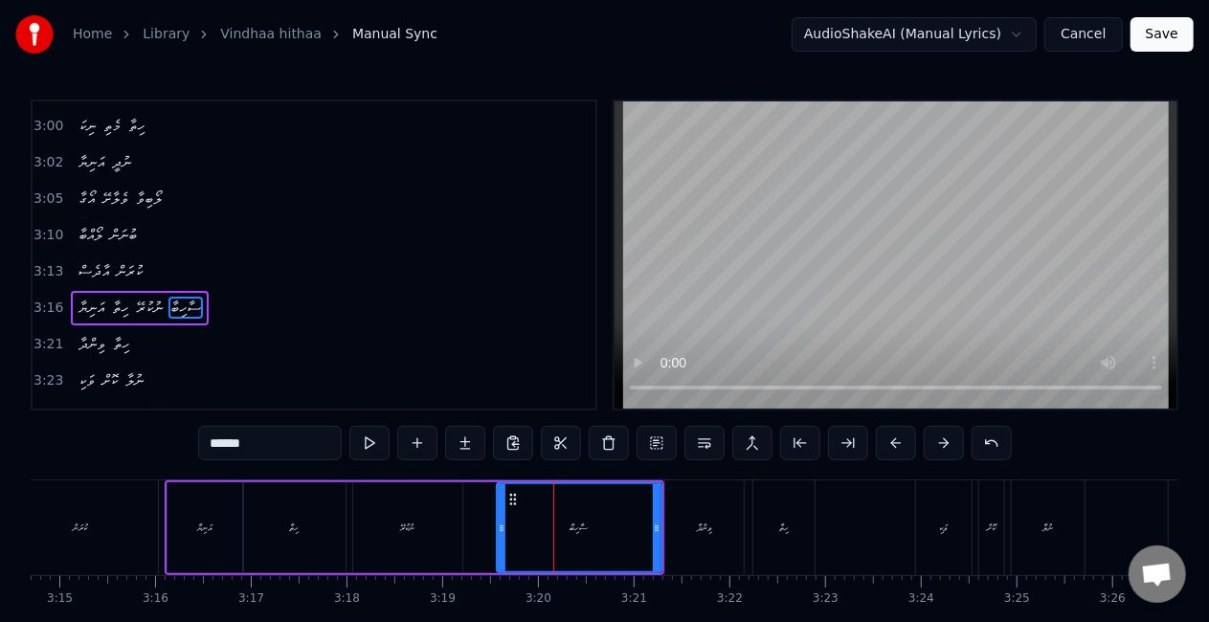
drag, startPoint x: 481, startPoint y: 527, endPoint x: 504, endPoint y: 530, distance: 23.3
click at [504, 530] on icon at bounding box center [502, 528] width 8 height 15
click at [454, 520] on div "ނުކުރޭ" at bounding box center [407, 527] width 109 height 91
type input "******"
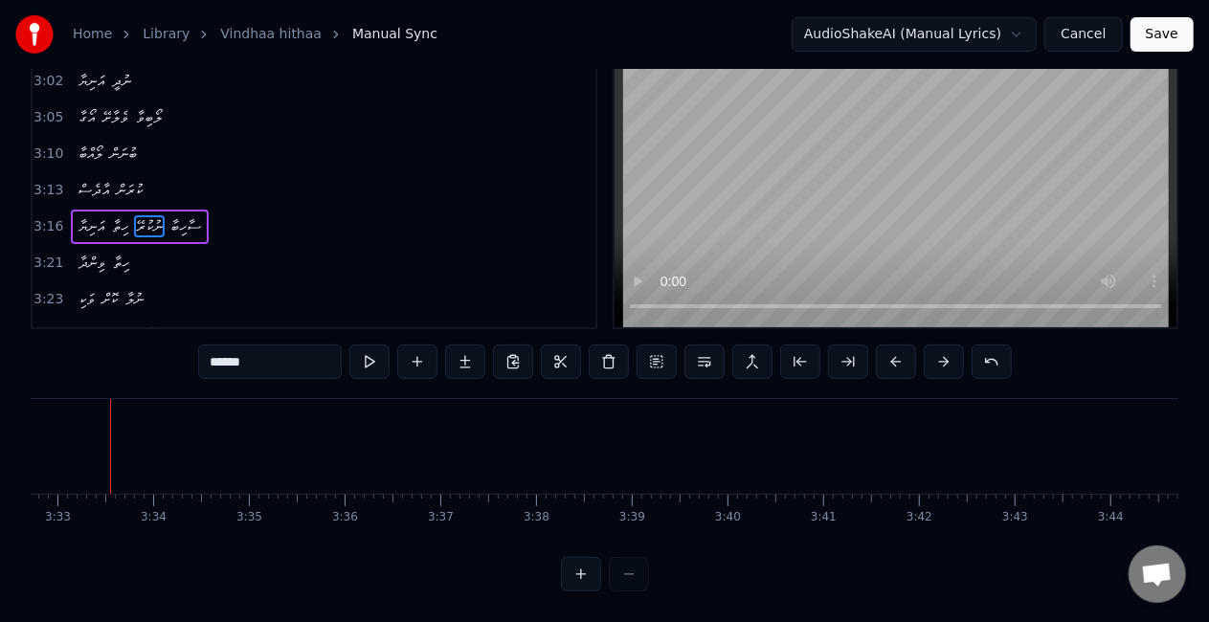
scroll to position [0, 20351]
click at [1161, 40] on button "Save" at bounding box center [1162, 34] width 63 height 34
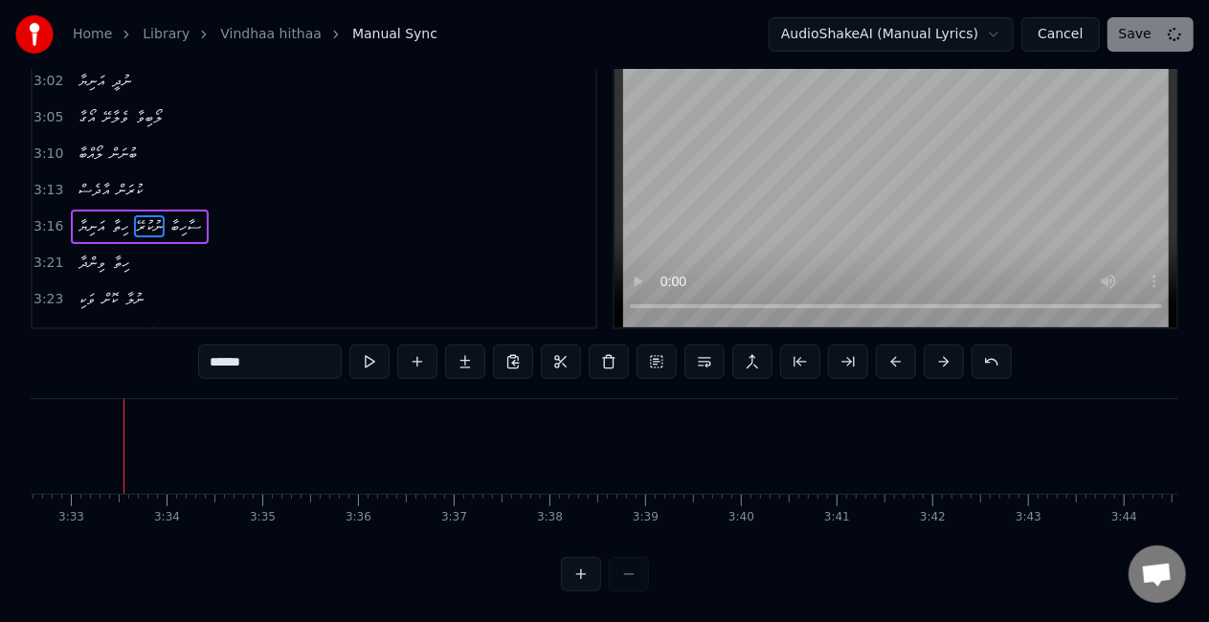
scroll to position [21, 0]
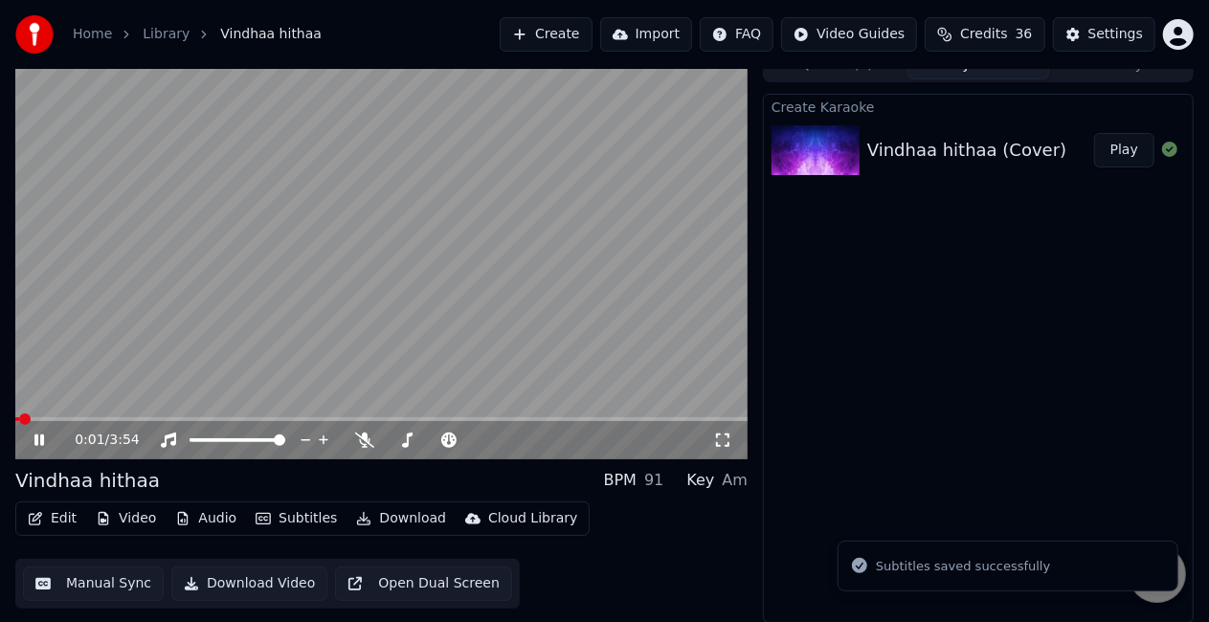
click at [63, 420] on span at bounding box center [381, 419] width 732 height 4
click at [167, 325] on video at bounding box center [381, 254] width 732 height 412
click at [48, 418] on span at bounding box center [38, 419] width 47 height 4
click at [183, 335] on video at bounding box center [381, 254] width 732 height 412
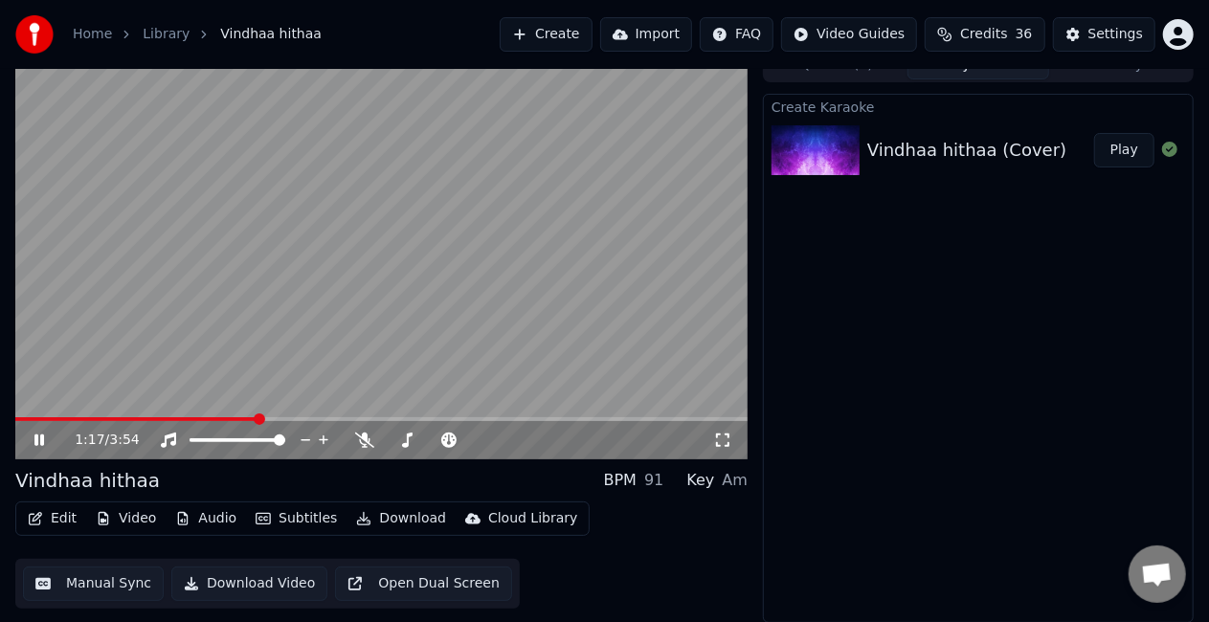
click at [288, 417] on span at bounding box center [381, 419] width 732 height 4
click at [337, 415] on video at bounding box center [381, 254] width 732 height 412
click at [333, 417] on span at bounding box center [381, 419] width 732 height 4
click at [366, 318] on video at bounding box center [381, 254] width 732 height 412
click at [322, 417] on span at bounding box center [176, 419] width 323 height 4
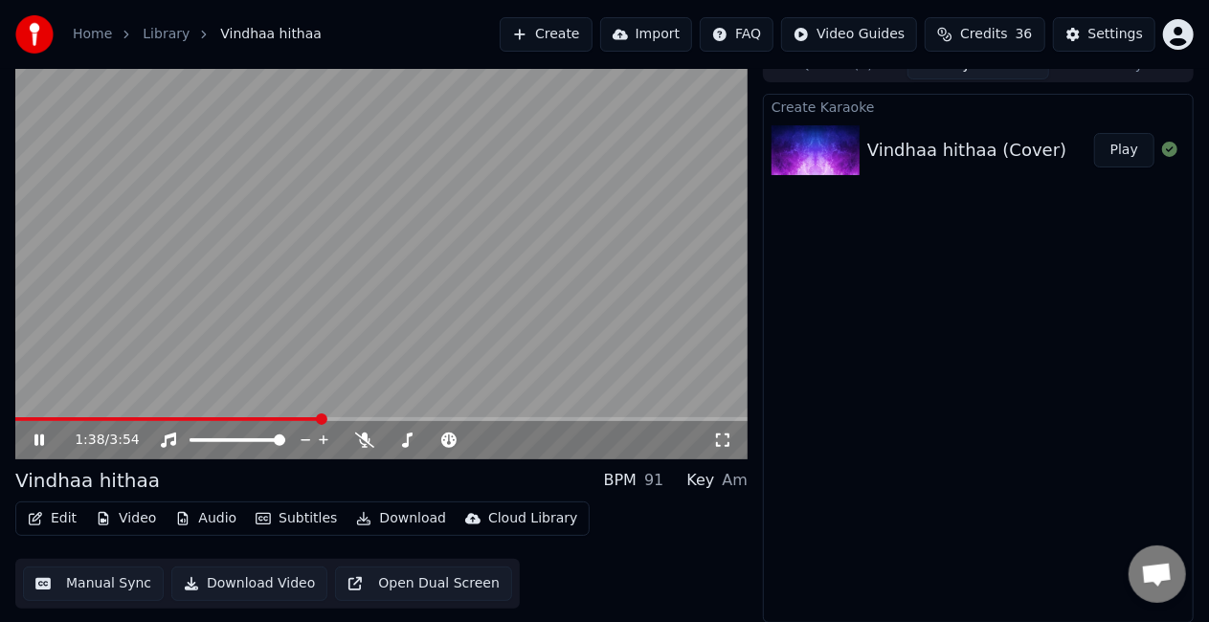
click at [331, 255] on video at bounding box center [381, 254] width 732 height 412
click at [304, 417] on span at bounding box center [163, 419] width 296 height 4
click at [302, 341] on video at bounding box center [381, 254] width 732 height 412
click at [31, 442] on div "2:09 / 3:54" at bounding box center [381, 440] width 717 height 19
click at [36, 440] on icon at bounding box center [39, 440] width 10 height 11
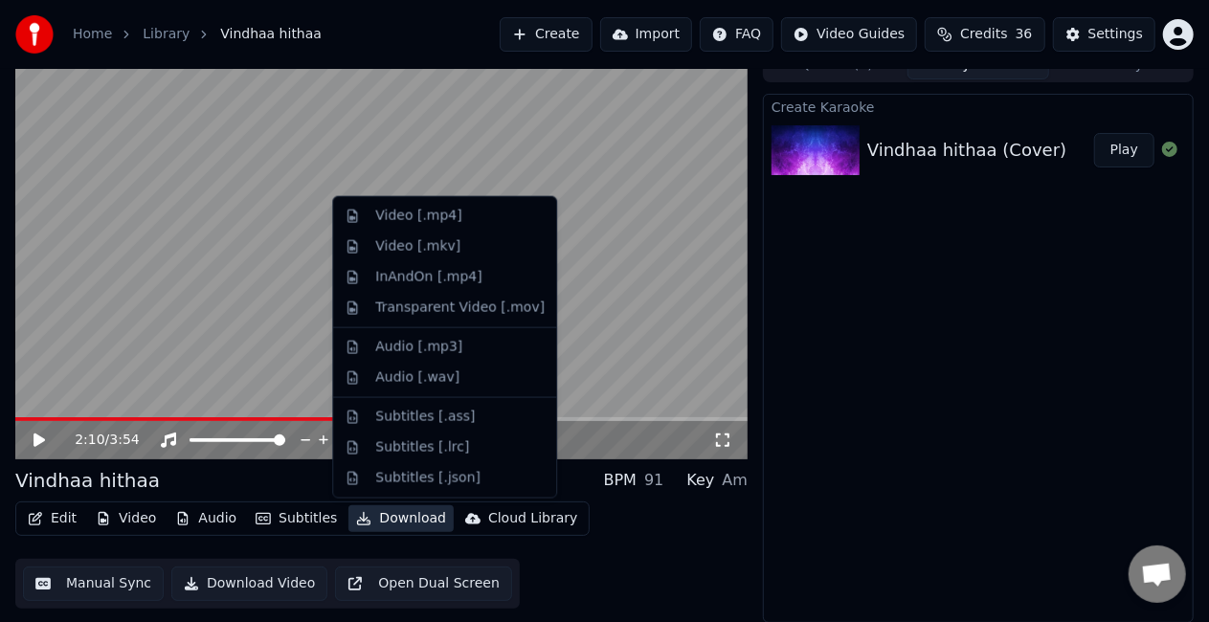
click at [365, 520] on button "Download" at bounding box center [400, 518] width 105 height 27
click at [425, 220] on div "Video [.mp4]" at bounding box center [418, 216] width 86 height 19
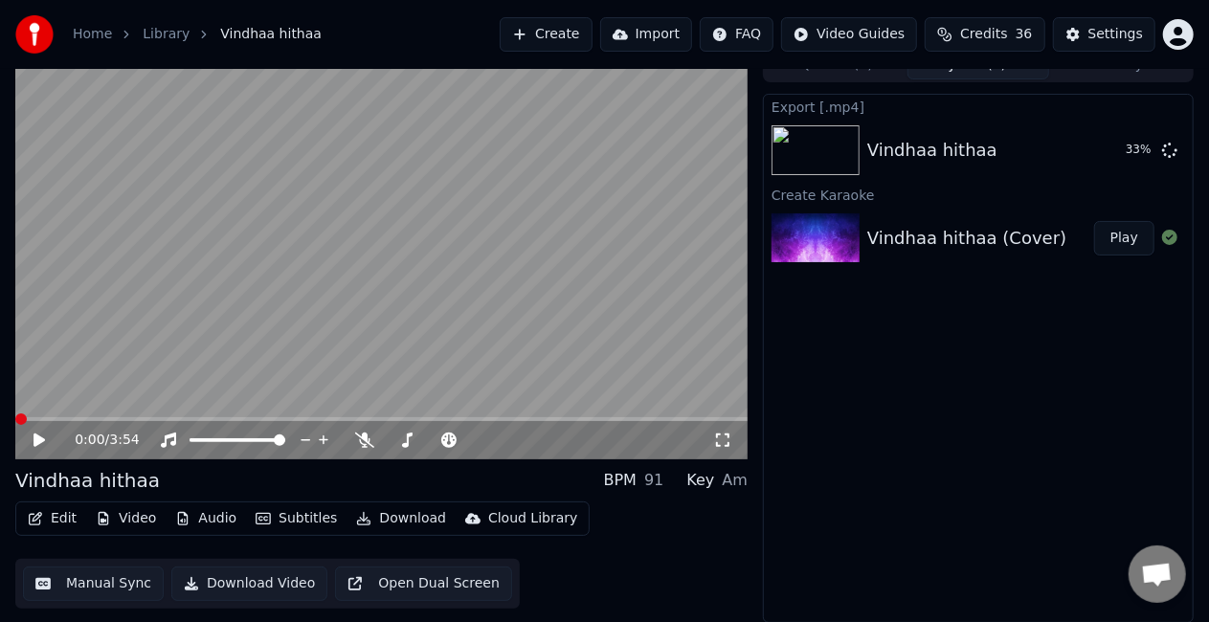
click at [15, 417] on span at bounding box center [15, 419] width 0 height 4
click at [33, 439] on icon at bounding box center [53, 440] width 44 height 15
click at [35, 435] on icon at bounding box center [39, 440] width 10 height 11
click at [78, 594] on button "Manual Sync" at bounding box center [93, 584] width 141 height 34
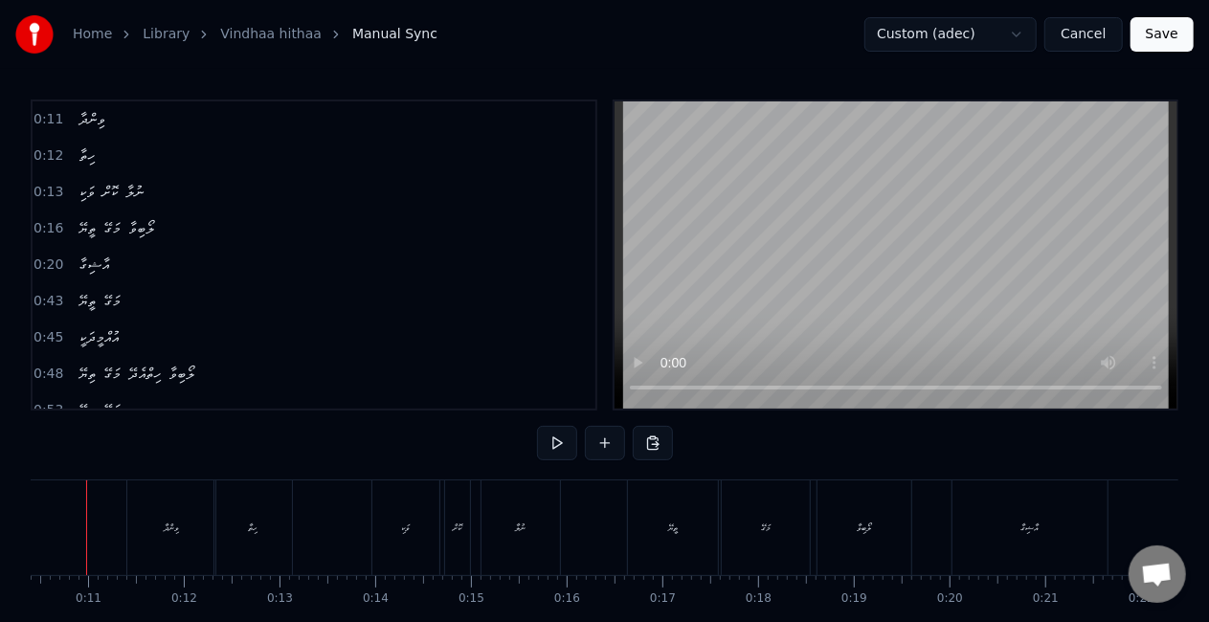
scroll to position [0, 955]
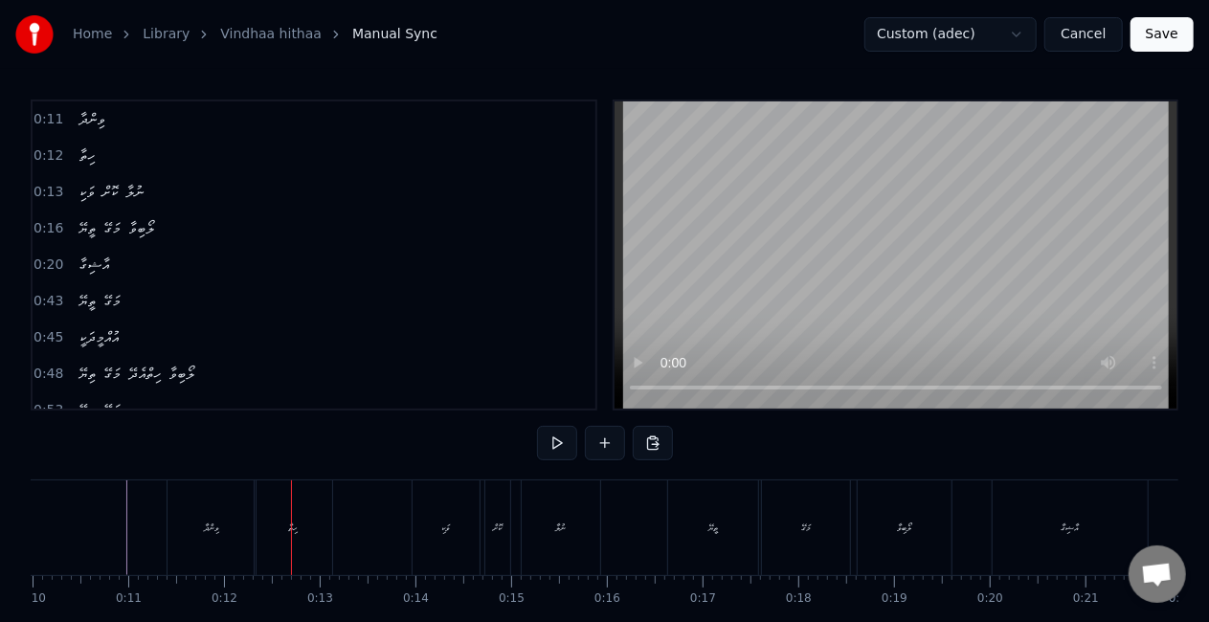
click at [239, 505] on div "ވިންދާ" at bounding box center [212, 528] width 88 height 95
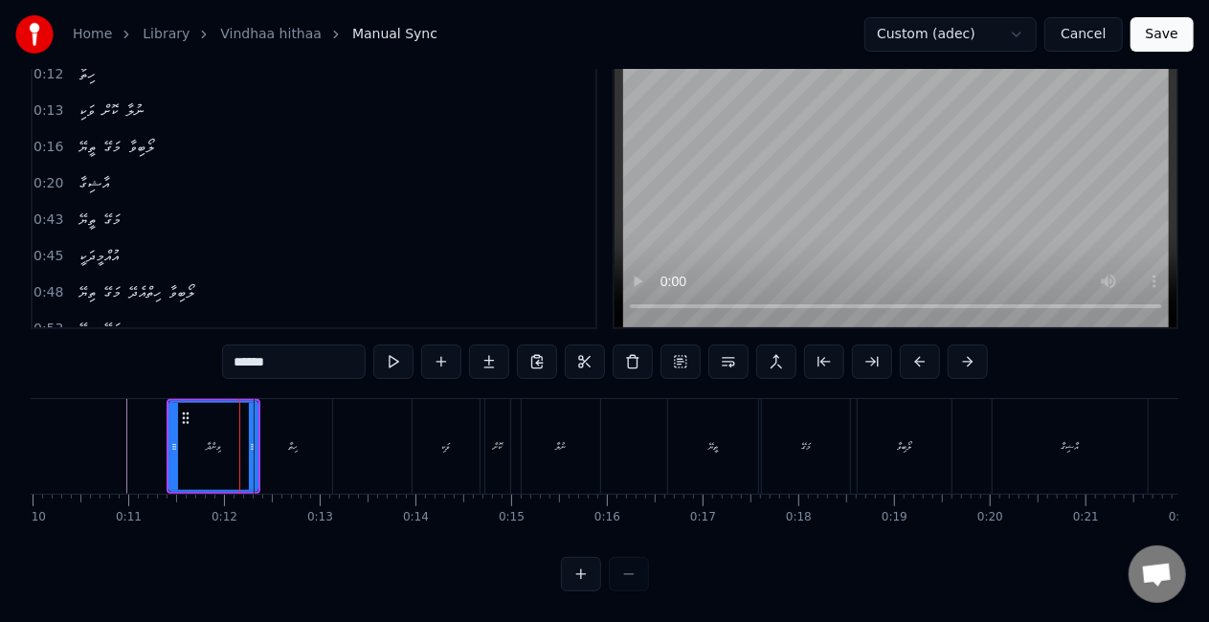
scroll to position [98, 0]
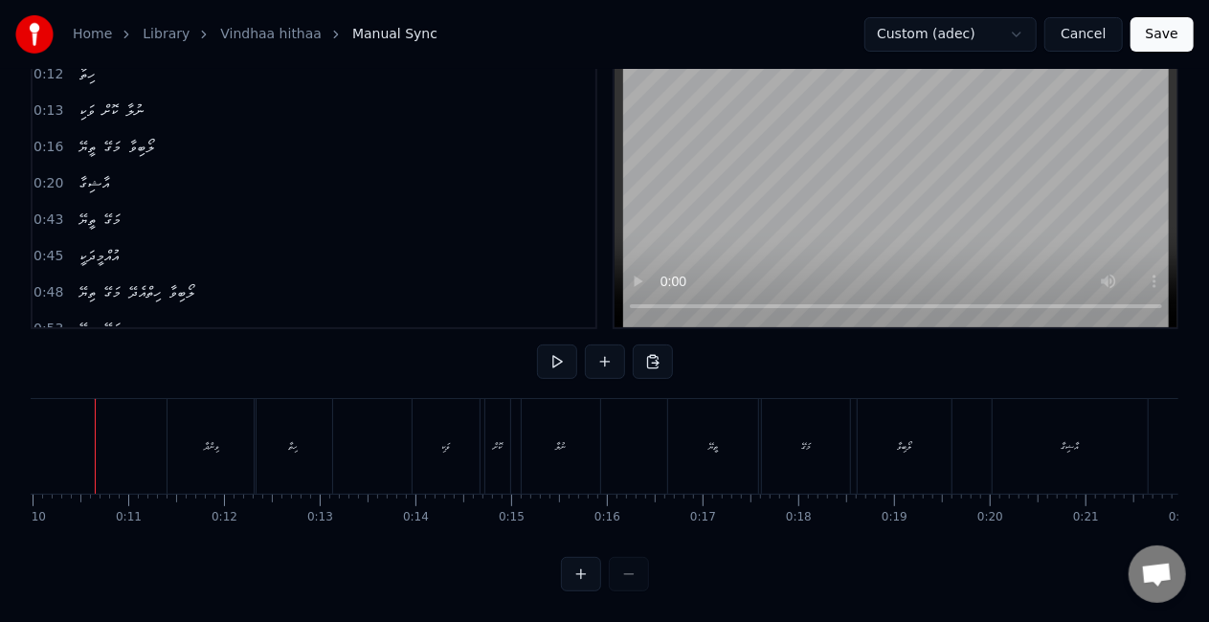
scroll to position [0, 924]
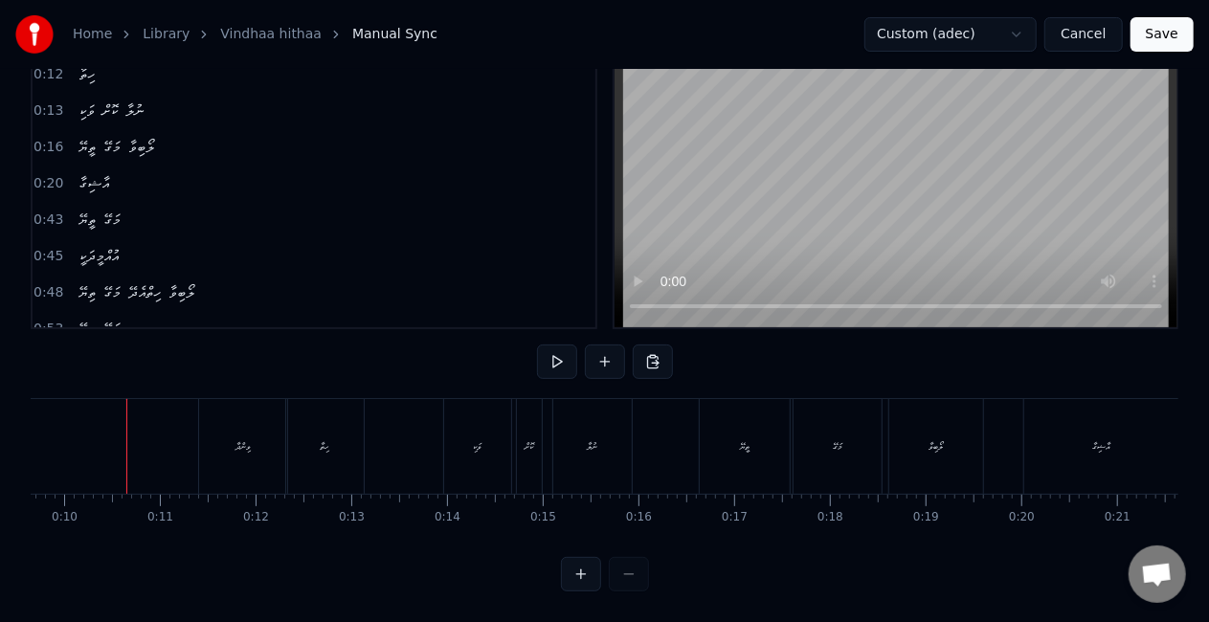
click at [228, 438] on div "ވިންދާ" at bounding box center [243, 446] width 88 height 95
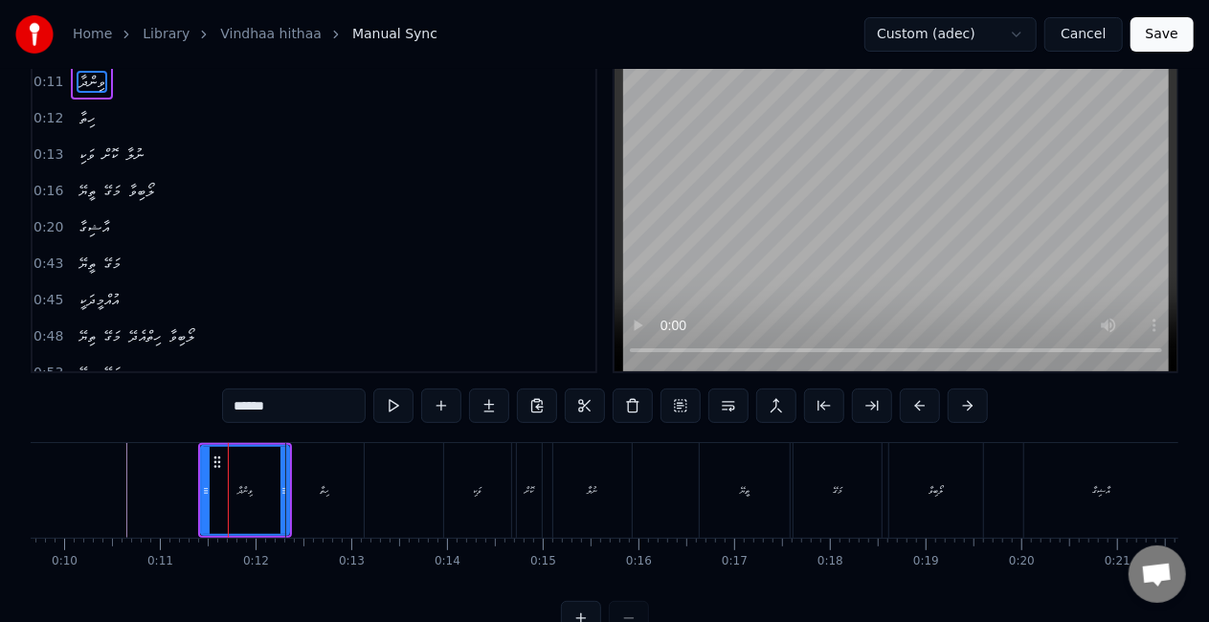
scroll to position [0, 0]
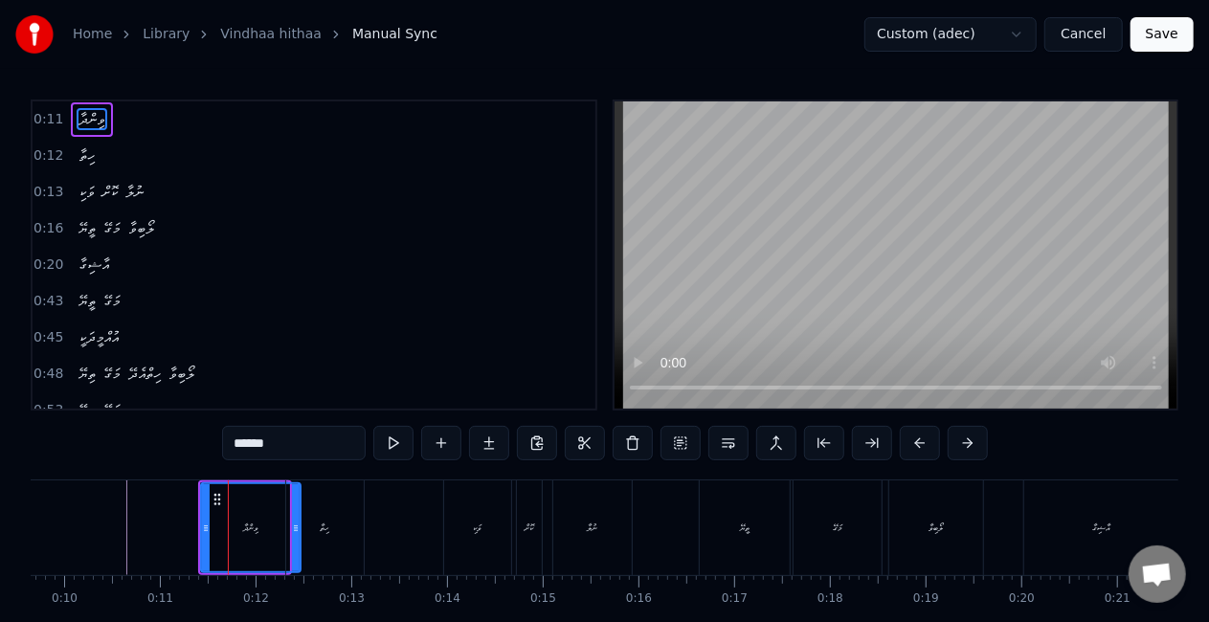
drag, startPoint x: 283, startPoint y: 504, endPoint x: 296, endPoint y: 505, distance: 12.6
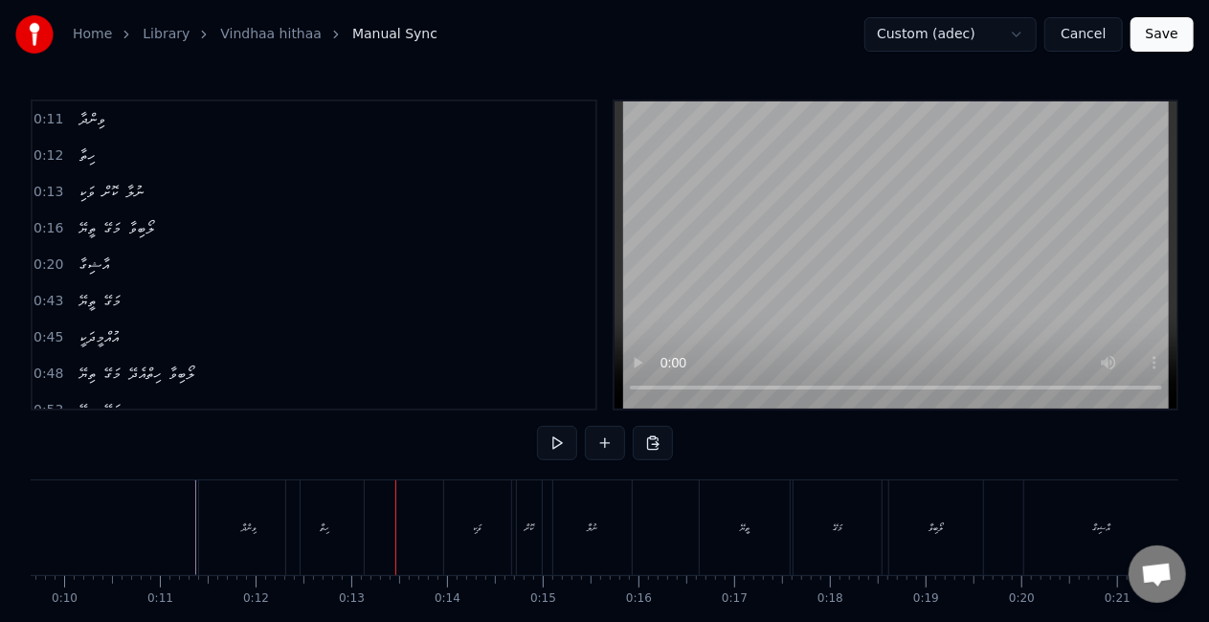
click at [356, 525] on div "ހިތާ" at bounding box center [325, 528] width 78 height 95
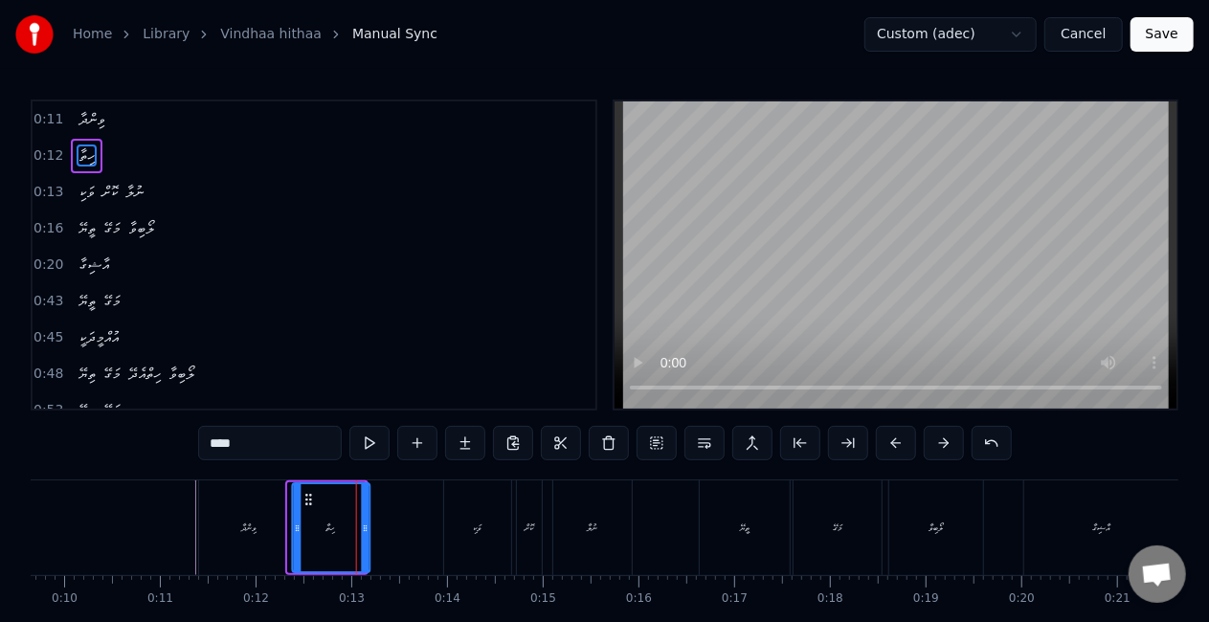
click at [305, 498] on icon at bounding box center [308, 499] width 15 height 15
drag, startPoint x: 367, startPoint y: 520, endPoint x: 383, endPoint y: 521, distance: 16.3
click at [383, 521] on icon at bounding box center [381, 528] width 8 height 15
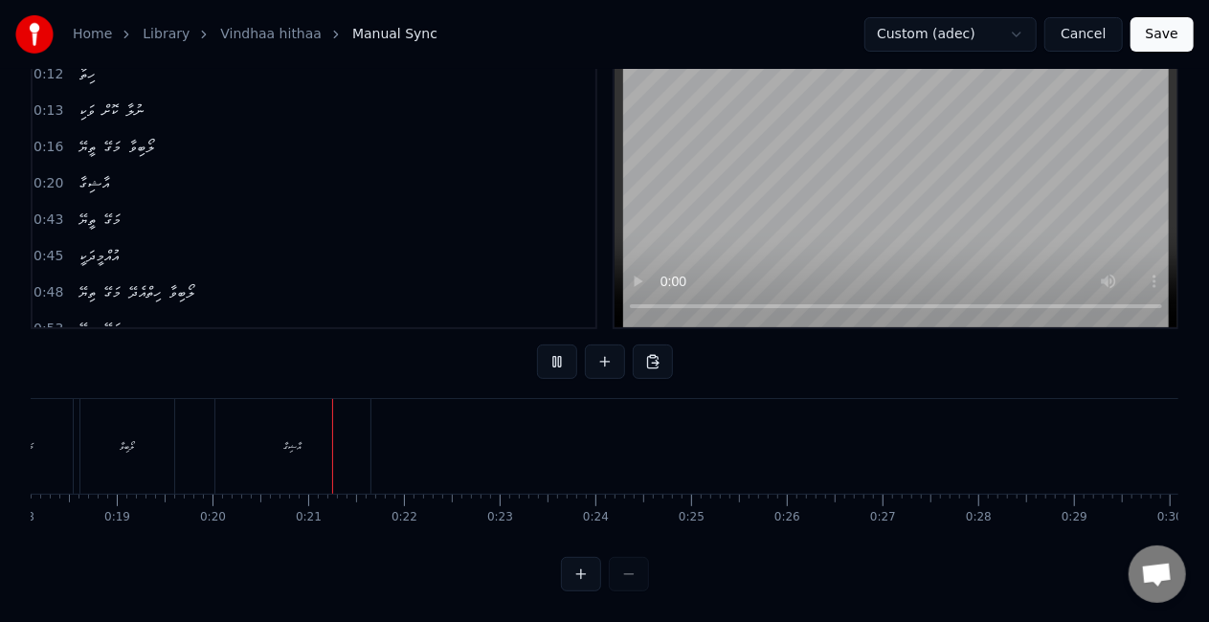
scroll to position [0, 1891]
